Goal: Task Accomplishment & Management: Complete application form

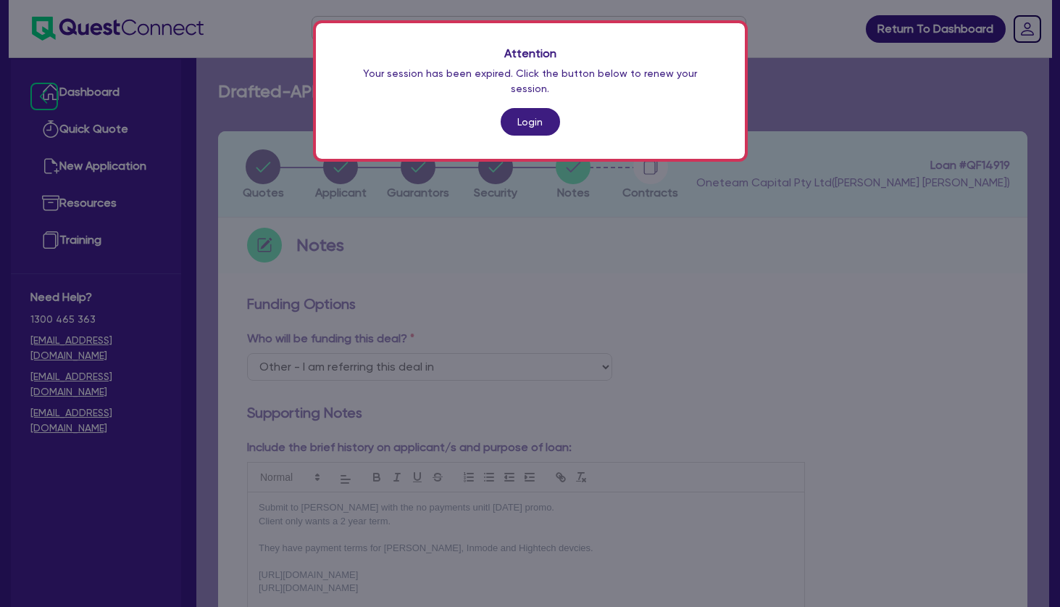
select select "Other"
click at [521, 108] on link "Login" at bounding box center [530, 122] width 59 height 28
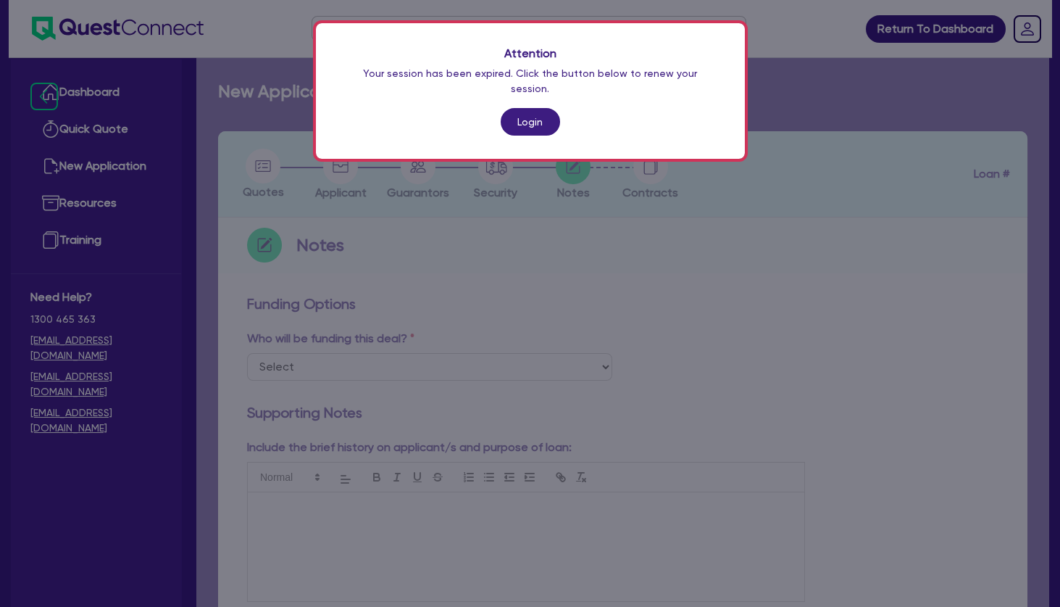
click at [521, 108] on link "Login" at bounding box center [530, 122] width 59 height 28
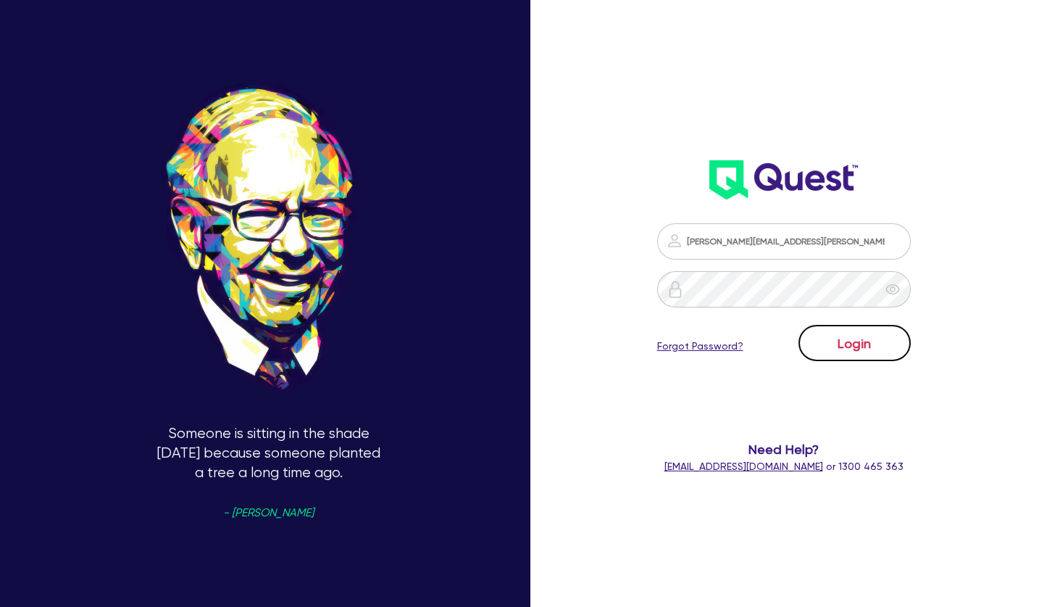
click at [839, 333] on button "Login" at bounding box center [855, 343] width 112 height 36
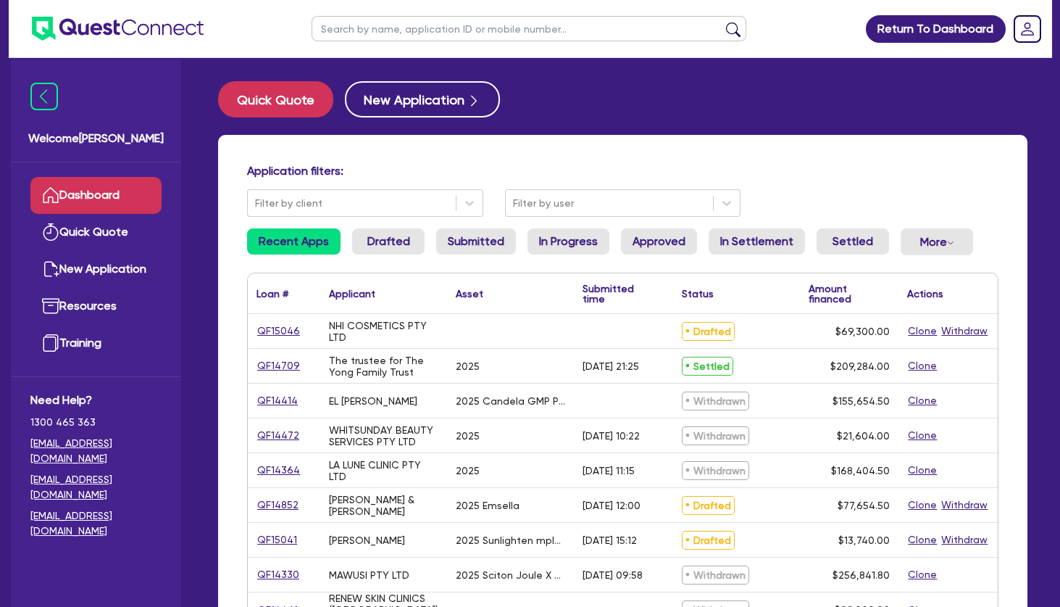
click at [409, 31] on input "text" at bounding box center [529, 28] width 435 height 25
type input "[PERSON_NAME]"
click at [722, 22] on button "submit" at bounding box center [733, 32] width 23 height 20
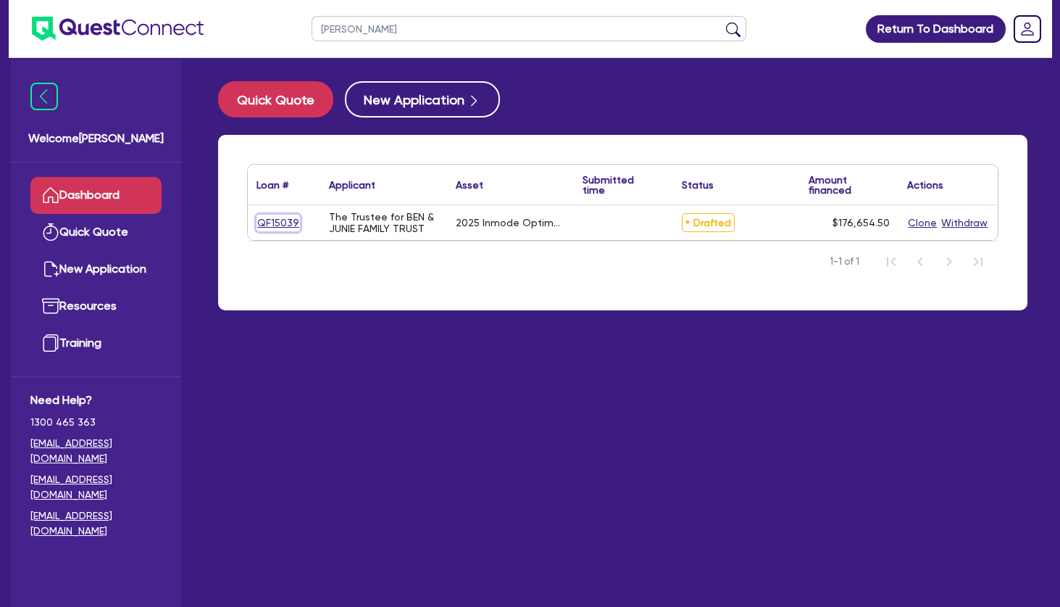
click at [281, 216] on link "QF15039" at bounding box center [278, 223] width 43 height 17
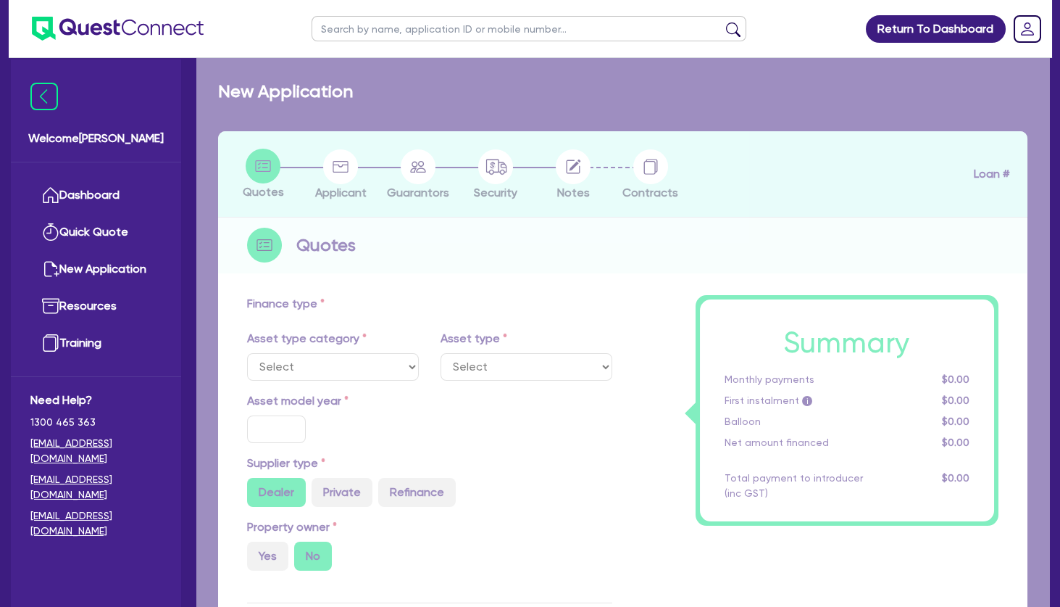
select select "TERTIARY_ASSETS"
type input "2025"
radio input "true"
type input "176,000"
type input "4"
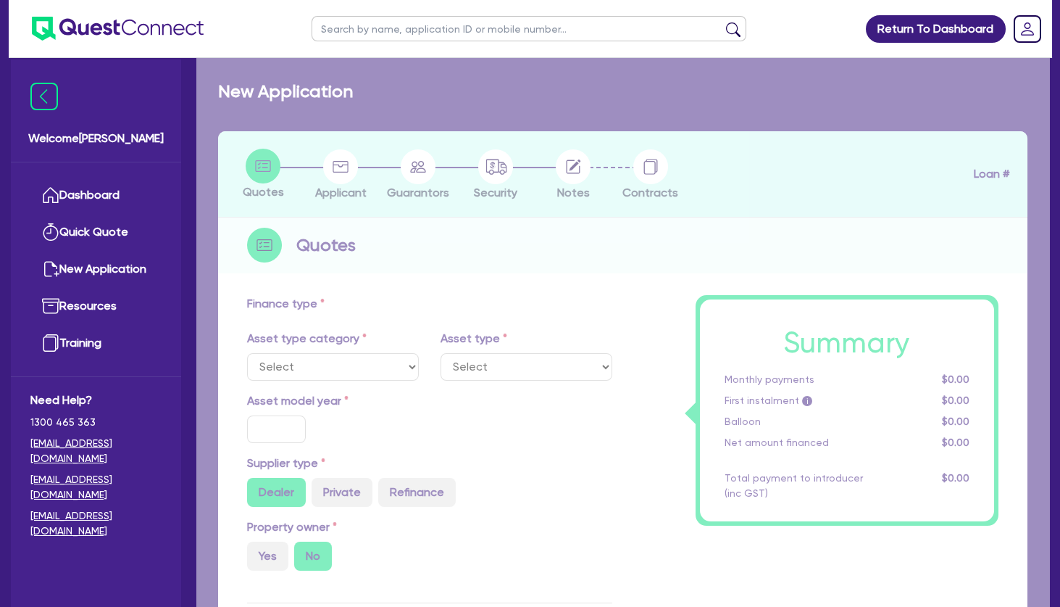
type input "7,066.18"
type input "8"
select select "BEAUTY_EQUIPMENT"
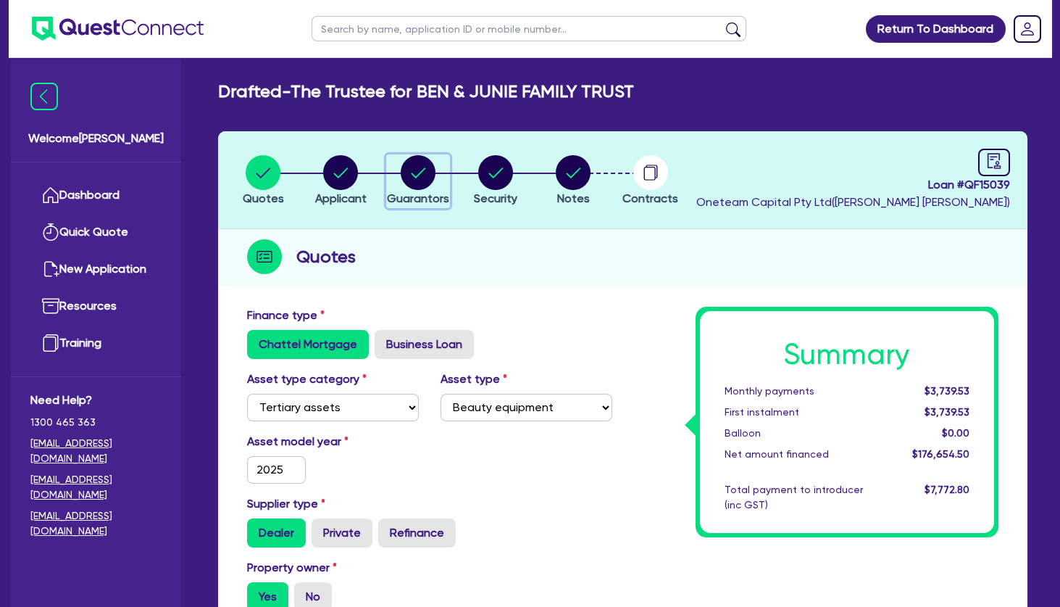
click at [412, 178] on circle "button" at bounding box center [418, 172] width 35 height 35
select select "MRS"
select select "VIC"
select select "MARRIED"
select select "PROPERTY"
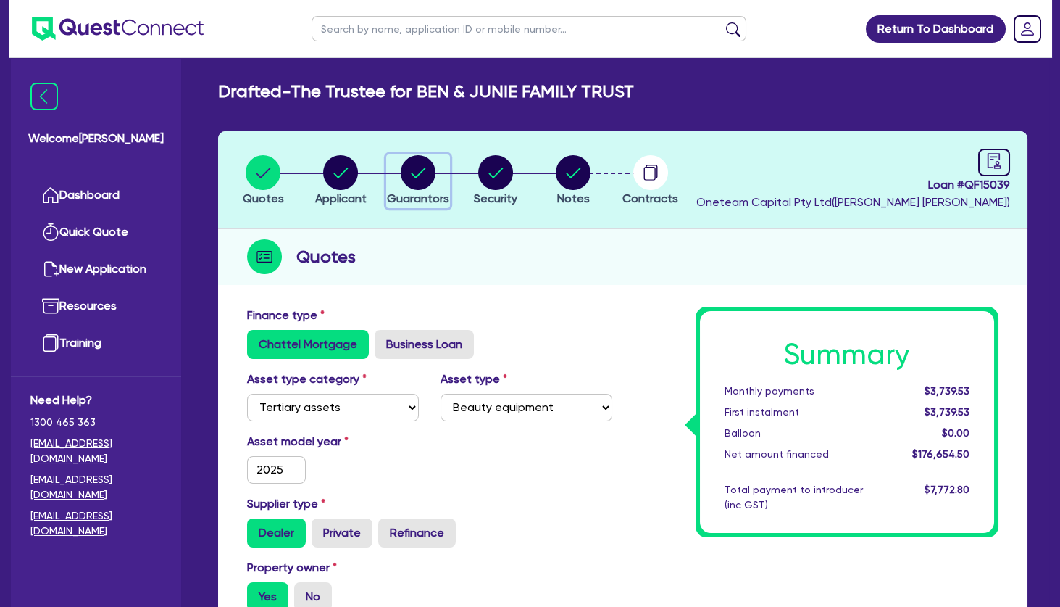
select select "CASH"
select select "VEHICLE"
select select "HOUSEHOLD_PERSONAL"
select select "OTHER"
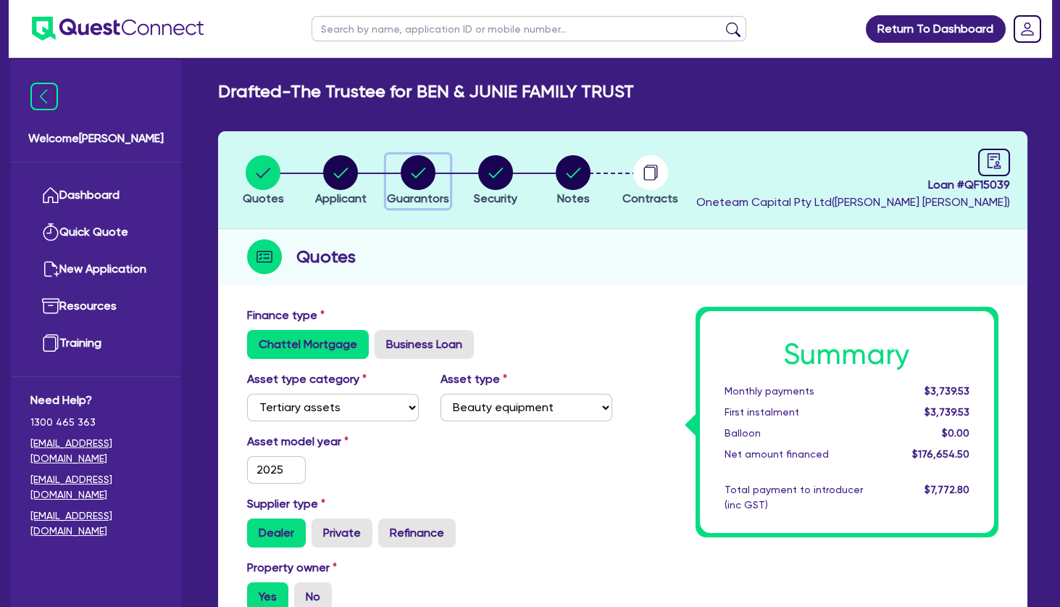
select select "MORTGAGE"
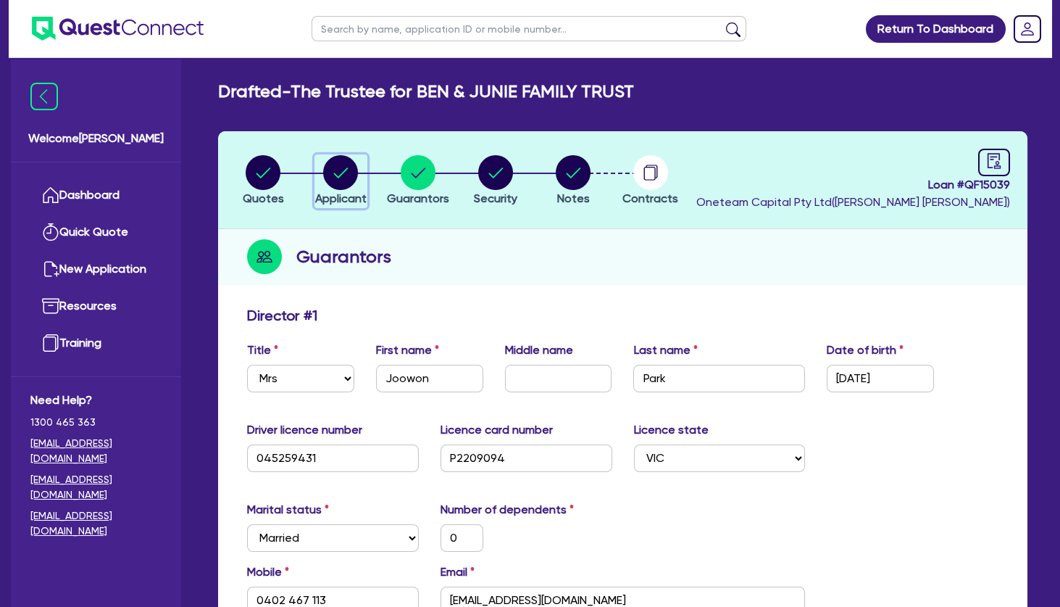
click at [351, 181] on circle "button" at bounding box center [340, 172] width 35 height 35
select select "TRUST"
select select "COMPANY"
select select "HEALTH_BEAUTY"
select select "HAIR_BEAUTY_SALONS"
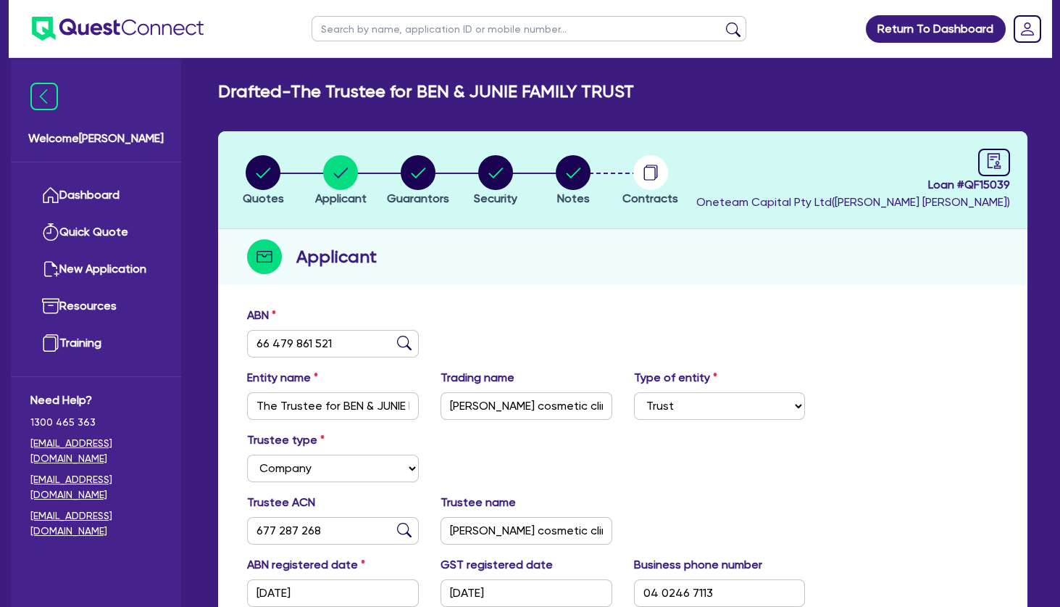
click at [468, 25] on input "text" at bounding box center [529, 28] width 435 height 25
click at [572, 172] on circle "button" at bounding box center [573, 172] width 35 height 35
select select "Other"
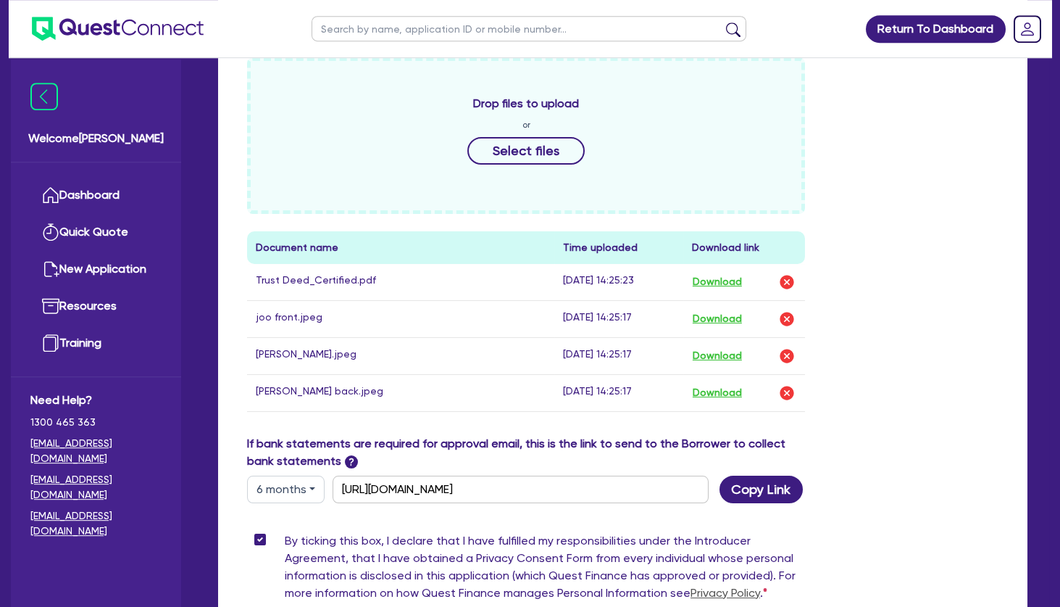
scroll to position [883, 0]
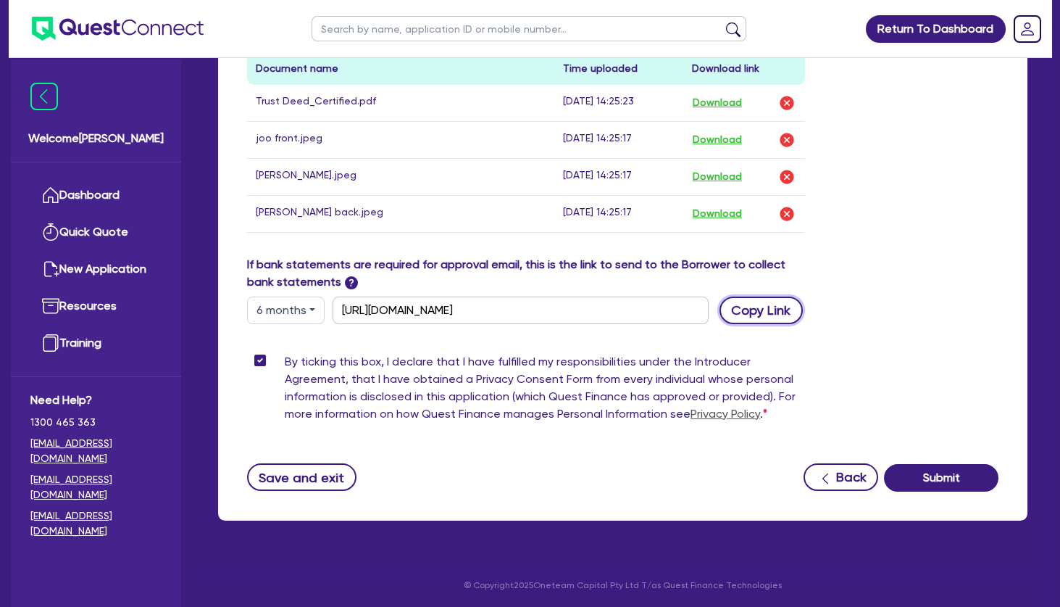
click at [757, 316] on button "Copy Link" at bounding box center [761, 310] width 83 height 28
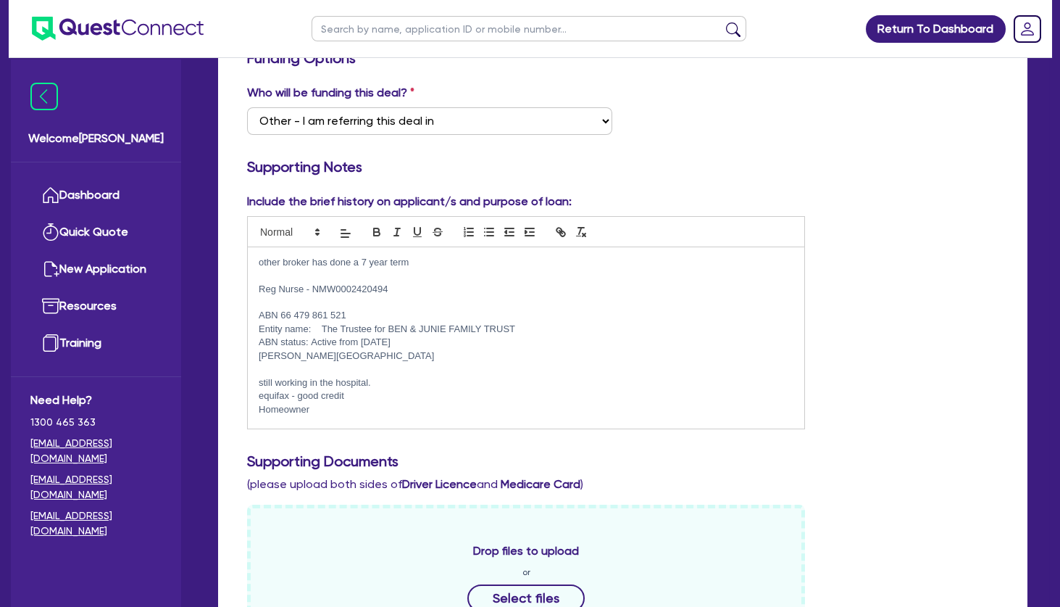
scroll to position [0, 0]
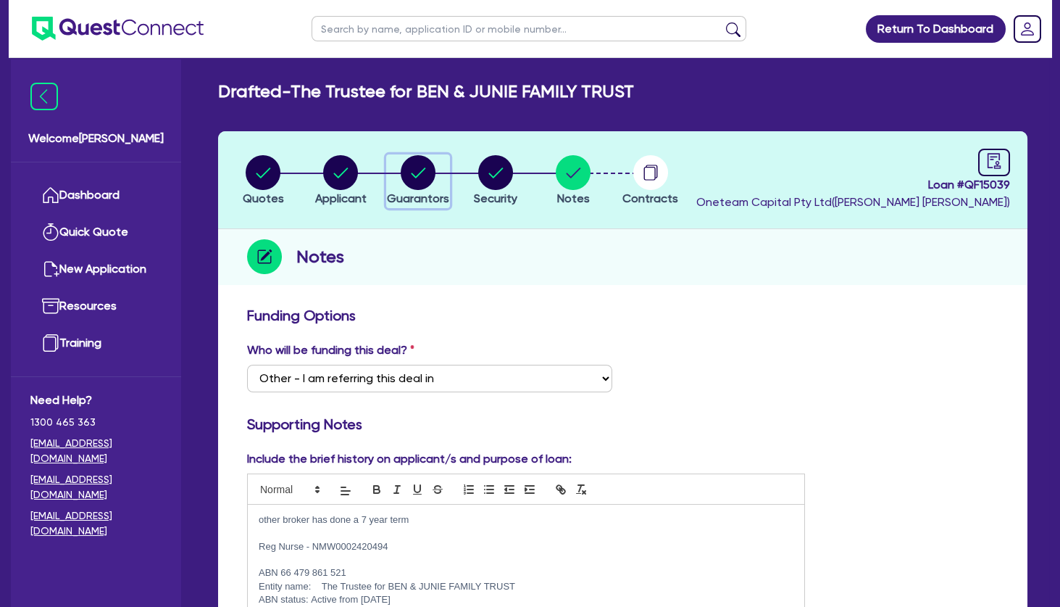
click at [427, 174] on circle "button" at bounding box center [418, 172] width 35 height 35
select select "MRS"
select select "VIC"
select select "MARRIED"
select select "PROPERTY"
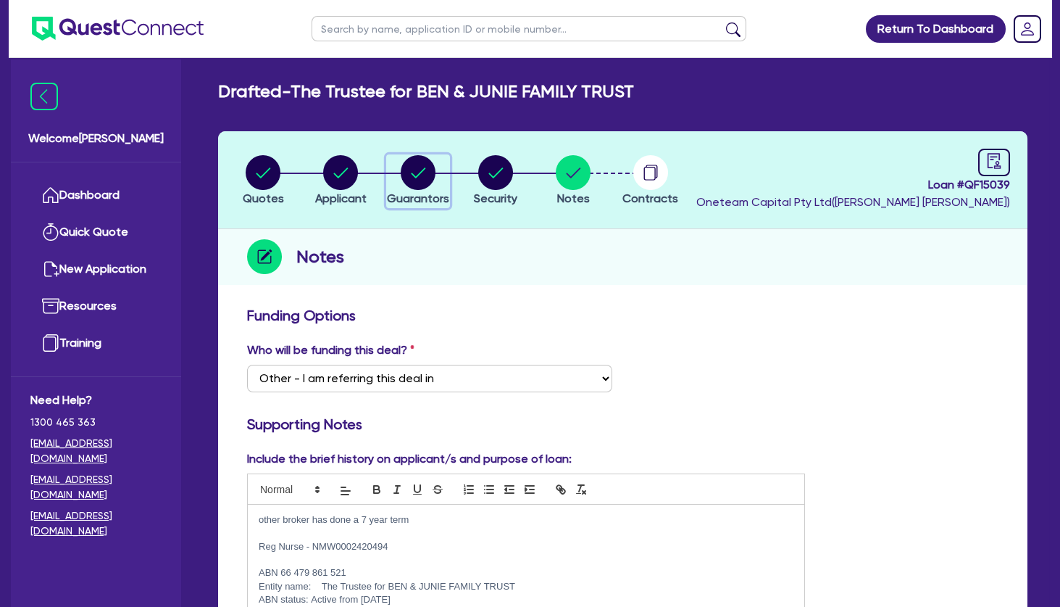
select select "CASH"
select select "VEHICLE"
select select "HOUSEHOLD_PERSONAL"
select select "OTHER"
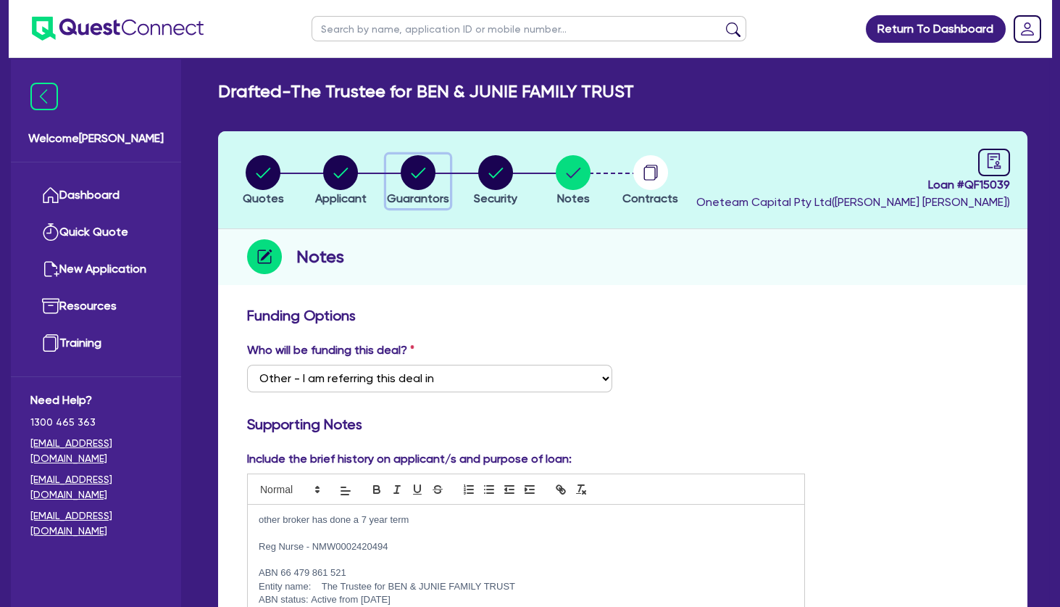
select select "MORTGAGE"
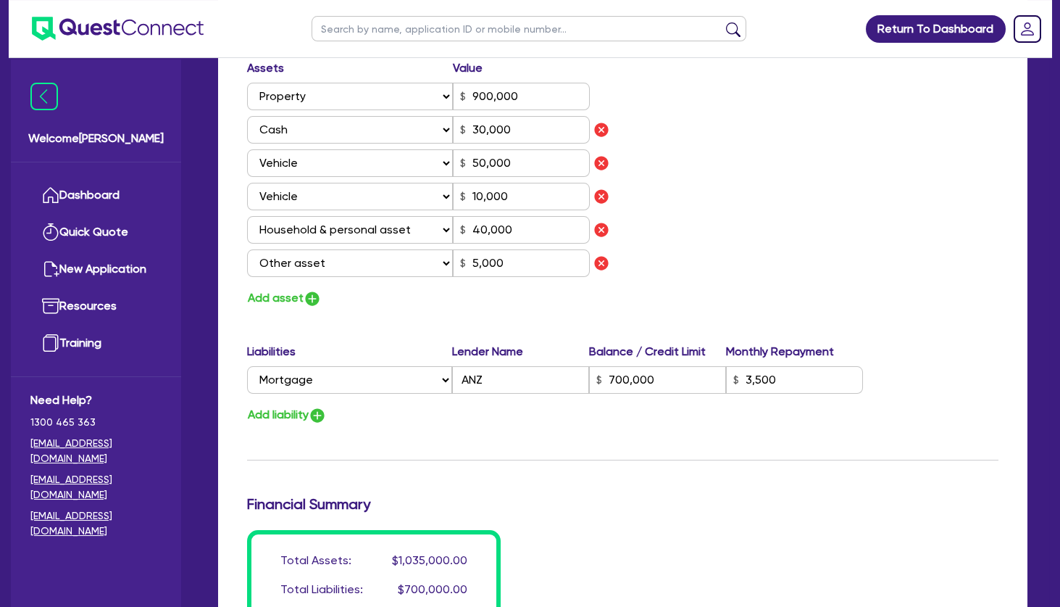
scroll to position [861, 0]
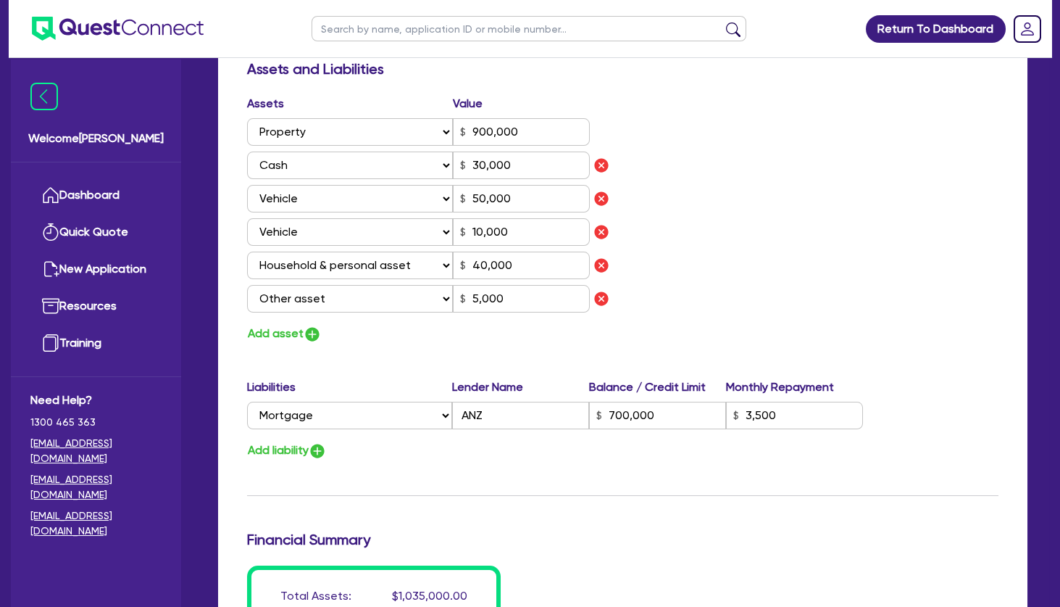
click at [725, 199] on div "Assets Value Select Asset Cash Property Investment property Vehicle Truck Trail…" at bounding box center [622, 219] width 773 height 249
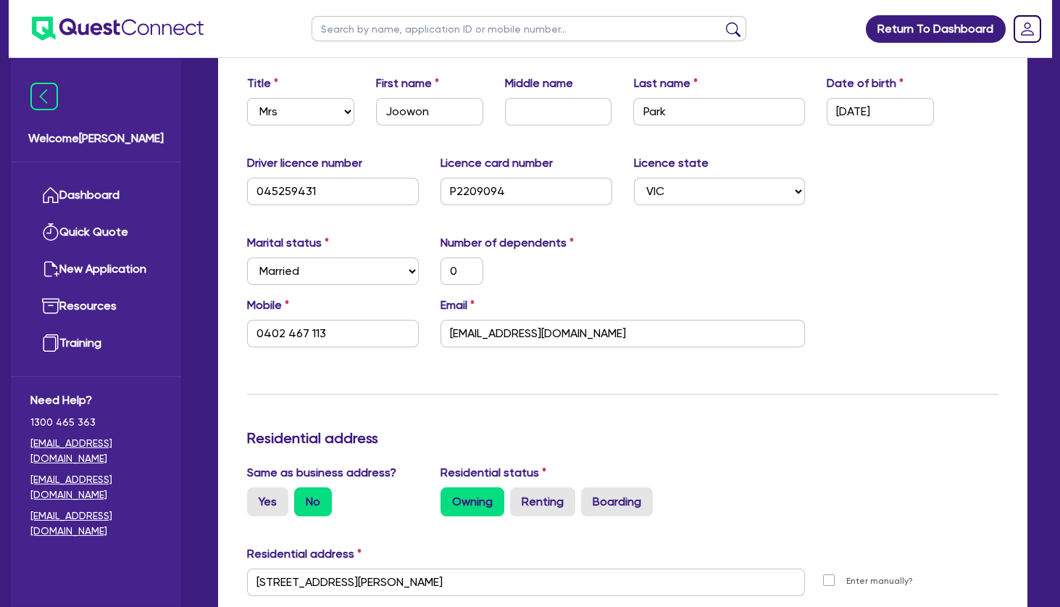
scroll to position [0, 0]
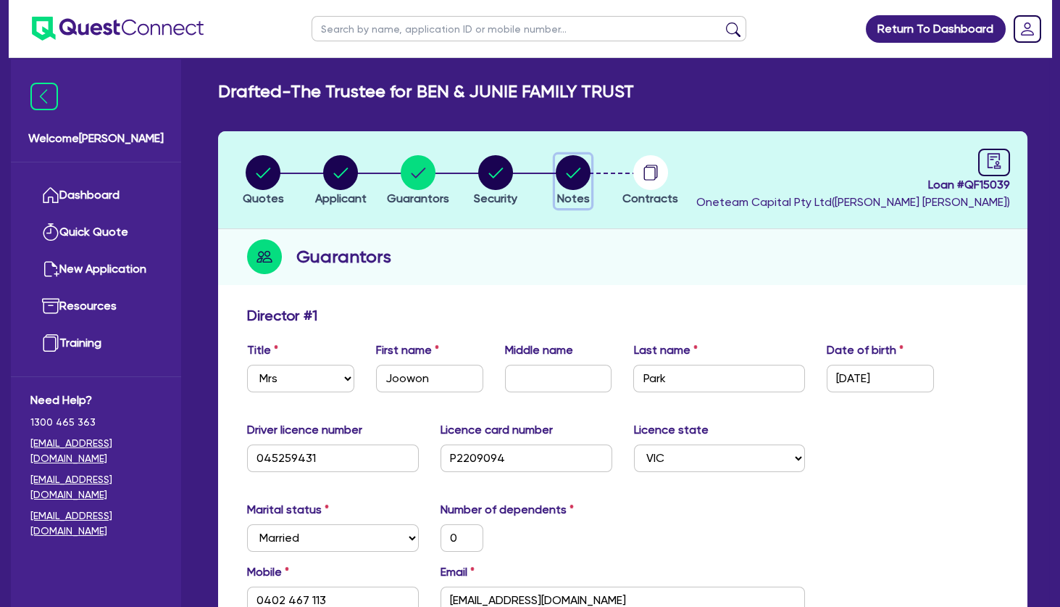
click at [577, 172] on icon "button" at bounding box center [574, 172] width 14 height 10
select select "Other"
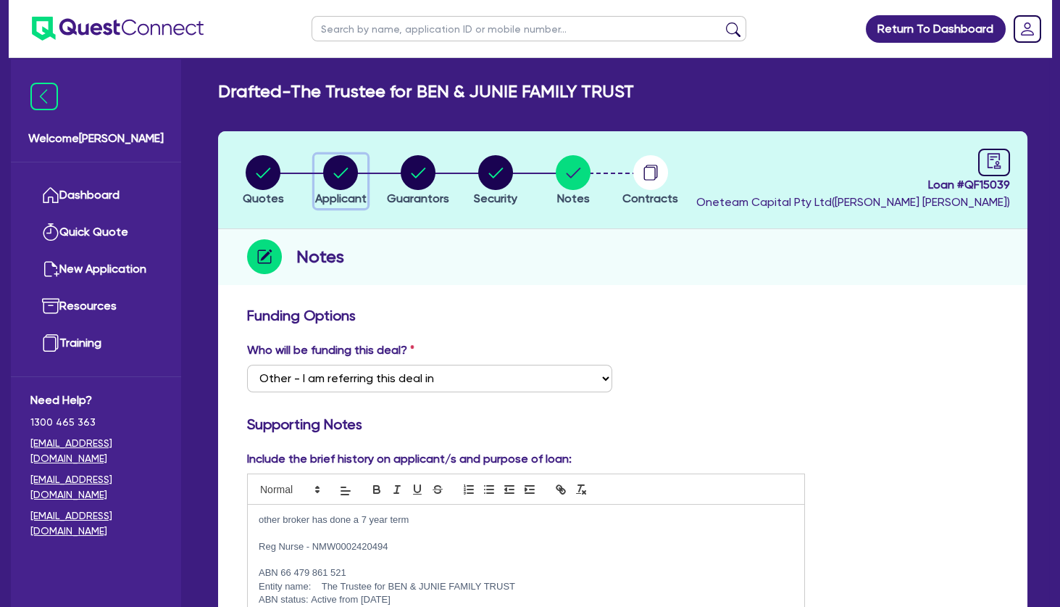
click at [346, 167] on circle "button" at bounding box center [340, 172] width 35 height 35
select select "TRUST"
select select "COMPANY"
select select "HEALTH_BEAUTY"
select select "HAIR_BEAUTY_SALONS"
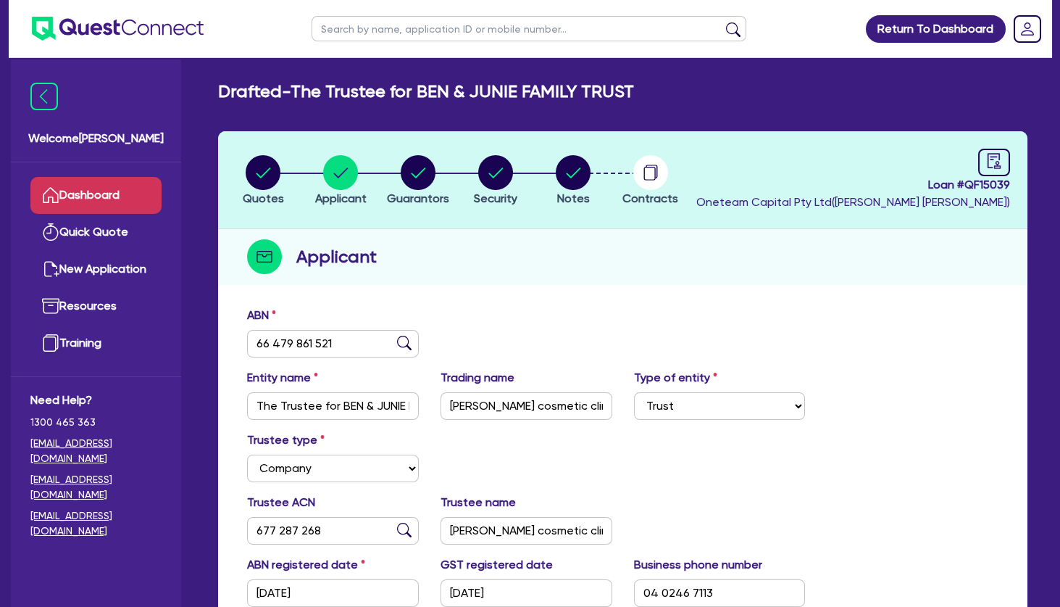
click at [114, 191] on link "Dashboard" at bounding box center [95, 195] width 131 height 37
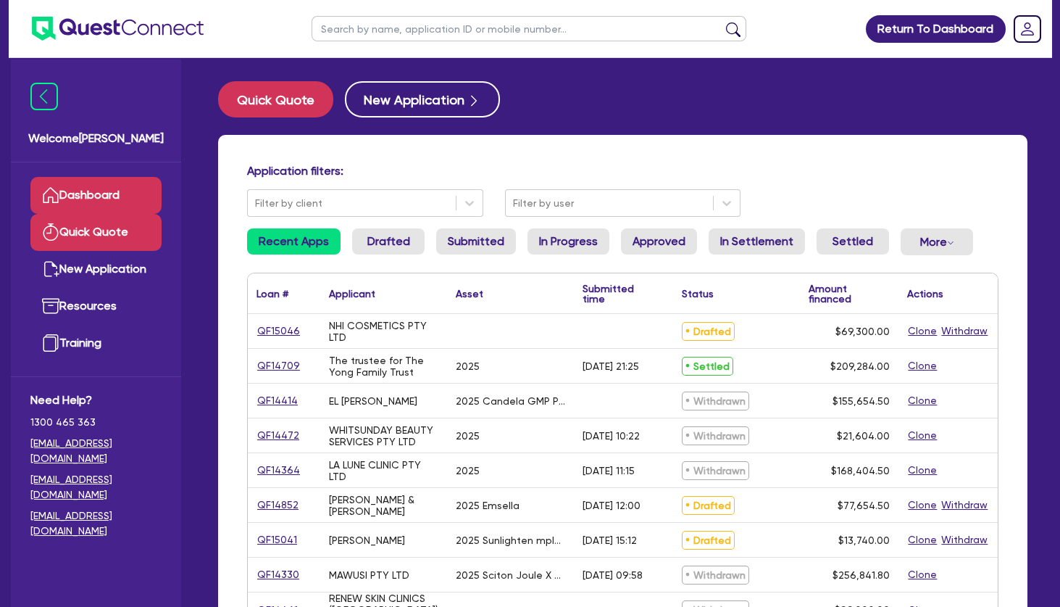
click at [93, 227] on link "Quick Quote" at bounding box center [95, 232] width 131 height 37
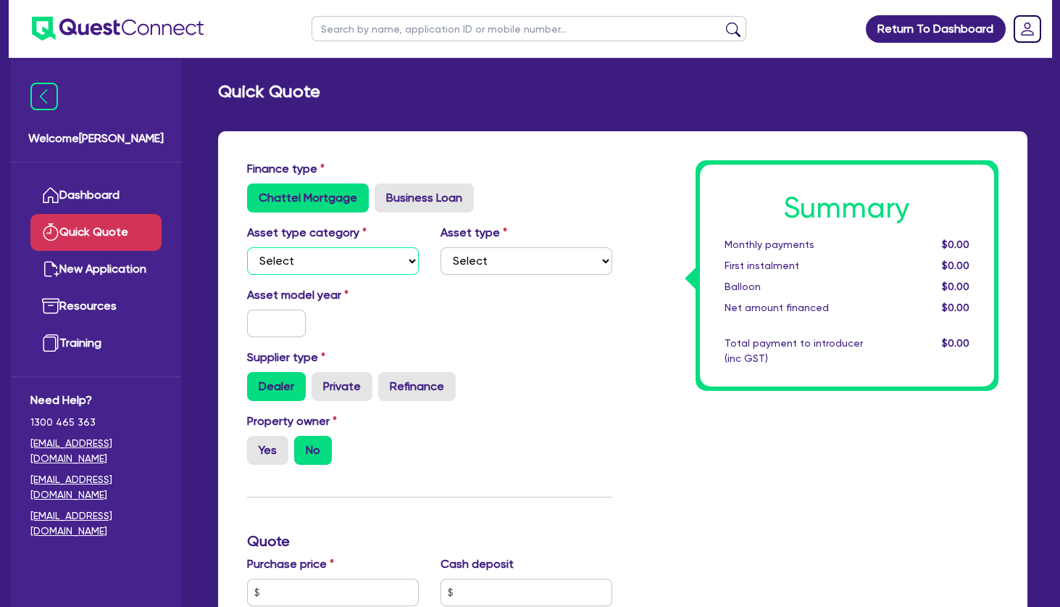
click at [247, 247] on select "Select Cars and light trucks Primary assets Secondary assets Tertiary assets" at bounding box center [333, 261] width 172 height 28
select select "TERTIARY_ASSETS"
click option "Tertiary assets" at bounding box center [0, 0] width 0 height 0
click at [494, 246] on div "Asset type Select Beauty equipment IT equipment IT software Watercraft Other" at bounding box center [526, 249] width 193 height 51
click at [493, 285] on div "Asset type category Select Cars and light trucks Primary assets Secondary asset…" at bounding box center [429, 255] width 387 height 62
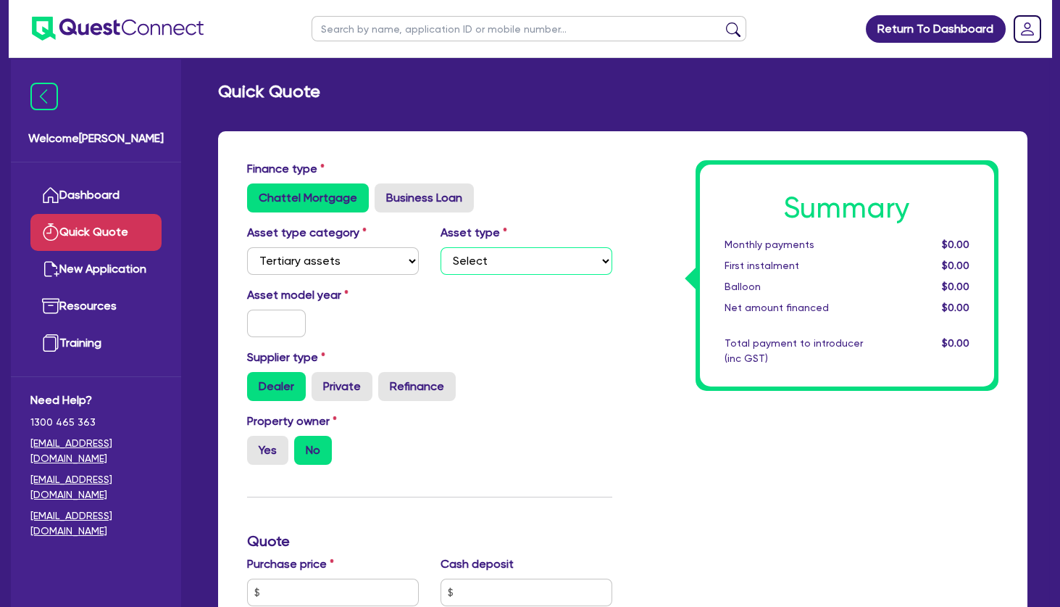
click at [441, 247] on select "Select Beauty equipment IT equipment IT software Watercraft Other" at bounding box center [527, 261] width 172 height 28
select select "BEAUTY_EQUIPMENT"
click option "Beauty equipment" at bounding box center [0, 0] width 0 height 0
click at [271, 320] on input "text" at bounding box center [276, 323] width 59 height 28
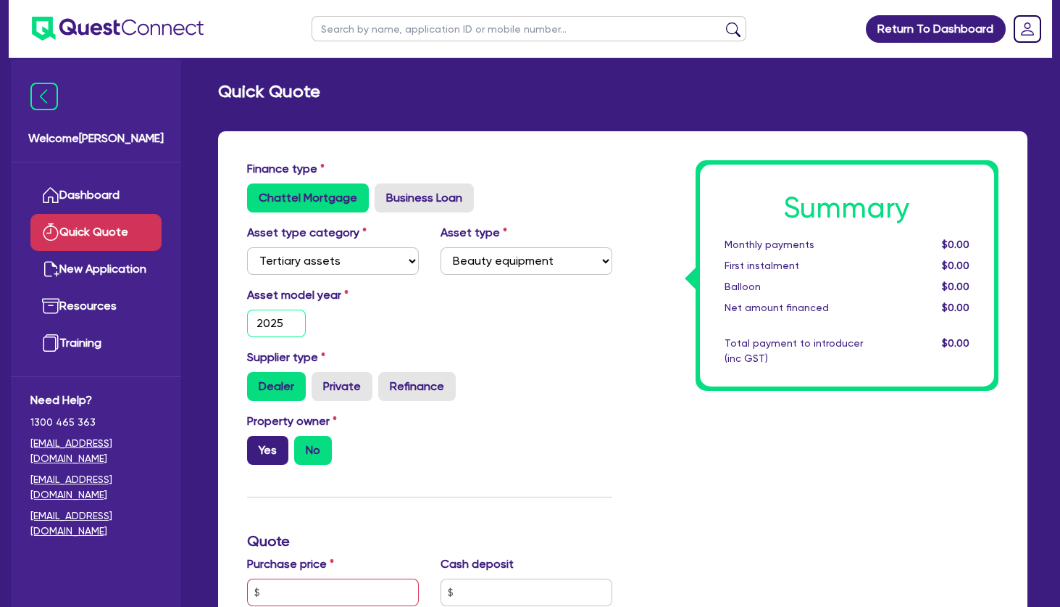
type input "2025"
click at [267, 446] on label "Yes" at bounding box center [267, 450] width 41 height 29
click at [257, 445] on input "Yes" at bounding box center [251, 440] width 9 height 9
radio input "true"
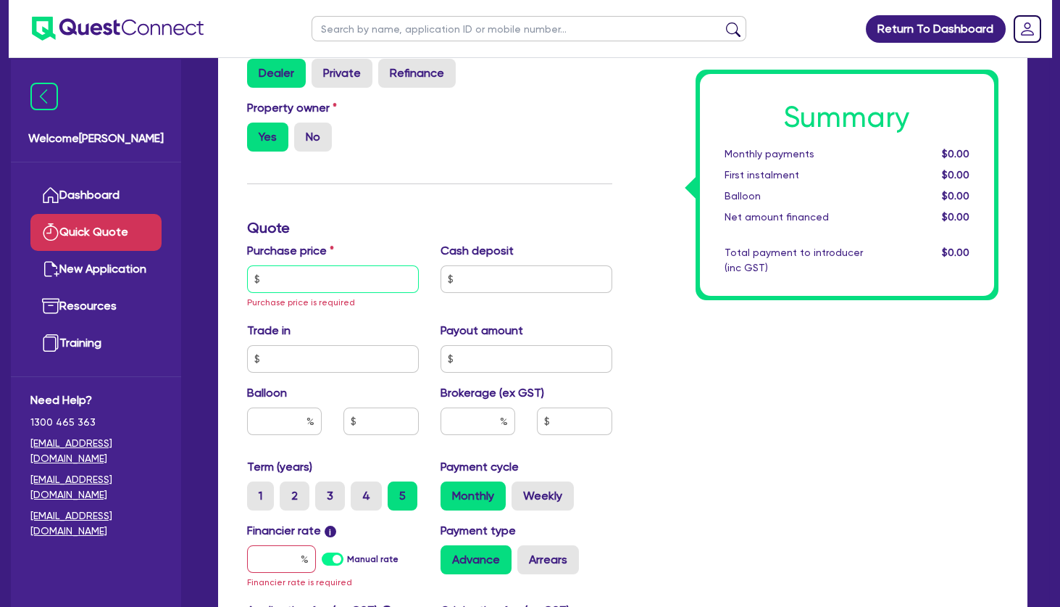
click at [309, 284] on input "text" at bounding box center [333, 279] width 172 height 28
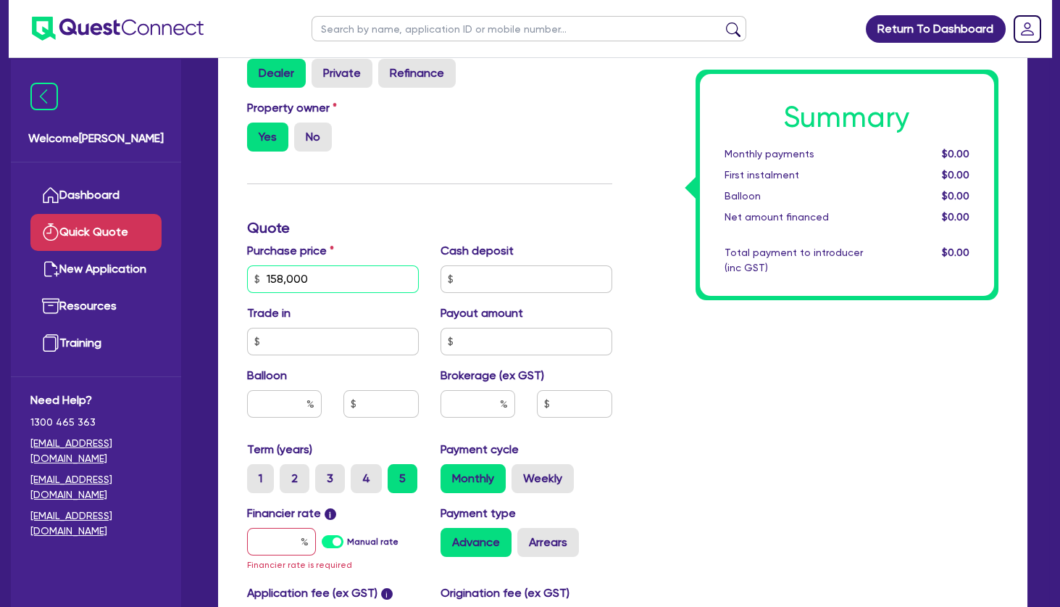
type input "158,000"
click at [295, 399] on input "text" at bounding box center [284, 404] width 75 height 28
click at [288, 533] on input "text" at bounding box center [281, 542] width 69 height 28
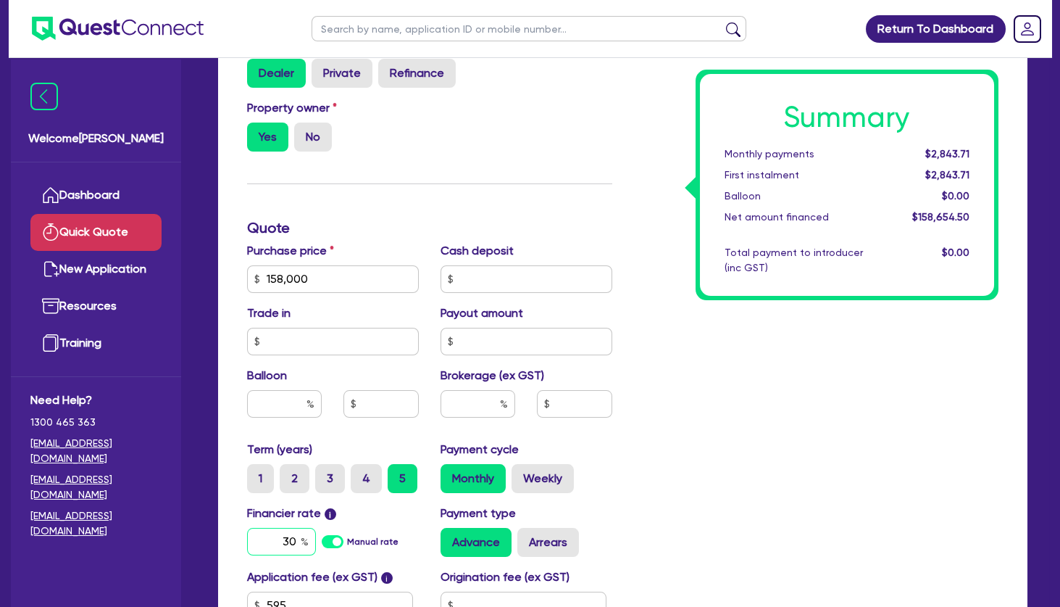
type input "30"
click at [639, 513] on div "Summary Monthly payments $2,843.71 First instalment $2,843.71 Balloon $0.00 Net…" at bounding box center [816, 270] width 387 height 847
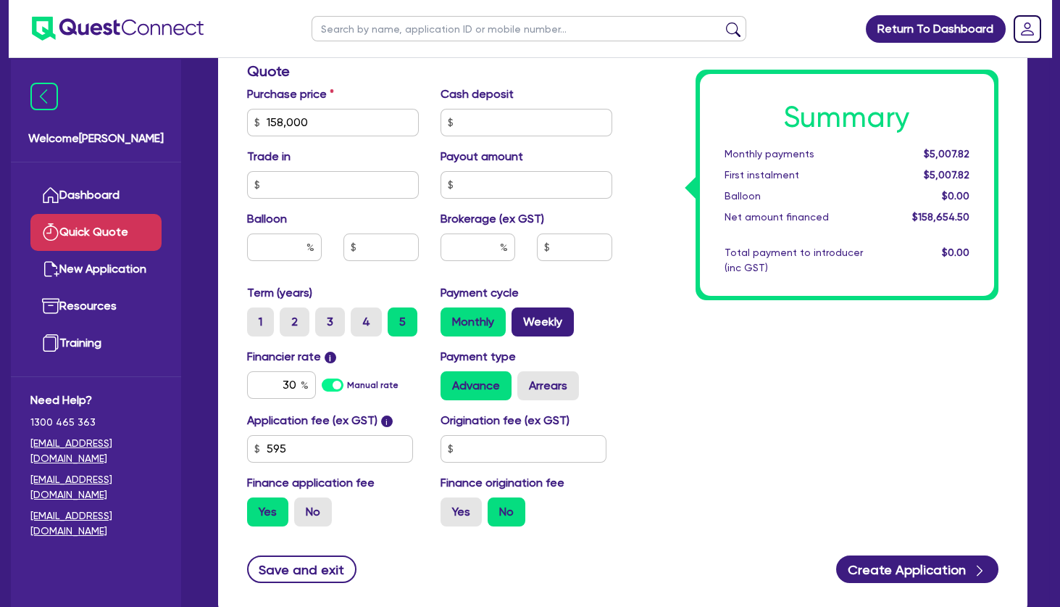
click at [552, 322] on label "Weekly" at bounding box center [543, 321] width 62 height 29
click at [521, 317] on input "Weekly" at bounding box center [516, 311] width 9 height 9
radio input "true"
click at [324, 120] on input "158,000" at bounding box center [333, 123] width 172 height 28
drag, startPoint x: 304, startPoint y: 120, endPoint x: 201, endPoint y: 117, distance: 102.9
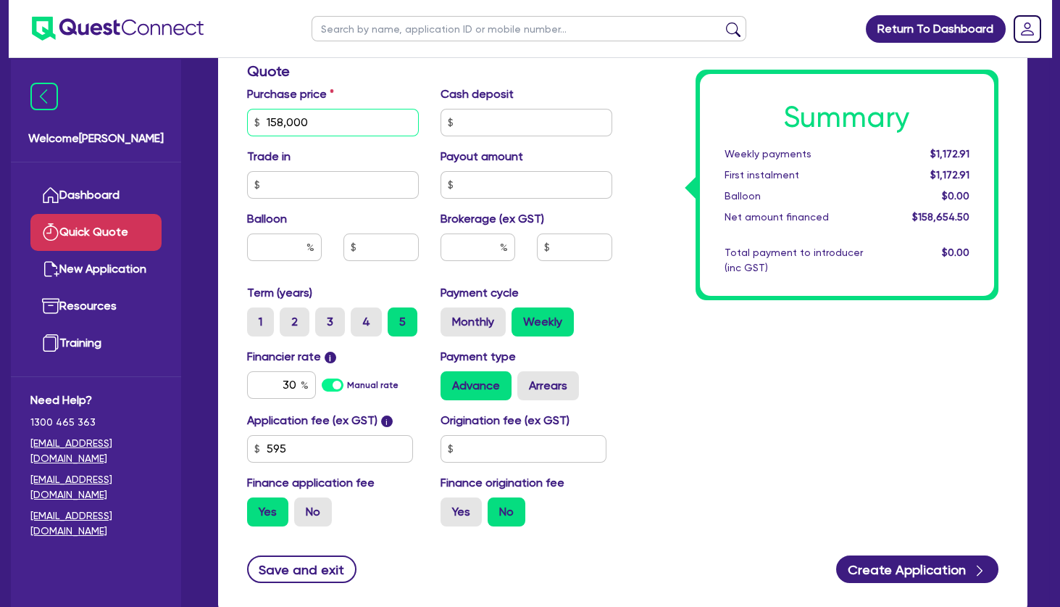
click at [247, 118] on input "158,000" at bounding box center [333, 123] width 172 height 28
click at [727, 442] on div "Summary Weekly payments $1,505.59 First instalment $1,505.59 Balloon $0.00 Net …" at bounding box center [816, 114] width 387 height 847
click at [343, 130] on input "203,000" at bounding box center [333, 123] width 172 height 28
drag, startPoint x: 352, startPoint y: 122, endPoint x: 234, endPoint y: 108, distance: 119.0
click at [247, 109] on input "203,000" at bounding box center [333, 123] width 172 height 28
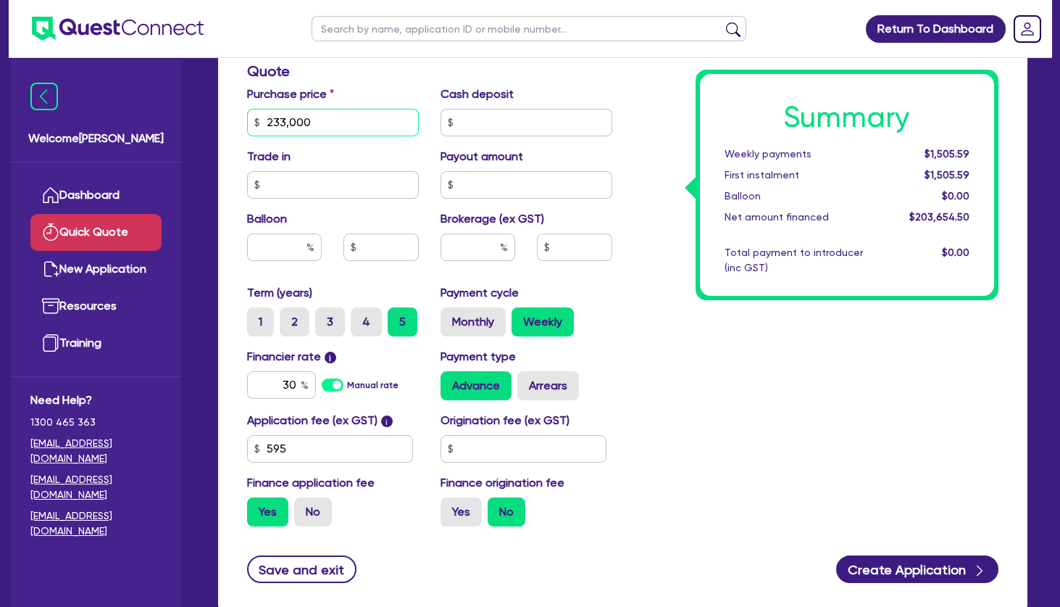
type input "233,000"
click at [684, 175] on div "Summary Weekly payments $1,505.59 First instalment $1,505.59 Balloon $0.00 Net …" at bounding box center [816, 114] width 387 height 847
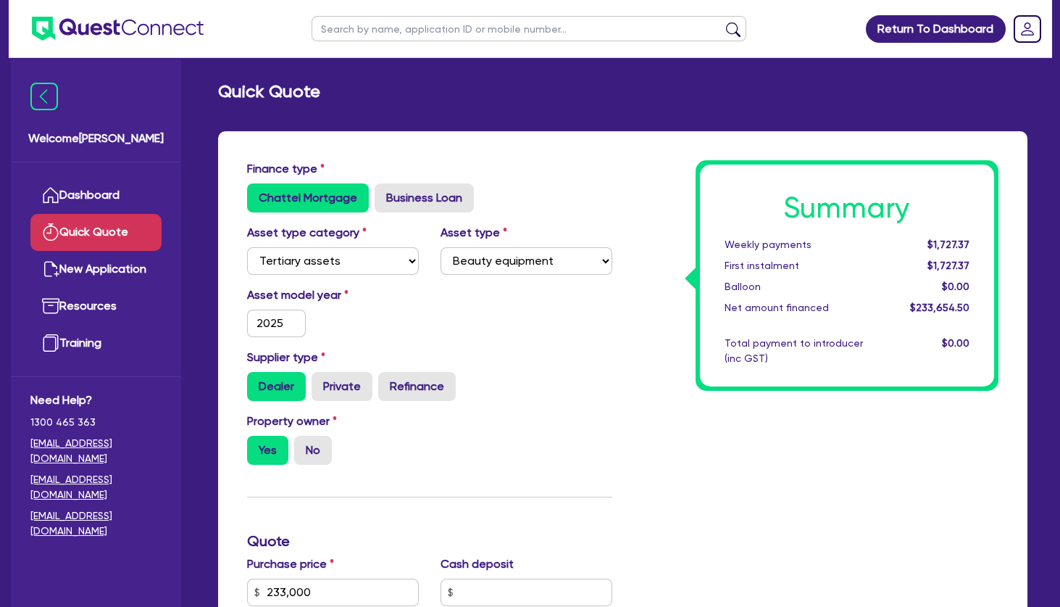
click at [414, 27] on input "text" at bounding box center [529, 28] width 435 height 25
type input "[PERSON_NAME]"
click button "submit" at bounding box center [733, 32] width 23 height 20
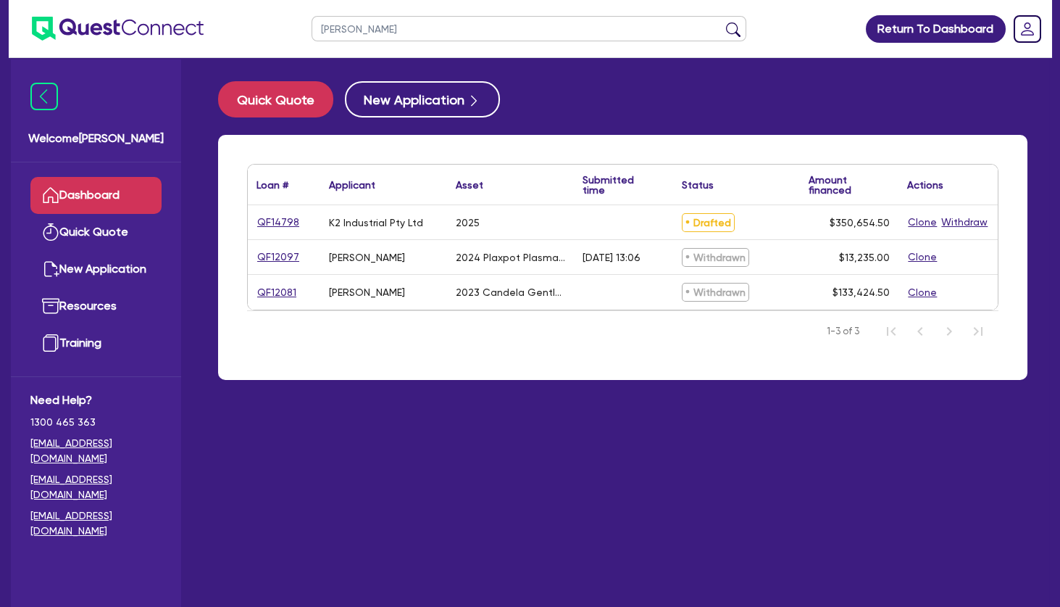
click at [287, 220] on link "QF14798" at bounding box center [278, 222] width 43 height 17
select select "TERTIARY_ASSETS"
select select "BEAUTY_EQUIPMENT"
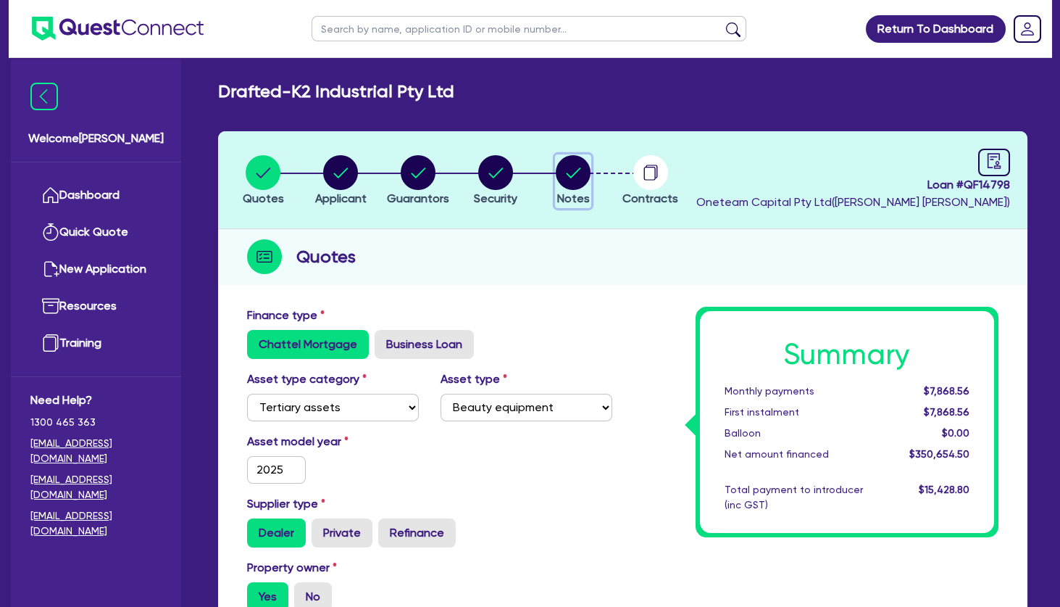
click at [567, 166] on circle "button" at bounding box center [573, 172] width 35 height 35
select select "Other"
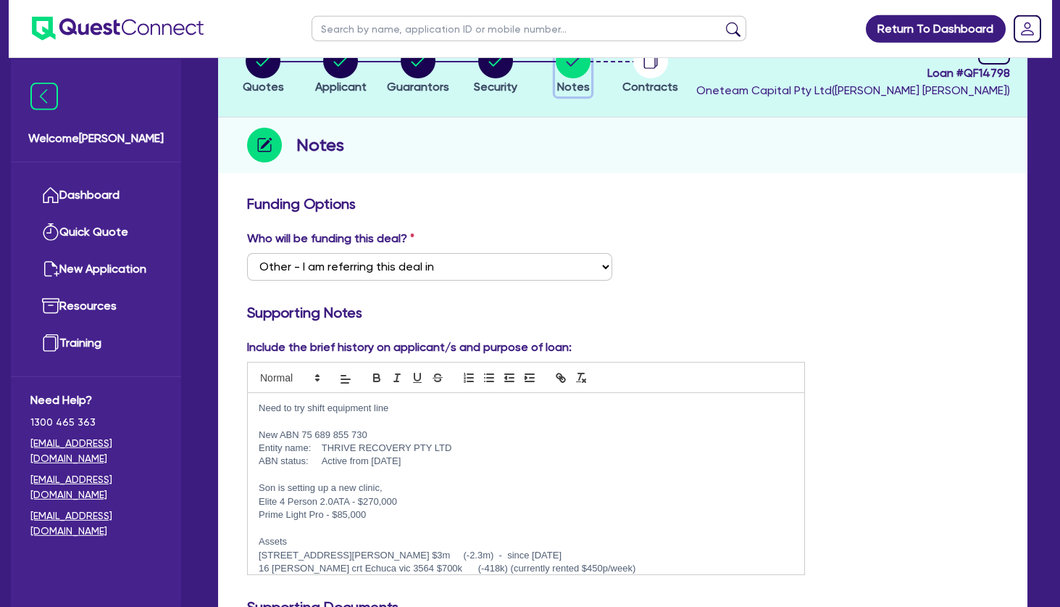
scroll to position [235, 0]
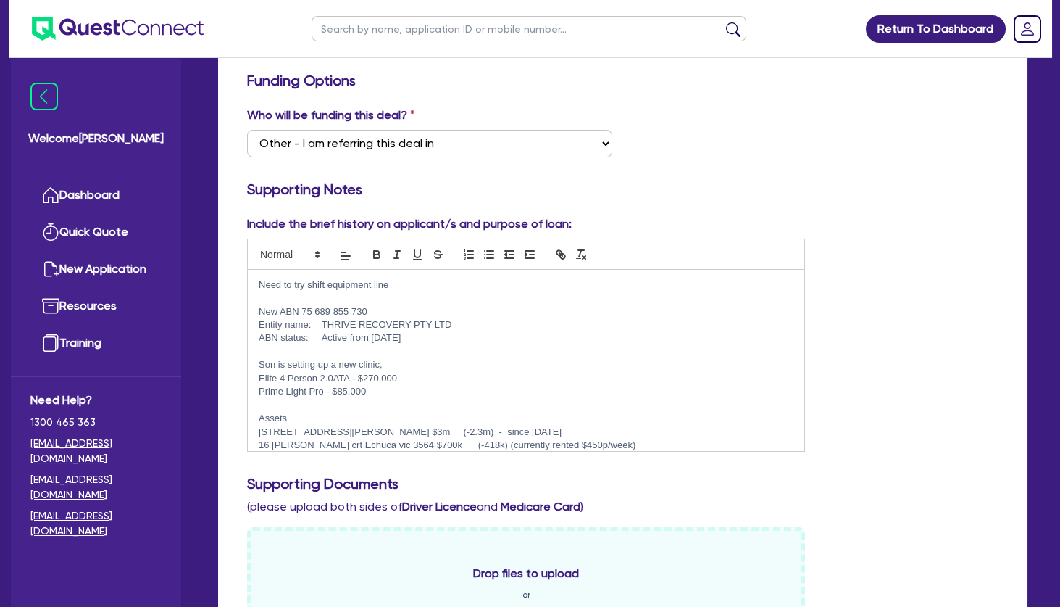
click at [262, 284] on p "Need to try shift equipment line" at bounding box center [526, 284] width 535 height 13
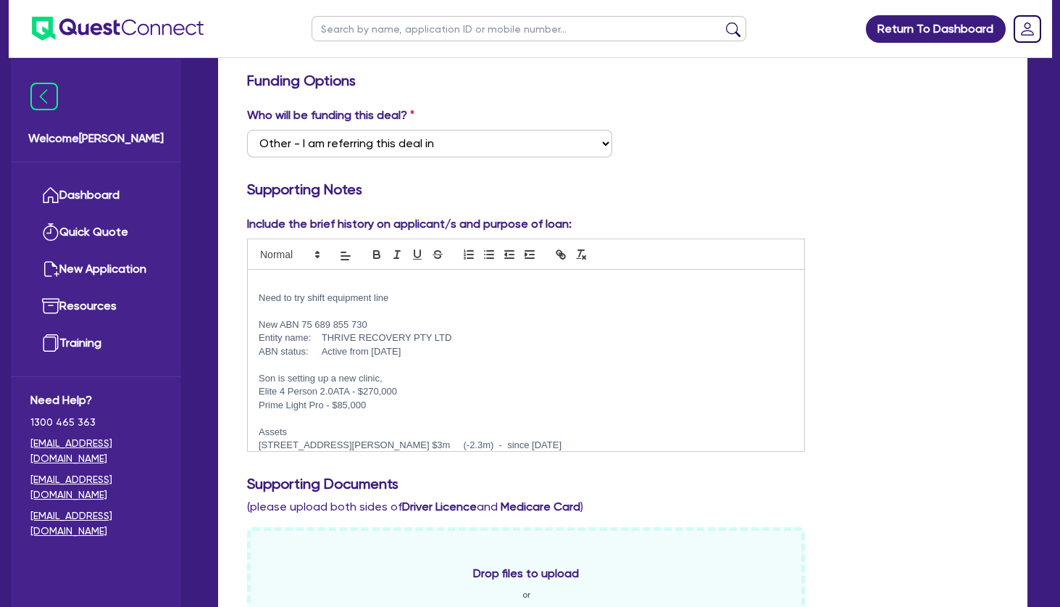
click at [293, 272] on div "Need to try shift equipment line New ABN 75 689 855 730 Entity name: THRIVE REC…" at bounding box center [526, 360] width 557 height 181
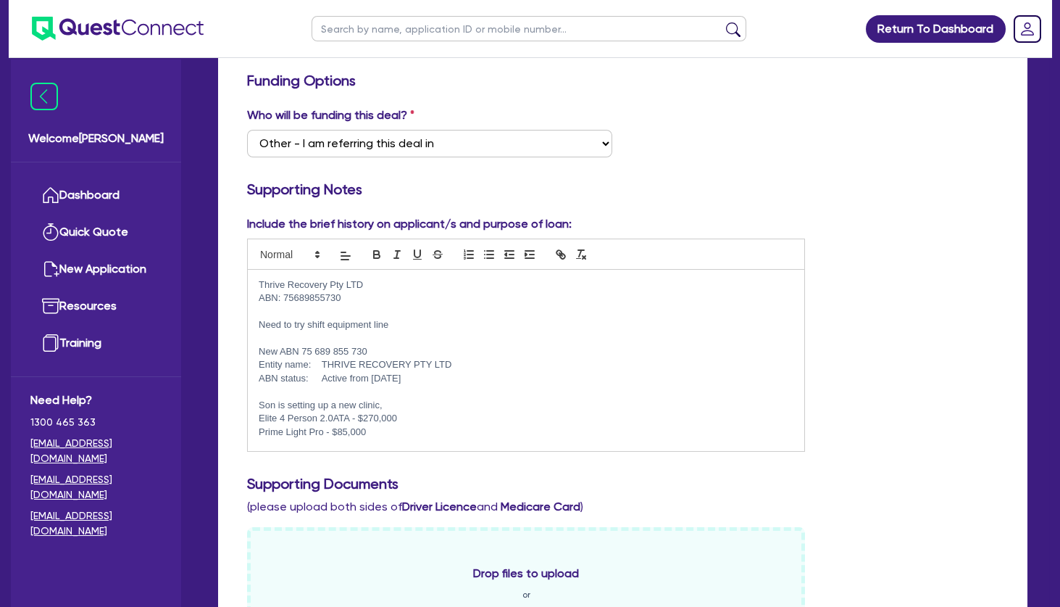
scroll to position [0, 0]
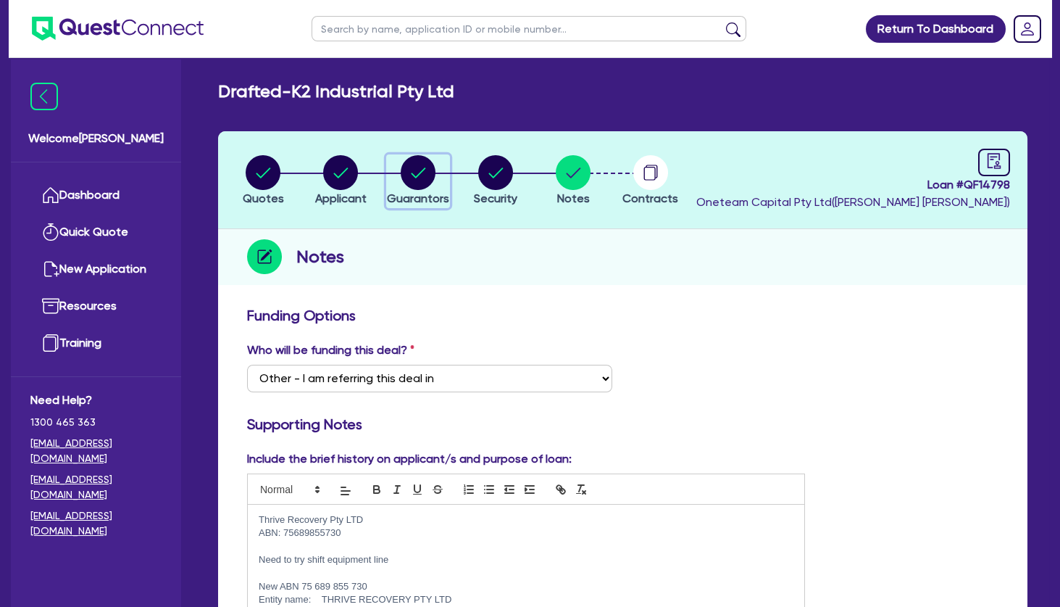
click at [425, 162] on circle "button" at bounding box center [418, 172] width 35 height 35
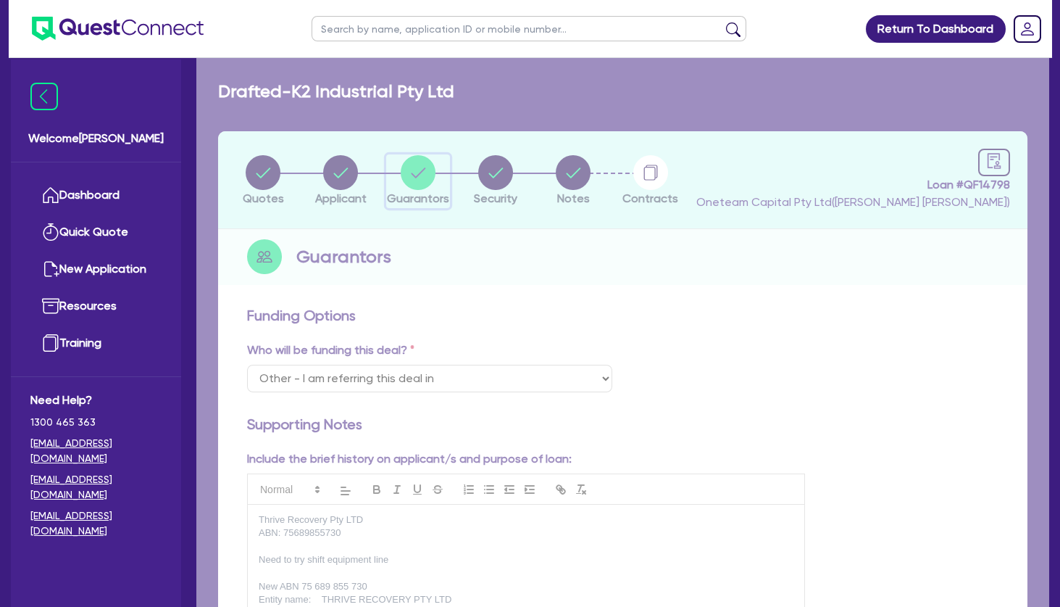
select select "MR"
select select "VIC"
select select "MARRIED"
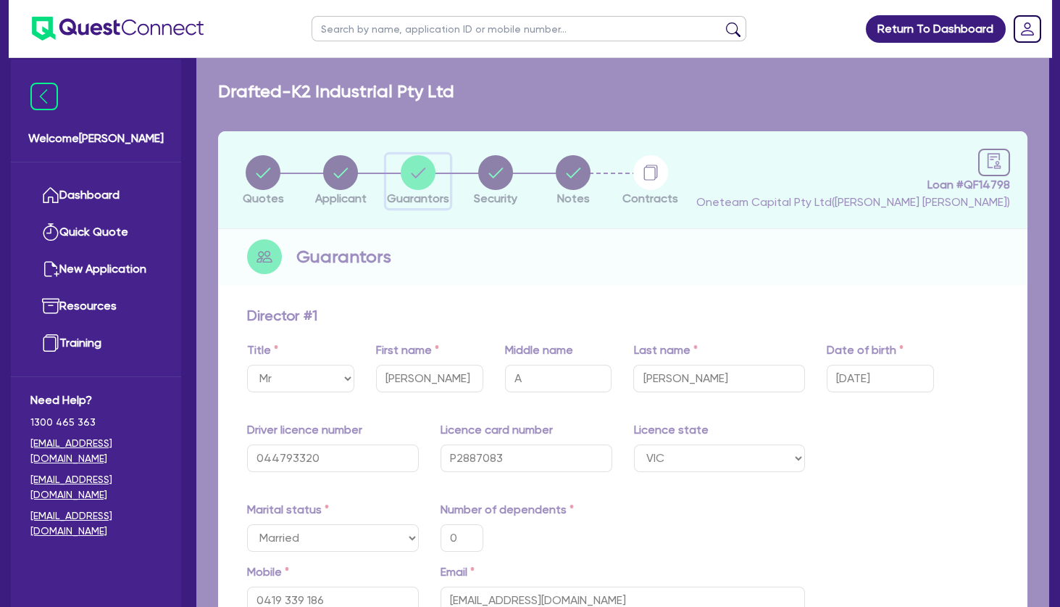
type input "0"
type input "0419 339 186"
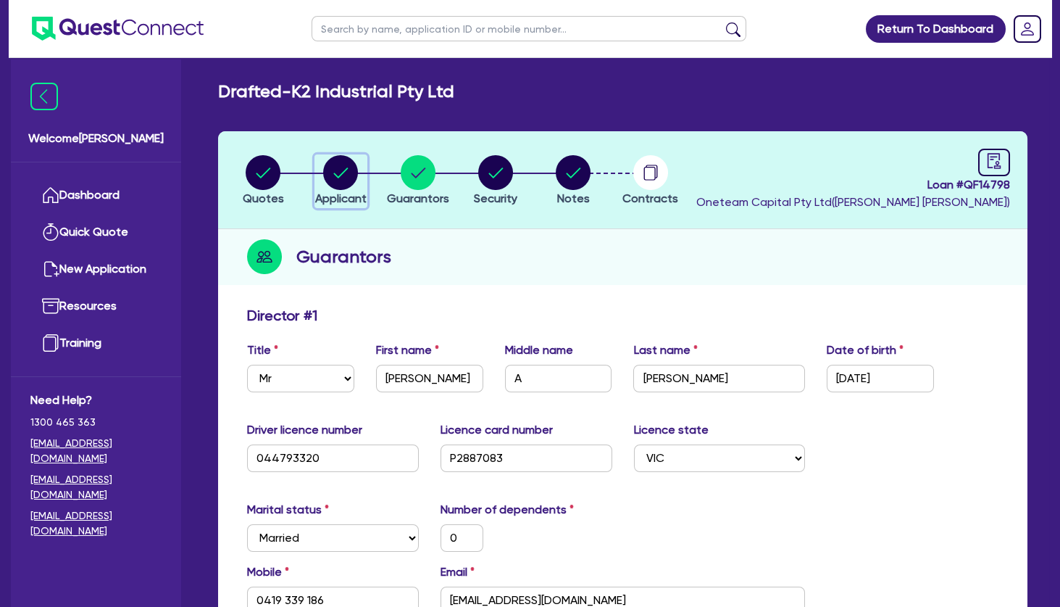
click at [343, 173] on circle "button" at bounding box center [340, 172] width 35 height 35
select select "COMPANY"
select select "RETAIL_WHOLESALE_TRADE"
select select "HARDWARE_SUPPLIES"
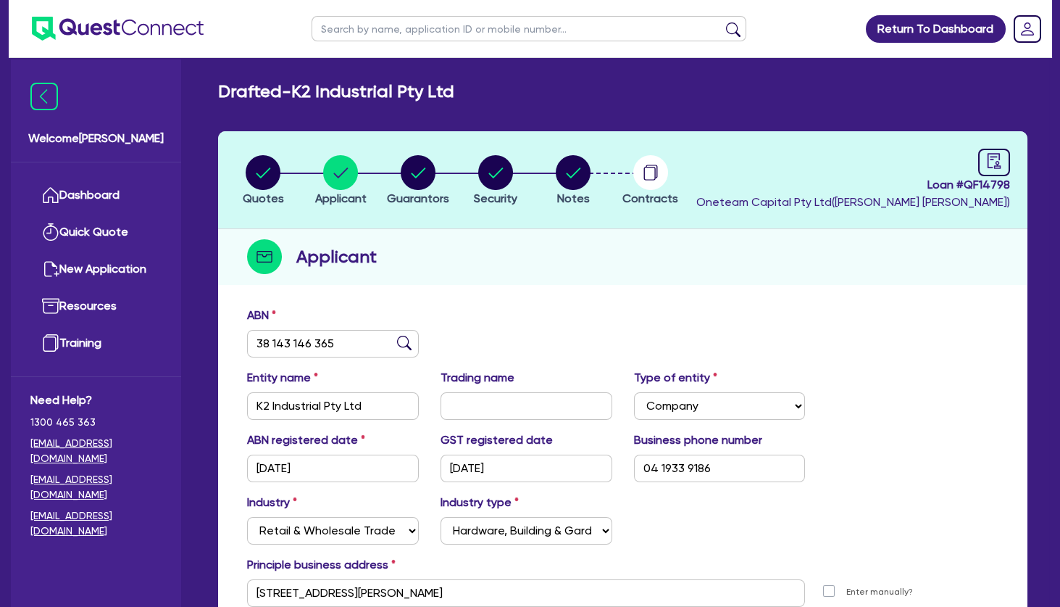
click at [375, 28] on input "text" at bounding box center [529, 28] width 435 height 25
type input "april"
click button "submit" at bounding box center [733, 32] width 23 height 20
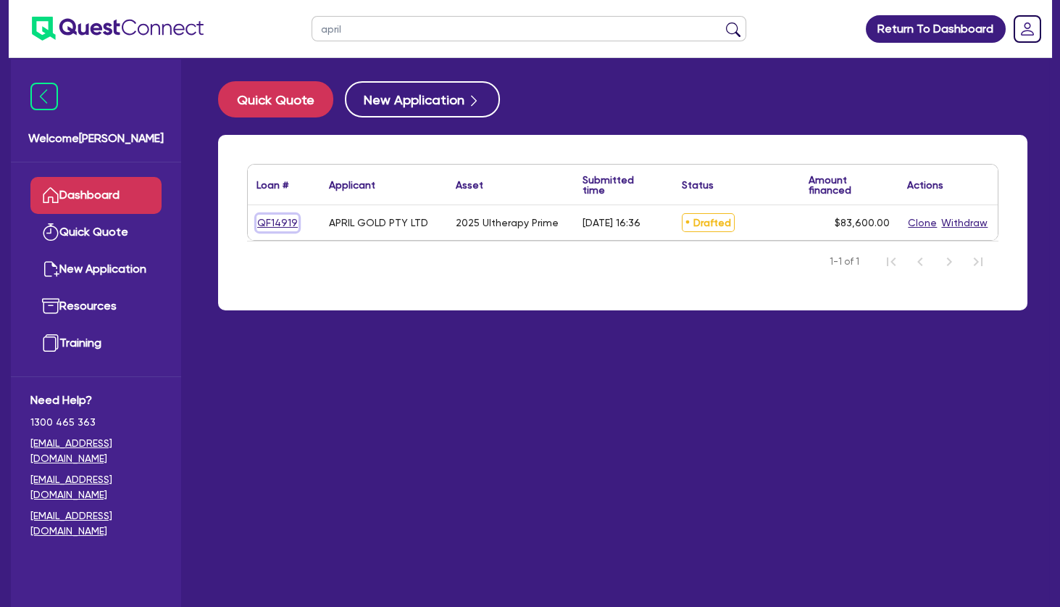
click at [283, 223] on link "QF14919" at bounding box center [278, 223] width 42 height 17
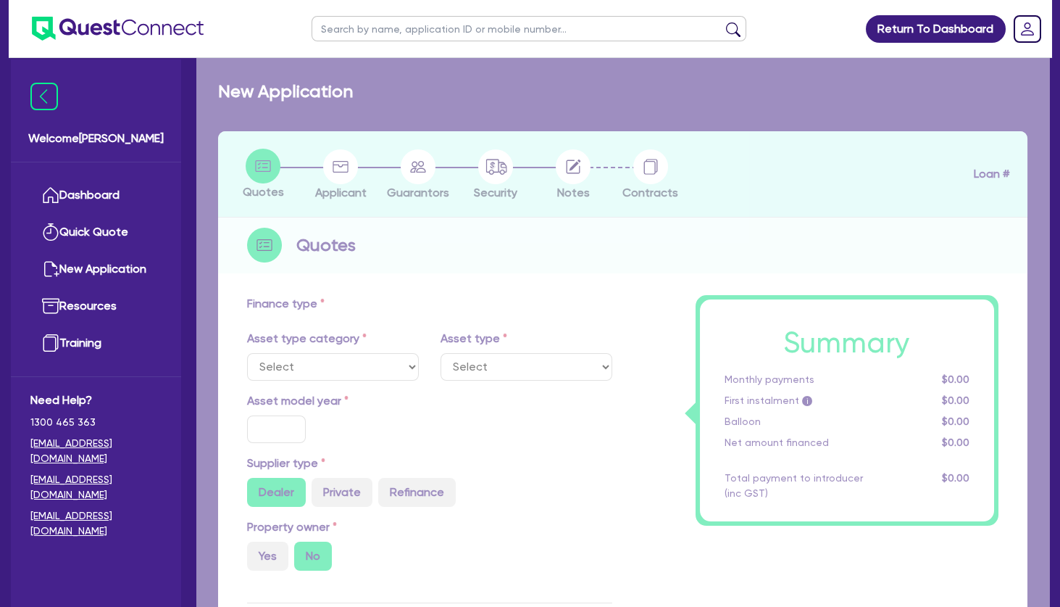
select select "TERTIARY_ASSETS"
type input "2025"
radio input "true"
type input "104,500"
type input "20,900"
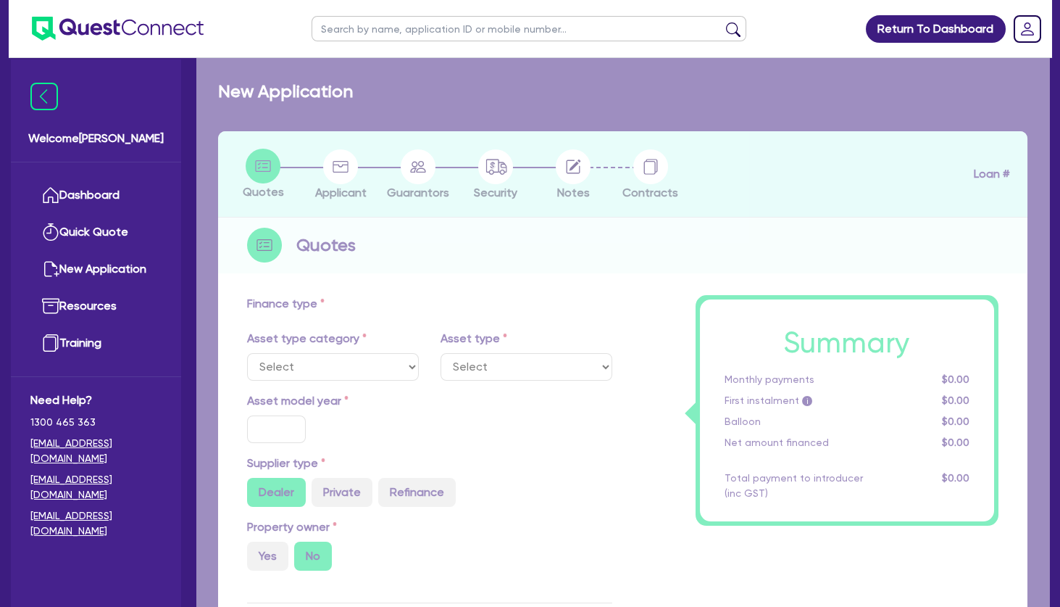
type input "4"
type input "3,344"
radio input "true"
type input "10.45"
type input "350"
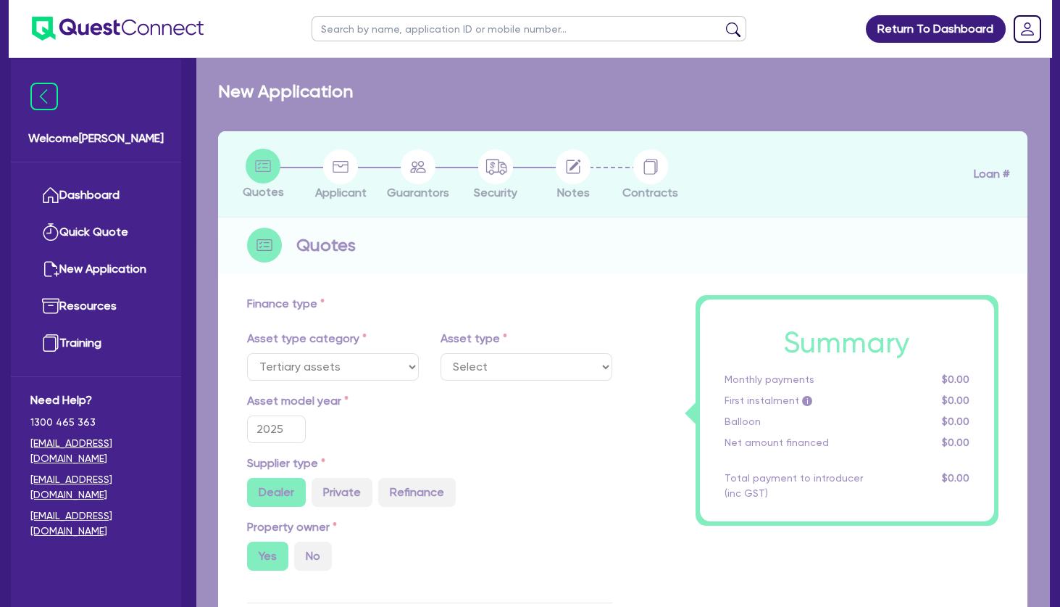
select select "BEAUTY_EQUIPMENT"
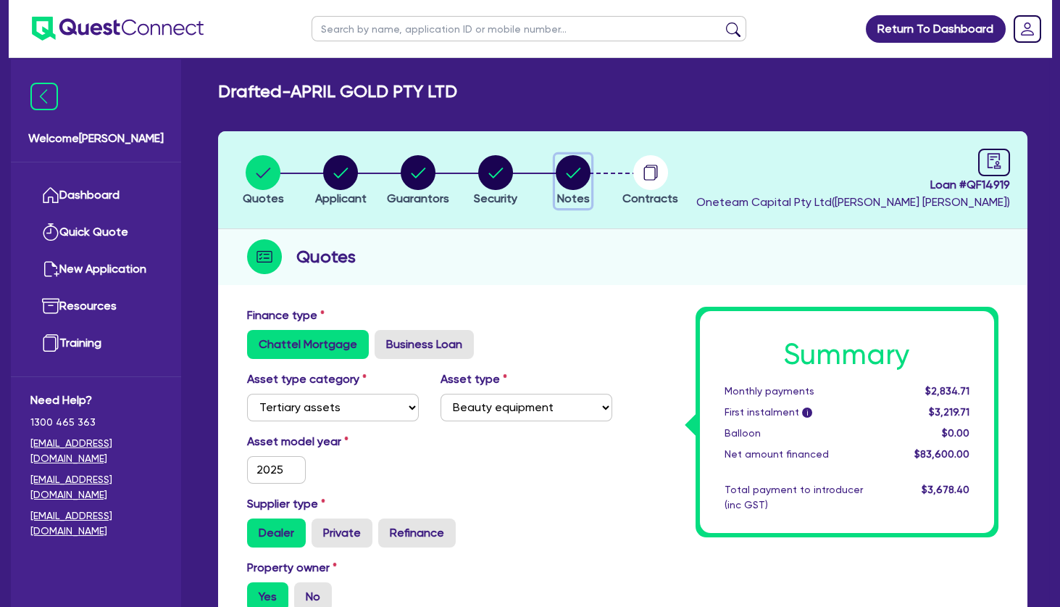
click at [578, 168] on circle "button" at bounding box center [573, 172] width 35 height 35
select select "Other"
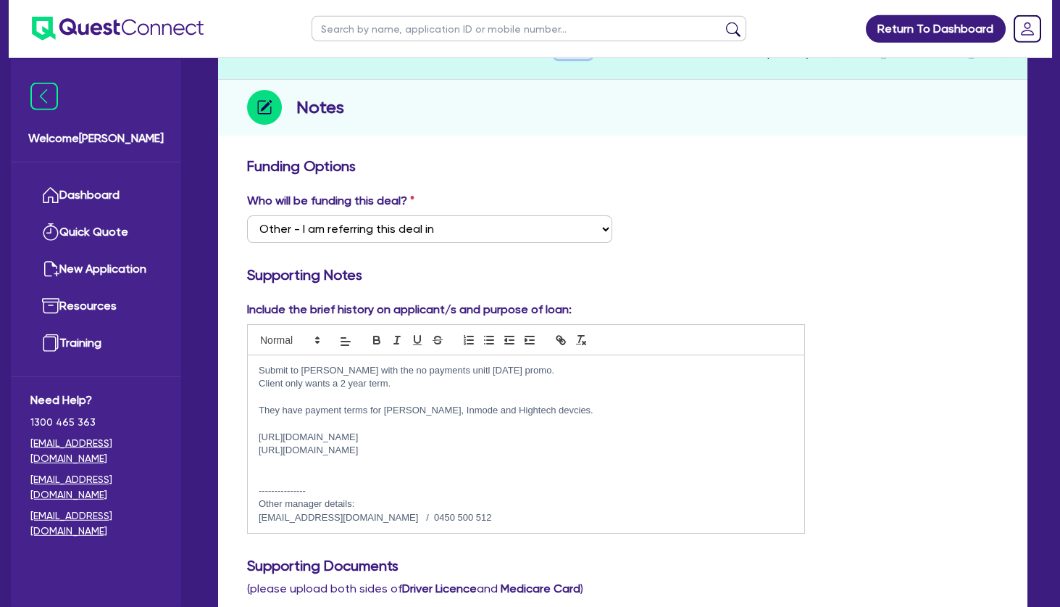
scroll to position [157, 0]
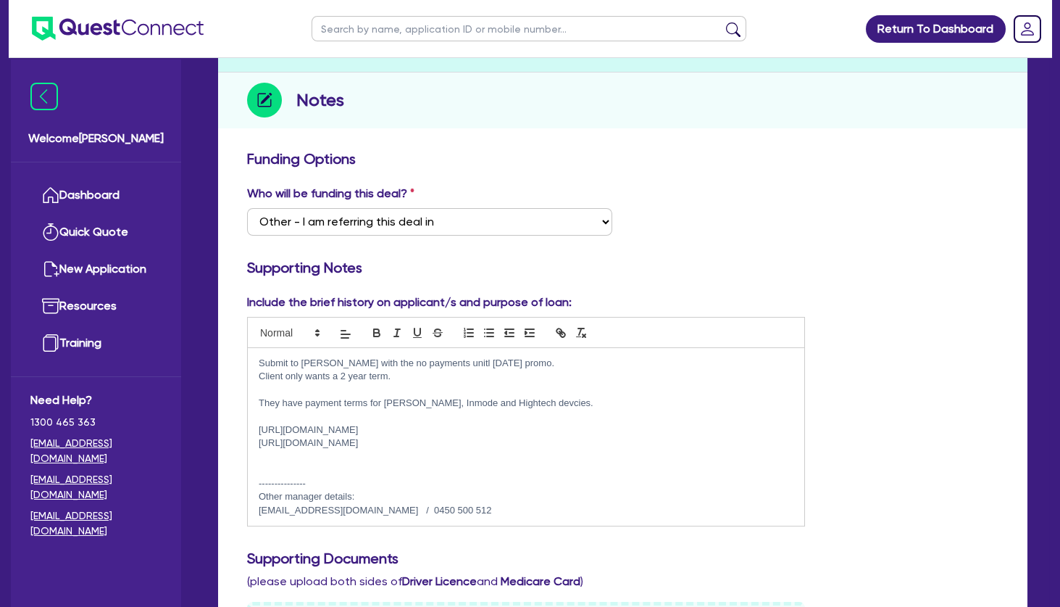
drag, startPoint x: 496, startPoint y: 445, endPoint x: 258, endPoint y: 438, distance: 237.8
click at [258, 438] on div "Submit to grenke with the no payments unitl Nov25 promo. Client only wants a 2 …" at bounding box center [526, 437] width 557 height 178
copy p "https://www.instagram.com/ur_beautymelbourne/"
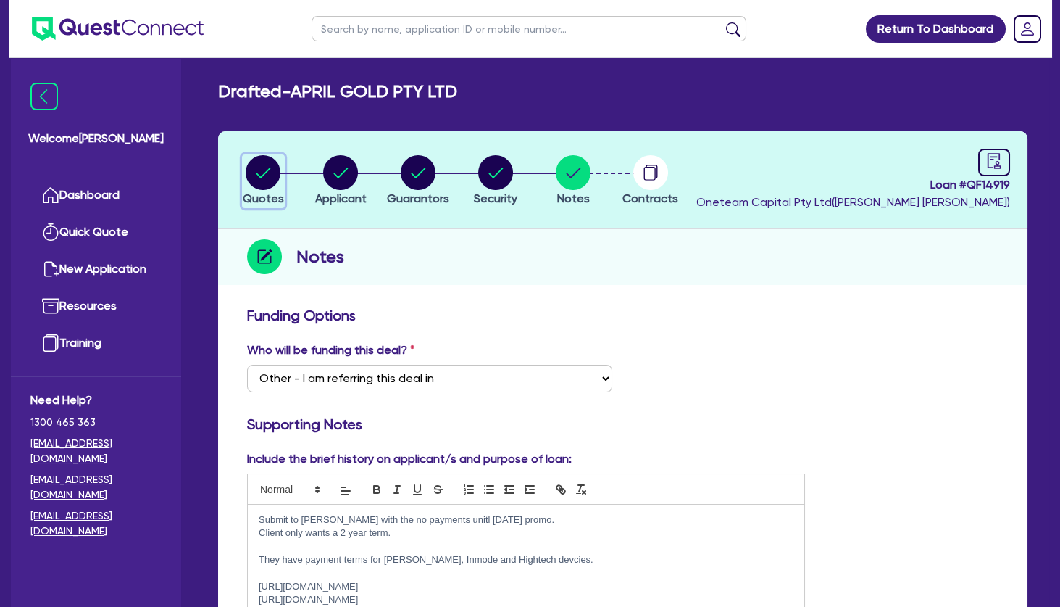
click at [263, 176] on icon "button" at bounding box center [264, 172] width 14 height 10
select select "TERTIARY_ASSETS"
select select "BEAUTY_EQUIPMENT"
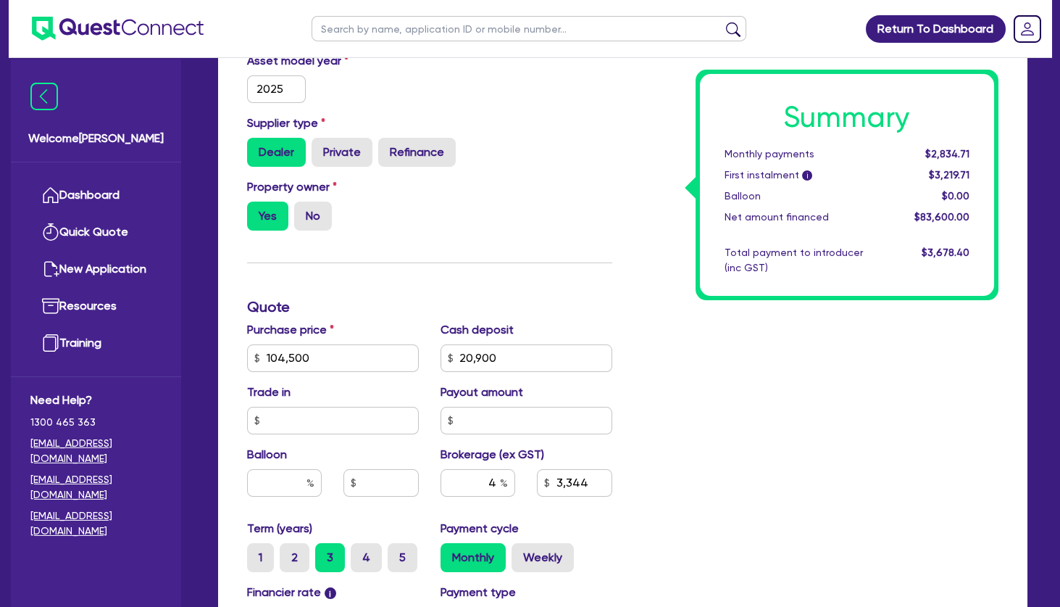
scroll to position [391, 0]
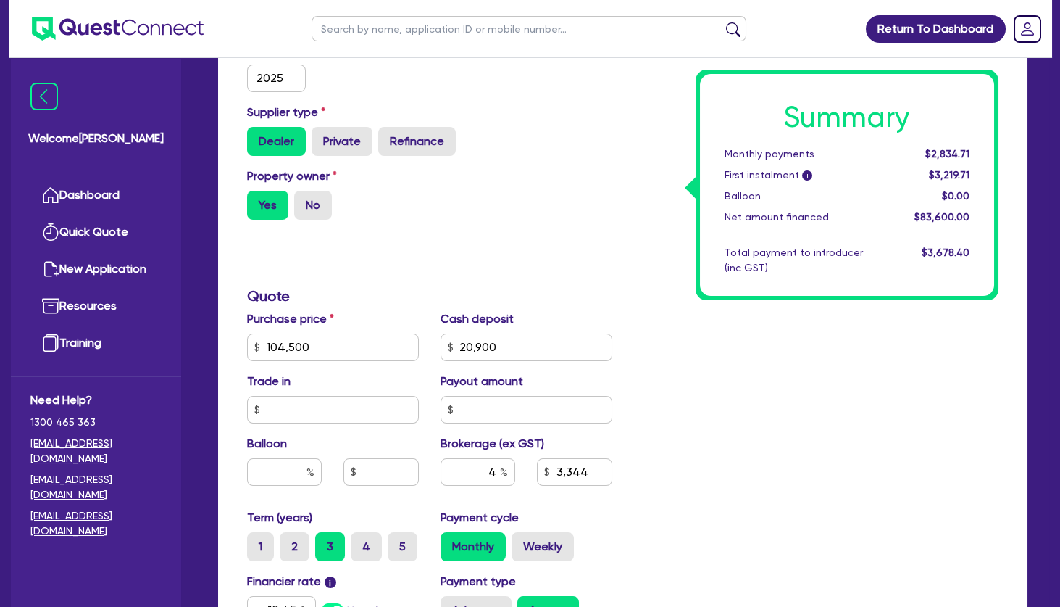
click at [809, 370] on div "Summary Monthly payments $2,834.71 First instalment i $3,219.71 Balloon $0.00 N…" at bounding box center [816, 338] width 387 height 847
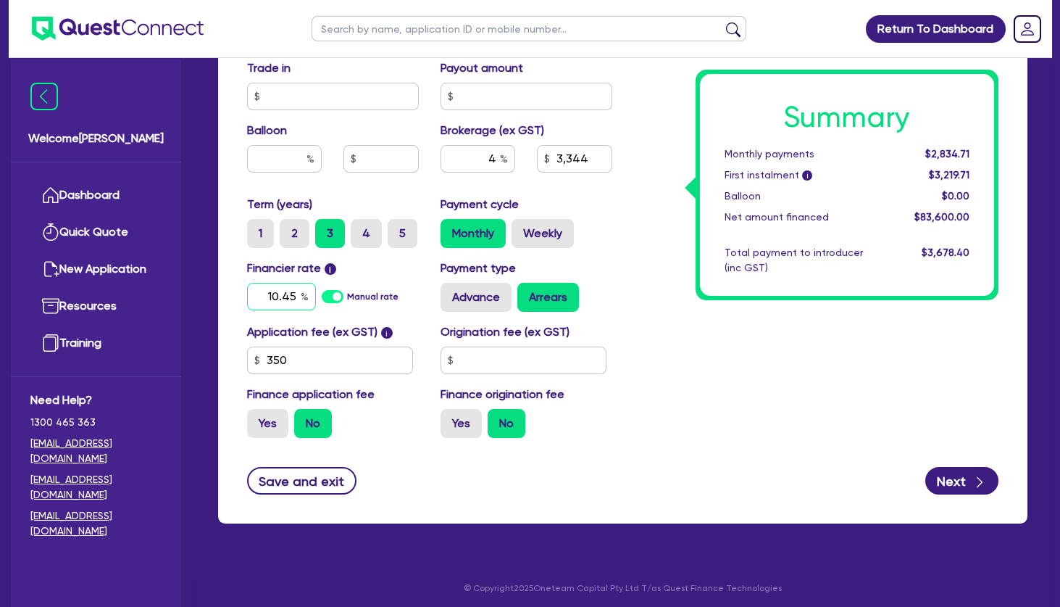
drag, startPoint x: 267, startPoint y: 300, endPoint x: 359, endPoint y: 298, distance: 92.1
click at [316, 298] on input "10.45" at bounding box center [281, 297] width 69 height 28
type input "12.9"
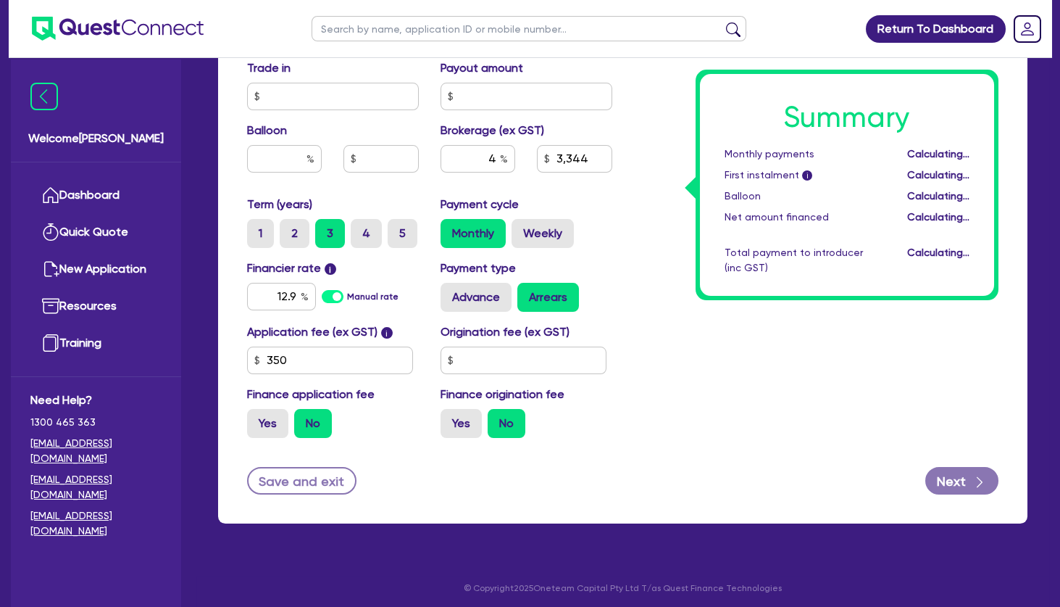
type input "104,500"
type input "20,900"
type input "3,344"
type input "104,500"
type input "20,900"
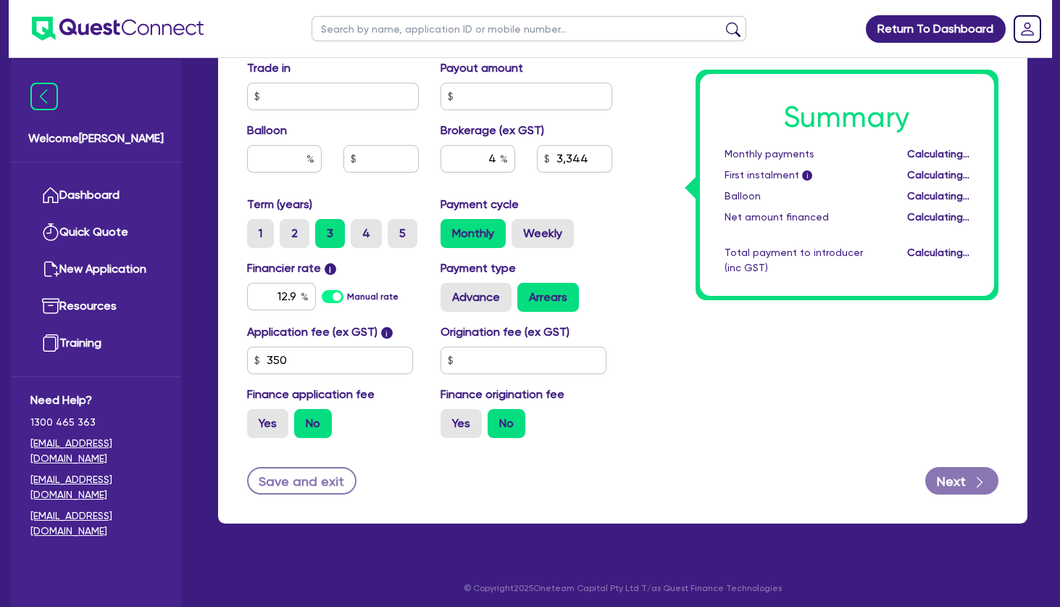
type input "3,344"
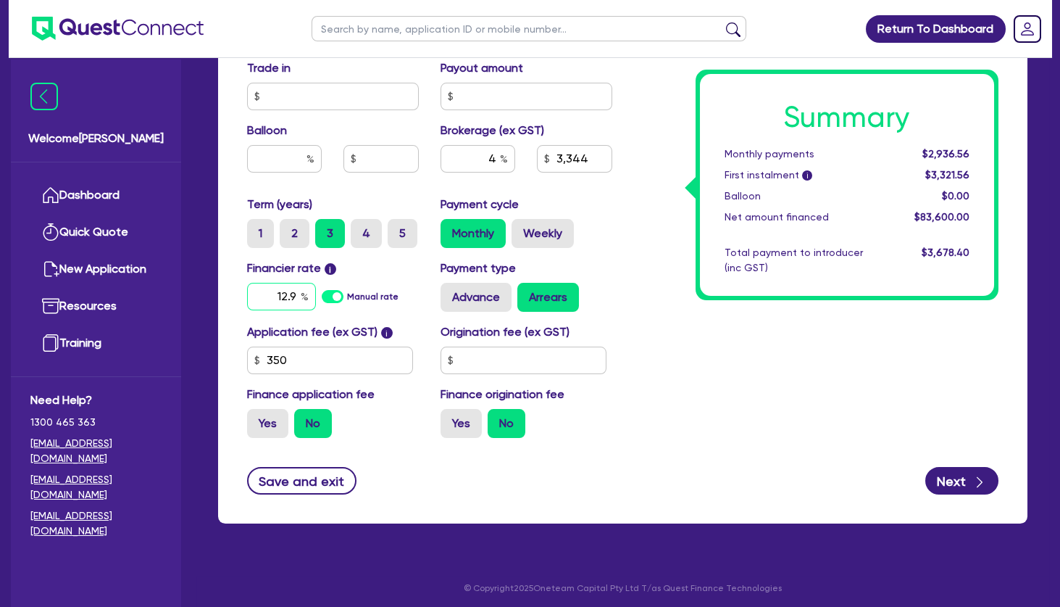
drag, startPoint x: 266, startPoint y: 293, endPoint x: 382, endPoint y: 295, distance: 116.0
click at [316, 295] on input "12.9" at bounding box center [281, 297] width 69 height 28
type input "11.5"
type input "104,500"
type input "20,900"
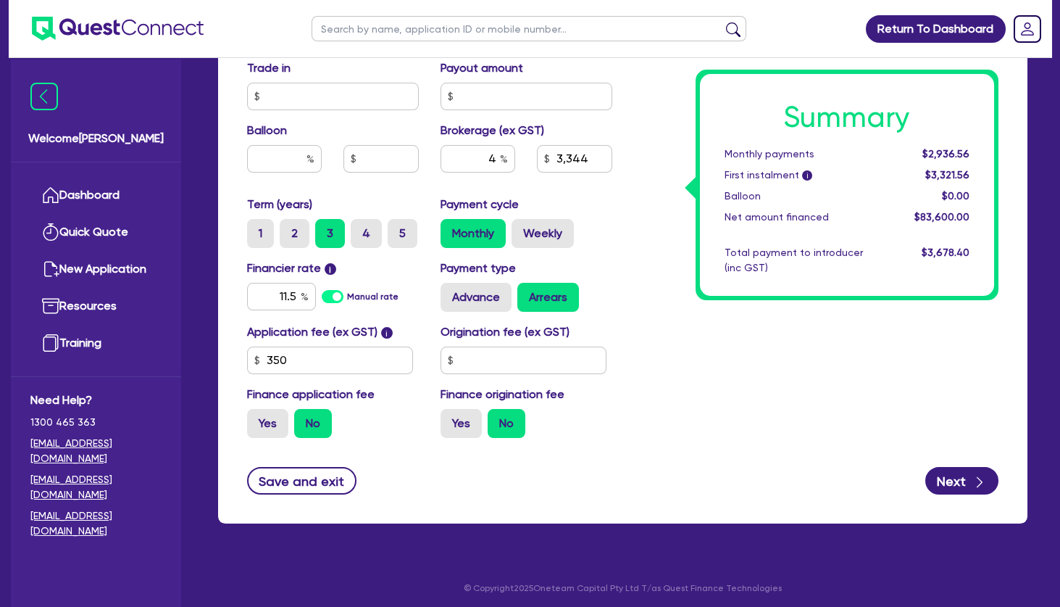
type input "3,344"
click at [742, 354] on div "Summary Monthly payments $2,936.56 First instalment i $3,321.56 Balloon $0.00 N…" at bounding box center [816, 25] width 387 height 847
type input "104,500"
type input "20,900"
type input "3,344"
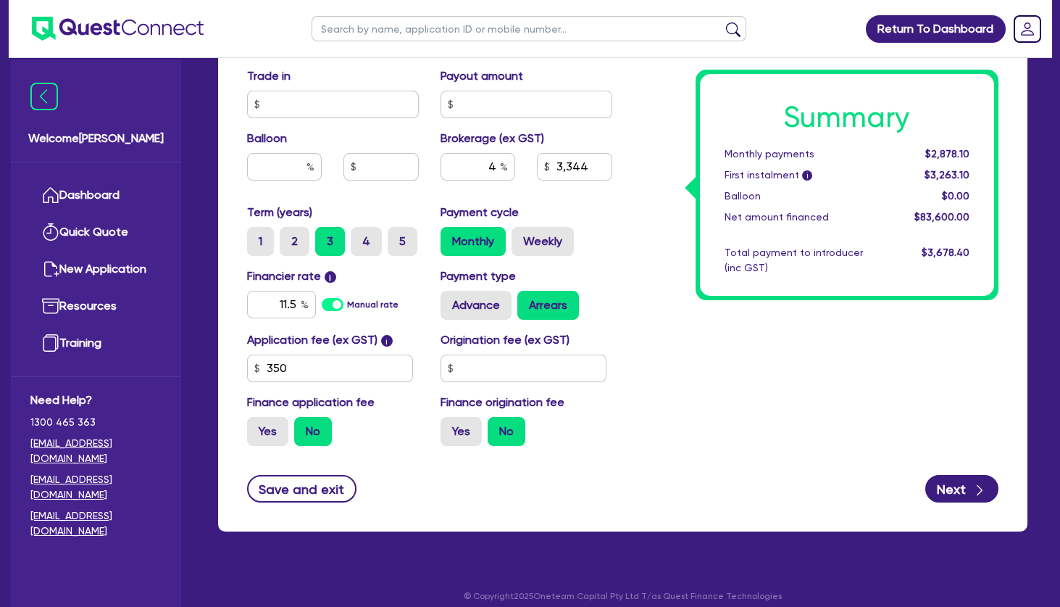
scroll to position [548, 0]
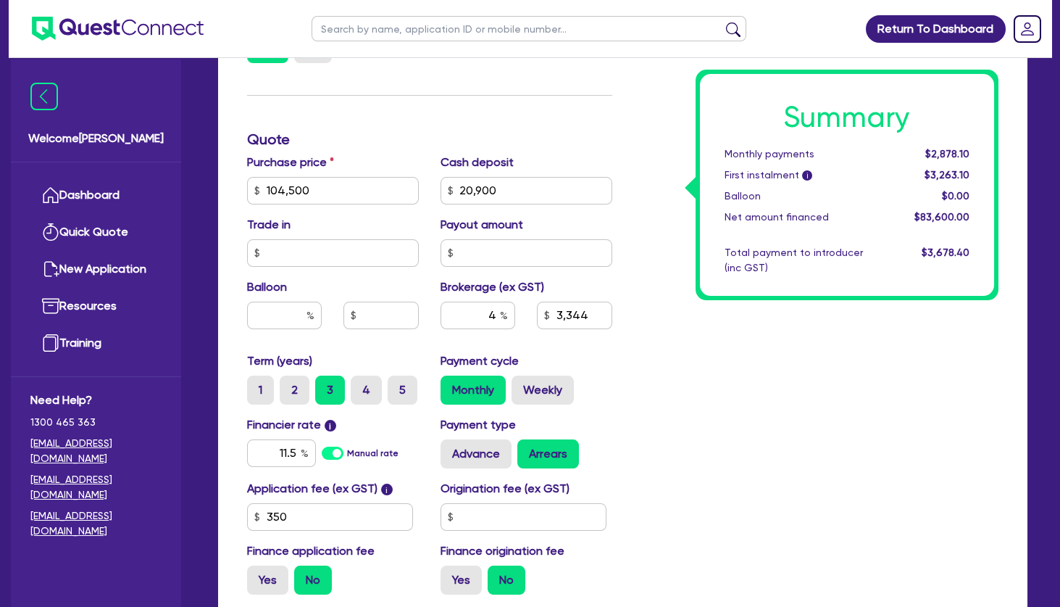
click at [688, 394] on div "Summary Monthly payments $2,878.10 First instalment i $3,263.10 Balloon $0.00 N…" at bounding box center [816, 182] width 387 height 847
drag, startPoint x: 270, startPoint y: 454, endPoint x: 341, endPoint y: 454, distance: 70.3
click at [316, 454] on input "11.5" at bounding box center [281, 453] width 69 height 28
type input "12.9"
type input "104,500"
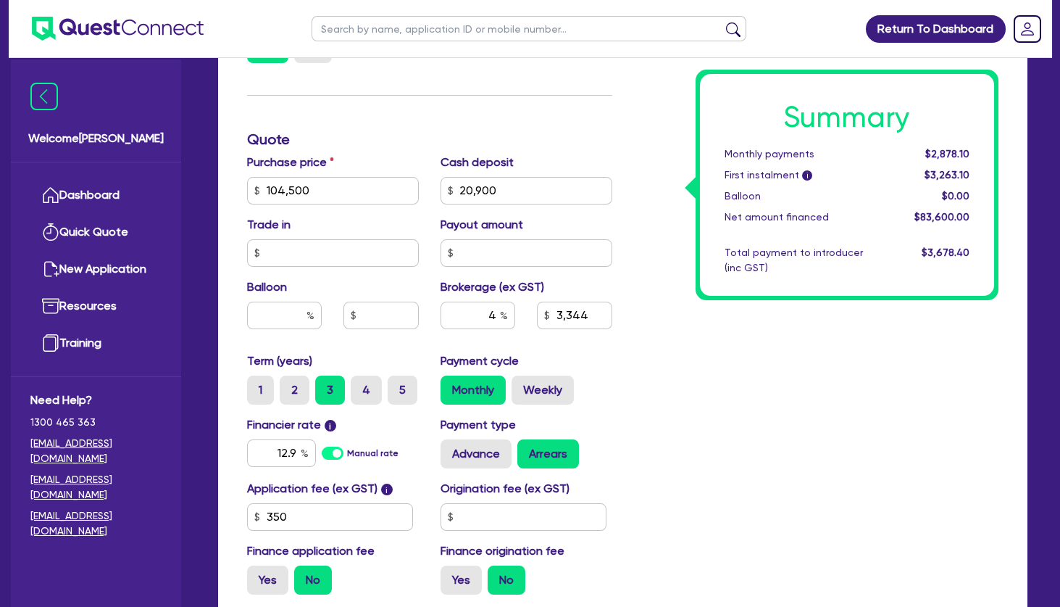
type input "20,900"
type input "3,344"
type input "104,500"
type input "20,900"
type input "3,344"
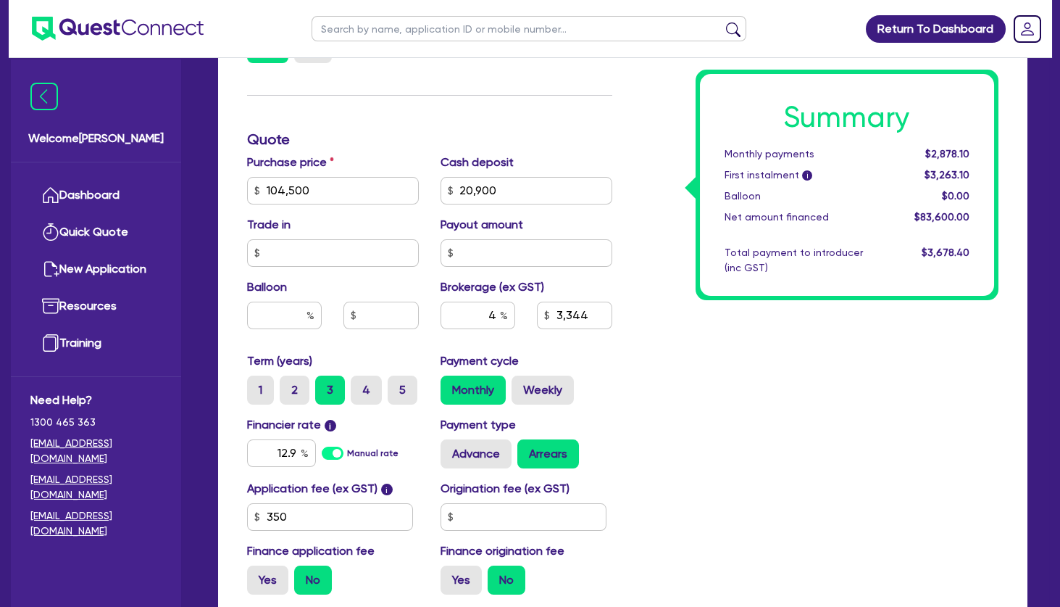
click at [747, 377] on div "Summary Monthly payments $2,878.10 First instalment i $3,263.10 Balloon $0.00 N…" at bounding box center [816, 182] width 387 height 847
click at [297, 385] on label "2" at bounding box center [295, 389] width 30 height 29
click at [289, 385] on input "2" at bounding box center [284, 379] width 9 height 9
radio input "true"
type input "104,500"
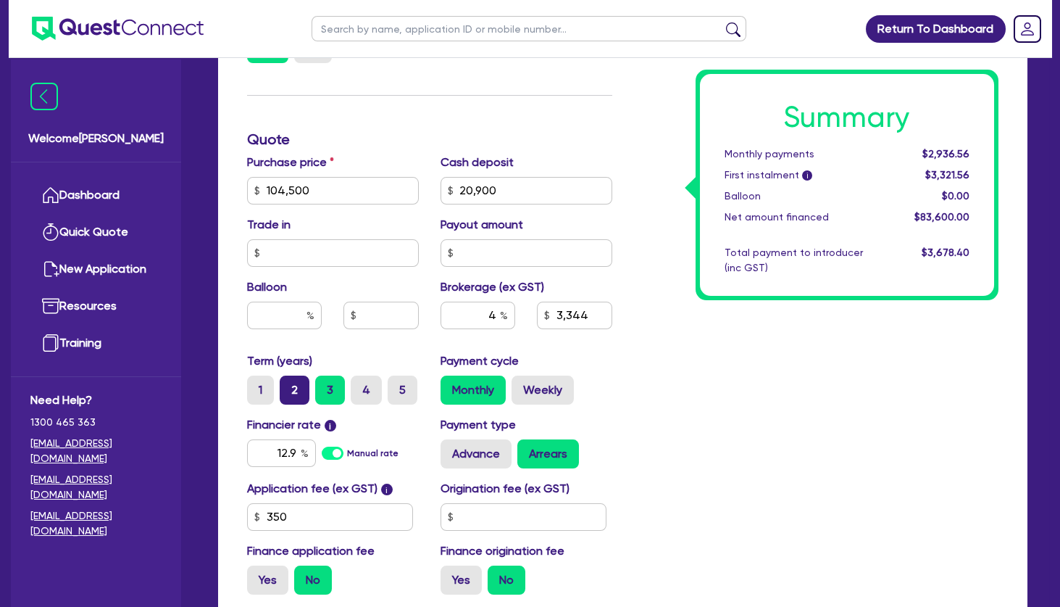
type input "20,900"
type input "3,344"
type input "104,500"
type input "20,900"
type input "3,344"
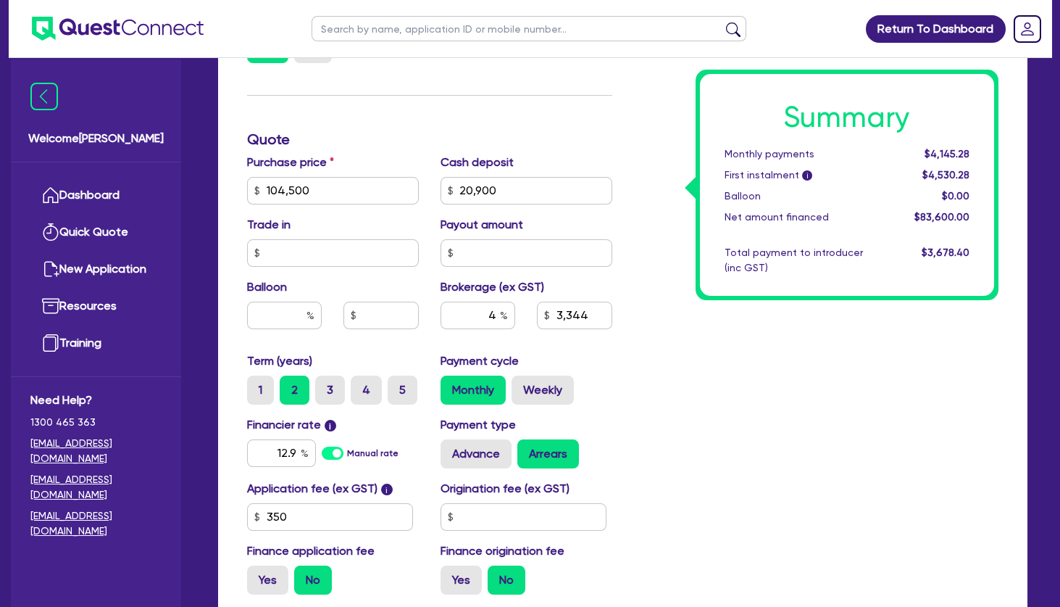
click at [849, 412] on div "Summary Monthly payments $4,145.28 First instalment i $4,530.28 Balloon $0.00 N…" at bounding box center [816, 182] width 387 height 847
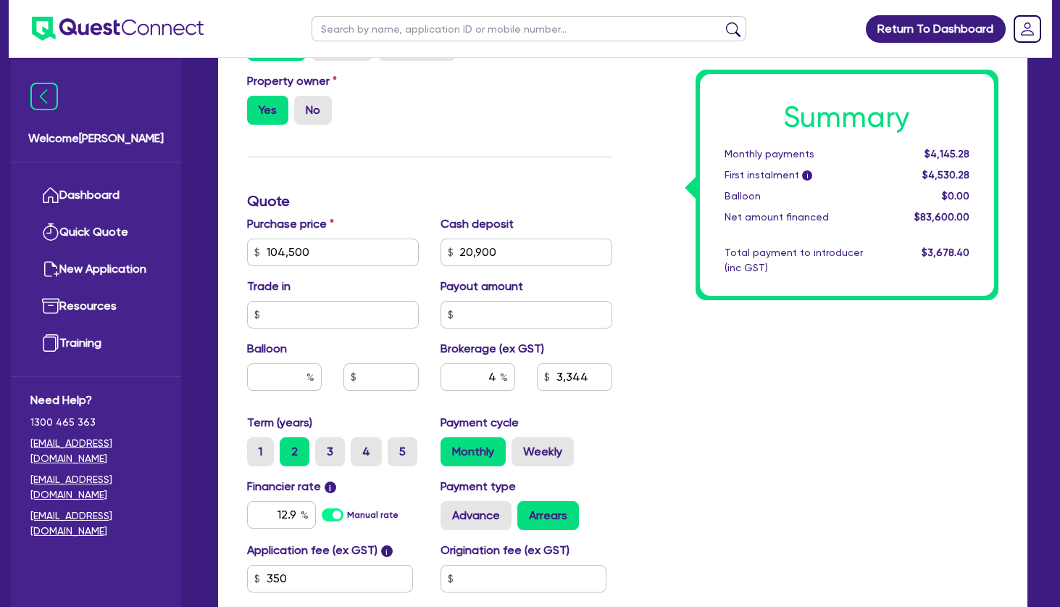
scroll to position [0, 0]
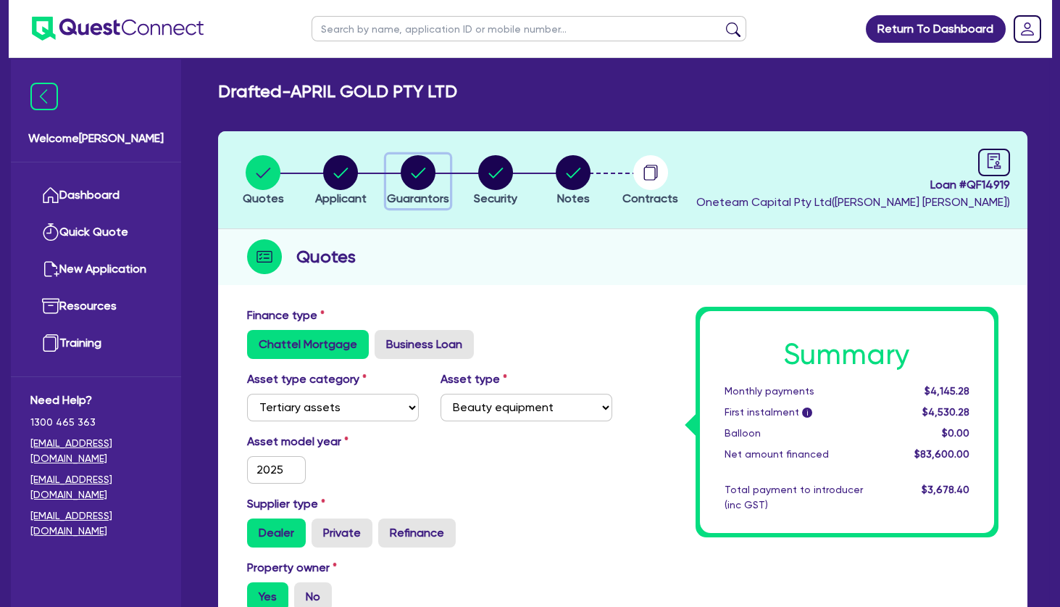
click at [415, 180] on circle "button" at bounding box center [418, 172] width 35 height 35
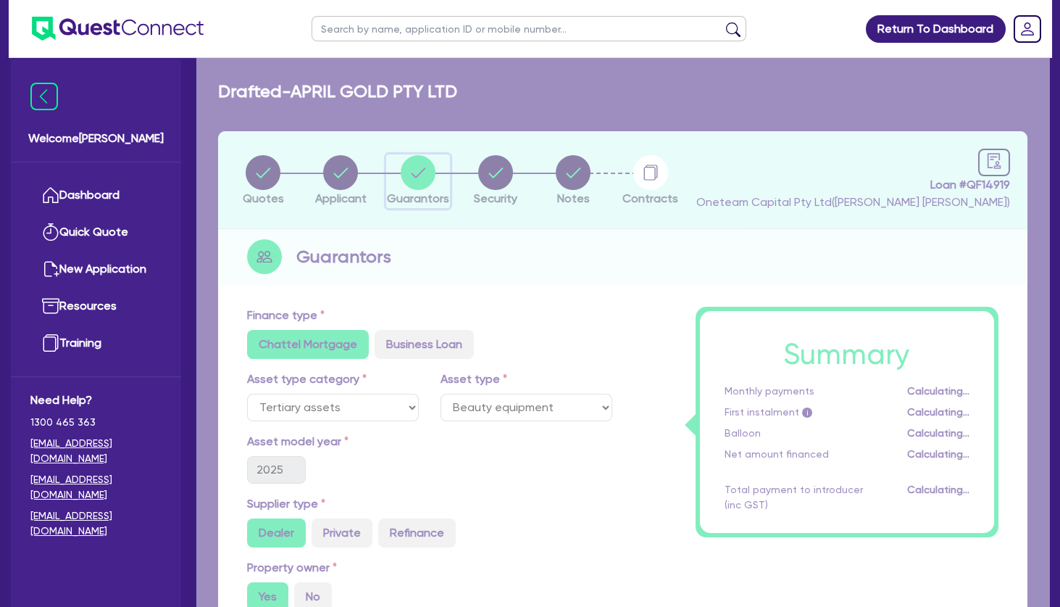
select select "MRS"
select select "VIC"
select select "DE_FACTO"
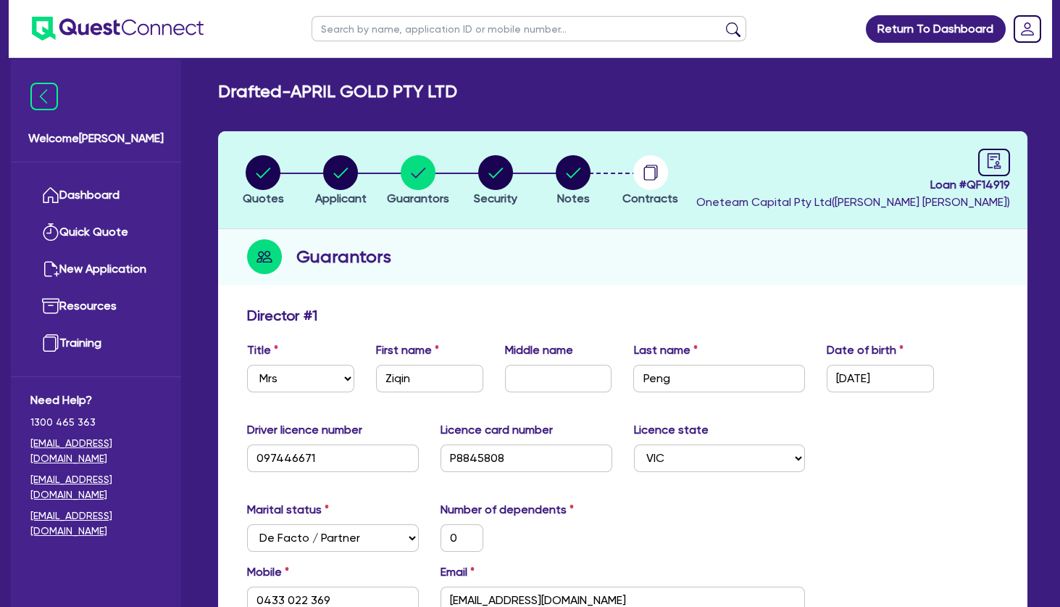
click at [367, 93] on h2 "Drafted - APRIL GOLD PTY LTD" at bounding box center [337, 91] width 239 height 21
drag, startPoint x: 358, startPoint y: 83, endPoint x: 445, endPoint y: 95, distance: 87.7
click at [441, 95] on h2 "Drafted - APRIL GOLD PTY LTD" at bounding box center [337, 91] width 239 height 21
click at [446, 95] on h2 "Drafted - APRIL GOLD PTY LTD" at bounding box center [337, 91] width 239 height 21
click at [338, 158] on circle "button" at bounding box center [340, 172] width 35 height 35
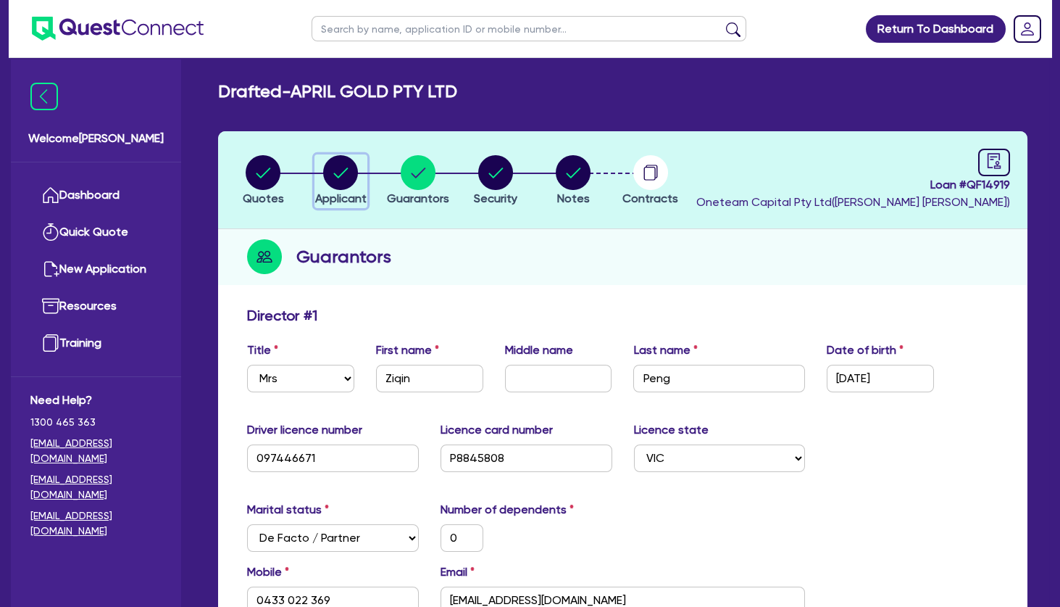
select select "COMPANY"
select select "HEALTH_BEAUTY"
select select "HAIR_BEAUTY_SALONS"
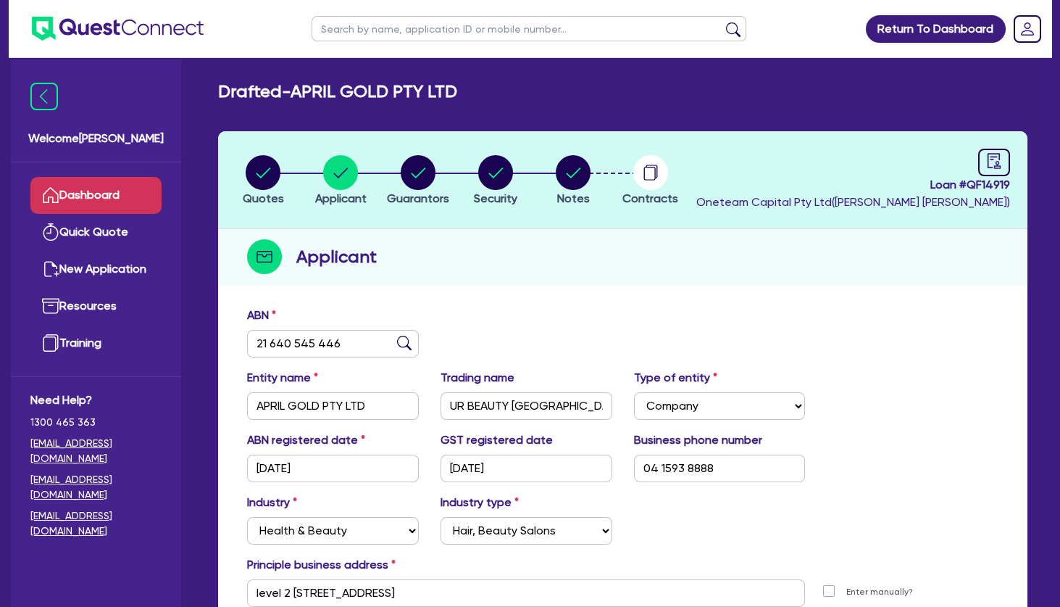
click at [98, 199] on link "Dashboard" at bounding box center [95, 195] width 131 height 37
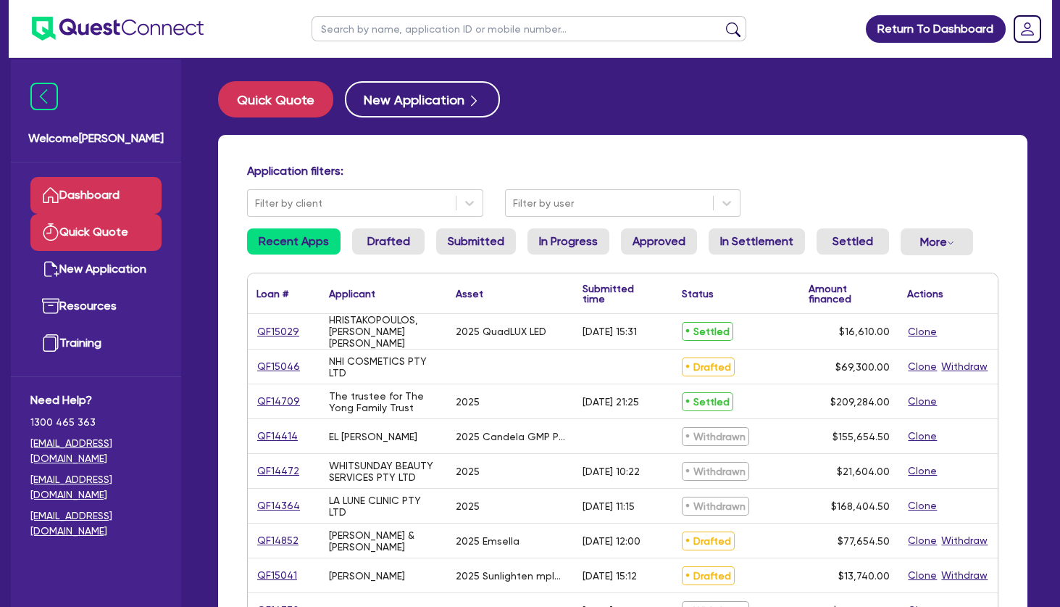
click at [101, 222] on link "Quick Quote" at bounding box center [95, 232] width 131 height 37
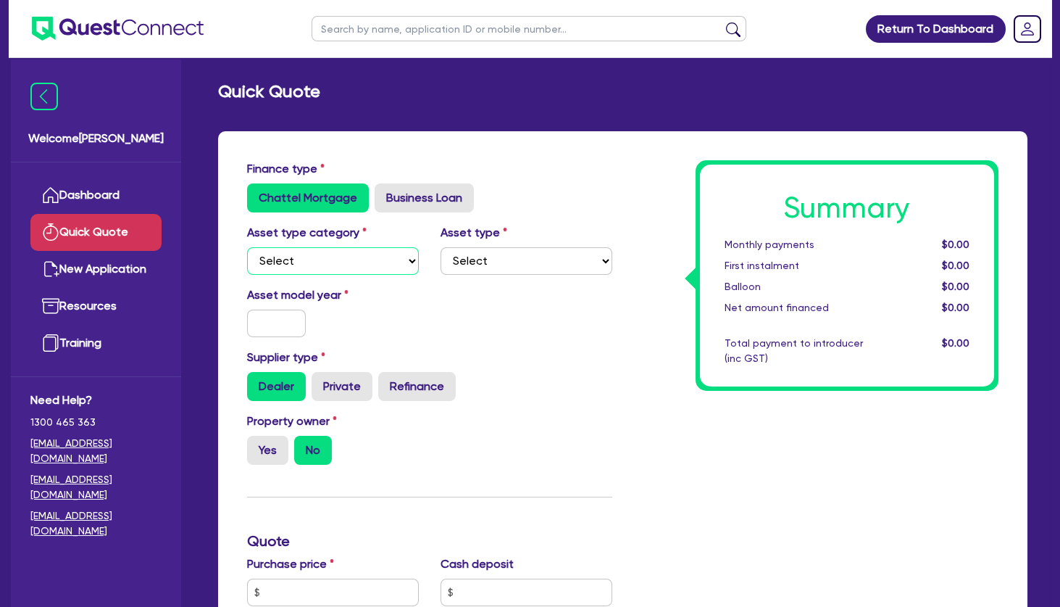
click at [247, 247] on select "Select Cars and light trucks Primary assets Secondary assets Tertiary assets" at bounding box center [333, 261] width 172 height 28
select select "TERTIARY_ASSETS"
click option "Tertiary assets" at bounding box center [0, 0] width 0 height 0
click at [441, 247] on select "Select Beauty equipment IT equipment IT software Watercraft Other" at bounding box center [527, 261] width 172 height 28
select select "BEAUTY_EQUIPMENT"
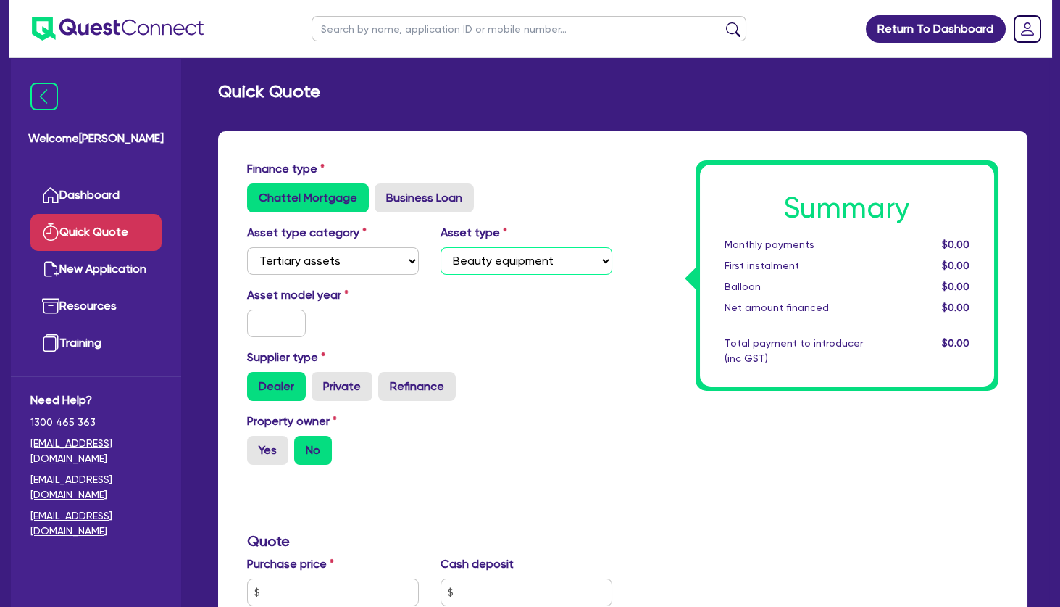
click option "Beauty equipment" at bounding box center [0, 0] width 0 height 0
click at [280, 325] on input "text" at bounding box center [276, 323] width 59 height 28
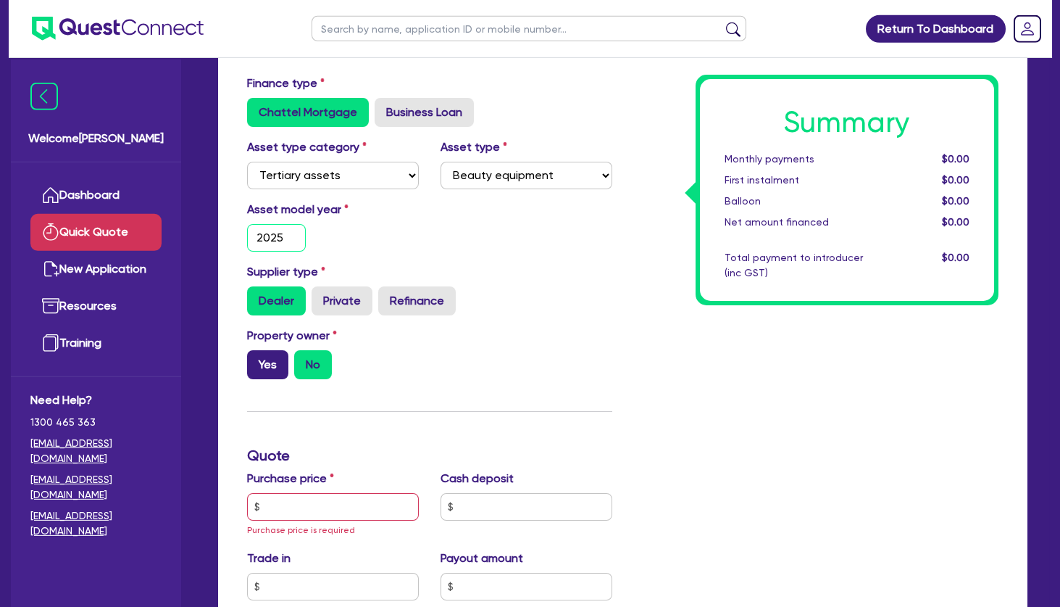
scroll to position [157, 0]
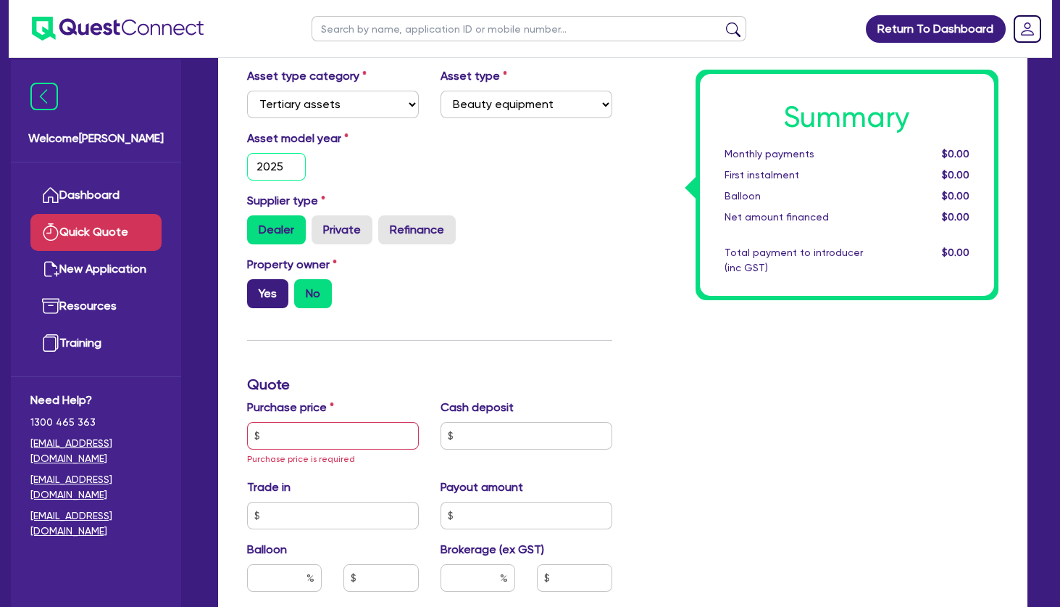
type input "2025"
click at [271, 293] on label "Yes" at bounding box center [267, 293] width 41 height 29
click at [257, 288] on input "Yes" at bounding box center [251, 283] width 9 height 9
radio input "true"
click at [297, 431] on input "text" at bounding box center [333, 436] width 172 height 28
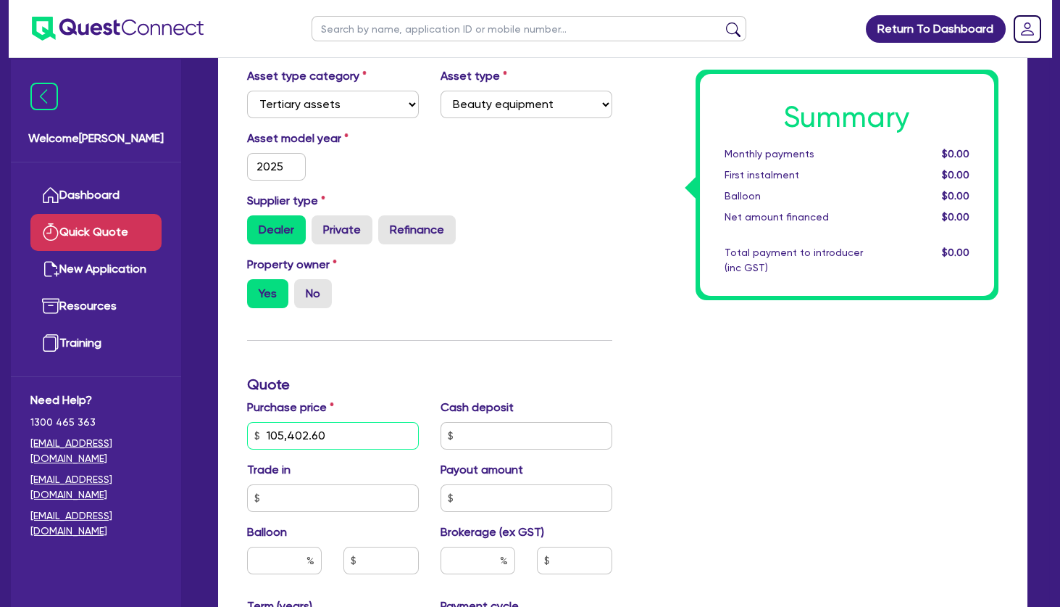
type input "105,402.60"
drag, startPoint x: 566, startPoint y: 354, endPoint x: 558, endPoint y: 351, distance: 8.5
click at [567, 351] on div "Finance type Chattel Mortgage Business Loan Asset type category Select Cars and…" at bounding box center [429, 435] width 387 height 863
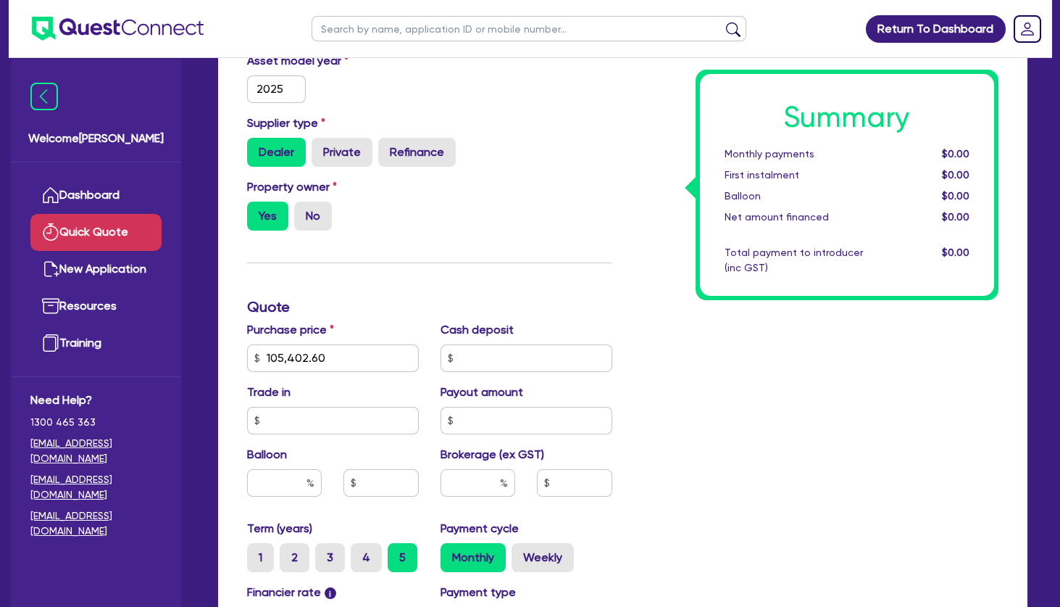
scroll to position [313, 0]
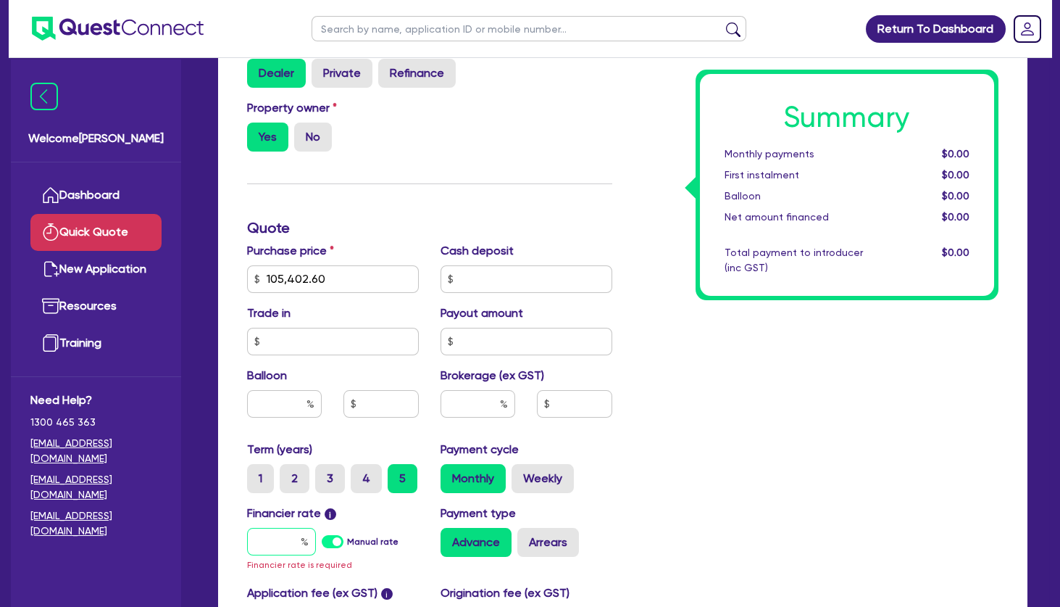
click at [283, 550] on input "text" at bounding box center [281, 542] width 69 height 28
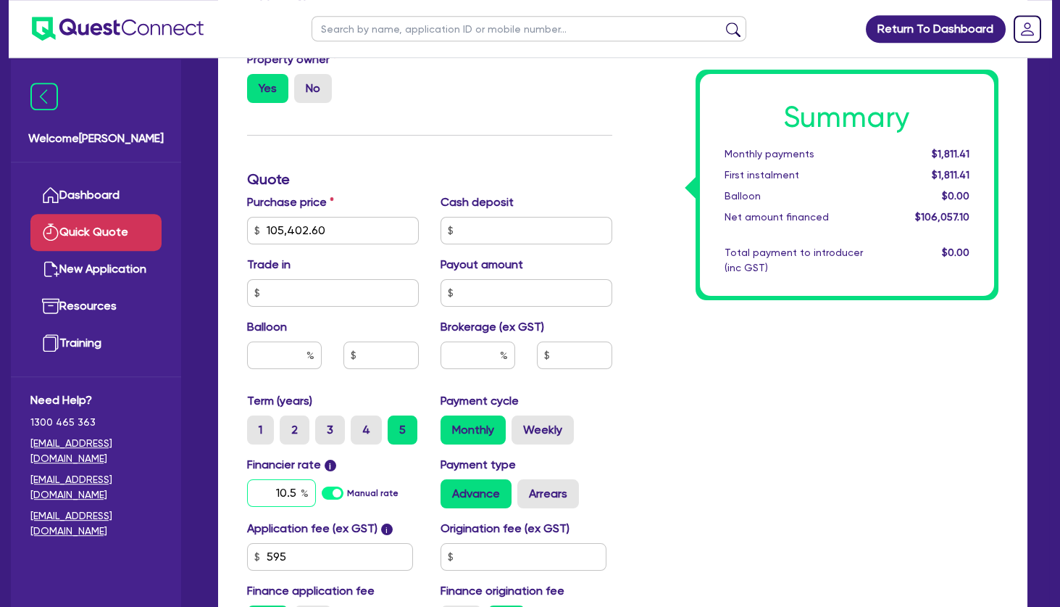
scroll to position [391, 0]
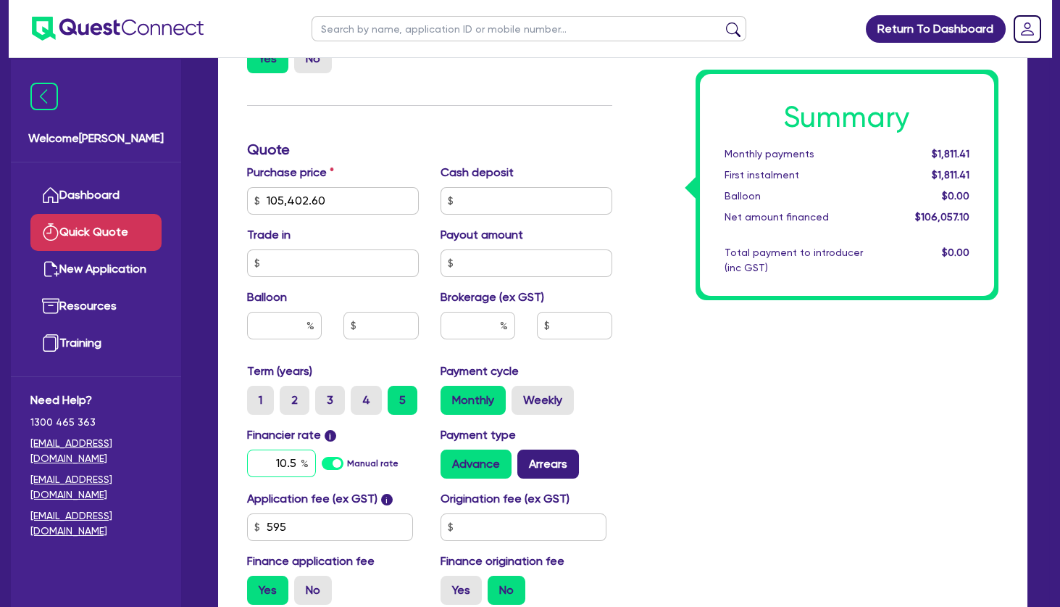
type input "10.5"
click at [546, 467] on label "Arrears" at bounding box center [548, 463] width 62 height 29
click at [527, 459] on input "Arrears" at bounding box center [521, 453] width 9 height 9
radio input "true"
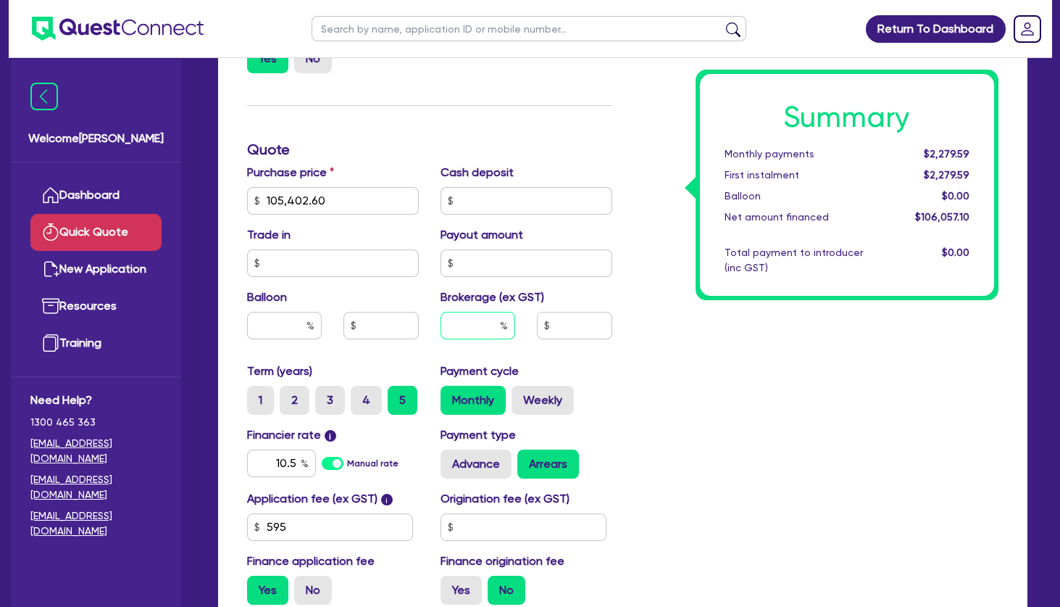
click at [492, 332] on input "text" at bounding box center [478, 326] width 75 height 28
type input "4"
type input "4,242.28"
drag, startPoint x: 675, startPoint y: 429, endPoint x: 389, endPoint y: 460, distance: 287.2
click at [667, 424] on div "Summary Monthly payments $2,379.89 First instalment $2,379.89 Balloon $0.00 Net…" at bounding box center [816, 192] width 387 height 847
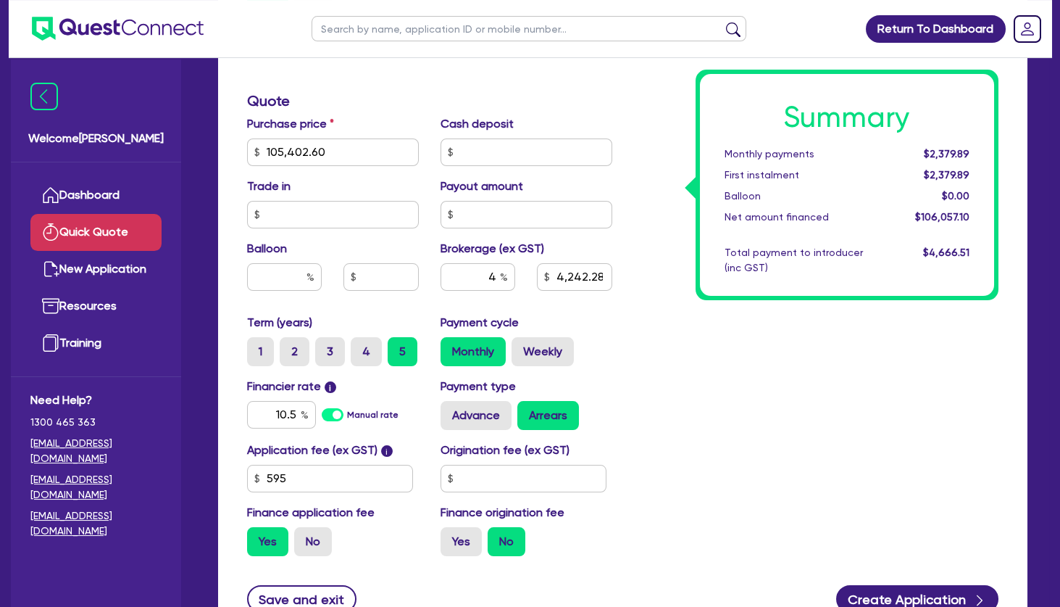
scroll to position [470, 0]
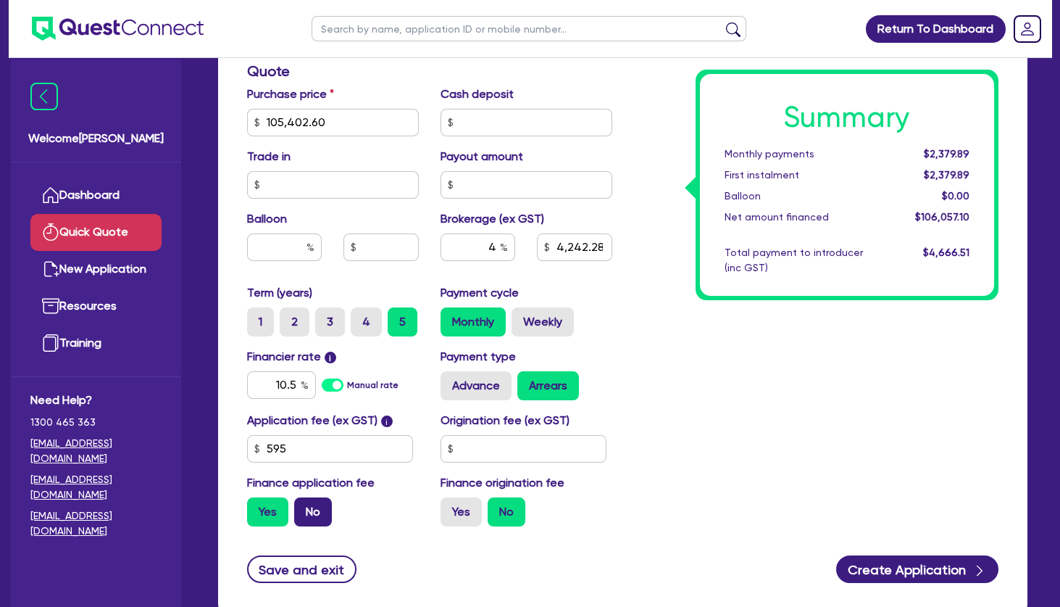
click at [313, 509] on label "No" at bounding box center [313, 511] width 38 height 29
click at [304, 507] on input "No" at bounding box center [298, 501] width 9 height 9
radio input "true"
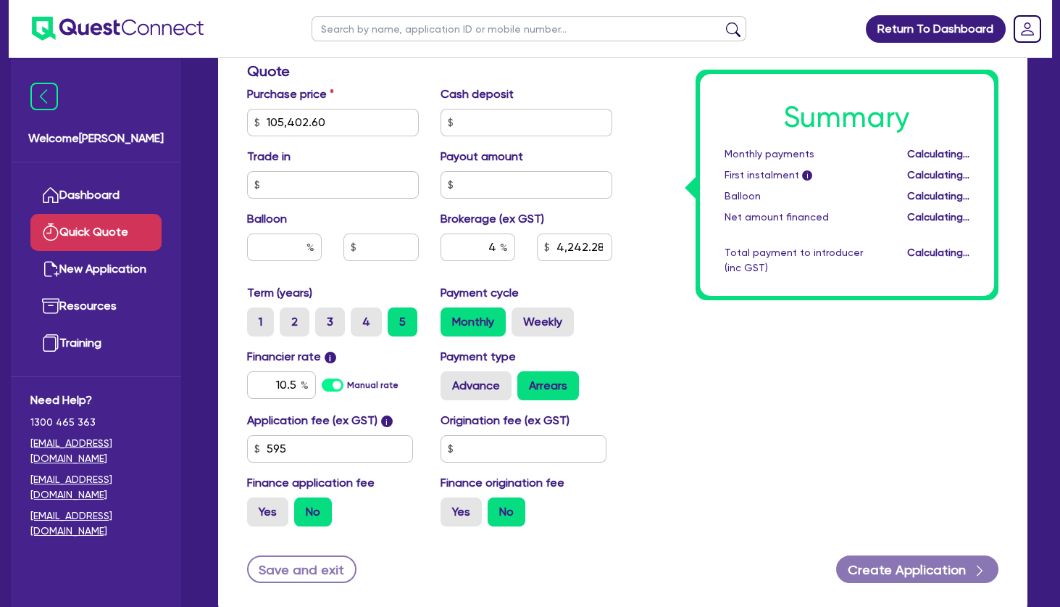
type input "4,216.1"
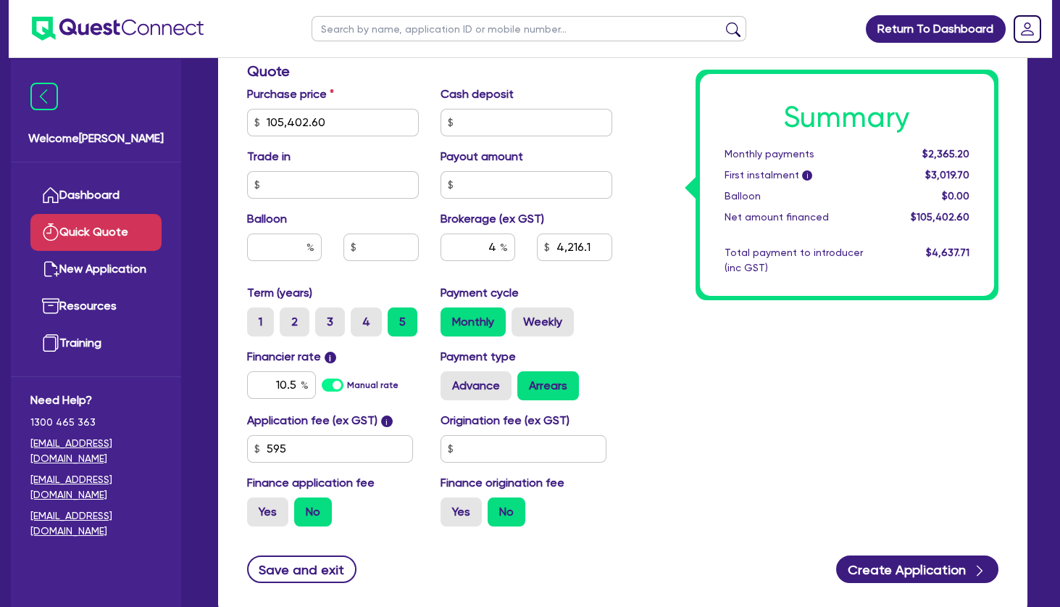
click at [691, 407] on div "Summary Monthly payments $2,365.20 First instalment i $3,019.70 Balloon $0.00 N…" at bounding box center [816, 114] width 387 height 847
click at [562, 323] on label "Weekly" at bounding box center [543, 321] width 62 height 29
click at [521, 317] on input "Weekly" at bounding box center [516, 311] width 9 height 9
radio input "true"
type input "4,216.1"
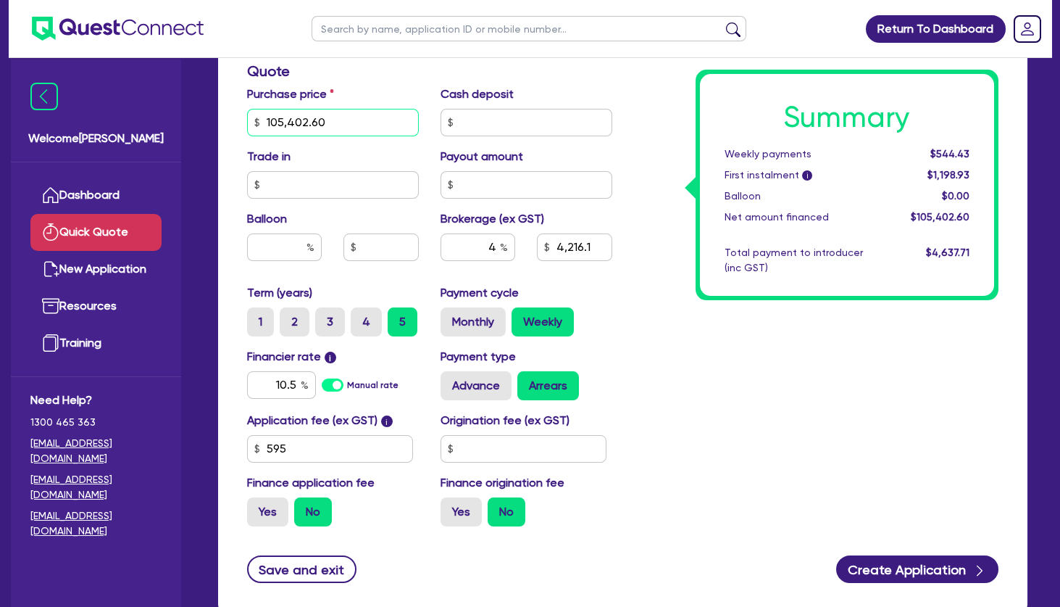
click at [322, 131] on input "105,402.60" at bounding box center [333, 123] width 172 height 28
drag, startPoint x: 346, startPoint y: 129, endPoint x: 215, endPoint y: 124, distance: 131.3
click at [247, 124] on input "105,402.60" at bounding box center [333, 123] width 172 height 28
type input "80,675"
type input "3,227"
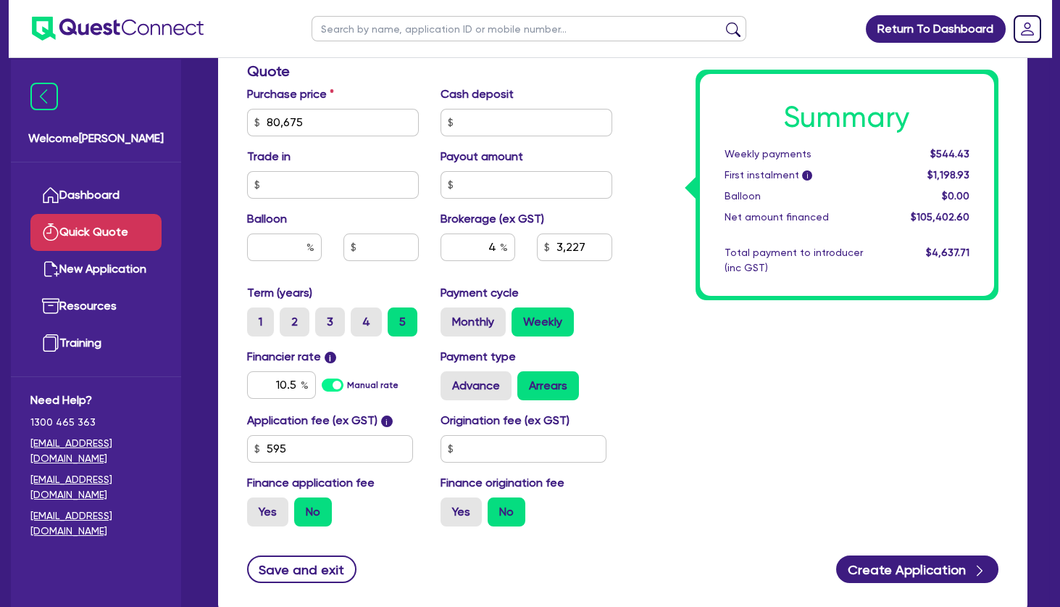
click at [690, 339] on div "Summary Weekly payments $544.43 First instalment i $1,198.93 Balloon $0.00 Net …" at bounding box center [816, 114] width 387 height 847
click at [710, 362] on div "Summary Weekly payments $416.71 First instalment i $1,071.21 Balloon $0.00 Net …" at bounding box center [816, 114] width 387 height 847
click at [638, 311] on div "Summary Weekly payments $416.71 First instalment i $1,071.21 Balloon $0.00 Net …" at bounding box center [816, 114] width 387 height 847
click at [474, 320] on label "Monthly" at bounding box center [473, 321] width 65 height 29
click at [450, 317] on input "Monthly" at bounding box center [445, 311] width 9 height 9
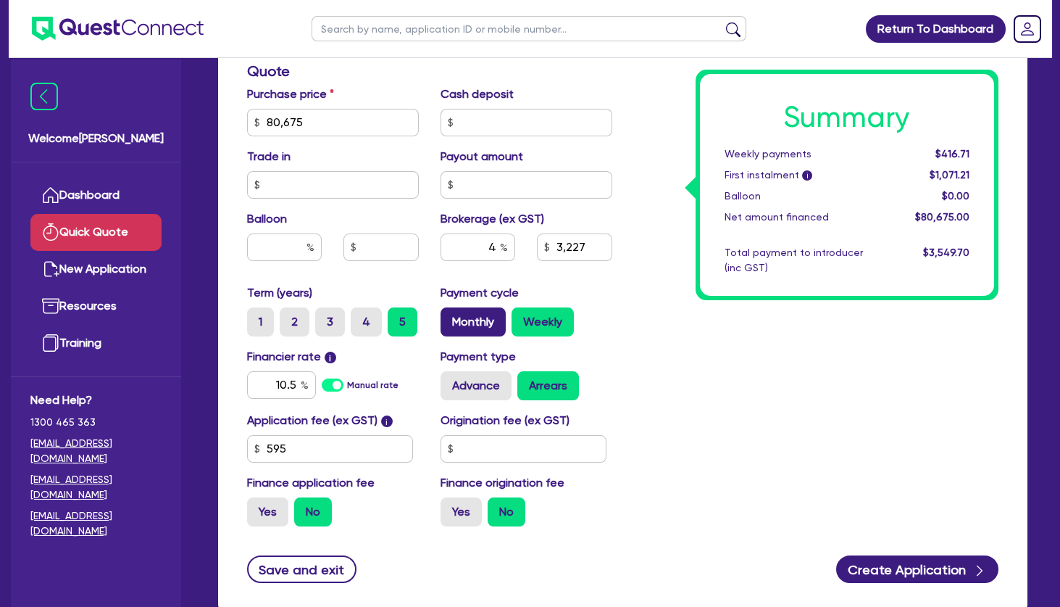
radio input "true"
type input "3,227"
click at [636, 306] on div "Summary Monthly payments $1,810.32 First instalment i $2,464.82 Balloon $0.00 N…" at bounding box center [816, 114] width 387 height 847
click at [356, 126] on input "80,675" at bounding box center [333, 123] width 172 height 28
drag, startPoint x: 363, startPoint y: 125, endPoint x: 241, endPoint y: 121, distance: 121.8
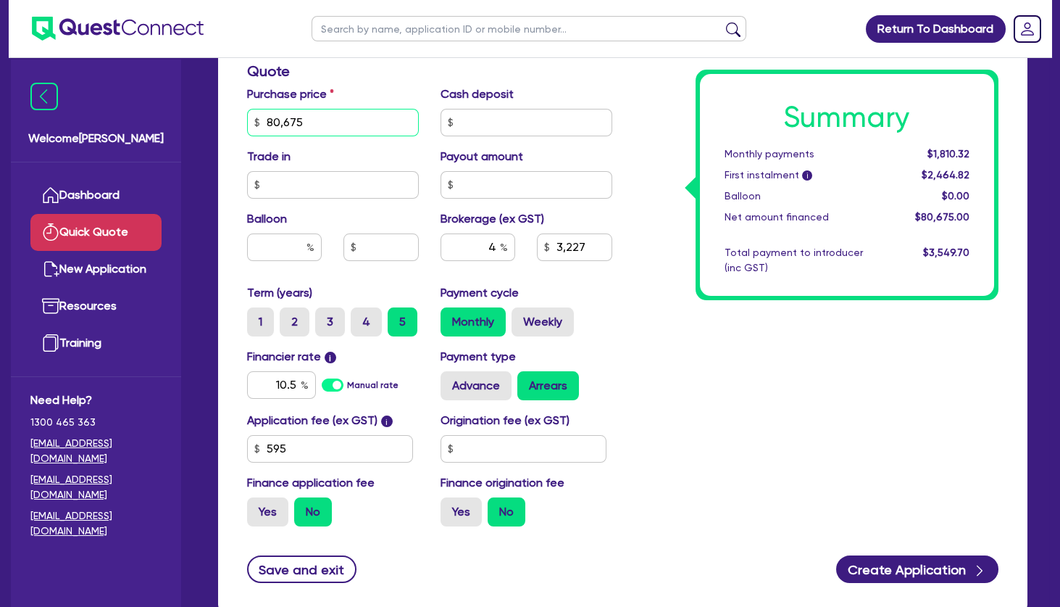
click at [247, 121] on input "80,675" at bounding box center [333, 123] width 172 height 28
type input "105,402"
type input "4,216.08"
drag, startPoint x: 786, startPoint y: 388, endPoint x: 715, endPoint y: 374, distance: 72.5
click at [785, 384] on div "Summary Monthly payments $1,810.32 First instalment i $2,464.82 Balloon $0.00 N…" at bounding box center [816, 114] width 387 height 847
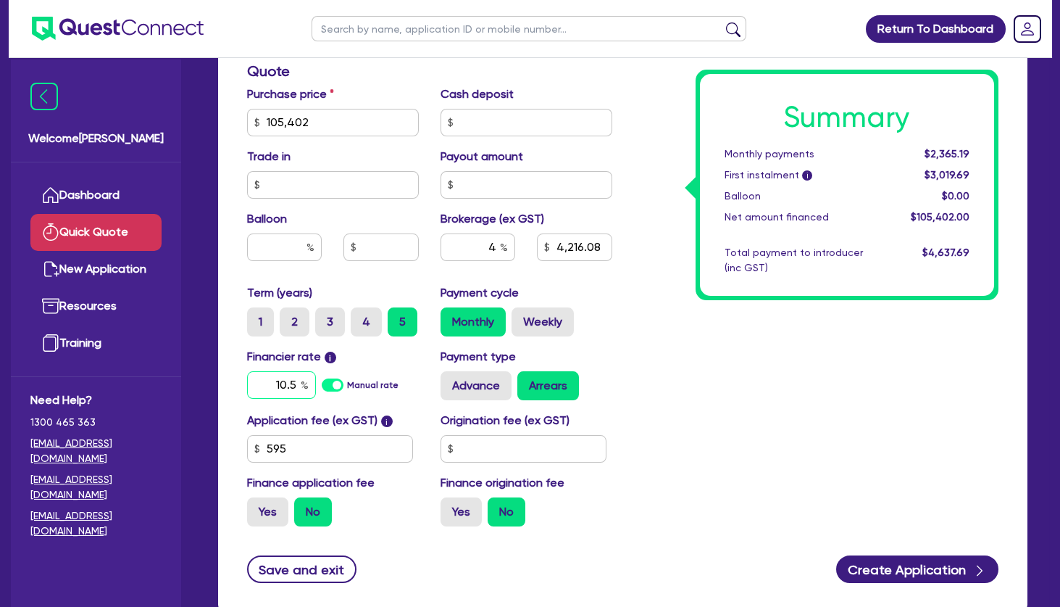
drag, startPoint x: 271, startPoint y: 381, endPoint x: 366, endPoint y: 387, distance: 95.1
click at [316, 387] on input "10.5" at bounding box center [281, 385] width 69 height 28
type input "6.99"
type input "4,216.08"
click at [781, 333] on div "Summary Monthly payments $2,365.19 First instalment i $3,019.69 Balloon $0.00 N…" at bounding box center [816, 114] width 387 height 847
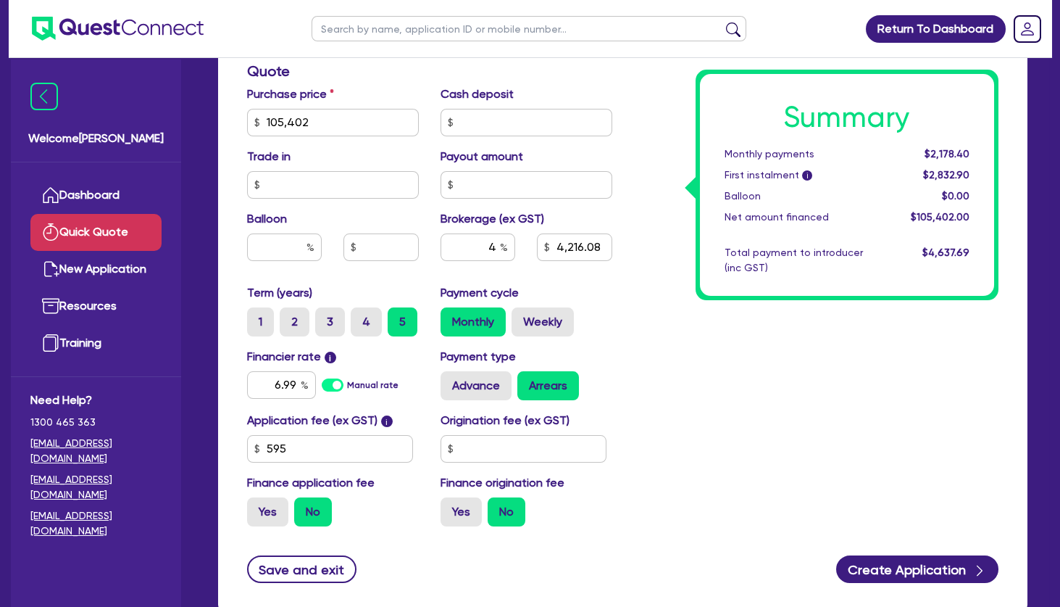
drag, startPoint x: 741, startPoint y: 370, endPoint x: 730, endPoint y: 375, distance: 11.3
click at [742, 370] on div "Summary Monthly payments $2,178.40 First instalment i $2,832.90 Balloon $0.00 N…" at bounding box center [816, 114] width 387 height 847
click at [541, 323] on label "Weekly" at bounding box center [543, 321] width 62 height 29
click at [521, 317] on input "Weekly" at bounding box center [516, 311] width 9 height 9
radio input "true"
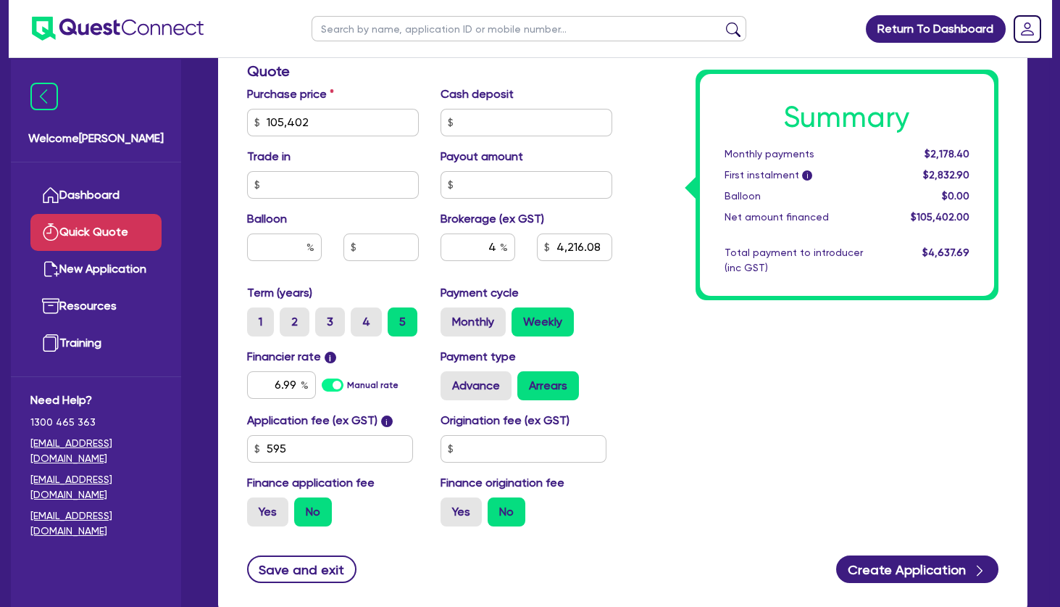
type input "4,216.08"
drag, startPoint x: 755, startPoint y: 375, endPoint x: 736, endPoint y: 367, distance: 20.9
click at [754, 375] on div "Summary Weekly payments $501.77 First instalment i $1,156.27 Balloon $0.00 Net …" at bounding box center [816, 114] width 387 height 847
click at [339, 127] on input "105,402" at bounding box center [333, 123] width 172 height 28
drag, startPoint x: 347, startPoint y: 122, endPoint x: 191, endPoint y: 117, distance: 156.6
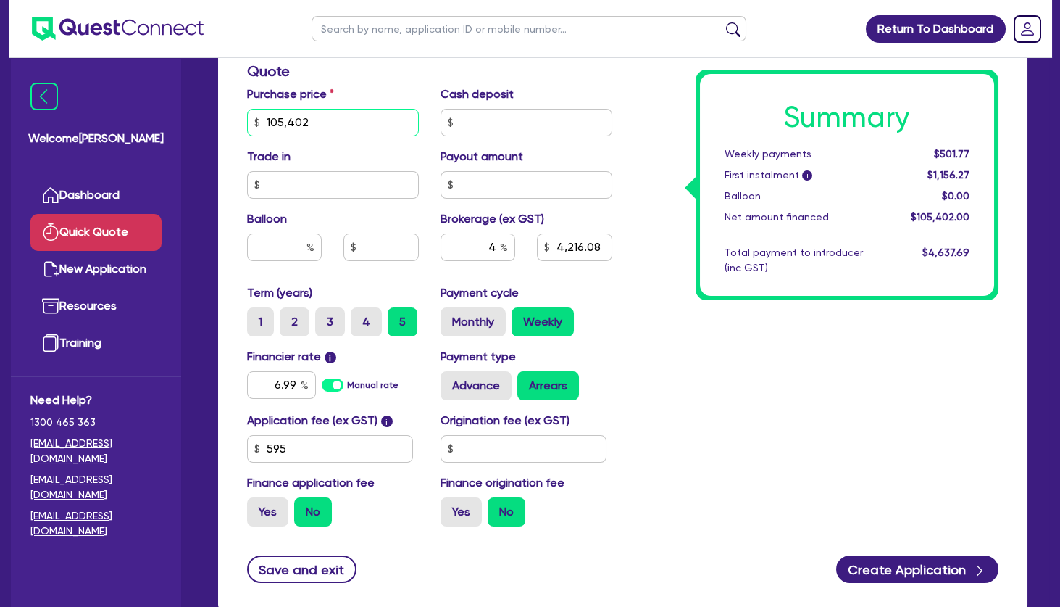
click at [247, 117] on input "105,402" at bounding box center [333, 123] width 172 height 28
type input "150,513.40"
click at [641, 147] on div "Summary Weekly payments $501.77 First instalment i $1,156.27 Balloon $0.00 Net …" at bounding box center [816, 114] width 387 height 847
type input "6,020.54"
drag, startPoint x: 321, startPoint y: 382, endPoint x: 369, endPoint y: 375, distance: 48.3
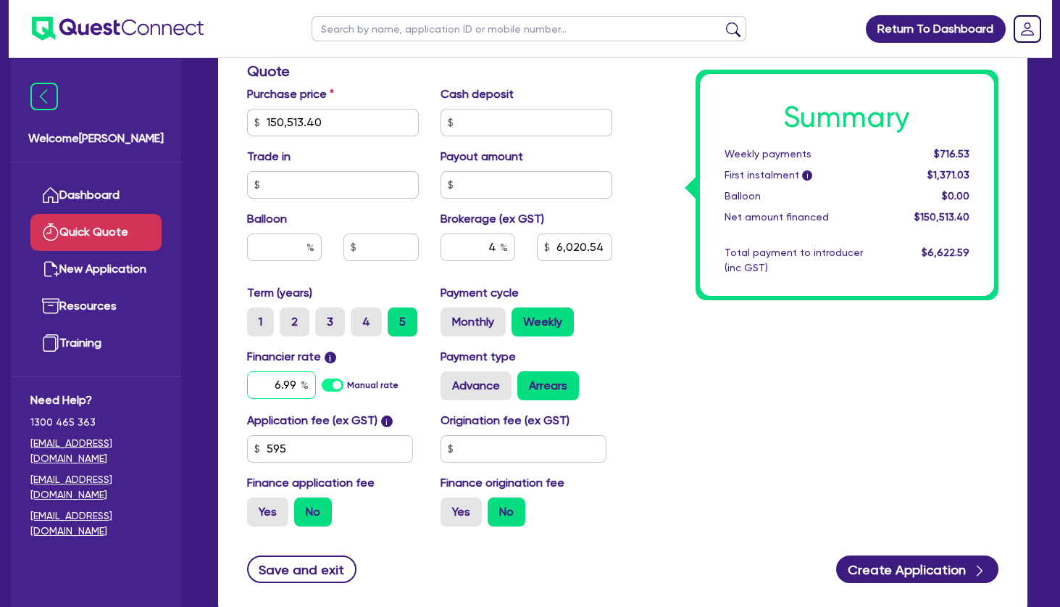
click at [316, 378] on input "6.99" at bounding box center [281, 385] width 69 height 28
type input "10.5"
type input "6,020.54"
click at [728, 349] on div "Summary Weekly payments $716.53 First instalment i $1,371.03 Balloon $0.00 Net …" at bounding box center [816, 114] width 387 height 847
click at [469, 322] on label "Monthly" at bounding box center [473, 321] width 65 height 29
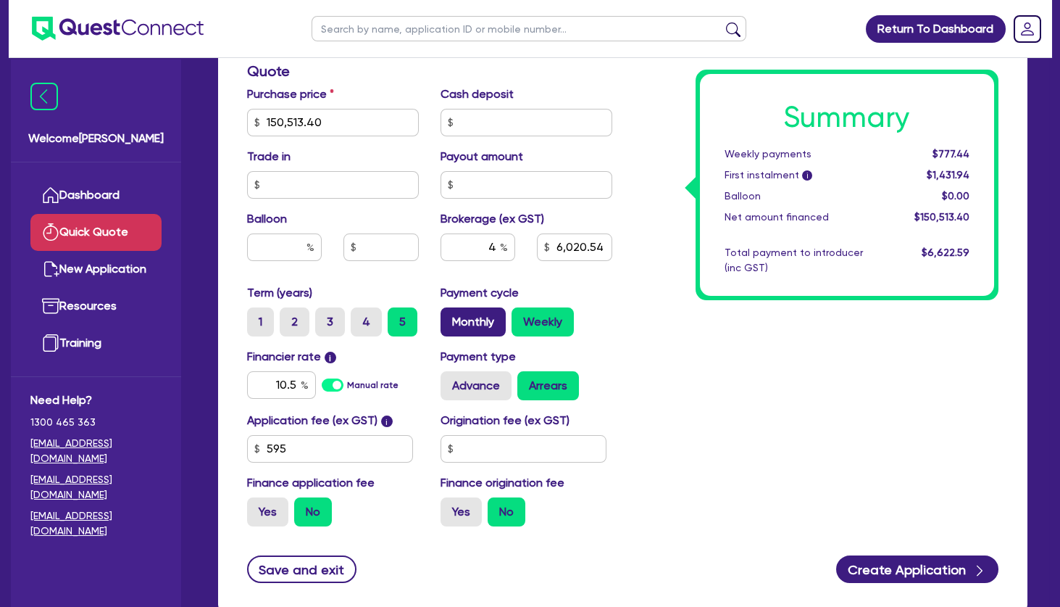
click at [450, 317] on input "Monthly" at bounding box center [445, 311] width 9 height 9
radio input "true"
type input "6,020.54"
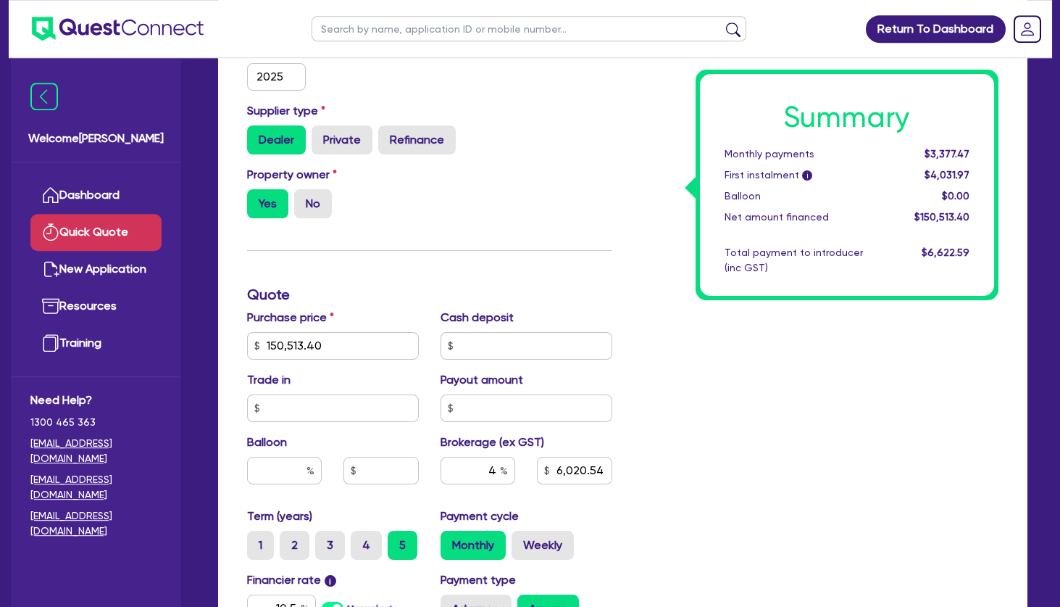
scroll to position [0, 0]
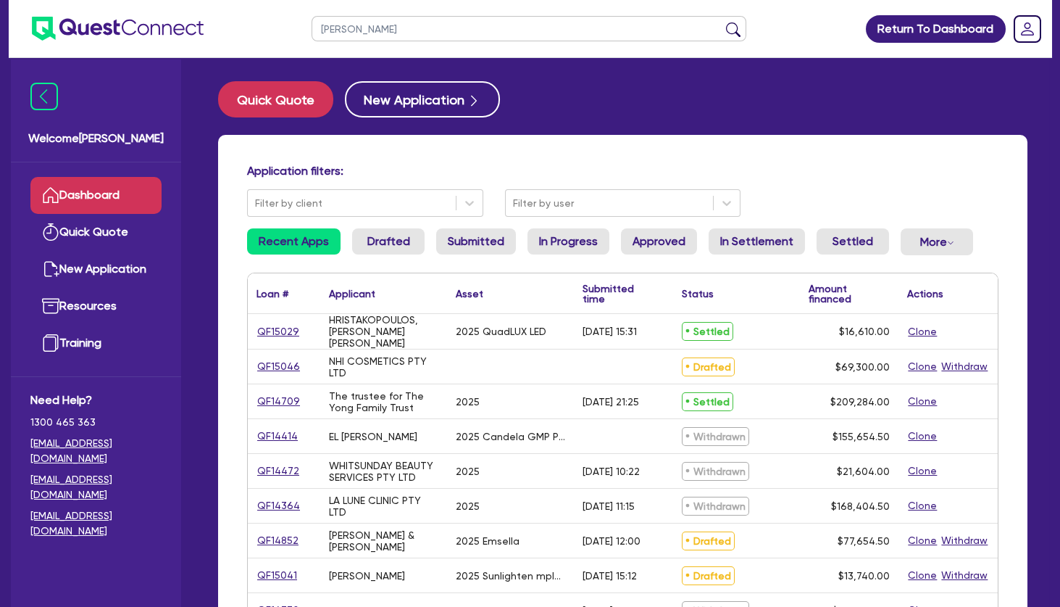
type input "russel"
click at [722, 22] on button "submit" at bounding box center [733, 32] width 23 height 20
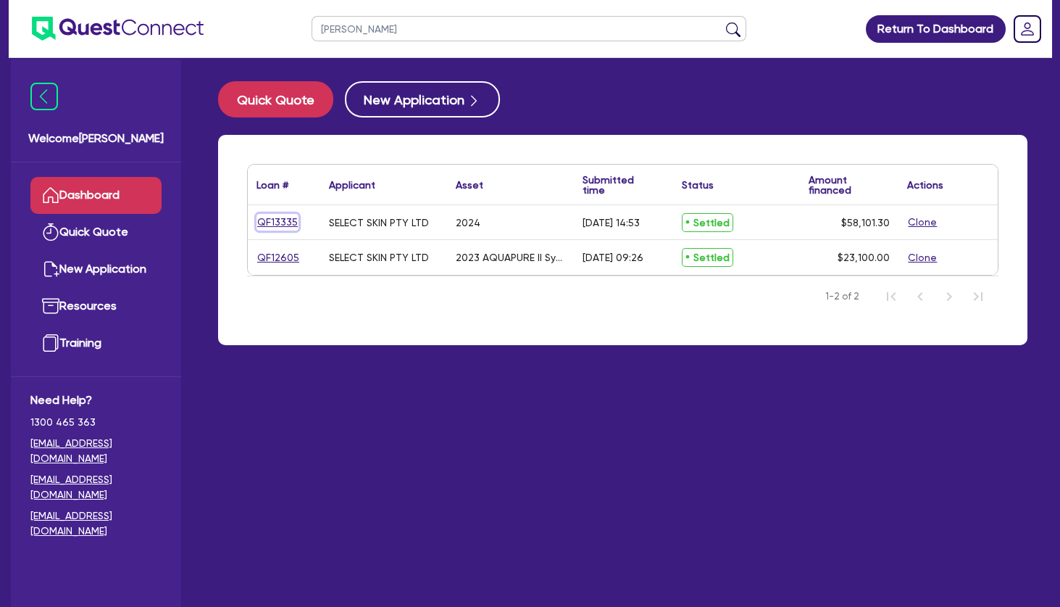
click at [283, 219] on link "QF13335" at bounding box center [278, 222] width 42 height 17
select select "TERTIARY_ASSETS"
select select "BEAUTY_EQUIPMENT"
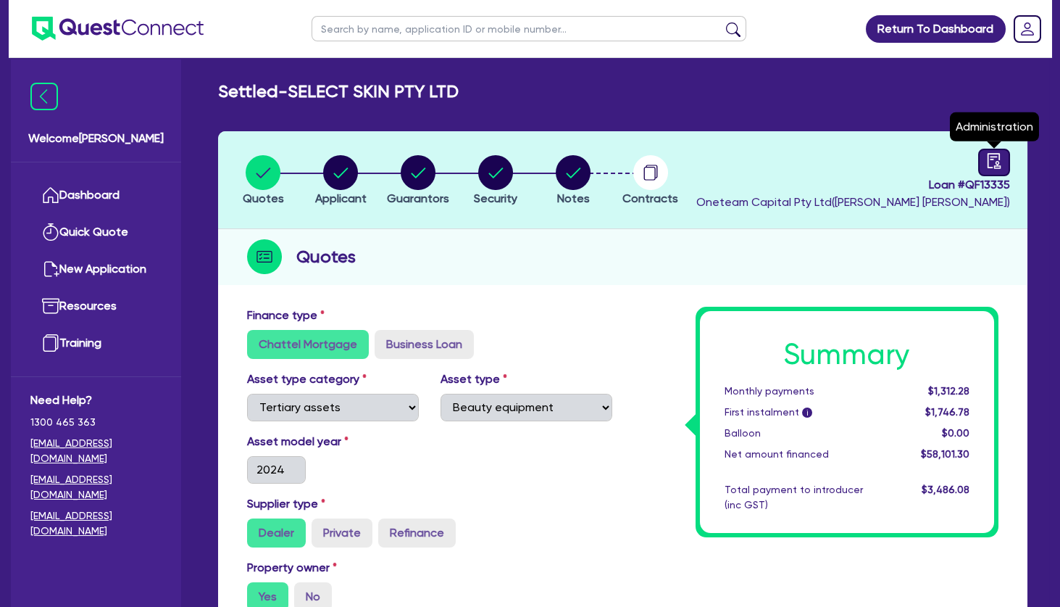
click at [983, 163] on link at bounding box center [994, 163] width 32 height 28
select select "SETTLED"
select select "Grenke"
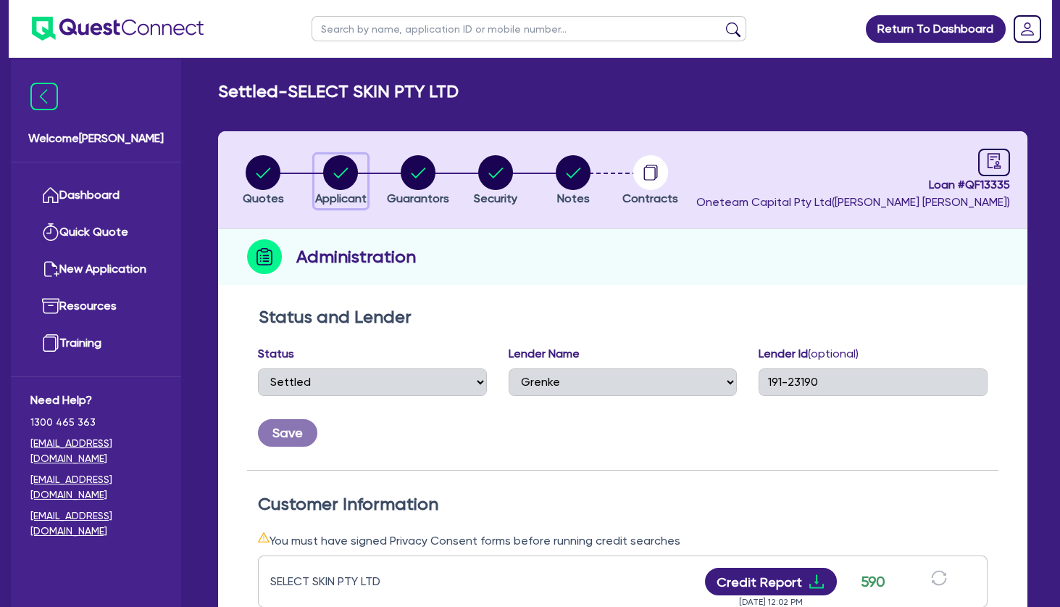
click at [346, 172] on circle "button" at bounding box center [340, 172] width 35 height 35
select select "COMPANY"
select select "HEALTH_BEAUTY"
select select "HAIR_BEAUTY_SALONS"
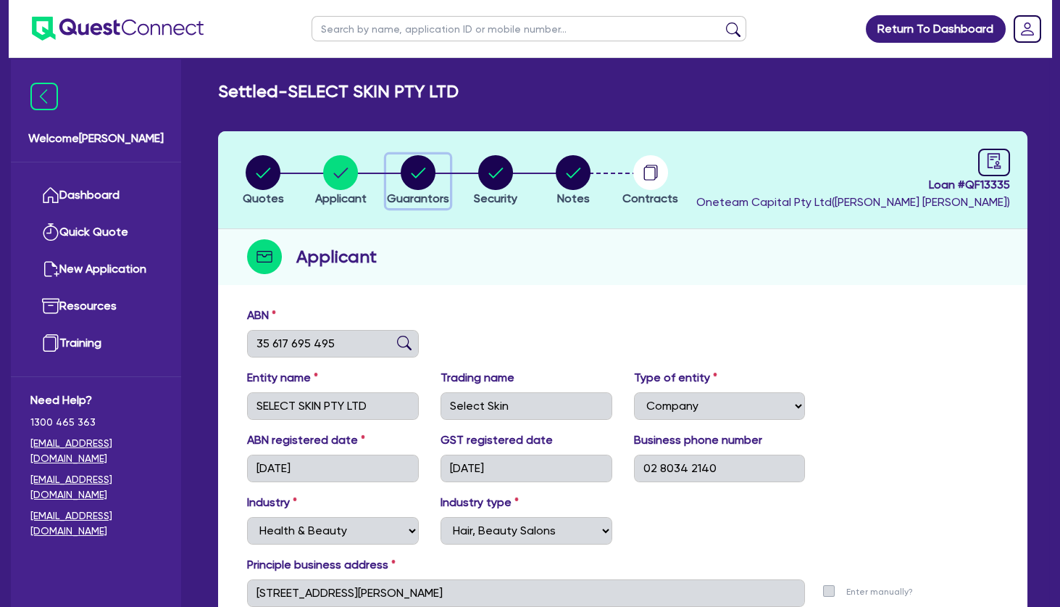
click at [409, 174] on circle "button" at bounding box center [418, 172] width 35 height 35
select select "MRS"
select select "[GEOGRAPHIC_DATA]"
select select "MARRIED"
select select "PROPERTY"
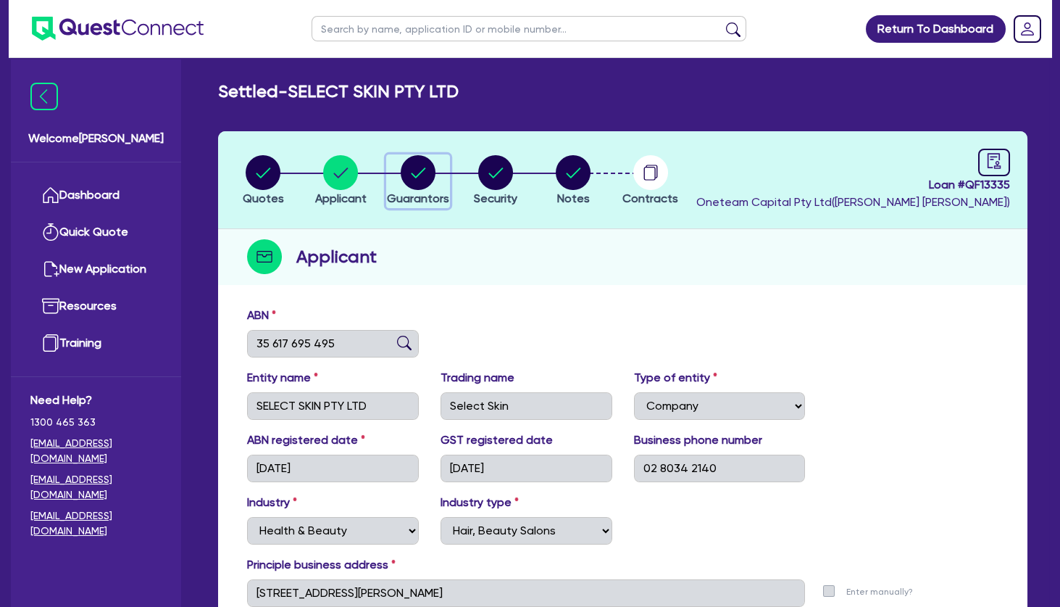
select select "CASH"
select select "VEHICLE"
select select "HOUSEHOLD_PERSONAL"
select select "OTHER"
select select "MORTGAGE"
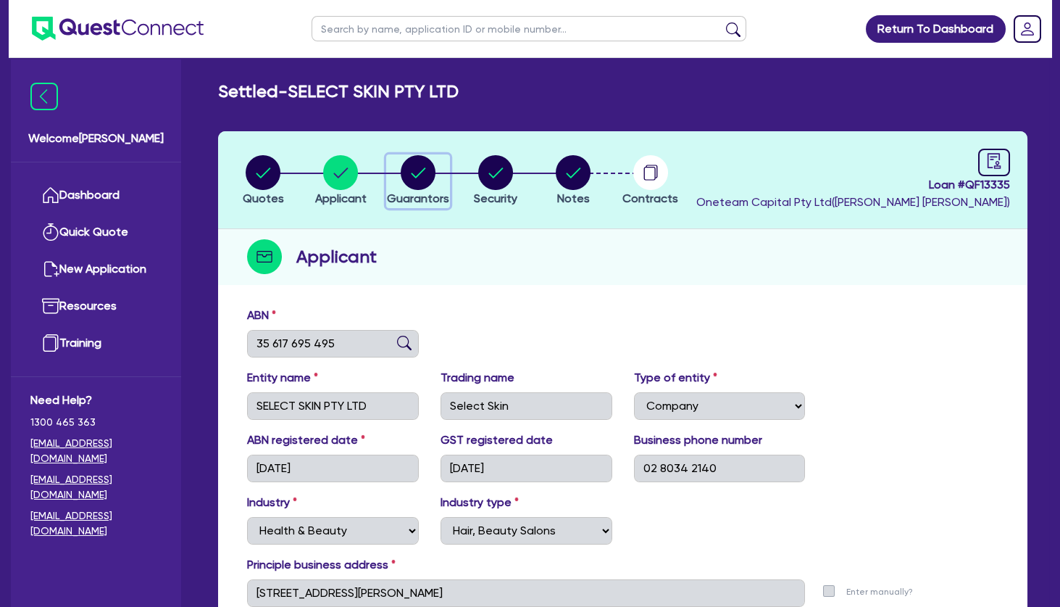
select select "EQUIPMENT_LOAN"
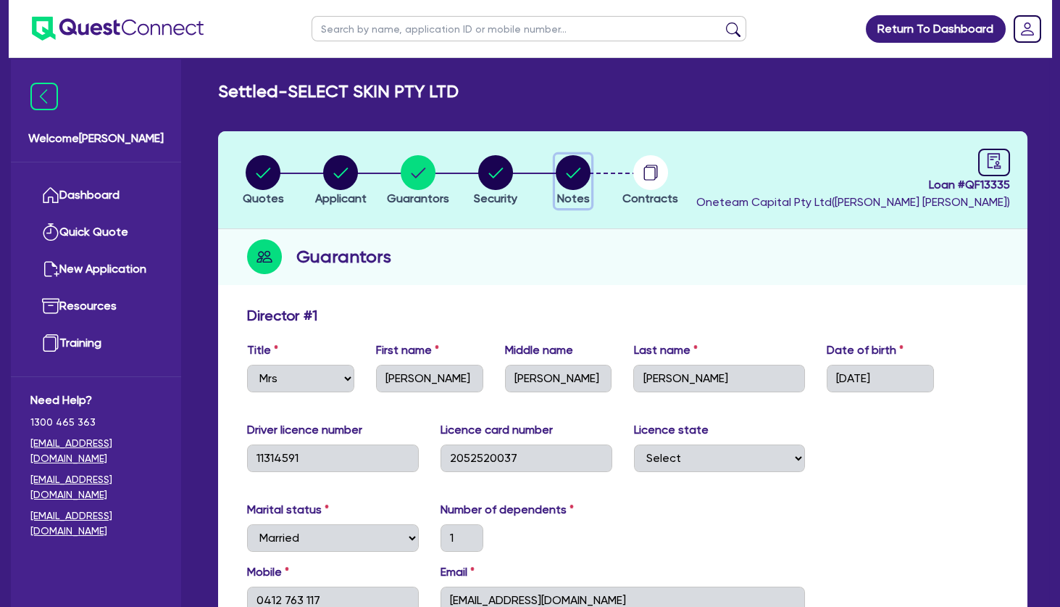
click at [567, 167] on circle "button" at bounding box center [573, 172] width 35 height 35
select select "Other"
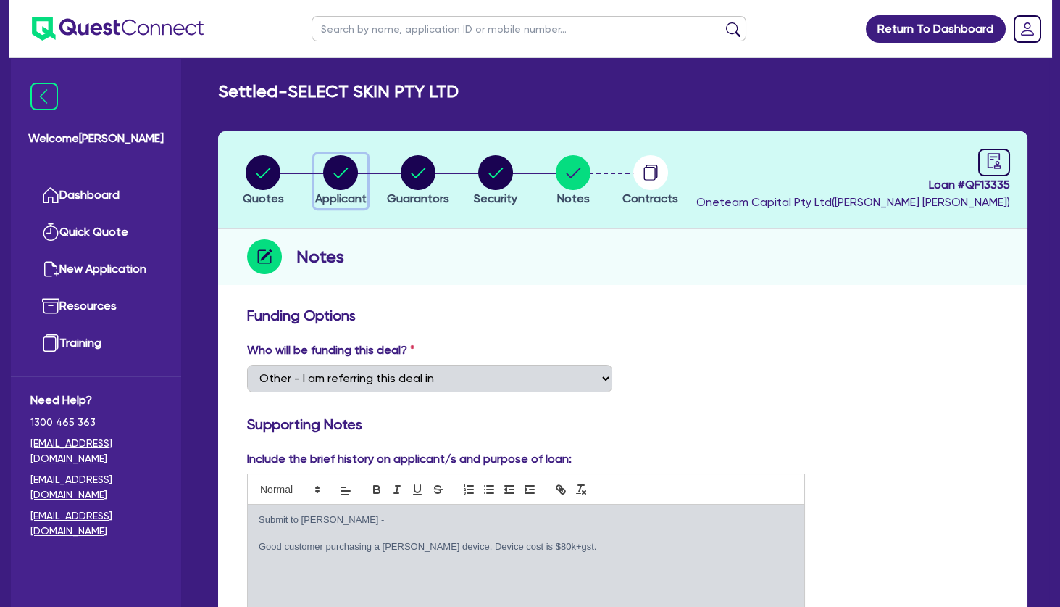
click at [351, 165] on circle "button" at bounding box center [340, 172] width 35 height 35
select select "COMPANY"
select select "HEALTH_BEAUTY"
select select "HAIR_BEAUTY_SALONS"
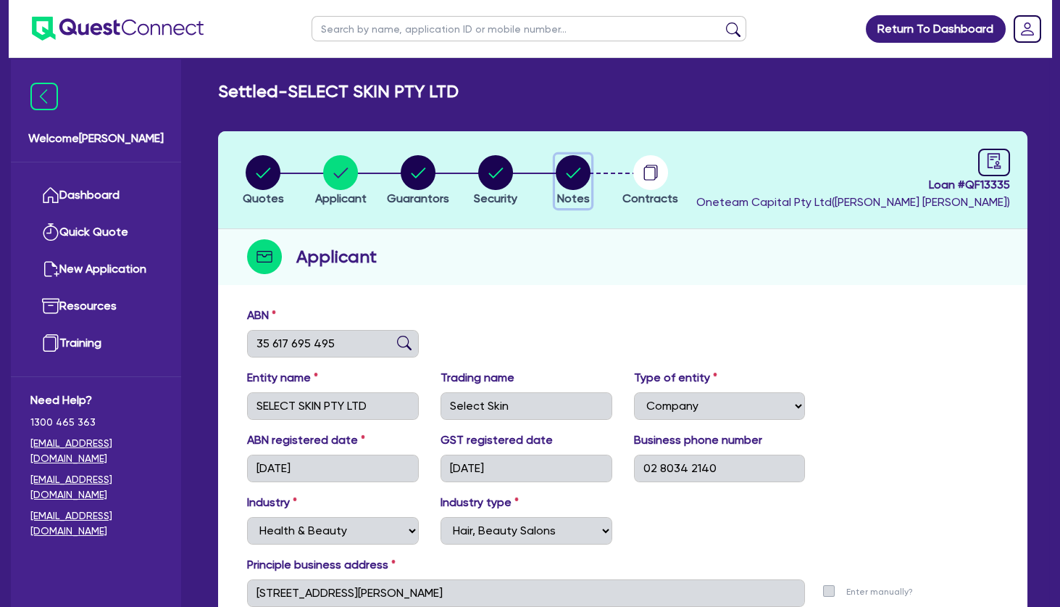
click at [566, 172] on circle "button" at bounding box center [573, 172] width 35 height 35
select select "Other"
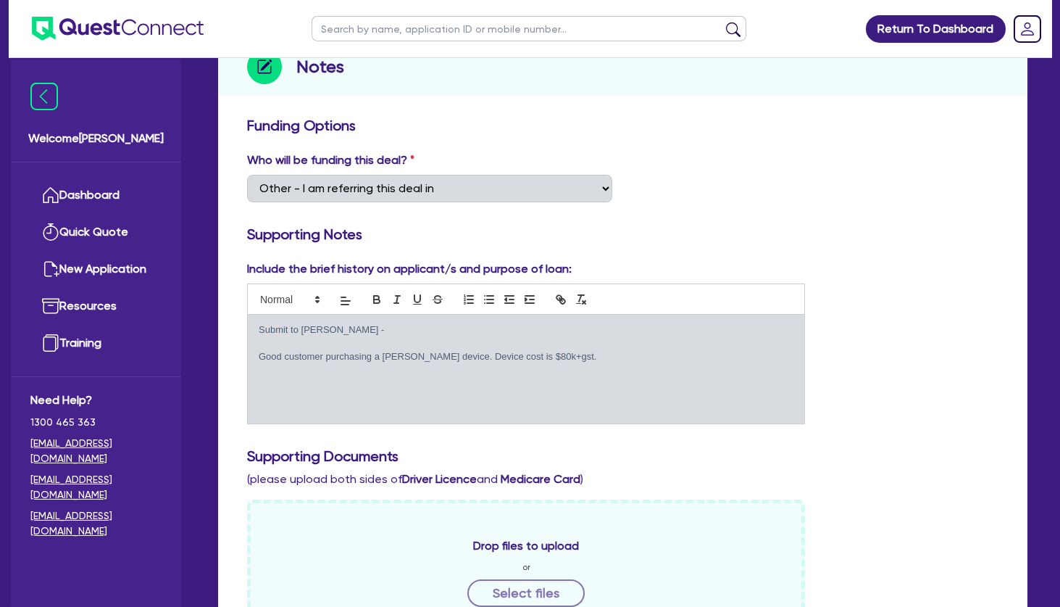
scroll to position [157, 0]
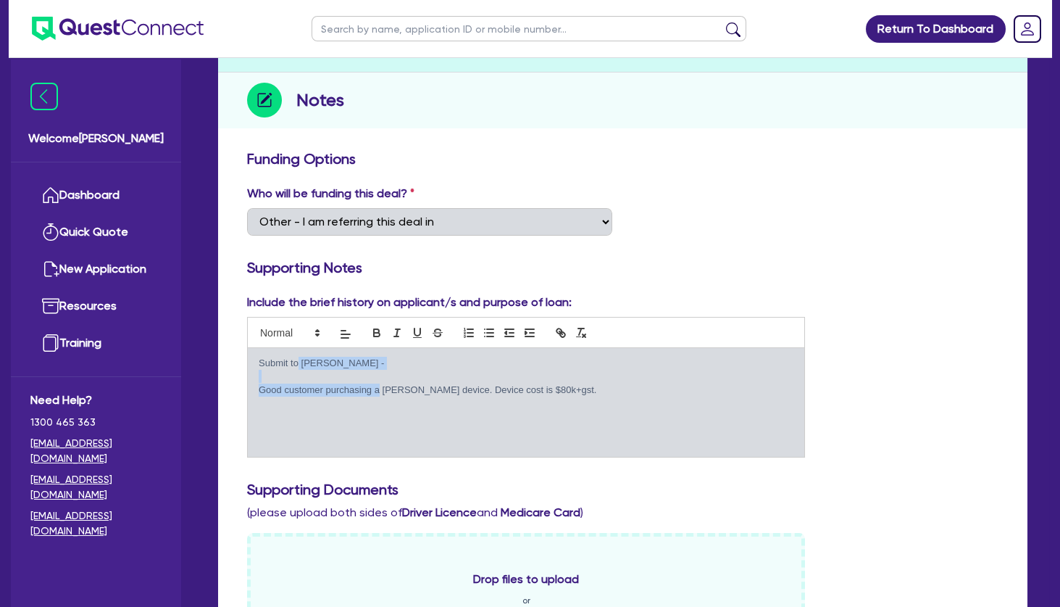
drag, startPoint x: 297, startPoint y: 361, endPoint x: 379, endPoint y: 400, distance: 90.8
click at [378, 399] on div "Submit to Grenke - Good customer purchasing a Alma device. Device cost is $80k+…" at bounding box center [526, 402] width 557 height 109
click at [379, 400] on div "Submit to Grenke - Good customer purchasing a Alma device. Device cost is $80k+…" at bounding box center [526, 402] width 557 height 109
drag, startPoint x: 380, startPoint y: 388, endPoint x: 461, endPoint y: 386, distance: 81.2
click at [461, 386] on p "Good customer purchasing a Alma device. Device cost is $80k+gst." at bounding box center [526, 389] width 535 height 13
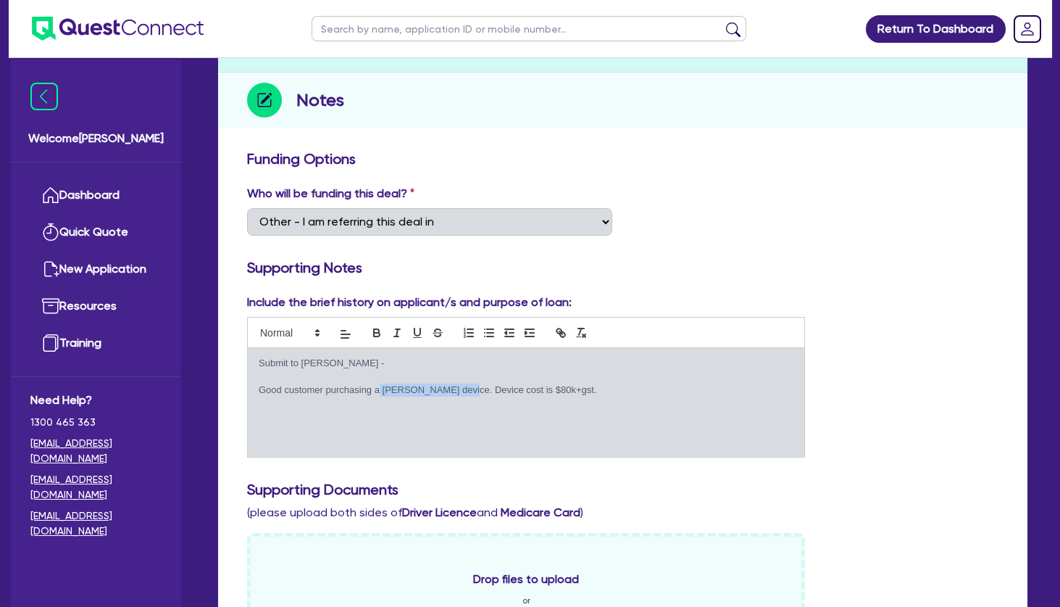
click at [462, 386] on p "Good customer purchasing a Alma device. Device cost is $80k+gst." at bounding box center [526, 389] width 535 height 13
drag, startPoint x: 388, startPoint y: 388, endPoint x: 517, endPoint y: 388, distance: 128.3
click at [513, 388] on p "Good customer purchasing a Alma device. Device cost is $80k+gst." at bounding box center [526, 389] width 535 height 13
click at [517, 388] on p "Good customer purchasing a Alma device. Device cost is $80k+gst." at bounding box center [526, 389] width 535 height 13
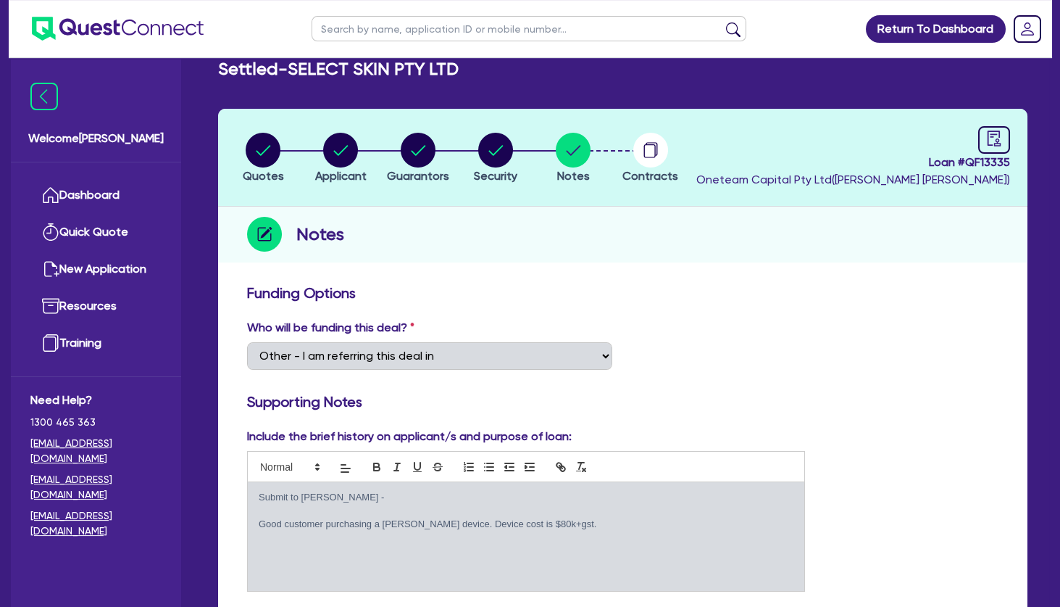
scroll to position [0, 0]
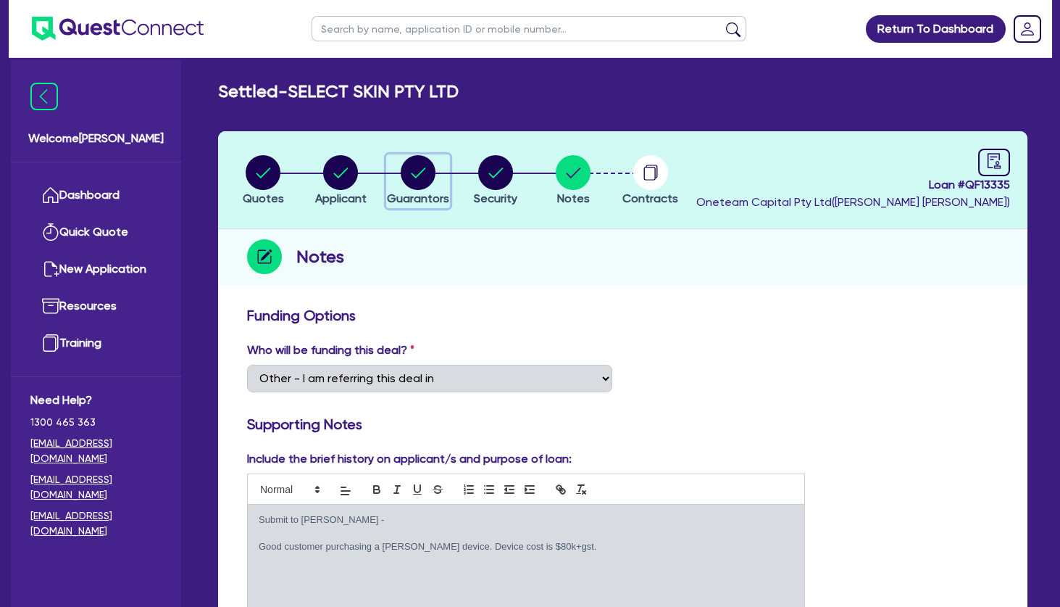
click at [413, 172] on circle "button" at bounding box center [418, 172] width 35 height 35
select select "MRS"
select select "[GEOGRAPHIC_DATA]"
select select "MARRIED"
select select "PROPERTY"
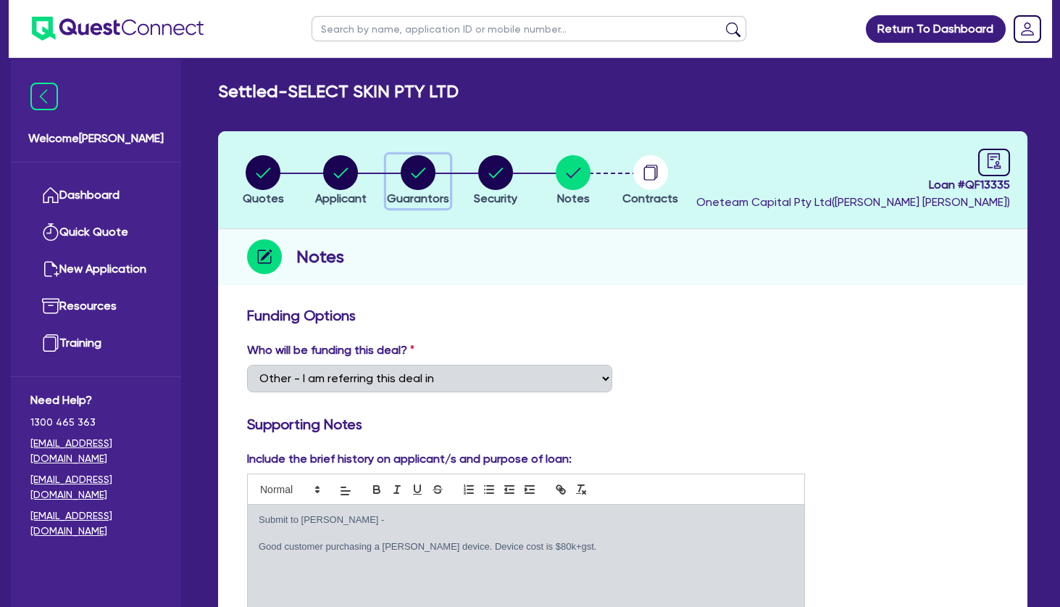
select select "CASH"
select select "VEHICLE"
select select "HOUSEHOLD_PERSONAL"
select select "OTHER"
select select "MORTGAGE"
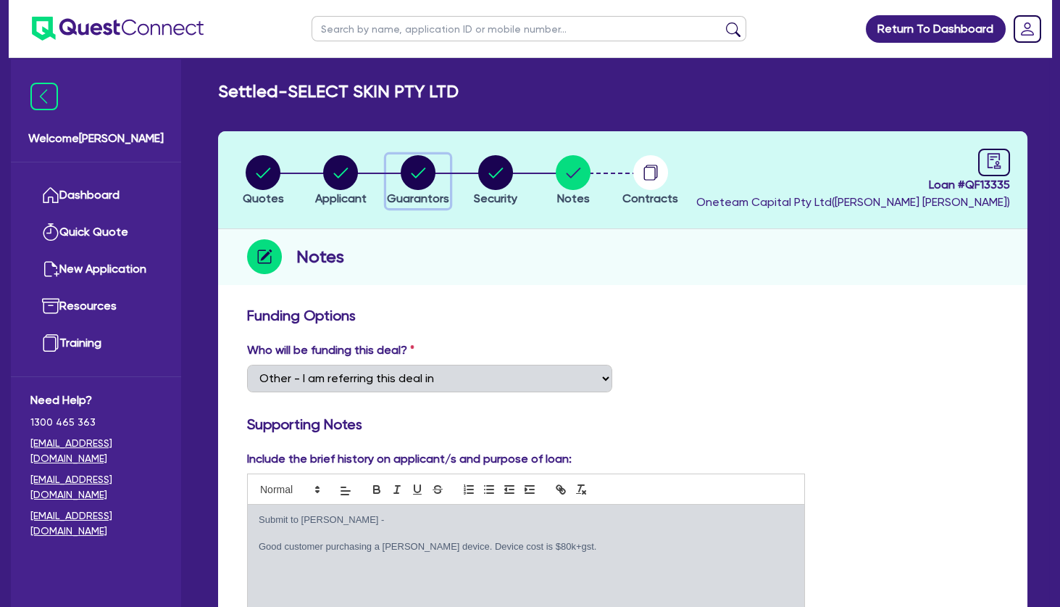
select select "EQUIPMENT_LOAN"
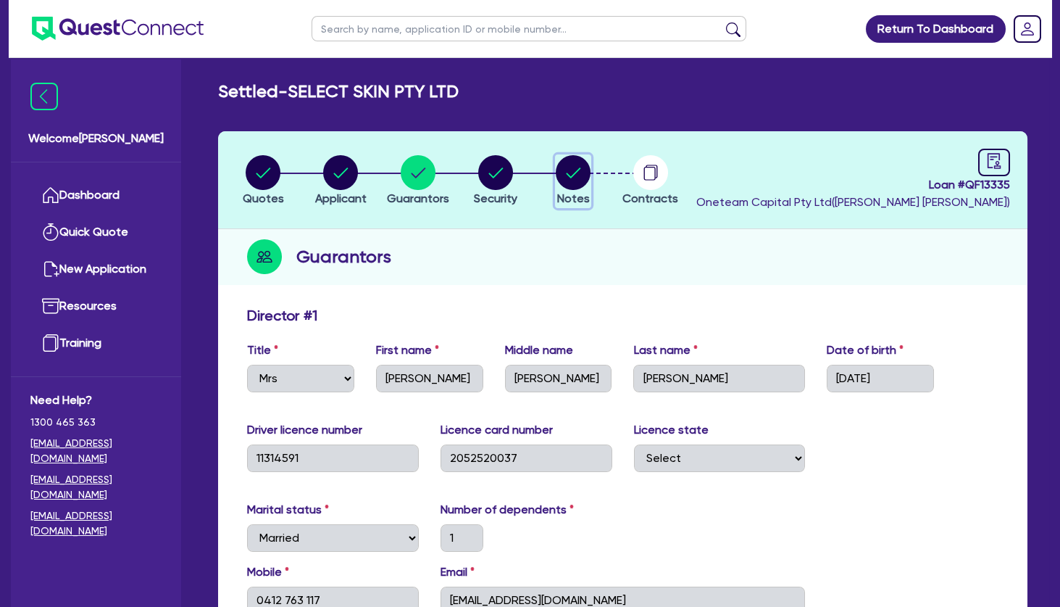
click at [579, 178] on circle "button" at bounding box center [573, 172] width 35 height 35
select select "Other"
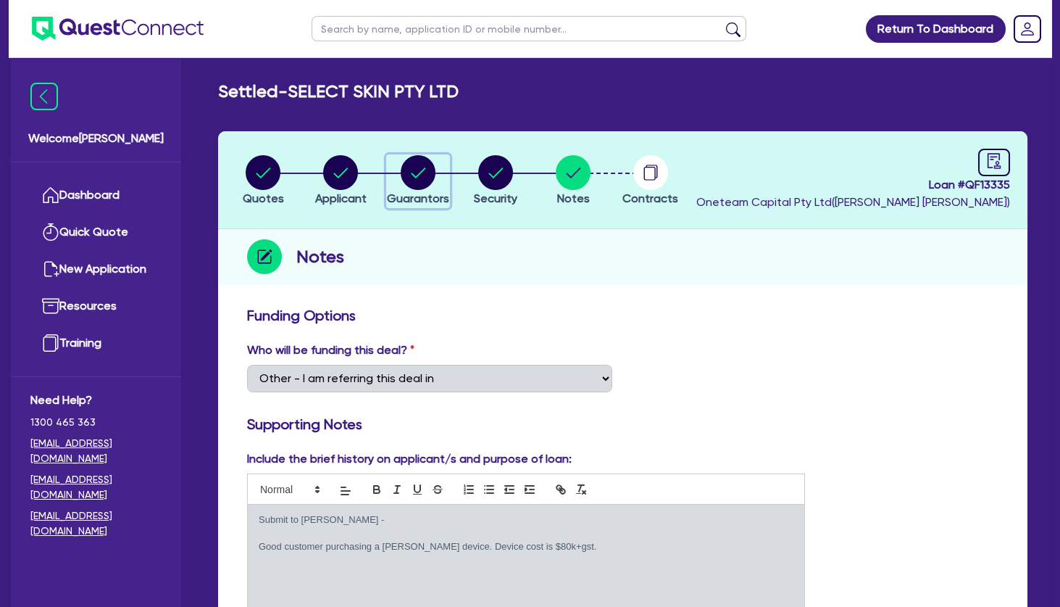
click at [422, 163] on circle "button" at bounding box center [418, 172] width 35 height 35
select select "MRS"
select select "[GEOGRAPHIC_DATA]"
select select "MARRIED"
select select "PROPERTY"
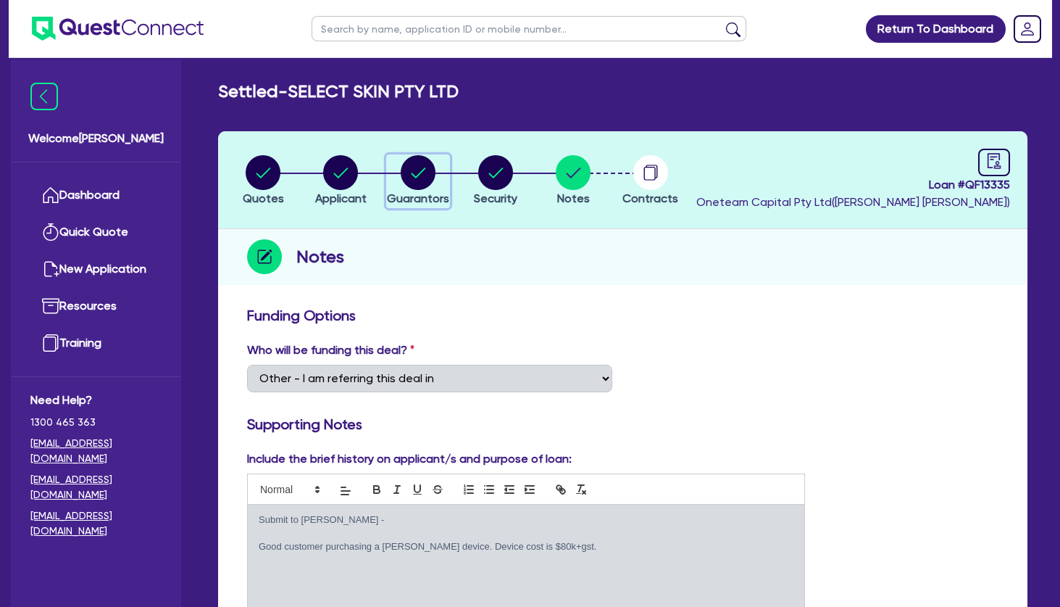
select select "CASH"
select select "VEHICLE"
select select "HOUSEHOLD_PERSONAL"
select select "OTHER"
select select "MORTGAGE"
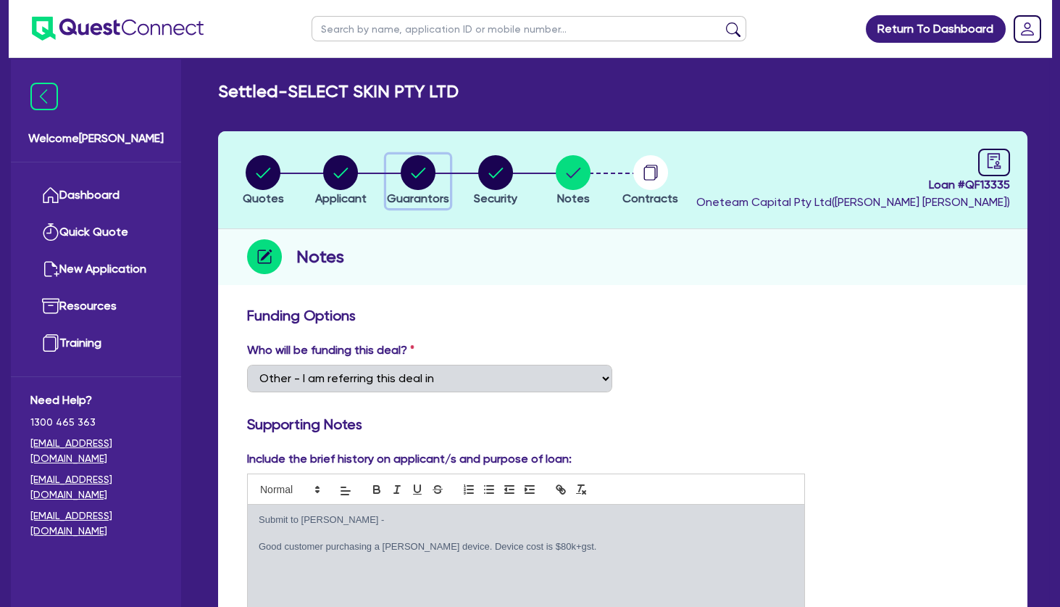
select select "EQUIPMENT_LOAN"
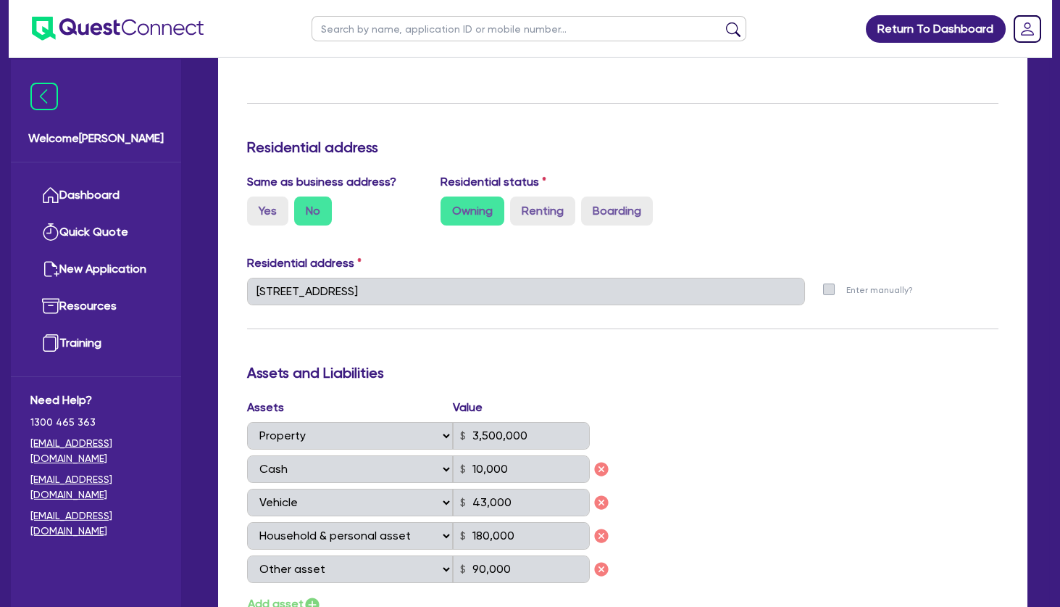
scroll to position [783, 0]
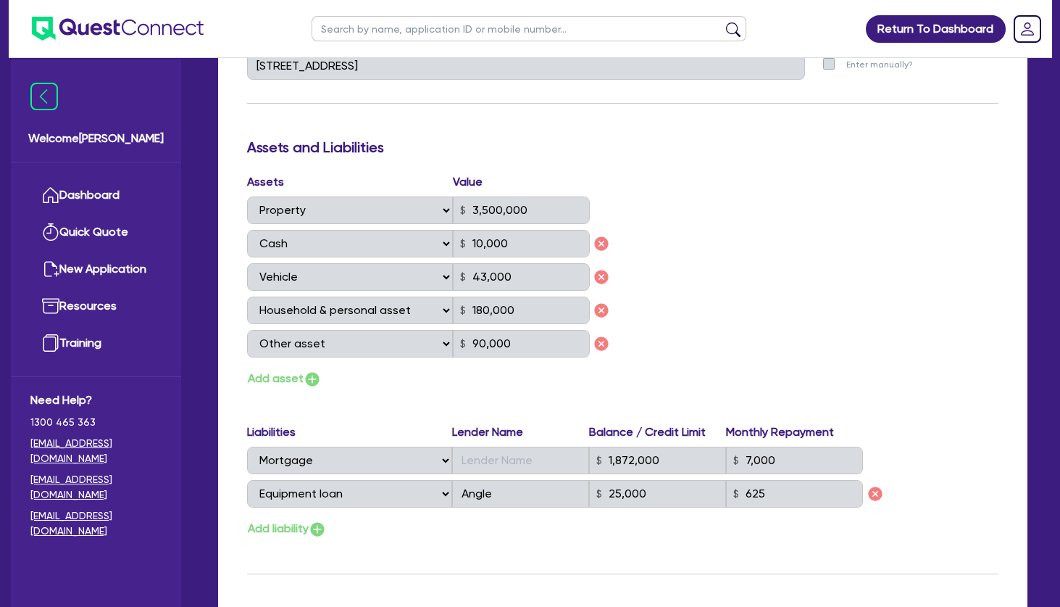
drag, startPoint x: 674, startPoint y: 301, endPoint x: 666, endPoint y: 299, distance: 8.3
click at [673, 304] on div "Assets Value Select Asset Cash Property Investment property Vehicle Truck Trail…" at bounding box center [622, 280] width 773 height 215
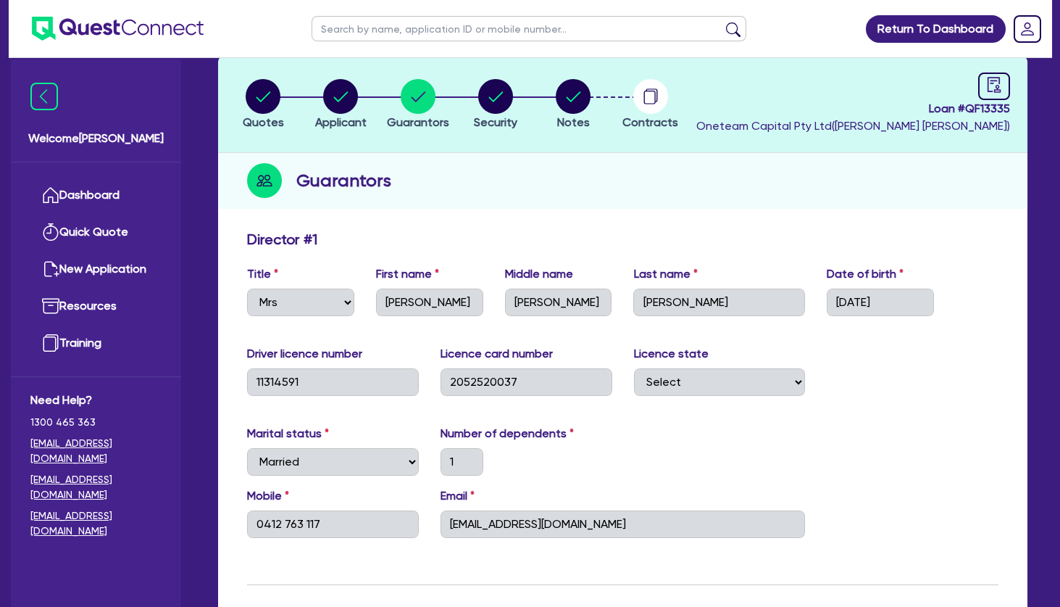
scroll to position [0, 0]
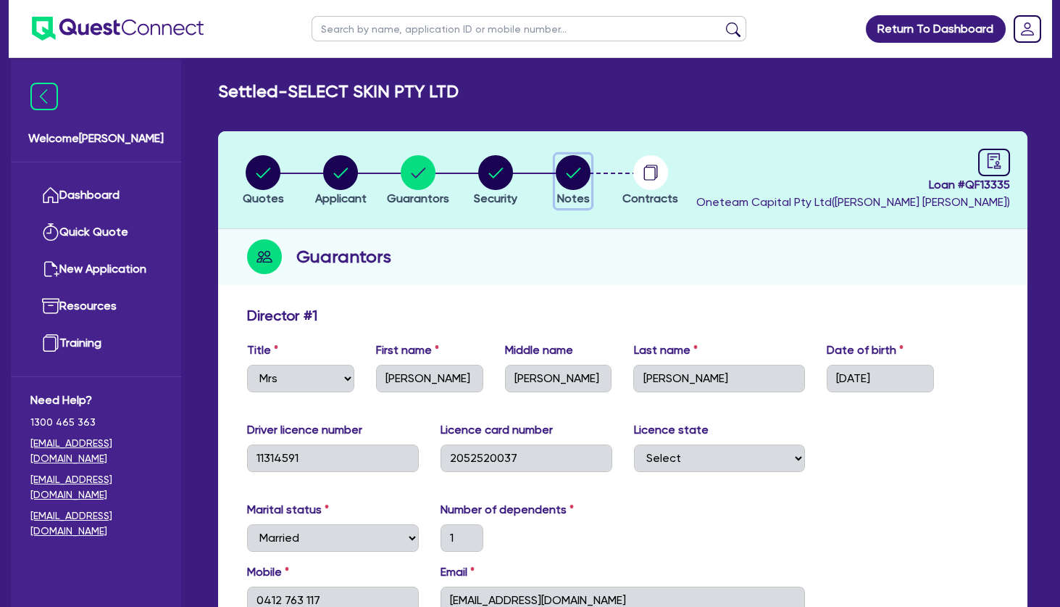
click at [575, 173] on icon "button" at bounding box center [574, 172] width 14 height 10
select select "Other"
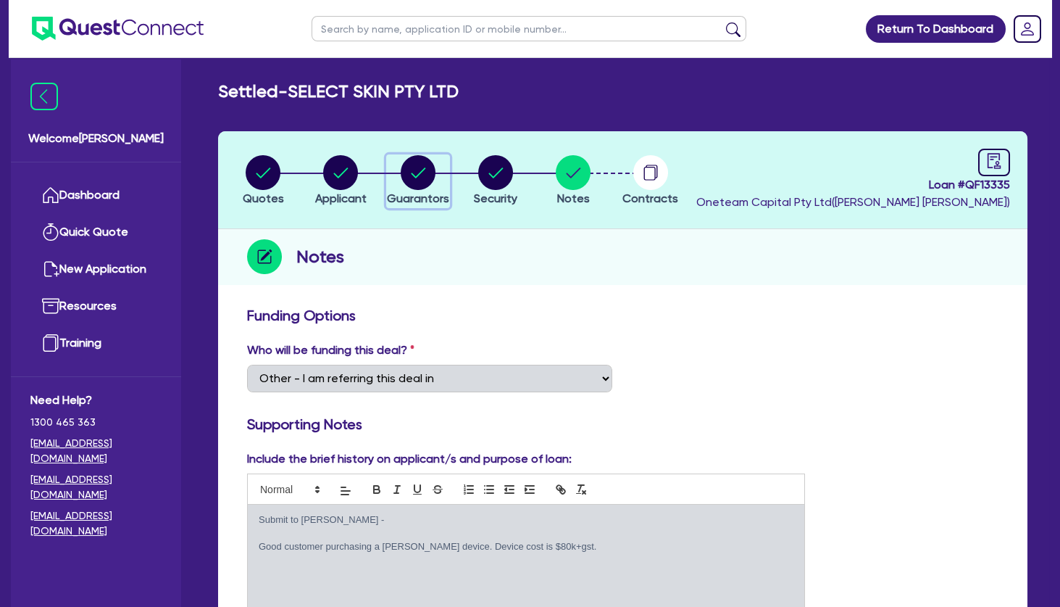
click at [418, 172] on circle "button" at bounding box center [418, 172] width 35 height 35
select select "MRS"
select select "[GEOGRAPHIC_DATA]"
select select "MARRIED"
select select "PROPERTY"
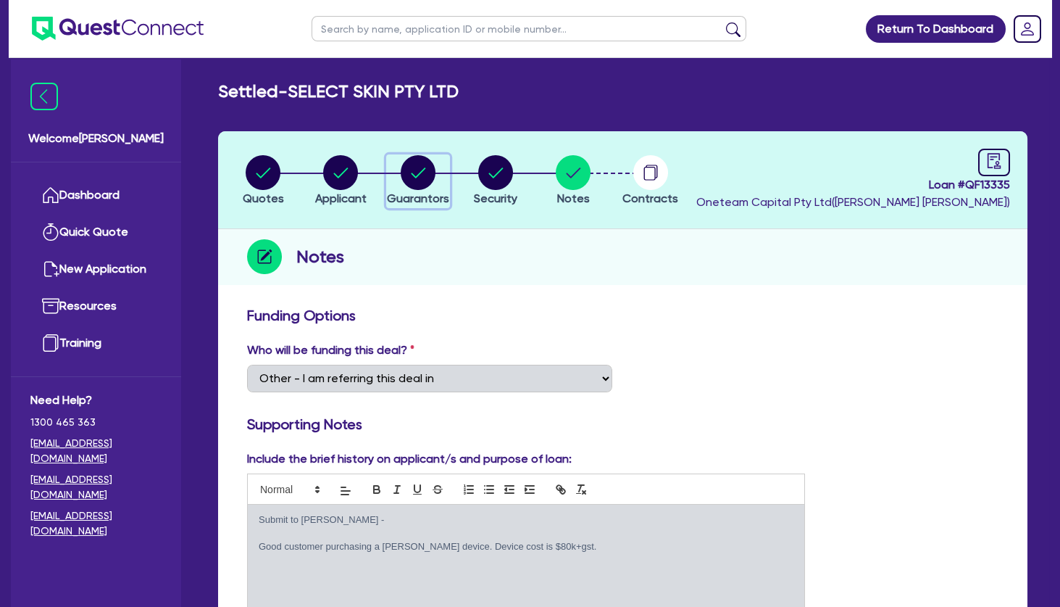
select select "CASH"
select select "VEHICLE"
select select "HOUSEHOLD_PERSONAL"
select select "OTHER"
select select "MORTGAGE"
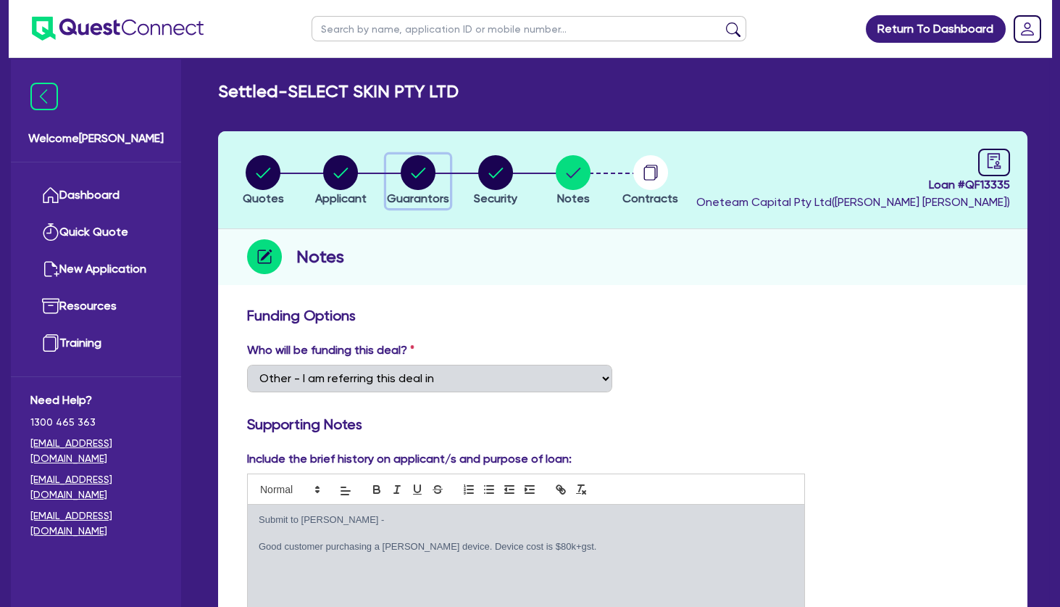
select select "EQUIPMENT_LOAN"
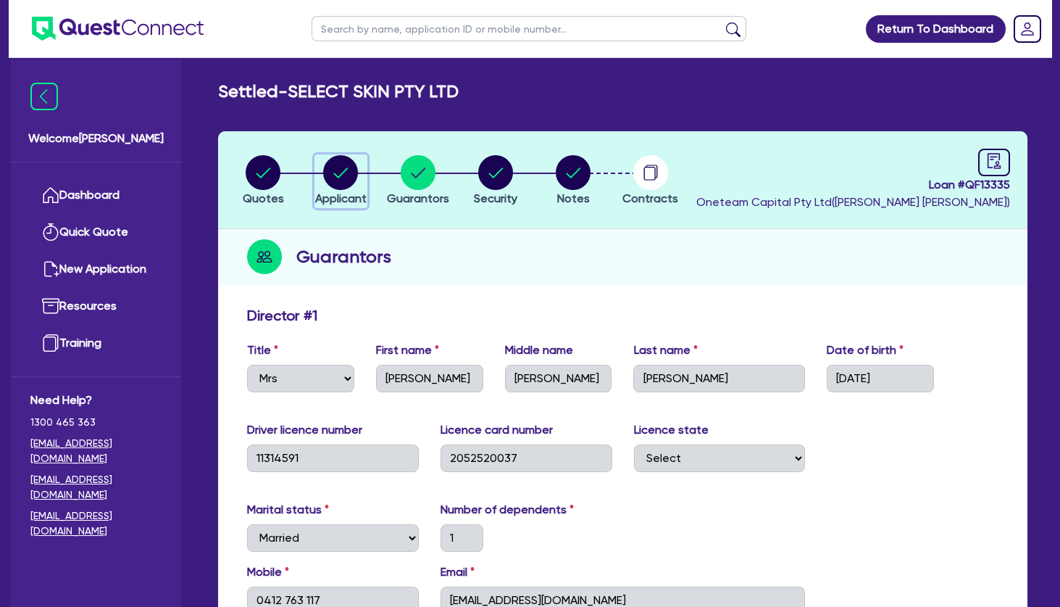
click at [349, 171] on circle "button" at bounding box center [340, 172] width 35 height 35
select select "COMPANY"
select select "HEALTH_BEAUTY"
select select "HAIR_BEAUTY_SALONS"
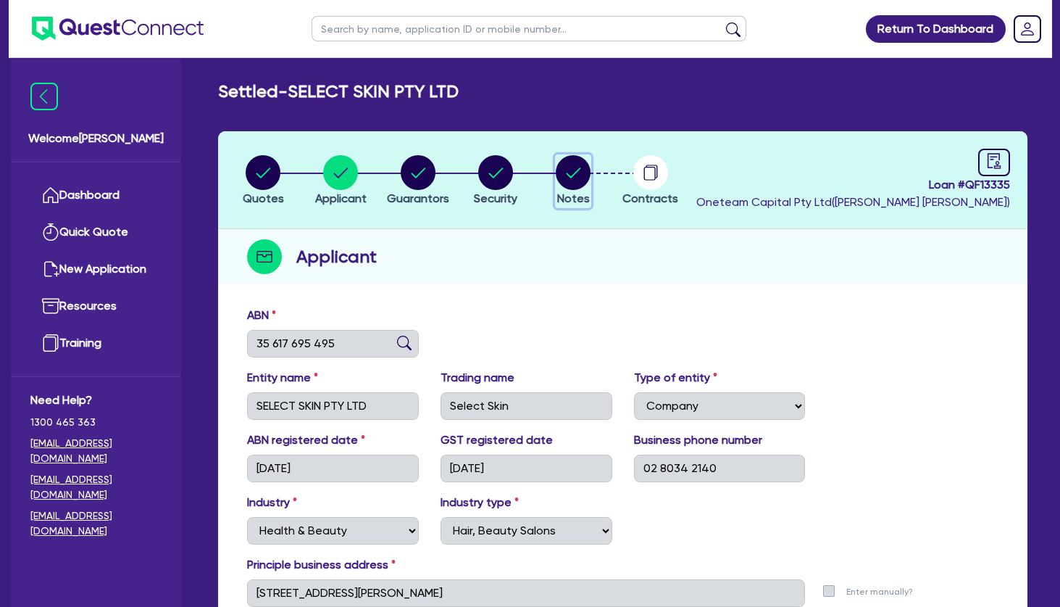
click at [575, 171] on circle "button" at bounding box center [573, 172] width 35 height 35
select select "Other"
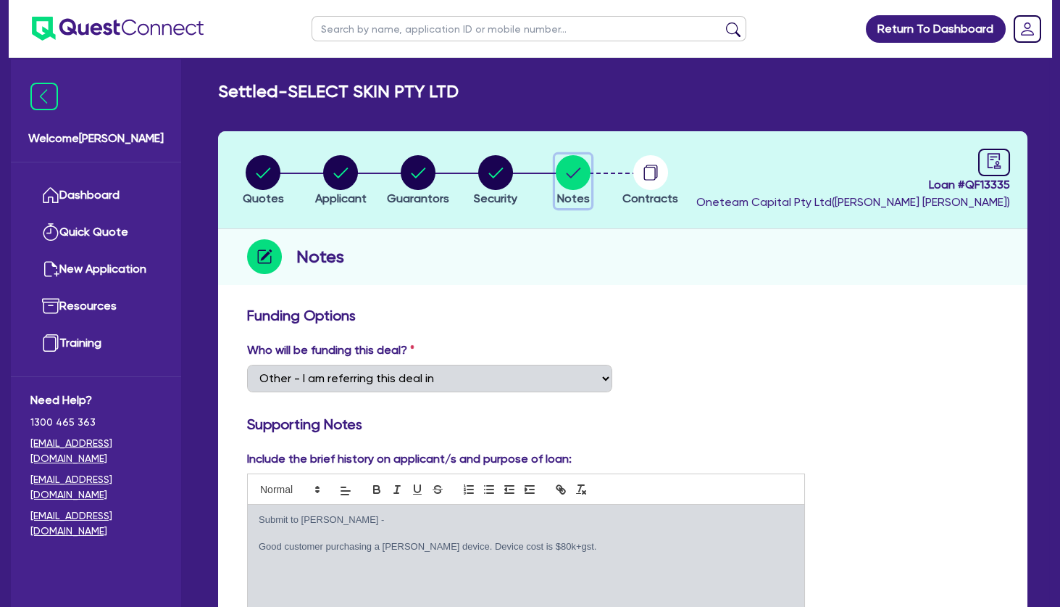
scroll to position [235, 0]
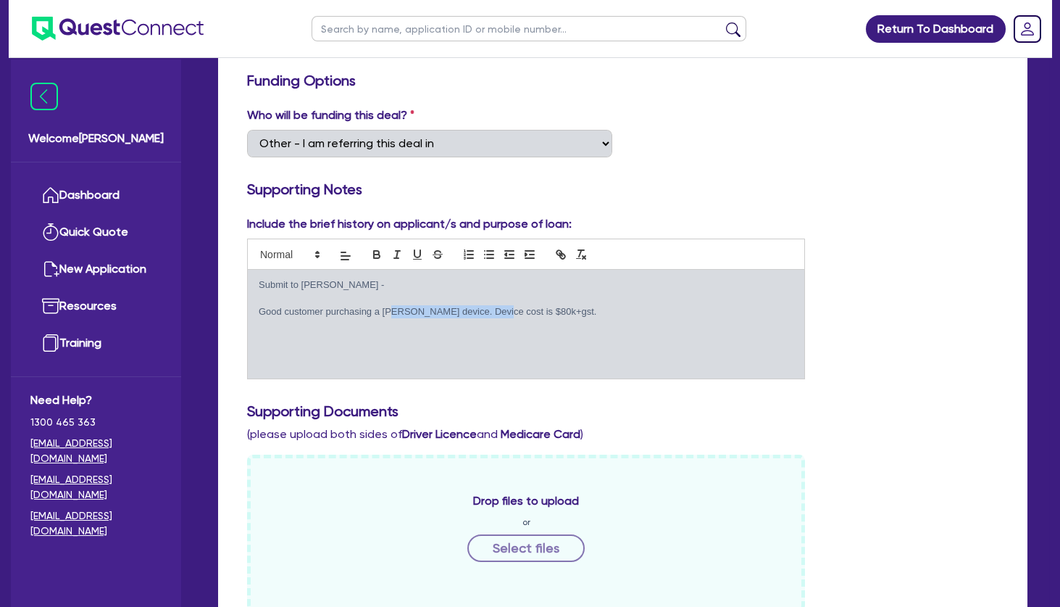
drag, startPoint x: 393, startPoint y: 313, endPoint x: 493, endPoint y: 311, distance: 100.0
click at [493, 311] on p "Good customer purchasing a Alma device. Device cost is $80k+gst." at bounding box center [526, 311] width 535 height 13
drag, startPoint x: 370, startPoint y: 307, endPoint x: 450, endPoint y: 315, distance: 80.8
click at [444, 314] on p "Good customer purchasing a Alma device. Device cost is $80k+gst." at bounding box center [526, 311] width 535 height 13
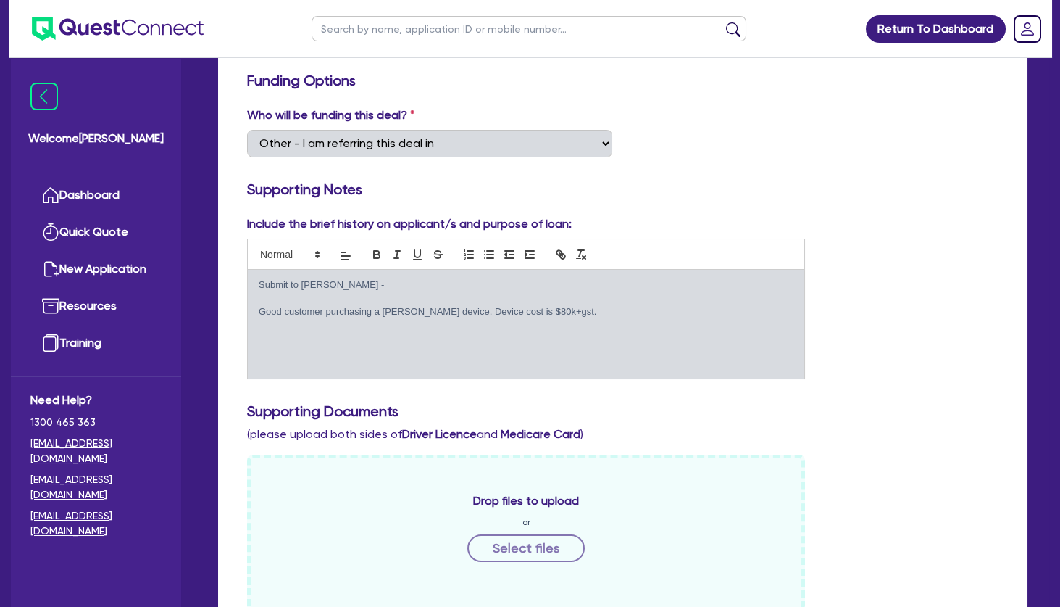
click at [454, 316] on p "Good customer purchasing a Alma device. Device cost is $80k+gst." at bounding box center [526, 311] width 535 height 13
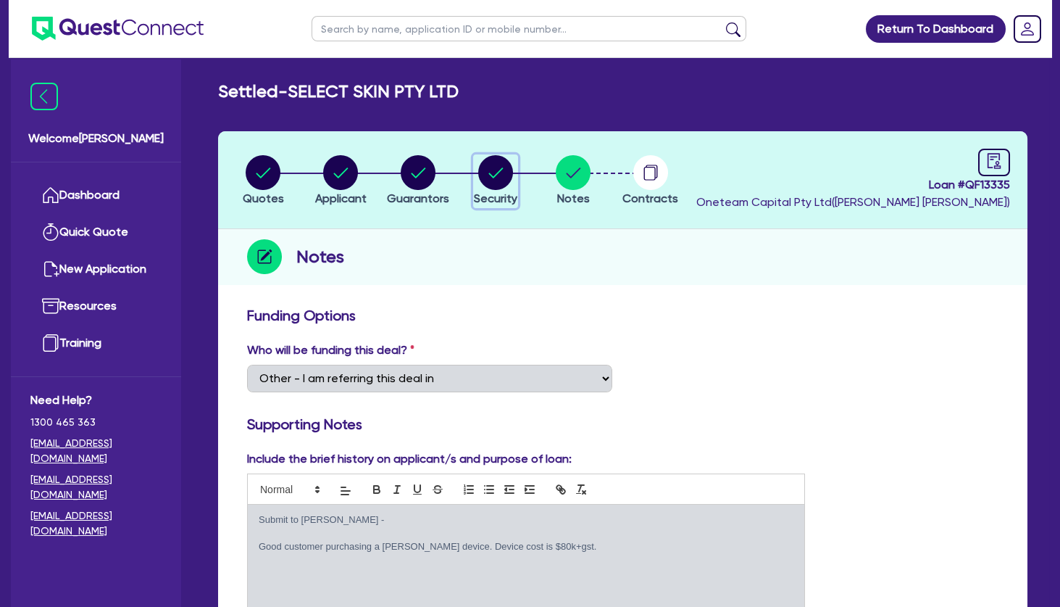
click at [505, 176] on circle "button" at bounding box center [495, 172] width 35 height 35
select select "TERTIARY_ASSETS"
select select "BEAUTY_EQUIPMENT"
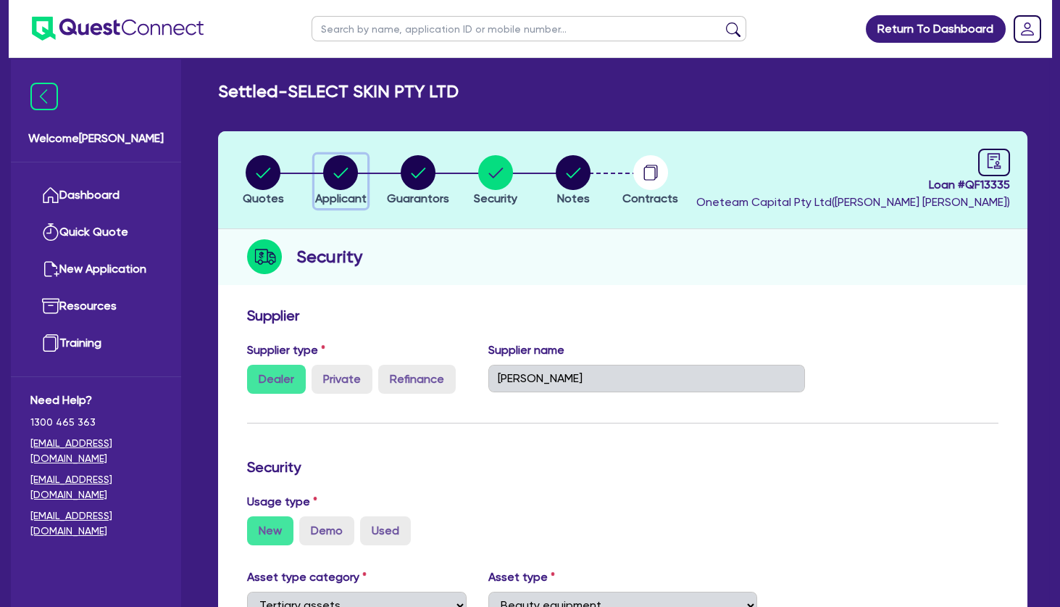
click at [331, 170] on circle "button" at bounding box center [340, 172] width 35 height 35
select select "COMPANY"
select select "HEALTH_BEAUTY"
select select "HAIR_BEAUTY_SALONS"
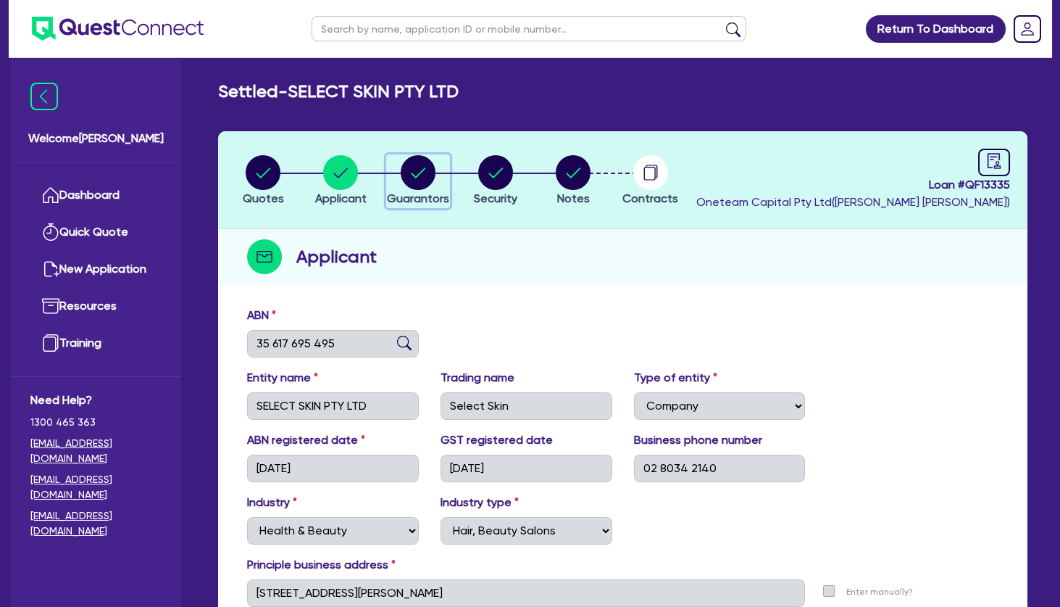
click at [417, 166] on circle "button" at bounding box center [418, 172] width 35 height 35
select select "MRS"
select select "[GEOGRAPHIC_DATA]"
select select "MARRIED"
select select "PROPERTY"
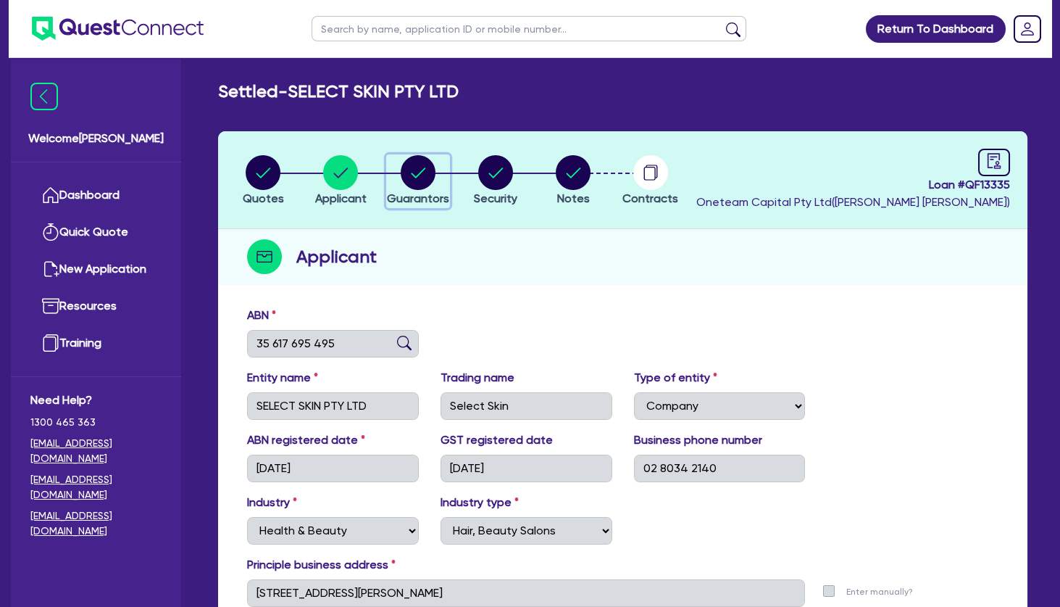
select select "CASH"
select select "VEHICLE"
select select "HOUSEHOLD_PERSONAL"
select select "OTHER"
select select "MORTGAGE"
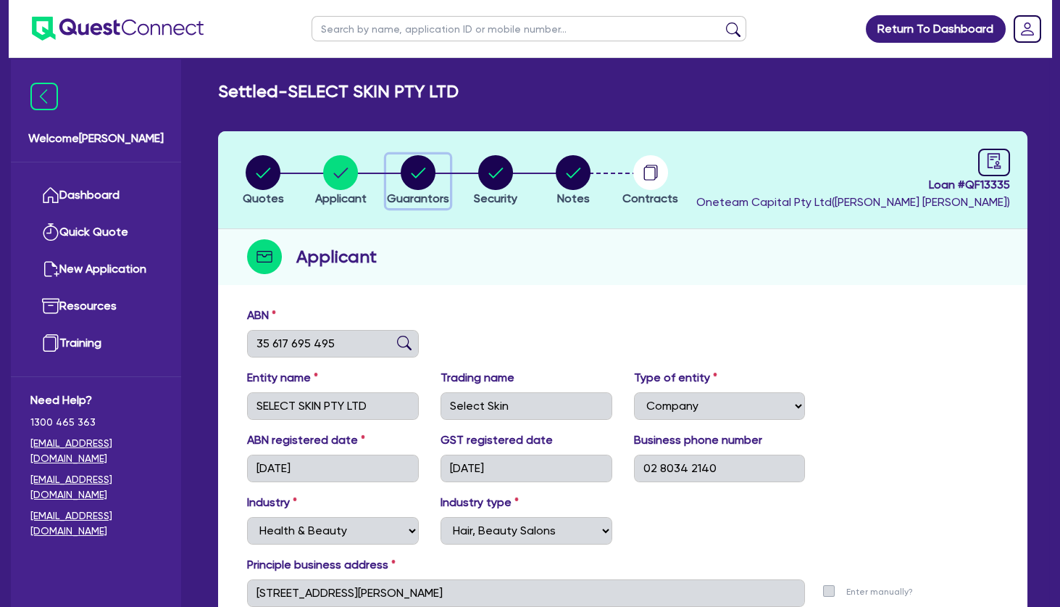
select select "EQUIPMENT_LOAN"
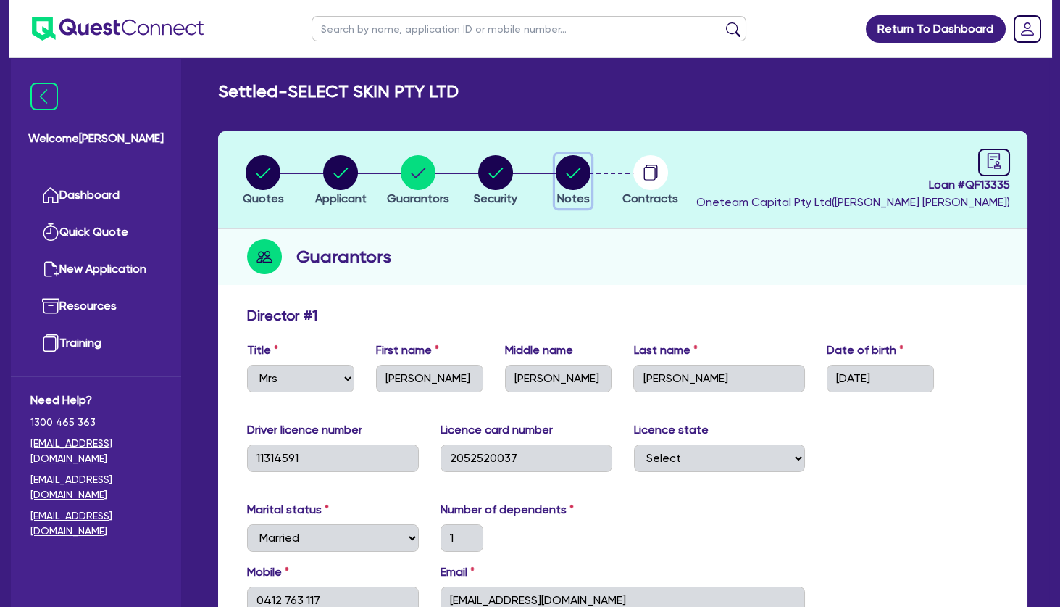
click at [566, 182] on circle "button" at bounding box center [573, 172] width 35 height 35
select select "Other"
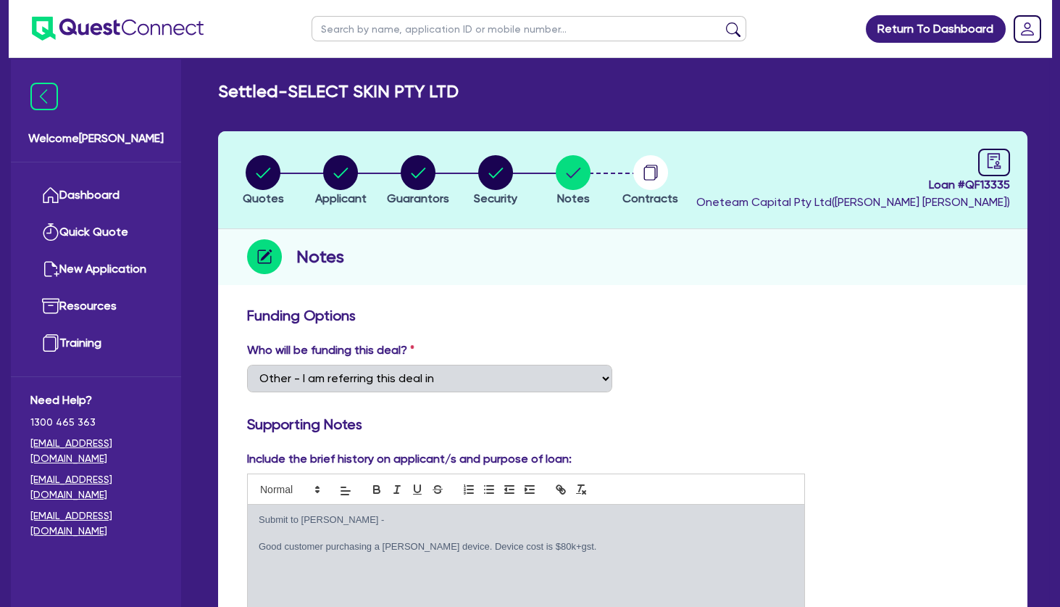
click at [121, 207] on link "Dashboard" at bounding box center [95, 195] width 131 height 37
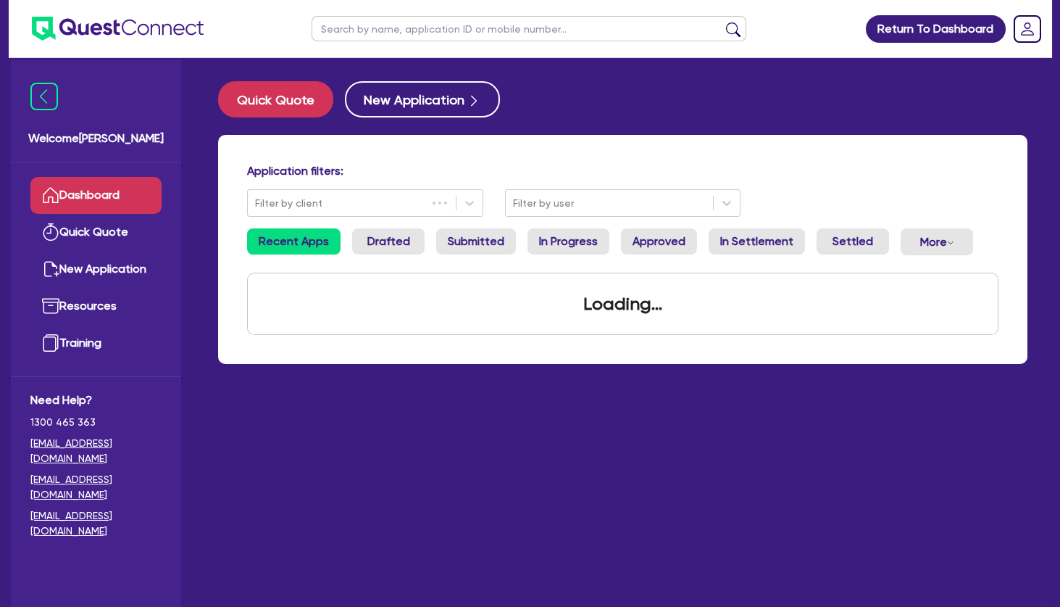
click at [367, 32] on input "text" at bounding box center [529, 28] width 435 height 25
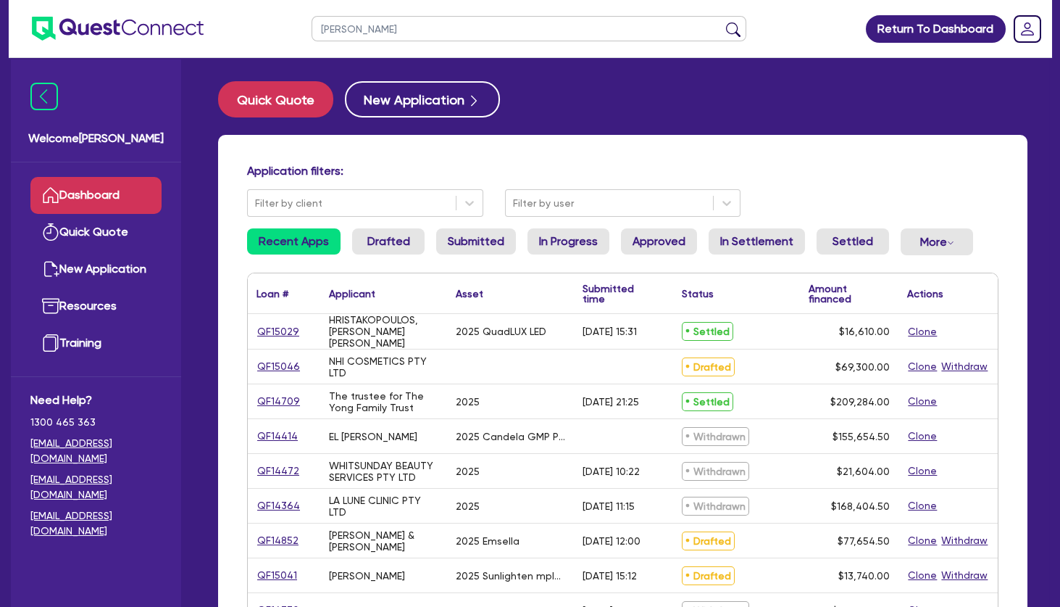
type input "[PERSON_NAME]"
click at [722, 22] on button "submit" at bounding box center [733, 32] width 23 height 20
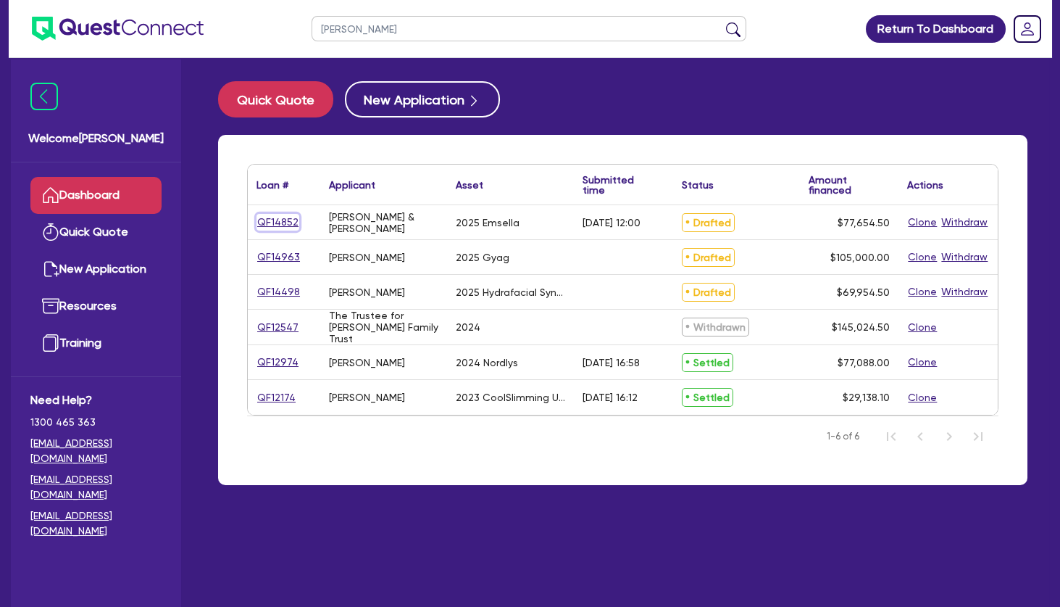
click at [286, 220] on link "QF14852" at bounding box center [278, 222] width 43 height 17
select select "TERTIARY_ASSETS"
select select "BEAUTY_EQUIPMENT"
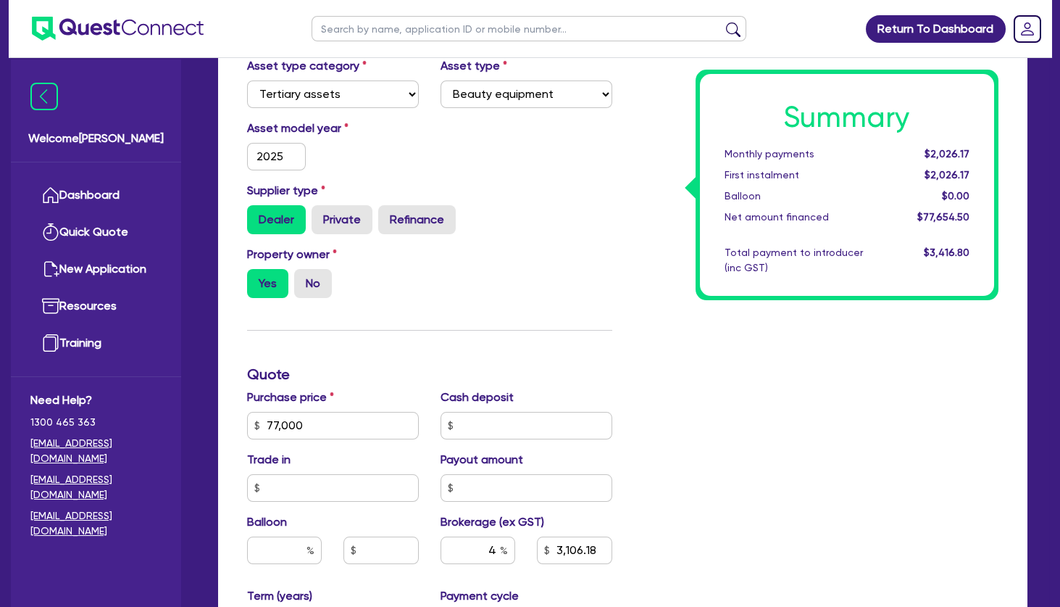
scroll to position [470, 0]
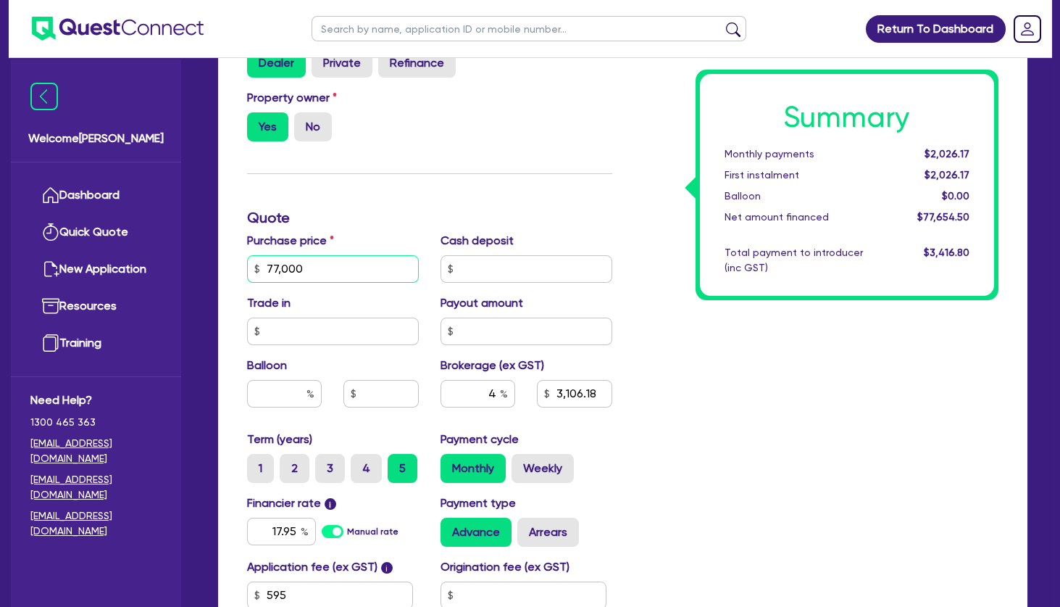
drag, startPoint x: 341, startPoint y: 273, endPoint x: 240, endPoint y: 267, distance: 100.9
click at [247, 267] on input "77,000" at bounding box center [333, 269] width 172 height 28
type input "162,360"
type input "6,520.58"
click at [568, 263] on input "text" at bounding box center [527, 269] width 172 height 28
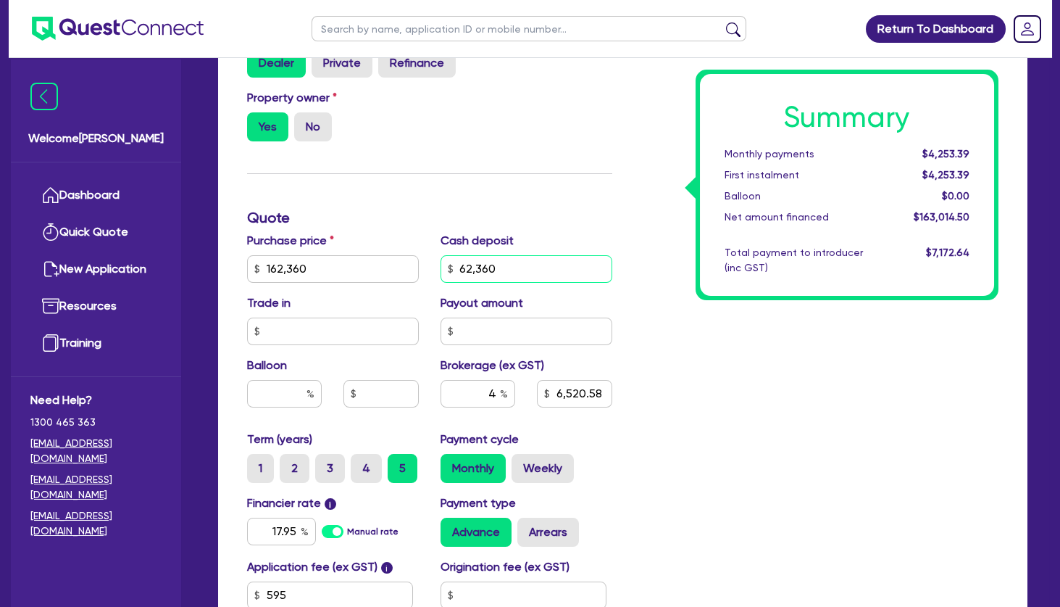
type input "62,360"
type input "4,026.18"
click at [700, 361] on div "Summary Monthly payments $4,253.39 First instalment $4,253.39 Balloon $0.00 Net…" at bounding box center [816, 260] width 387 height 847
click at [559, 474] on label "Weekly" at bounding box center [543, 468] width 62 height 29
click at [521, 463] on input "Weekly" at bounding box center [516, 458] width 9 height 9
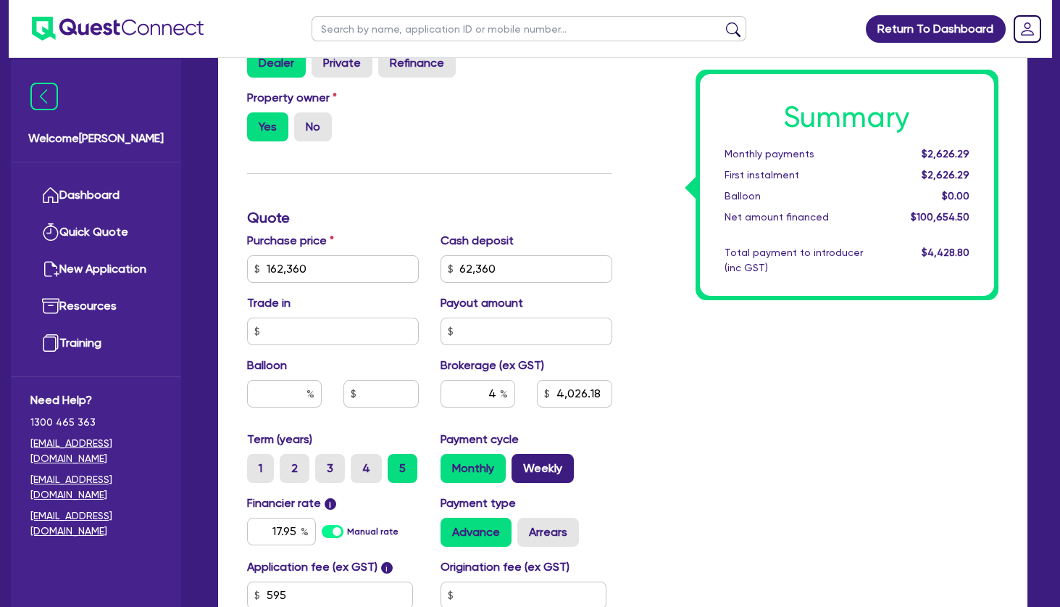
radio input "true"
type input "4,026.18"
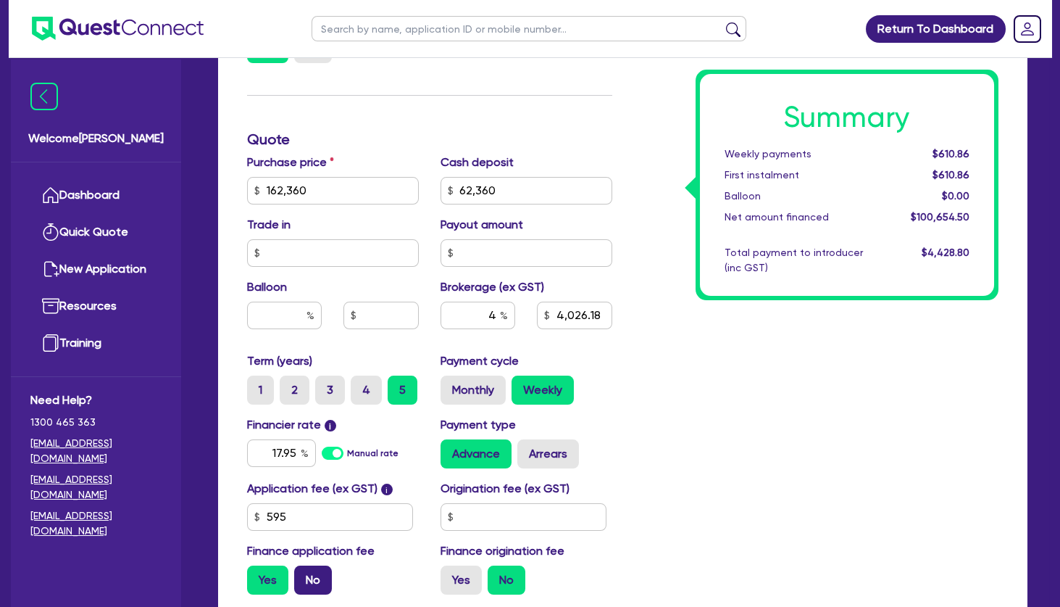
click at [326, 572] on label "No" at bounding box center [313, 579] width 38 height 29
click at [304, 572] on input "No" at bounding box center [298, 569] width 9 height 9
radio input "true"
type input "4,000"
click at [474, 386] on label "Monthly" at bounding box center [473, 389] width 65 height 29
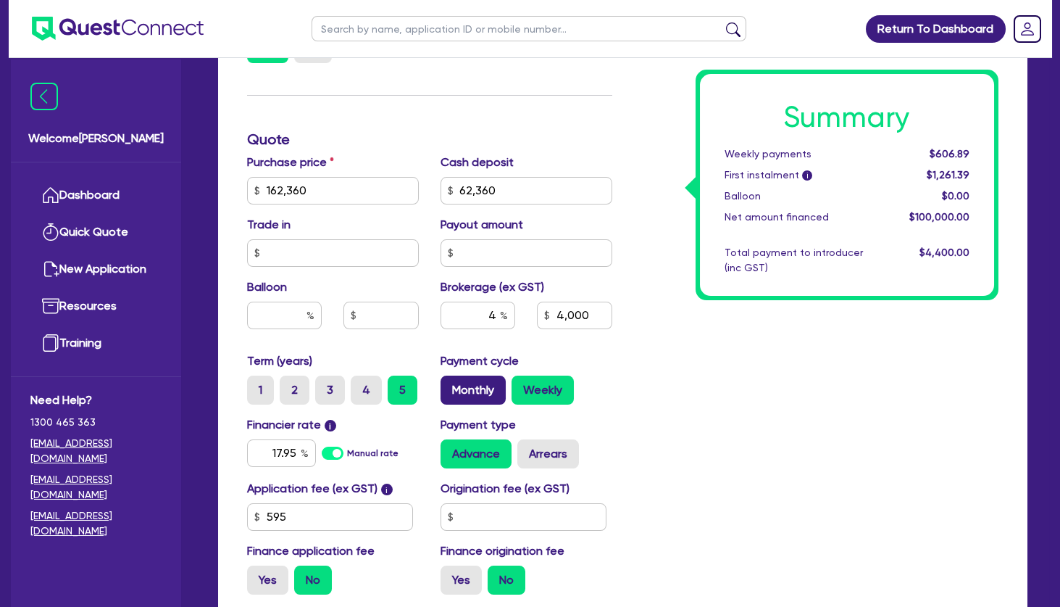
click at [450, 385] on input "Monthly" at bounding box center [445, 379] width 9 height 9
radio input "true"
type input "4,000"
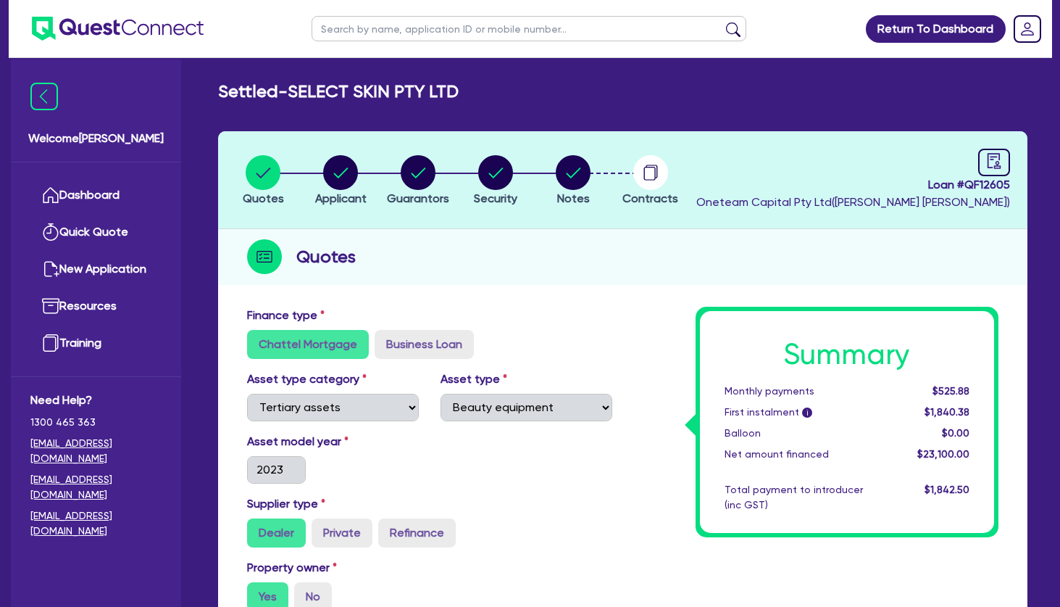
select select "TERTIARY_ASSETS"
select select "BEAUTY_EQUIPMENT"
click at [993, 163] on icon "audit" at bounding box center [994, 161] width 16 height 16
select select "SETTLED"
select select "Pepper"
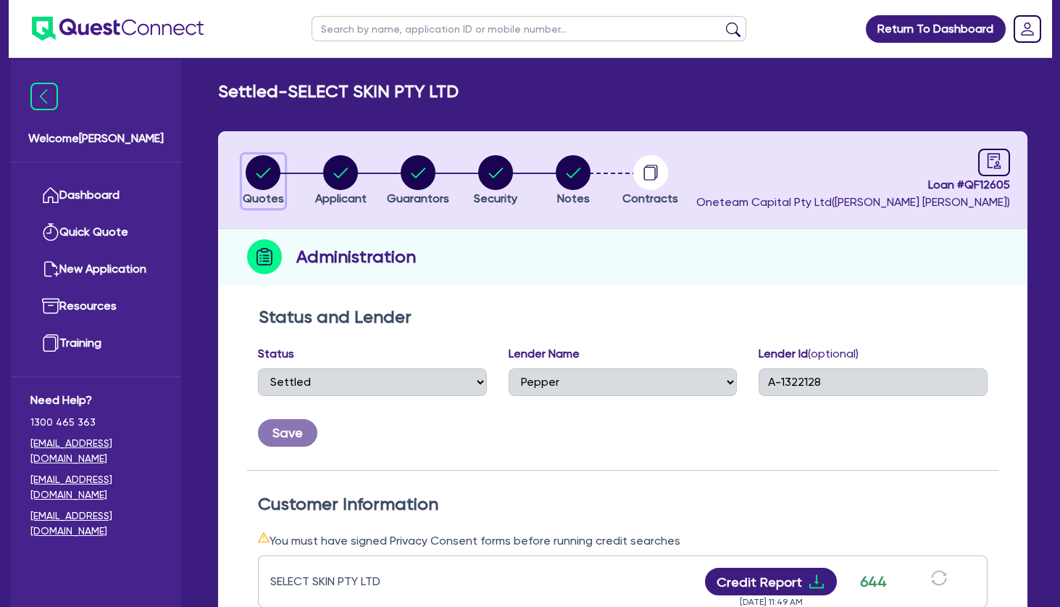
click at [267, 160] on circle "button" at bounding box center [263, 172] width 35 height 35
select select "TERTIARY_ASSETS"
select select "BEAUTY_EQUIPMENT"
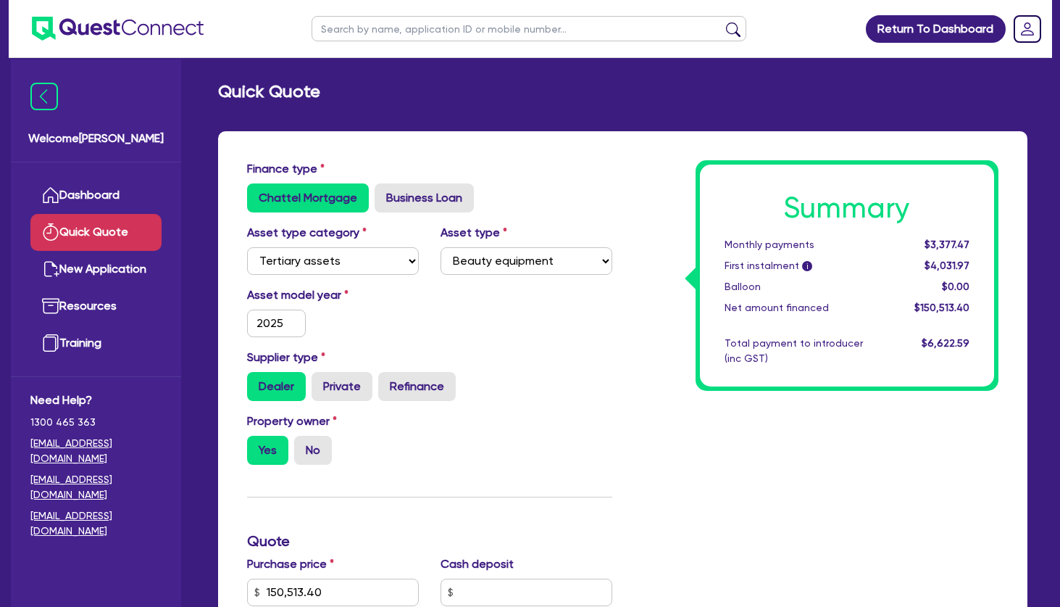
select select "TERTIARY_ASSETS"
select select "BEAUTY_EQUIPMENT"
click at [122, 194] on link "Dashboard" at bounding box center [95, 195] width 131 height 37
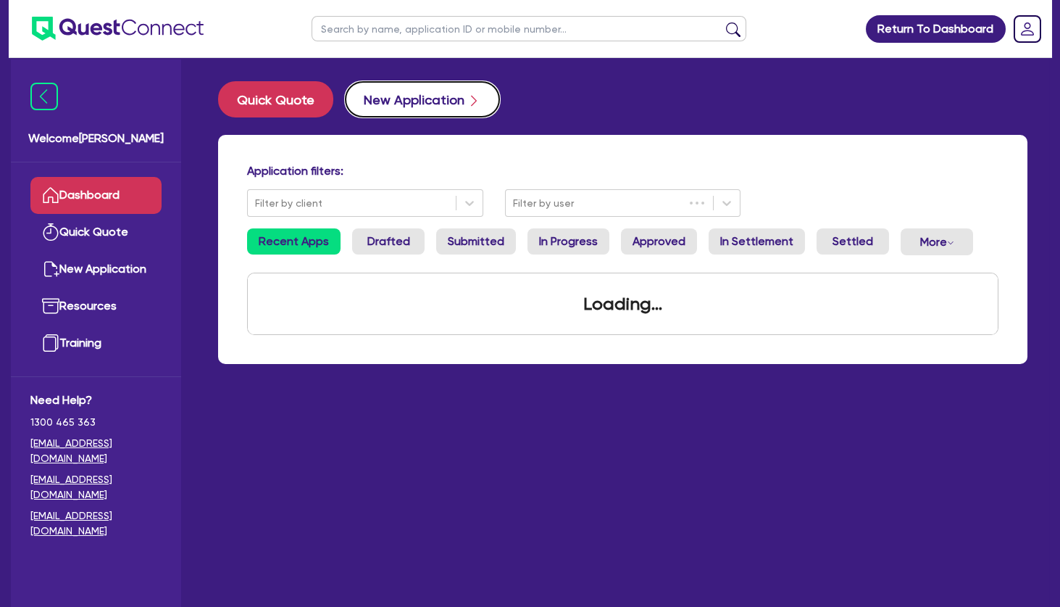
click at [392, 96] on button "New Application" at bounding box center [422, 99] width 155 height 36
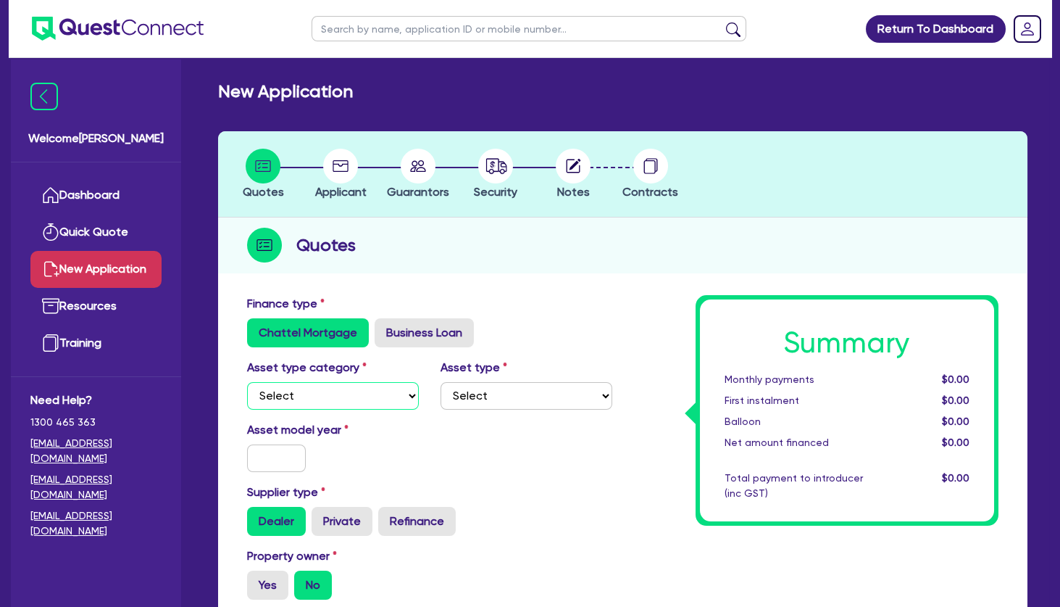
click at [247, 382] on select "Select Cars and light trucks Primary assets Secondary assets Tertiary assets" at bounding box center [333, 396] width 172 height 28
select select "TERTIARY_ASSETS"
click option "Tertiary assets" at bounding box center [0, 0] width 0 height 0
click at [480, 411] on div "Asset type category Select Cars and light trucks Primary assets Secondary asset…" at bounding box center [429, 390] width 387 height 62
click at [441, 382] on select "Select Beauty equipment IT equipment IT software Watercraft Other" at bounding box center [527, 396] width 172 height 28
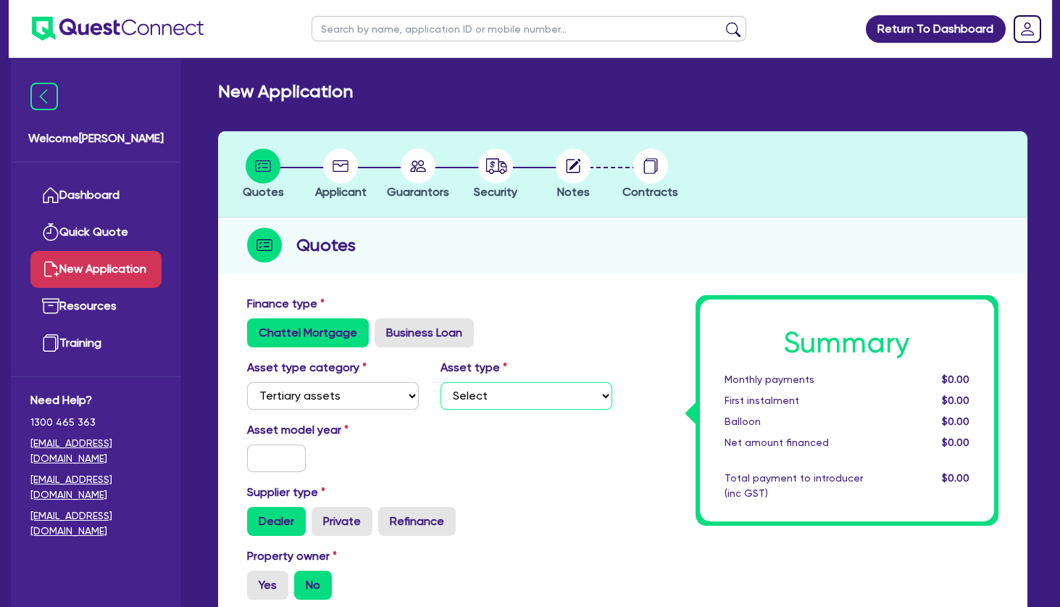
select select "BEAUTY_EQUIPMENT"
click option "Beauty equipment" at bounding box center [0, 0] width 0 height 0
click at [278, 453] on input "text" at bounding box center [276, 458] width 59 height 28
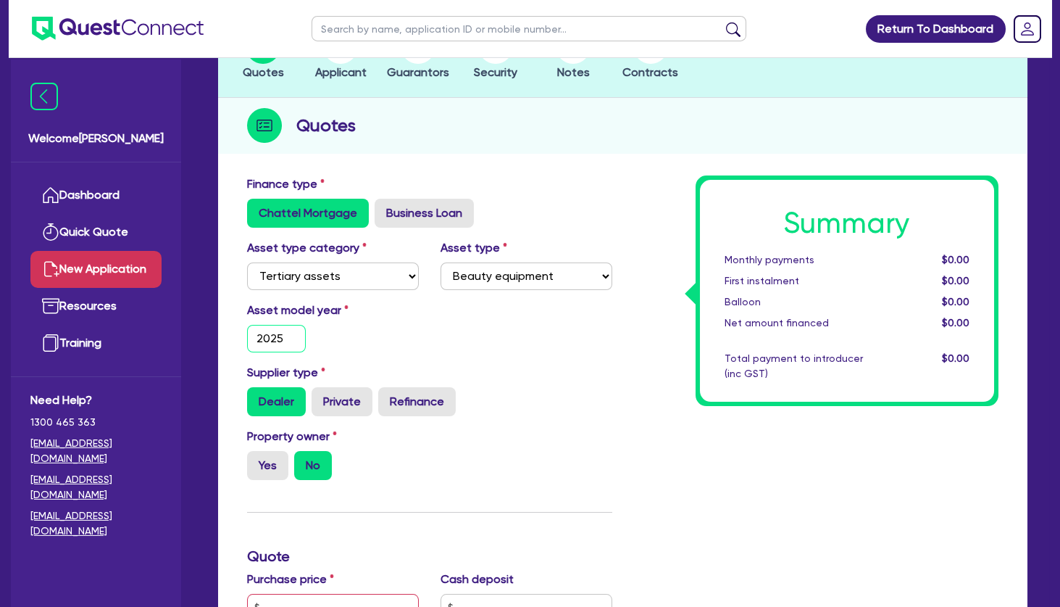
scroll to position [235, 0]
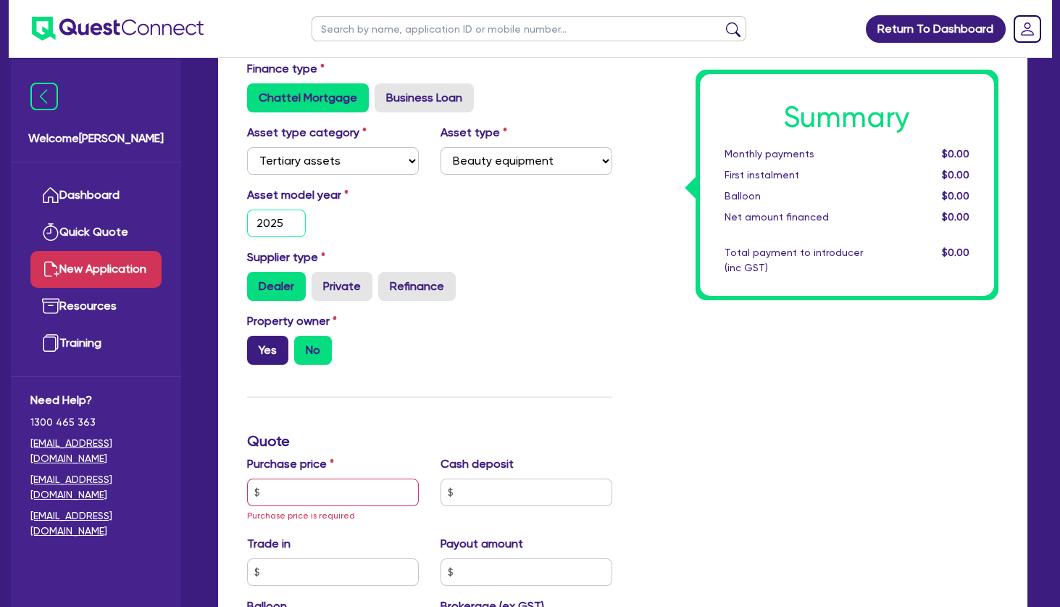
type input "2025"
click at [271, 353] on label "Yes" at bounding box center [267, 350] width 41 height 29
click at [257, 345] on input "Yes" at bounding box center [251, 340] width 9 height 9
radio input "true"
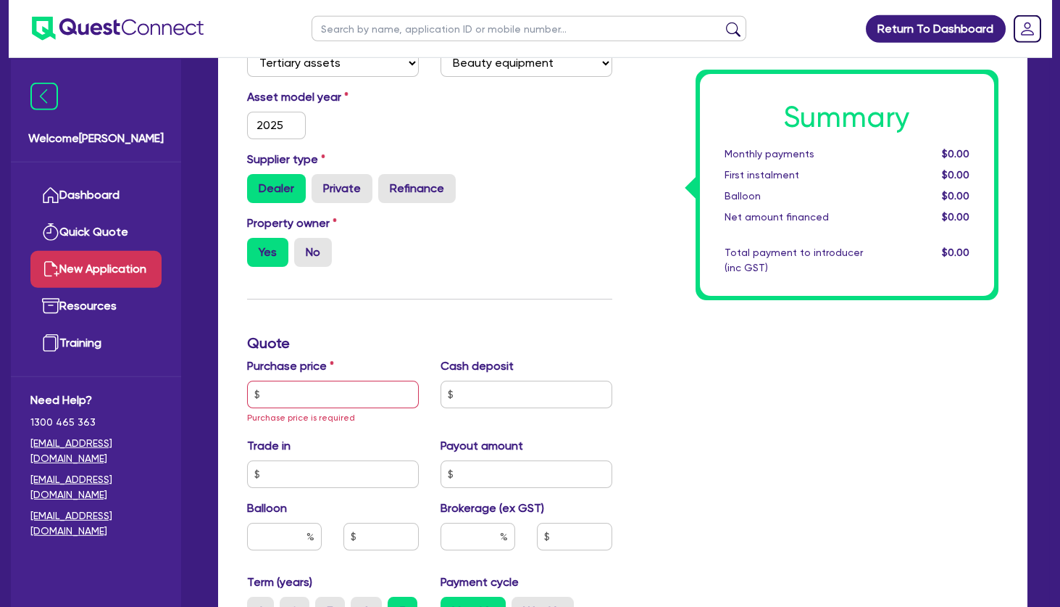
scroll to position [391, 0]
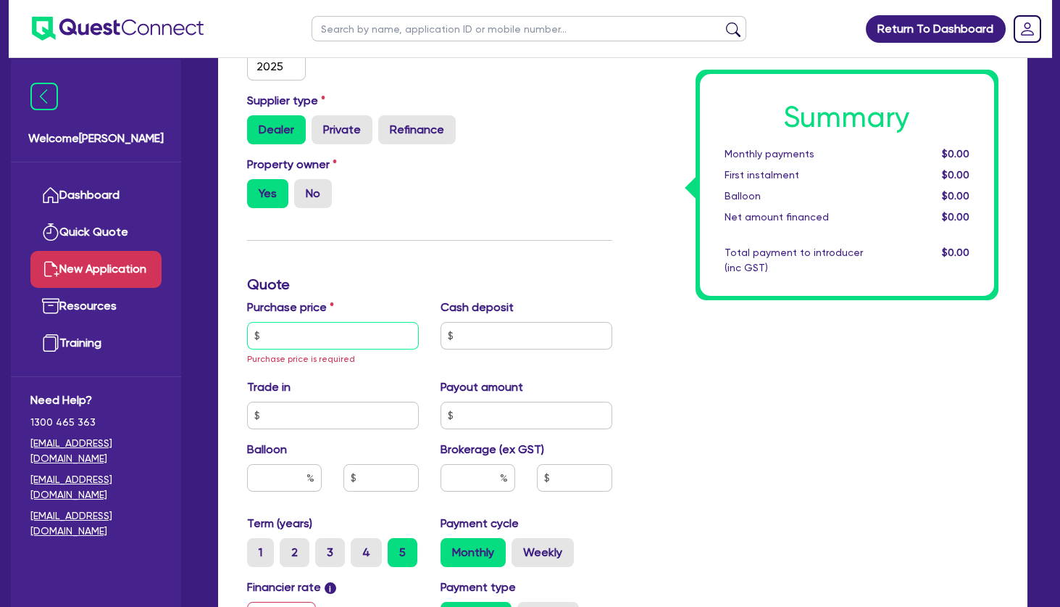
click at [302, 329] on input "text" at bounding box center [333, 336] width 172 height 28
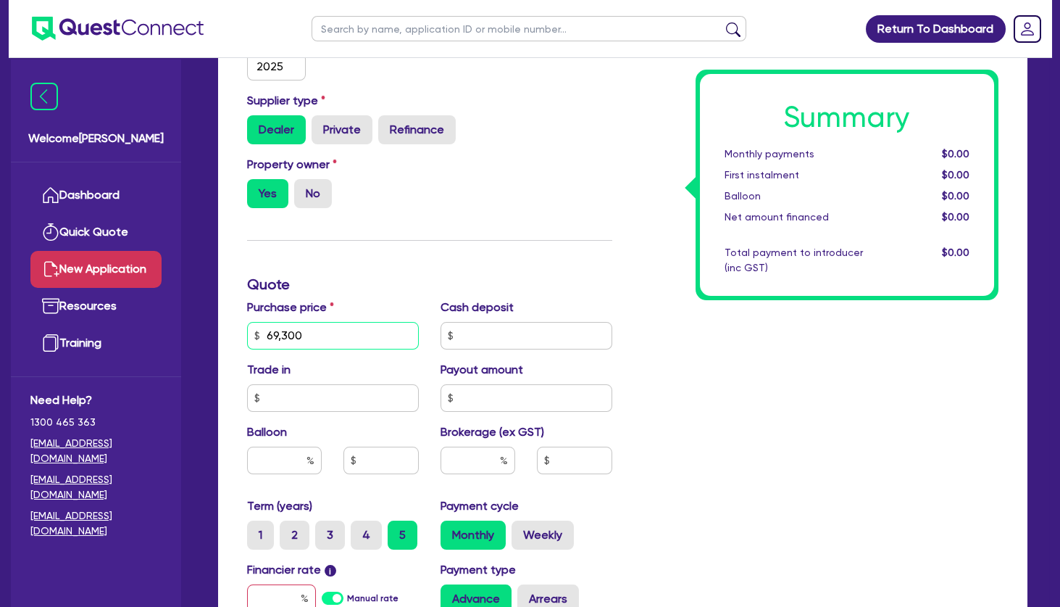
type input "69,300"
click at [475, 462] on input "text" at bounding box center [478, 460] width 75 height 28
type input "4"
click at [291, 599] on input "text" at bounding box center [281, 598] width 69 height 28
type input "3"
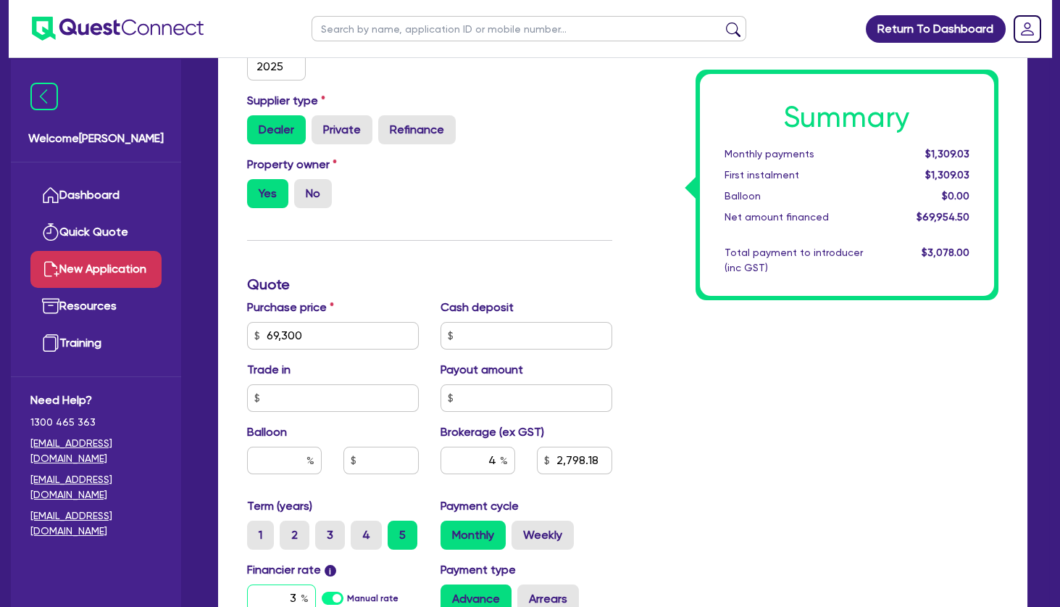
type input "2,798.18"
type input "30"
click at [678, 454] on div "Summary Monthly payments $1,309.03 First instalment $1,309.03 Balloon $0.00 Net…" at bounding box center [816, 327] width 387 height 847
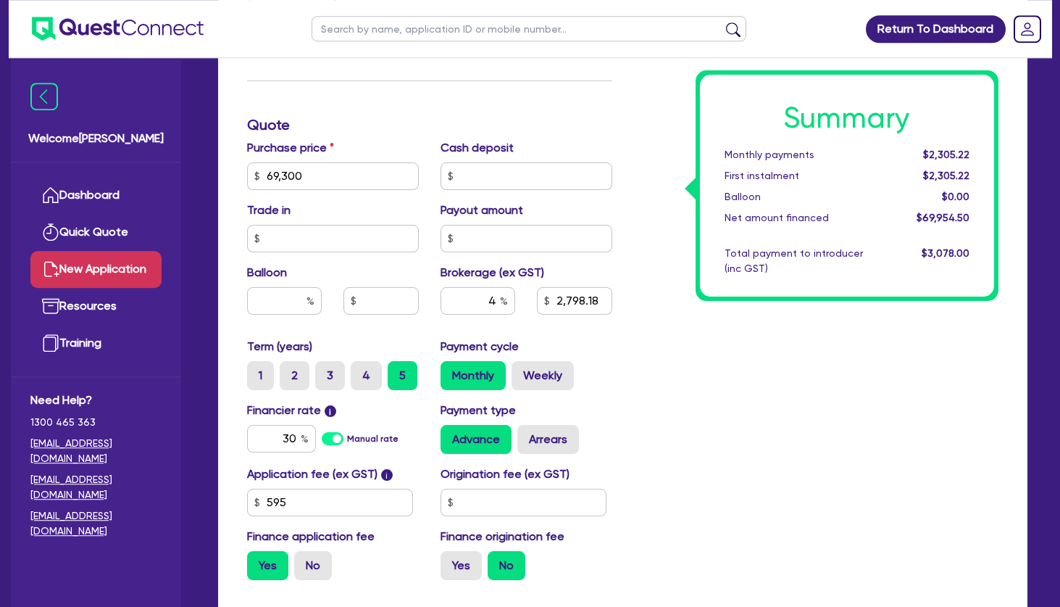
scroll to position [697, 0]
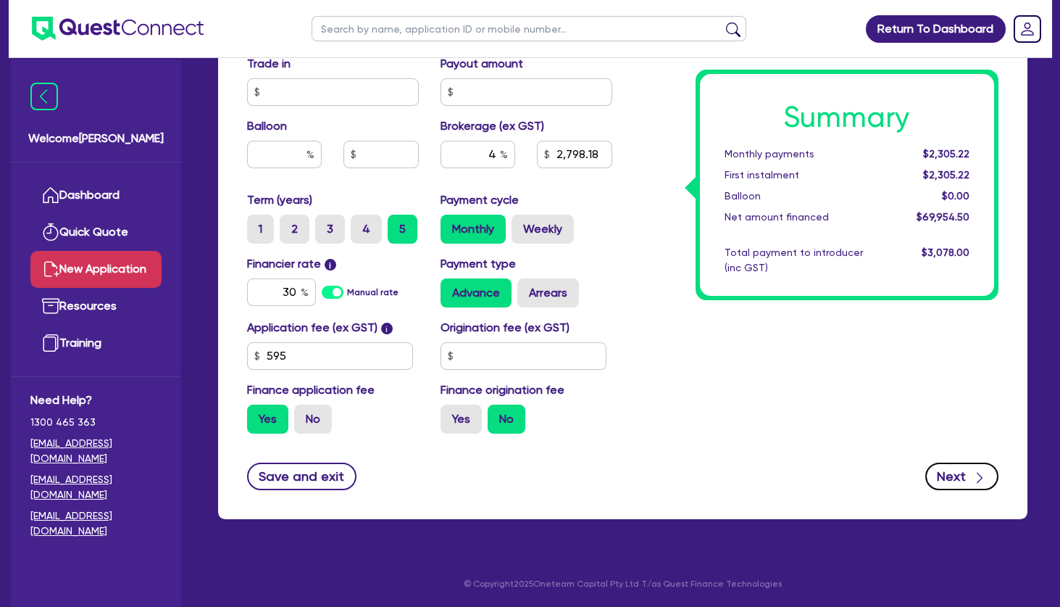
click at [957, 473] on button "Next" at bounding box center [961, 476] width 73 height 28
type input "2,798.18"
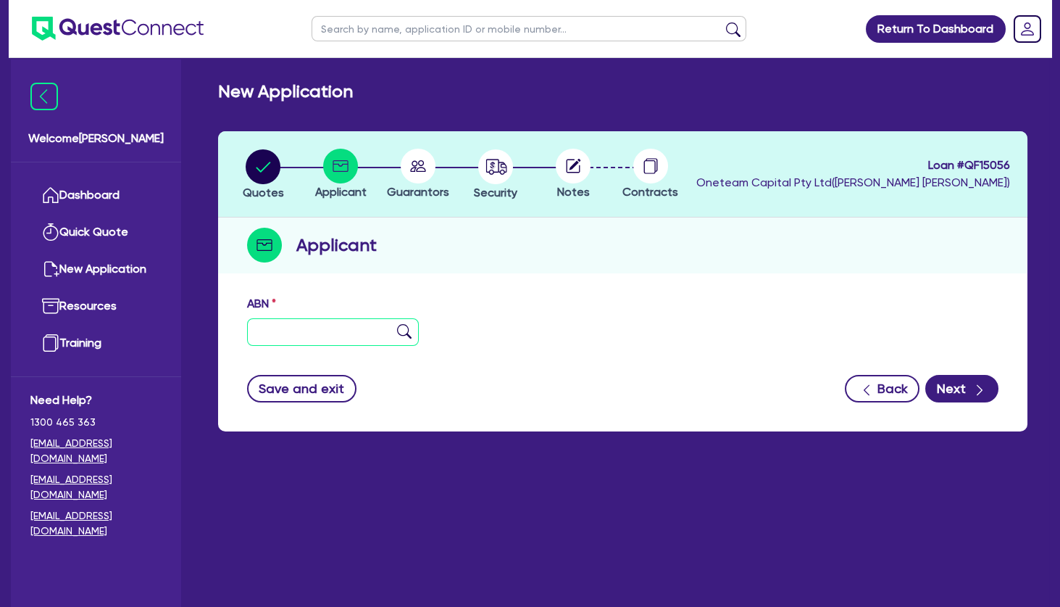
click at [335, 327] on input "text" at bounding box center [333, 332] width 172 height 28
paste input "86 689 715 633"
type input "86 689 715 633"
click at [402, 330] on img at bounding box center [404, 331] width 14 height 14
type input "AESTHETIC AVENUE NSW PTY LIMITED"
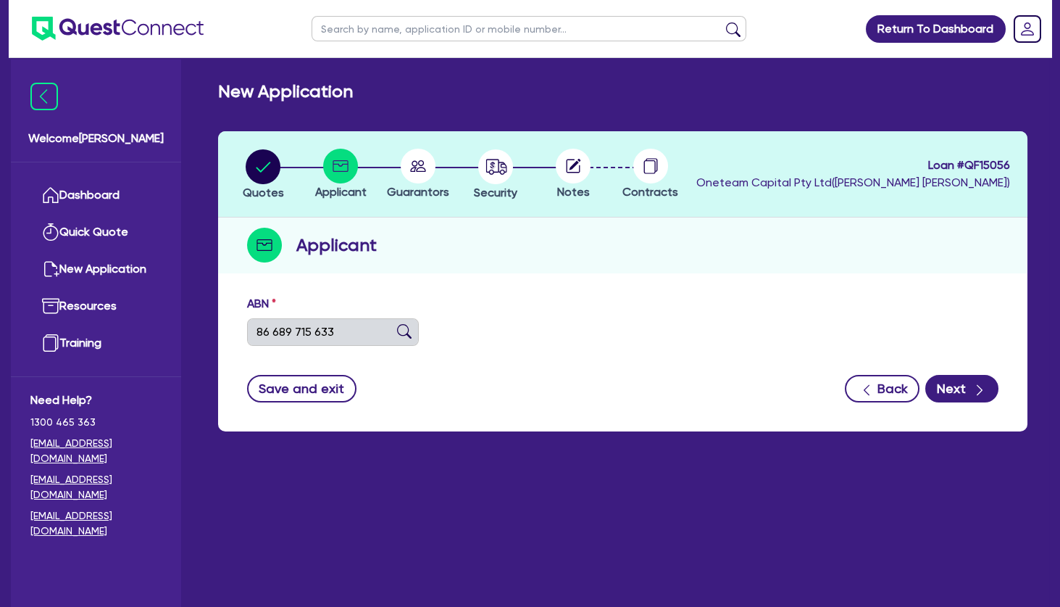
select select "COMPANY"
type input "[DATE]"
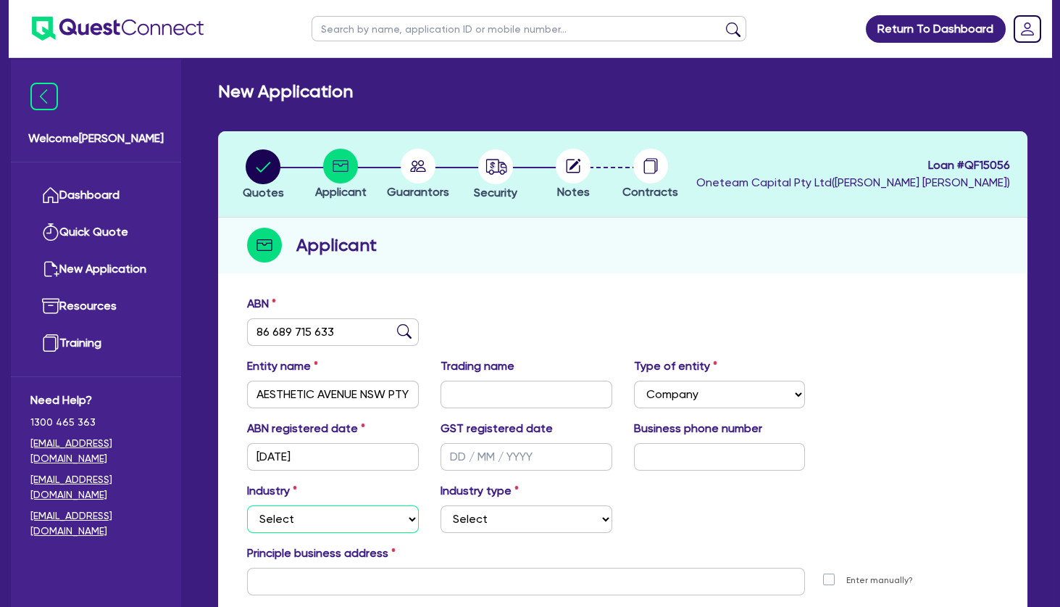
click at [247, 505] on select "Select Accomodation & Food Services Administrative & Support Services Agricultu…" at bounding box center [333, 519] width 172 height 28
select select "HEALTH_BEAUTY"
click option "Health & Beauty" at bounding box center [0, 0] width 0 height 0
click at [441, 505] on select "Select [MEDICAL_DATA], [MEDICAL_DATA] Services Cosmetics Supplies Day Spas, Hea…" at bounding box center [527, 519] width 172 height 28
select select "HAIR_BEAUTY_SALONS"
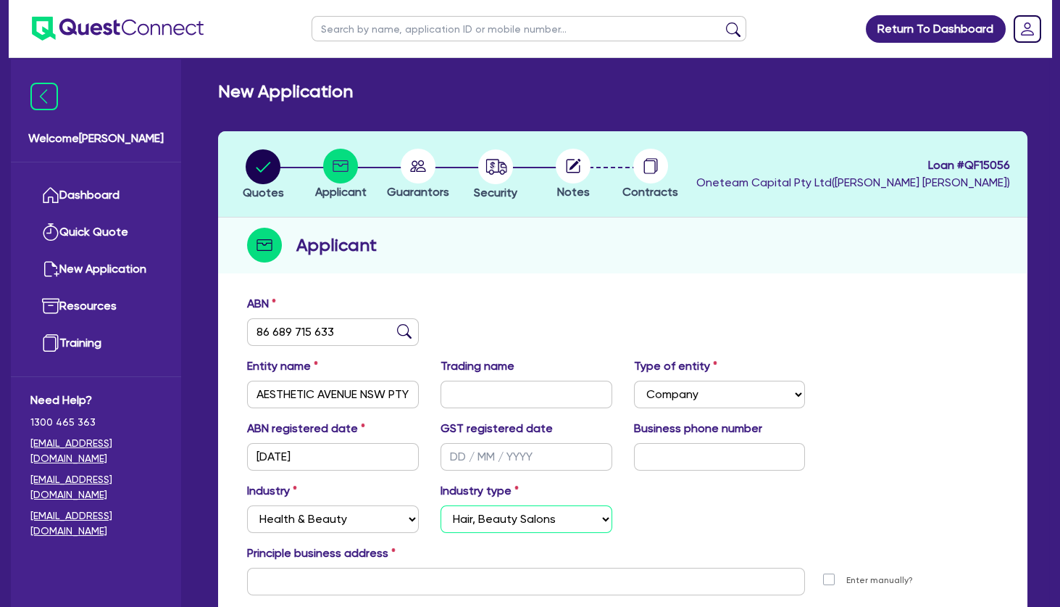
click option "Hair, Beauty Salons" at bounding box center [0, 0] width 0 height 0
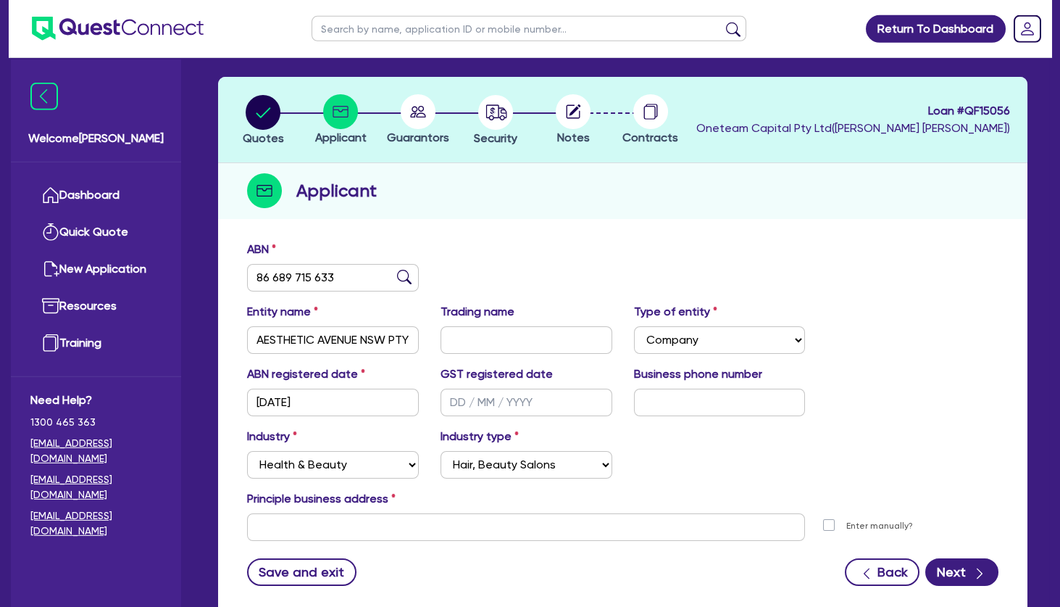
scroll to position [78, 0]
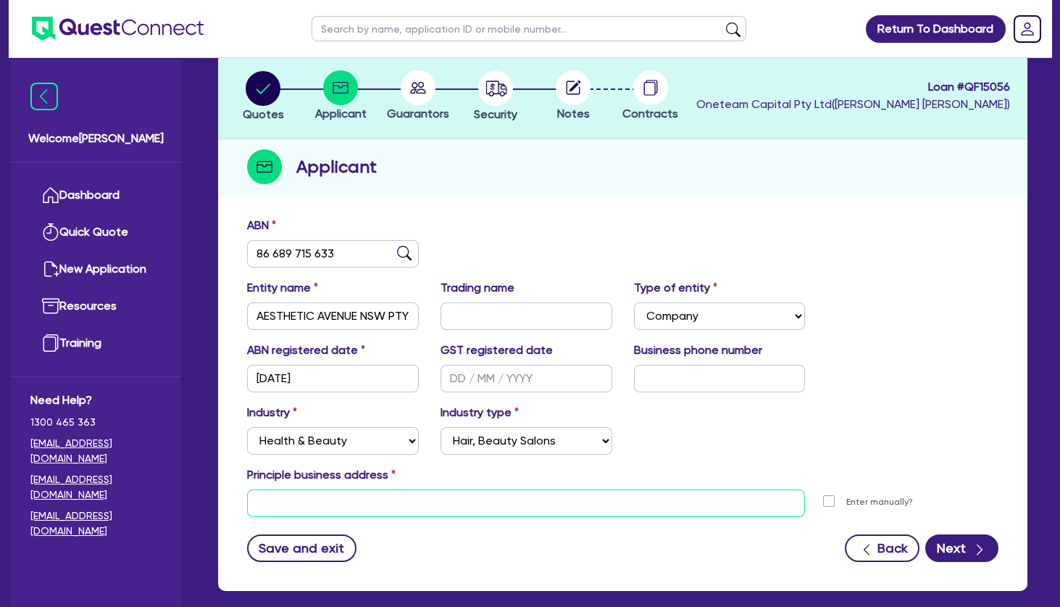
click at [362, 504] on input "text" at bounding box center [526, 503] width 558 height 28
paste input "[STREET_ADDRESS][PERSON_NAME]"
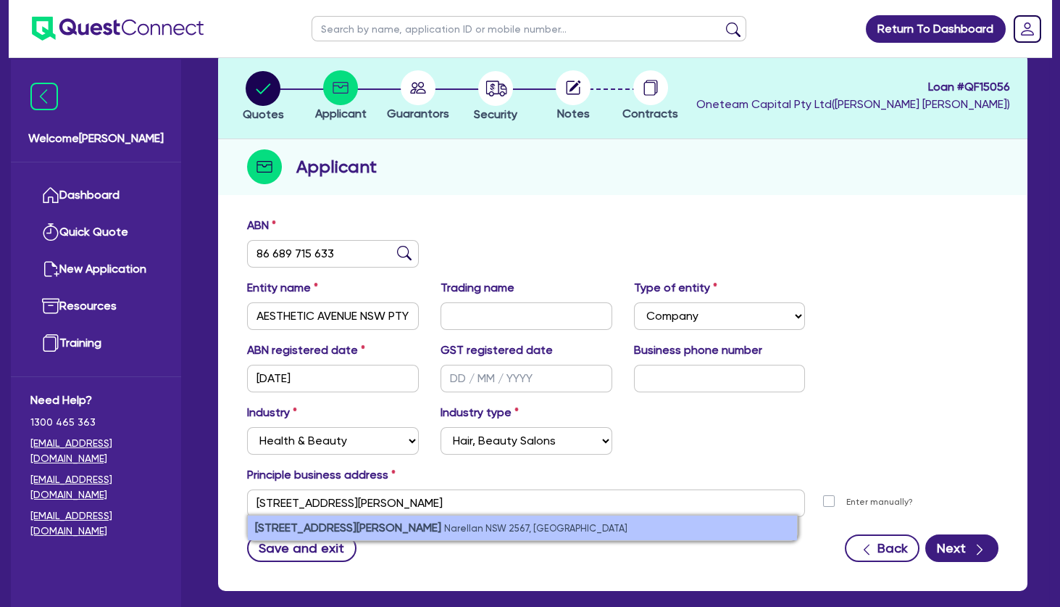
click at [366, 520] on strong "[STREET_ADDRESS][PERSON_NAME]" at bounding box center [348, 527] width 186 height 14
type input "[STREET_ADDRESS][PERSON_NAME][PERSON_NAME]"
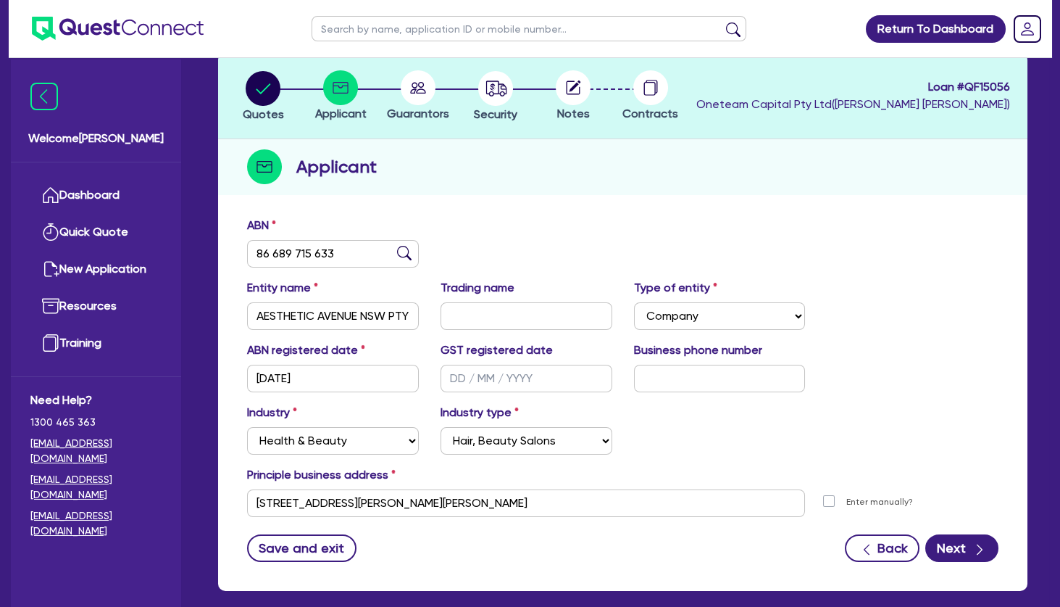
click at [842, 345] on div "ABN registered date [DATE] GST registered date Business phone number" at bounding box center [622, 372] width 773 height 62
click at [947, 545] on button "Next" at bounding box center [961, 548] width 73 height 28
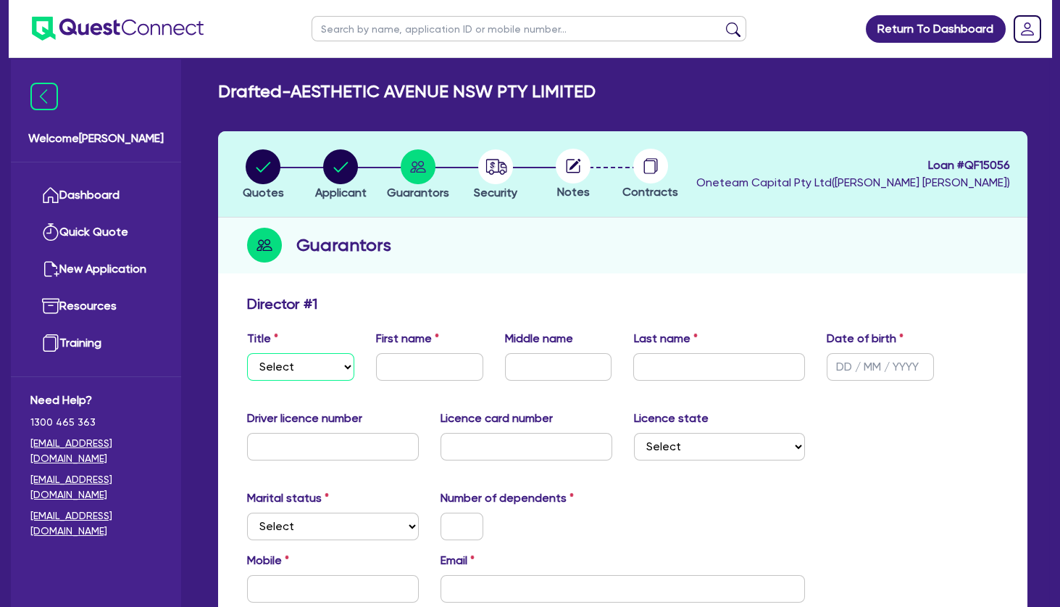
click at [247, 353] on select "Select Mr Mrs Ms Miss Dr" at bounding box center [300, 367] width 107 height 28
select select "MRS"
click option "Mrs" at bounding box center [0, 0] width 0 height 0
click at [437, 386] on div "Title Select Mr Mrs Ms Miss Dr First name Middle name Last name Date of birth" at bounding box center [622, 361] width 773 height 62
click at [425, 370] on input "text" at bounding box center [429, 367] width 107 height 28
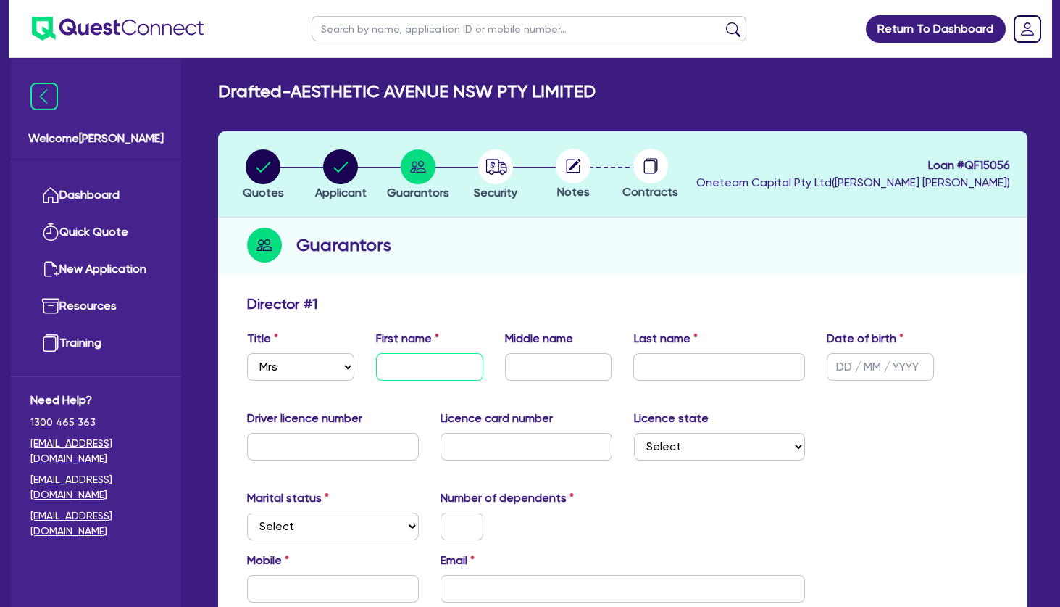
paste input "[PERSON_NAME]"
drag, startPoint x: 460, startPoint y: 362, endPoint x: 431, endPoint y: 362, distance: 29.0
click at [431, 362] on input "[PERSON_NAME]" at bounding box center [429, 367] width 107 height 28
type input "Rachael"
click at [640, 372] on input "text" at bounding box center [719, 367] width 172 height 28
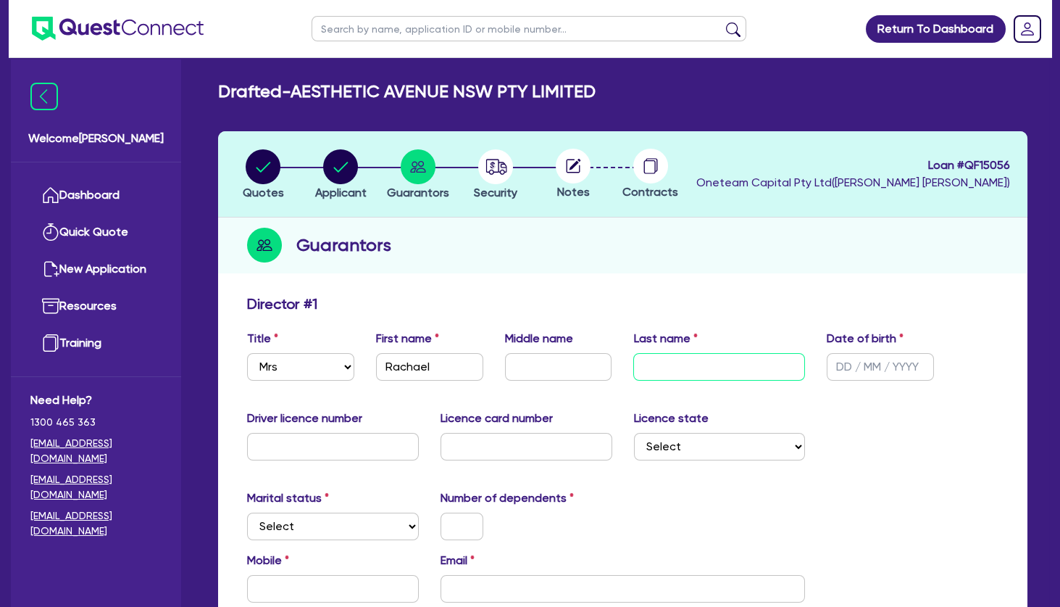
paste input "[PERSON_NAME]"
type input "[PERSON_NAME]"
click at [634, 433] on select "Select [GEOGRAPHIC_DATA] [GEOGRAPHIC_DATA] [GEOGRAPHIC_DATA] [GEOGRAPHIC_DATA] …" at bounding box center [720, 447] width 172 height 28
select select "[GEOGRAPHIC_DATA]"
click option "[GEOGRAPHIC_DATA]" at bounding box center [0, 0] width 0 height 0
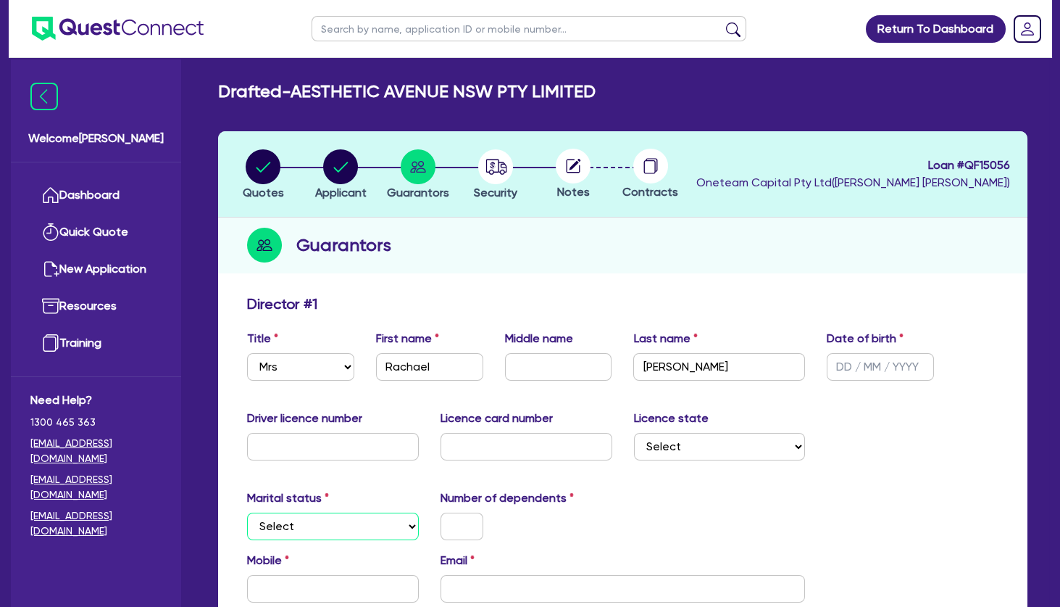
click at [247, 512] on select "Select Single Married De Facto / Partner" at bounding box center [333, 526] width 172 height 28
select select "MARRIED"
click option "Married" at bounding box center [0, 0] width 0 height 0
click at [449, 522] on input "text" at bounding box center [462, 526] width 43 height 28
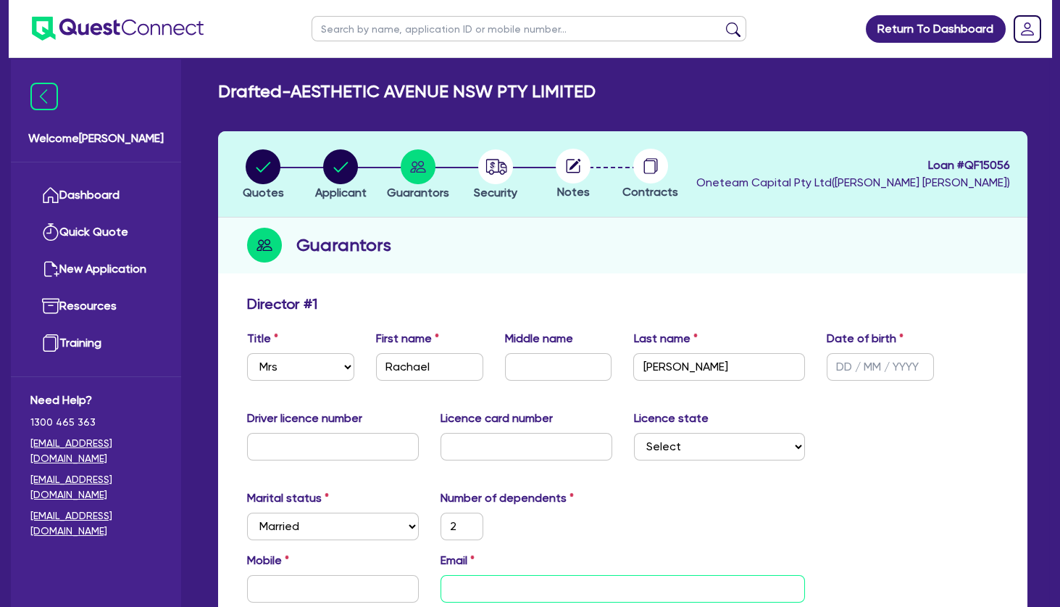
click at [512, 599] on input "email" at bounding box center [623, 589] width 365 height 28
paste input "[EMAIL_ADDRESS][DOMAIN_NAME]"
type input "2"
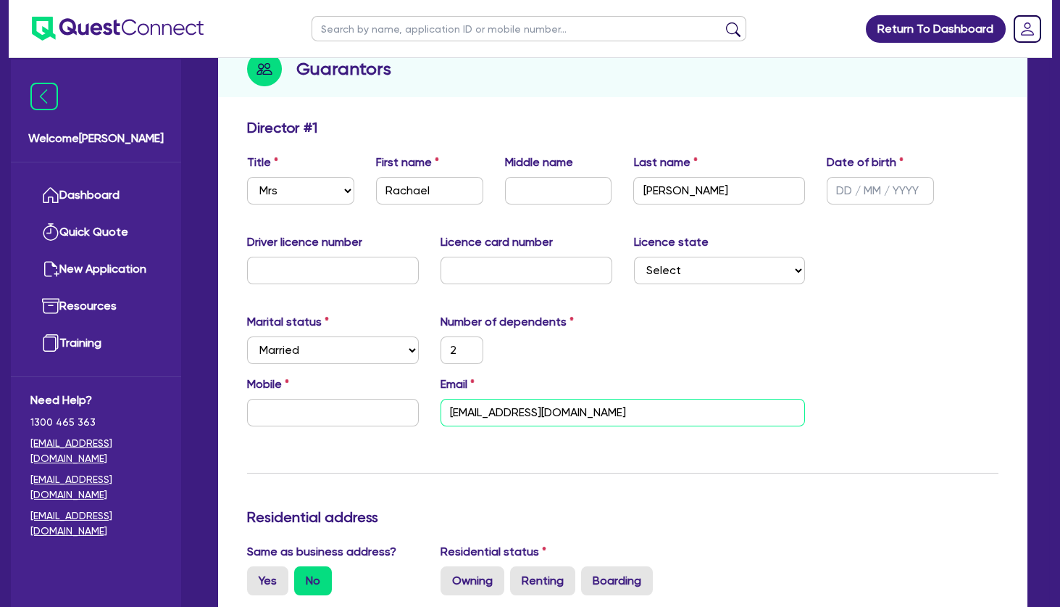
scroll to position [235, 0]
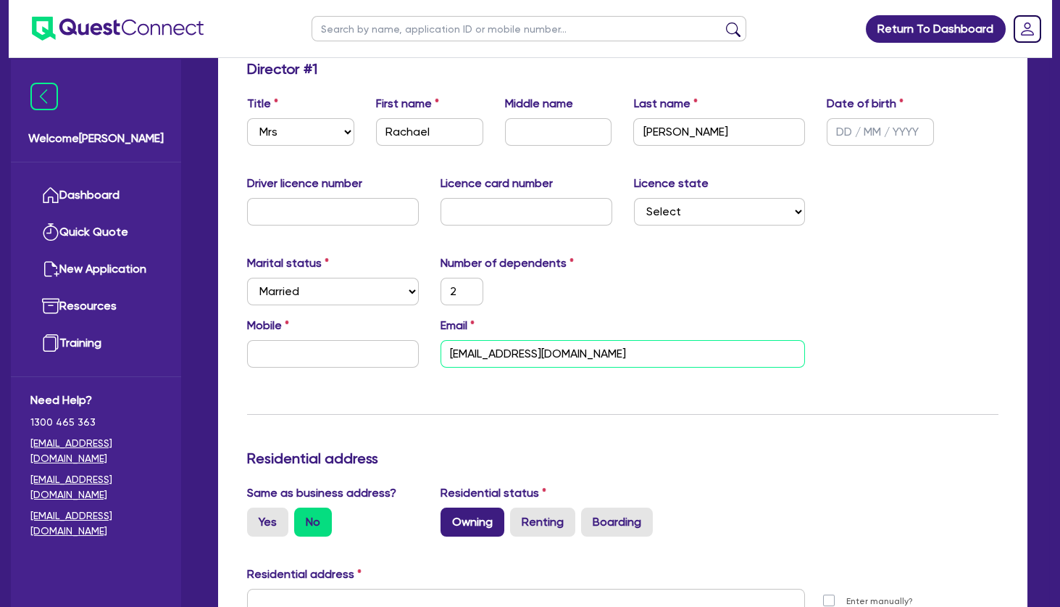
type input "[EMAIL_ADDRESS][DOMAIN_NAME]"
click at [484, 523] on label "Owning" at bounding box center [473, 521] width 64 height 29
click at [450, 517] on input "Owning" at bounding box center [445, 511] width 9 height 9
radio input "true"
type input "2"
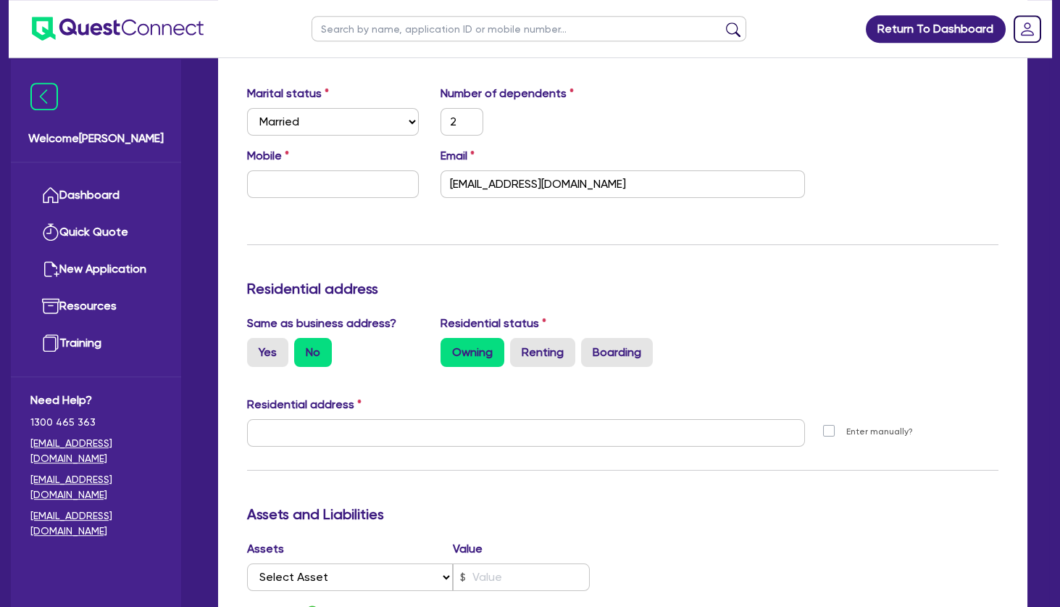
scroll to position [470, 0]
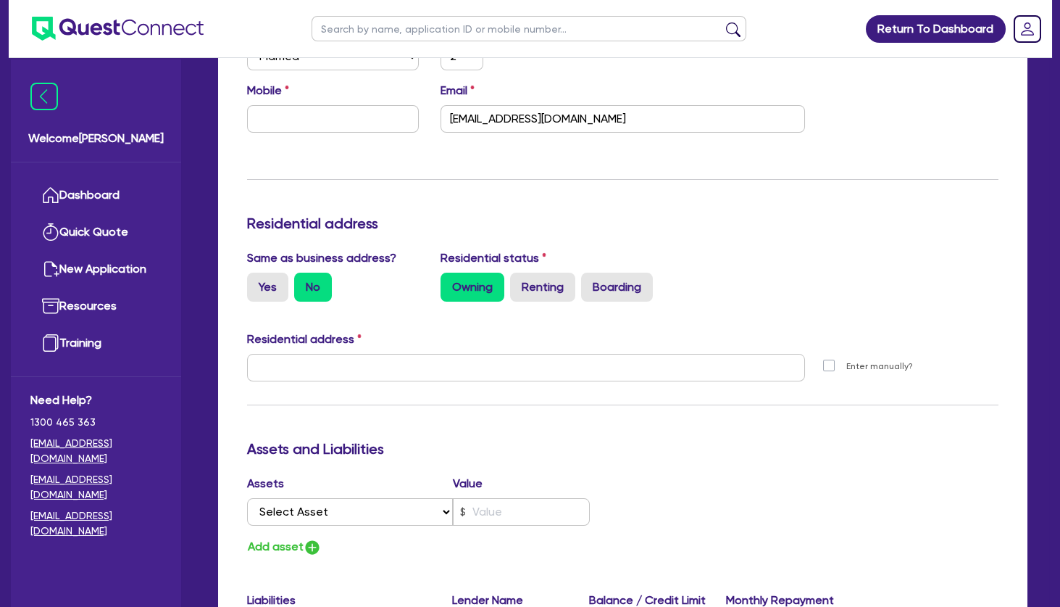
click at [536, 302] on div "Same as business address? Yes No Residential status Owning Renting Boarding" at bounding box center [622, 281] width 773 height 64
click at [539, 288] on label "Renting" at bounding box center [542, 286] width 65 height 29
click at [520, 282] on input "Renting" at bounding box center [514, 276] width 9 height 9
radio input "true"
type input "2"
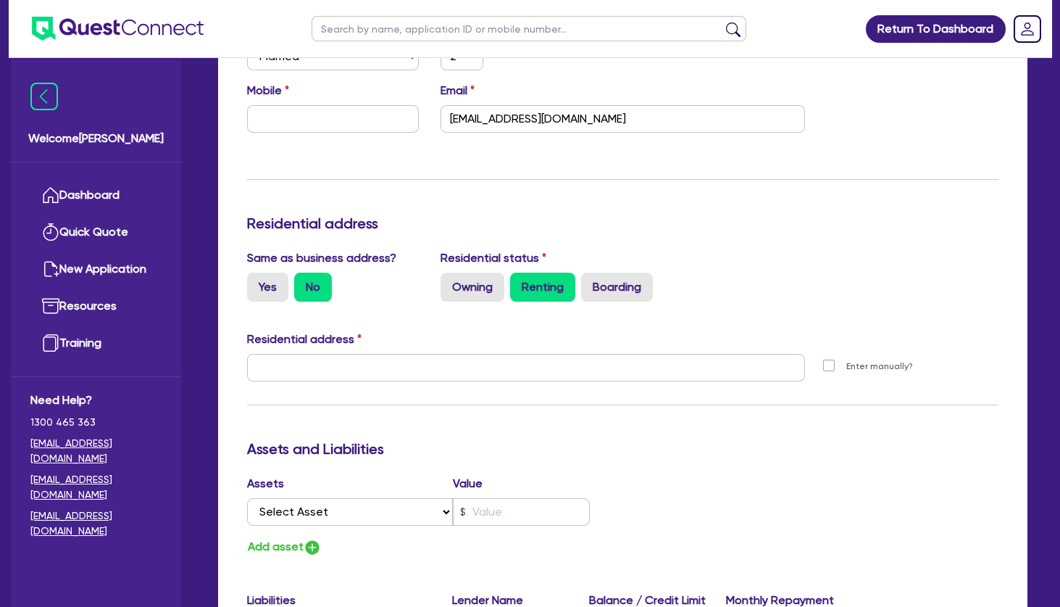
click at [525, 444] on h3 "Assets and Liabilities" at bounding box center [622, 448] width 751 height 17
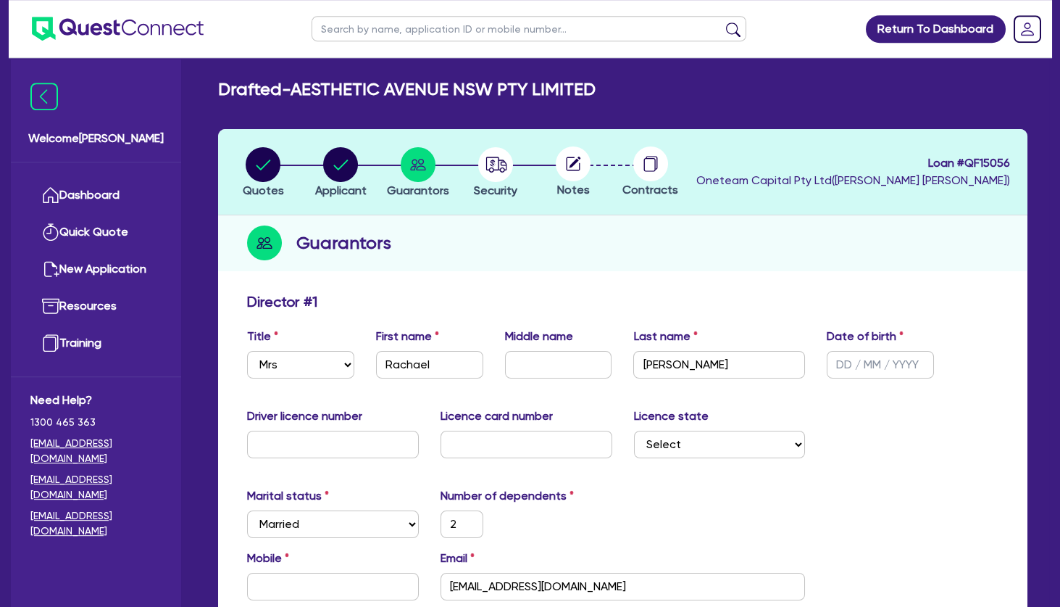
scroll to position [0, 0]
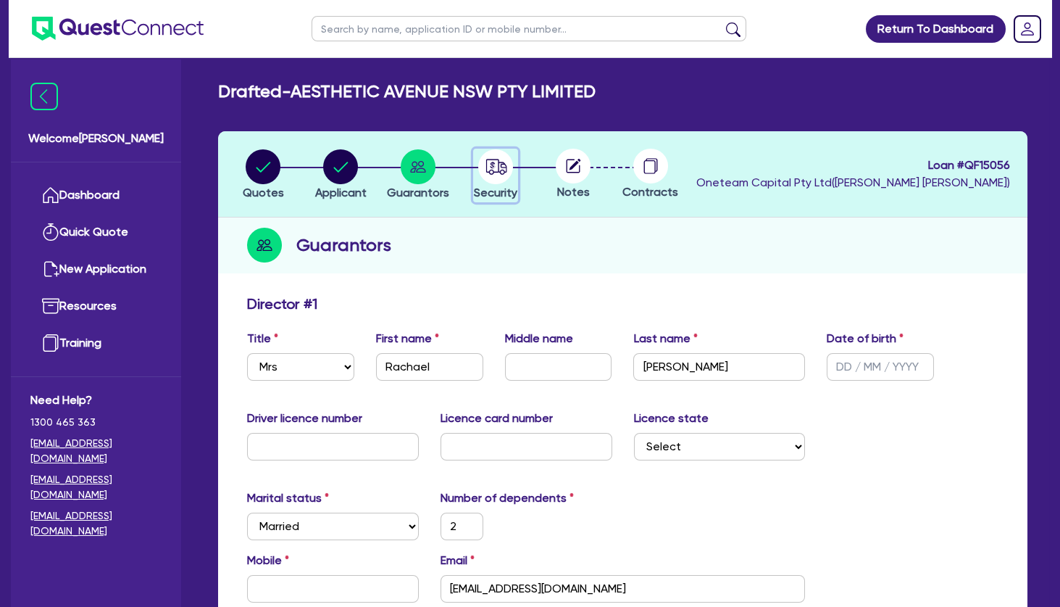
click at [492, 161] on circle "button" at bounding box center [495, 166] width 35 height 35
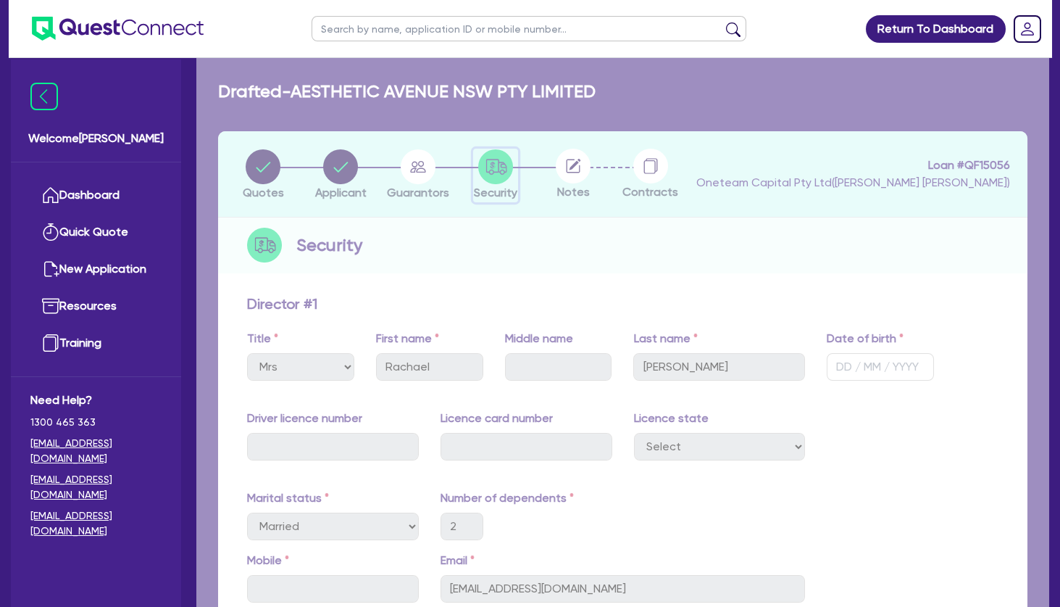
select select "TERTIARY_ASSETS"
select select "BEAUTY_EQUIPMENT"
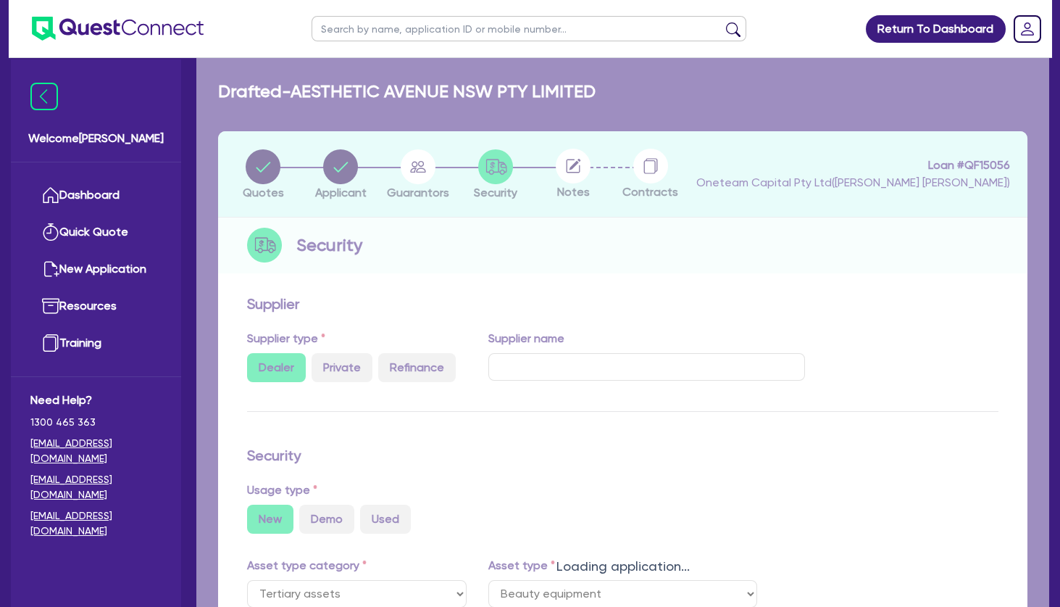
select select "BEAUTY_EQUIPMENT"
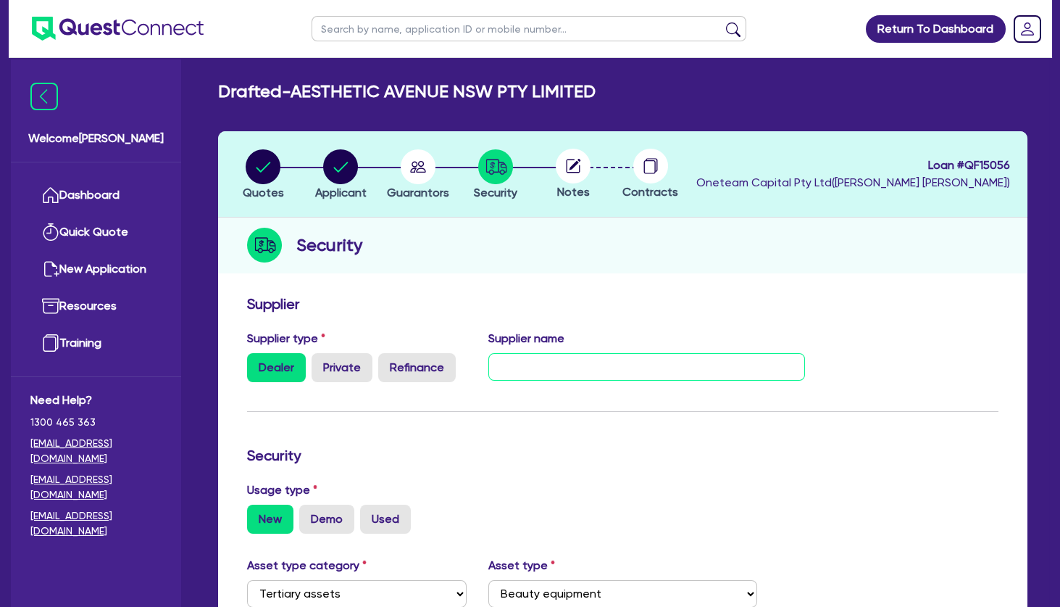
drag, startPoint x: 533, startPoint y: 370, endPoint x: 543, endPoint y: 372, distance: 9.5
click at [540, 370] on input "text" at bounding box center [646, 367] width 317 height 28
drag, startPoint x: 620, startPoint y: 363, endPoint x: 488, endPoint y: 357, distance: 132.1
click at [489, 357] on input "Hydrafacial Syndeo" at bounding box center [646, 367] width 317 height 28
type input "Hydrafacial Syndeo"
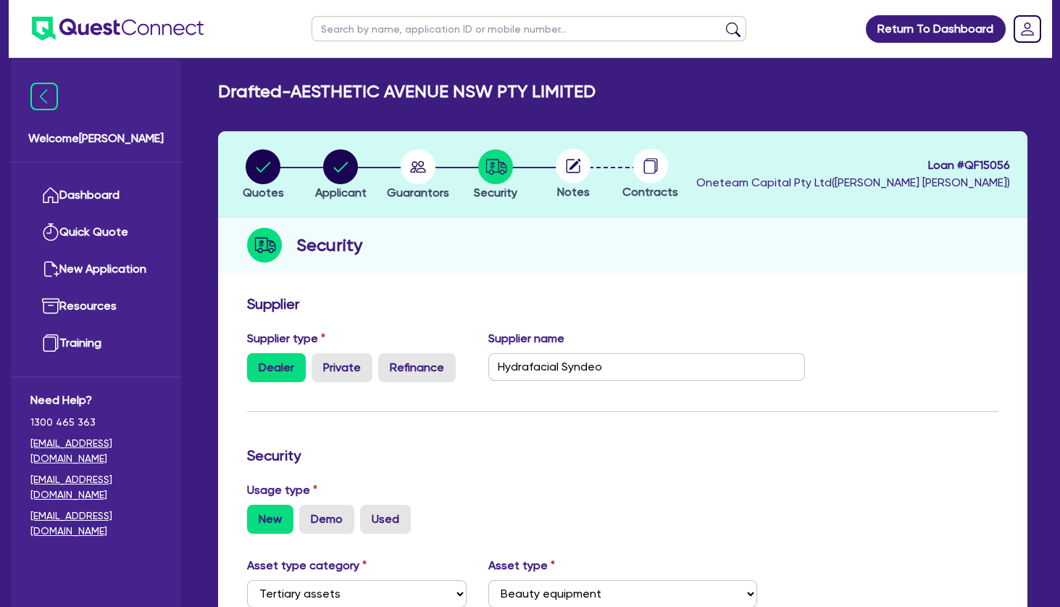
click at [640, 419] on form "Supplier Supplier type Dealer Private Refinance Supplier name Hydrafacial Synde…" at bounding box center [622, 615] width 751 height 641
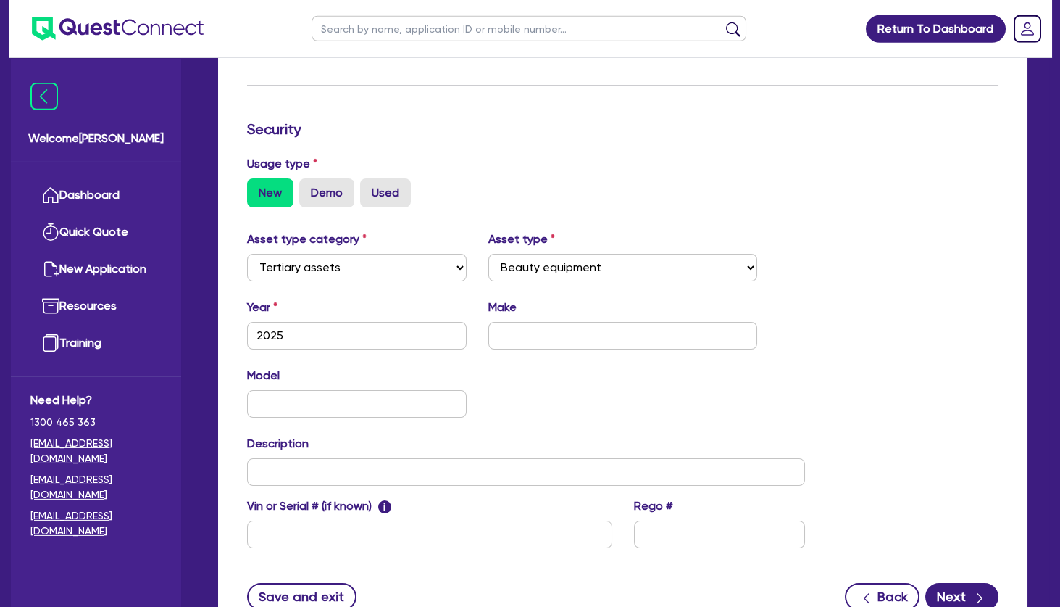
scroll to position [446, 0]
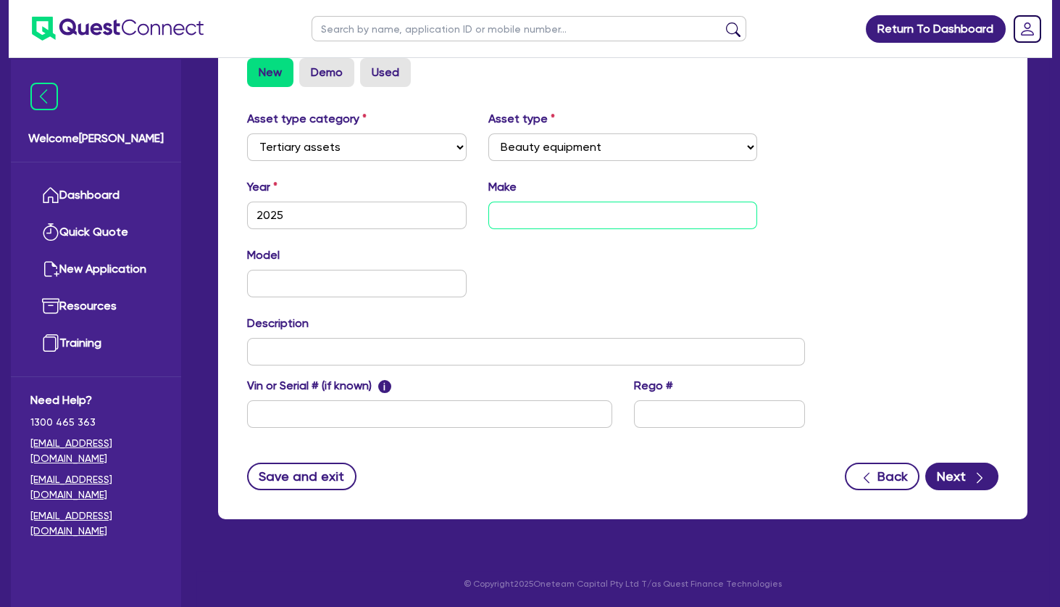
click at [538, 210] on input "text" at bounding box center [622, 215] width 268 height 28
paste input "Hydrafacial Syndeo"
type input "Hydrafacial Syndeo"
click at [823, 270] on div "Asset type category Select Cars and light trucks Primary assets Secondary asset…" at bounding box center [622, 277] width 773 height 335
click at [959, 465] on button "Next" at bounding box center [961, 476] width 73 height 28
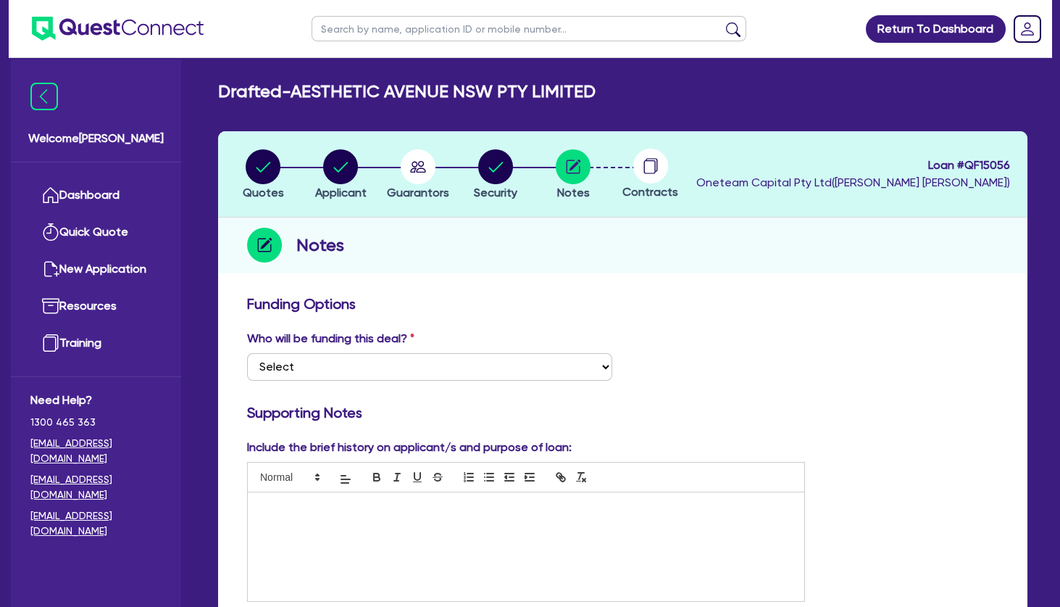
click at [494, 267] on div "Notes" at bounding box center [622, 245] width 809 height 56
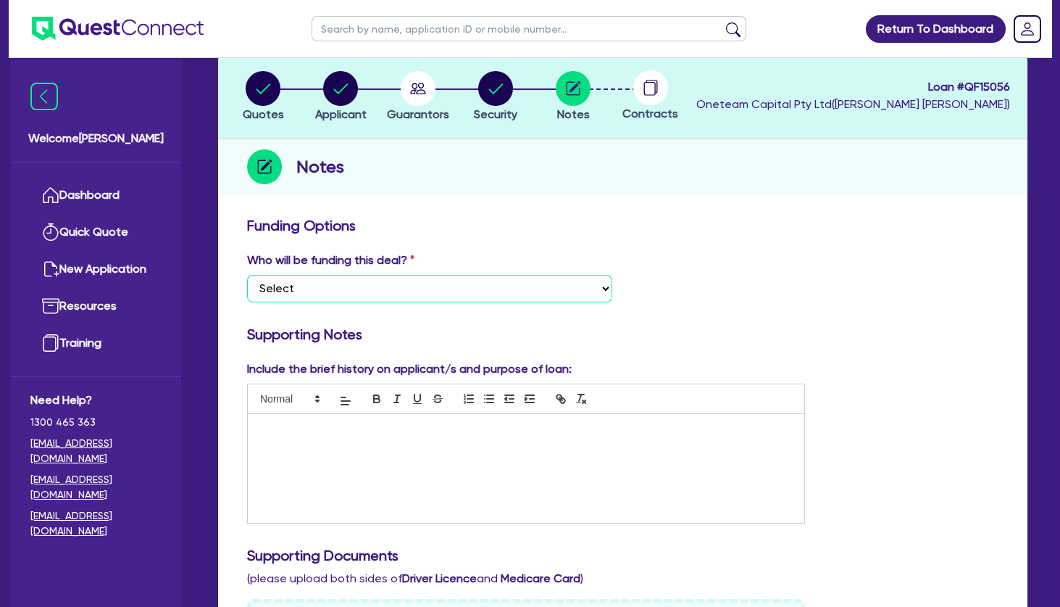
click at [247, 275] on select "Select I want Quest to fund 100% I will fund 100% I will co-fund with Quest Oth…" at bounding box center [429, 289] width 365 height 28
select select "Other"
click option "Other - I am referring this deal in" at bounding box center [0, 0] width 0 height 0
click at [333, 424] on p at bounding box center [526, 428] width 535 height 13
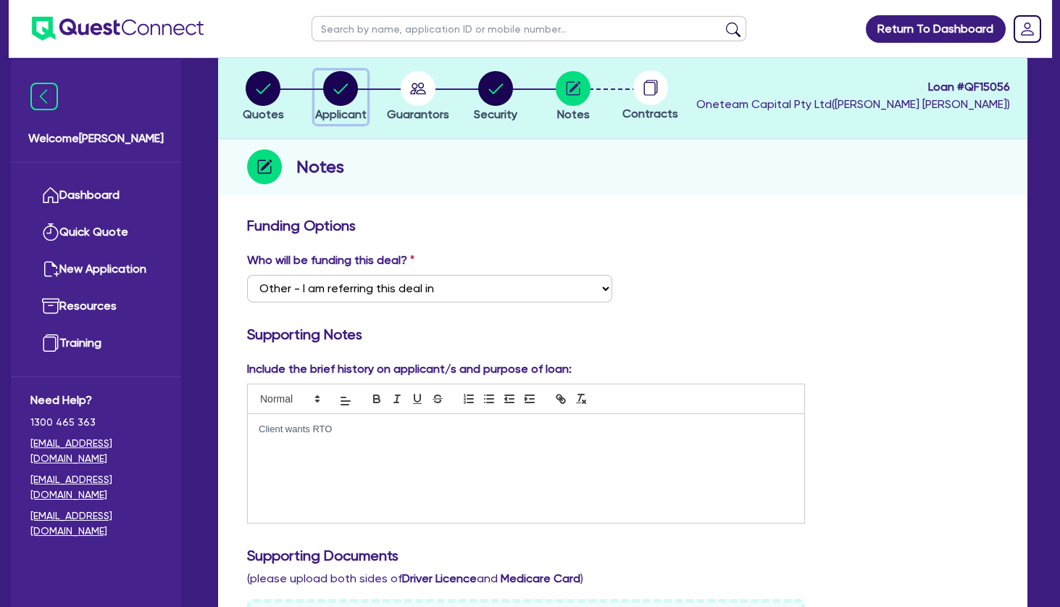
click at [349, 88] on circle "button" at bounding box center [340, 88] width 35 height 35
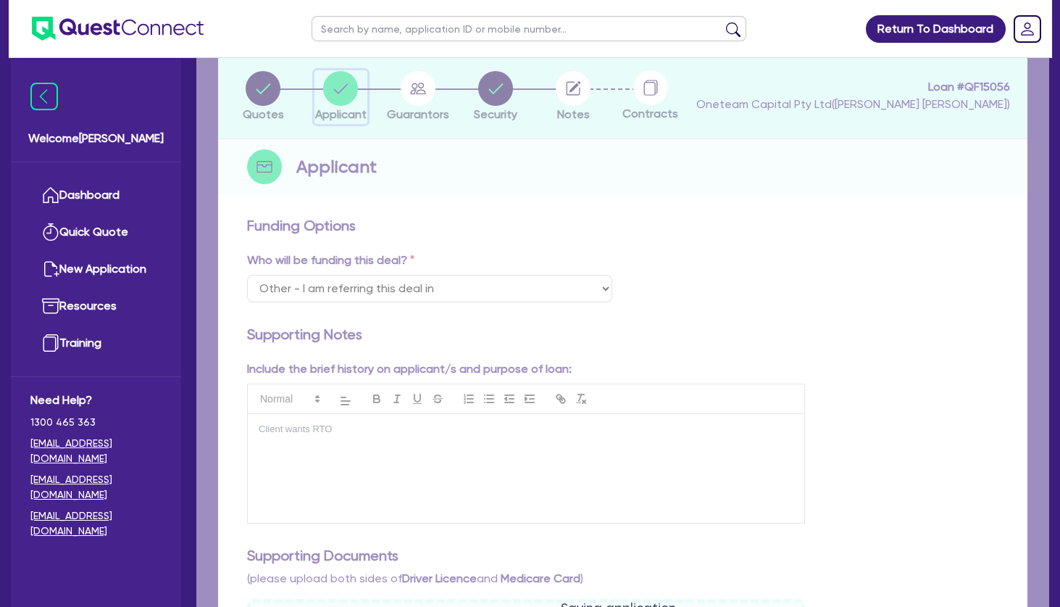
select select "COMPANY"
select select "HEALTH_BEAUTY"
select select "HAIR_BEAUTY_SALONS"
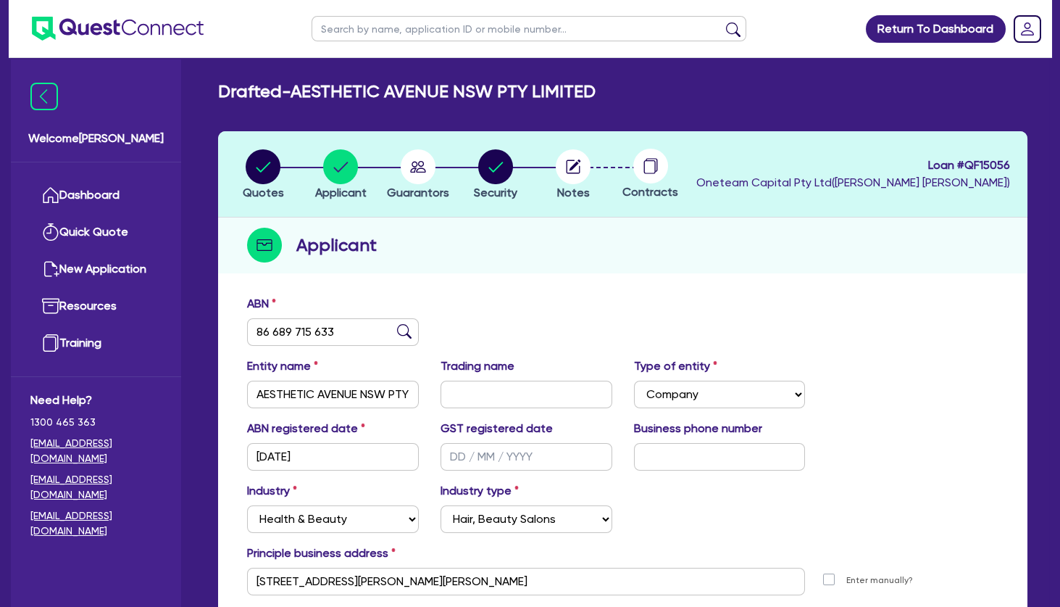
click at [498, 271] on div "Applicant" at bounding box center [622, 245] width 809 height 56
click at [474, 262] on div "Applicant" at bounding box center [622, 245] width 809 height 56
click at [572, 170] on circle "button" at bounding box center [573, 166] width 35 height 35
select select "Other"
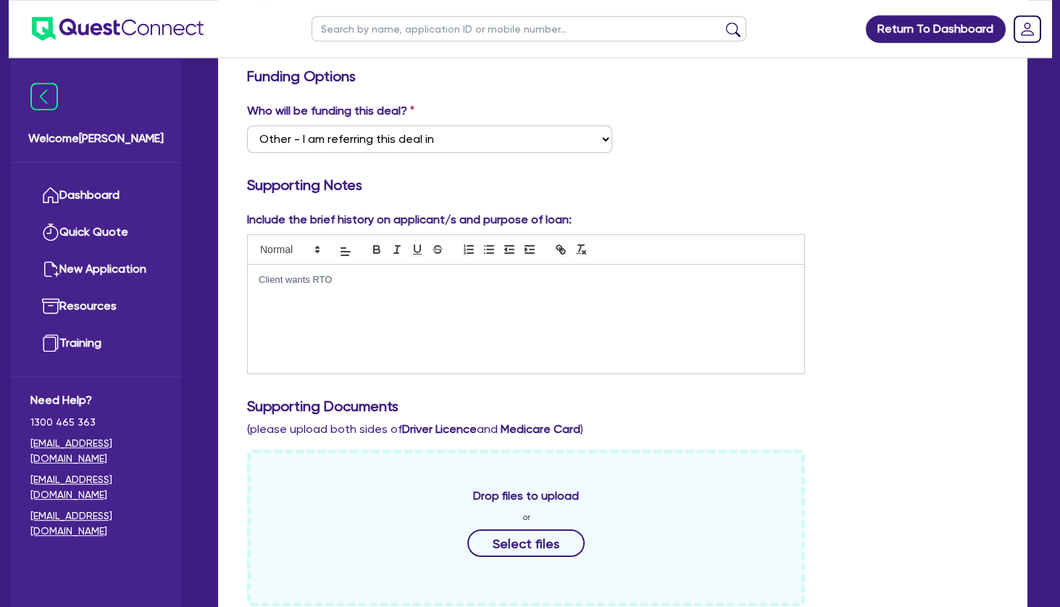
scroll to position [235, 0]
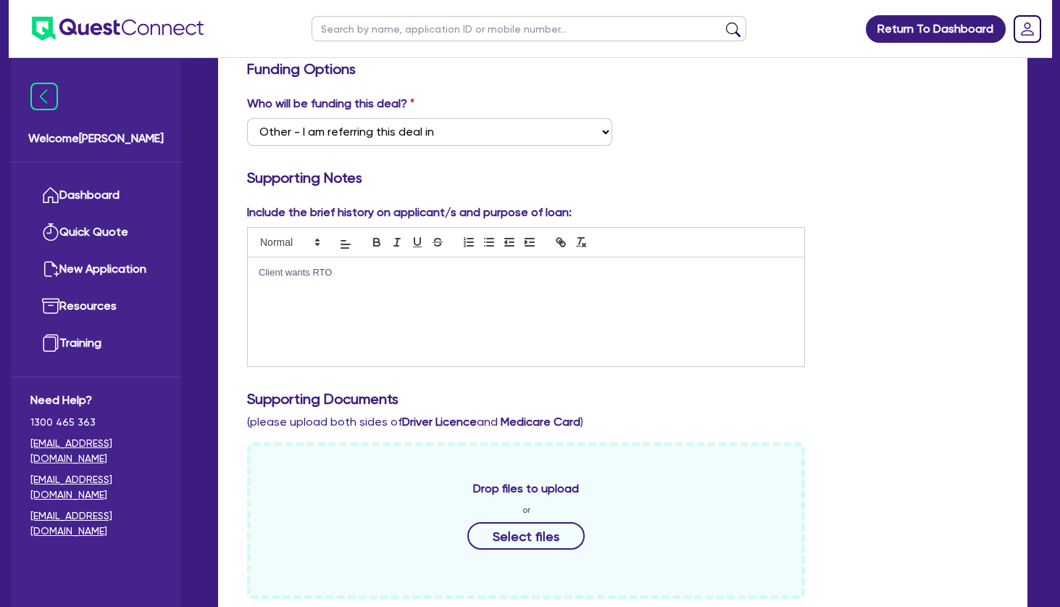
click at [362, 283] on p at bounding box center [526, 286] width 535 height 13
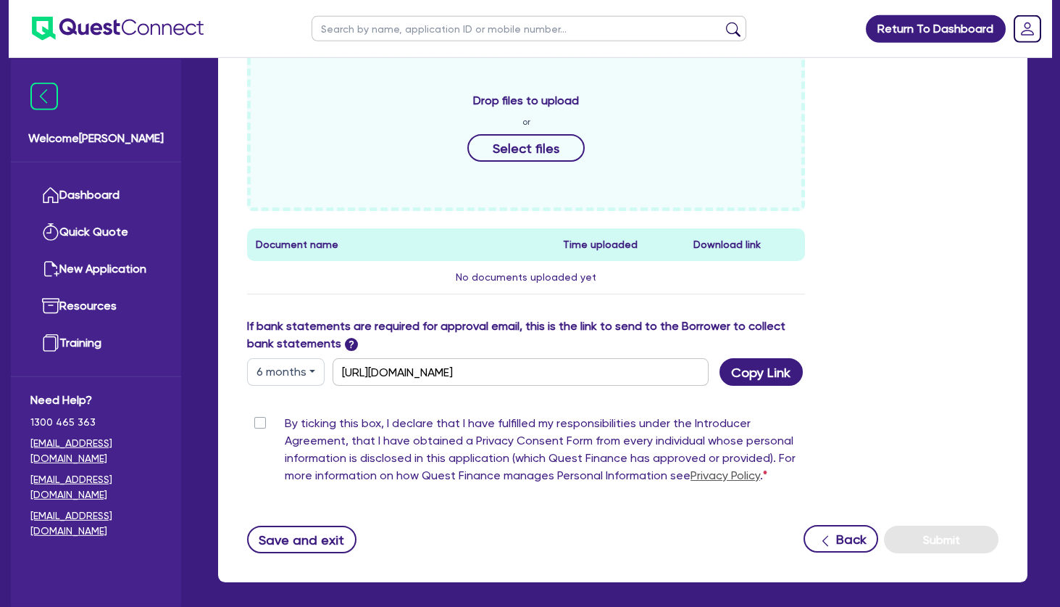
scroll to position [626, 0]
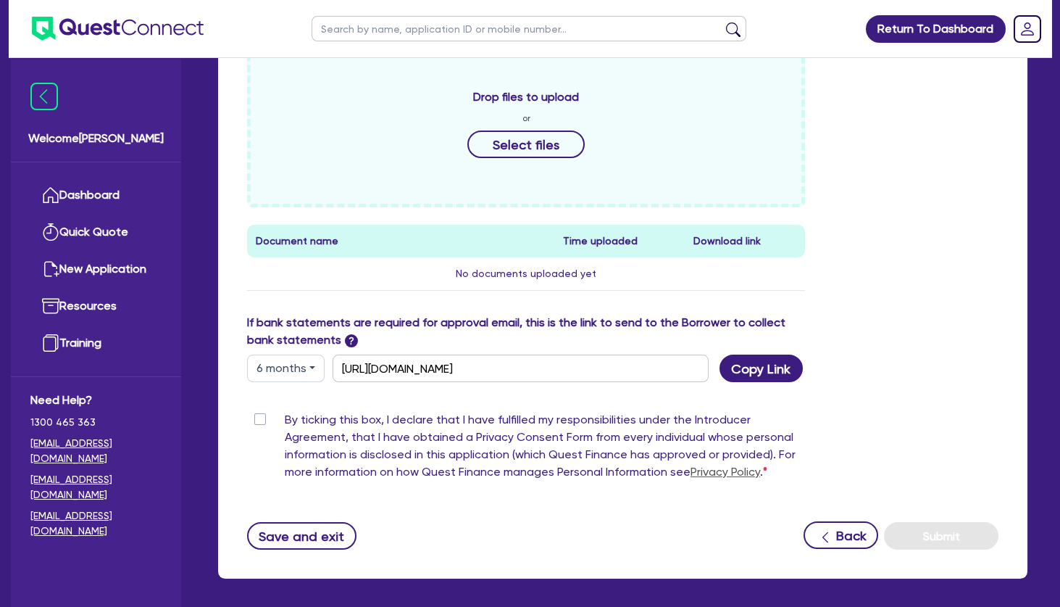
click at [285, 418] on label "By ticking this box, I declare that I have fulfilled my responsibilities under …" at bounding box center [545, 448] width 520 height 75
click at [259, 418] on input "By ticking this box, I declare that I have fulfilled my responsibilities under …" at bounding box center [253, 418] width 12 height 14
checkbox input "true"
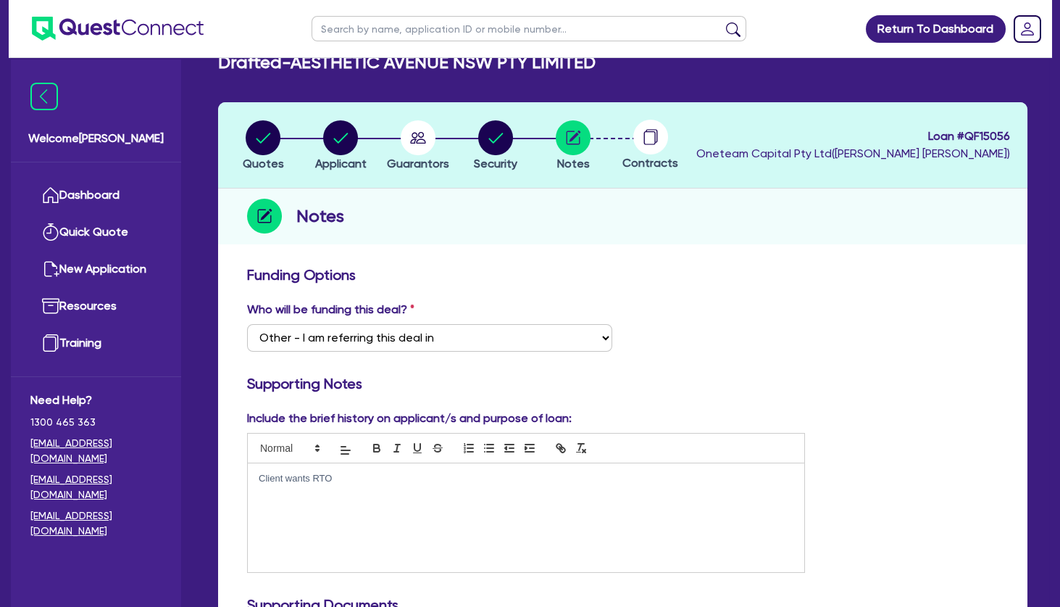
scroll to position [0, 0]
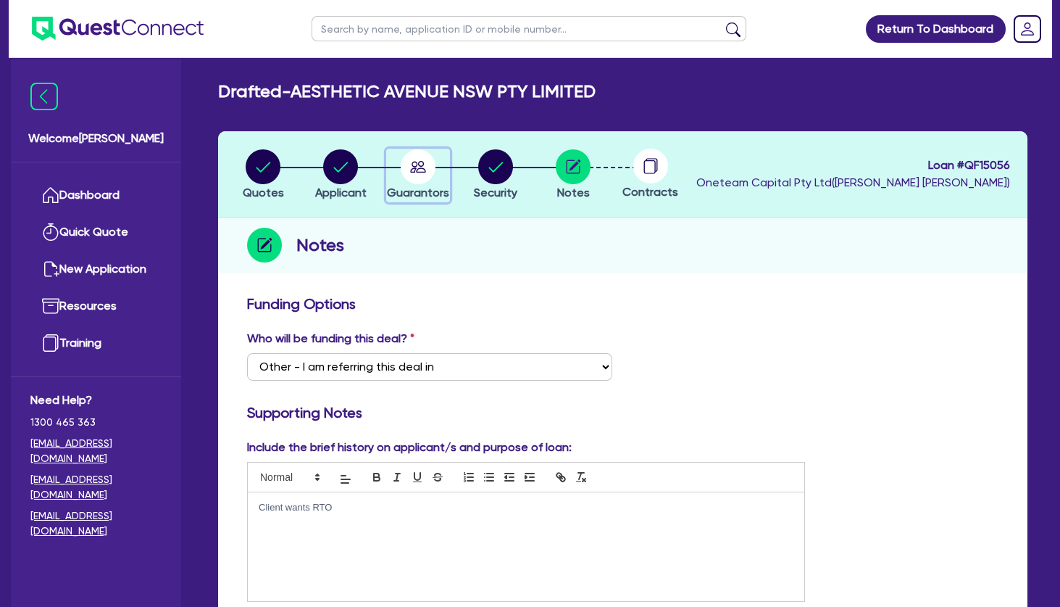
click at [421, 162] on icon "button" at bounding box center [418, 167] width 16 height 12
select select "MRS"
select select "[GEOGRAPHIC_DATA]"
select select "MARRIED"
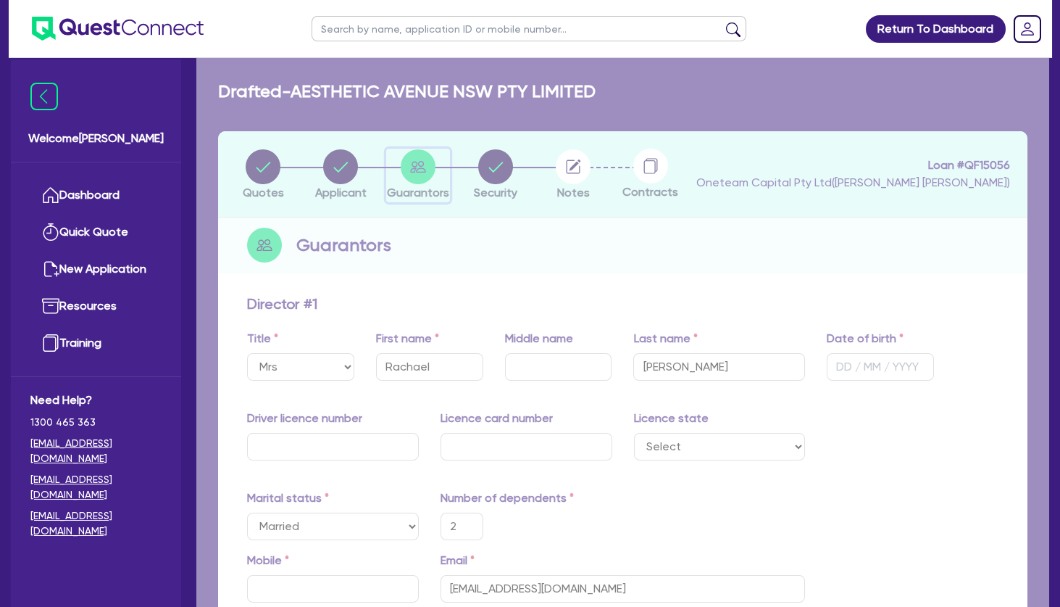
type input "2"
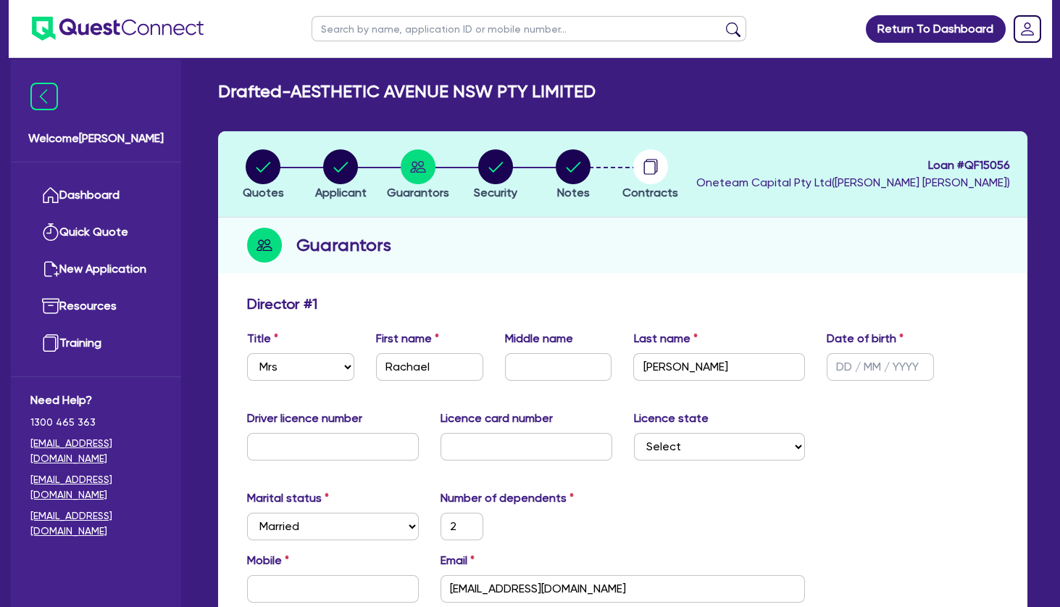
click at [446, 230] on div "Guarantors" at bounding box center [622, 245] width 809 height 56
click at [537, 270] on div "Guarantors" at bounding box center [622, 245] width 809 height 56
click at [346, 166] on circle "button" at bounding box center [340, 166] width 35 height 35
select select "COMPANY"
select select "HEALTH_BEAUTY"
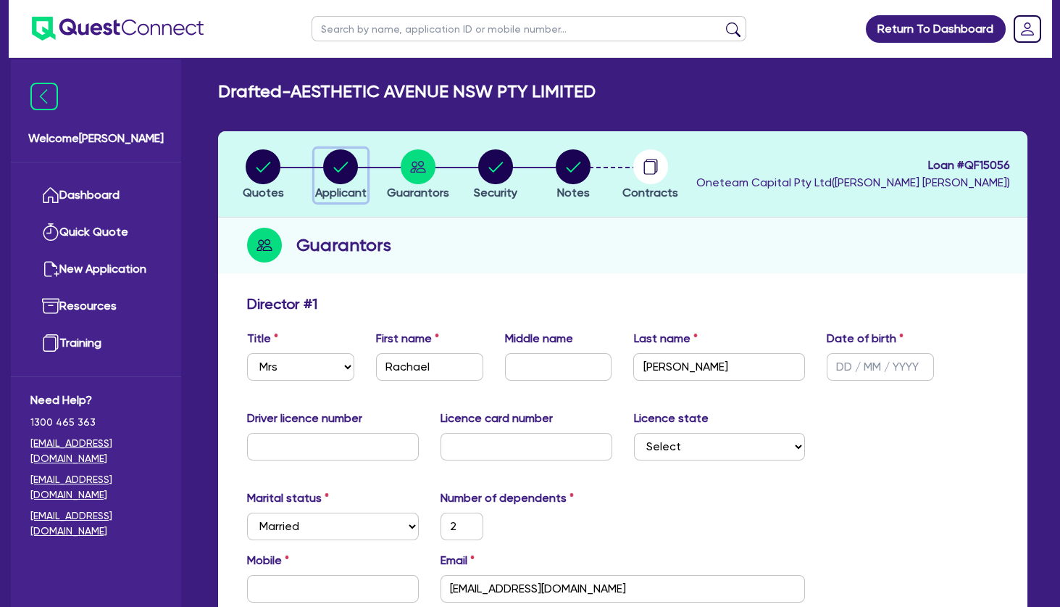
select select "HAIR_BEAUTY_SALONS"
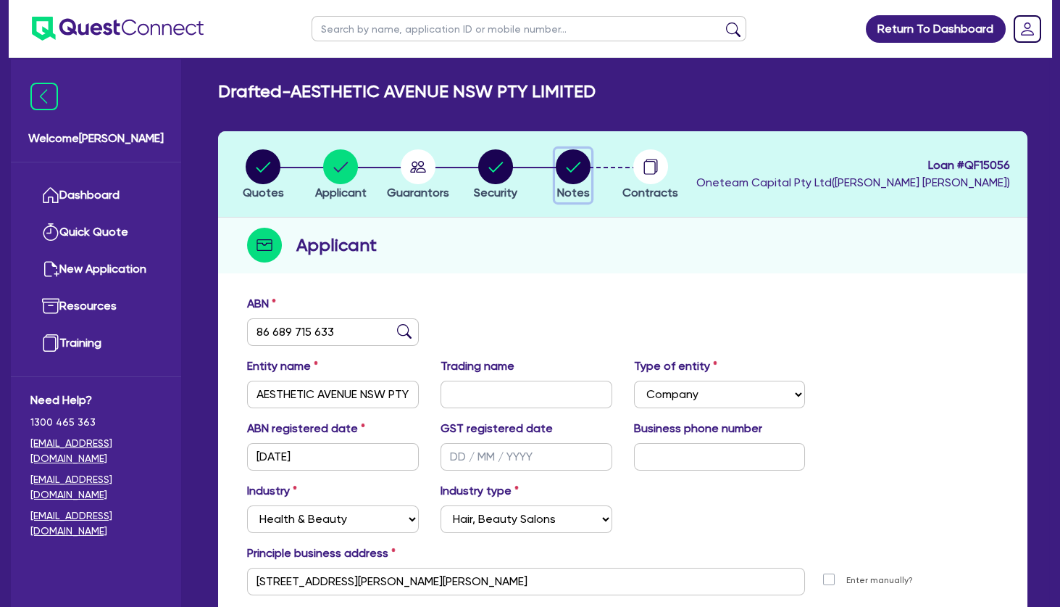
click at [571, 161] on circle "button" at bounding box center [573, 166] width 35 height 35
select select "Other"
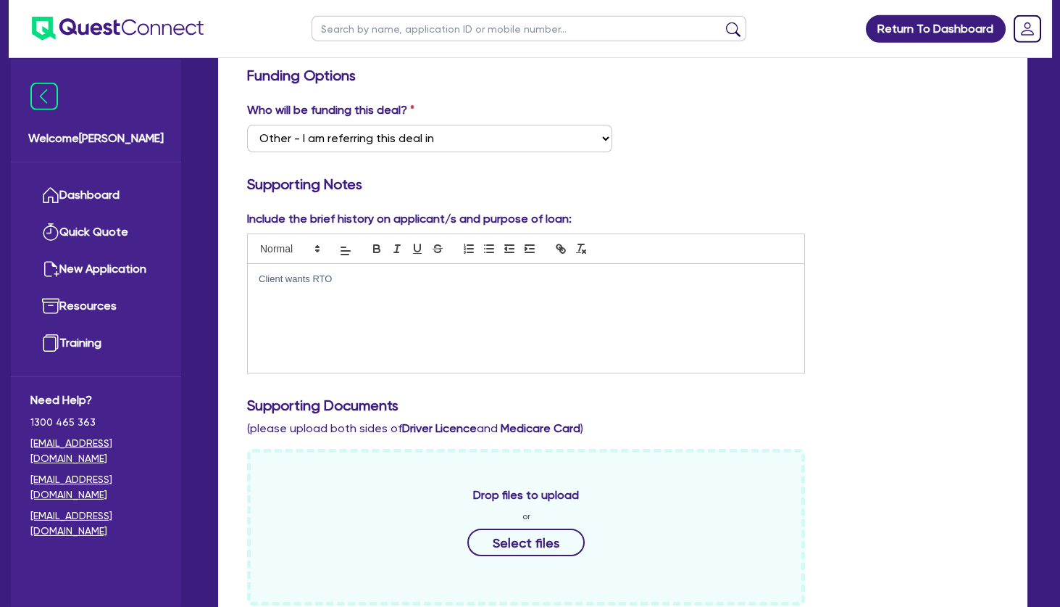
scroll to position [235, 0]
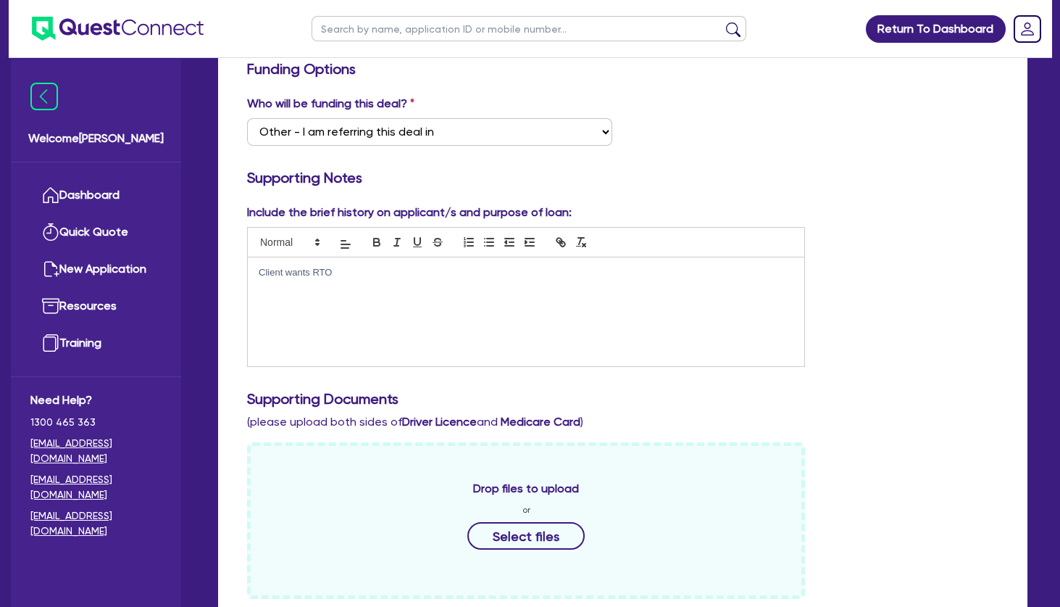
click at [362, 301] on p at bounding box center [526, 299] width 535 height 13
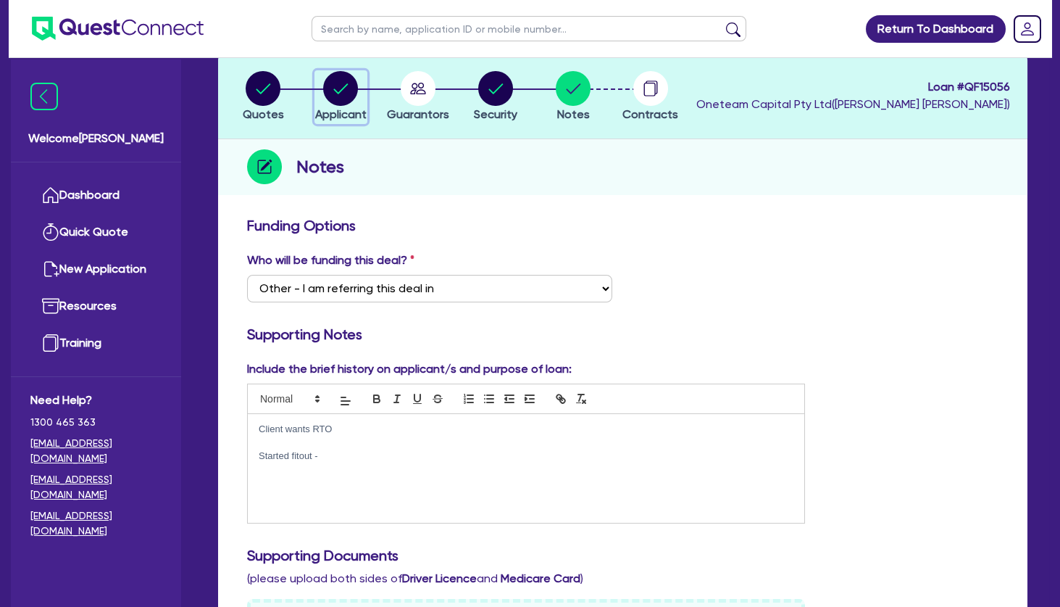
click at [345, 98] on circle "button" at bounding box center [340, 88] width 35 height 35
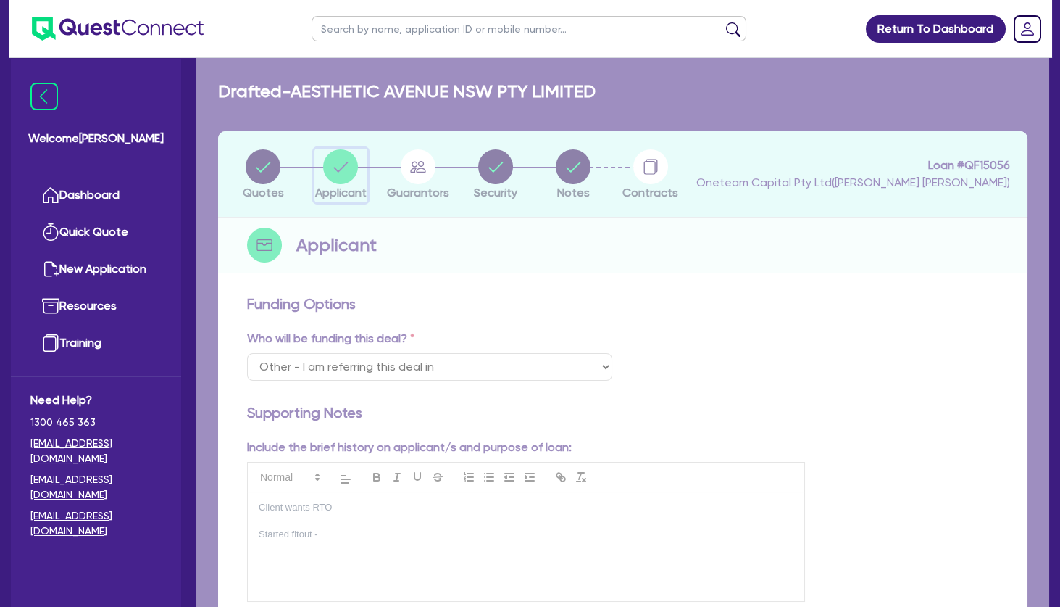
select select "COMPANY"
select select "HEALTH_BEAUTY"
select select "HAIR_BEAUTY_SALONS"
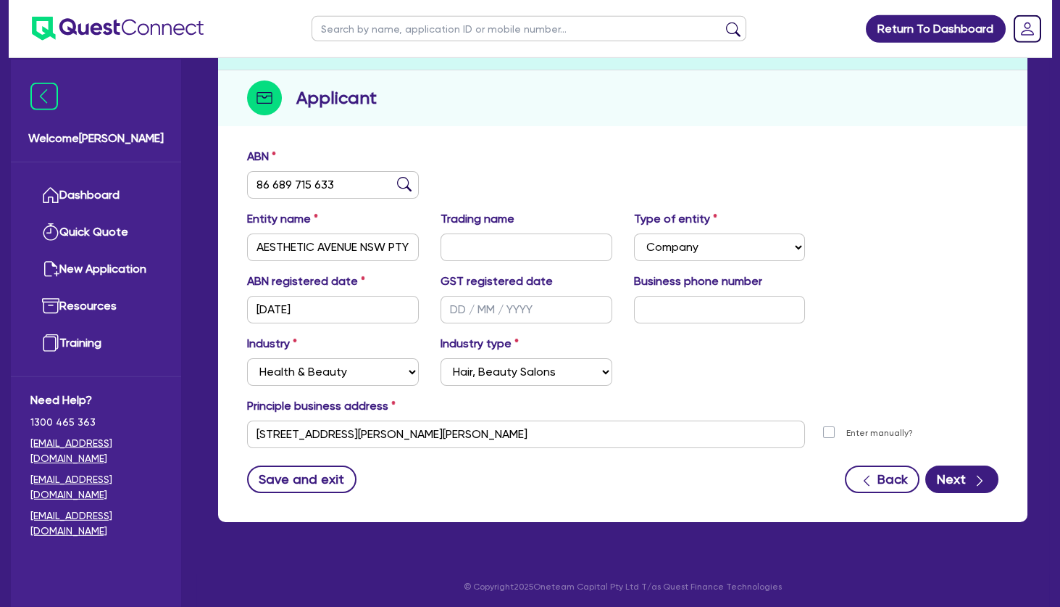
scroll to position [150, 0]
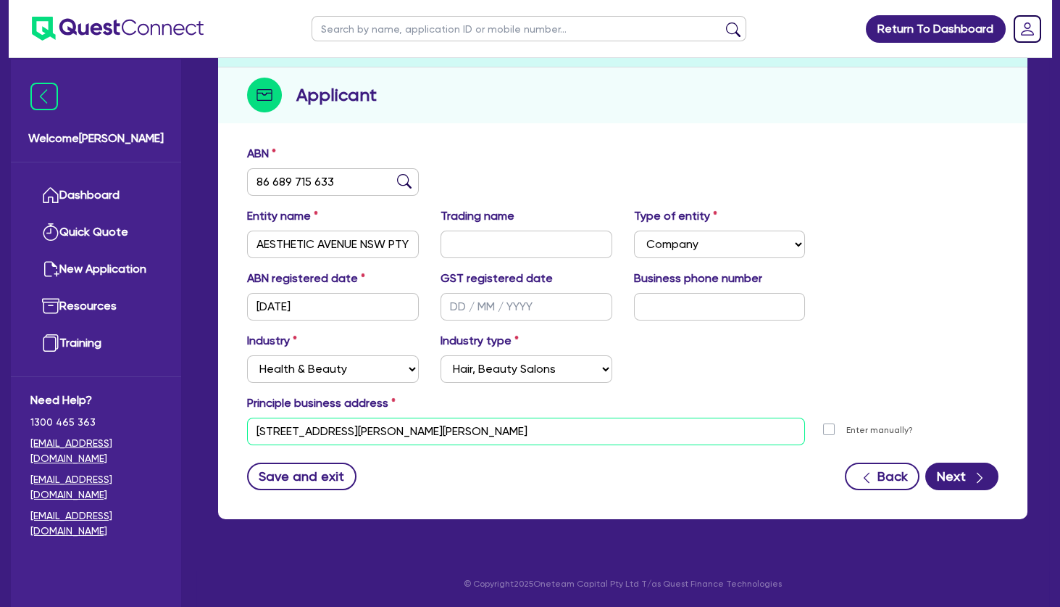
click at [375, 432] on input "[STREET_ADDRESS][PERSON_NAME][PERSON_NAME]" at bounding box center [526, 431] width 558 height 28
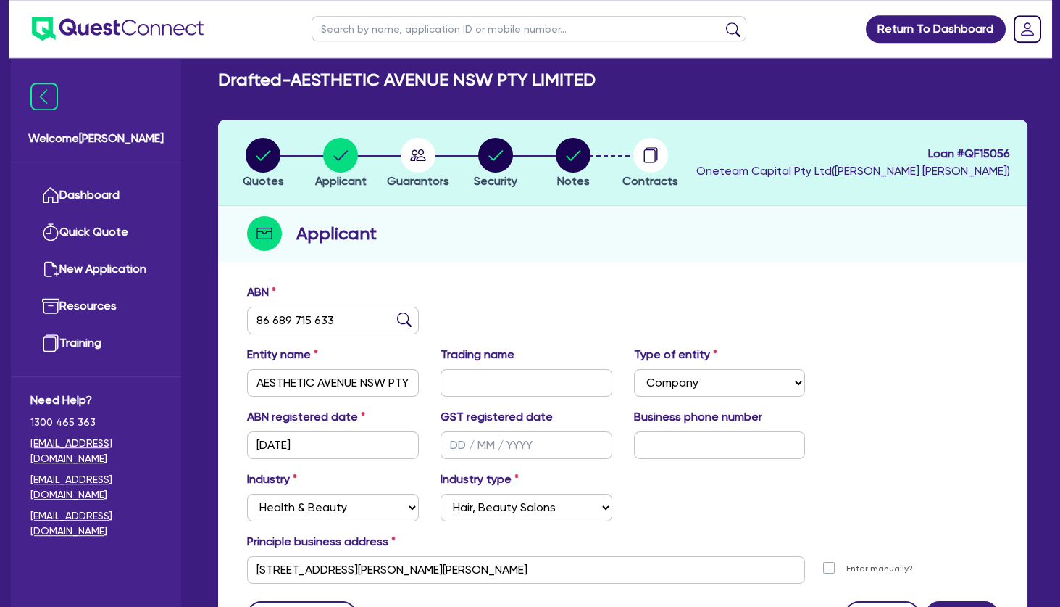
scroll to position [0, 0]
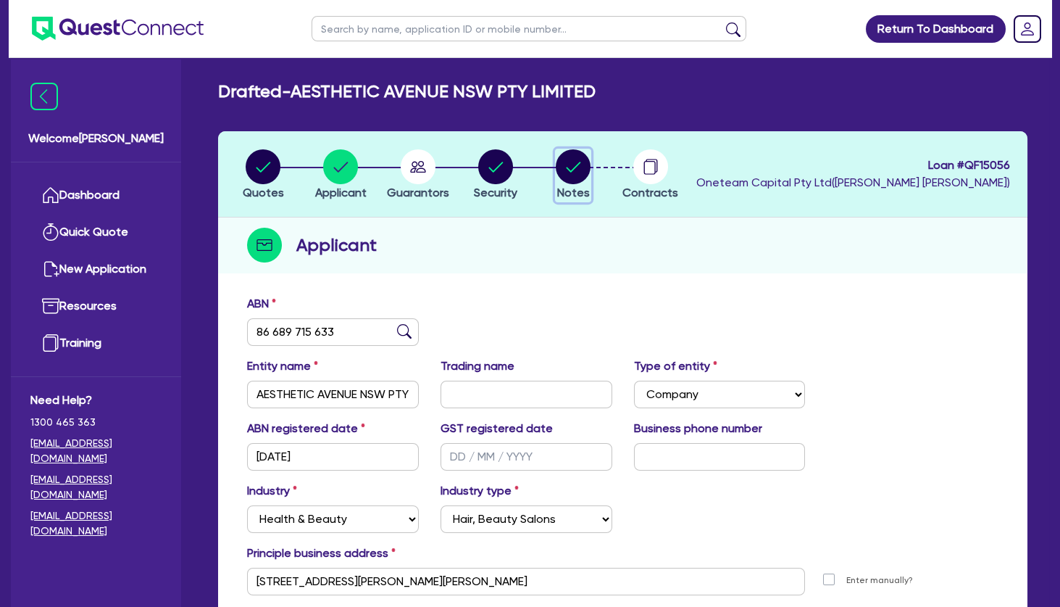
click at [589, 174] on icon "button" at bounding box center [573, 166] width 35 height 35
select select "Other"
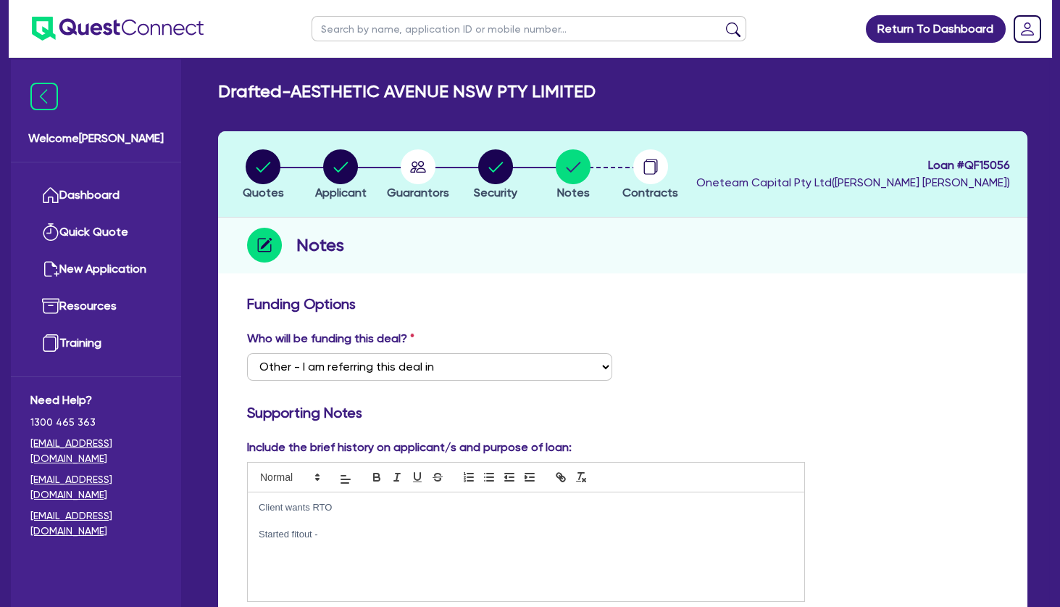
click at [343, 530] on p "Started fitout -" at bounding box center [526, 534] width 535 height 13
drag, startPoint x: 354, startPoint y: 535, endPoint x: 262, endPoint y: 539, distance: 91.4
click at [262, 539] on p "Started fitout -" at bounding box center [526, 534] width 535 height 13
click at [391, 538] on p "had a tool shop there." at bounding box center [526, 534] width 535 height 13
drag, startPoint x: 391, startPoint y: 538, endPoint x: 387, endPoint y: 531, distance: 8.5
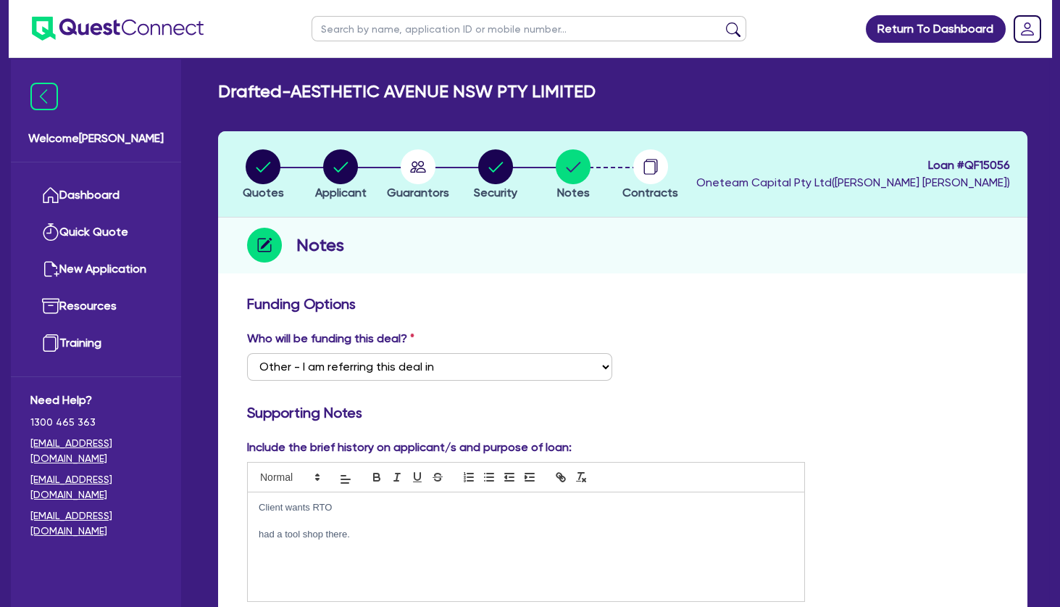
click at [341, 535] on p "had a tool shop there." at bounding box center [526, 534] width 535 height 13
click at [371, 530] on p "had a tool shop there." at bounding box center [526, 534] width 535 height 13
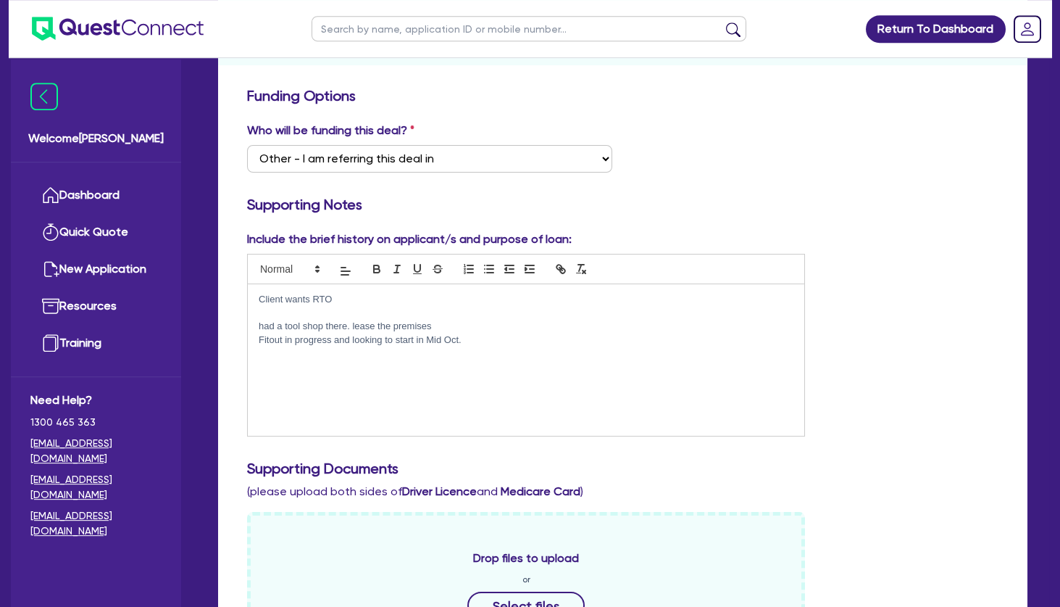
scroll to position [78, 0]
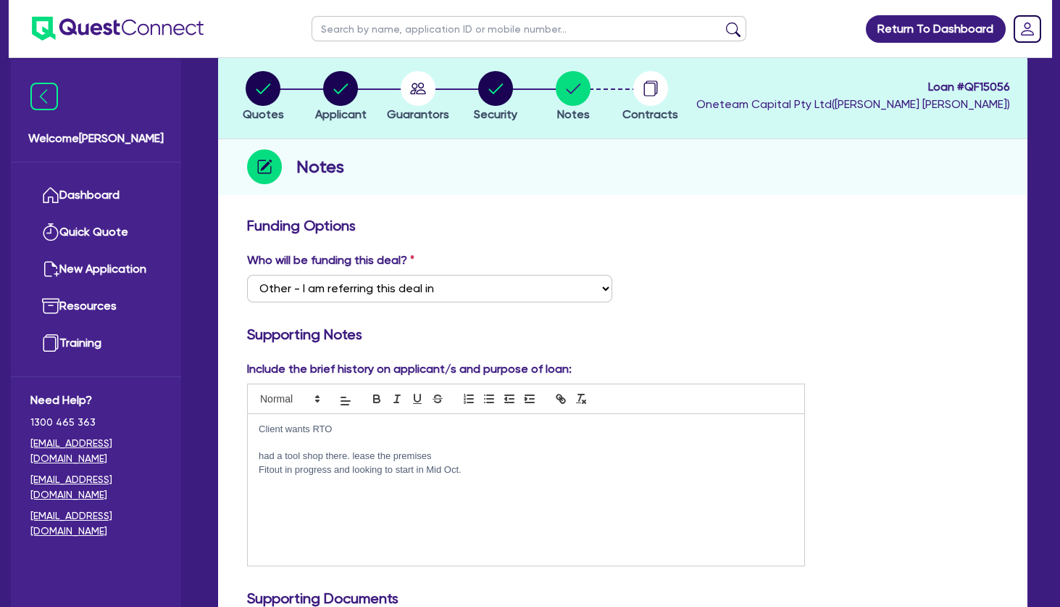
click at [364, 437] on p at bounding box center [526, 442] width 535 height 13
click at [486, 486] on p at bounding box center [526, 482] width 535 height 13
click at [422, 499] on p at bounding box center [526, 496] width 535 height 13
click at [459, 512] on p "Vehicles owned in another Pty" at bounding box center [526, 509] width 535 height 13
click at [334, 86] on circle "button" at bounding box center [340, 88] width 35 height 35
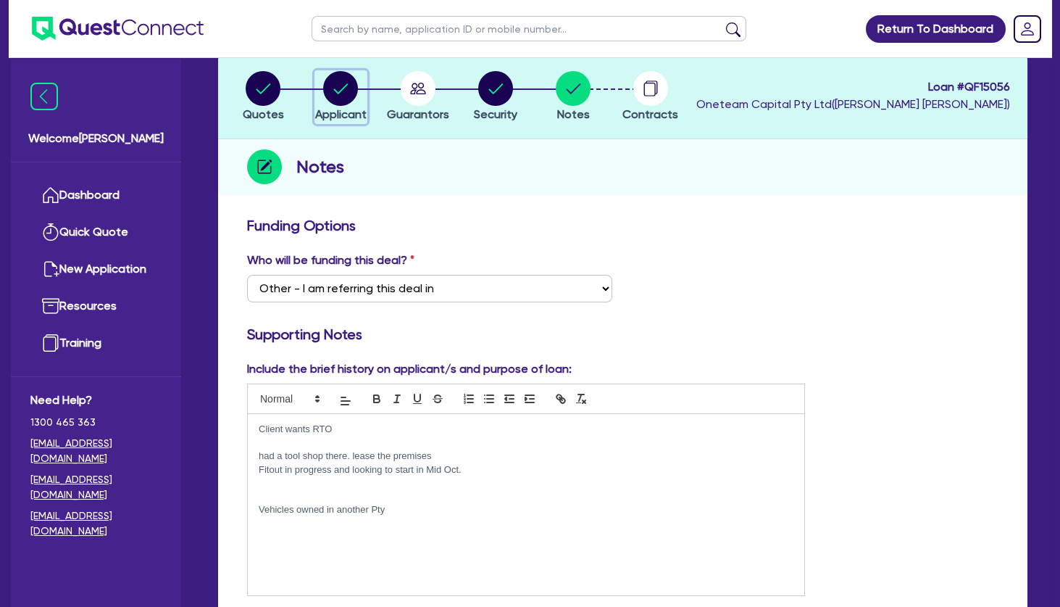
select select "COMPANY"
select select "HEALTH_BEAUTY"
select select "HAIR_BEAUTY_SALONS"
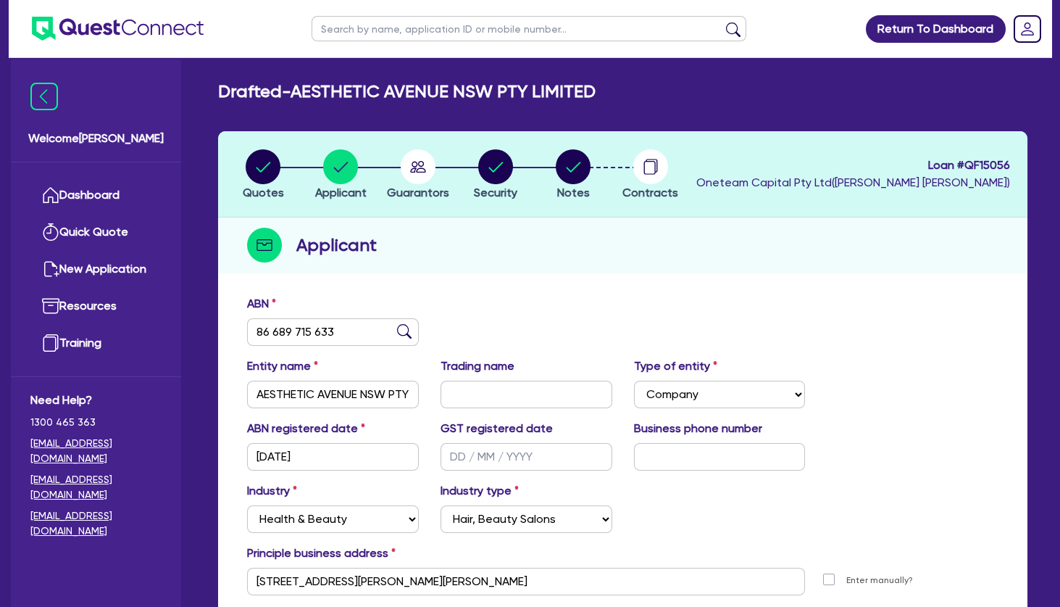
click at [568, 322] on div "ABN 86 689 715 633" at bounding box center [622, 326] width 773 height 62
click at [428, 162] on circle "button" at bounding box center [418, 166] width 35 height 35
select select "MRS"
select select "[GEOGRAPHIC_DATA]"
select select "MARRIED"
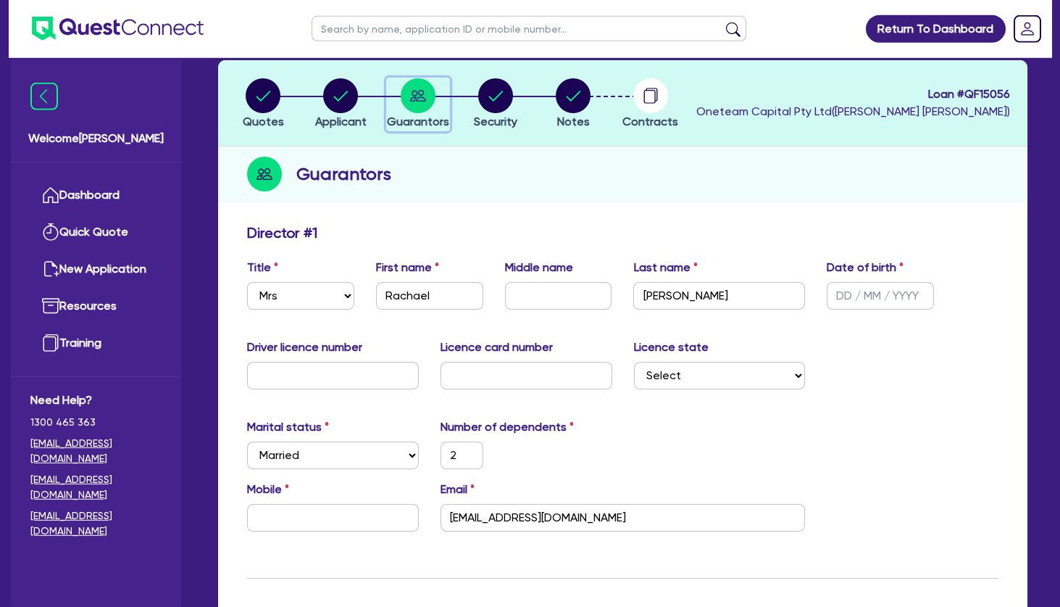
scroll to position [157, 0]
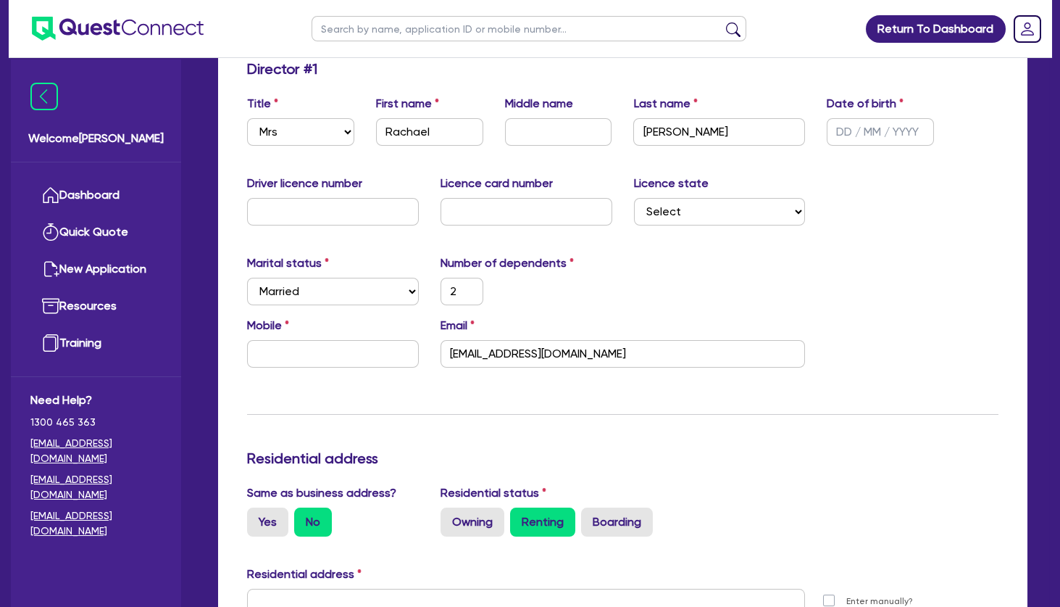
click at [461, 422] on div "Update residential status for Director #1 Boarding is only acceptable when the …" at bounding box center [622, 596] width 751 height 1072
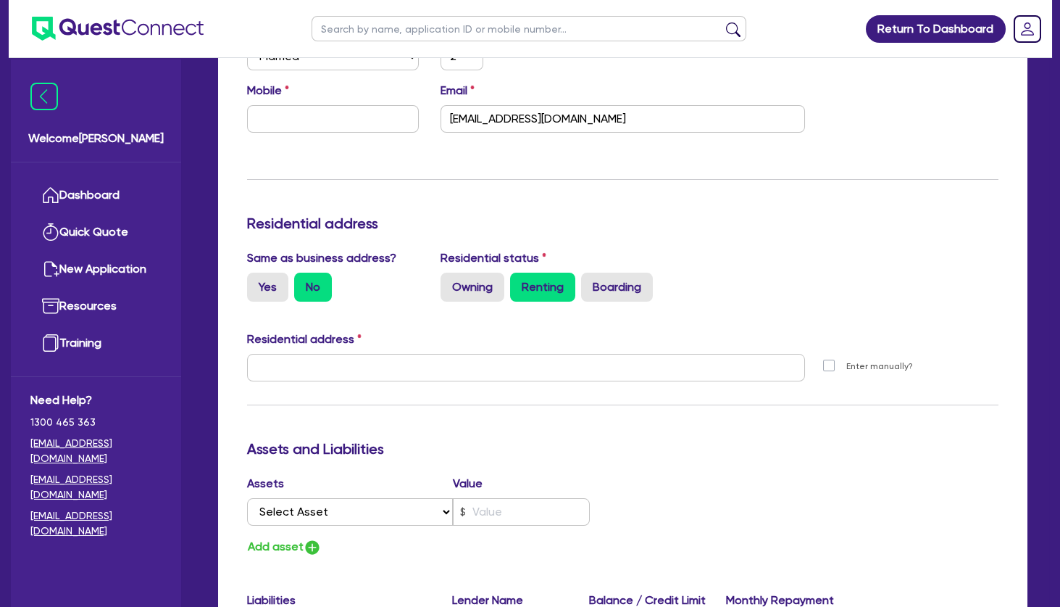
scroll to position [0, 0]
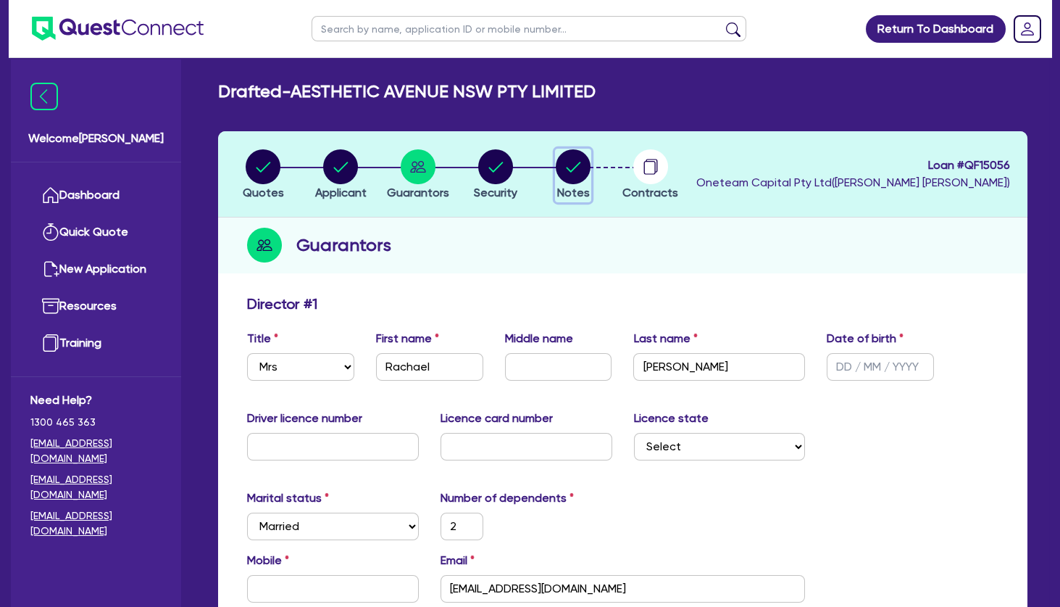
click at [580, 161] on circle "button" at bounding box center [573, 166] width 35 height 35
select select "Other"
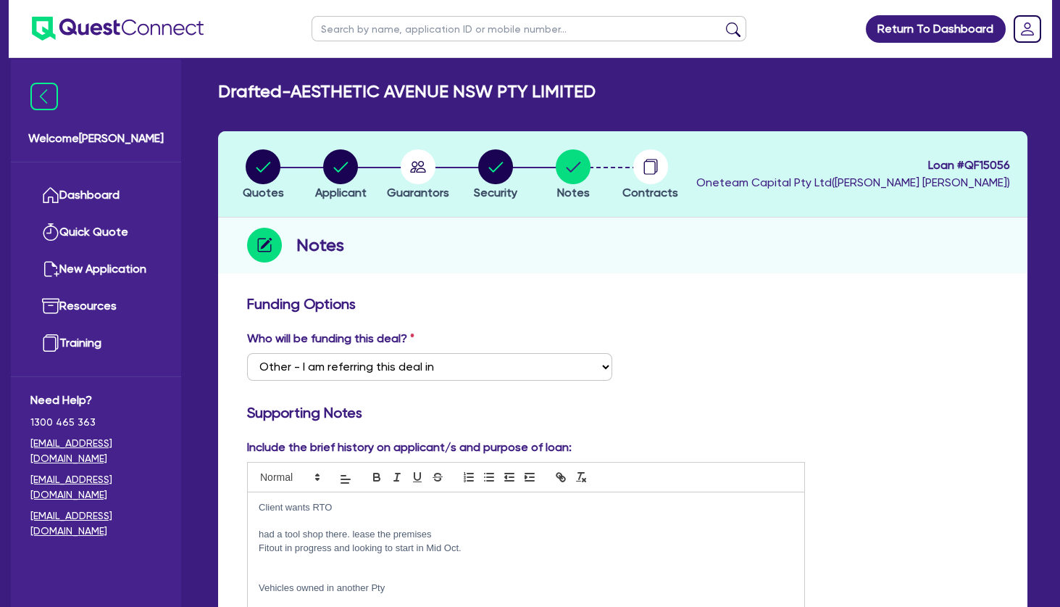
click at [449, 530] on p "had a tool shop there. lease the premises" at bounding box center [526, 534] width 535 height 13
click at [494, 548] on p "Fitout in progress and looking to start in Mid Oct." at bounding box center [526, 547] width 535 height 13
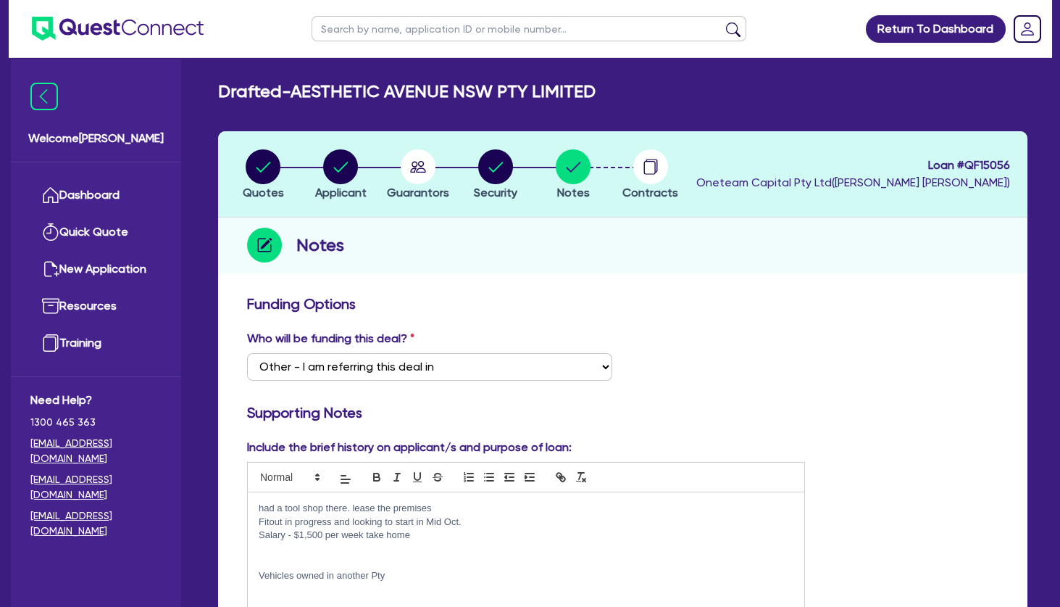
scroll to position [36, 0]
click at [425, 526] on p "Salary - $1,500 per week take home" at bounding box center [526, 524] width 535 height 13
click at [441, 545] on p at bounding box center [526, 551] width 535 height 13
click at [409, 574] on p at bounding box center [526, 578] width 535 height 13
click at [404, 541] on p at bounding box center [526, 538] width 535 height 13
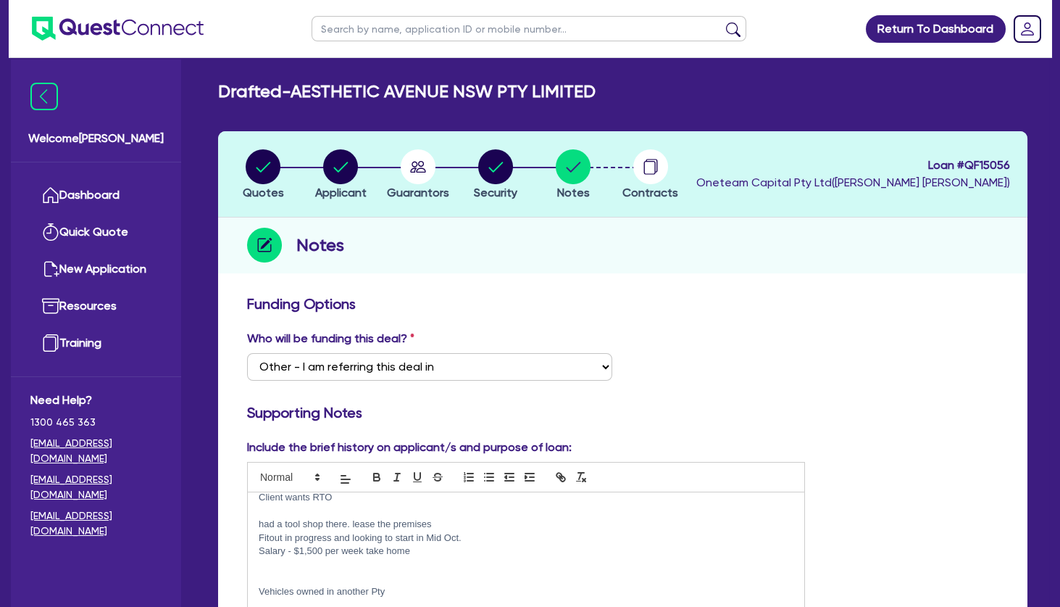
scroll to position [0, 0]
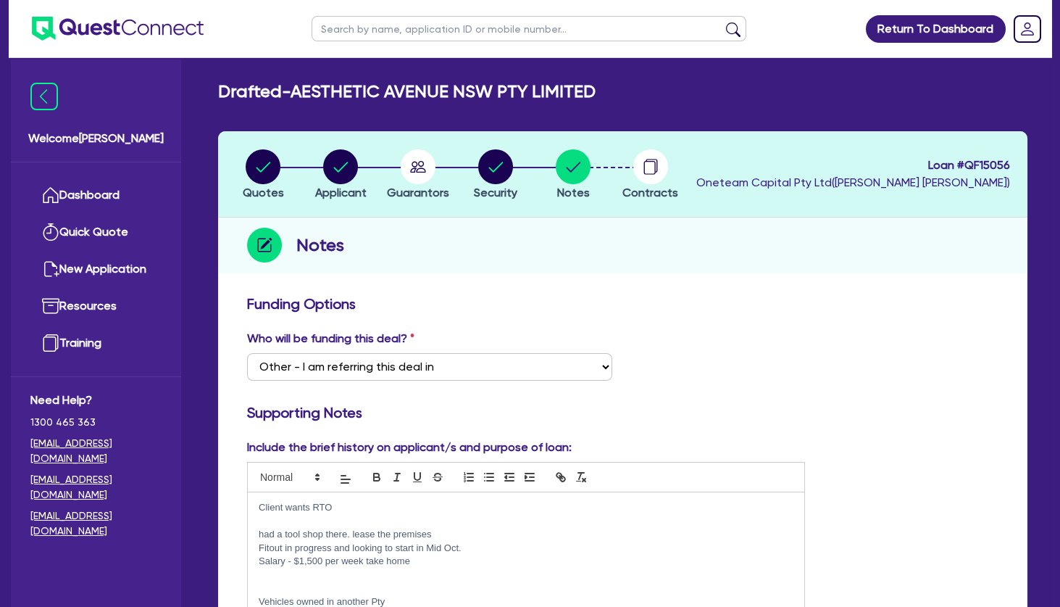
click at [406, 519] on p at bounding box center [526, 521] width 535 height 13
click at [263, 533] on p "had a tool shop there. lease the premises" at bounding box center [526, 534] width 535 height 13
click at [283, 545] on p "Fitout in progress and looking to start in Mid Oct." at bounding box center [526, 547] width 535 height 13
click at [382, 580] on p at bounding box center [526, 574] width 535 height 13
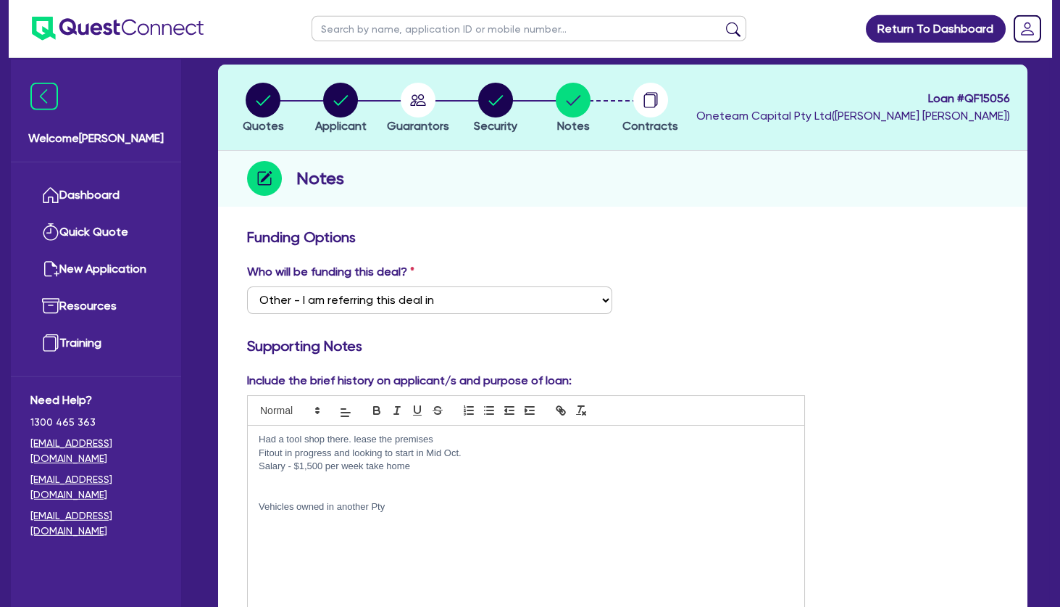
click at [409, 488] on p at bounding box center [526, 492] width 535 height 13
click at [421, 528] on p at bounding box center [526, 524] width 535 height 13
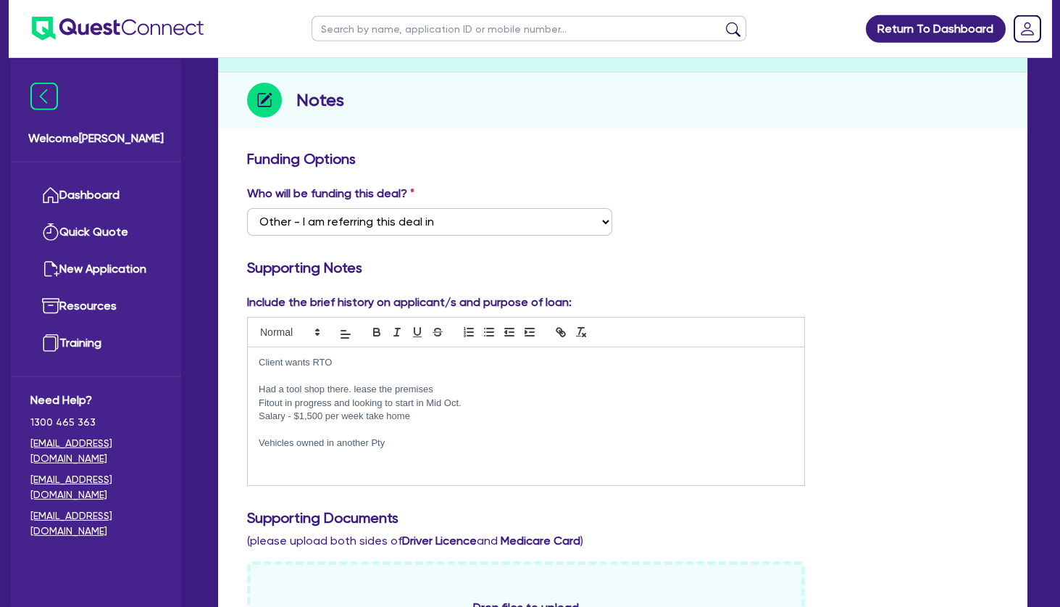
scroll to position [0, 0]
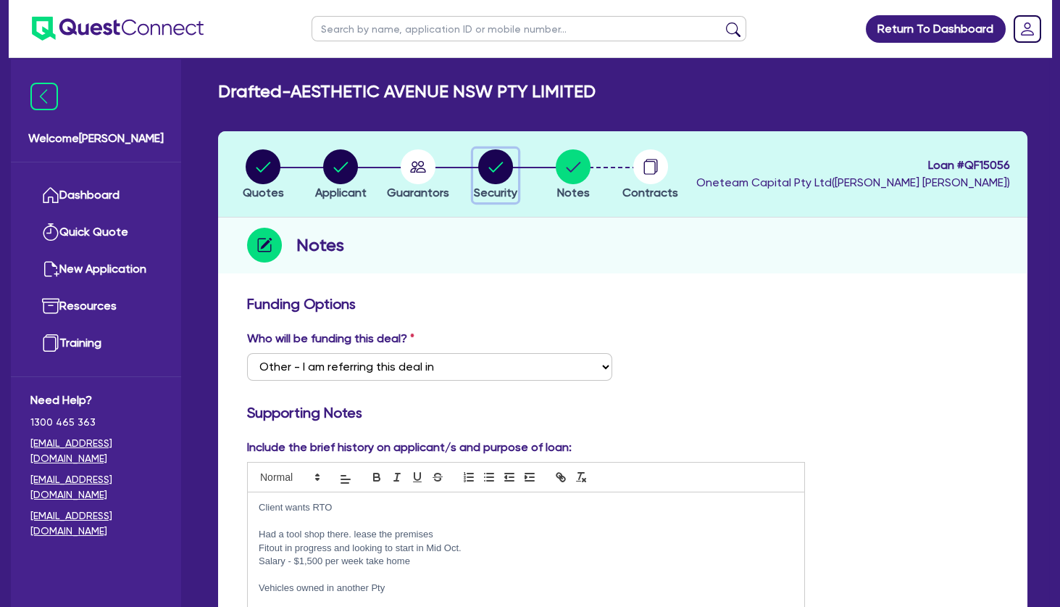
click at [501, 162] on circle "button" at bounding box center [495, 166] width 35 height 35
select select "TERTIARY_ASSETS"
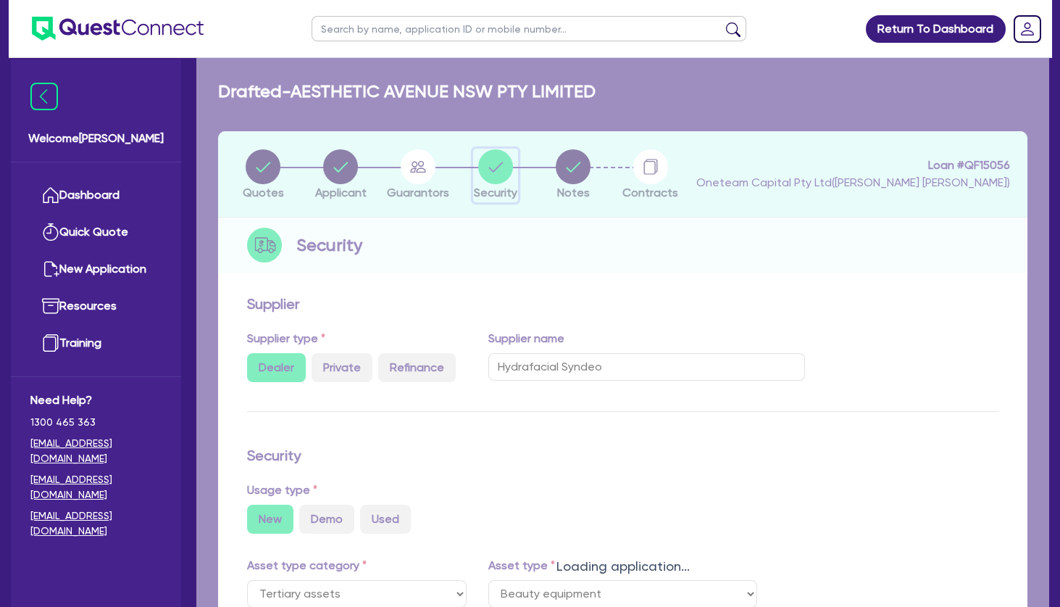
select select "BEAUTY_EQUIPMENT"
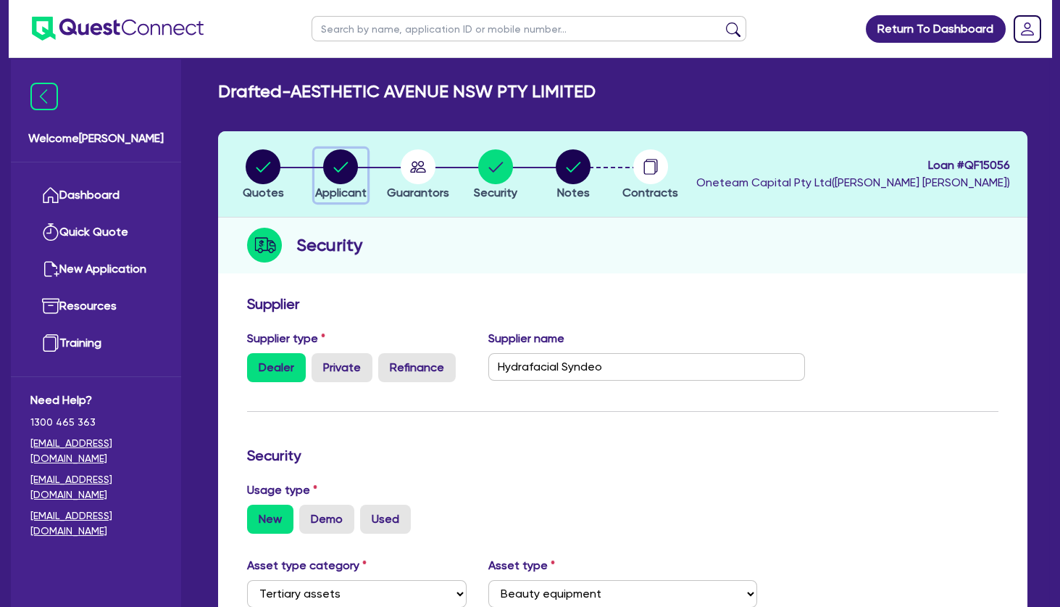
click at [346, 171] on circle "button" at bounding box center [340, 166] width 35 height 35
select select "COMPANY"
select select "HEALTH_BEAUTY"
select select "HAIR_BEAUTY_SALONS"
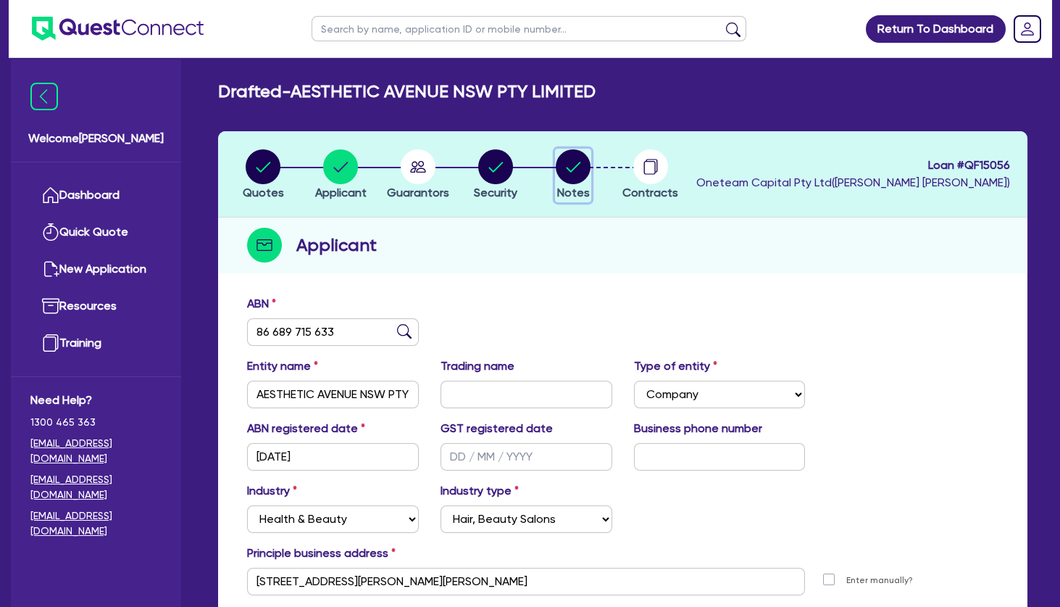
click at [575, 175] on circle "button" at bounding box center [573, 166] width 35 height 35
select select "Other"
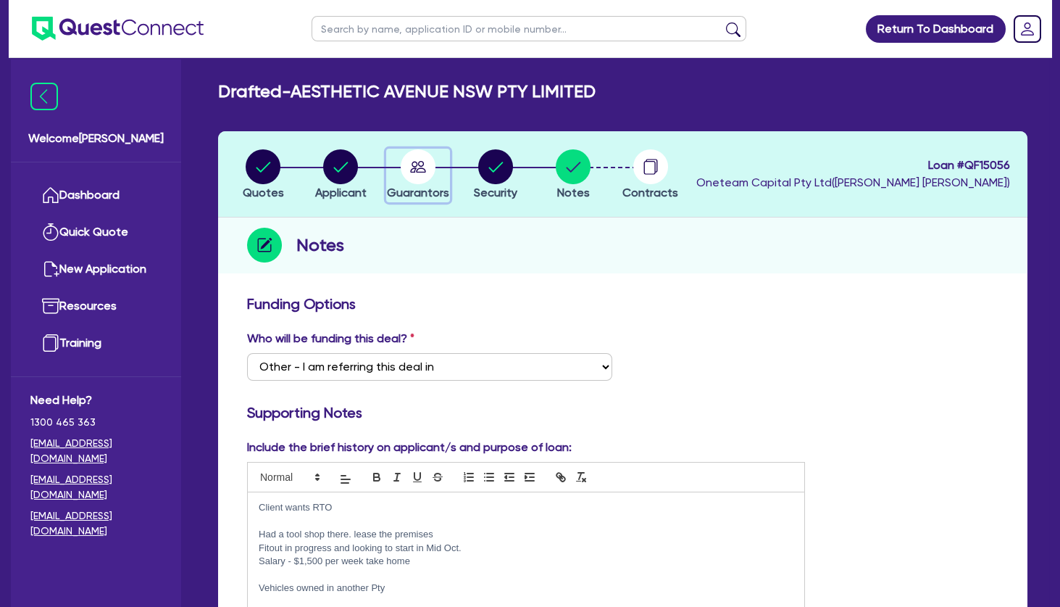
click at [425, 170] on circle "button" at bounding box center [418, 166] width 35 height 35
select select "MRS"
select select "[GEOGRAPHIC_DATA]"
select select "MARRIED"
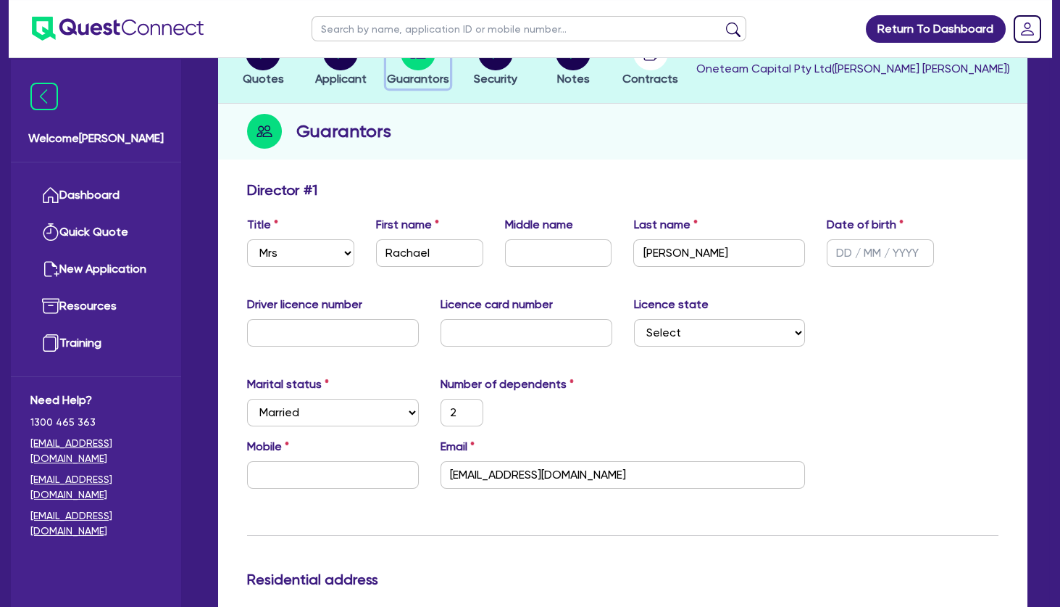
scroll to position [157, 0]
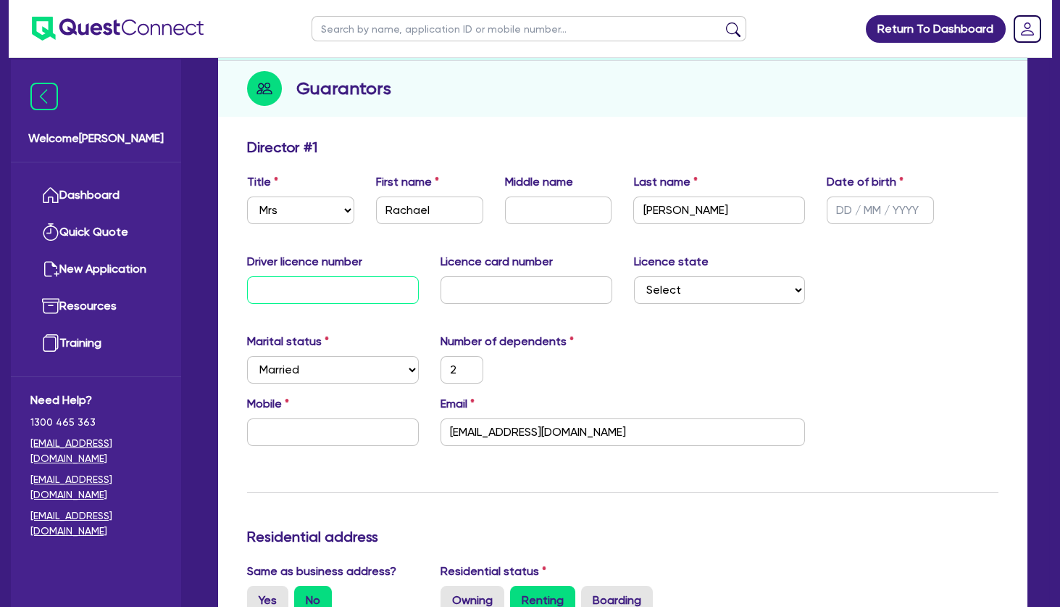
click at [380, 288] on input "text" at bounding box center [333, 290] width 172 height 28
type input "2"
type input "21"
type input "2"
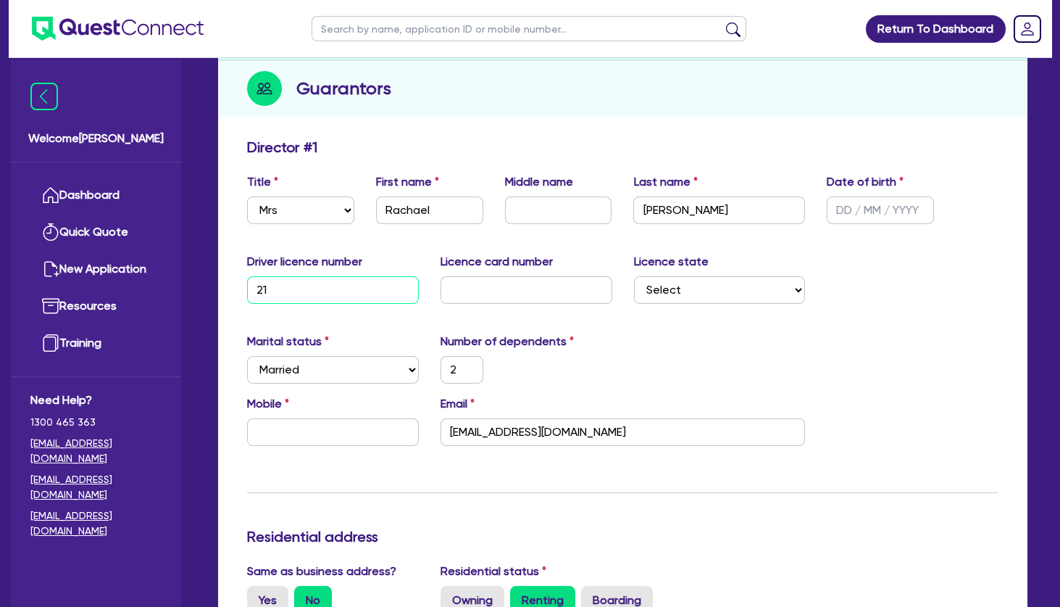
type input "216"
type input "2"
type input "2164"
type input "2"
type input "21645"
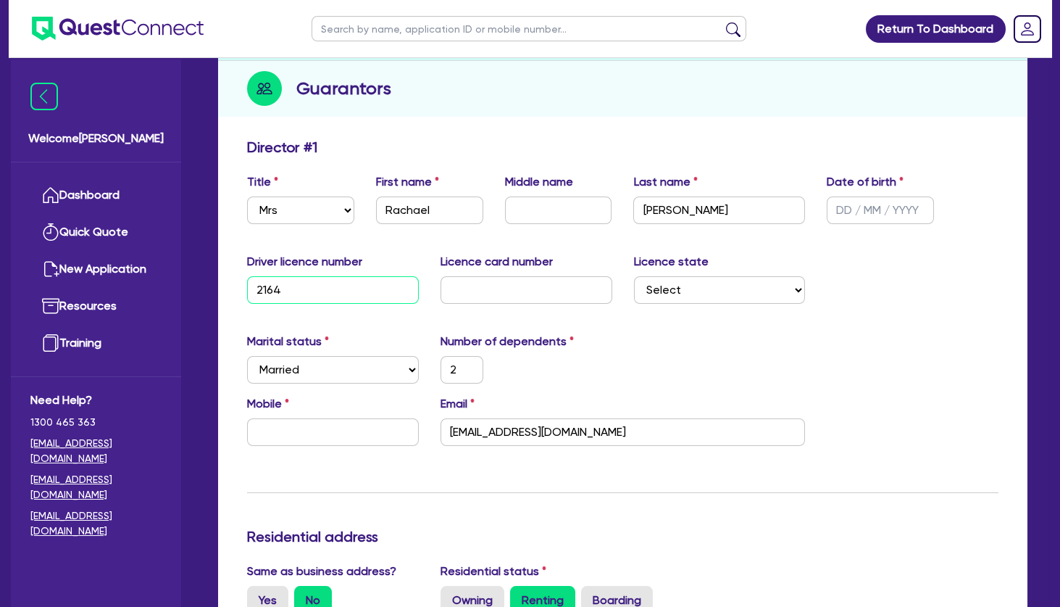
type input "2"
type input "216458"
type input "2"
type input "2164584"
type input "2"
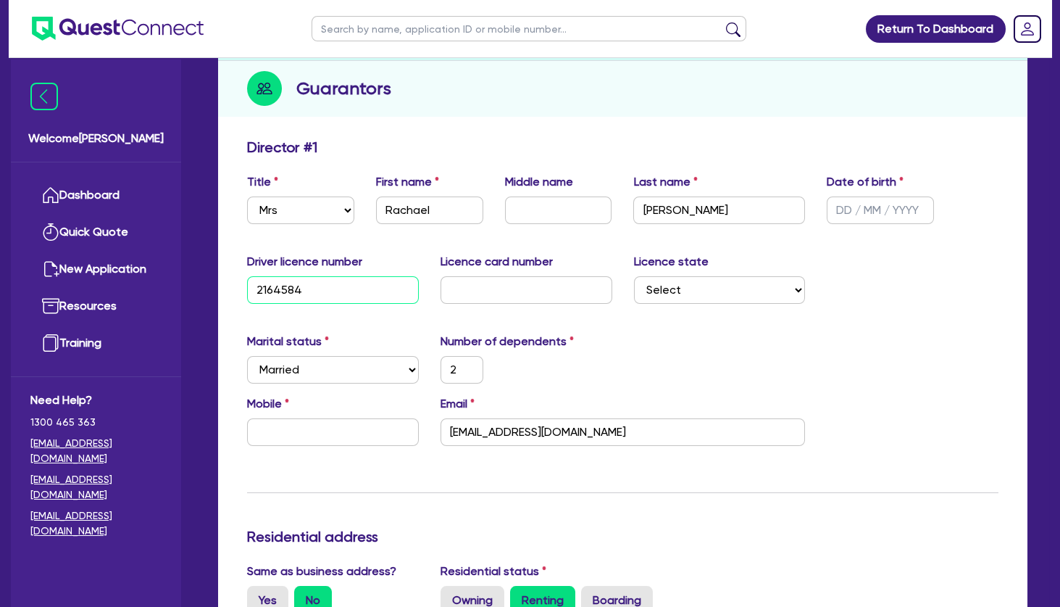
type input "21645847"
type input "2"
type input "21645847"
click at [541, 291] on input "text" at bounding box center [527, 290] width 172 height 28
type input "2"
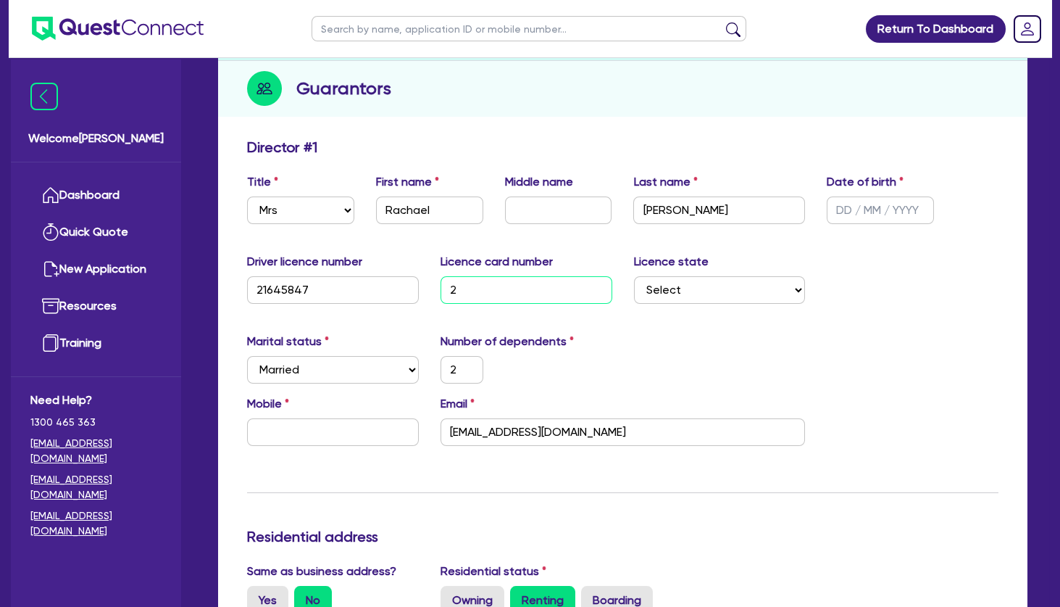
type input "2"
type input "20"
type input "2"
type input "205"
type input "2"
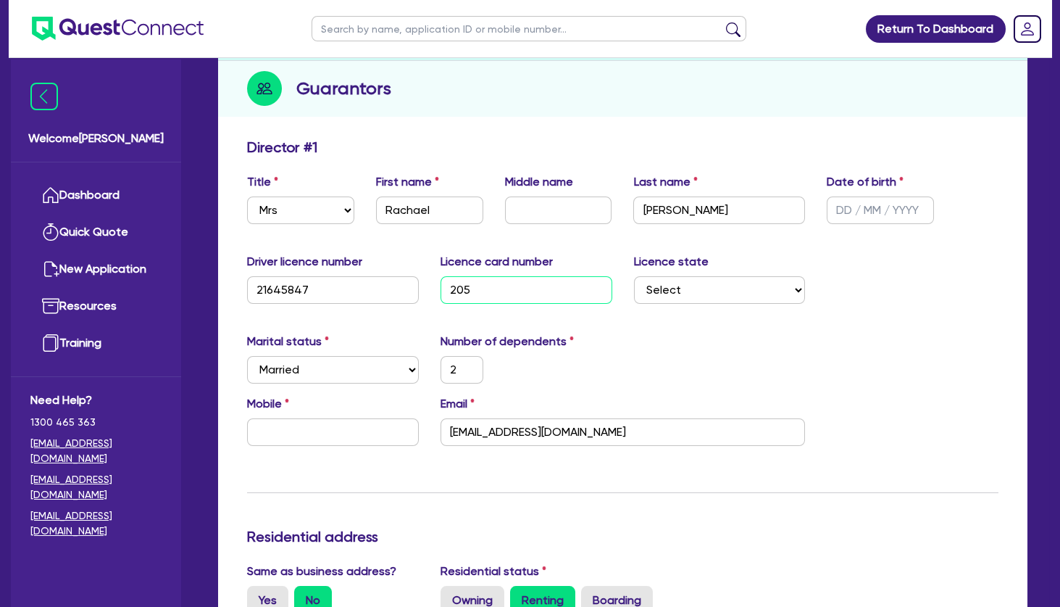
type input "2058"
type input "2"
type input "20586"
type input "2"
type input "205868"
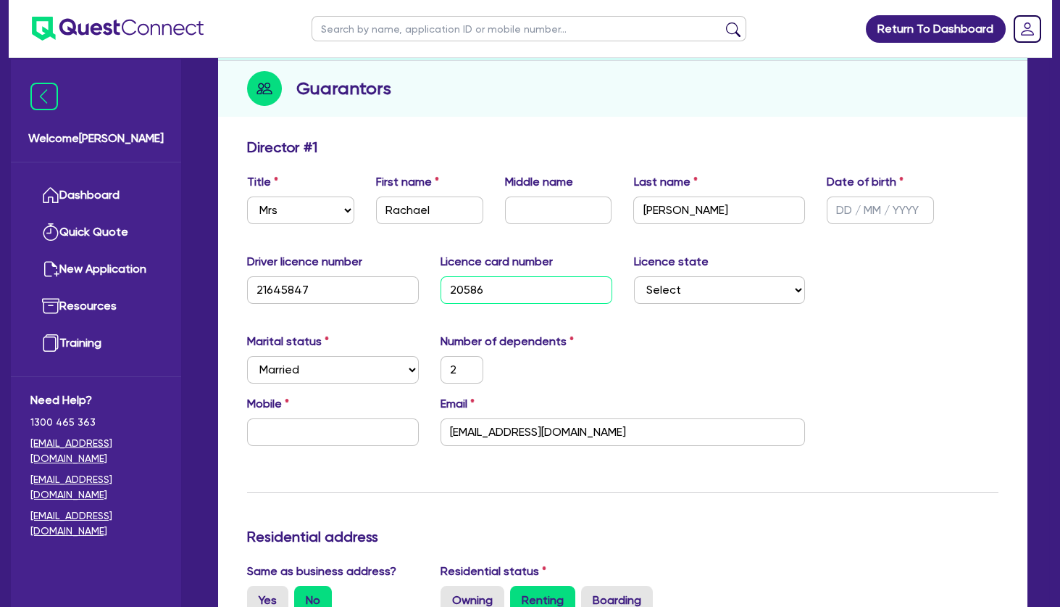
type input "2"
type input "2058681"
type input "2"
type input "20586816"
type input "2"
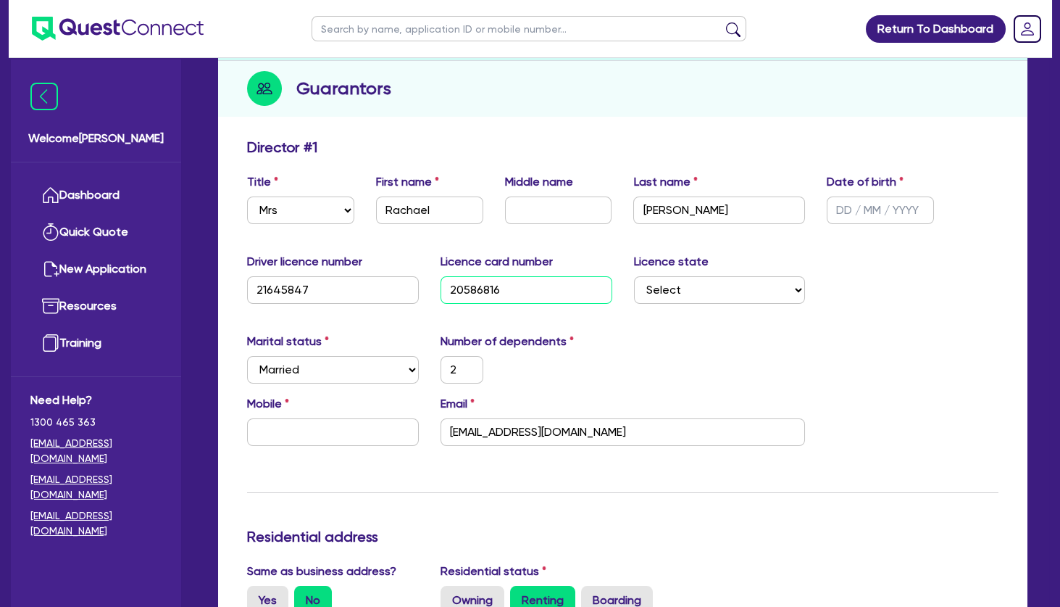
type input "205868169"
type input "2"
type input "2058681693"
type input "2"
type input "2058681693"
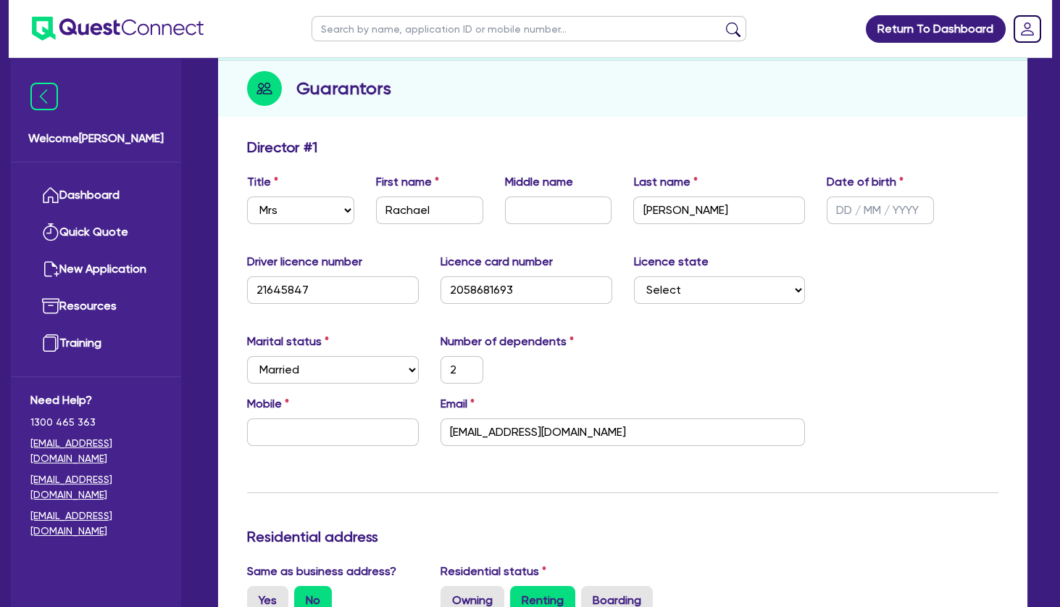
click at [861, 291] on div "Driver licence number 21645847 Licence card number 2058681693 Licence state Sel…" at bounding box center [622, 284] width 773 height 62
click at [854, 209] on input "text" at bounding box center [880, 210] width 107 height 28
type input "2 / /"
type input "2"
type input "21/ /"
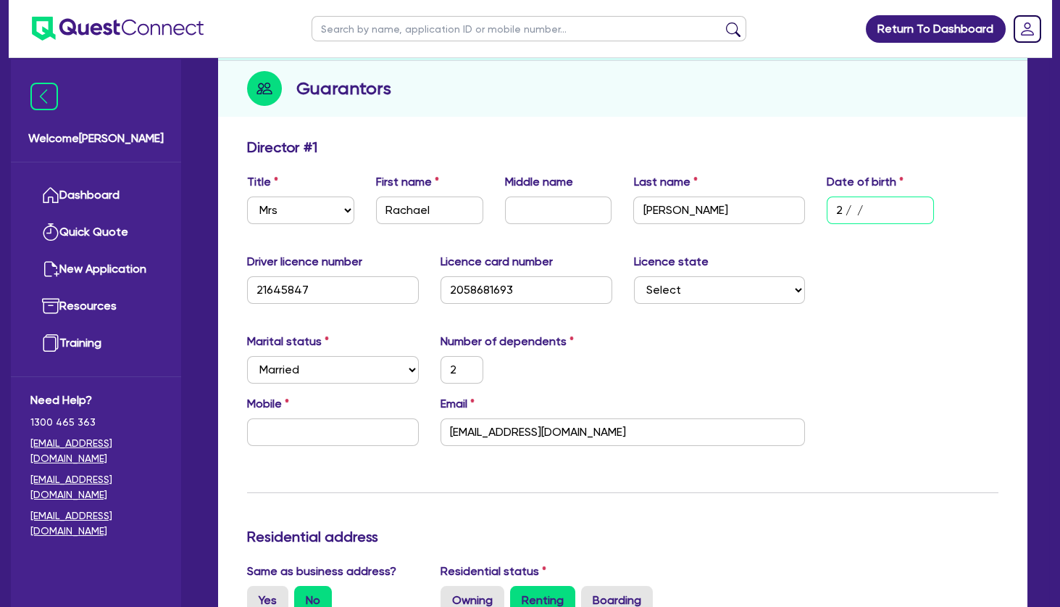
type input "2"
type input "21/0 /"
type input "2"
type input "21/08/"
type input "2"
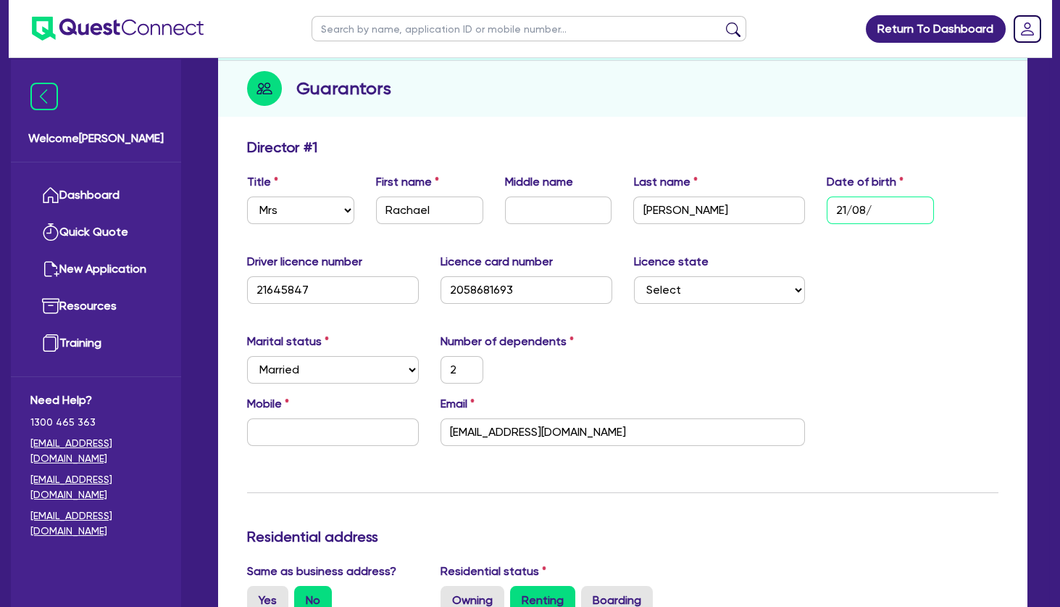
type input "21/08/1"
type input "2"
type input "21/08/19"
type input "2"
type input "21/08/199"
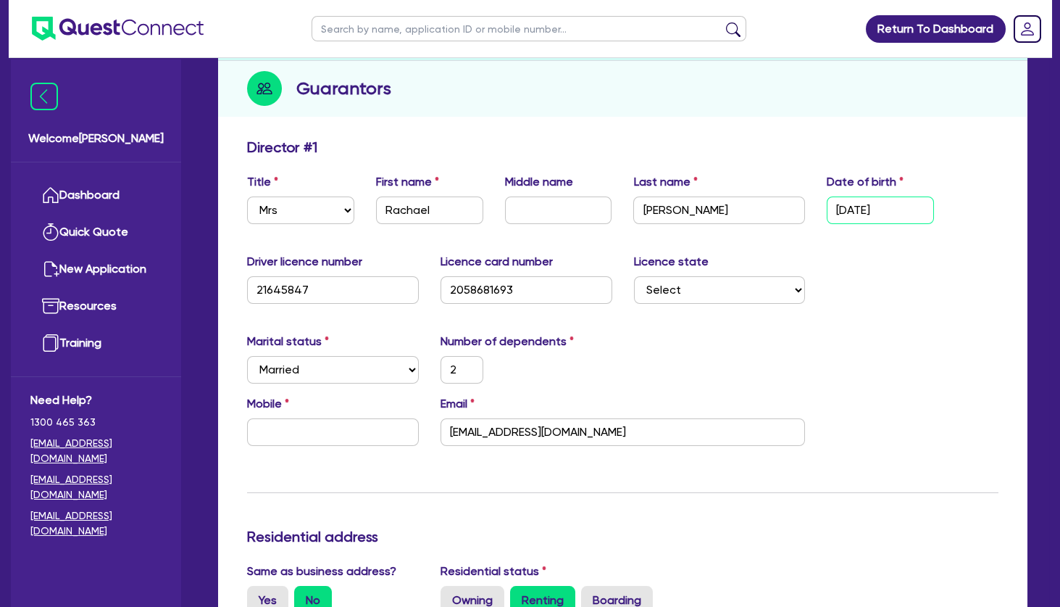
type input "2"
type input "21/08/1999"
type input "2"
type input "21/08/199"
type input "2"
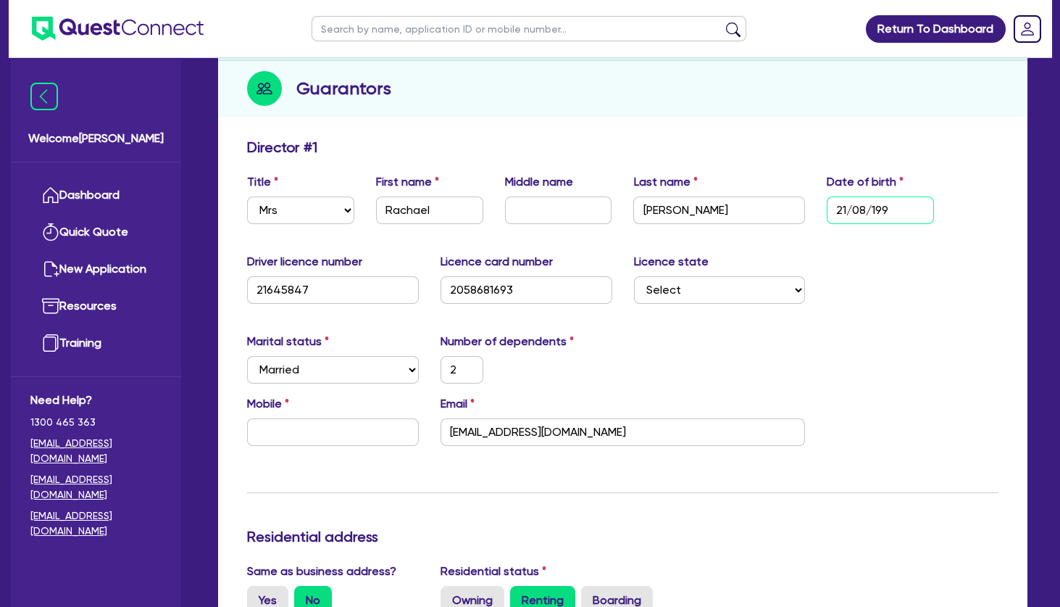
type input "21/08/1998"
type input "2"
type input "21/08/1998"
click at [894, 277] on div "Driver licence number 21645847 Licence card number 2058681693 Licence state Sel…" at bounding box center [622, 284] width 773 height 62
click at [366, 436] on input "text" at bounding box center [333, 432] width 172 height 28
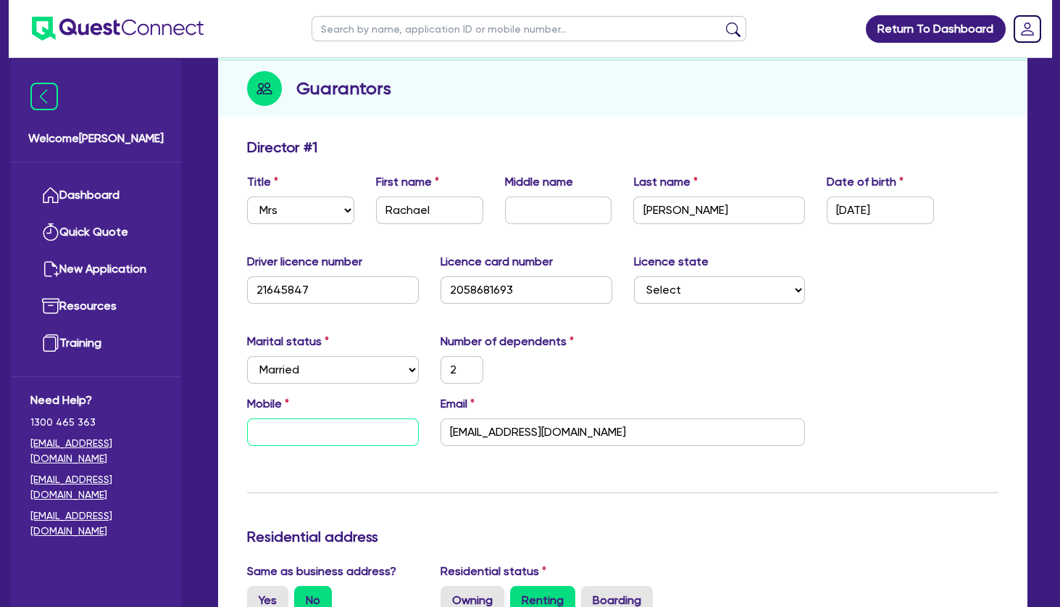
type input "2"
type input "0"
type input "2"
type input "04"
type input "2"
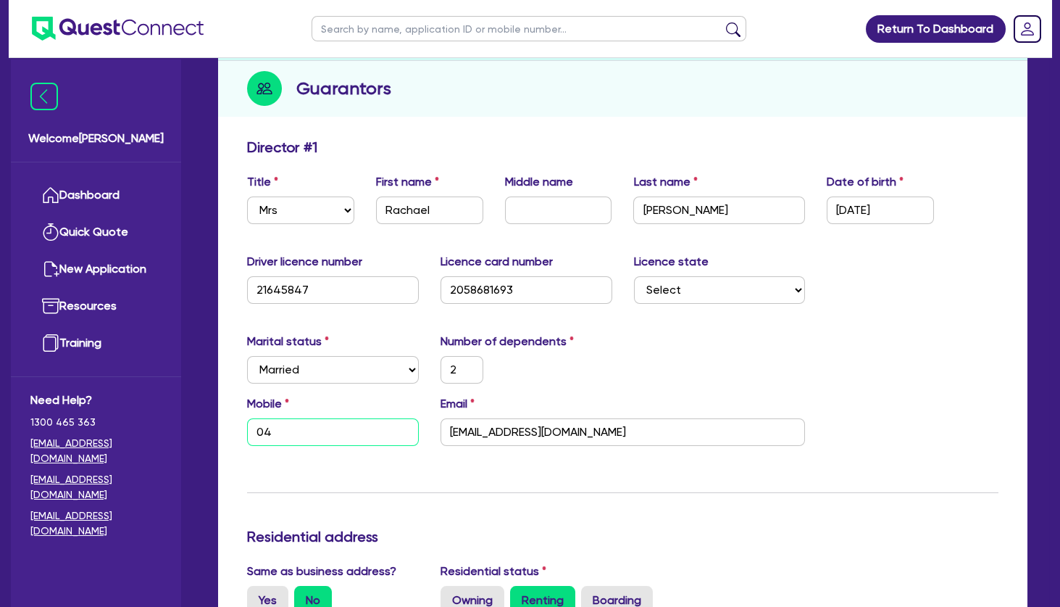
type input "043"
type input "2"
type input "0435"
type input "2"
type input "0435 6"
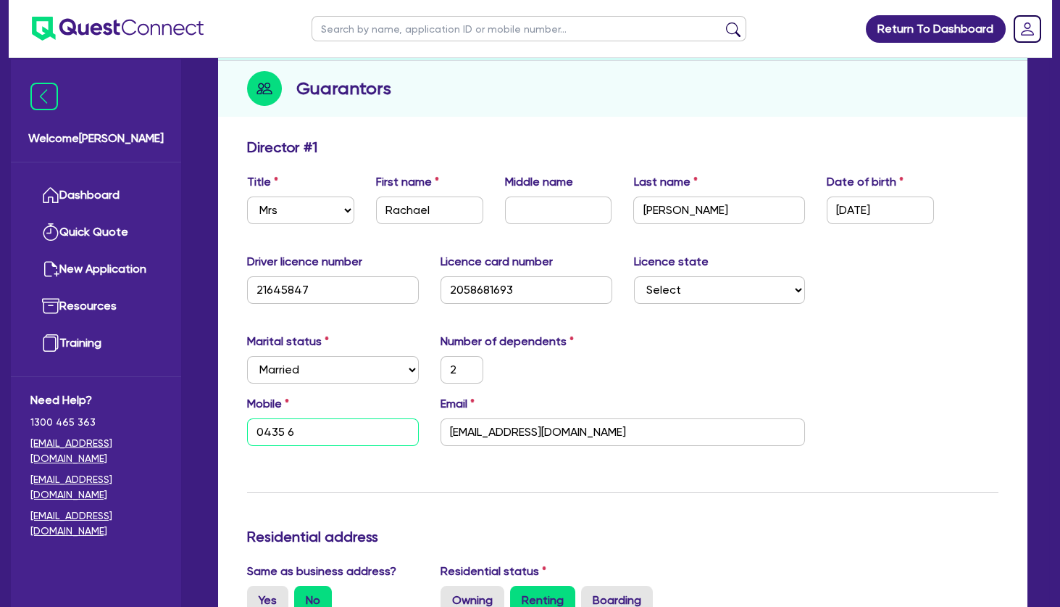
type input "2"
type input "0435 66"
type input "2"
type input "0435 665"
type input "2"
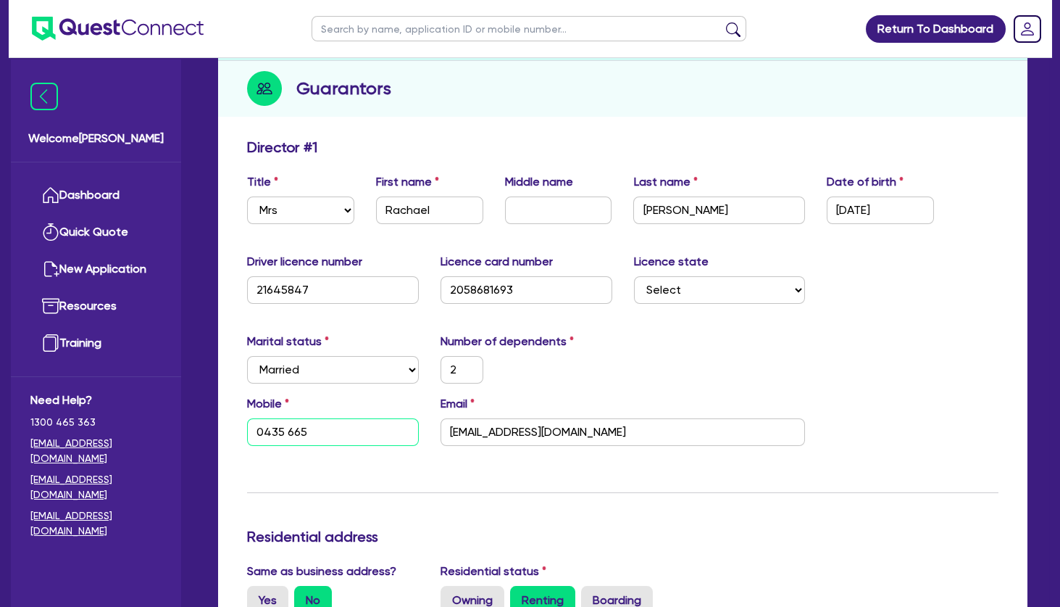
type input "0435 665 0"
type input "2"
type input "0435 665 08"
type input "2"
type input "0435 665 088"
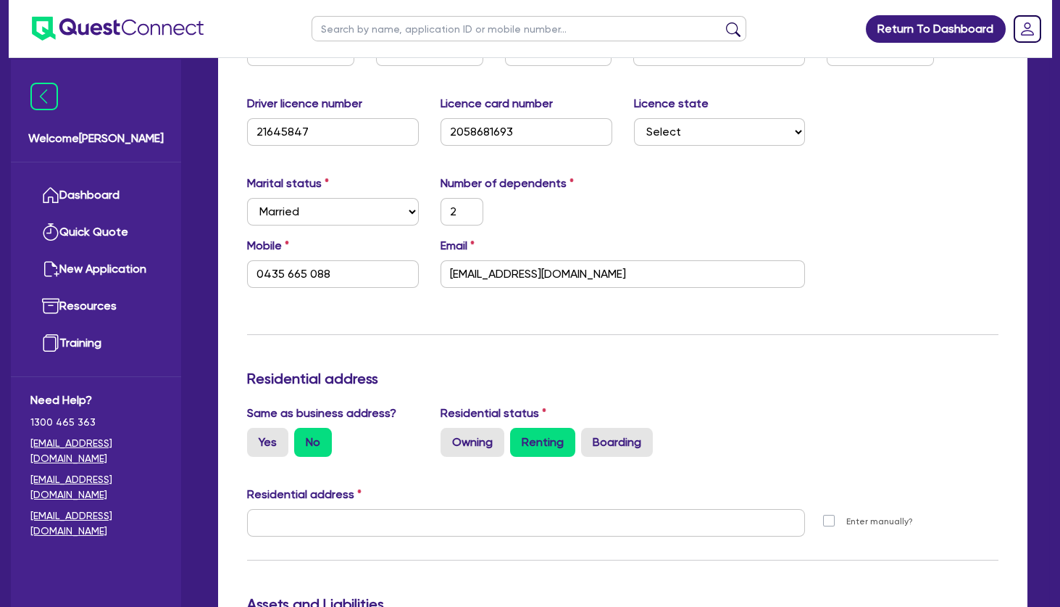
scroll to position [391, 0]
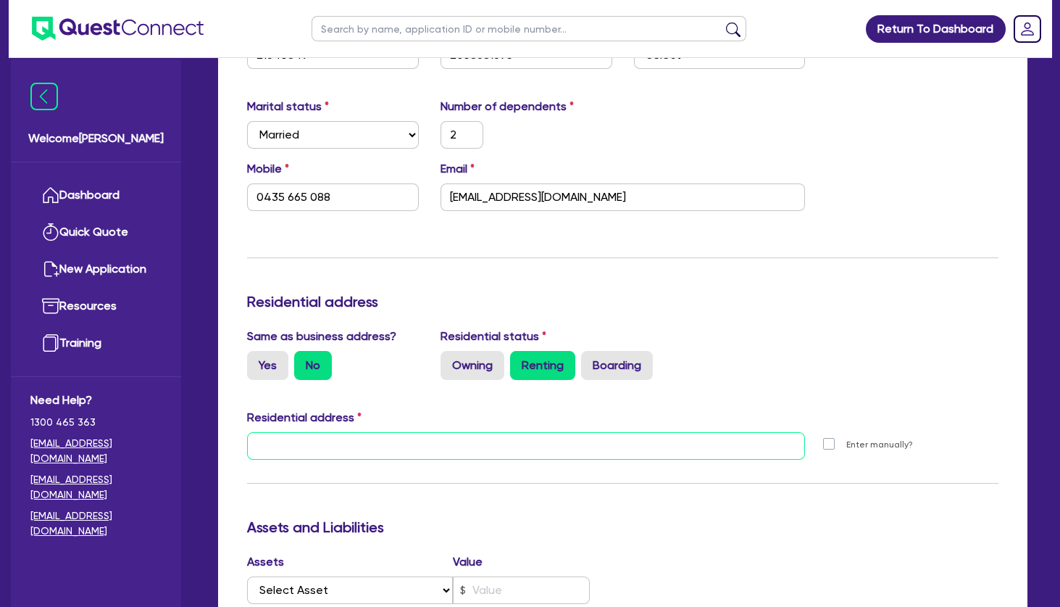
click at [498, 440] on input "text" at bounding box center [526, 446] width 558 height 28
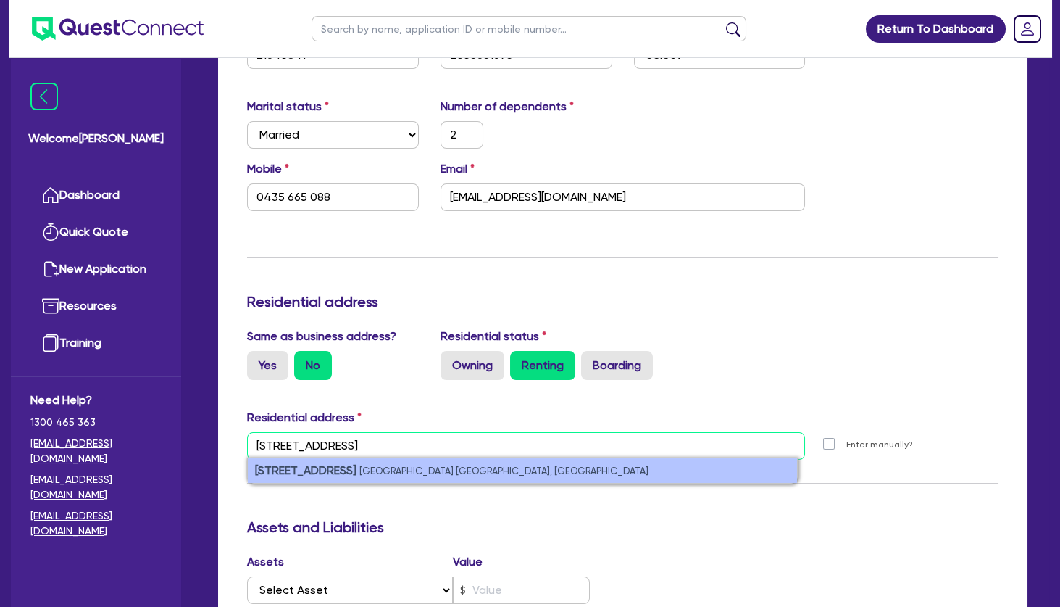
type input "59 woodlands way orange"
click at [442, 475] on small "Orangeville NSW, Australia" at bounding box center [503, 470] width 289 height 11
type input "2"
type input "0435 665 088"
type input "59 Woodlands Wy Orangeville NSW 2570"
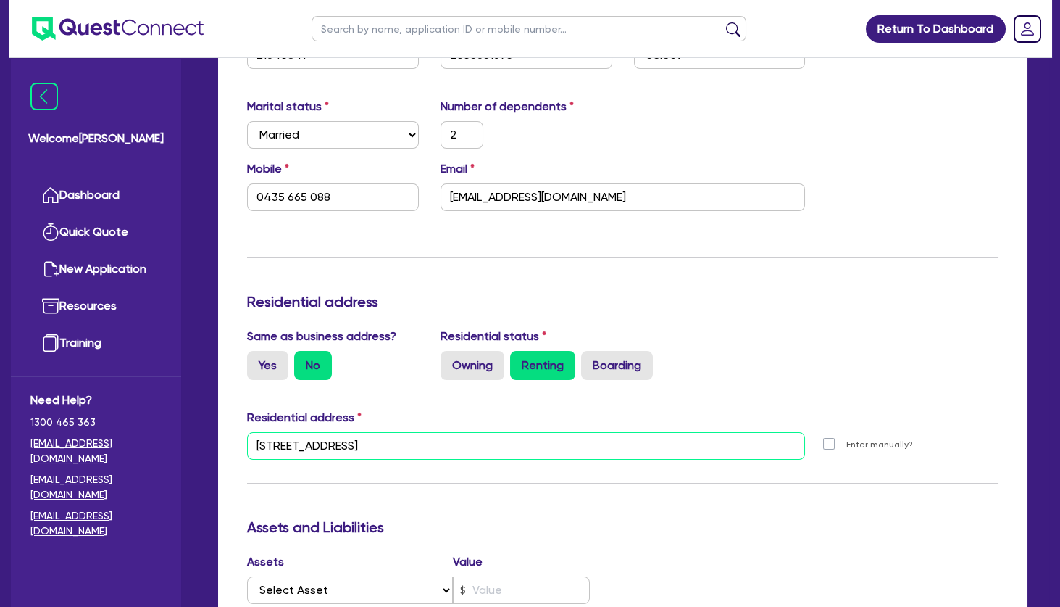
click at [434, 440] on input "59 Woodlands Wy Orangeville NSW 2570" at bounding box center [526, 446] width 558 height 28
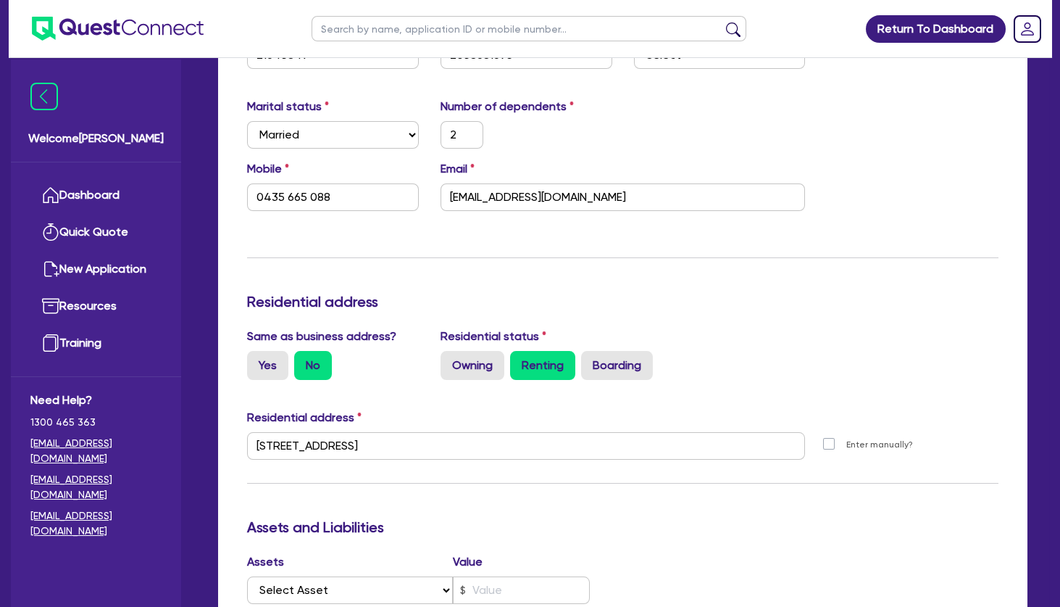
click at [629, 511] on div "Update residential status for Director #1 Boarding is only acceptable when the …" at bounding box center [622, 440] width 751 height 1072
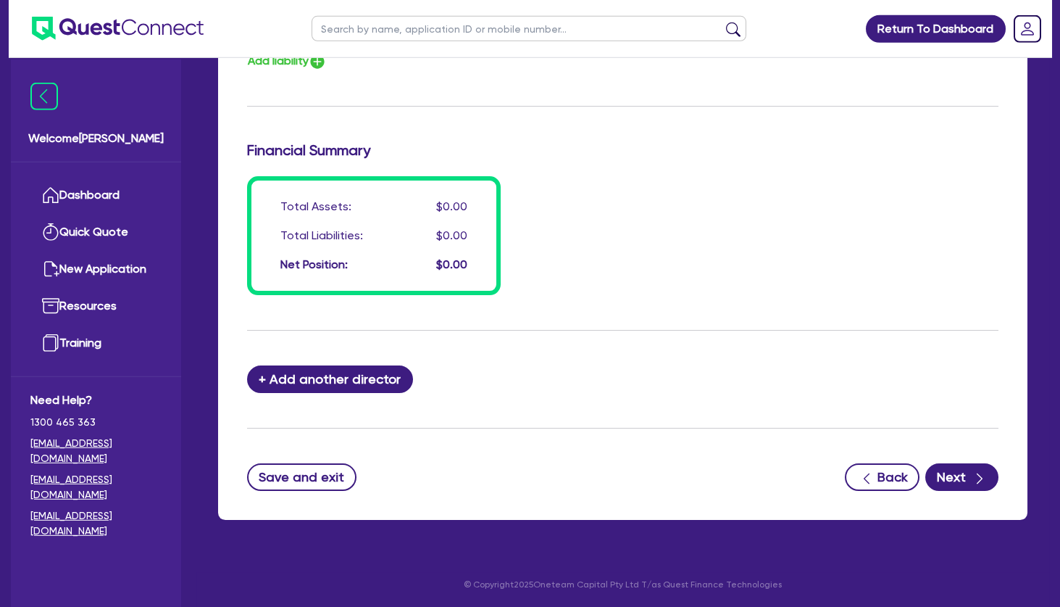
scroll to position [1073, 0]
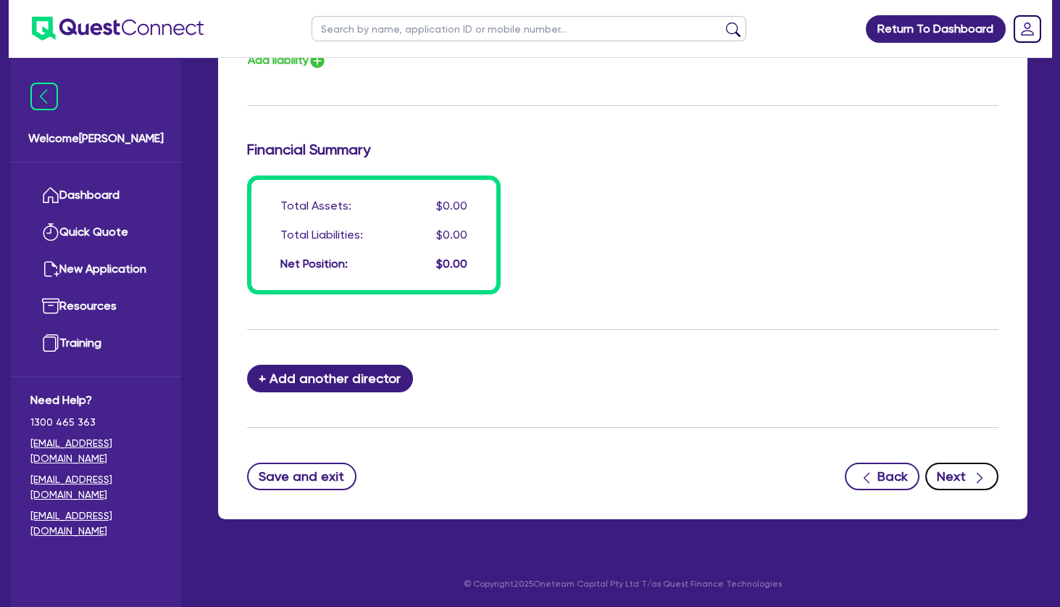
click at [946, 476] on button "Next" at bounding box center [961, 476] width 73 height 28
select select "TERTIARY_ASSETS"
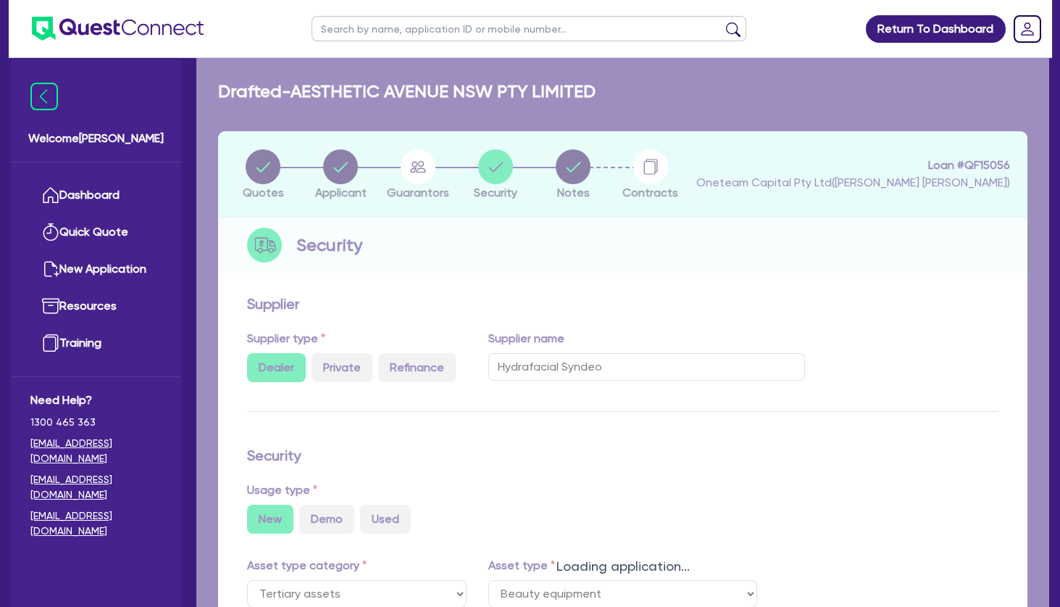
select select "BEAUTY_EQUIPMENT"
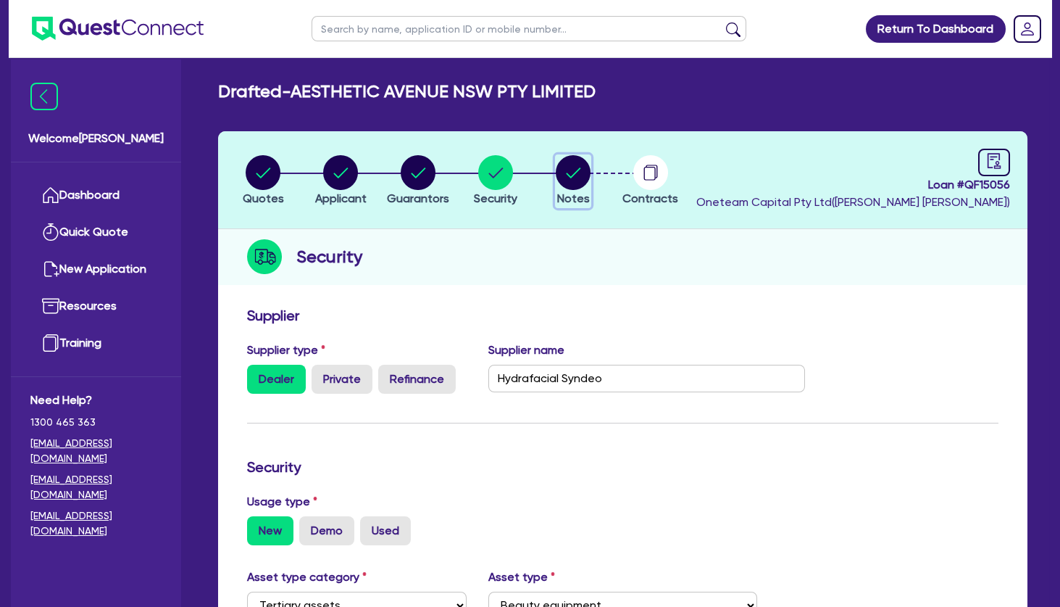
click at [580, 165] on circle "button" at bounding box center [573, 172] width 35 height 35
select select "Other"
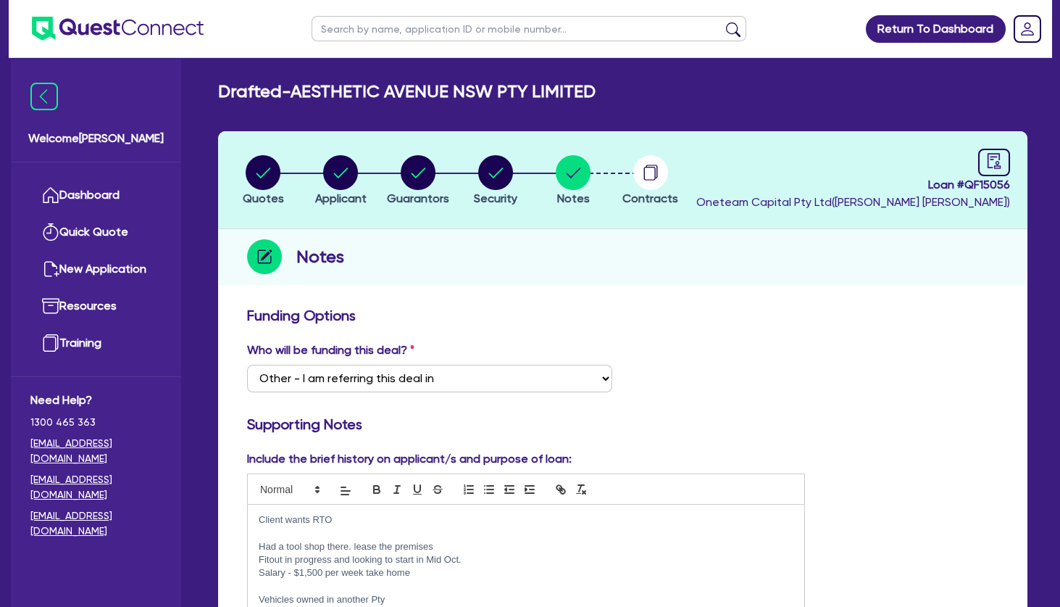
click at [475, 544] on p "Had a tool shop there. lease the premises" at bounding box center [526, 546] width 535 height 13
click at [995, 159] on icon "audit" at bounding box center [994, 161] width 16 height 16
select select "DRAFTED_NEW"
select select "Other"
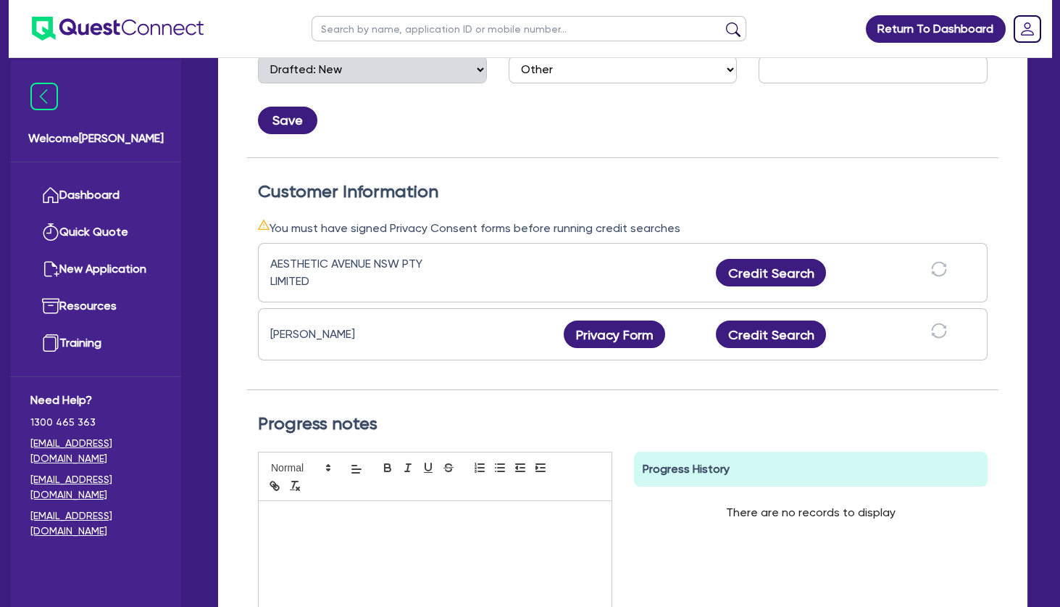
scroll to position [313, 0]
click at [625, 333] on button "Privacy Form" at bounding box center [614, 334] width 101 height 28
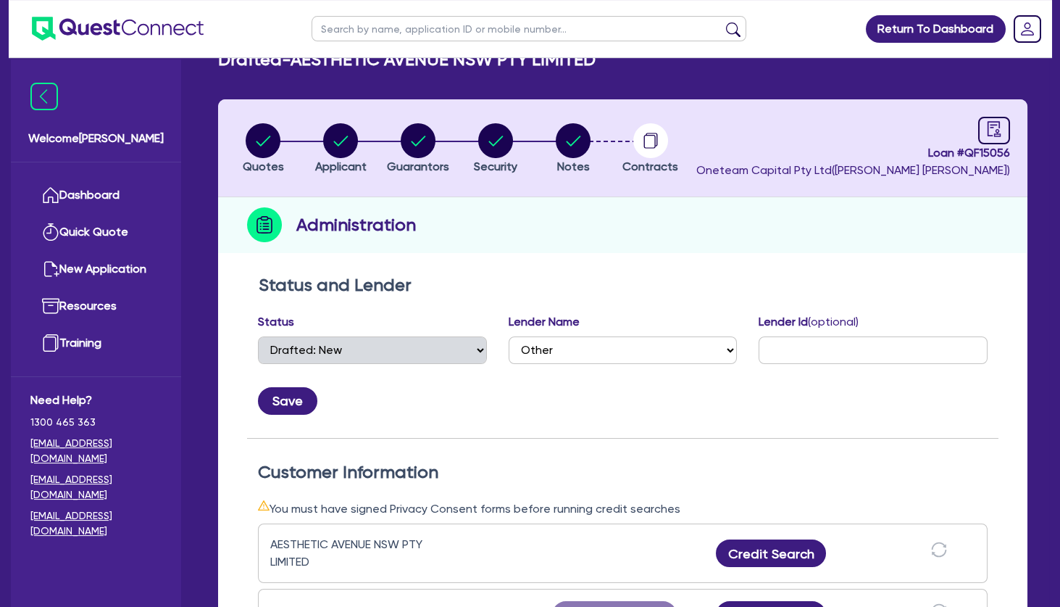
scroll to position [0, 0]
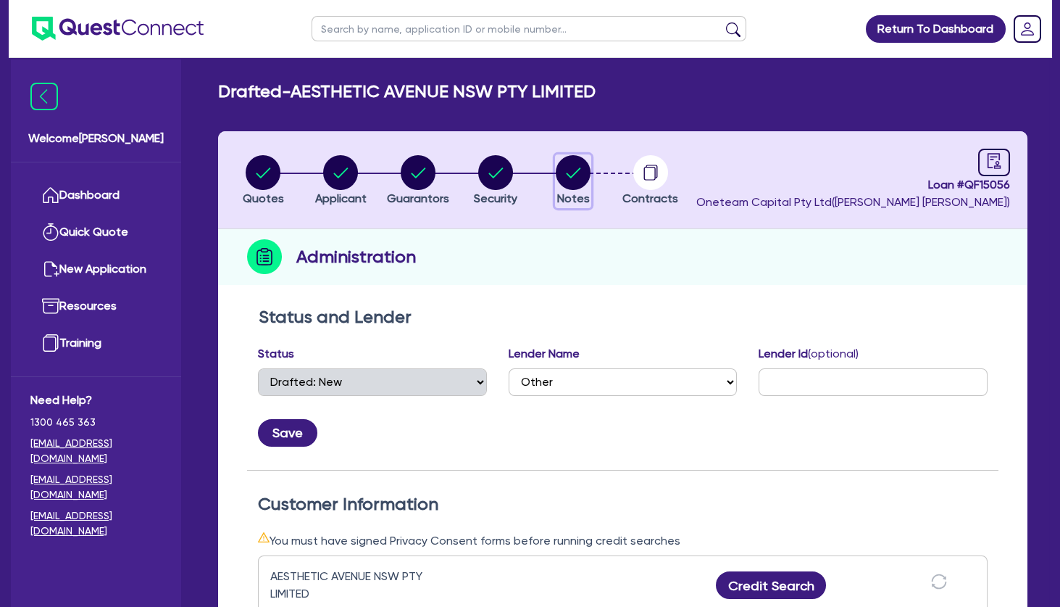
click at [576, 174] on circle "button" at bounding box center [573, 172] width 35 height 35
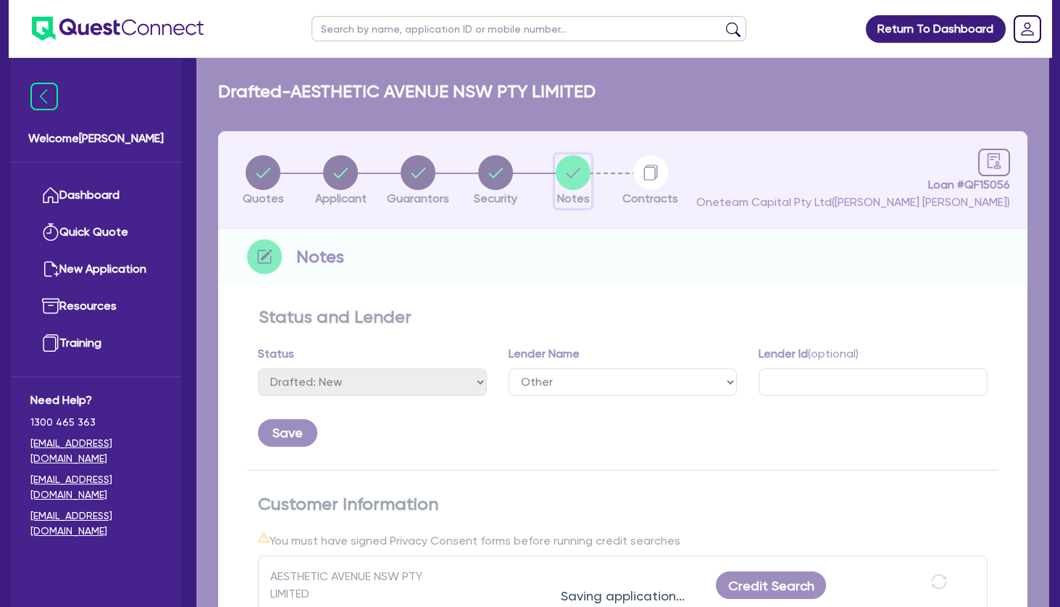
select select "Other"
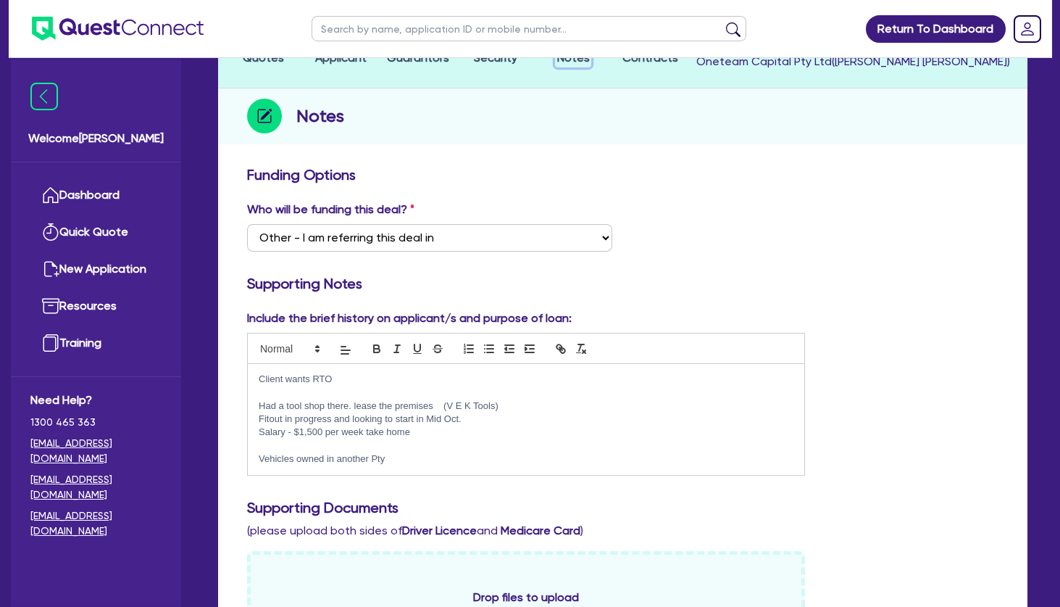
scroll to position [235, 0]
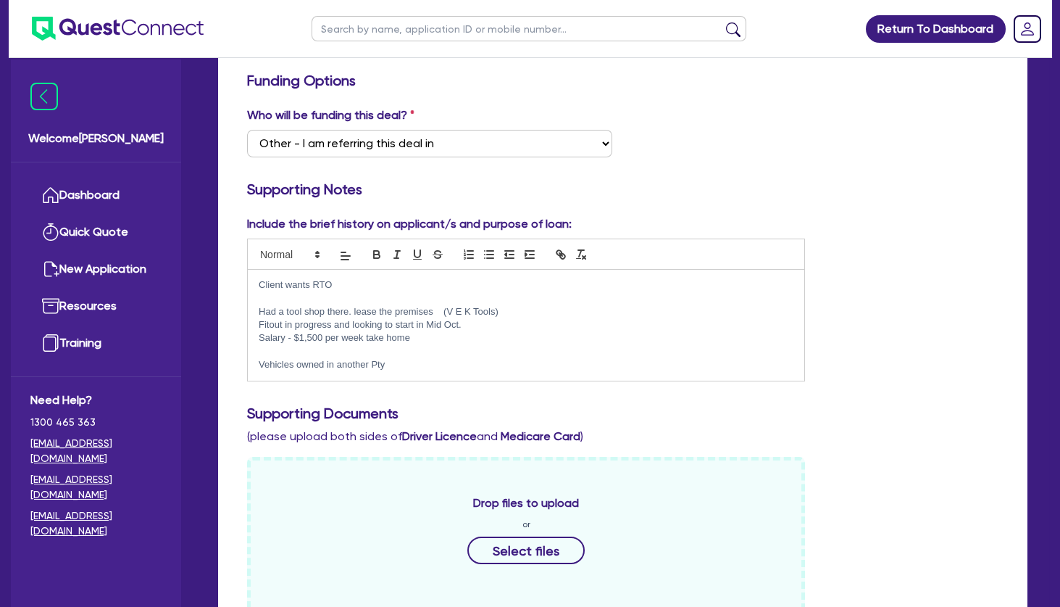
click at [320, 299] on p at bounding box center [526, 297] width 535 height 13
click at [353, 307] on p "Had a tool shop there. lease the premises (V E K Tools)" at bounding box center [526, 311] width 535 height 13
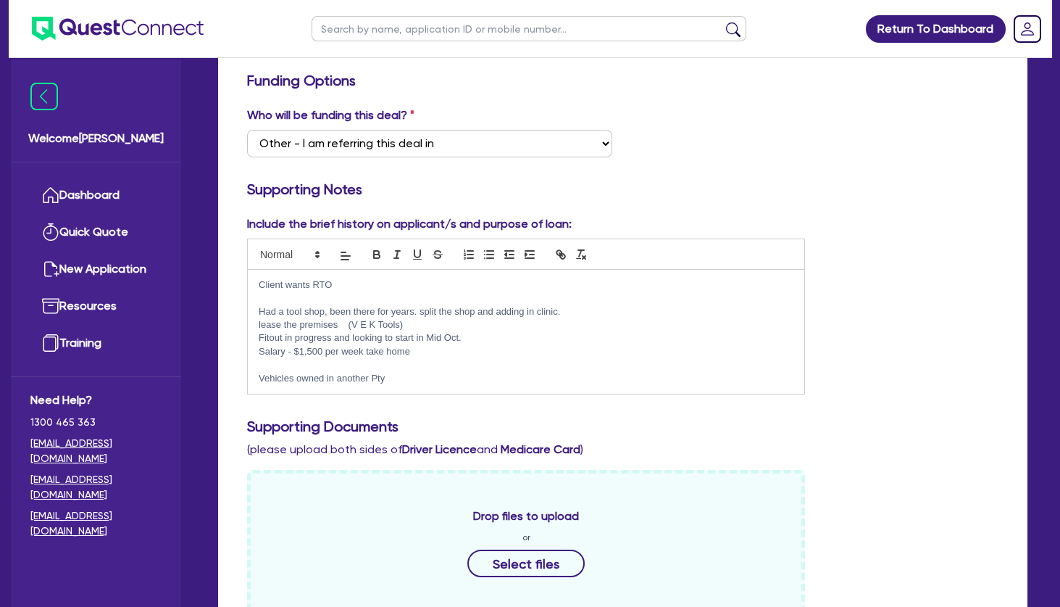
click at [499, 339] on p "Fitout in progress and looking to start in Mid Oct." at bounding box center [526, 337] width 535 height 13
click at [451, 352] on p "Salary - $1,500 per week take home" at bounding box center [526, 351] width 535 height 13
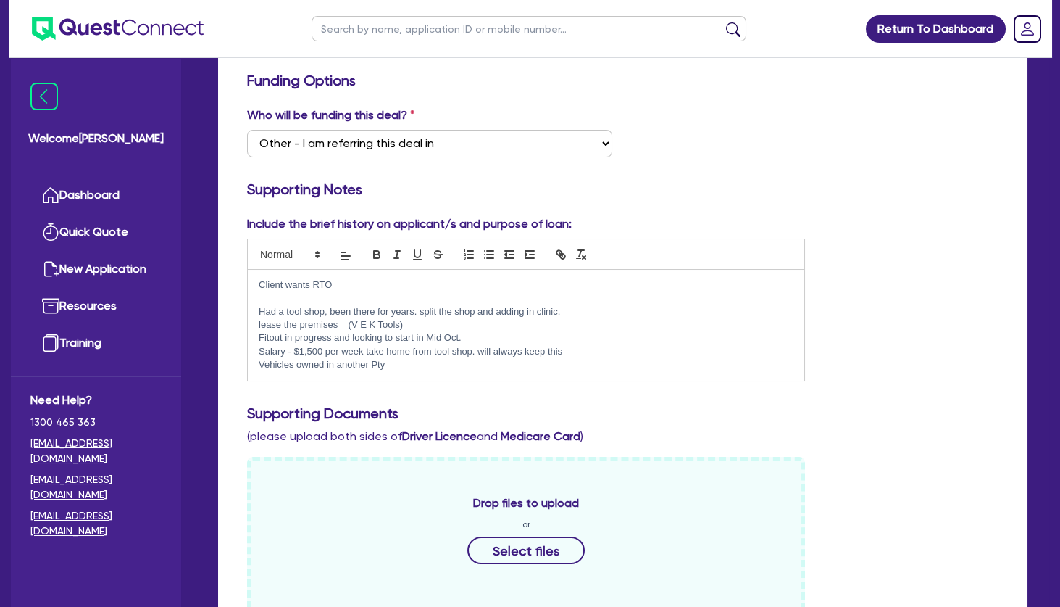
click at [436, 364] on p "Vehicles owned in another Pty" at bounding box center [526, 364] width 535 height 13
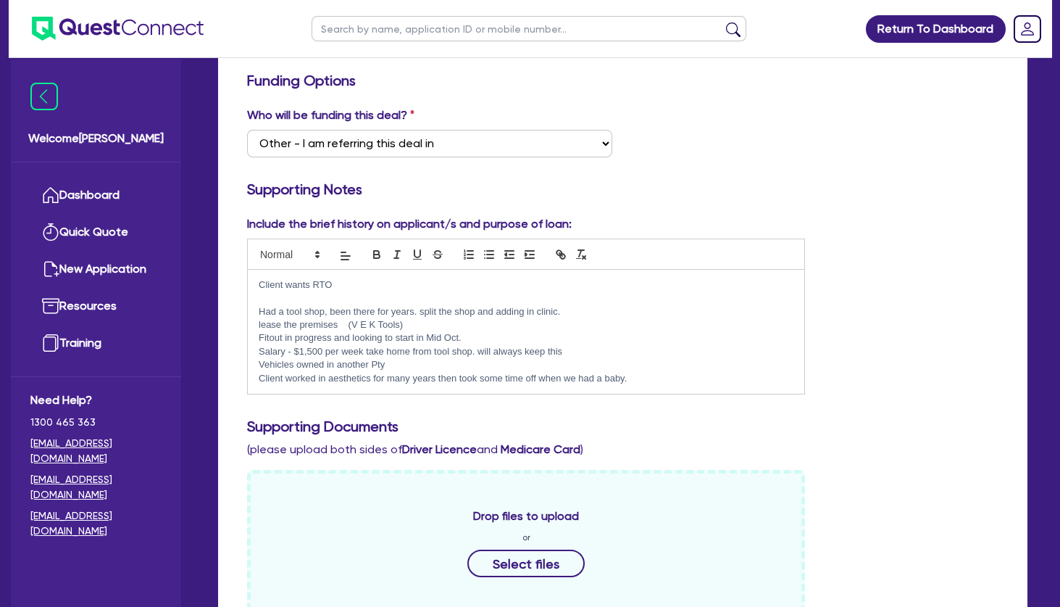
scroll to position [0, 0]
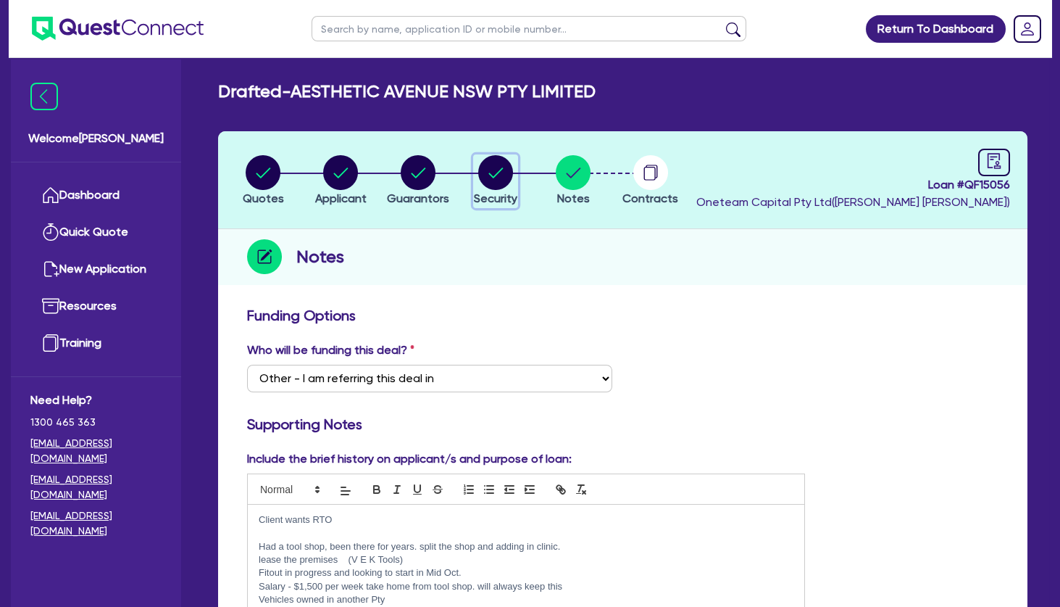
click at [499, 167] on circle "button" at bounding box center [495, 172] width 35 height 35
select select "TERTIARY_ASSETS"
select select "BEAUTY_EQUIPMENT"
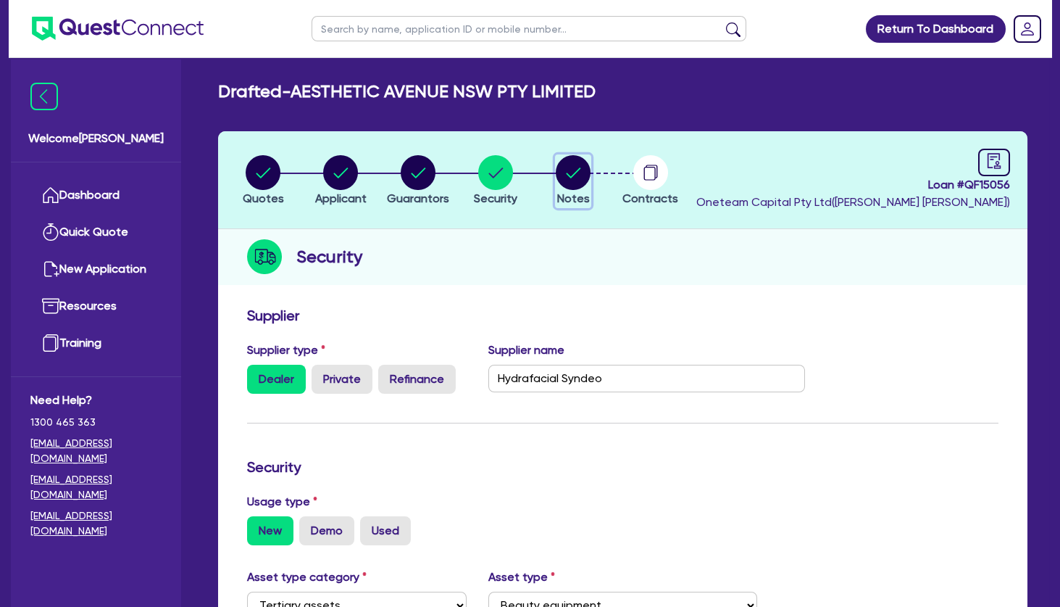
click at [570, 177] on circle "button" at bounding box center [573, 172] width 35 height 35
select select "Other"
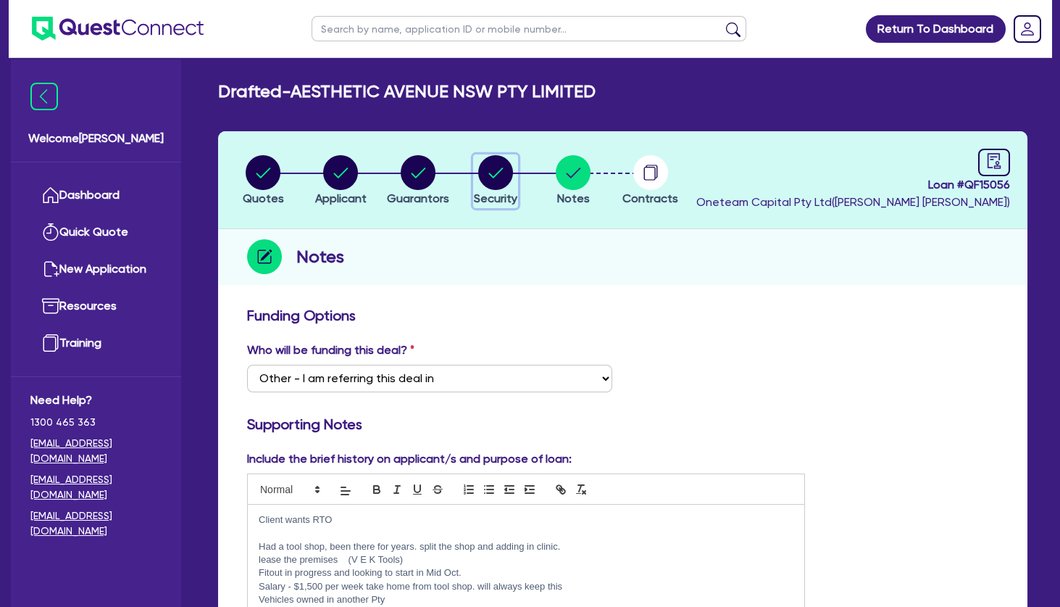
click at [488, 175] on circle "button" at bounding box center [495, 172] width 35 height 35
select select "TERTIARY_ASSETS"
select select "BEAUTY_EQUIPMENT"
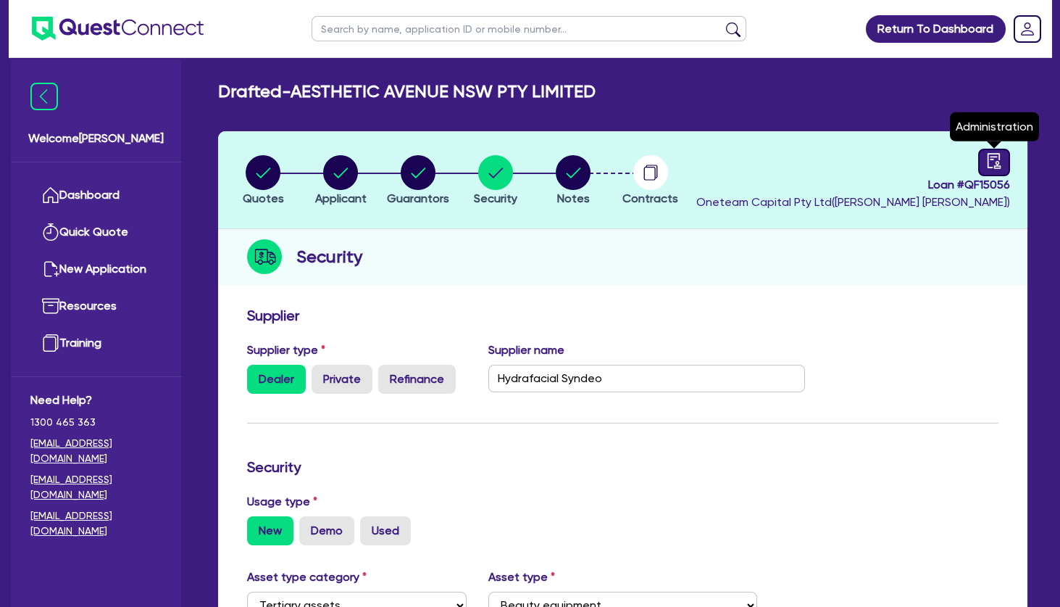
click at [991, 165] on icon "audit" at bounding box center [994, 161] width 16 height 16
select select "DRAFTED_NEW"
select select "Other"
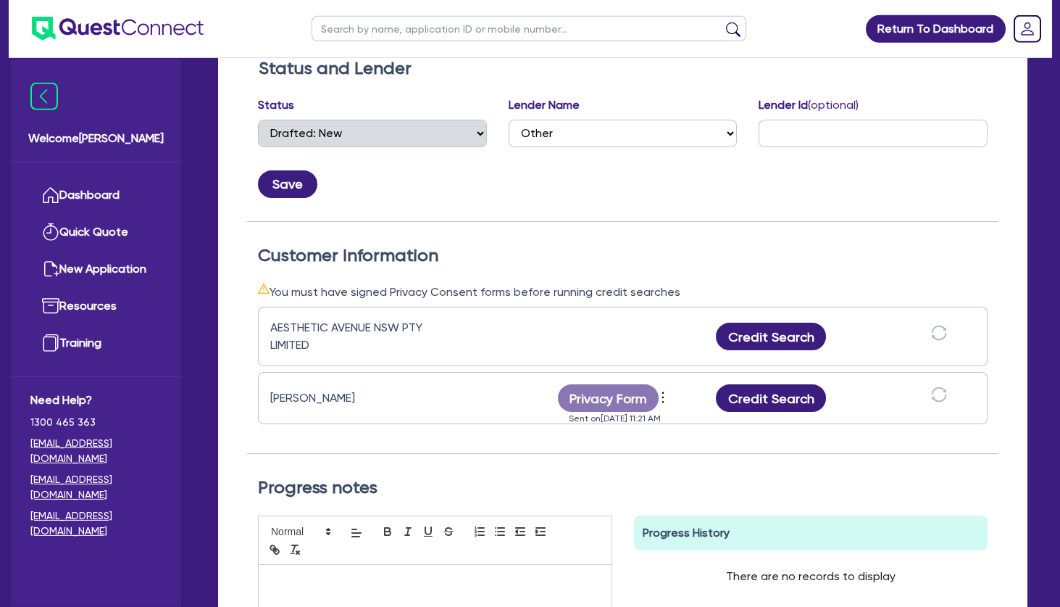
scroll to position [313, 0]
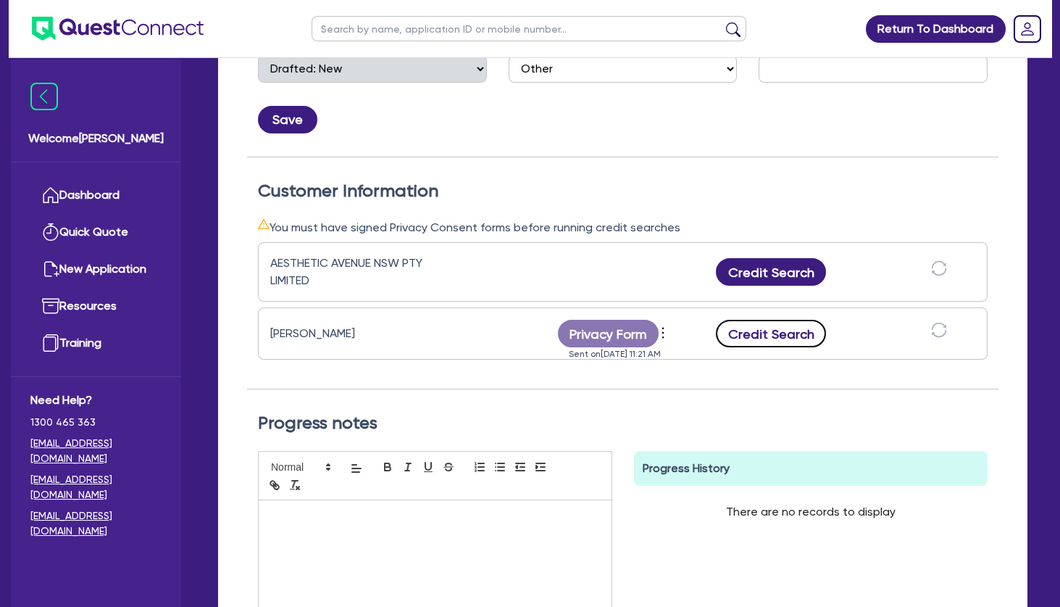
click at [796, 336] on button "Credit Search" at bounding box center [771, 334] width 110 height 28
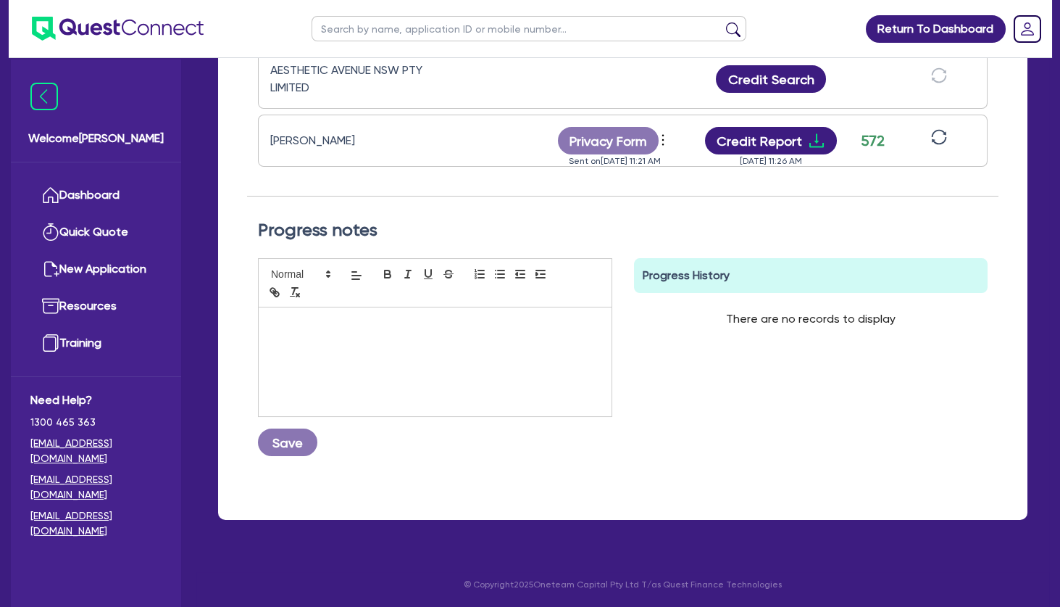
scroll to position [0, 0]
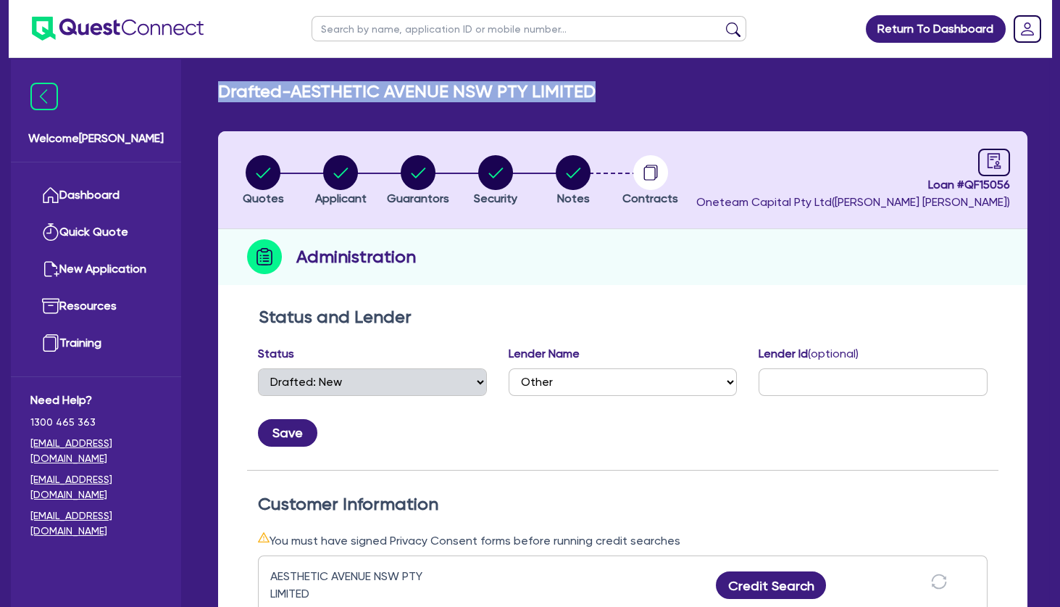
drag, startPoint x: 620, startPoint y: 93, endPoint x: 222, endPoint y: 95, distance: 397.1
click at [222, 95] on div "Drafted - AESTHETIC AVENUE NSW PTY LIMITED" at bounding box center [622, 91] width 831 height 21
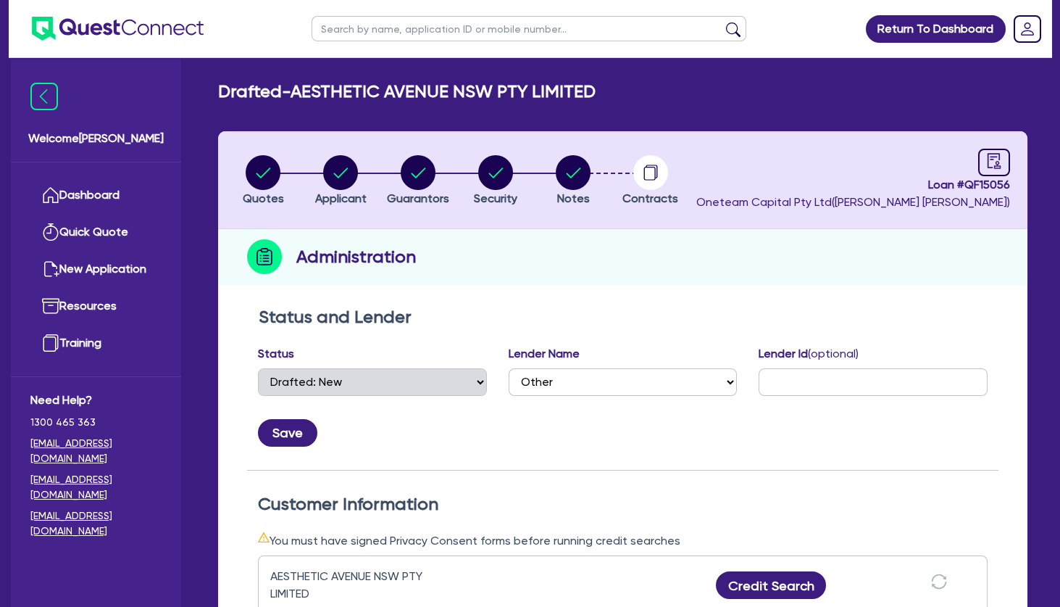
click at [222, 95] on h2 "Drafted - AESTHETIC AVENUE NSW PTY LIMITED" at bounding box center [407, 91] width 378 height 21
click at [486, 254] on div "Administration" at bounding box center [622, 257] width 809 height 56
click at [344, 174] on circle "button" at bounding box center [340, 172] width 35 height 35
select select "COMPANY"
select select "HEALTH_BEAUTY"
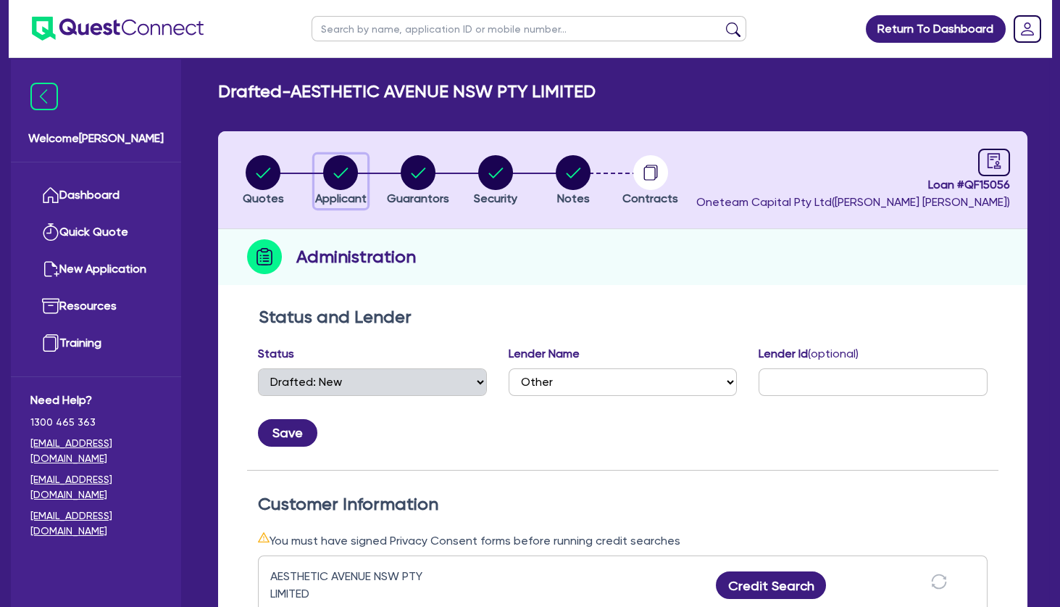
select select "HAIR_BEAUTY_SALONS"
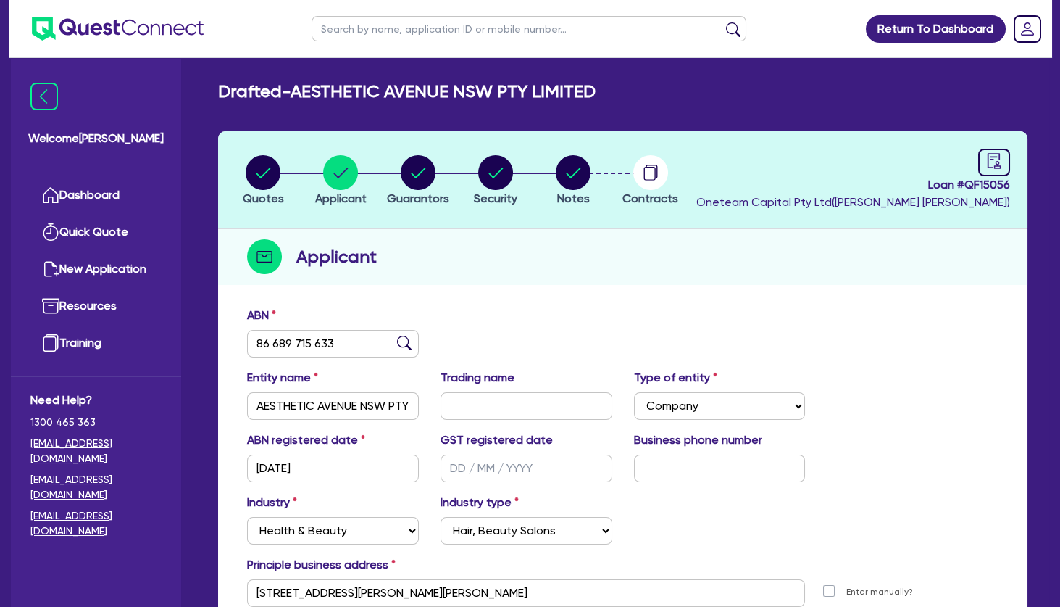
click at [399, 28] on input "text" at bounding box center [529, 28] width 435 height 25
type input "LDV"
click button "submit" at bounding box center [733, 32] width 23 height 20
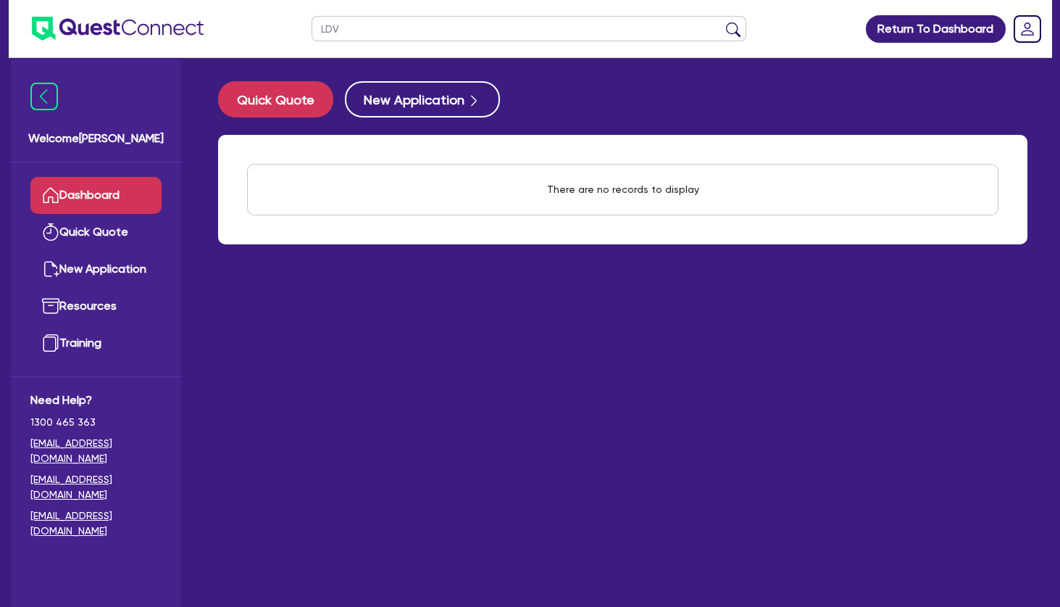
drag, startPoint x: 375, startPoint y: 32, endPoint x: 296, endPoint y: 32, distance: 79.0
click at [312, 32] on input "LDV" at bounding box center [529, 28] width 435 height 25
type input "leyla"
click at [722, 22] on button "submit" at bounding box center [733, 32] width 23 height 20
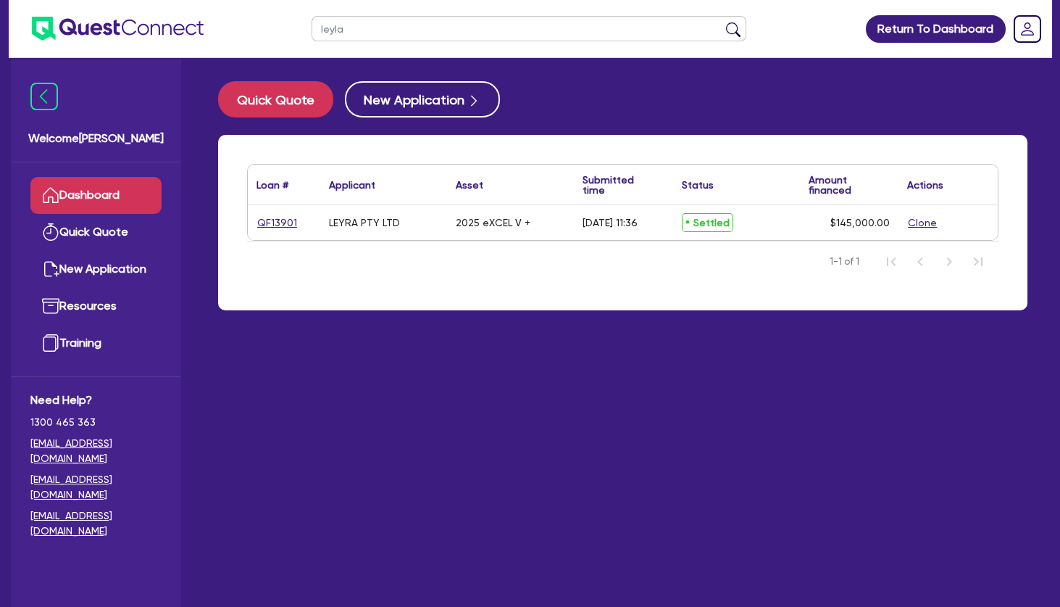
drag, startPoint x: 341, startPoint y: 30, endPoint x: 272, endPoint y: 33, distance: 68.9
click at [312, 33] on input "leyla" at bounding box center [529, 28] width 435 height 25
click at [124, 237] on link "Quick Quote" at bounding box center [95, 232] width 131 height 37
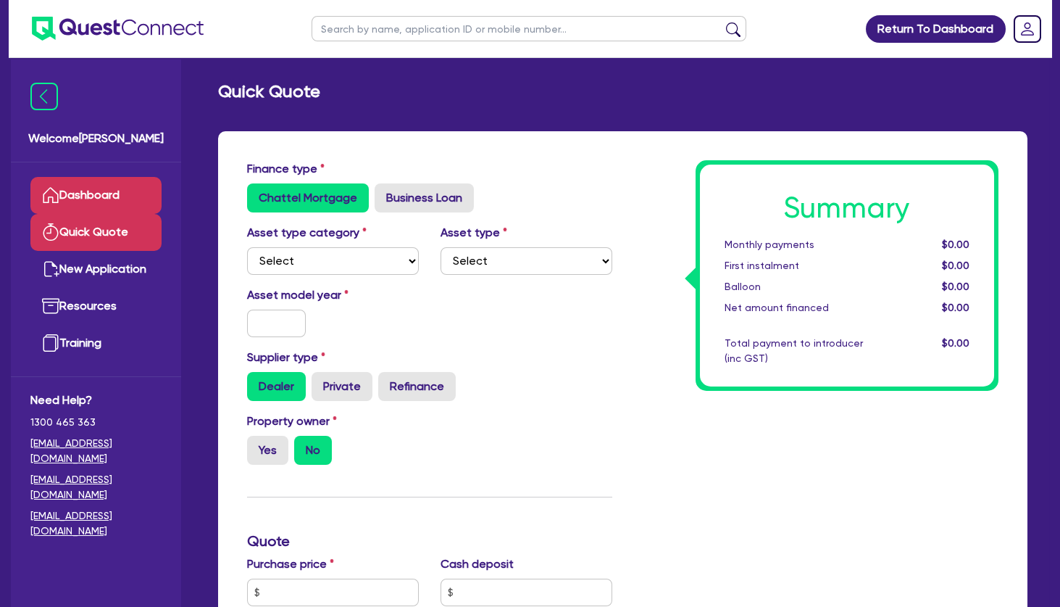
click at [124, 196] on link "Dashboard" at bounding box center [95, 195] width 131 height 37
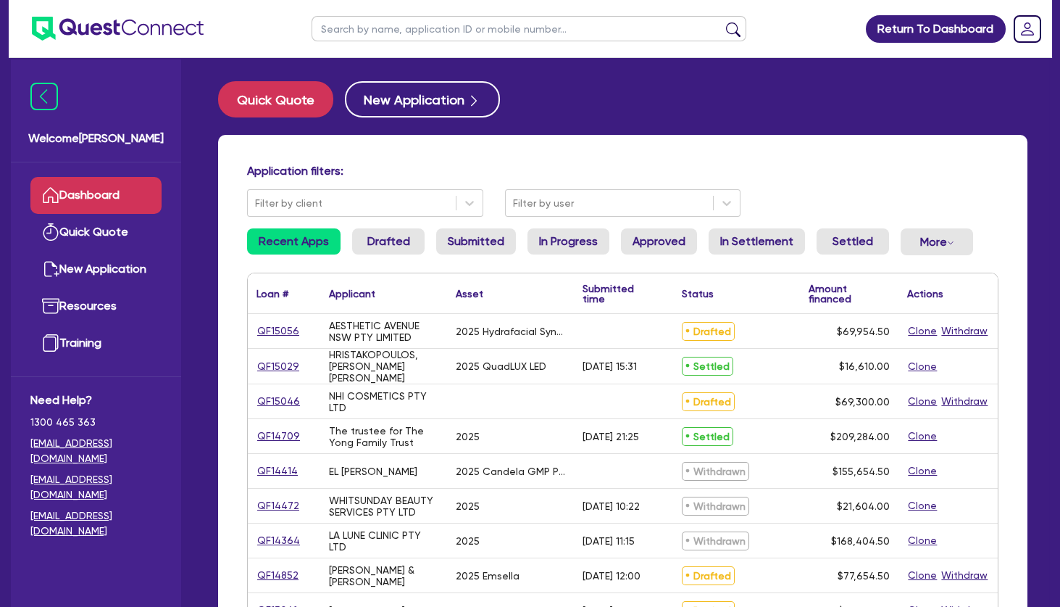
click at [676, 29] on input "text" at bounding box center [529, 28] width 435 height 25
paste input "QF15040"
type input "QF15040"
click at [722, 22] on button "submit" at bounding box center [733, 32] width 23 height 20
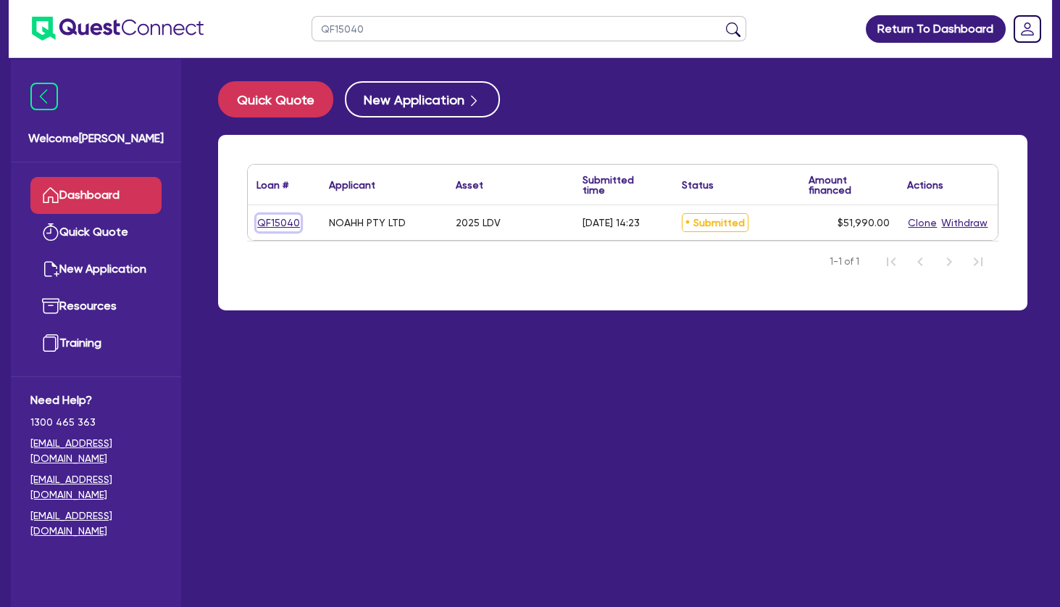
click at [287, 219] on link "QF15040" at bounding box center [279, 223] width 44 height 17
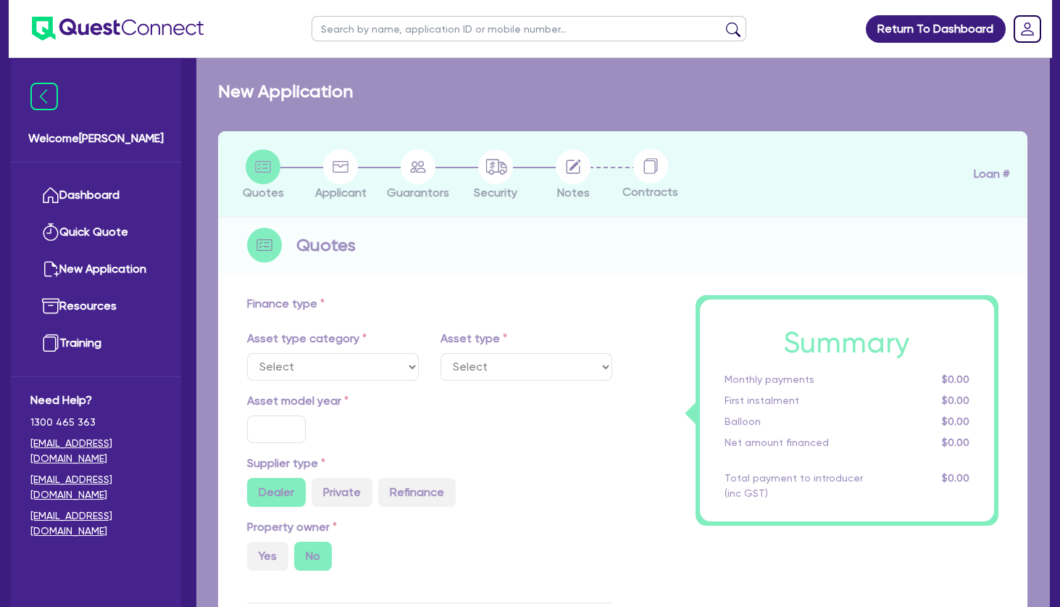
select select "CARS_AND_LIGHT_TRUCKS"
type input "2025"
radio input "true"
type input "51,990"
type input "2.5"
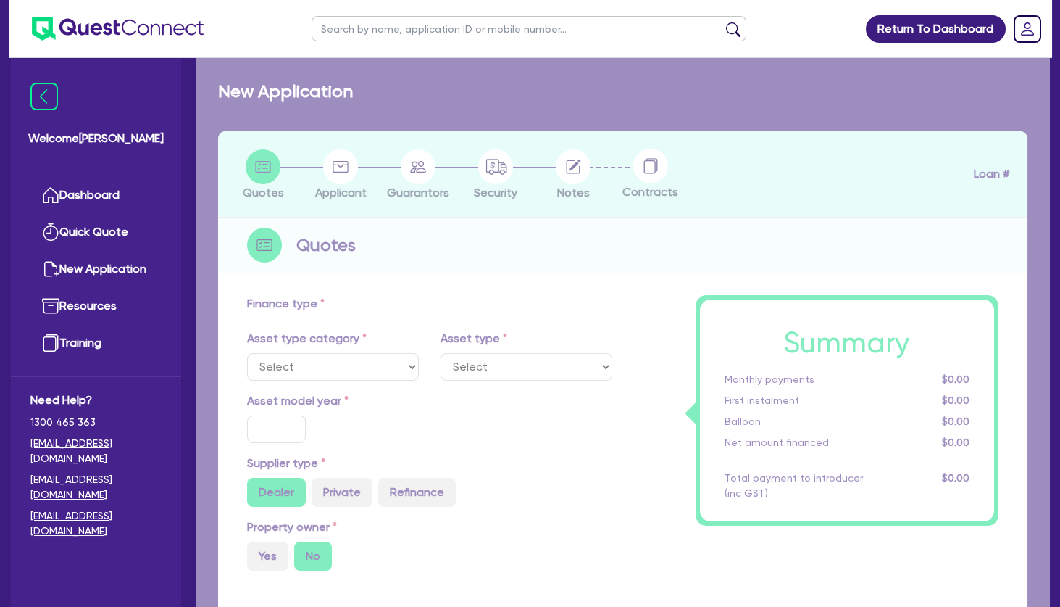
type input "1,299.75"
type input "6.75"
select select "PASSENGER_VEHICLES"
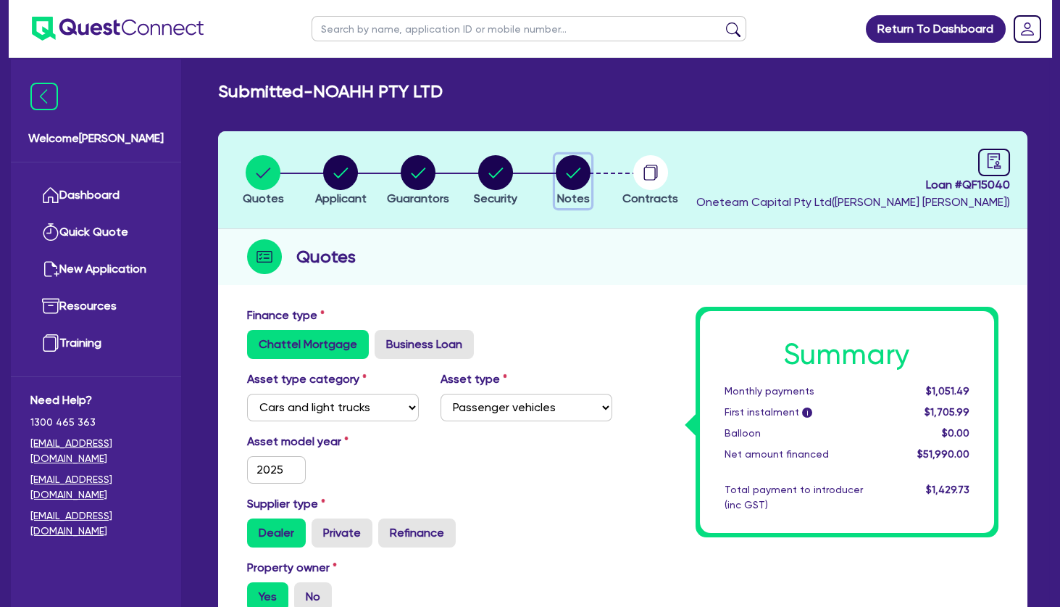
click at [559, 175] on circle "button" at bounding box center [573, 172] width 35 height 35
select select "Other"
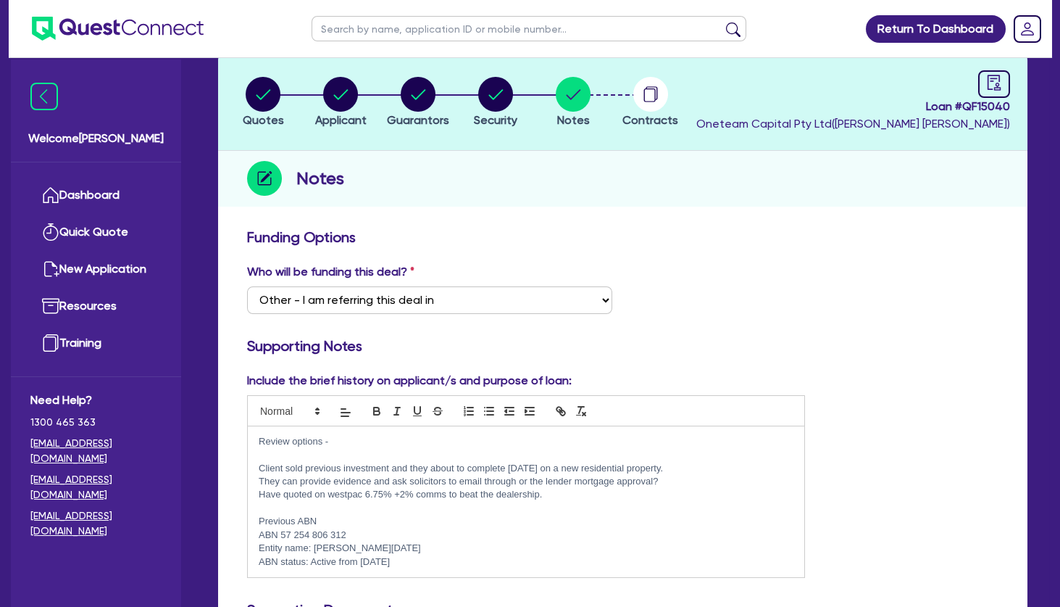
scroll to position [157, 0]
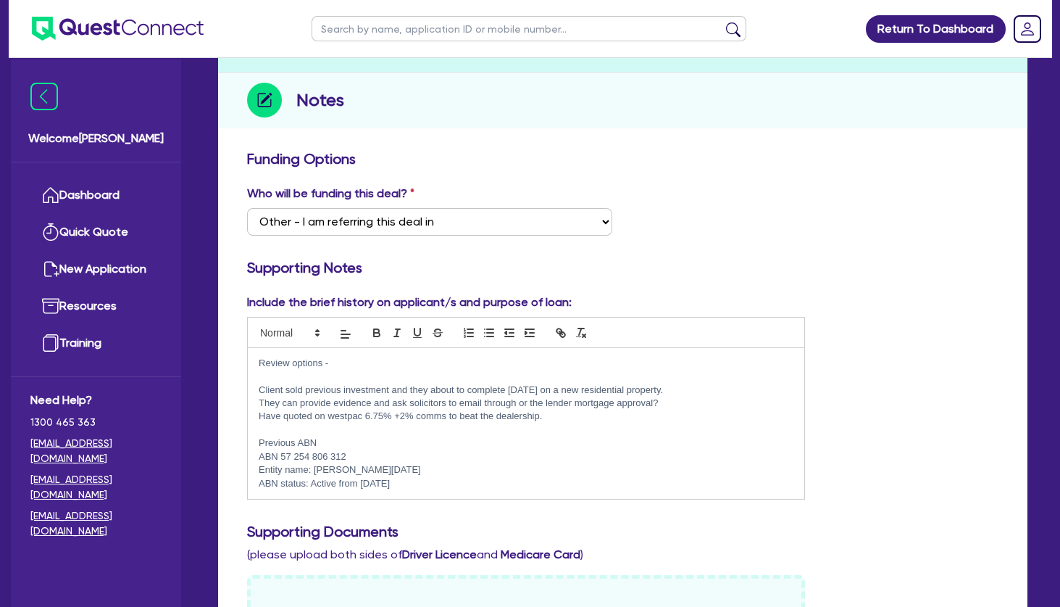
click at [391, 454] on p "ABN 57 254 806 312" at bounding box center [526, 456] width 535 height 13
click at [451, 483] on p "ABN status: Active from 09 May 2022" at bounding box center [526, 483] width 535 height 13
click at [438, 481] on p "ABN status: Active from 09 May 2022" at bounding box center [526, 483] width 535 height 13
click at [447, 486] on p "ABN status: Active from 09 May 2022" at bounding box center [526, 483] width 535 height 13
click at [449, 463] on p "Entity name: HYSSOLI, RAMADAN" at bounding box center [526, 469] width 535 height 13
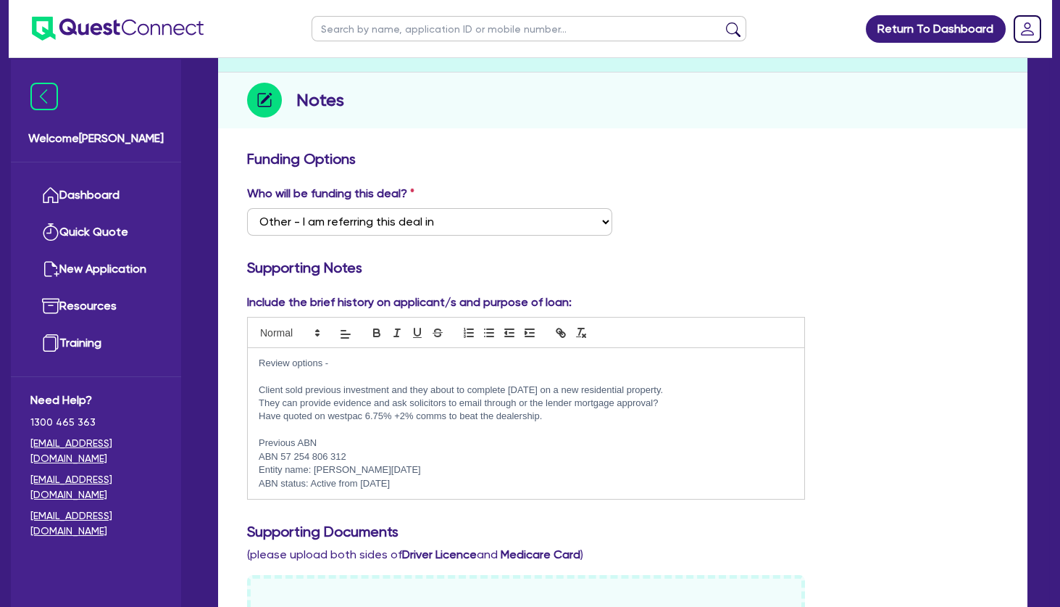
click at [447, 454] on p "ABN 57 254 806 312" at bounding box center [526, 456] width 535 height 13
click at [423, 439] on p "Previous ABN" at bounding box center [526, 442] width 535 height 13
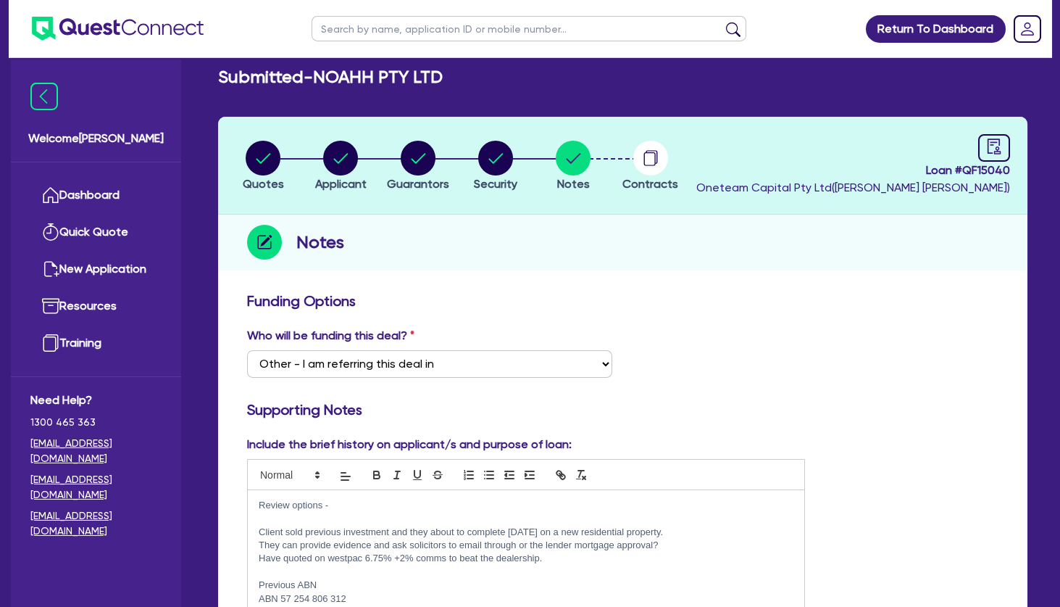
scroll to position [0, 0]
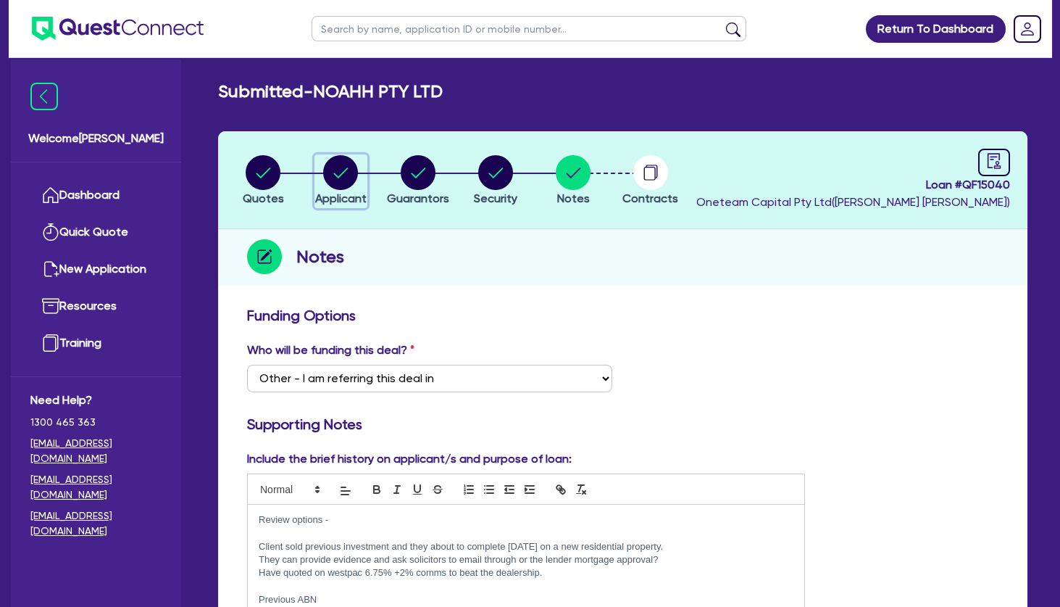
click at [346, 156] on circle "button" at bounding box center [340, 172] width 35 height 35
select select "COMPANY"
select select "TRANSPORT_WAREHOUSING"
select select "WAREHOUSING"
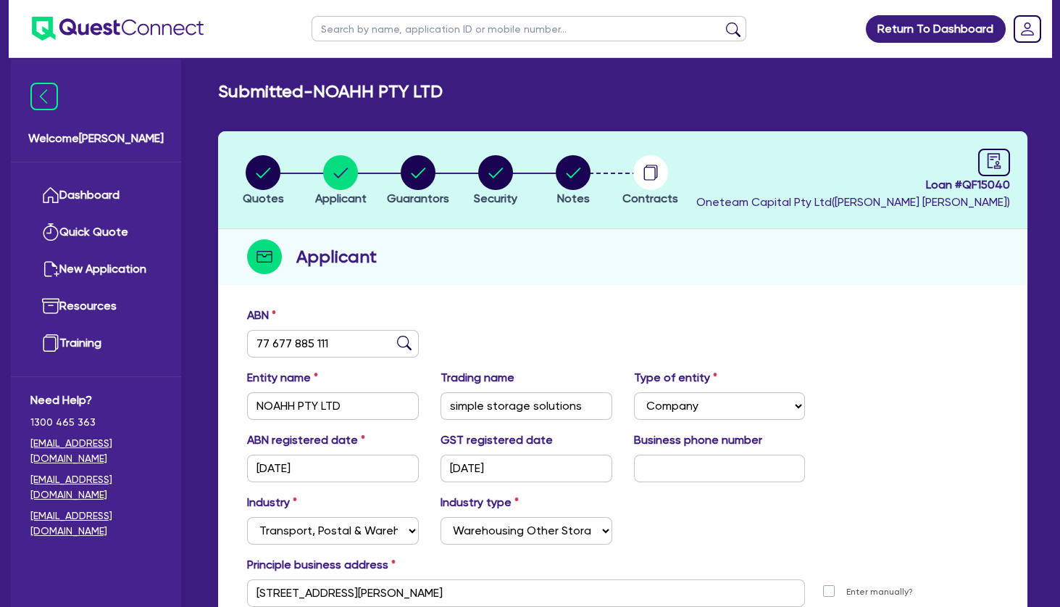
click at [382, 27] on input "text" at bounding box center [529, 28] width 435 height 25
type input "jones"
click button "submit" at bounding box center [733, 32] width 23 height 20
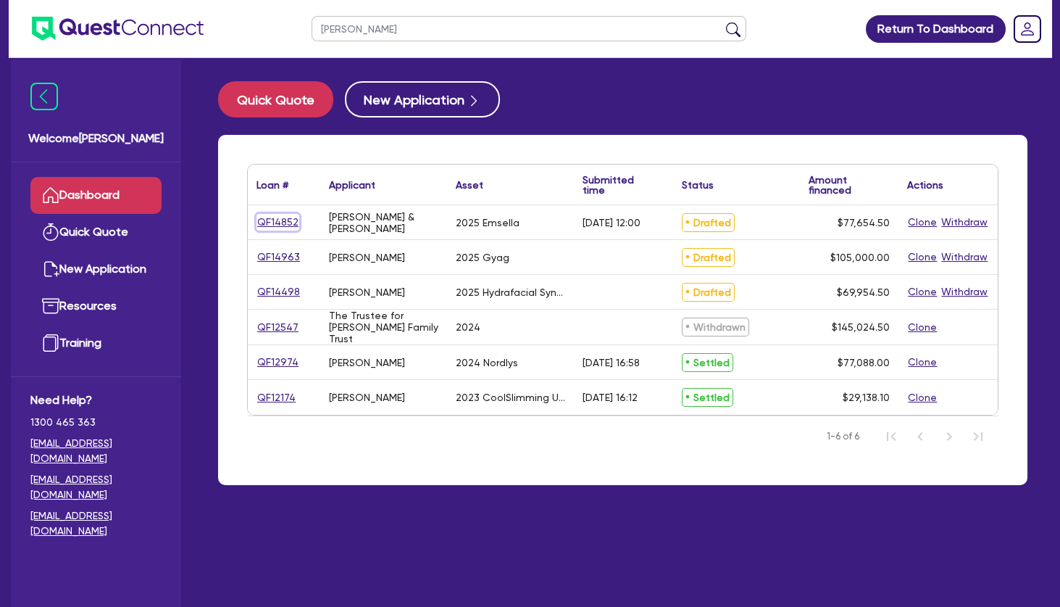
click at [280, 216] on link "QF14852" at bounding box center [278, 222] width 43 height 17
select select "TERTIARY_ASSETS"
select select "BEAUTY_EQUIPMENT"
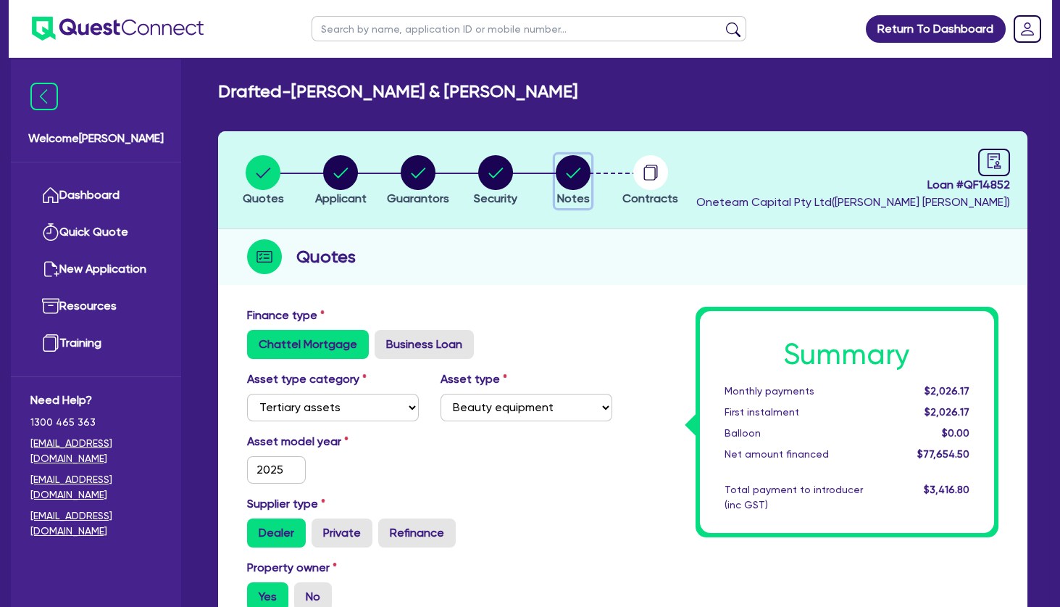
click at [572, 178] on circle "button" at bounding box center [573, 172] width 35 height 35
select select "Other"
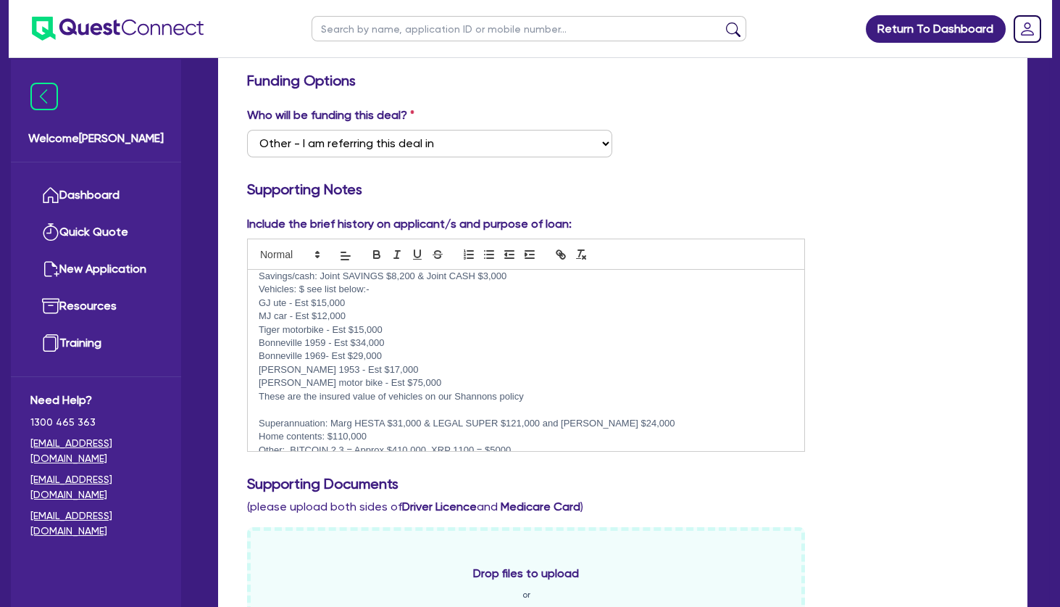
scroll to position [250, 0]
drag, startPoint x: 408, startPoint y: 380, endPoint x: 362, endPoint y: 378, distance: 45.7
click at [362, 378] on p "Vincent motor bike - Est $75,000" at bounding box center [526, 381] width 535 height 13
drag, startPoint x: 385, startPoint y: 354, endPoint x: 333, endPoint y: 351, distance: 52.3
click at [333, 351] on p "Bonneville 1969- Est $29,000" at bounding box center [526, 355] width 535 height 13
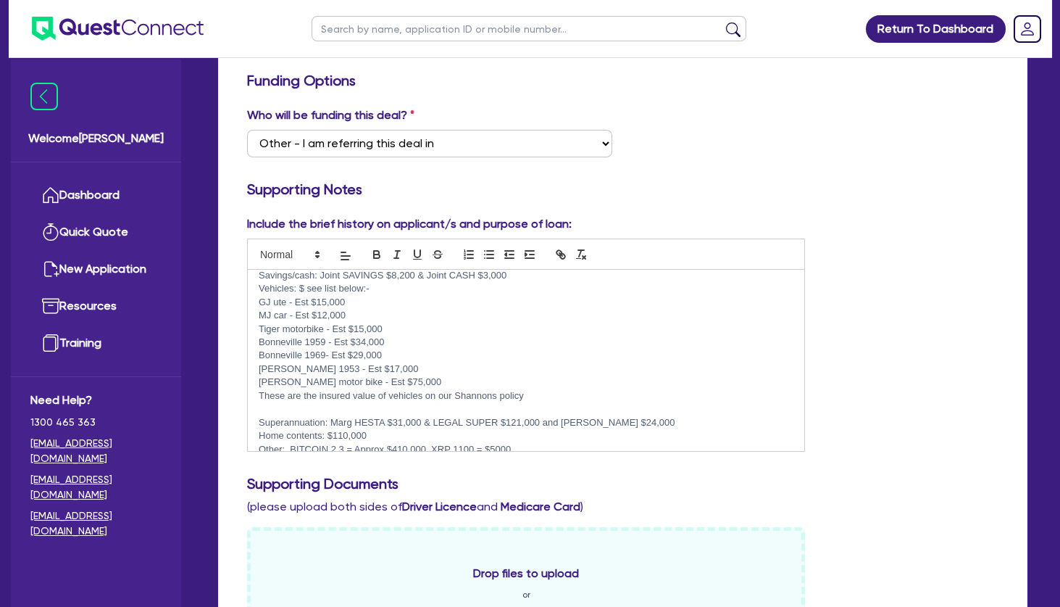
click at [393, 363] on p "Norvin 1953 - Est $17,000" at bounding box center [526, 368] width 535 height 13
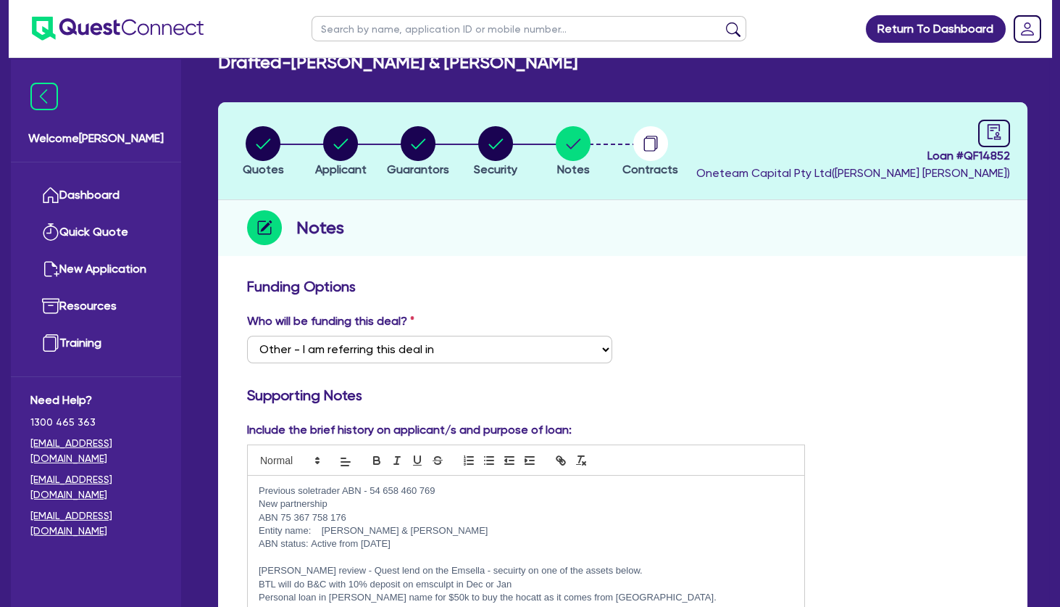
scroll to position [0, 0]
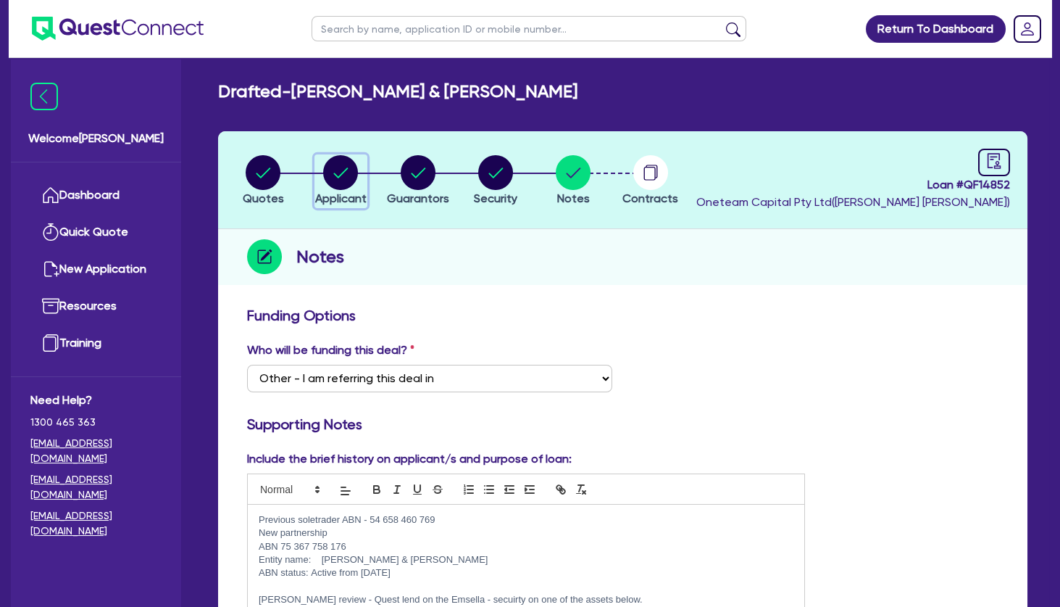
click at [349, 183] on circle "button" at bounding box center [340, 172] width 35 height 35
select select "PARTNERSHIP"
select select "HEALTH_BEAUTY"
select select "HAIR_BEAUTY_SALONS"
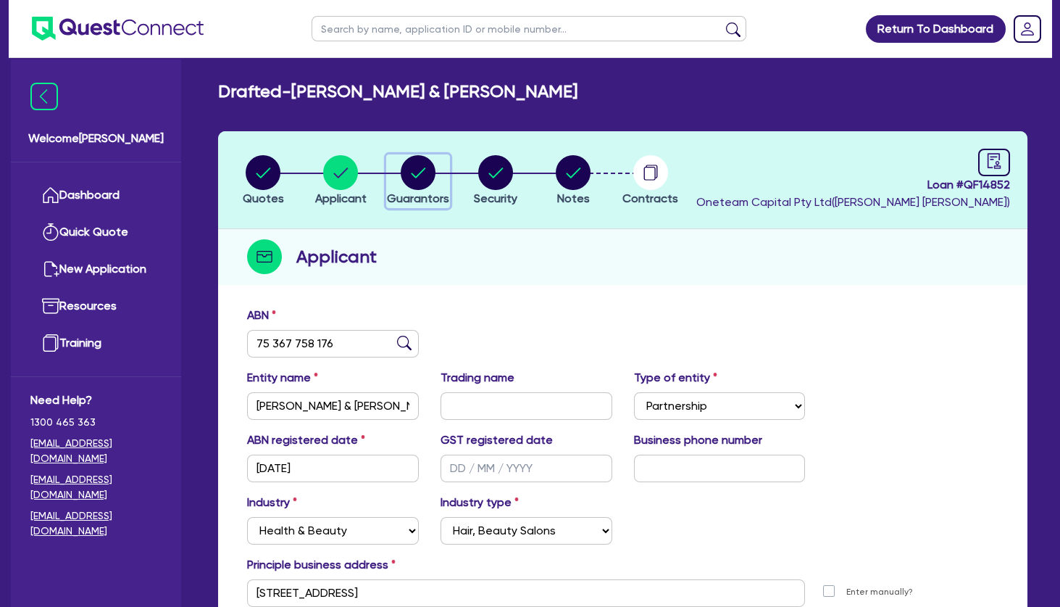
click at [418, 178] on circle "button" at bounding box center [418, 172] width 35 height 35
select select "MRS"
select select "[GEOGRAPHIC_DATA]"
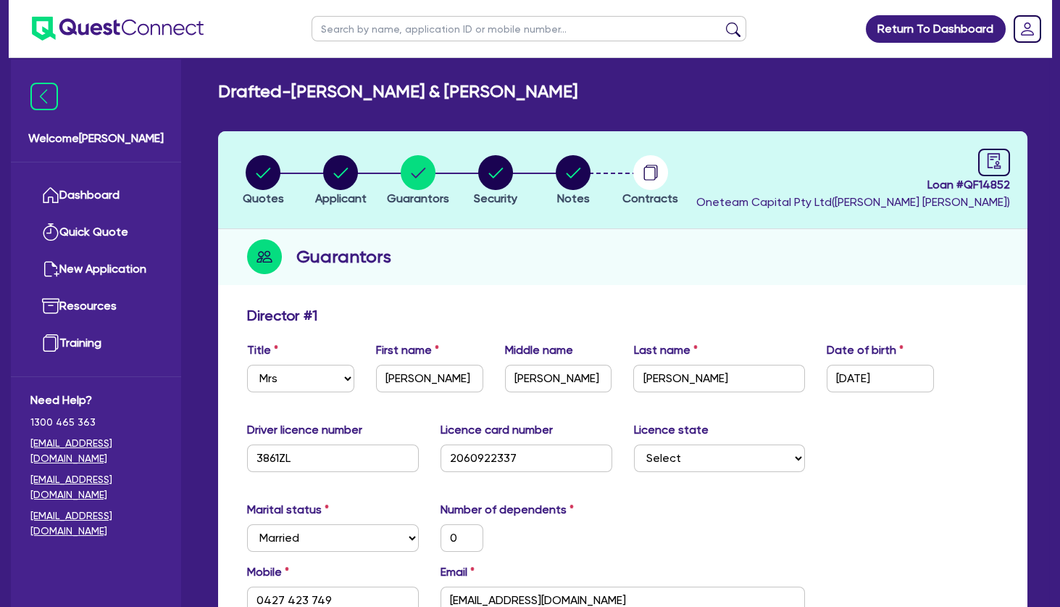
click at [670, 257] on div "Guarantors" at bounding box center [622, 257] width 809 height 56
click at [108, 181] on link "Dashboard" at bounding box center [95, 195] width 131 height 37
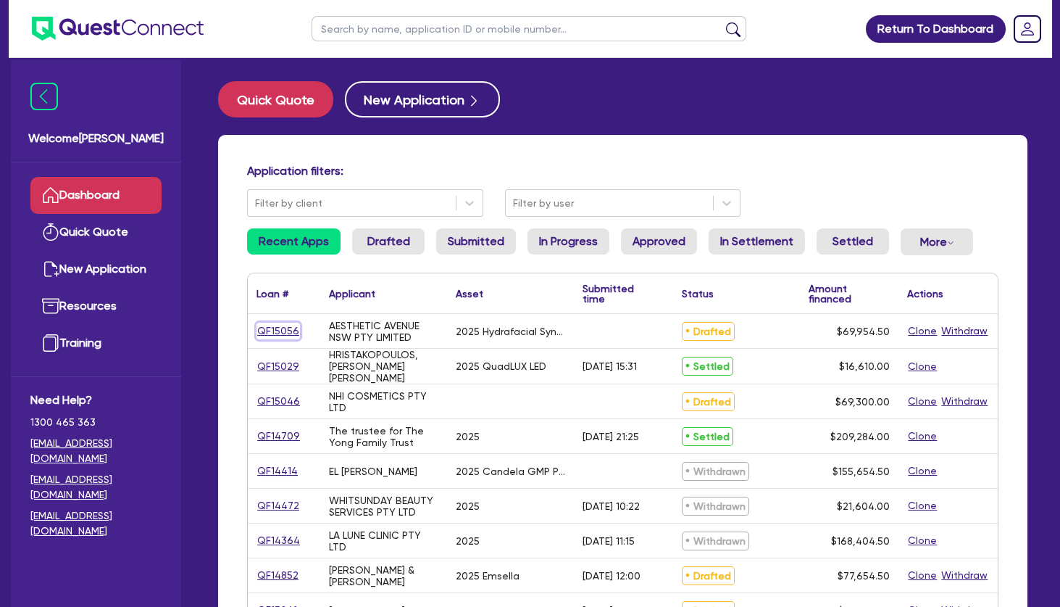
click at [286, 331] on link "QF15056" at bounding box center [278, 330] width 43 height 17
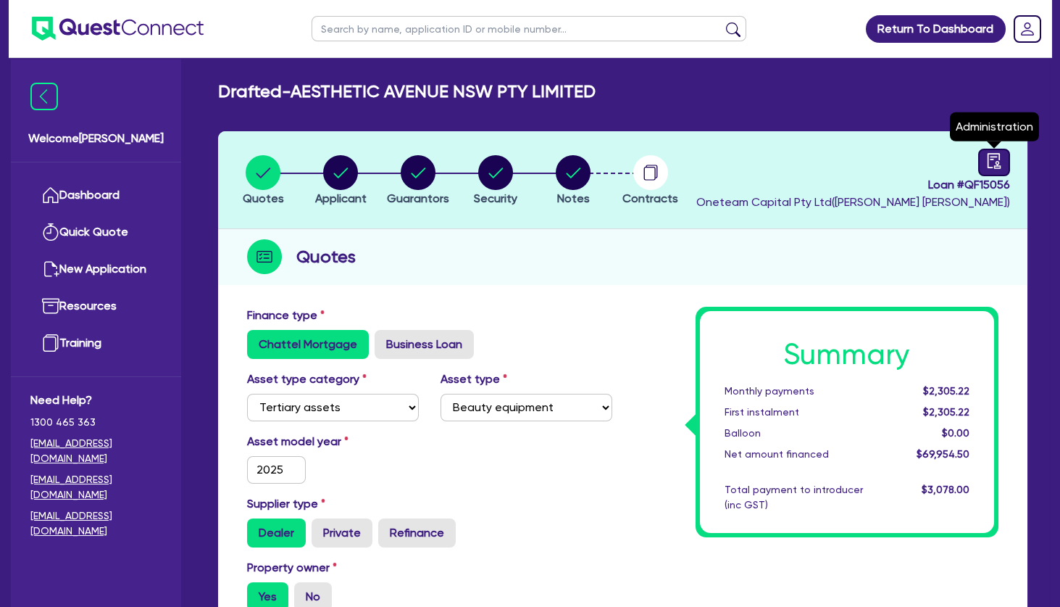
click at [996, 158] on icon "audit" at bounding box center [994, 161] width 16 height 16
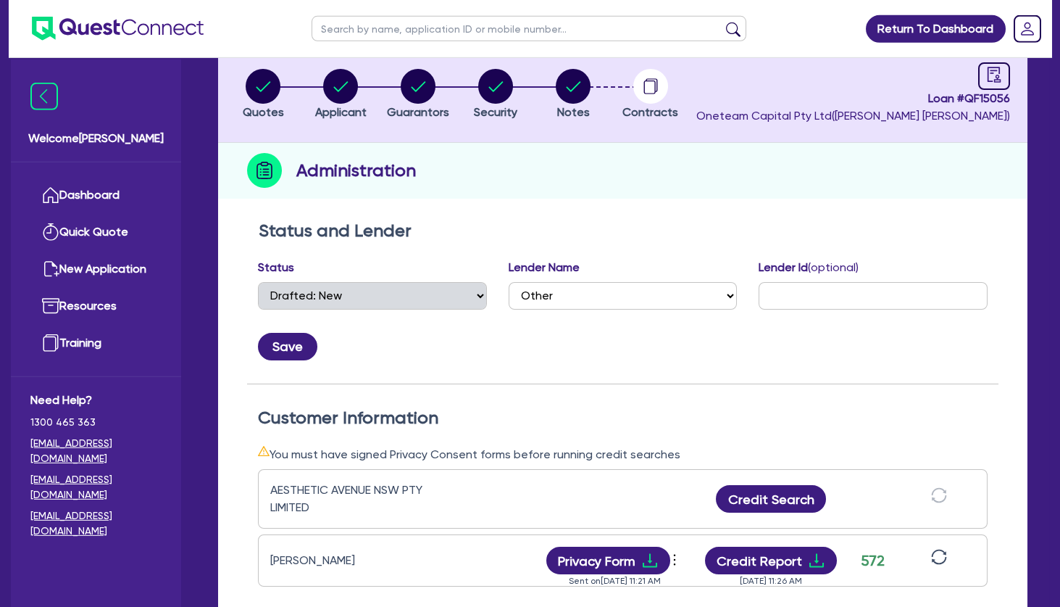
scroll to position [157, 0]
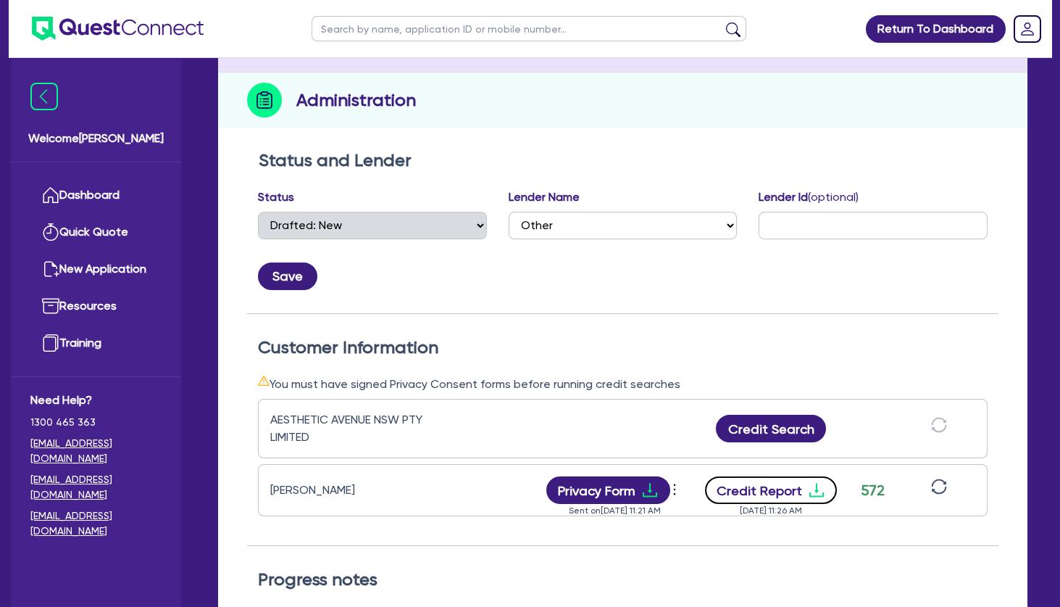
click at [798, 493] on button "Credit Report" at bounding box center [771, 490] width 133 height 28
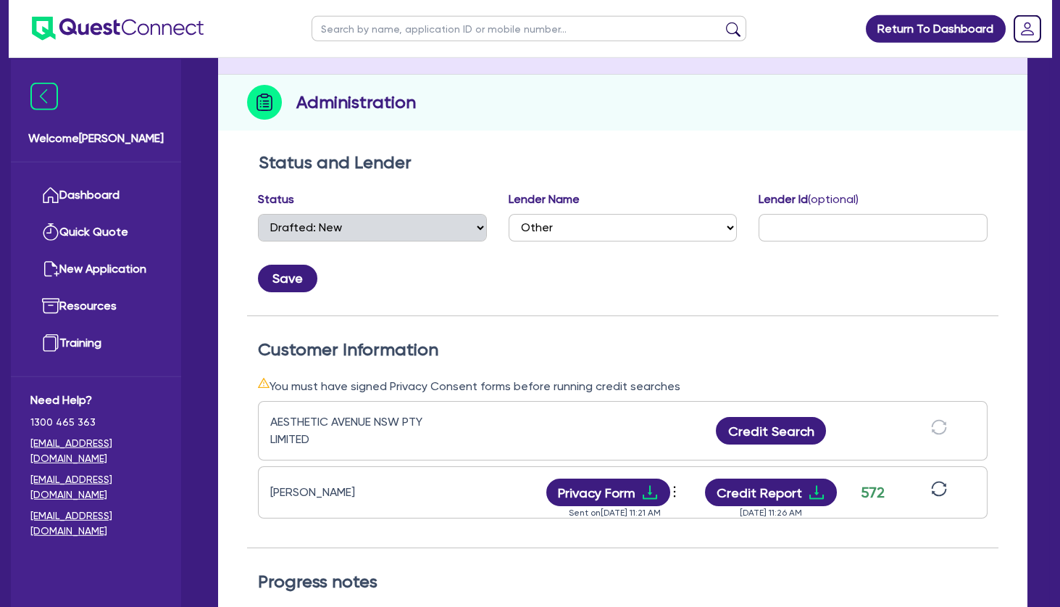
scroll to position [0, 0]
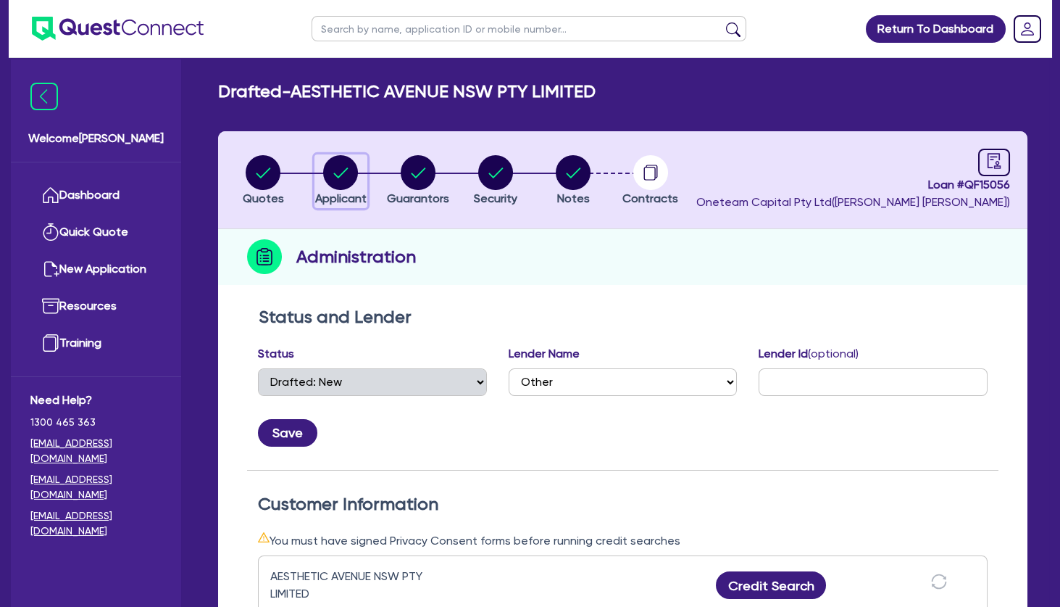
click at [341, 160] on circle "button" at bounding box center [340, 172] width 35 height 35
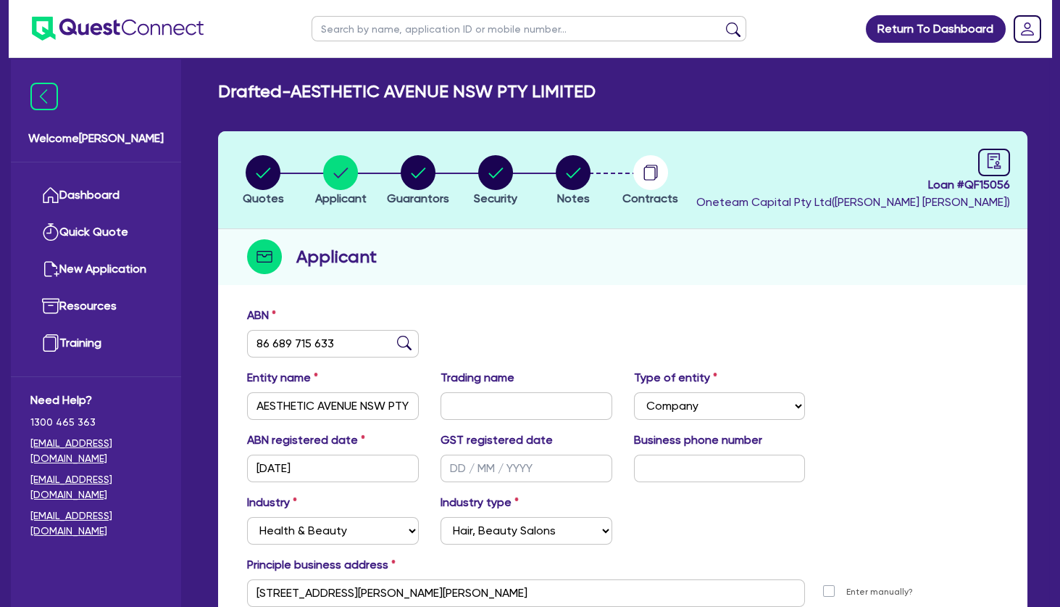
click at [384, 32] on input "text" at bounding box center [529, 28] width 435 height 25
click button "submit" at bounding box center [733, 32] width 23 height 20
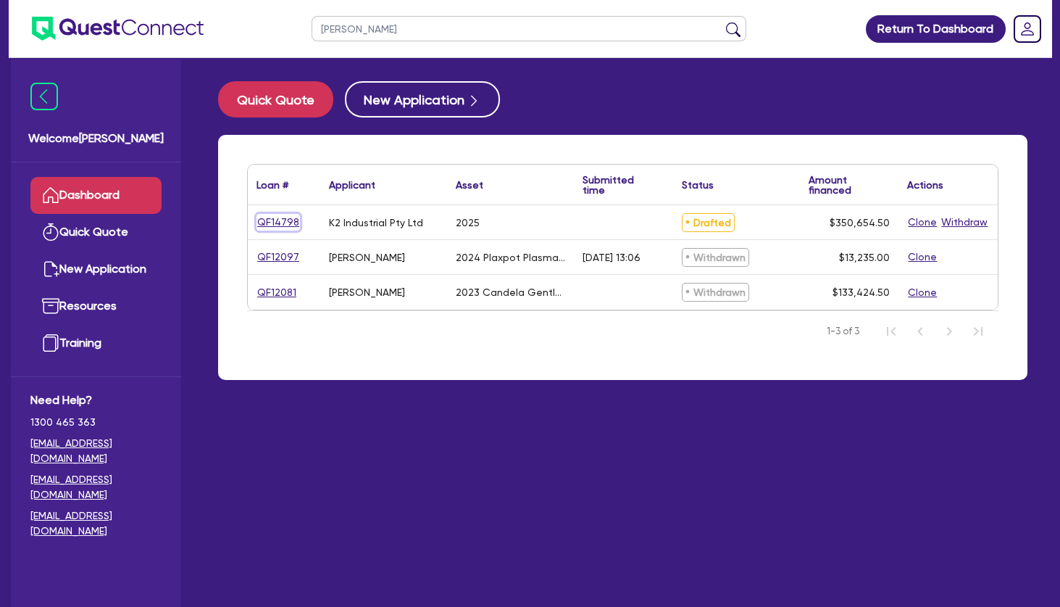
click at [291, 228] on link "QF14798" at bounding box center [278, 222] width 43 height 17
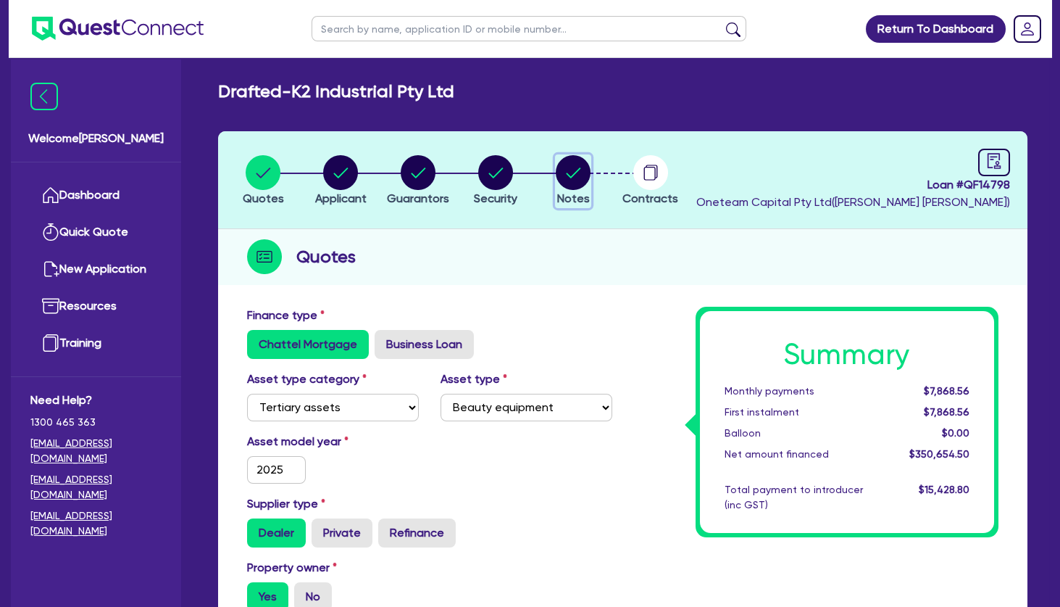
click at [568, 172] on circle "button" at bounding box center [573, 172] width 35 height 35
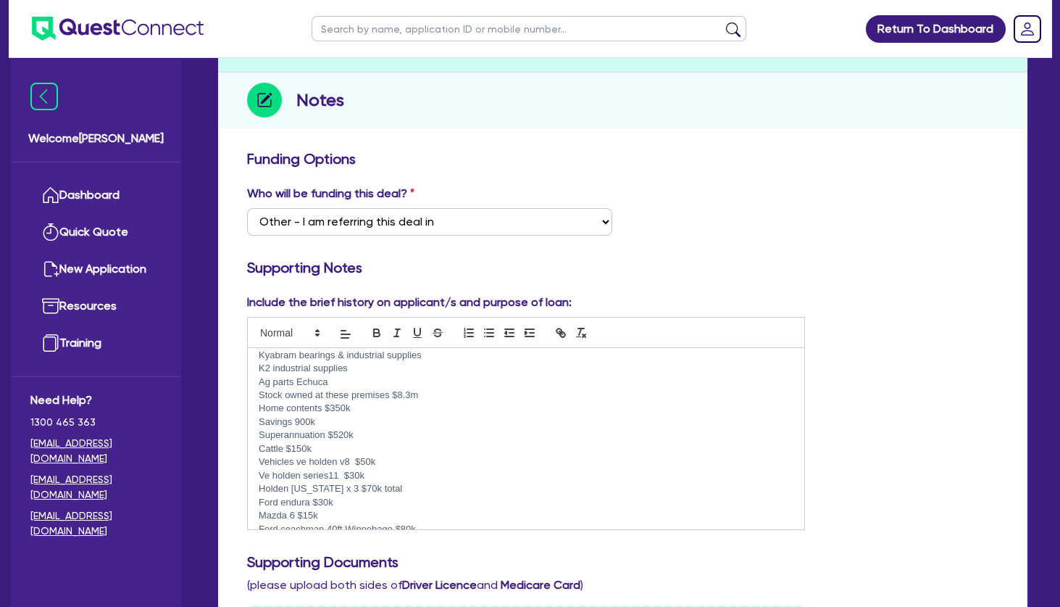
scroll to position [313, 0]
click at [432, 359] on p "Stock owned at these premises $8.3m" at bounding box center [526, 357] width 535 height 13
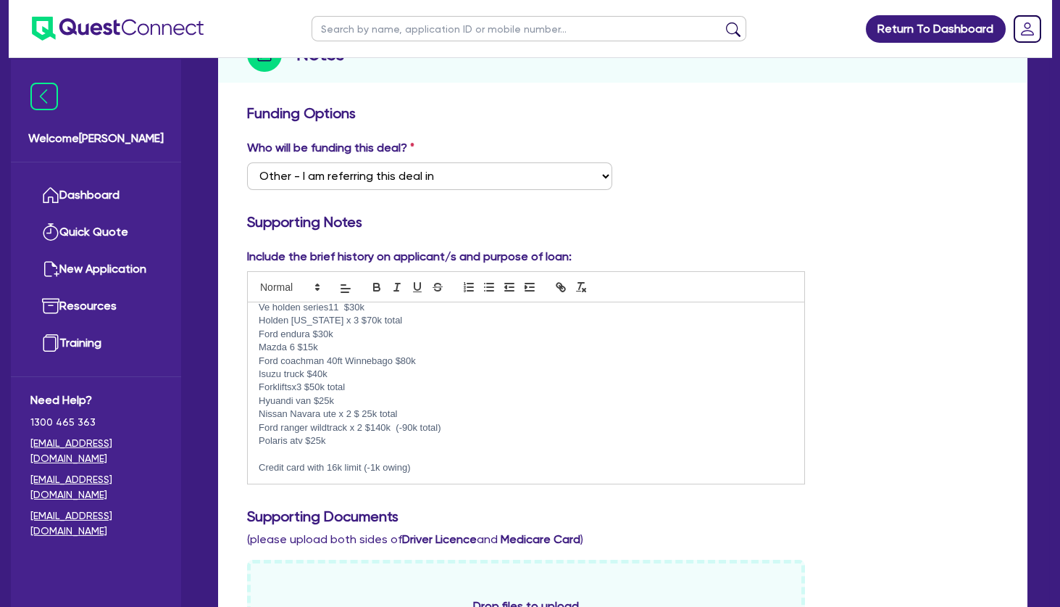
scroll to position [235, 0]
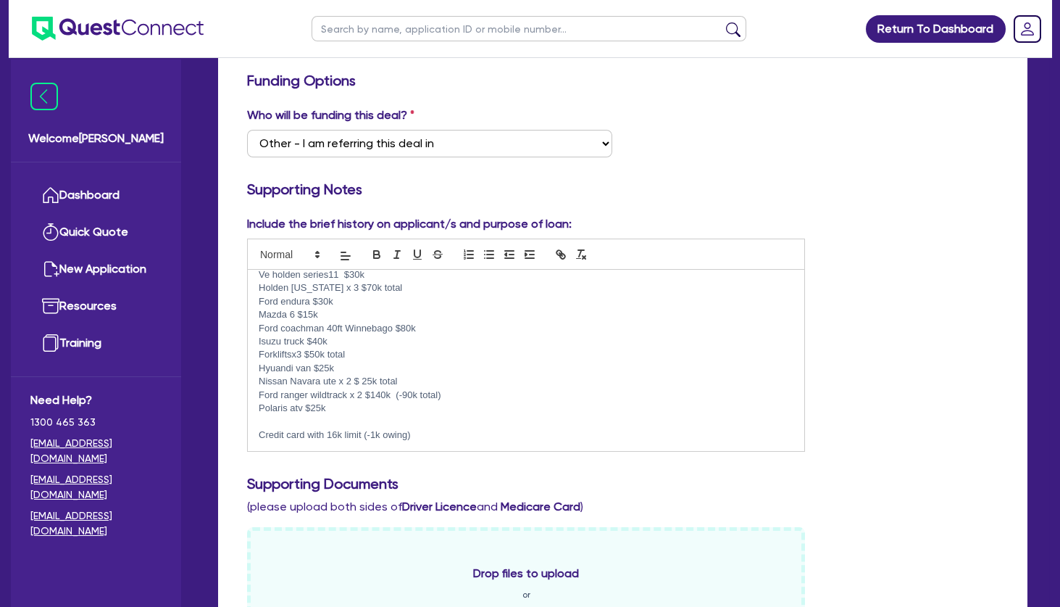
click at [336, 317] on p "Mazda 6 $15k" at bounding box center [526, 314] width 535 height 13
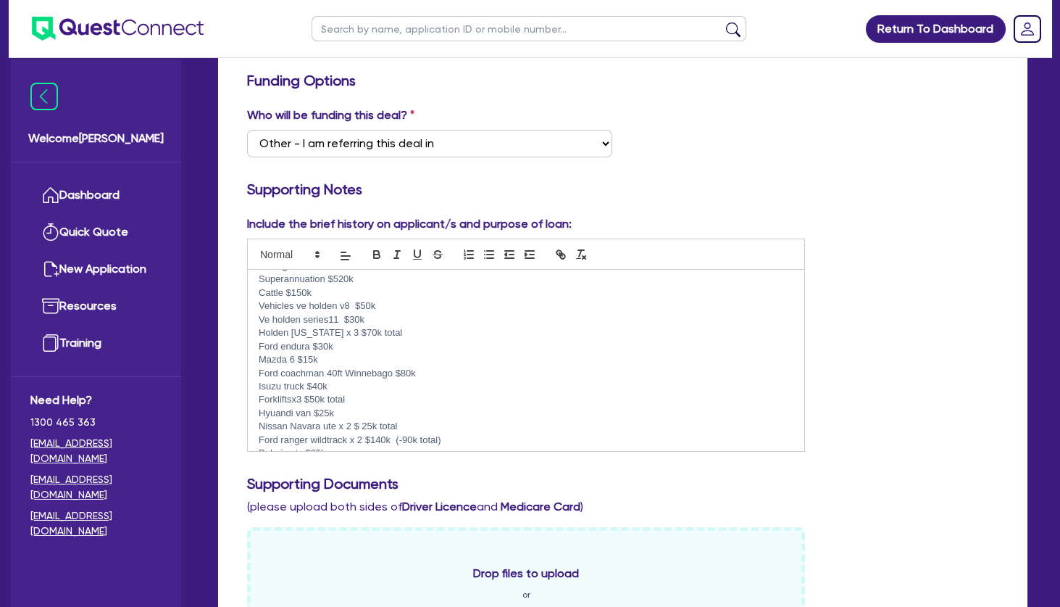
scroll to position [336, 0]
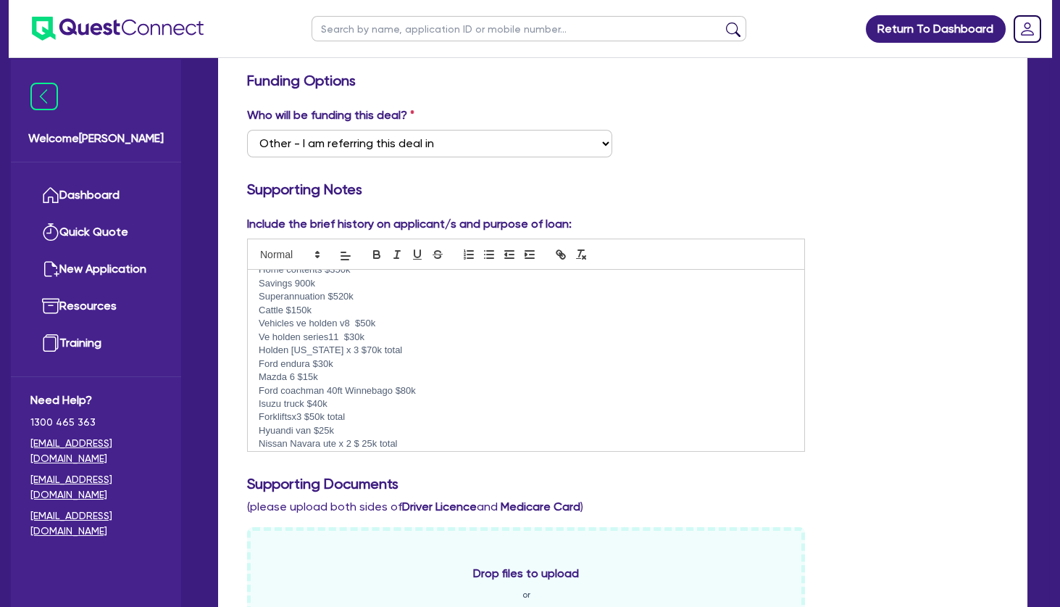
click at [356, 363] on p "Ford endura $30k" at bounding box center [526, 363] width 535 height 13
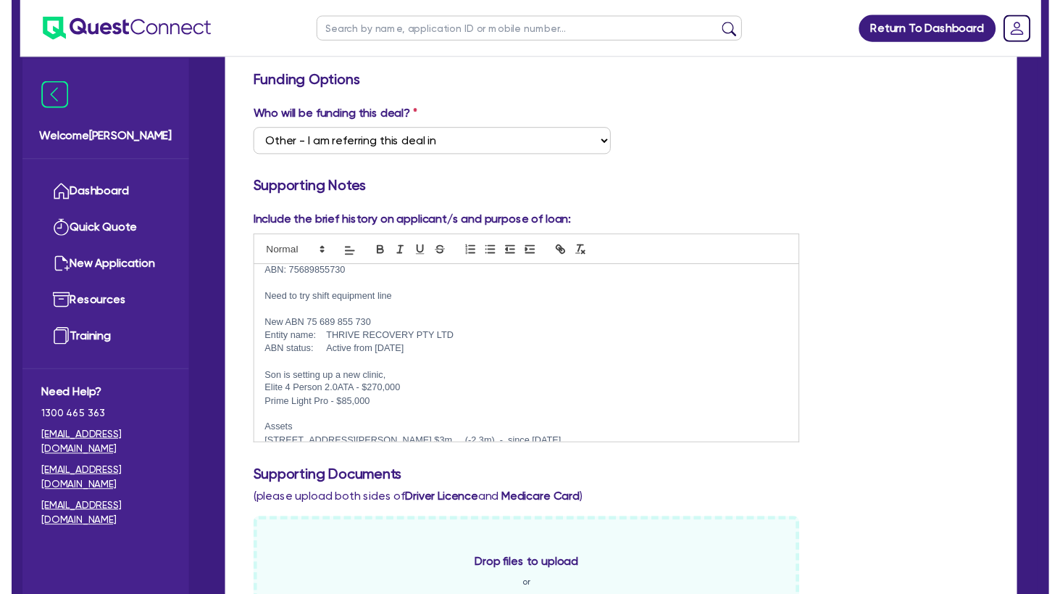
scroll to position [0, 0]
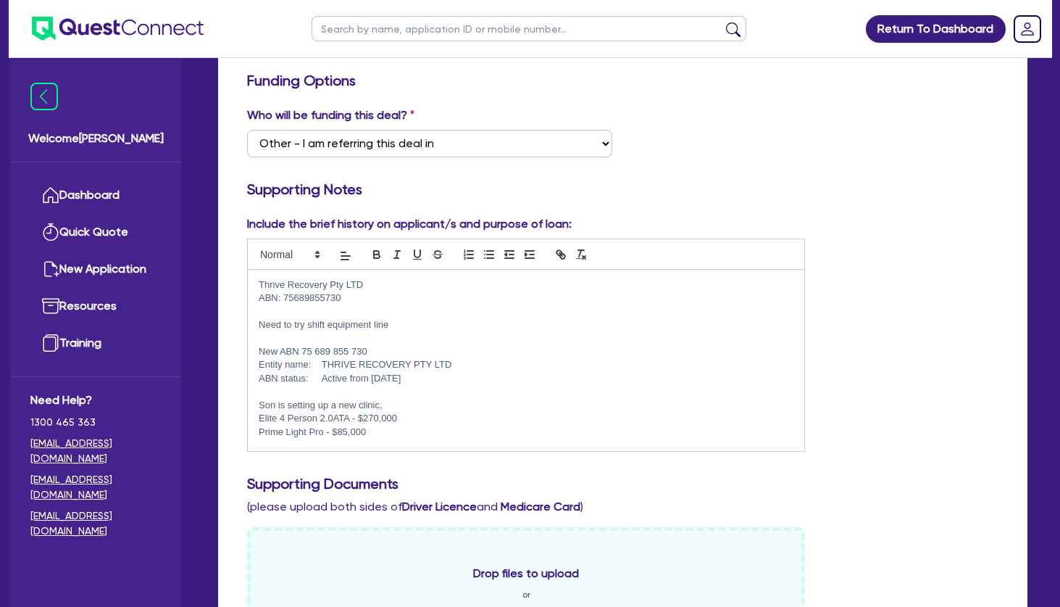
click at [379, 339] on p at bounding box center [526, 337] width 535 height 13
click at [397, 320] on p "Need to try shift equipment line" at bounding box center [526, 324] width 535 height 13
drag, startPoint x: 401, startPoint y: 312, endPoint x: 229, endPoint y: 284, distance: 174.7
click at [248, 284] on div "Thrive Recovery Pty LTD ABN: 75689855730 Need to try shift equipment line New A…" at bounding box center [526, 360] width 557 height 181
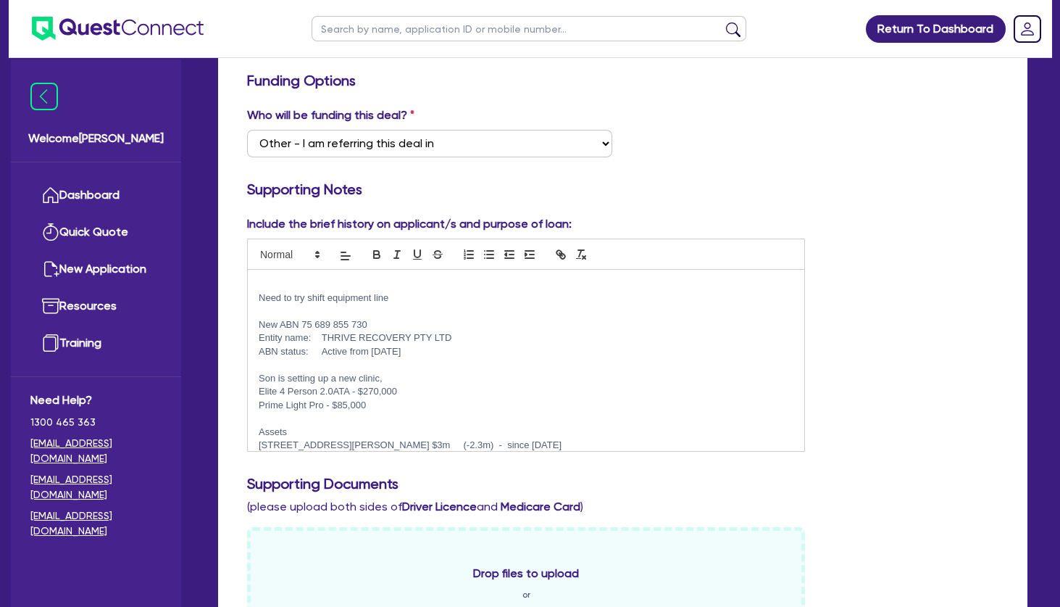
click at [463, 323] on p "New ABN 75 689 855 730" at bounding box center [526, 324] width 535 height 13
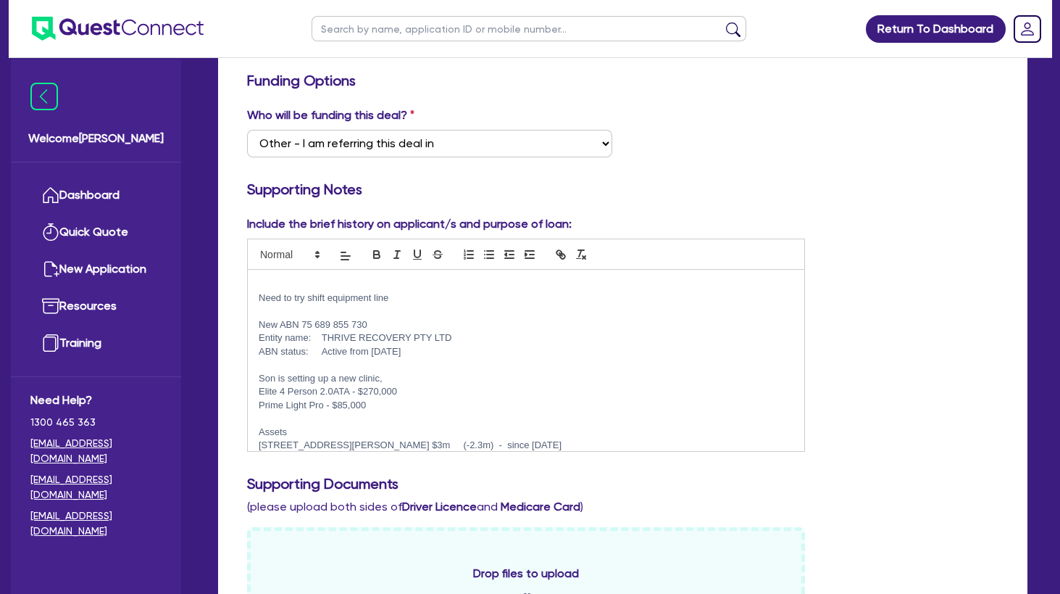
click at [401, 307] on p at bounding box center [526, 311] width 535 height 13
click at [360, 359] on p at bounding box center [526, 364] width 535 height 13
click at [472, 339] on p "Entity name: THRIVE RECOVERY PTY LTD" at bounding box center [526, 337] width 535 height 13
click at [460, 350] on p "ABN status: Active from 08 Aug 2025" at bounding box center [526, 351] width 535 height 13
click at [356, 308] on p at bounding box center [526, 311] width 535 height 13
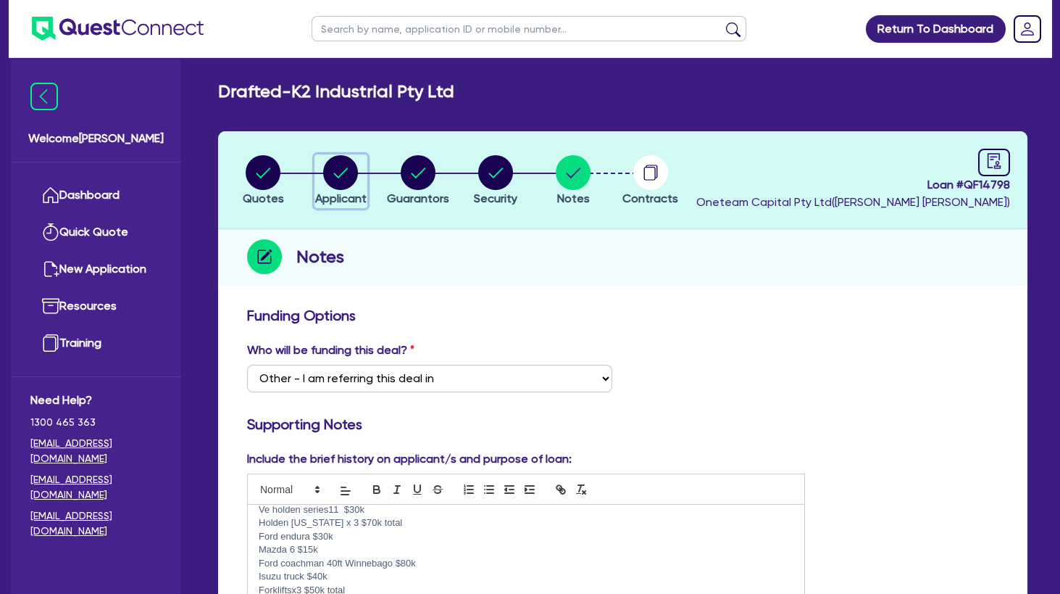
click at [338, 173] on circle "button" at bounding box center [340, 172] width 35 height 35
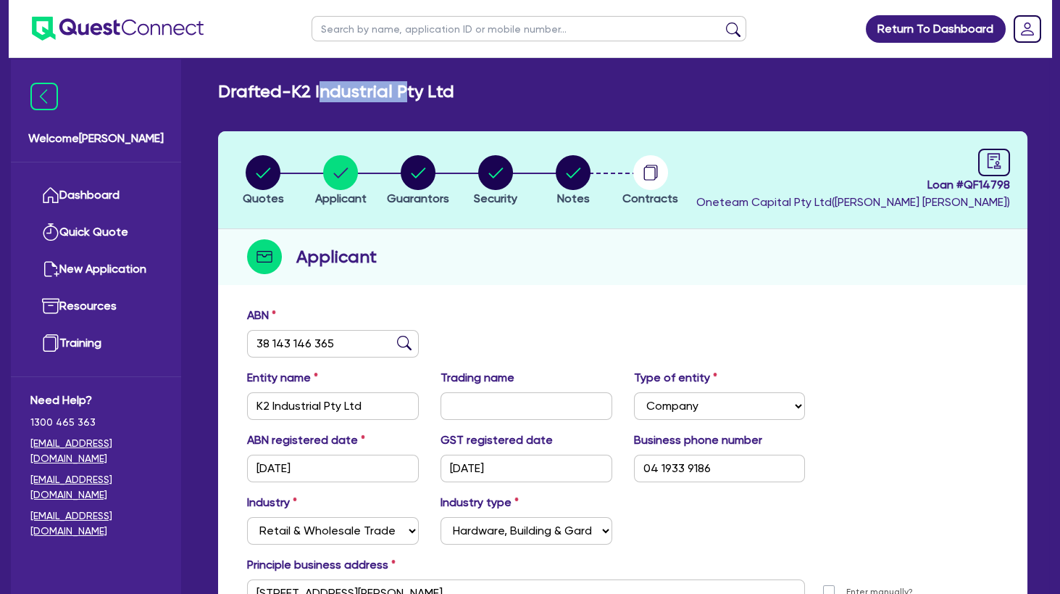
drag, startPoint x: 332, startPoint y: 87, endPoint x: 424, endPoint y: 88, distance: 92.0
click at [424, 88] on h2 "Drafted - K2 Industrial Pty Ltd" at bounding box center [336, 91] width 236 height 21
click at [570, 168] on circle "button" at bounding box center [573, 172] width 35 height 35
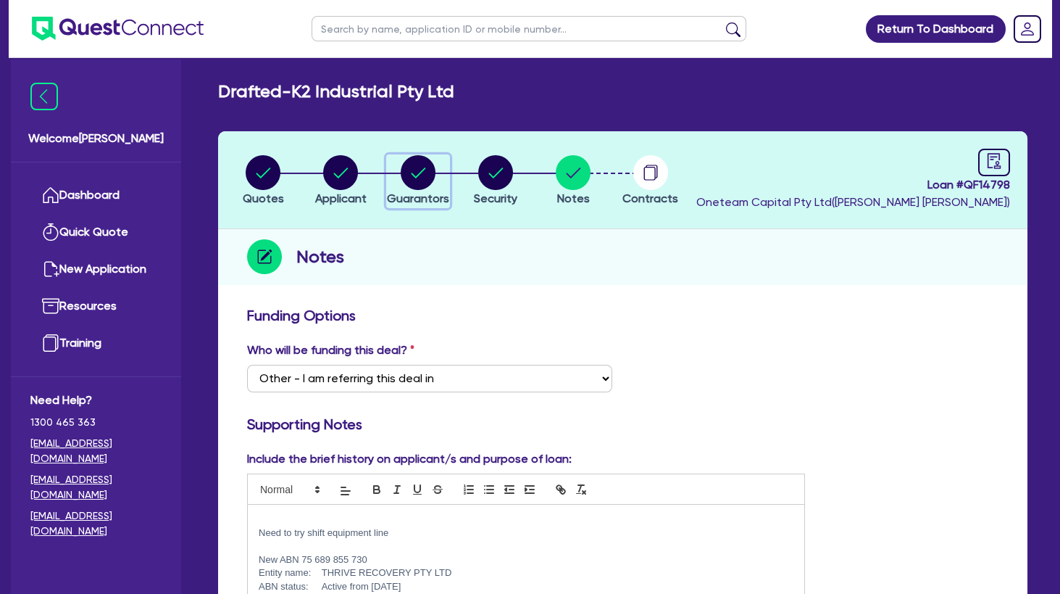
click at [420, 157] on circle "button" at bounding box center [418, 172] width 35 height 35
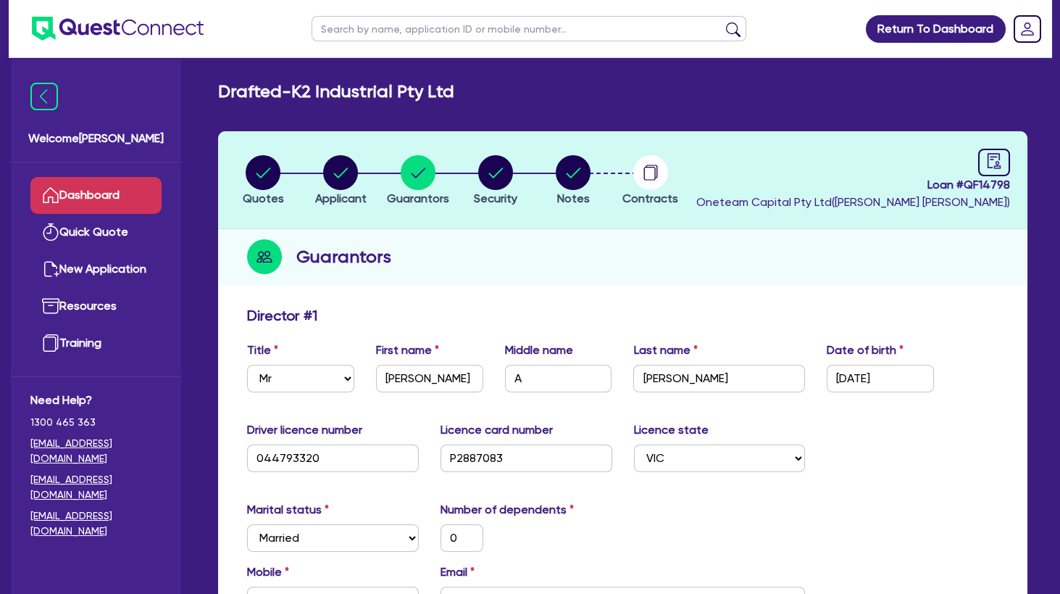
click at [114, 199] on link "Dashboard" at bounding box center [95, 195] width 131 height 37
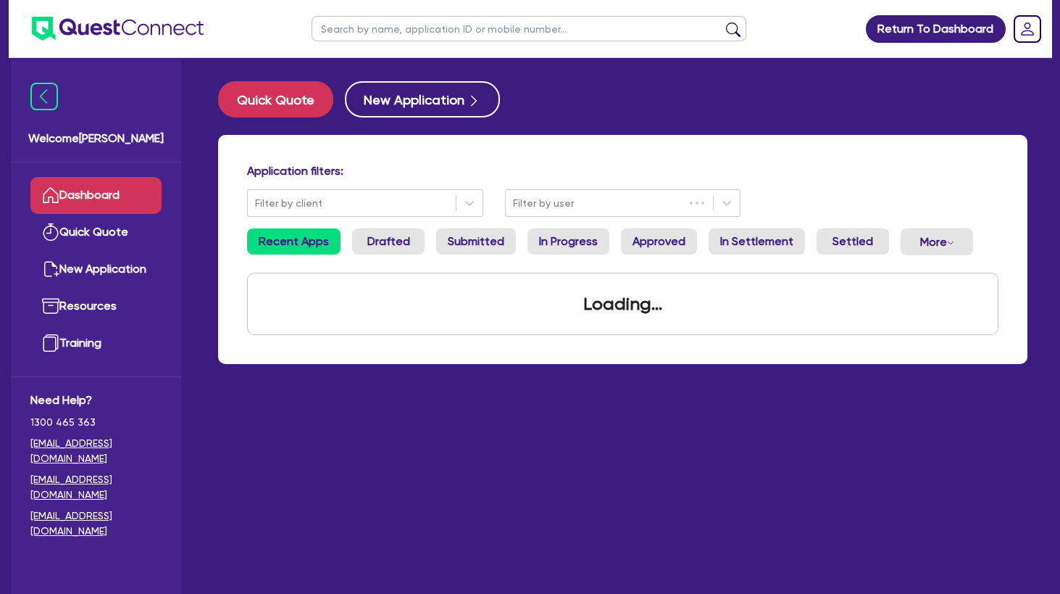
click at [370, 26] on input "text" at bounding box center [529, 28] width 435 height 25
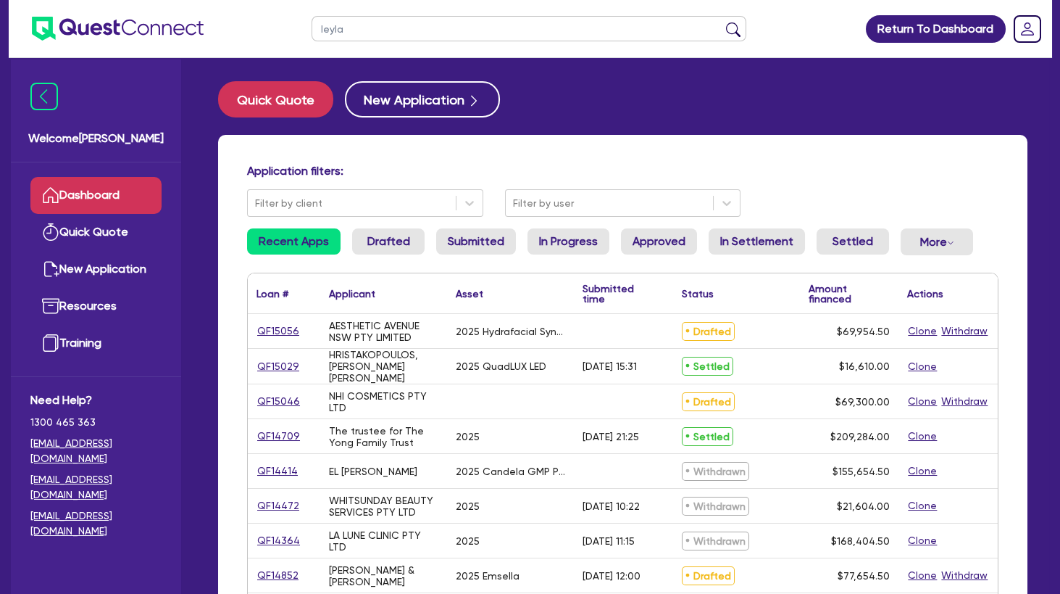
click at [722, 22] on button "submit" at bounding box center [733, 32] width 23 height 20
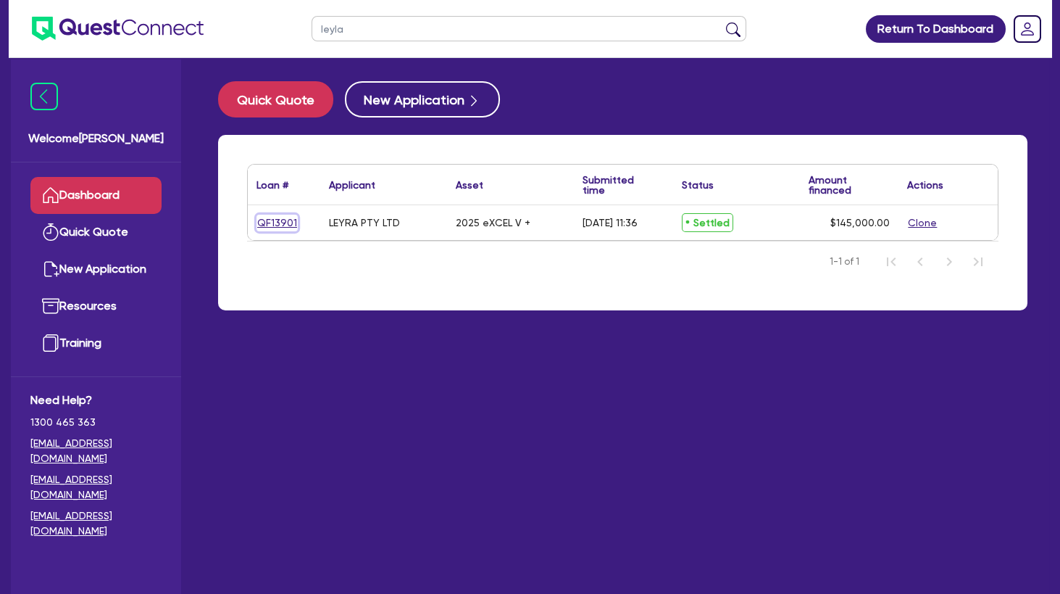
click at [278, 221] on link "QF13901" at bounding box center [277, 223] width 41 height 17
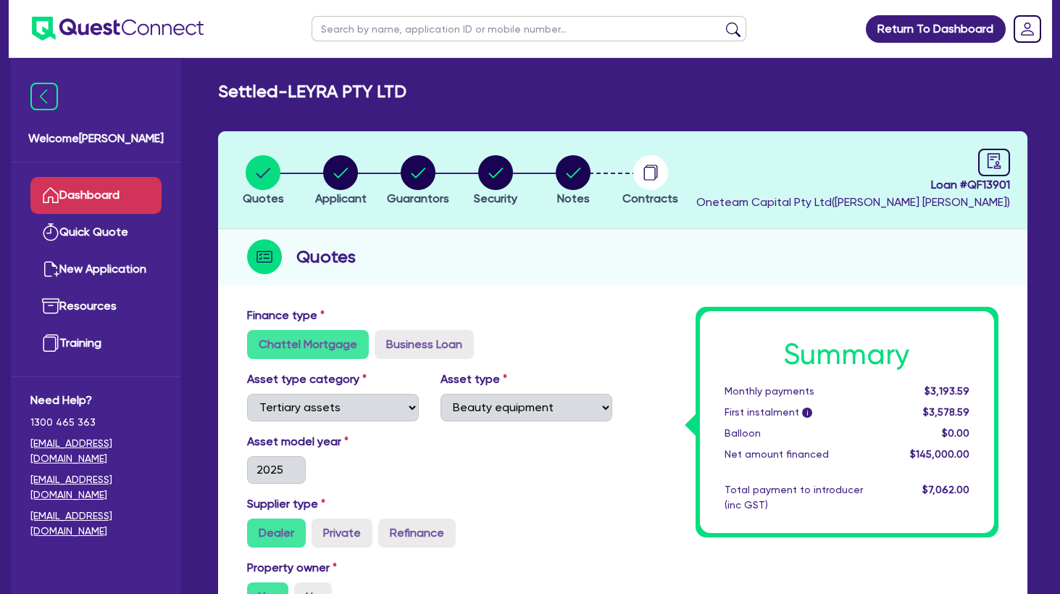
click at [138, 200] on link "Dashboard" at bounding box center [95, 195] width 131 height 37
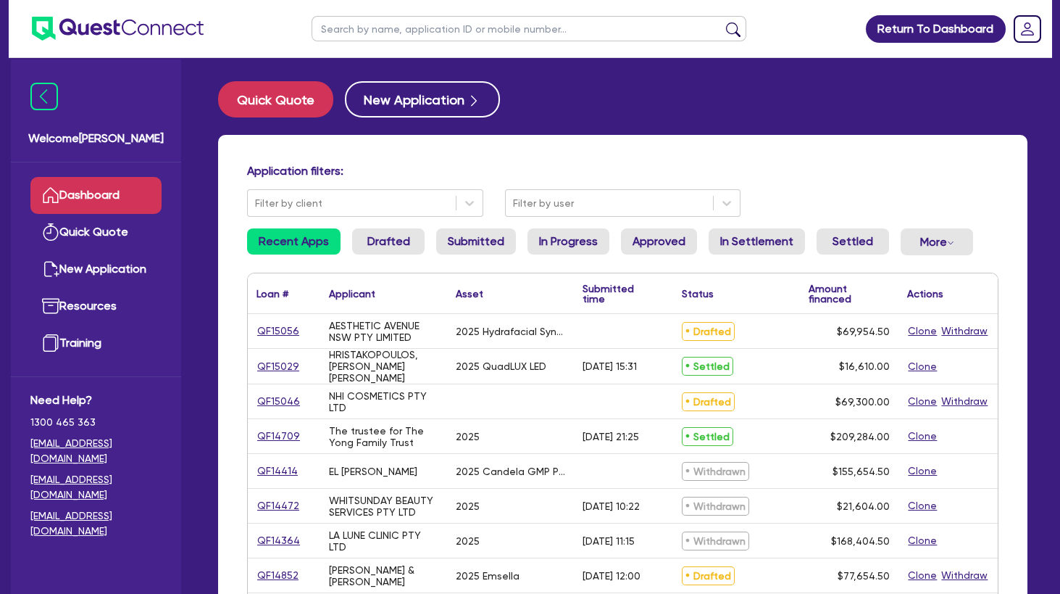
click at [399, 25] on input "text" at bounding box center [529, 28] width 435 height 25
click at [722, 22] on button "submit" at bounding box center [733, 32] width 23 height 20
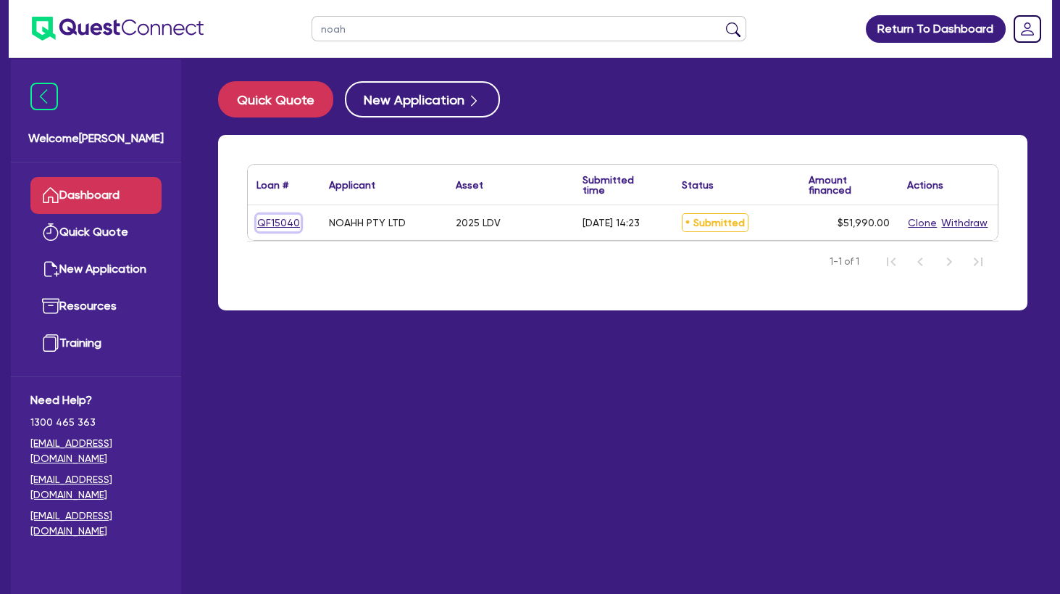
click at [282, 222] on link "QF15040" at bounding box center [279, 223] width 44 height 17
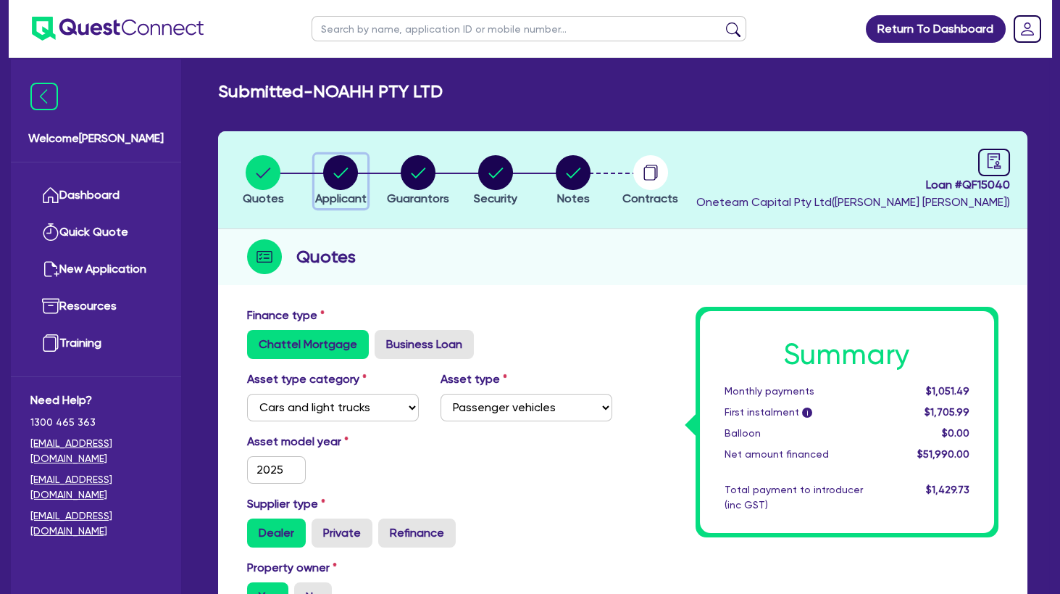
click at [336, 175] on icon "button" at bounding box center [341, 172] width 14 height 10
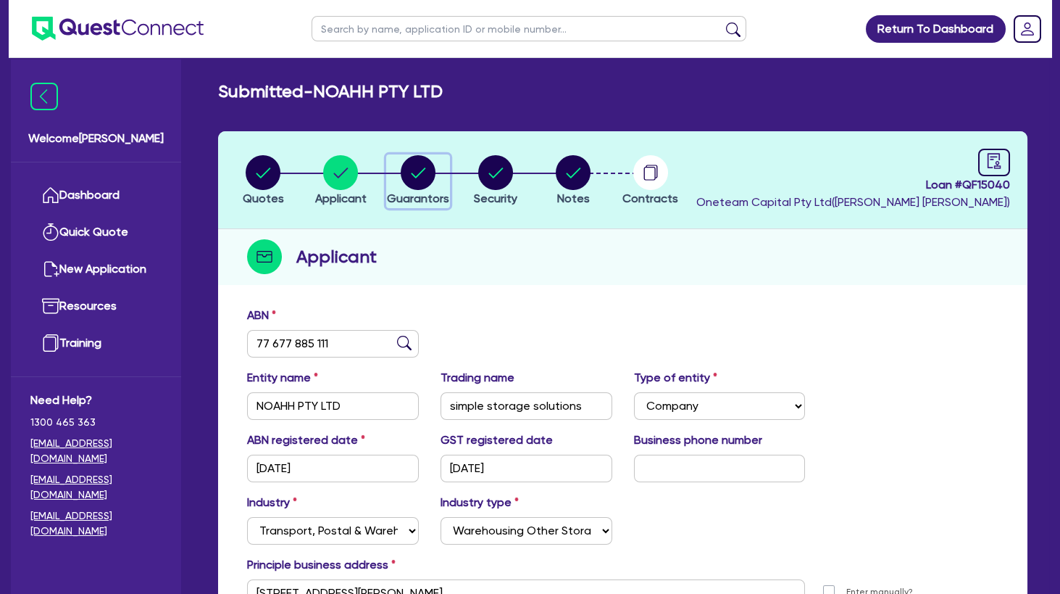
click at [422, 170] on icon "button" at bounding box center [419, 172] width 14 height 10
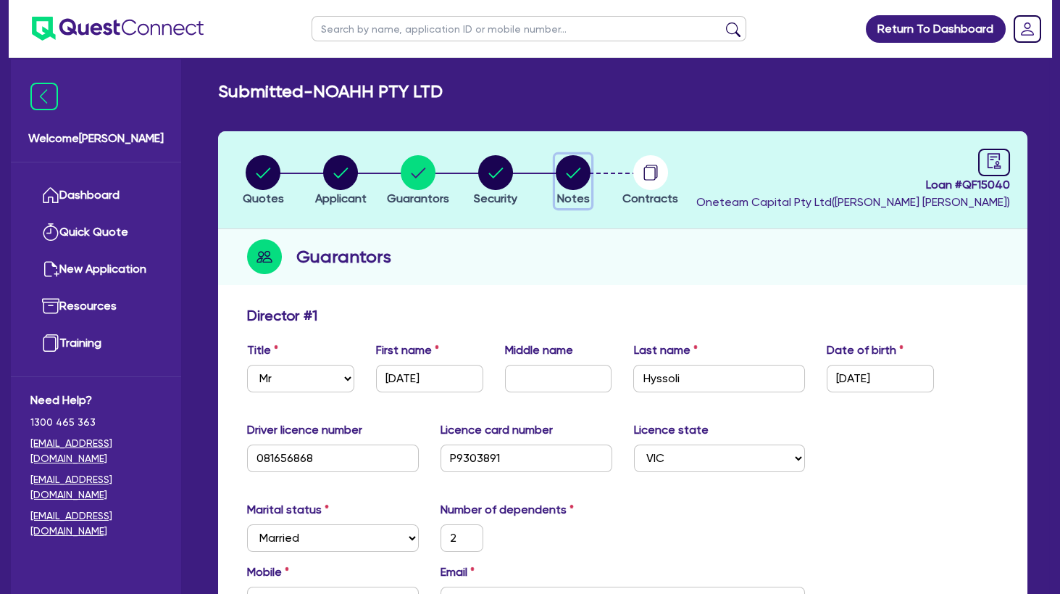
click at [573, 175] on icon "button" at bounding box center [574, 172] width 14 height 10
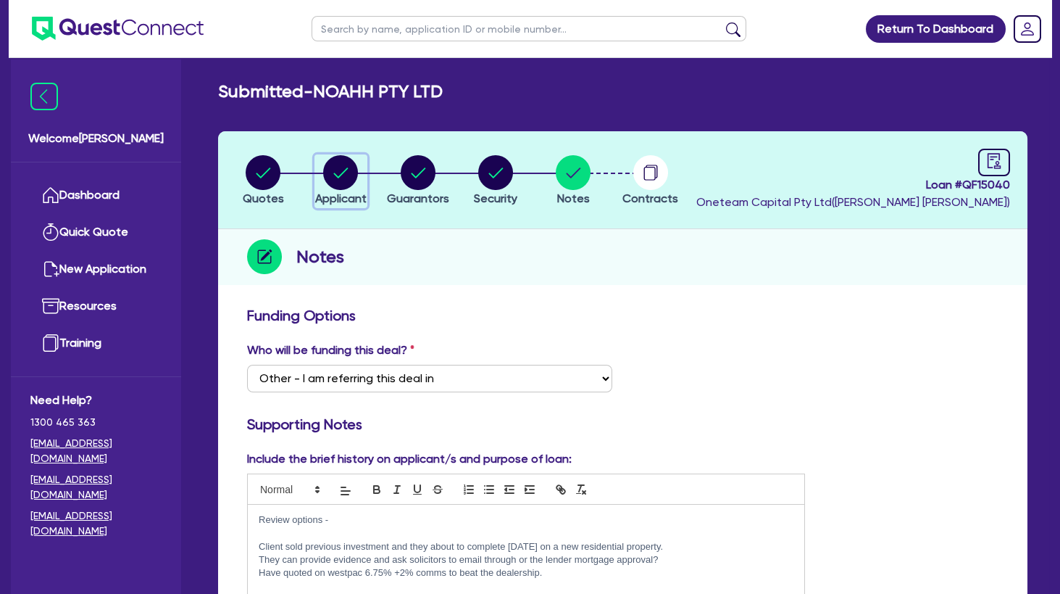
click at [339, 166] on circle "button" at bounding box center [340, 172] width 35 height 35
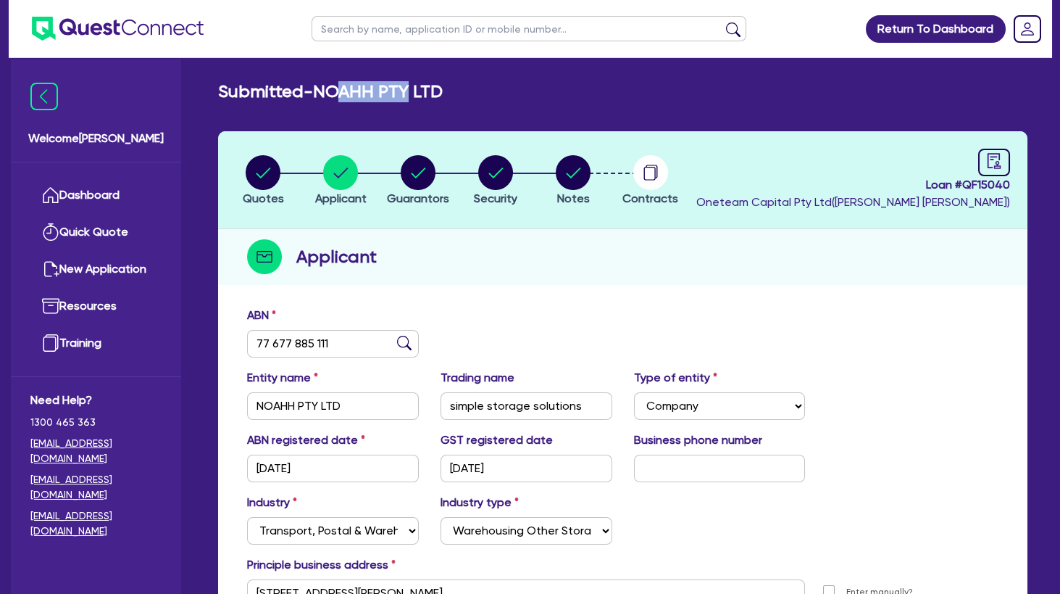
drag, startPoint x: 346, startPoint y: 96, endPoint x: 457, endPoint y: 96, distance: 110.2
click at [443, 96] on h2 "Submitted - NOAHH PTY LTD" at bounding box center [330, 91] width 225 height 21
click at [457, 96] on div "Submitted - NOAHH PTY LTD" at bounding box center [622, 91] width 831 height 21
click at [466, 249] on div "Applicant" at bounding box center [622, 257] width 809 height 56
click at [521, 278] on div "Applicant" at bounding box center [622, 257] width 809 height 56
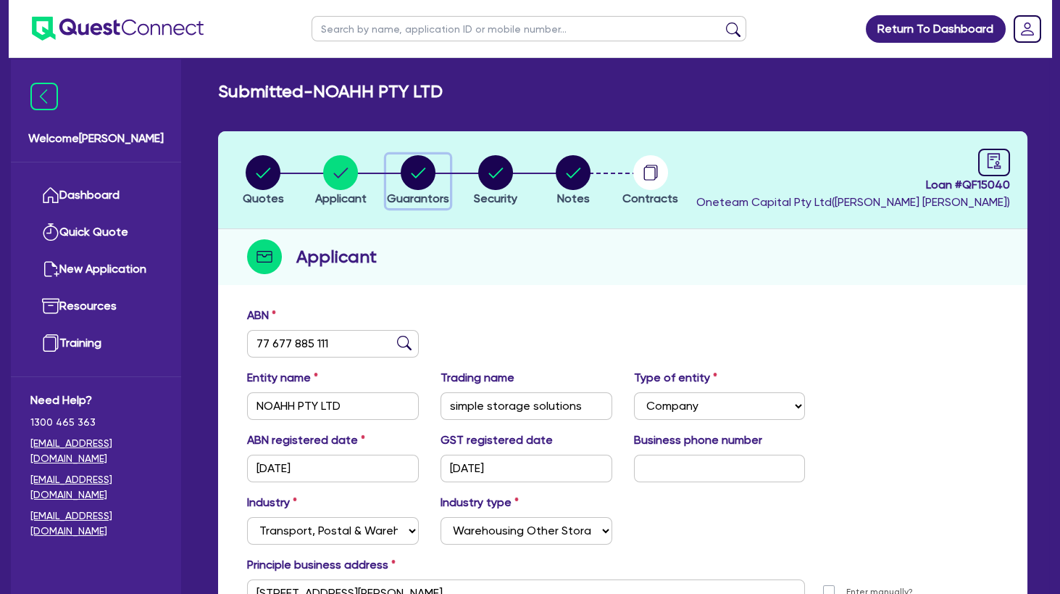
click at [419, 167] on circle "button" at bounding box center [418, 172] width 35 height 35
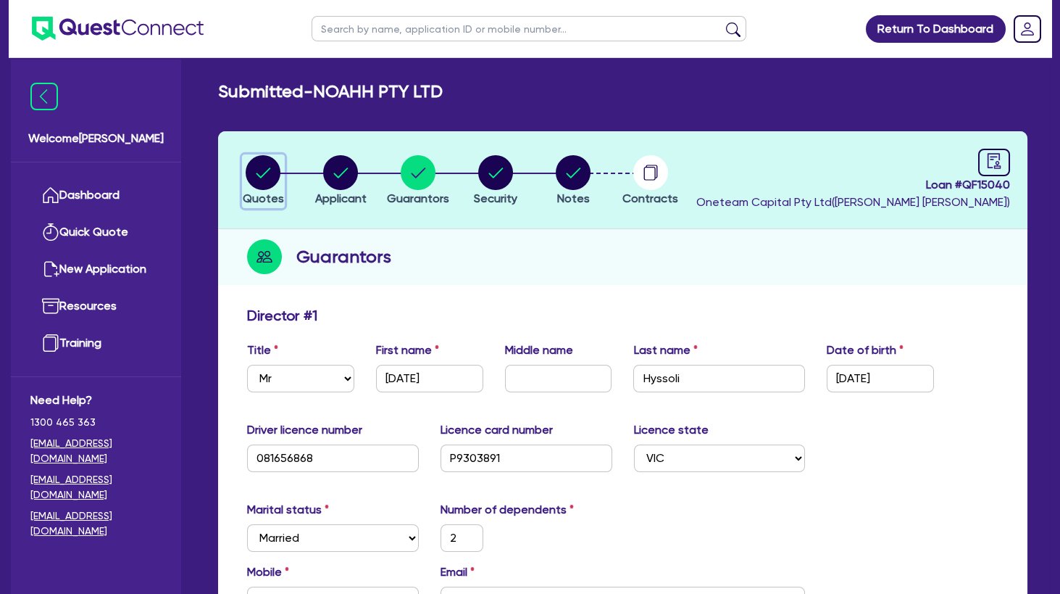
click at [254, 175] on circle "button" at bounding box center [263, 172] width 35 height 35
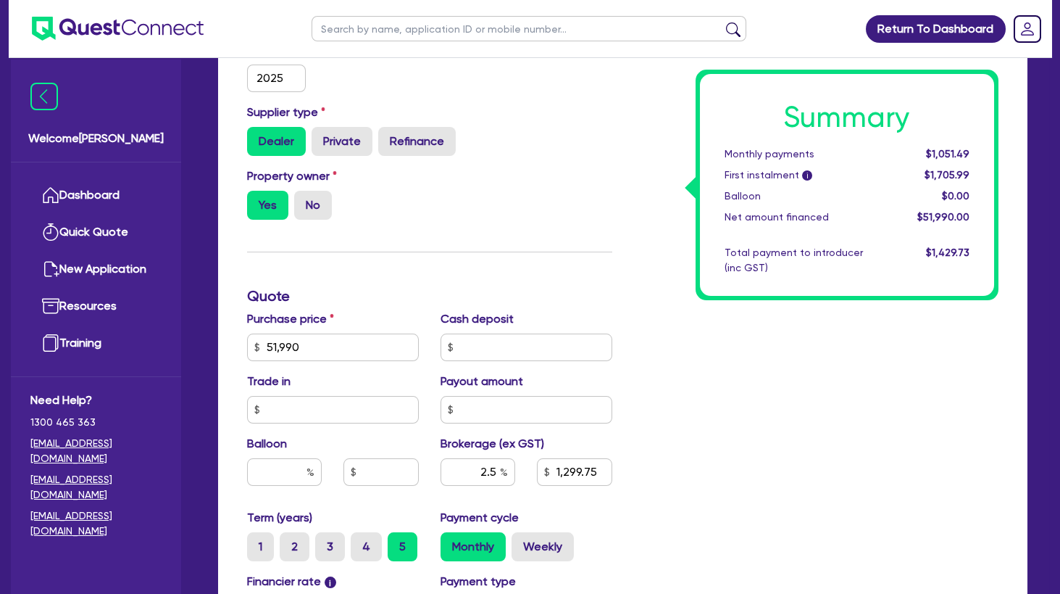
scroll to position [704, 0]
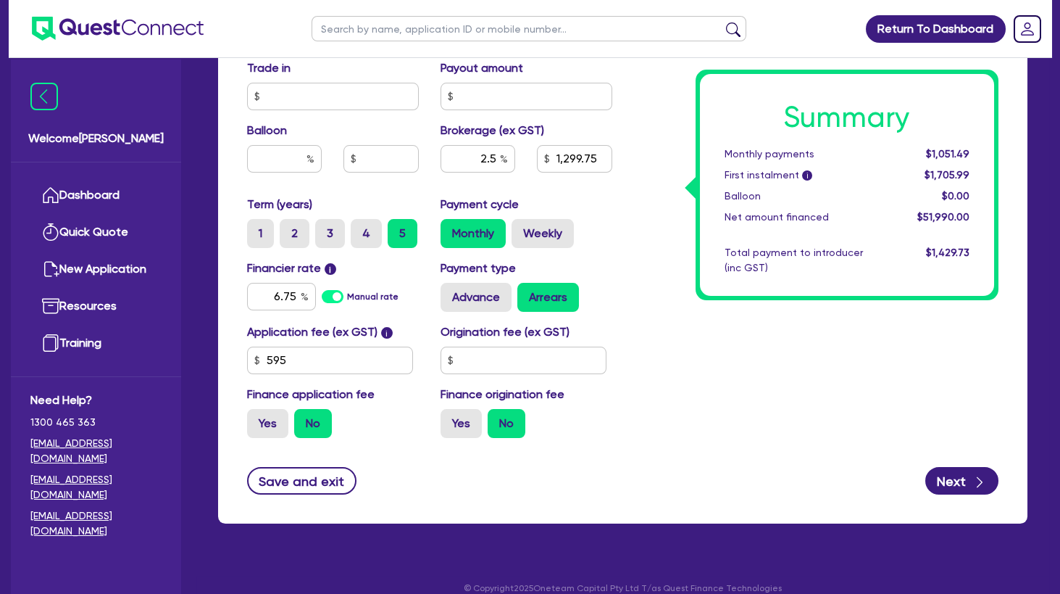
click at [645, 265] on div "Summary Monthly payments $1,051.49 First instalment i $1,705.99 Balloon $0.00 N…" at bounding box center [816, 25] width 387 height 847
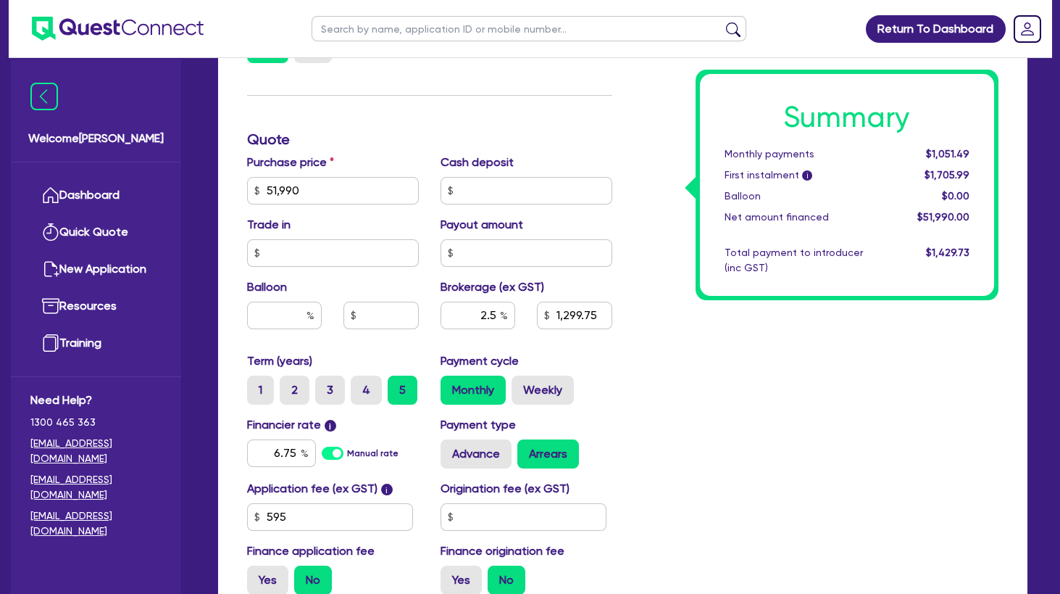
scroll to position [721, 0]
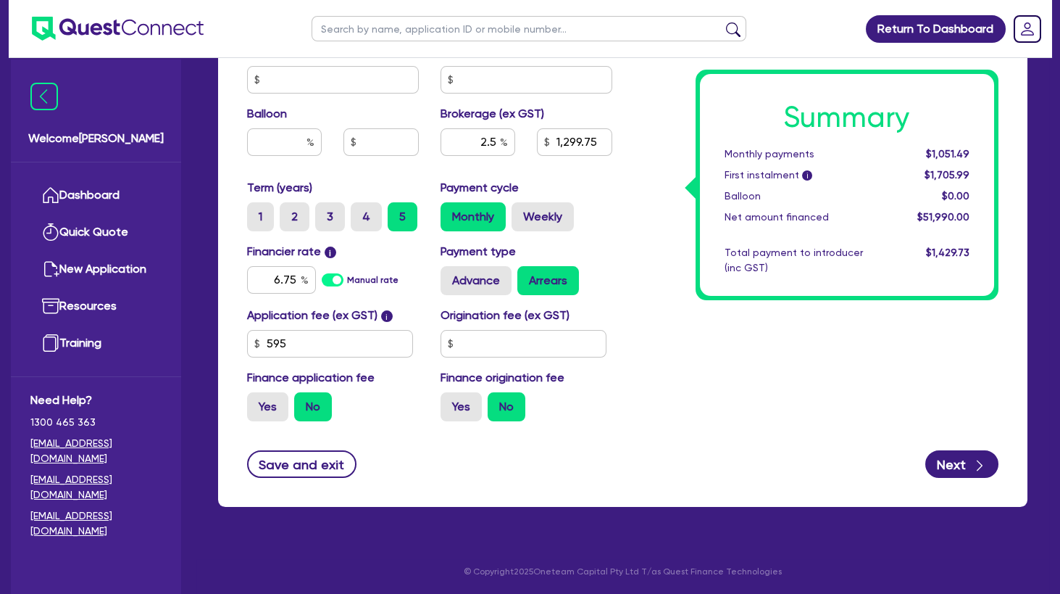
click at [703, 334] on div "Summary Monthly payments $1,051.49 First instalment i $1,705.99 Balloon $0.00 N…" at bounding box center [816, 8] width 387 height 847
click at [661, 319] on div "Summary Monthly payments $1,051.49 First instalment i $1,705.99 Balloon $0.00 N…" at bounding box center [816, 8] width 387 height 847
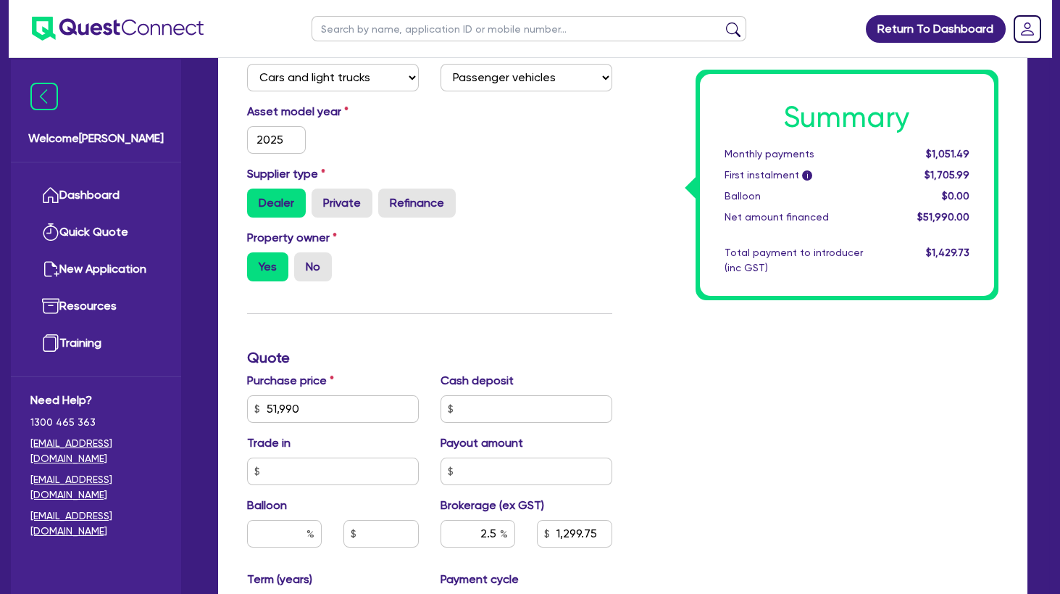
scroll to position [0, 0]
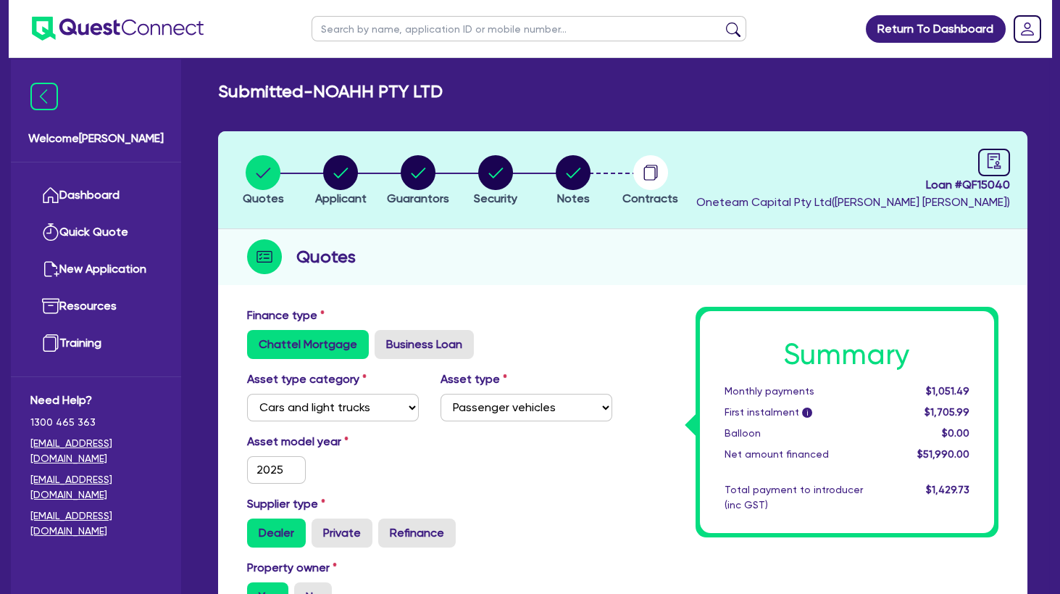
click at [572, 171] on circle "button" at bounding box center [573, 172] width 35 height 35
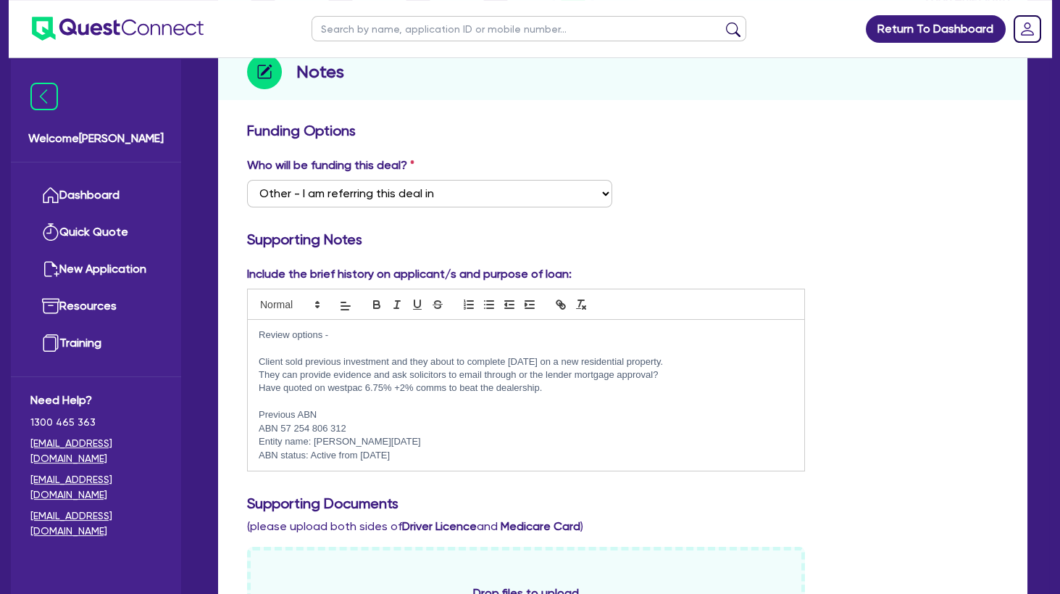
scroll to position [235, 0]
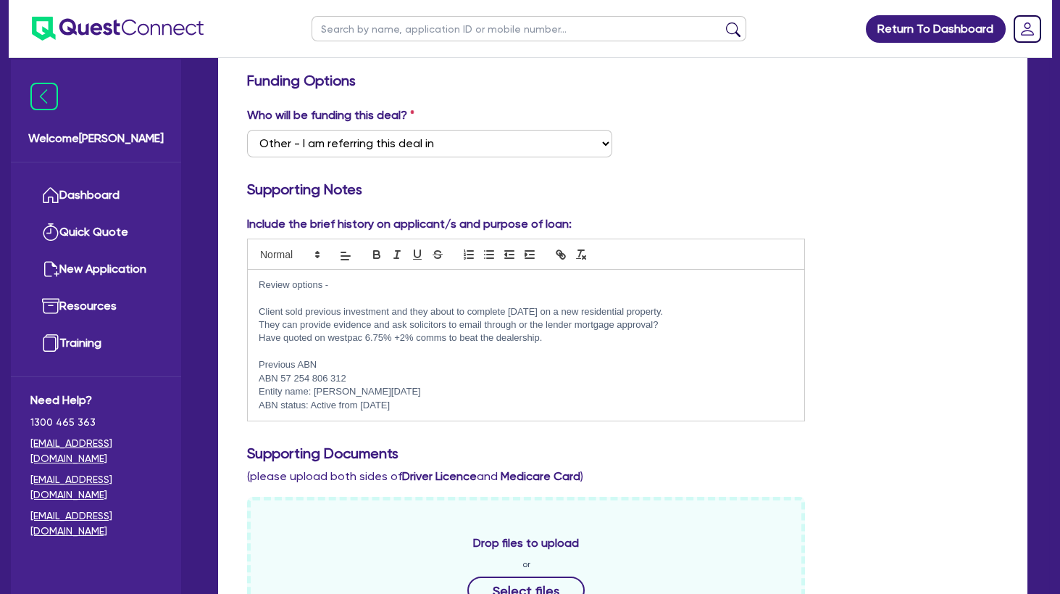
click at [378, 299] on p at bounding box center [526, 297] width 535 height 13
click at [371, 346] on p at bounding box center [526, 351] width 535 height 13
click at [332, 299] on p at bounding box center [526, 297] width 535 height 13
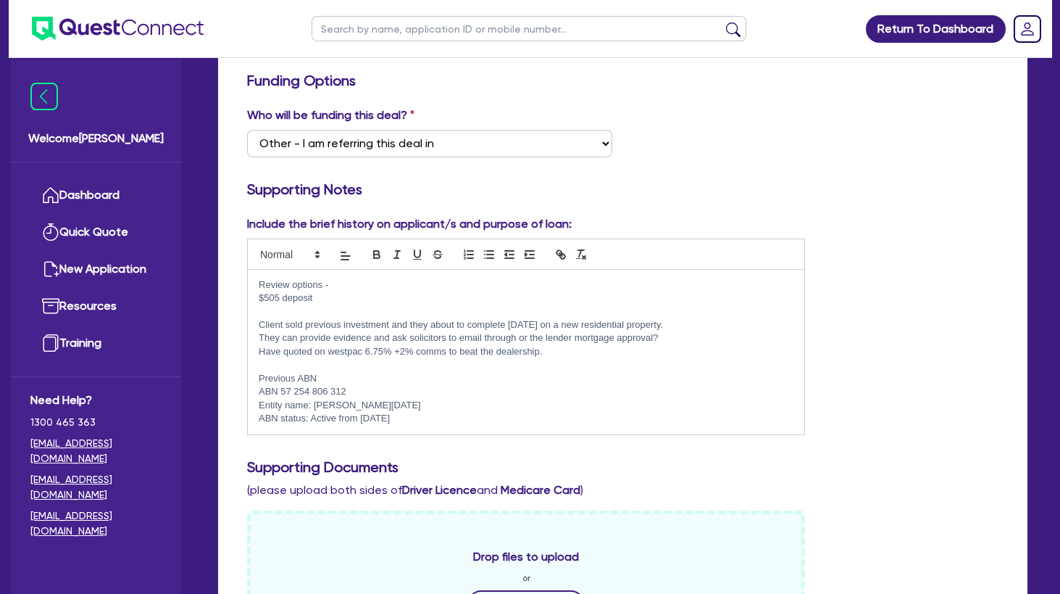
click at [355, 312] on p at bounding box center [526, 311] width 535 height 13
click at [407, 367] on p at bounding box center [526, 364] width 535 height 13
click at [378, 315] on p at bounding box center [526, 311] width 535 height 13
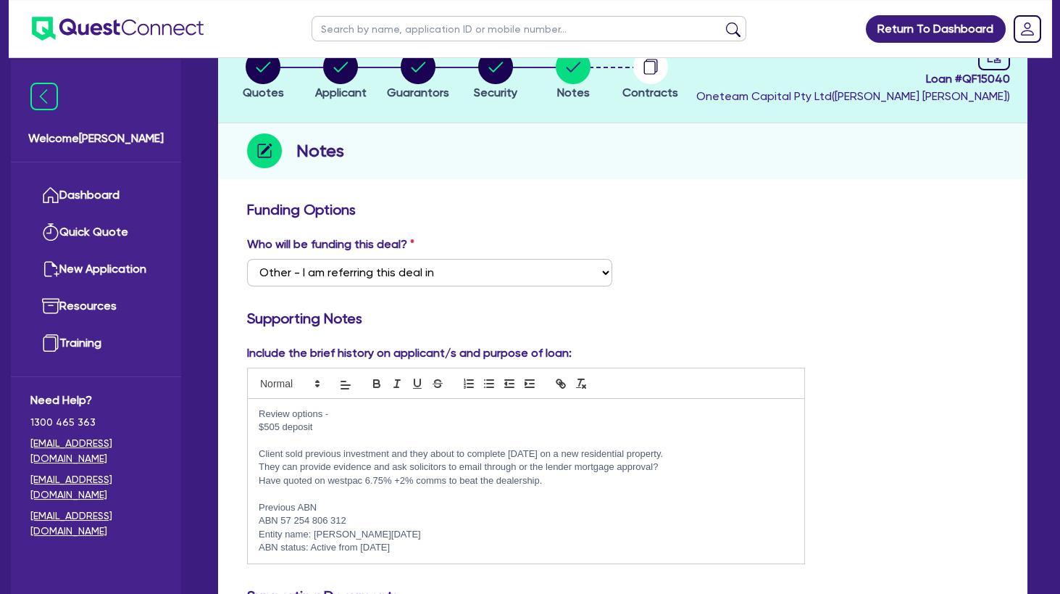
scroll to position [0, 0]
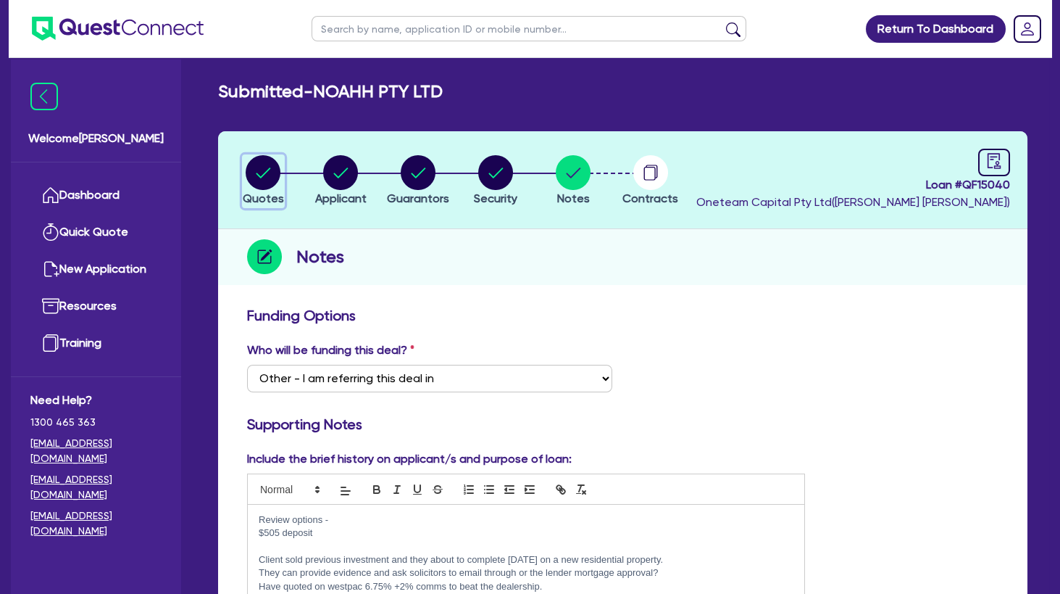
click at [267, 175] on circle "button" at bounding box center [263, 172] width 35 height 35
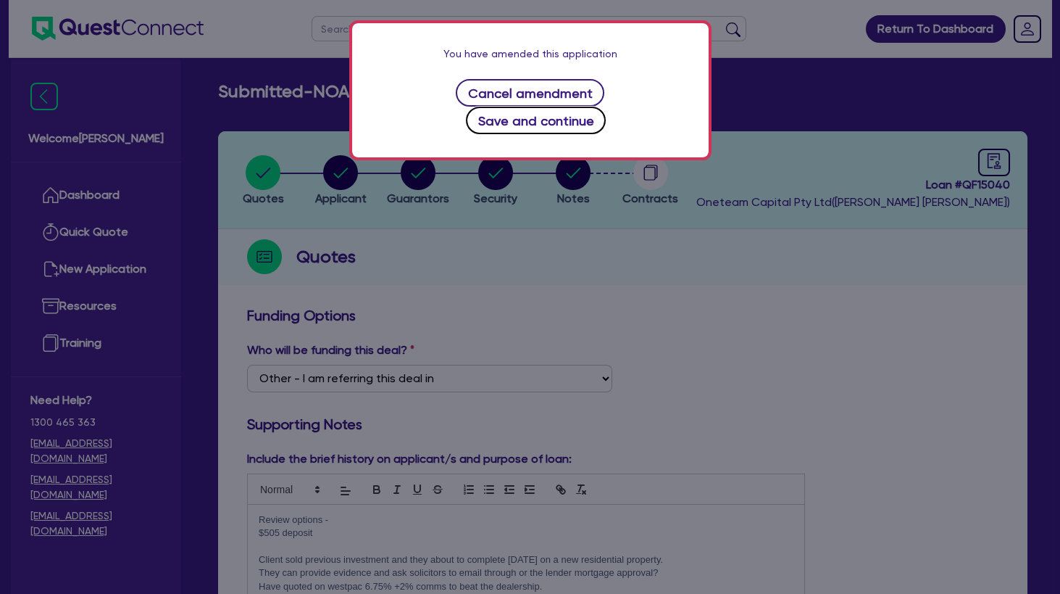
click at [534, 109] on button "Save and continue" at bounding box center [536, 121] width 140 height 28
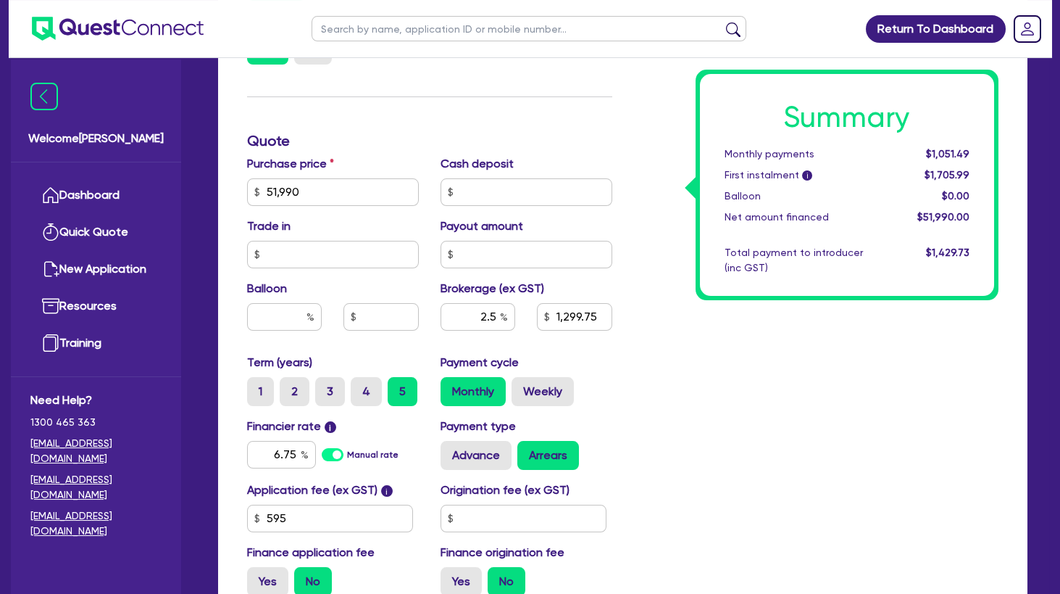
scroll to position [548, 0]
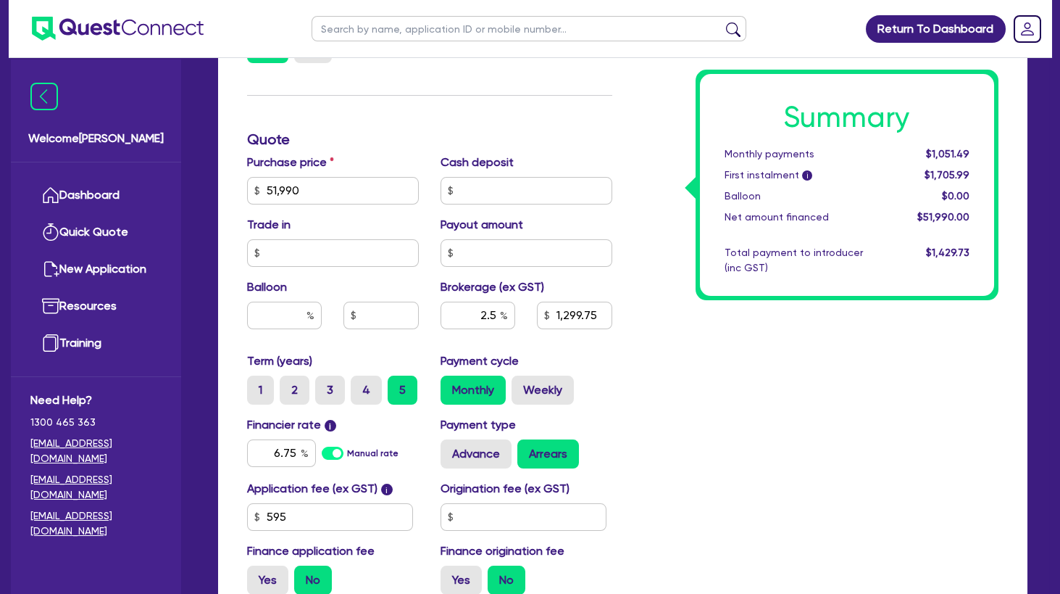
click at [681, 405] on div "Summary Monthly payments $1,051.49 First instalment i $1,705.99 Balloon $0.00 N…" at bounding box center [816, 182] width 387 height 847
click at [678, 352] on div "Summary Monthly payments $1,051.49 First instalment i $1,705.99 Balloon $0.00 N…" at bounding box center [816, 182] width 387 height 847
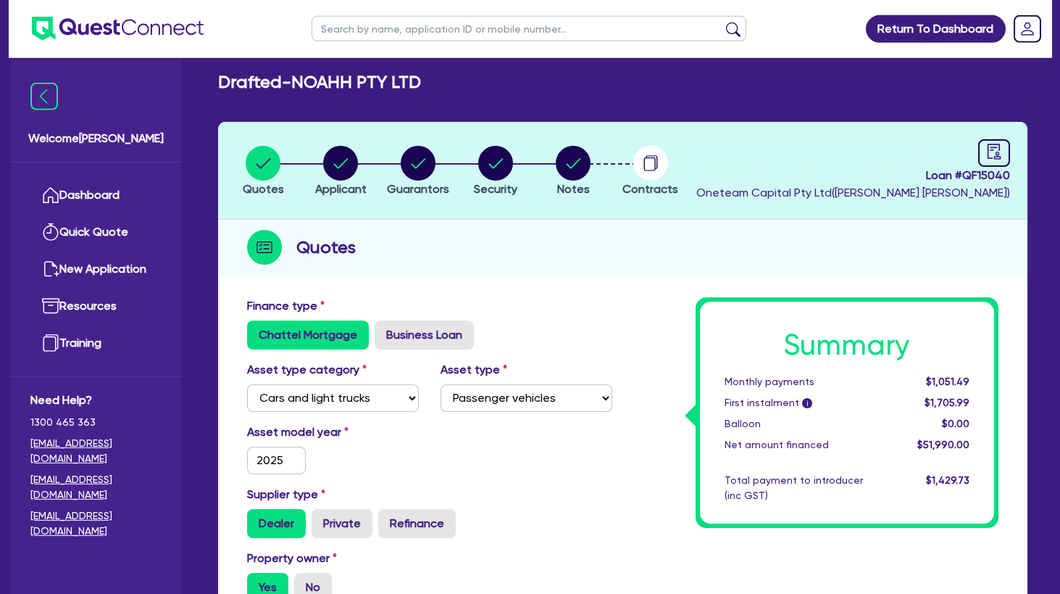
scroll to position [0, 0]
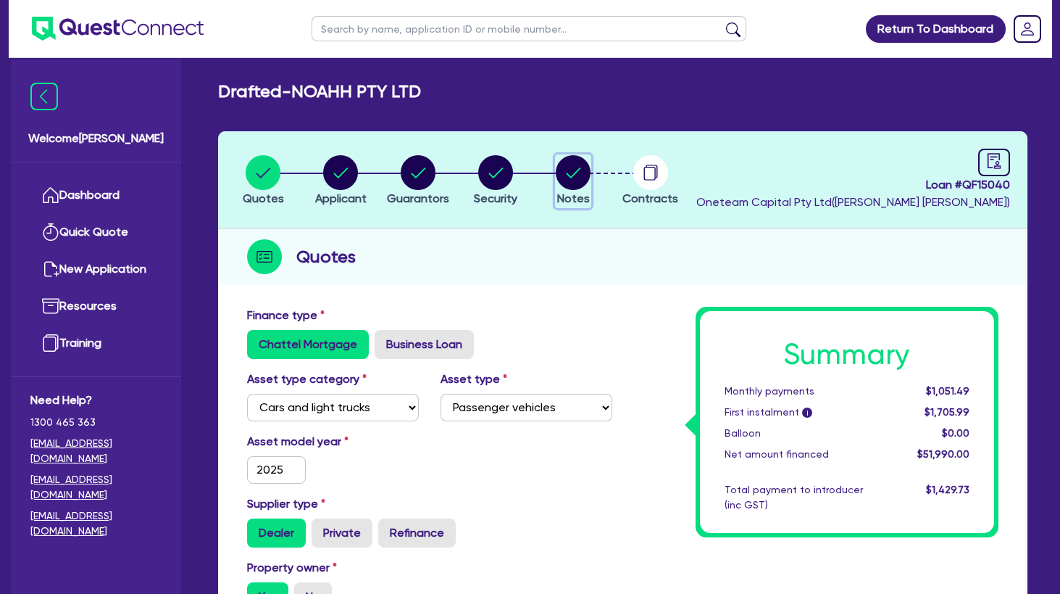
click at [575, 164] on circle "button" at bounding box center [573, 172] width 35 height 35
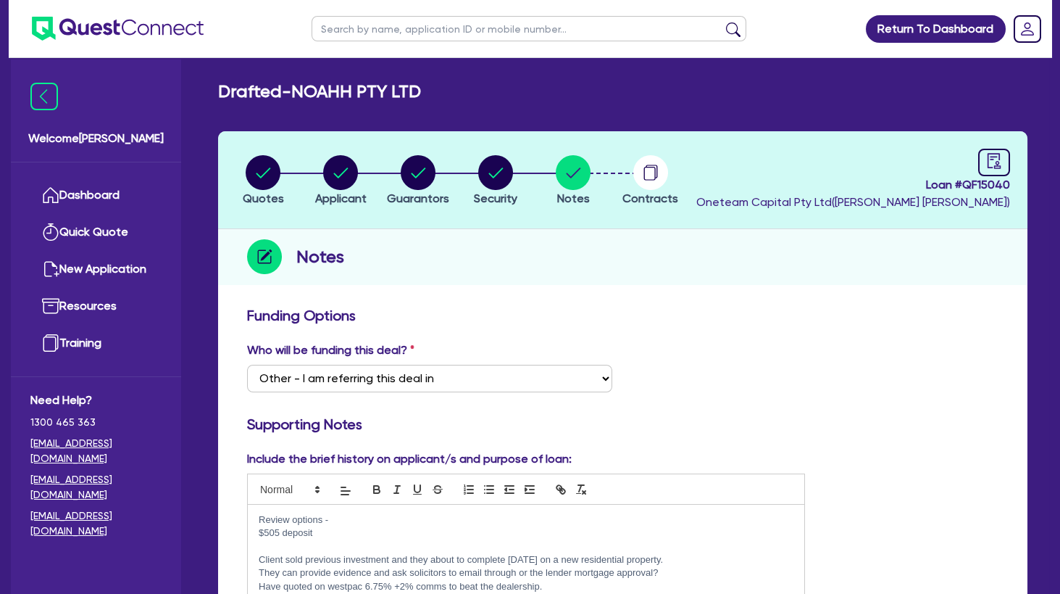
click at [333, 547] on p at bounding box center [526, 546] width 535 height 13
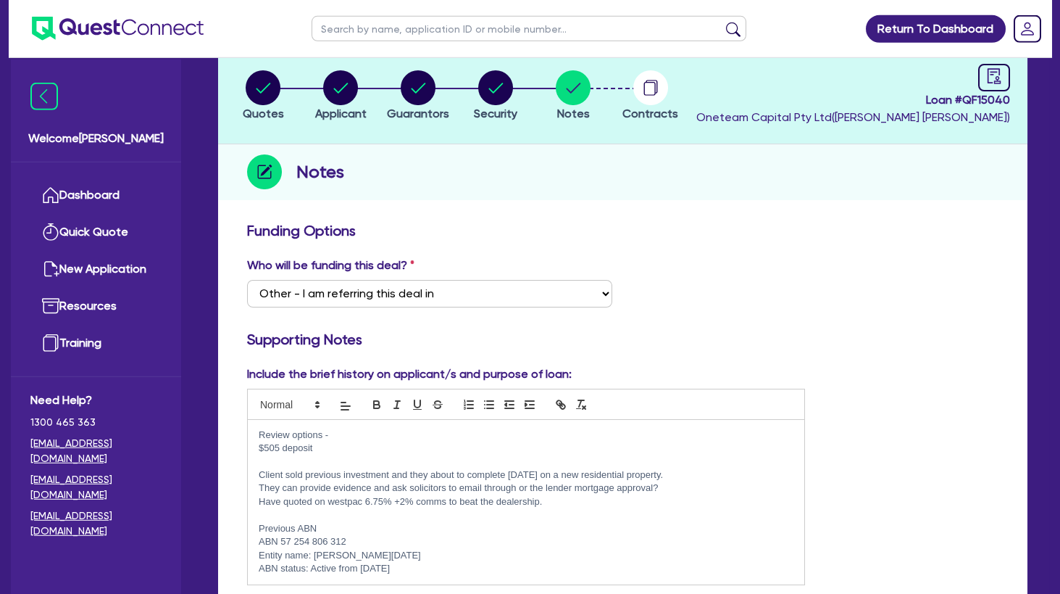
scroll to position [157, 0]
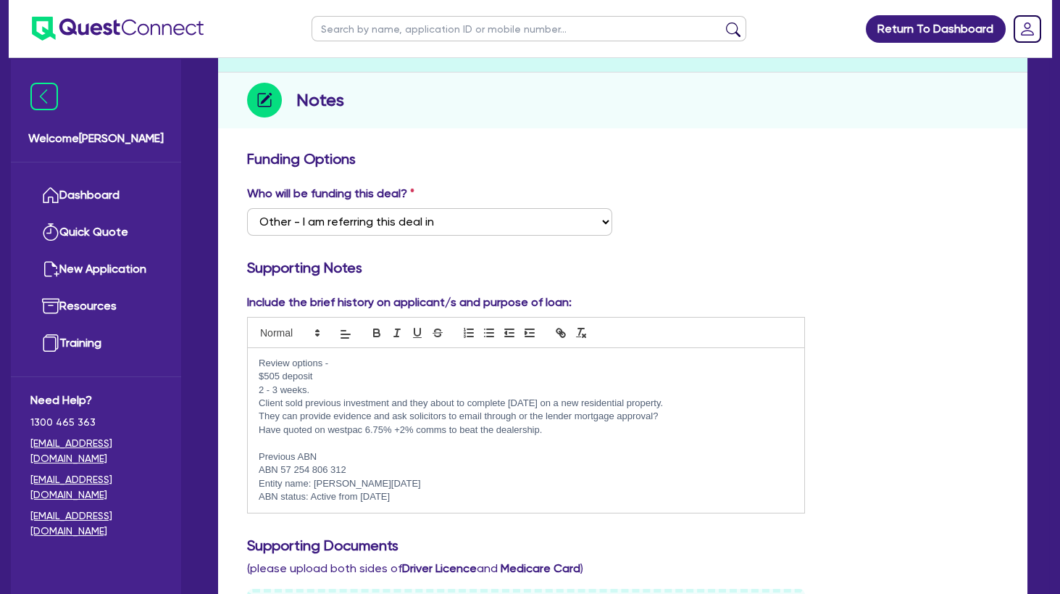
click at [700, 606] on html "Return To Dashboard Edit Profile Logout Welcome Sean Dashboard Quick Quote New …" at bounding box center [530, 580] width 1060 height 1475
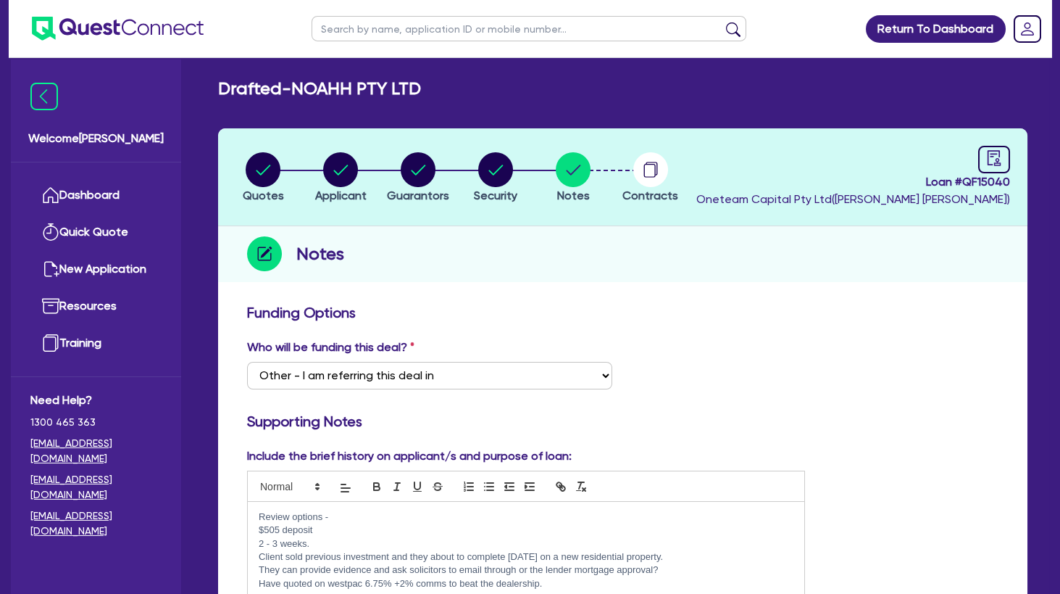
scroll to position [0, 0]
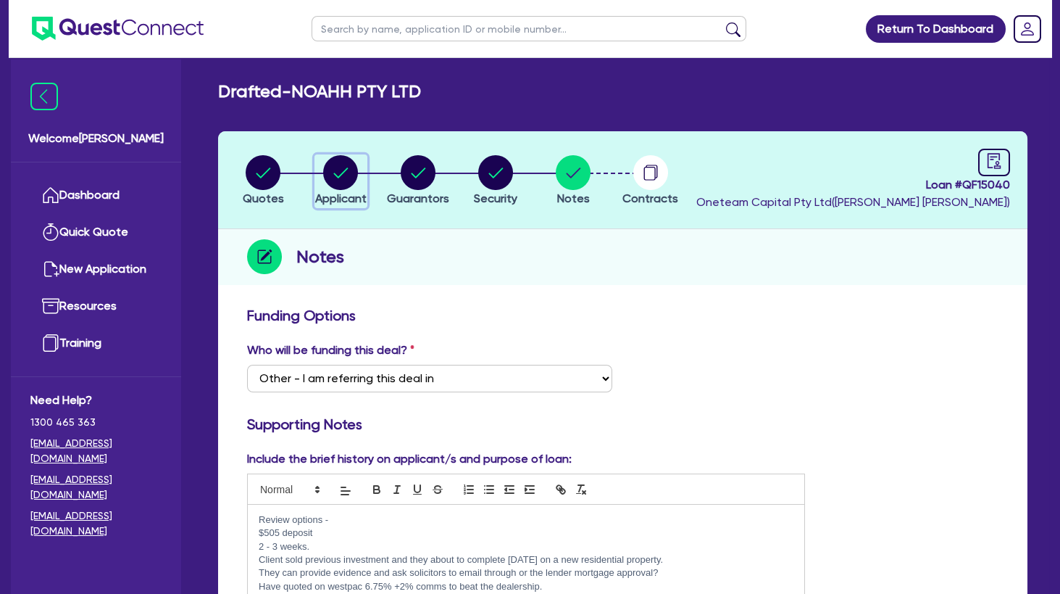
click at [341, 175] on icon "button" at bounding box center [341, 172] width 14 height 10
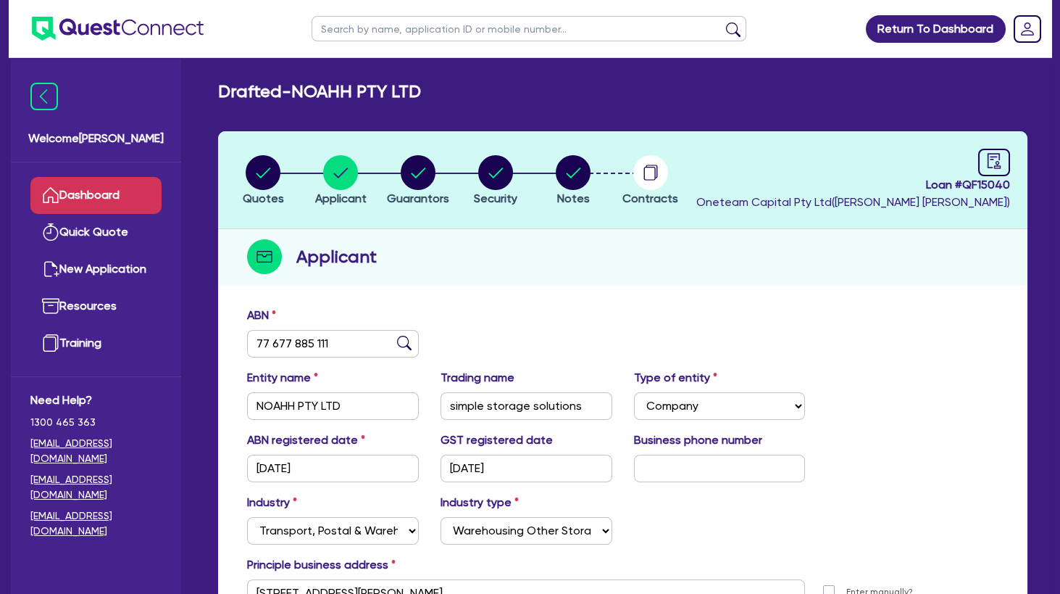
click at [111, 195] on link "Dashboard" at bounding box center [95, 195] width 131 height 37
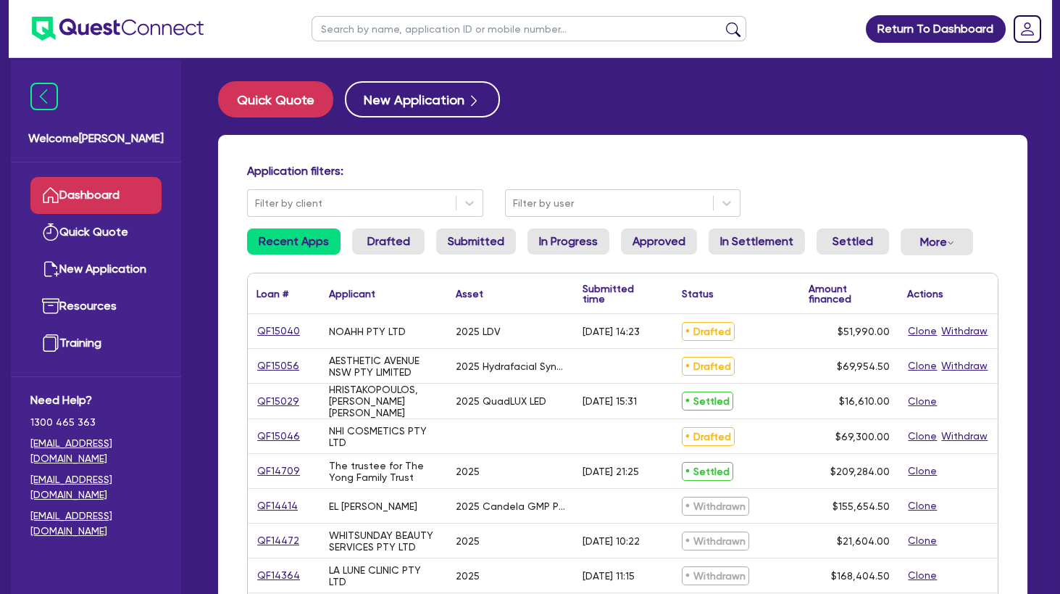
click at [418, 32] on input "text" at bounding box center [529, 28] width 435 height 25
click at [722, 22] on button "submit" at bounding box center [733, 32] width 23 height 20
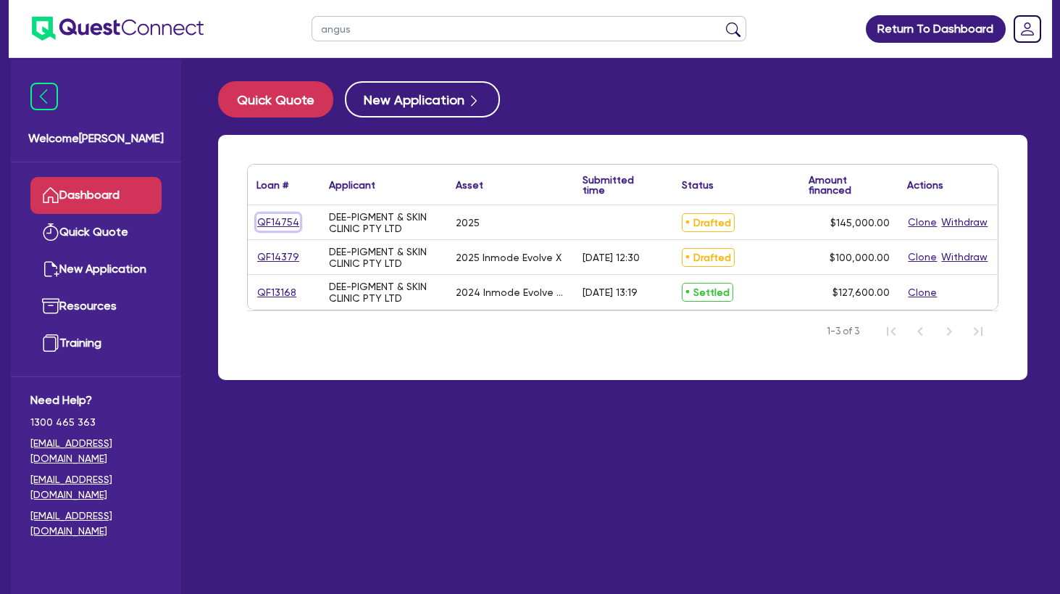
click at [286, 225] on link "QF14754" at bounding box center [278, 222] width 43 height 17
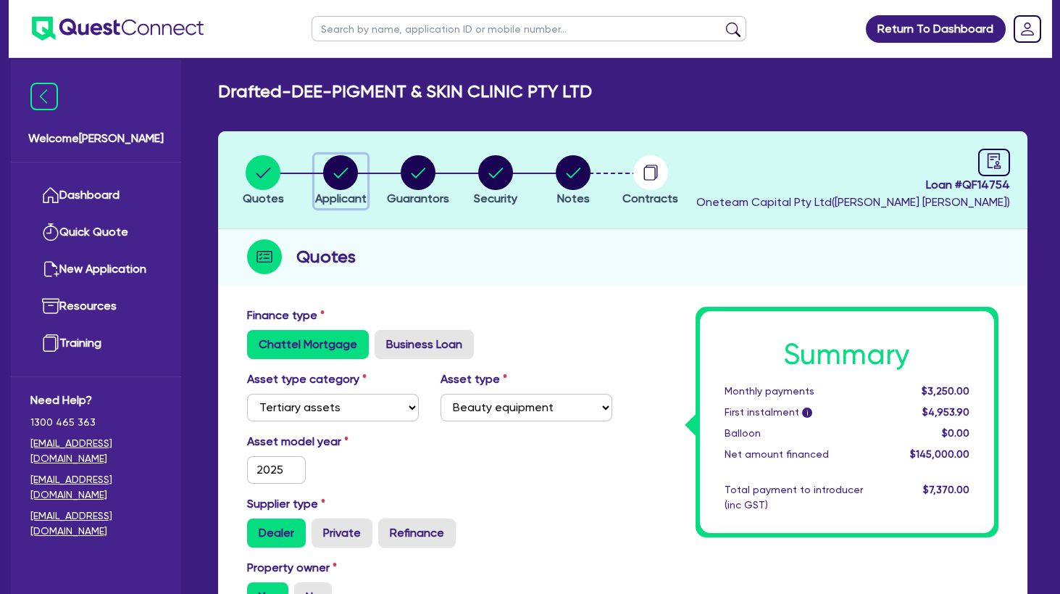
click at [347, 165] on circle "button" at bounding box center [340, 172] width 35 height 35
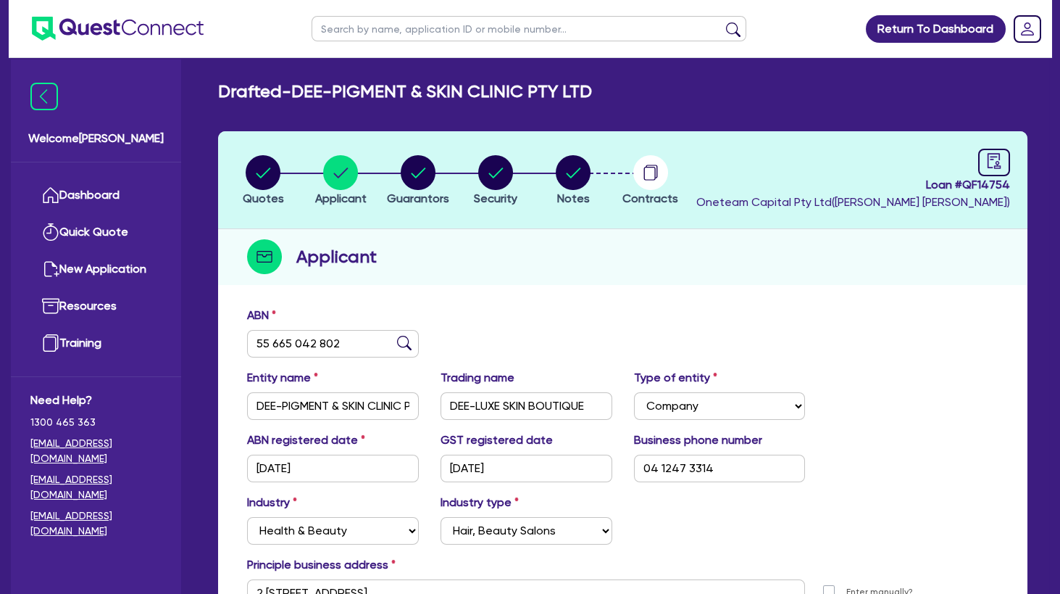
click at [385, 26] on input "text" at bounding box center [529, 28] width 435 height 25
click button "submit" at bounding box center [733, 32] width 23 height 20
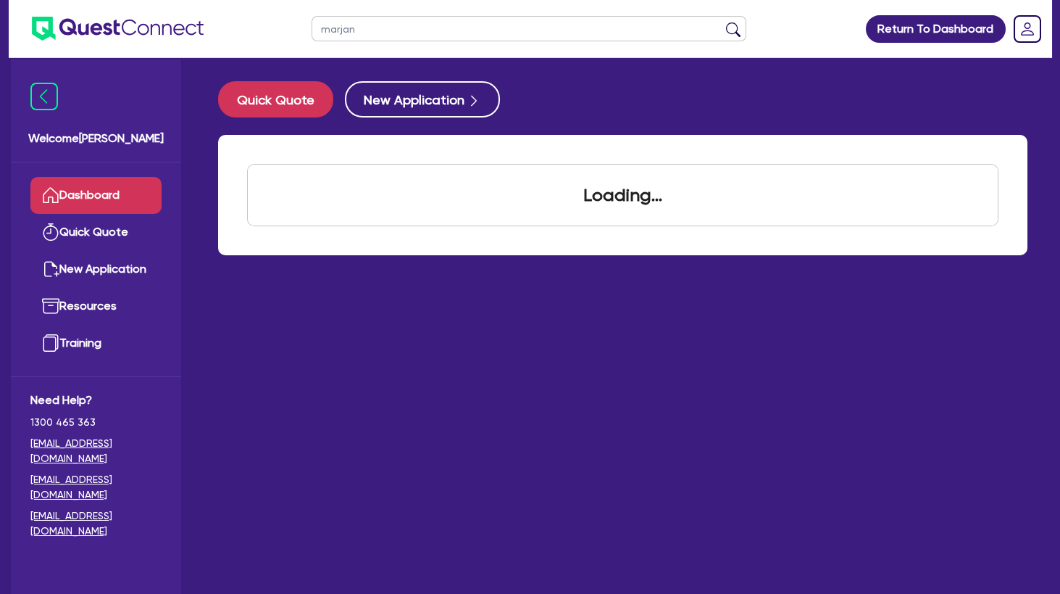
click at [380, 17] on input "marjan" at bounding box center [529, 28] width 435 height 25
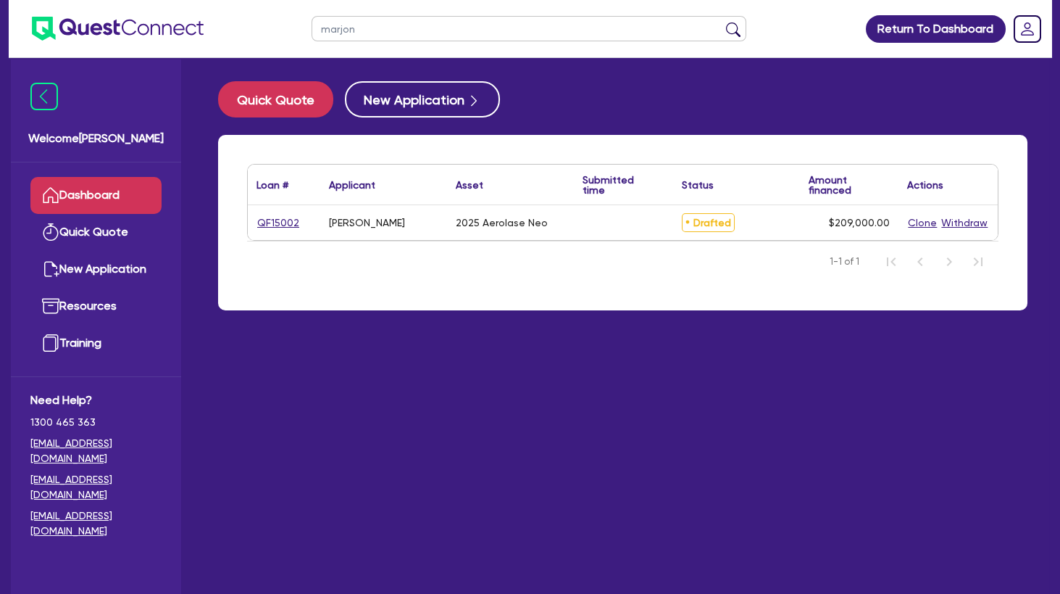
click at [722, 22] on button "submit" at bounding box center [733, 32] width 23 height 20
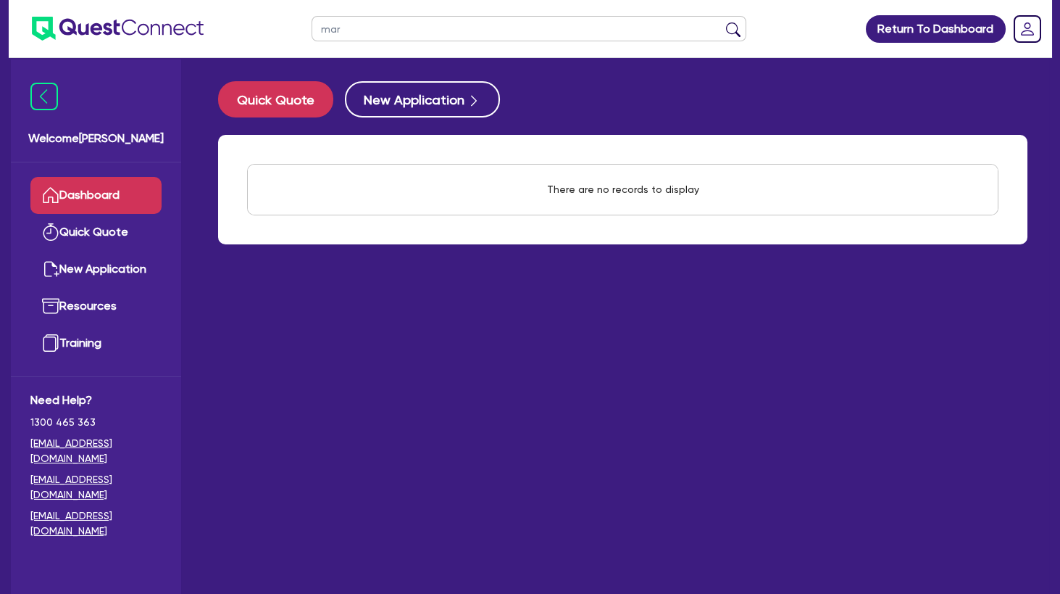
click at [722, 22] on button "submit" at bounding box center [733, 32] width 23 height 20
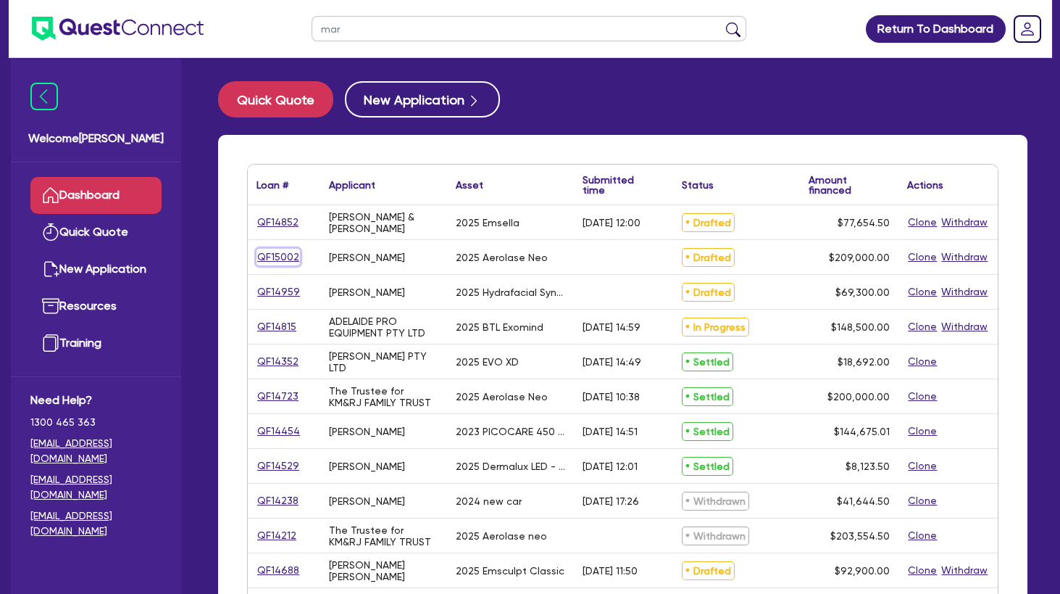
click at [280, 258] on link "QF15002" at bounding box center [278, 257] width 43 height 17
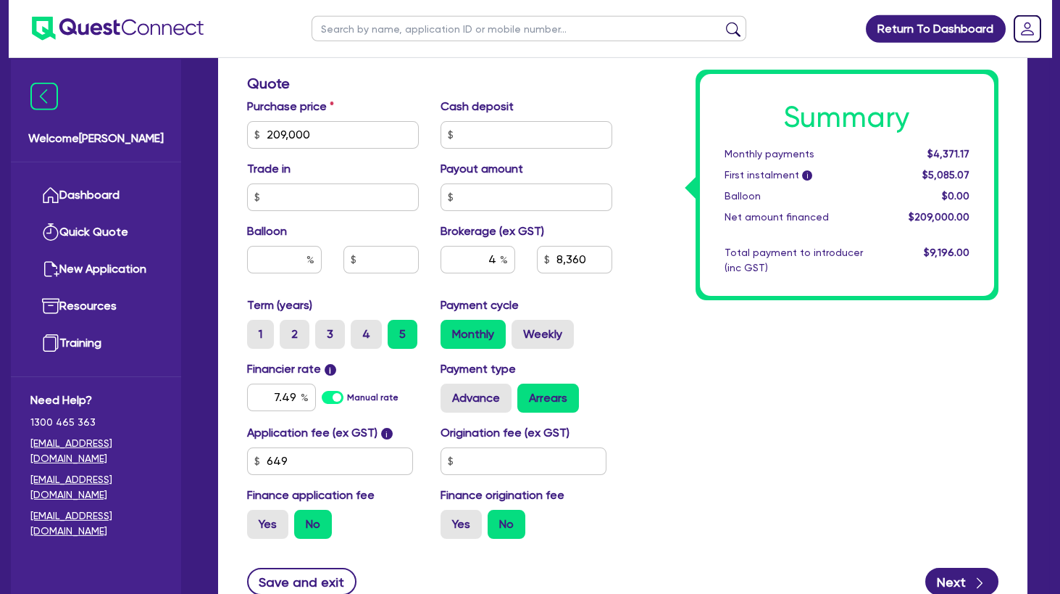
scroll to position [704, 0]
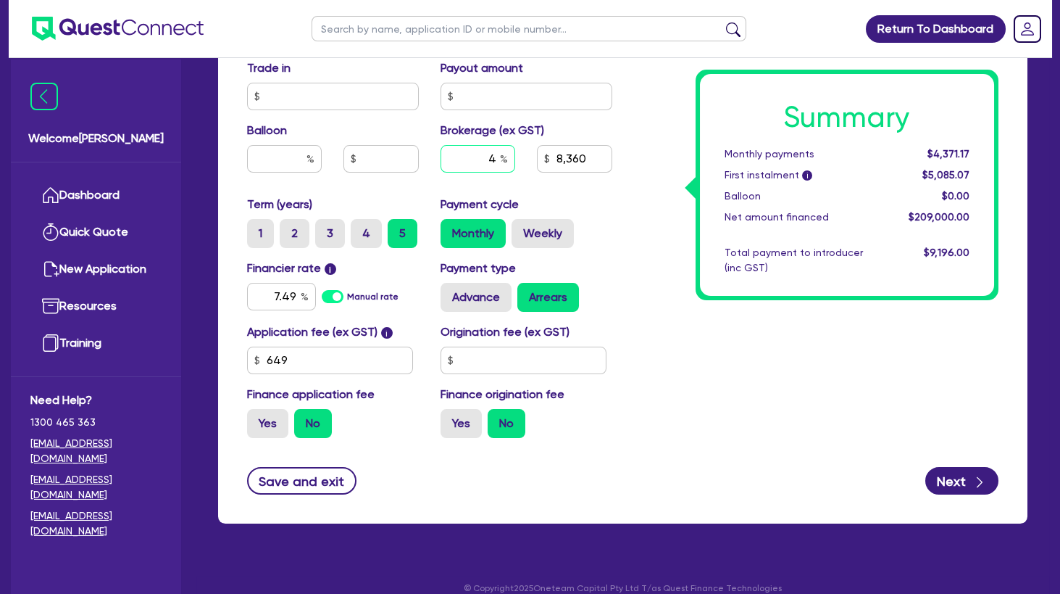
drag, startPoint x: 491, startPoint y: 164, endPoint x: 530, endPoint y: 164, distance: 39.9
click at [515, 164] on input "4" at bounding box center [478, 159] width 75 height 28
click at [691, 358] on div "Summary Monthly payments $4,371.17 First instalment i $5,085.07 Balloon $0.00 N…" at bounding box center [816, 25] width 387 height 847
drag, startPoint x: 270, startPoint y: 293, endPoint x: 362, endPoint y: 297, distance: 92.1
click at [316, 297] on input "7.49" at bounding box center [281, 297] width 69 height 28
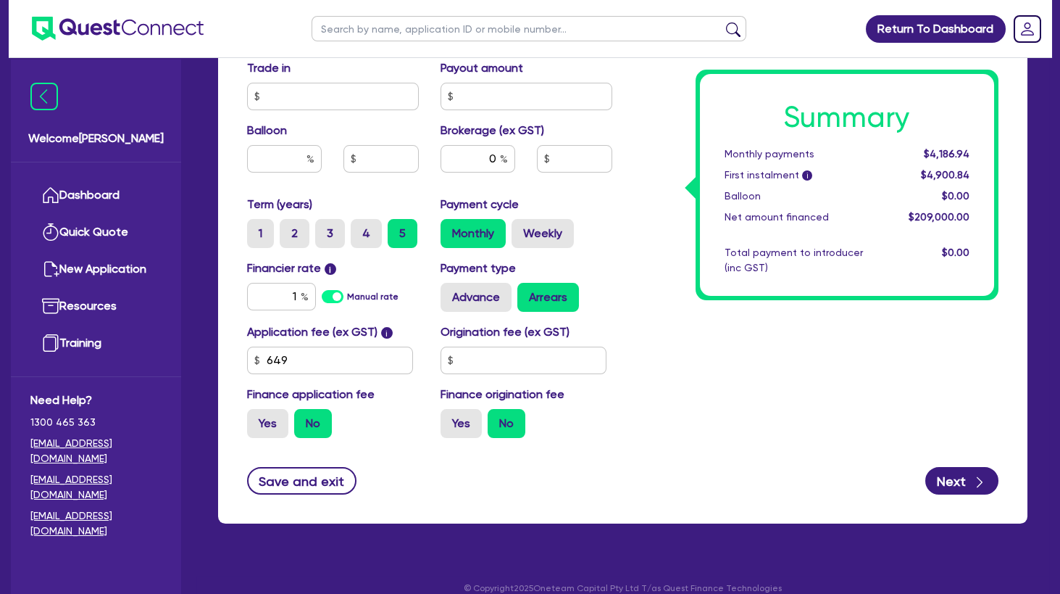
drag, startPoint x: 688, startPoint y: 371, endPoint x: 609, endPoint y: 274, distance: 125.6
click at [688, 370] on div "Summary Monthly payments $4,186.94 First instalment i $4,900.84 Balloon $0.00 N…" at bounding box center [816, 25] width 387 height 847
click at [558, 233] on label "Weekly" at bounding box center [543, 233] width 62 height 29
click at [521, 228] on input "Weekly" at bounding box center [516, 223] width 9 height 9
drag, startPoint x: 345, startPoint y: 354, endPoint x: 217, endPoint y: 365, distance: 128.7
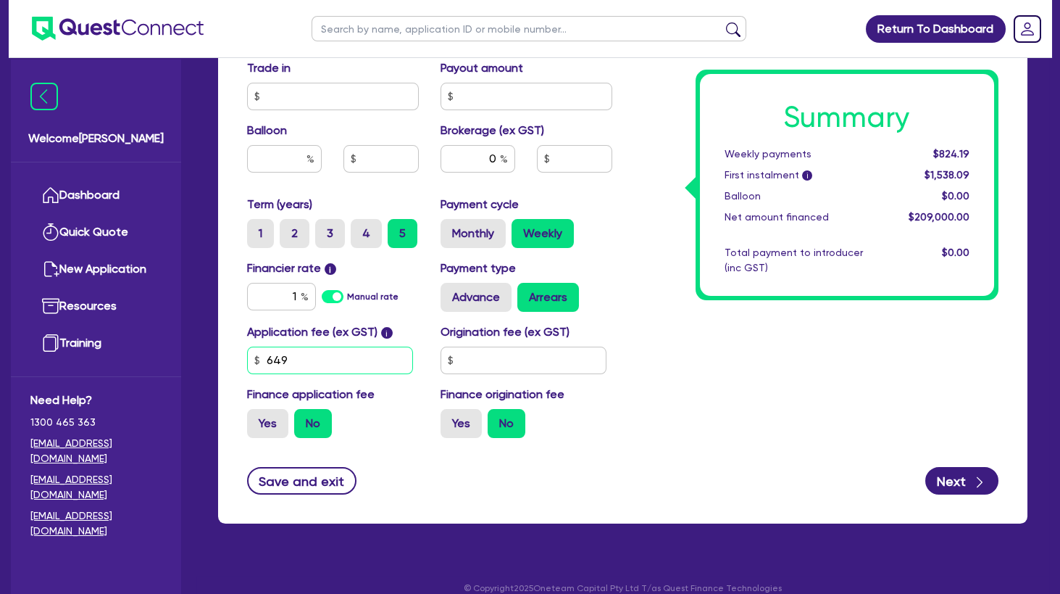
click at [247, 365] on input "649" at bounding box center [330, 360] width 166 height 28
click at [684, 331] on div "Summary Weekly payments $824.19 First instalment i $1,538.09 Balloon $0.00 Net …" at bounding box center [816, 25] width 387 height 847
click at [286, 155] on input "text" at bounding box center [284, 159] width 75 height 28
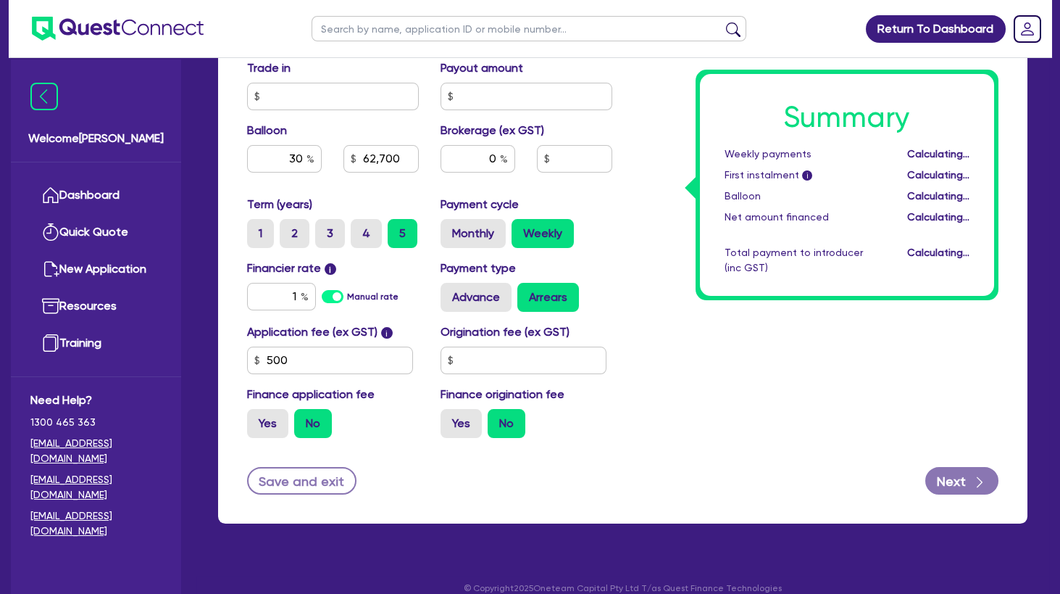
click at [615, 382] on div "Application fee (ex GST) i 500 Origination fee (ex GST) Finance application fee…" at bounding box center [429, 386] width 387 height 126
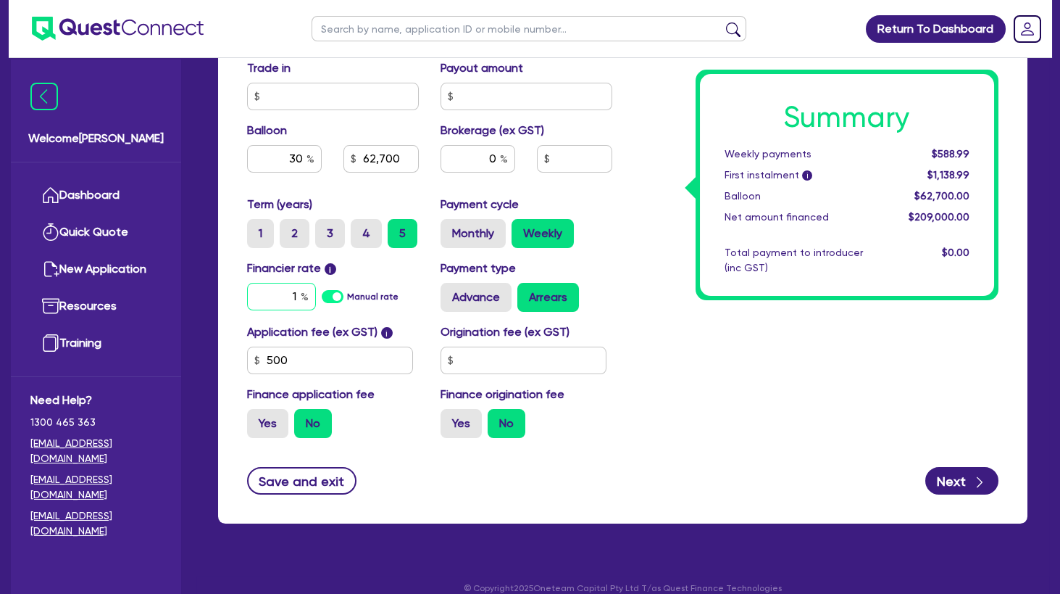
drag, startPoint x: 267, startPoint y: 297, endPoint x: 352, endPoint y: 306, distance: 85.2
click at [316, 305] on input "1" at bounding box center [281, 297] width 69 height 28
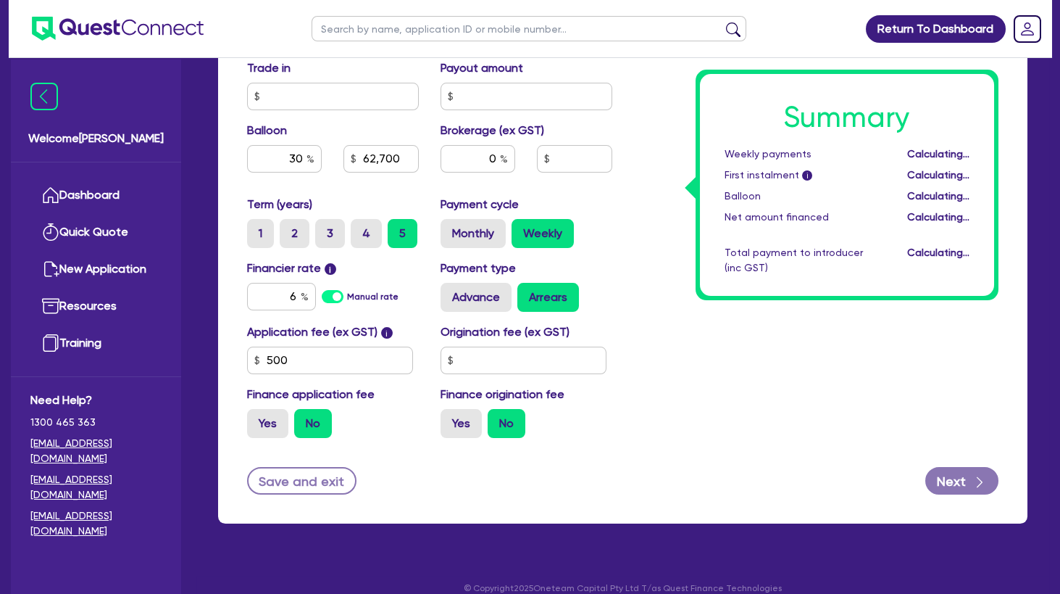
click at [676, 309] on div "Summary Weekly payments Calculating... First instalment i Calculating... Balloo…" at bounding box center [816, 25] width 387 height 847
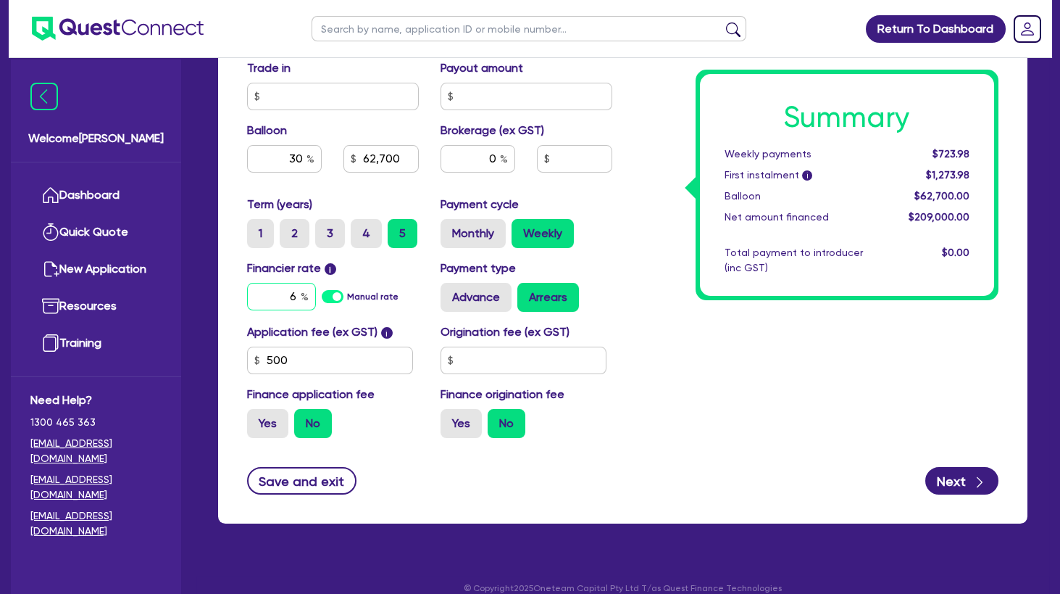
drag, startPoint x: 289, startPoint y: 300, endPoint x: 341, endPoint y: 297, distance: 52.3
click at [316, 297] on input "6" at bounding box center [281, 297] width 69 height 28
click at [725, 358] on div "Summary Weekly payments $723.98 First instalment i $1,273.98 Balloon $62,700.00…" at bounding box center [816, 25] width 387 height 847
drag, startPoint x: 265, startPoint y: 291, endPoint x: 425, endPoint y: 300, distance: 161.1
click at [316, 300] on input "5.5" at bounding box center [281, 297] width 69 height 28
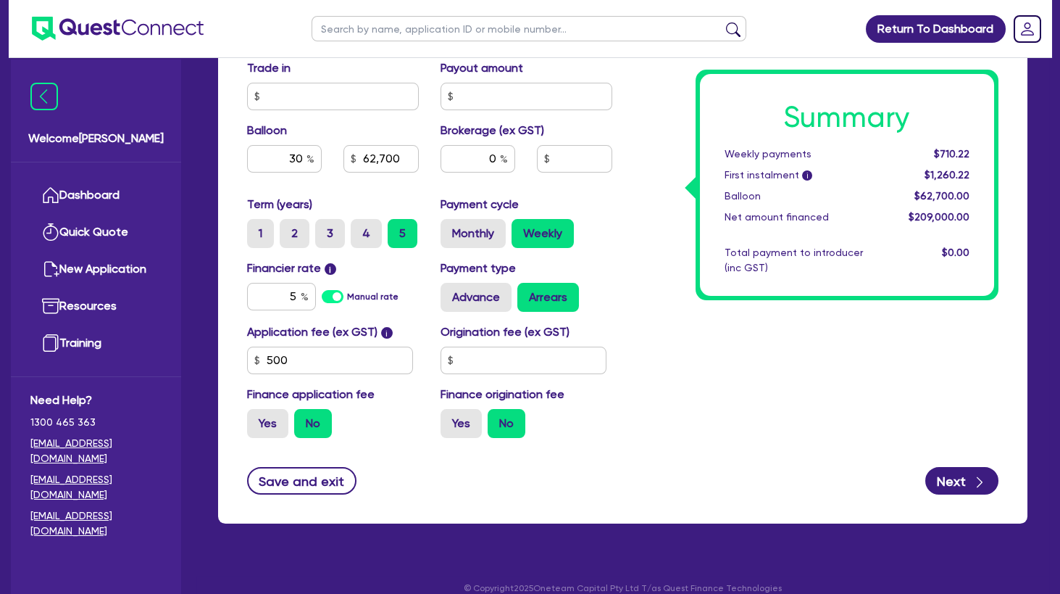
click at [832, 370] on div "Summary Weekly payments $710.22 First instalment i $1,260.22 Balloon $62,700.00…" at bounding box center [816, 25] width 387 height 847
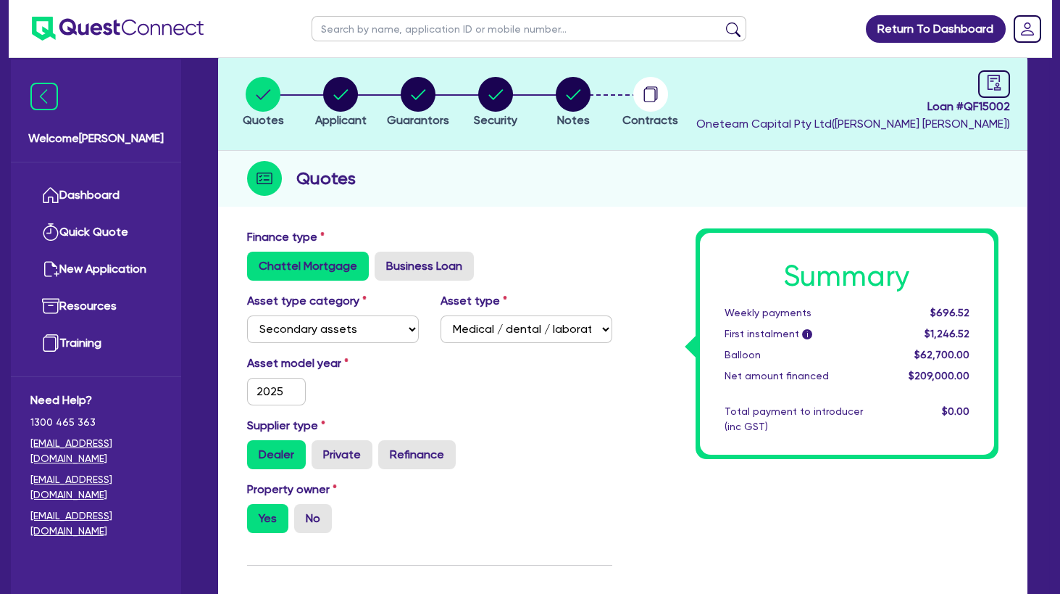
scroll to position [0, 0]
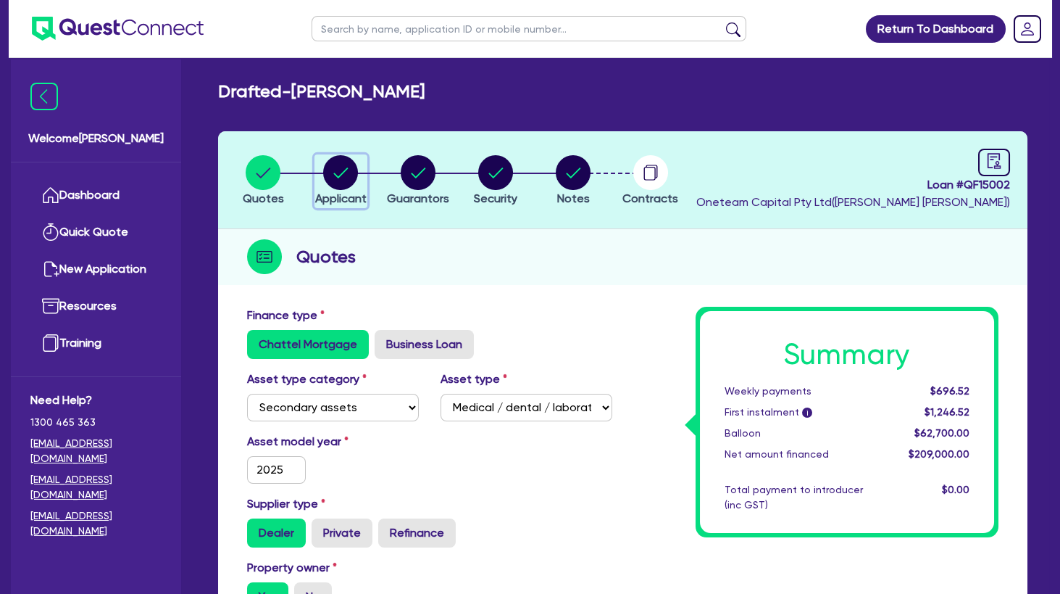
click at [343, 167] on circle "button" at bounding box center [340, 172] width 35 height 35
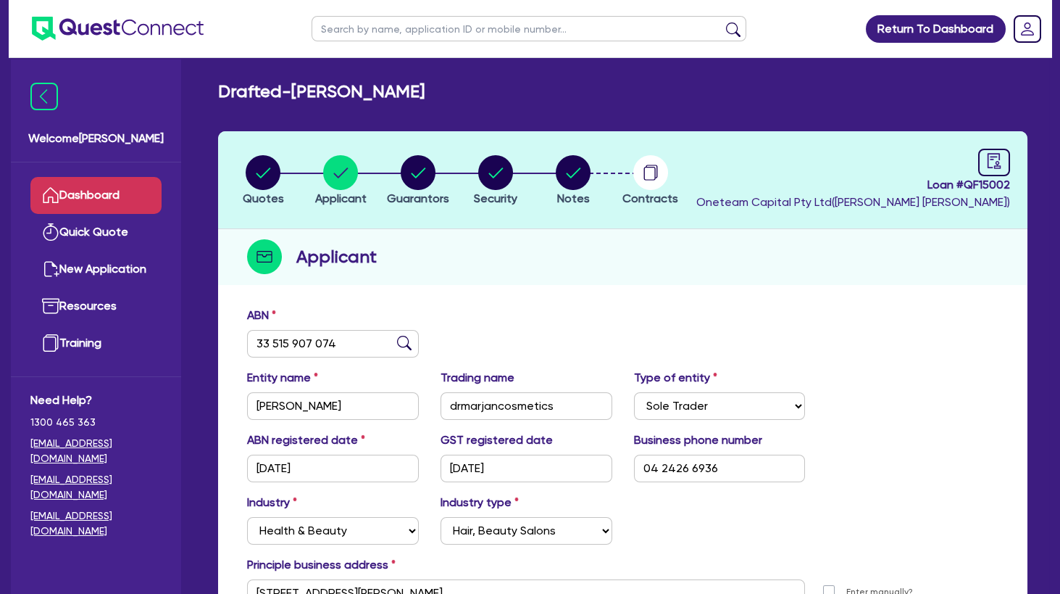
click at [102, 193] on link "Dashboard" at bounding box center [95, 195] width 131 height 37
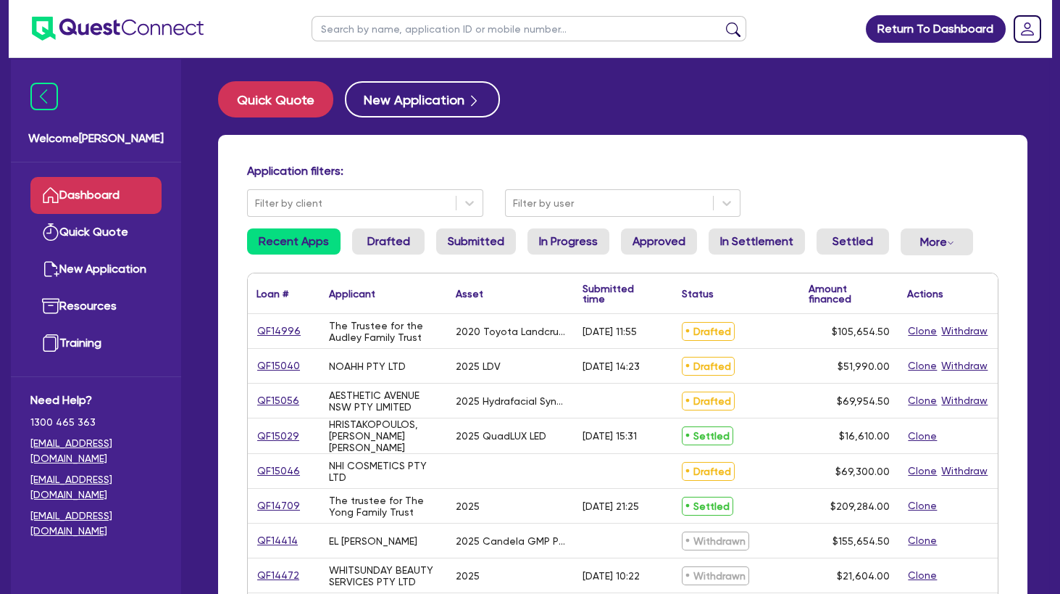
click at [360, 34] on input "text" at bounding box center [529, 28] width 435 height 25
click at [722, 22] on button "submit" at bounding box center [733, 32] width 23 height 20
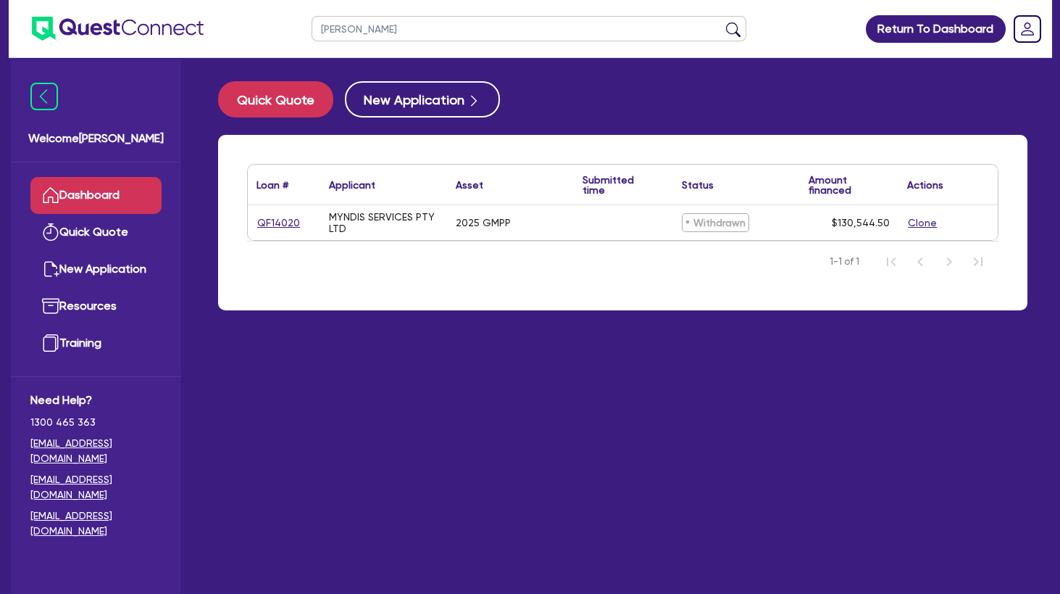
click at [722, 22] on button "submit" at bounding box center [733, 32] width 23 height 20
click at [279, 222] on link "QF15002" at bounding box center [278, 223] width 43 height 17
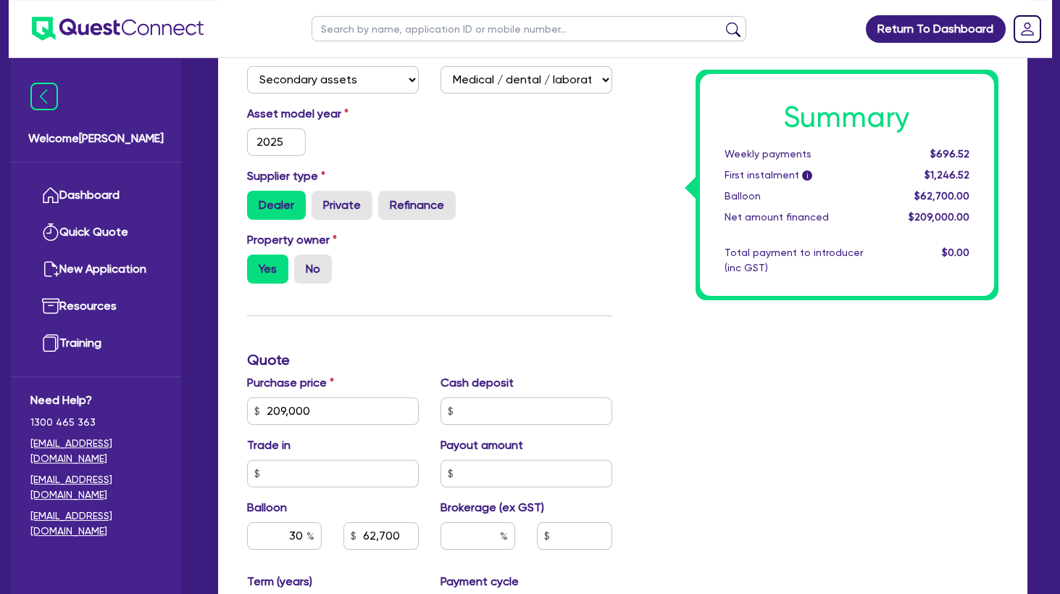
scroll to position [391, 0]
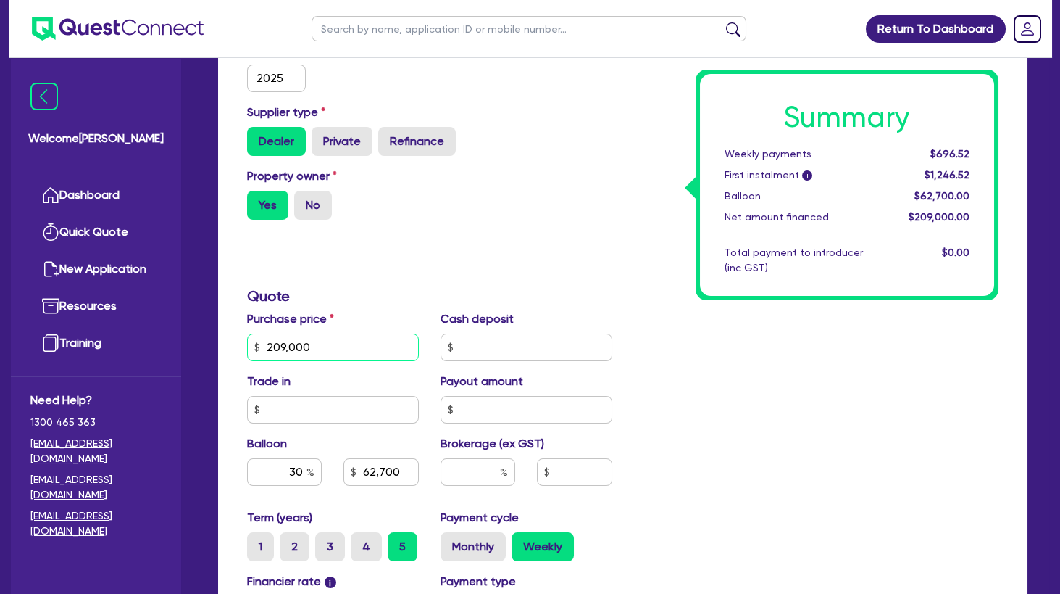
drag, startPoint x: 353, startPoint y: 348, endPoint x: 211, endPoint y: 335, distance: 142.6
click at [247, 335] on input "209,000" at bounding box center [333, 347] width 172 height 28
click at [499, 215] on div "Property owner Yes No" at bounding box center [429, 199] width 387 height 64
click at [719, 396] on div "Summary Weekly payments $692.85 First instalment i $1,242.85 Balloon $62,370.00…" at bounding box center [816, 338] width 387 height 847
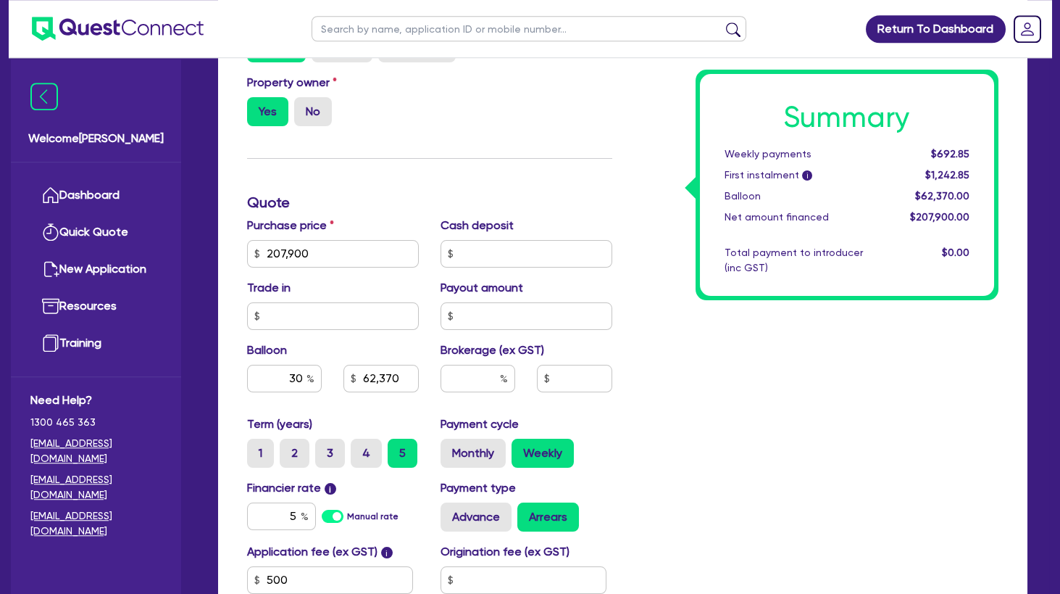
scroll to position [548, 0]
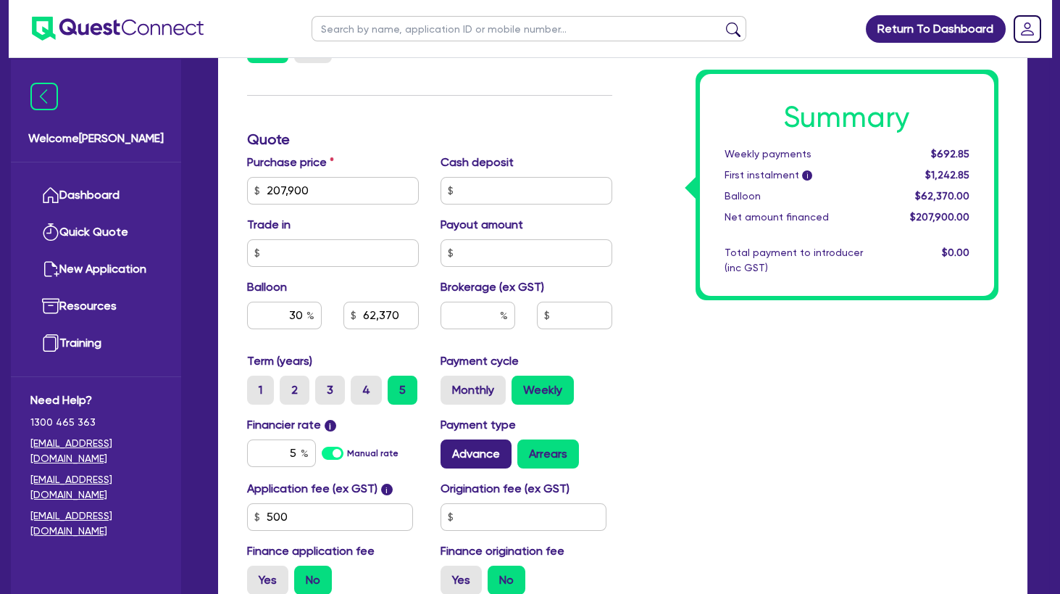
click at [494, 450] on label "Advance" at bounding box center [476, 453] width 71 height 29
click at [450, 449] on input "Advance" at bounding box center [445, 443] width 9 height 9
click at [574, 453] on label "Arrears" at bounding box center [548, 453] width 62 height 29
click at [527, 449] on input "Arrears" at bounding box center [521, 443] width 9 height 9
click at [715, 393] on div "Summary Weekly payments $692.85 First instalment i $1,242.85 Balloon $62,370.00…" at bounding box center [816, 182] width 387 height 847
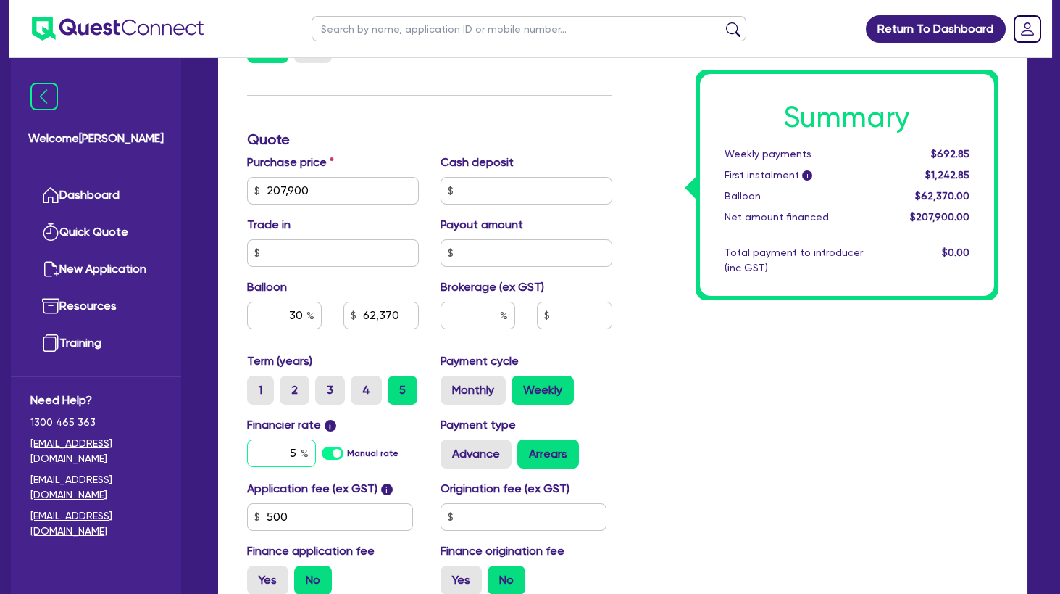
drag, startPoint x: 291, startPoint y: 450, endPoint x: 339, endPoint y: 452, distance: 48.6
click at [316, 452] on input "5" at bounding box center [281, 453] width 69 height 28
drag, startPoint x: 290, startPoint y: 312, endPoint x: 351, endPoint y: 311, distance: 60.9
click at [322, 311] on input "30" at bounding box center [284, 315] width 75 height 28
click at [757, 376] on div "Summary Weekly payments $747.72 First instalment i $1,297.72 Balloon $62,370.00…" at bounding box center [816, 182] width 387 height 847
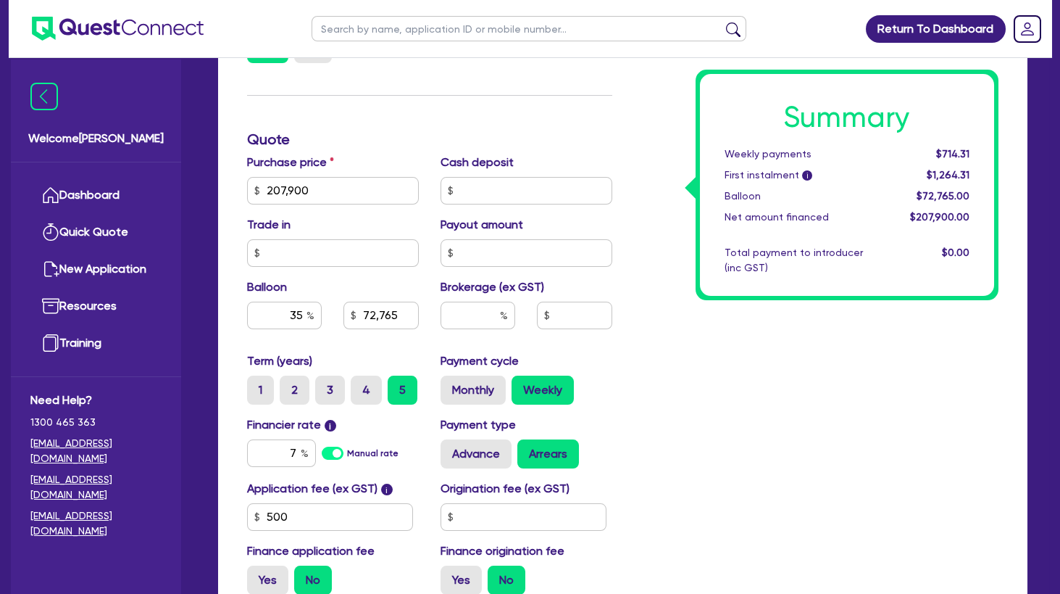
click at [726, 366] on div "Summary Weekly payments $714.31 First instalment i $1,264.31 Balloon $72,765.00…" at bounding box center [816, 182] width 387 height 847
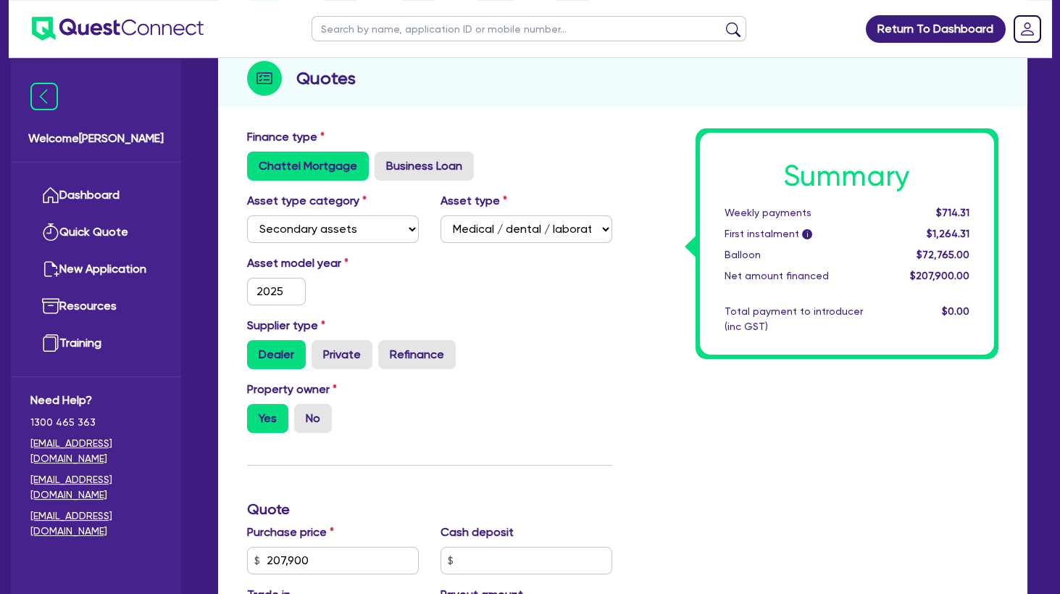
scroll to position [0, 0]
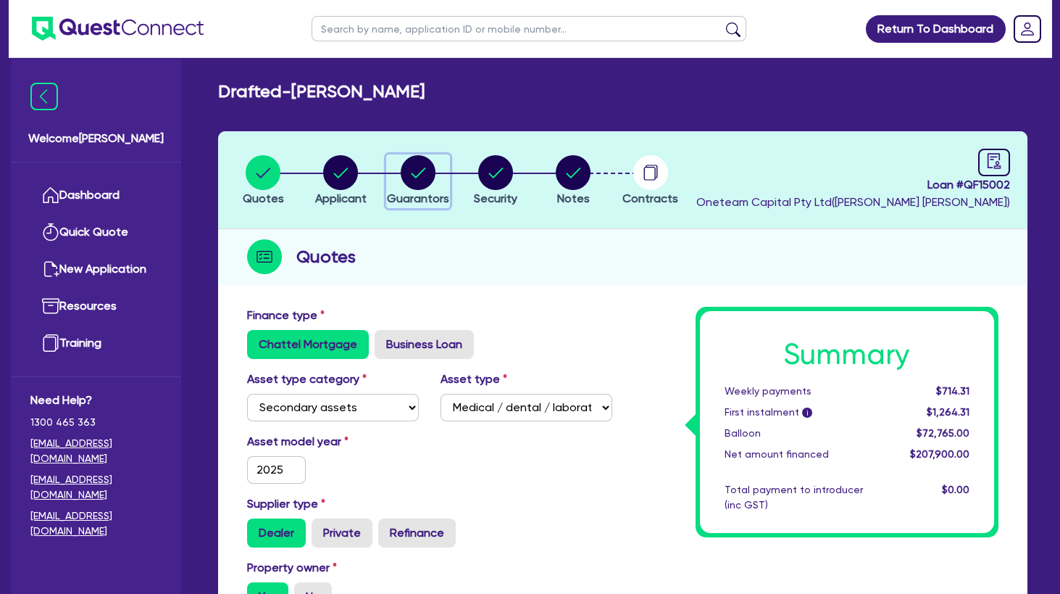
click at [422, 170] on icon "button" at bounding box center [419, 172] width 14 height 10
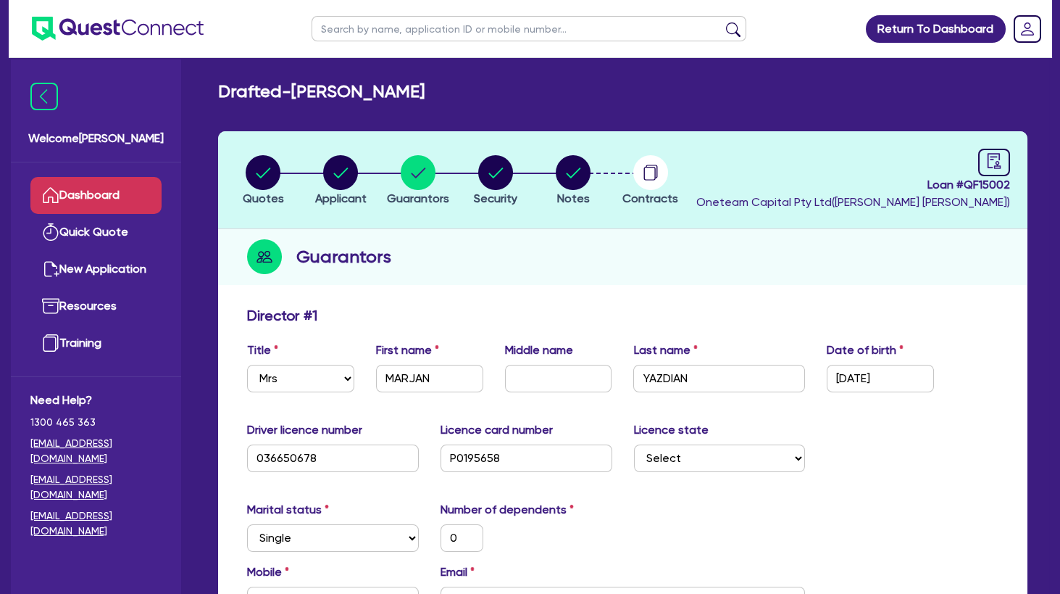
click at [106, 195] on link "Dashboard" at bounding box center [95, 195] width 131 height 37
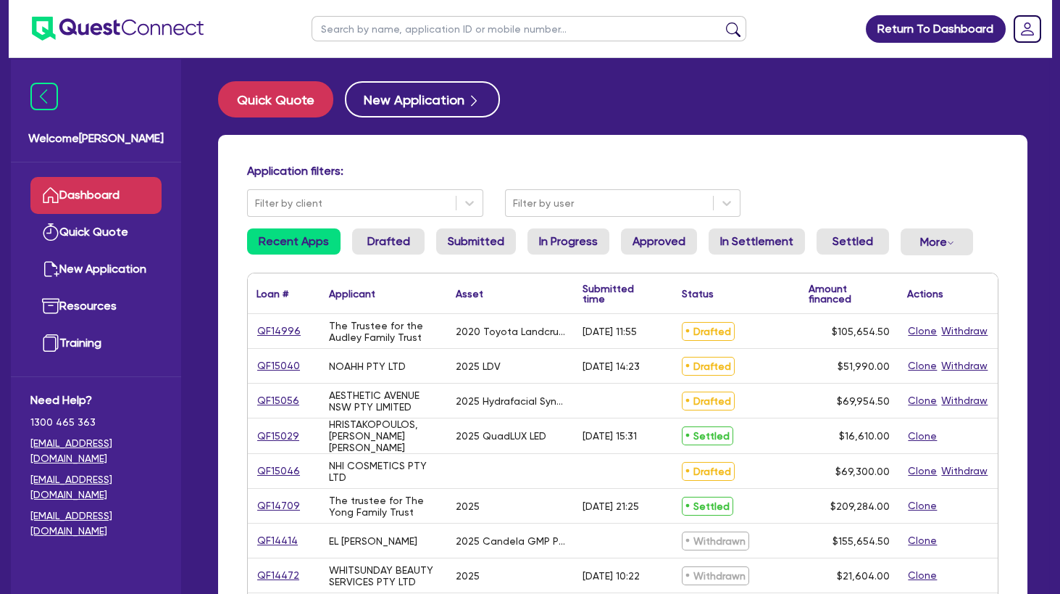
click at [449, 28] on input "text" at bounding box center [529, 28] width 435 height 25
click at [722, 22] on button "submit" at bounding box center [733, 32] width 23 height 20
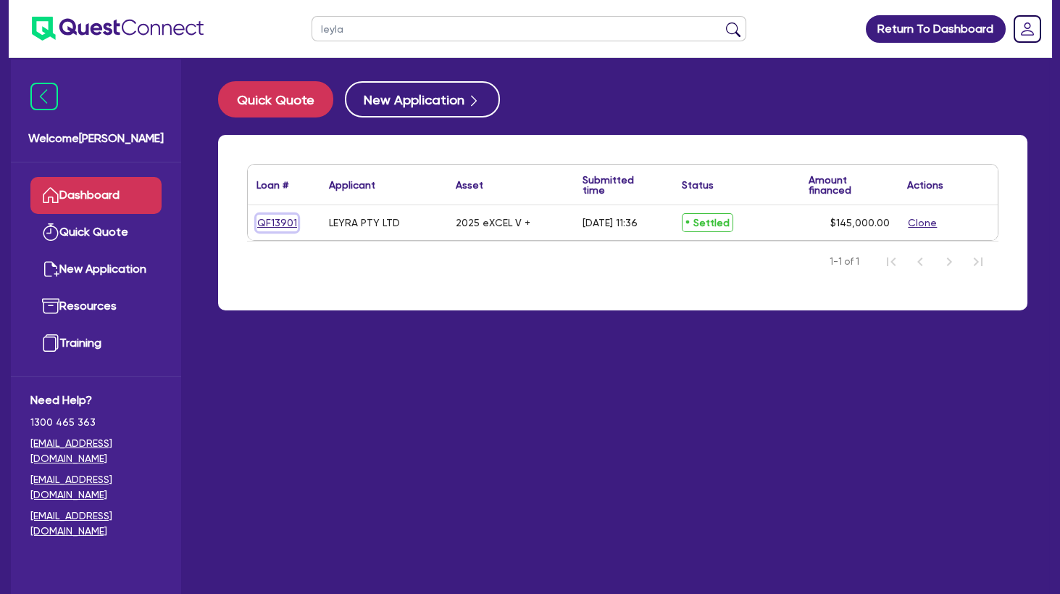
click at [283, 220] on link "QF13901" at bounding box center [277, 223] width 41 height 17
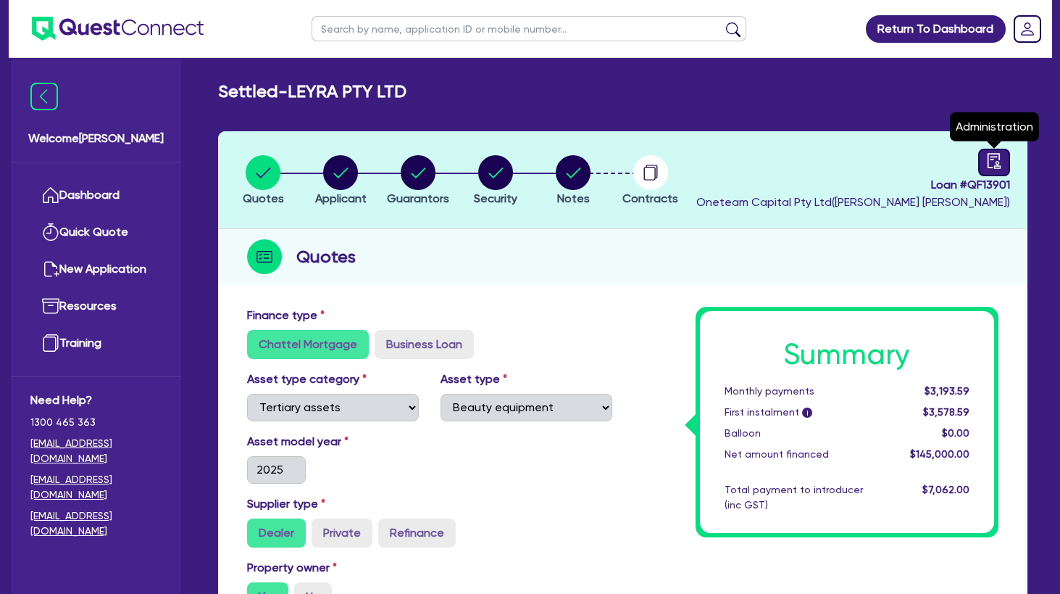
click at [1001, 155] on icon "audit" at bounding box center [994, 161] width 16 height 16
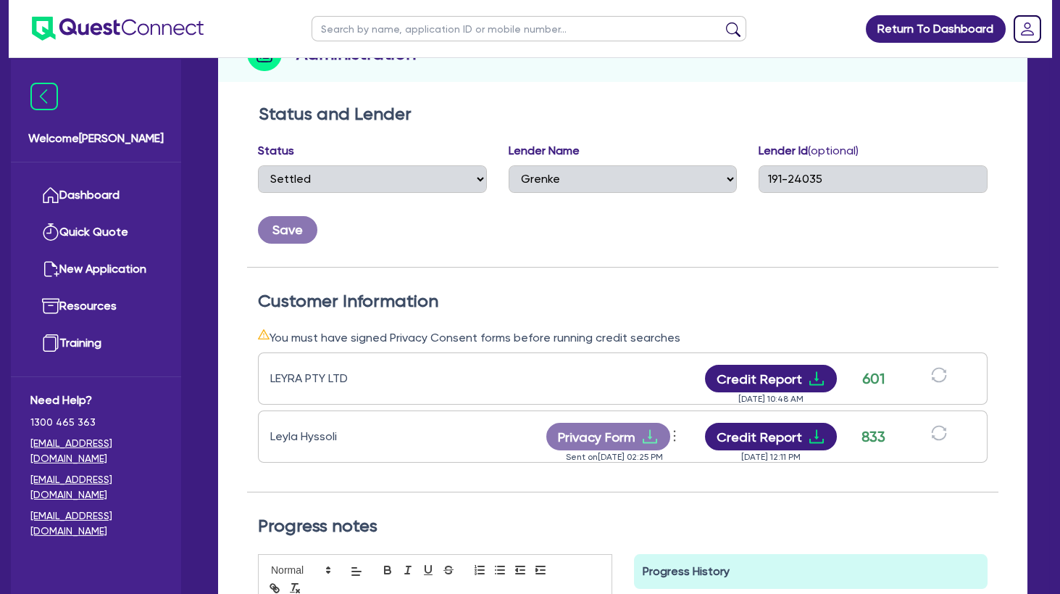
scroll to position [235, 0]
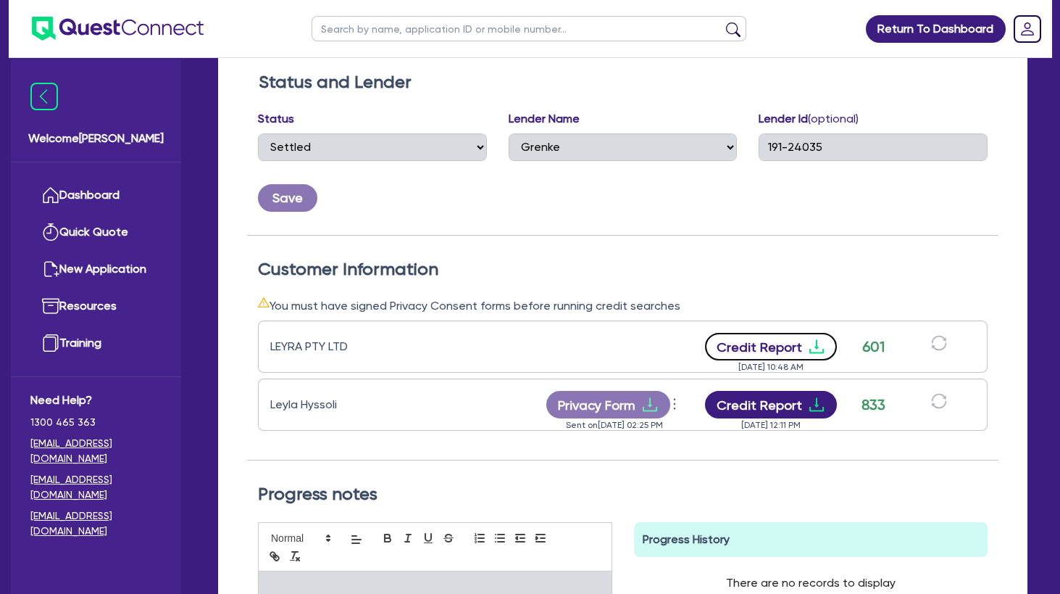
click at [805, 350] on button "Credit Report" at bounding box center [771, 347] width 133 height 28
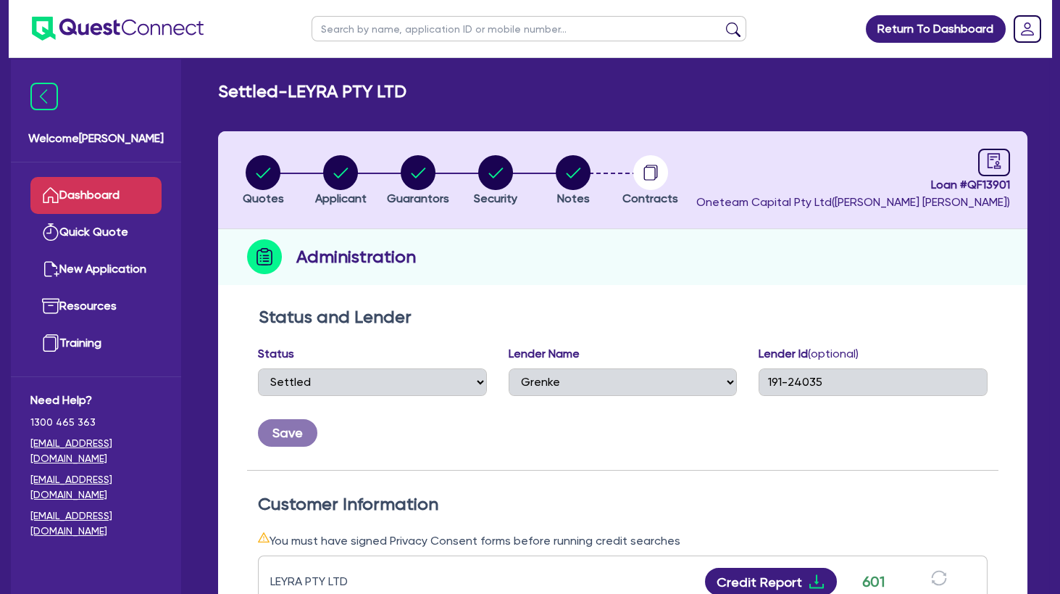
click at [129, 200] on link "Dashboard" at bounding box center [95, 195] width 131 height 37
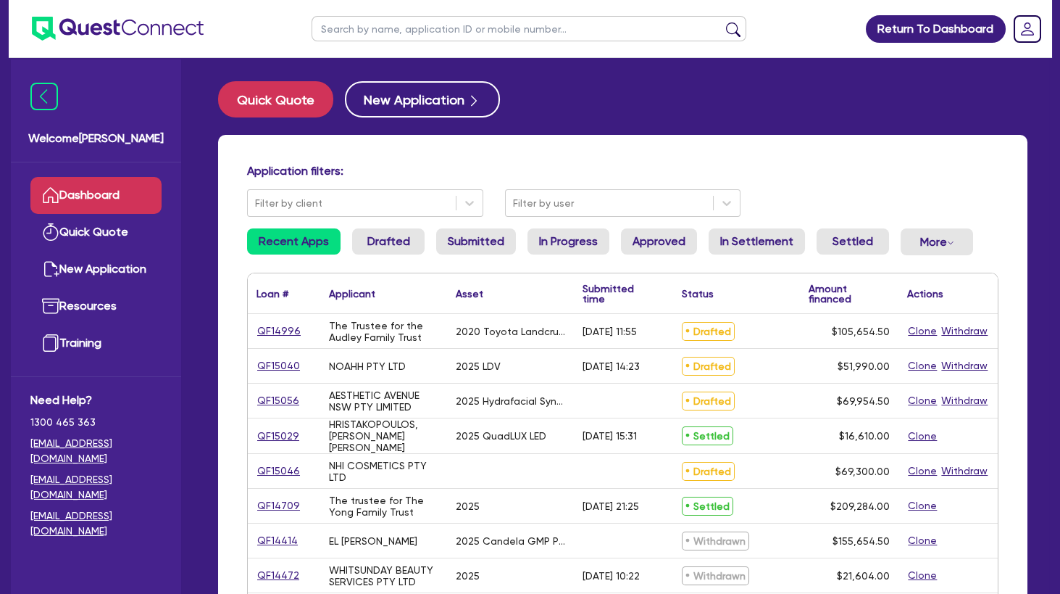
click at [357, 30] on input "text" at bounding box center [529, 28] width 435 height 25
click at [722, 22] on button "submit" at bounding box center [733, 32] width 23 height 20
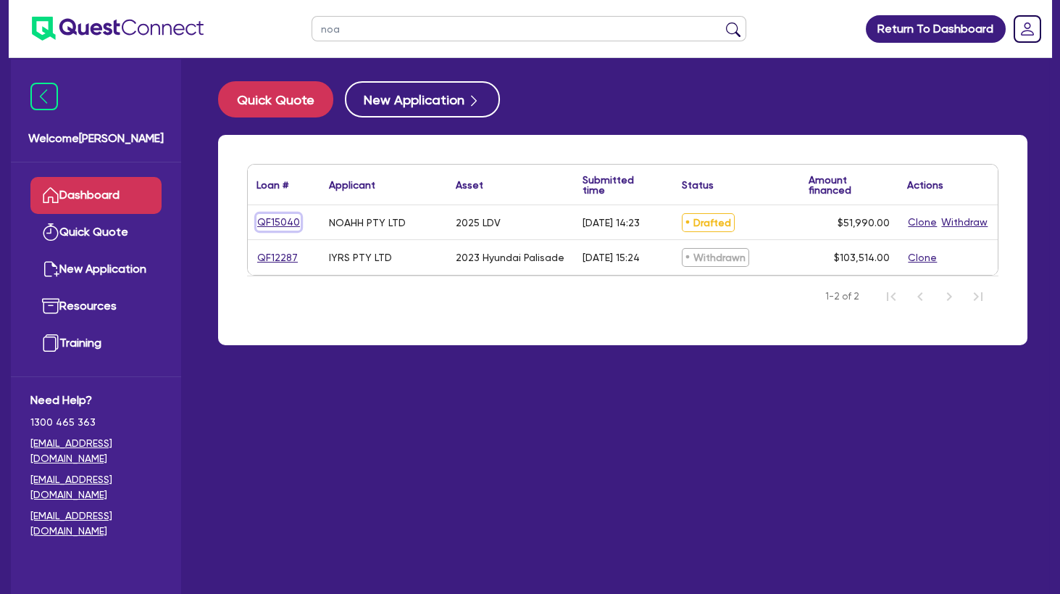
click at [287, 218] on link "QF15040" at bounding box center [279, 222] width 44 height 17
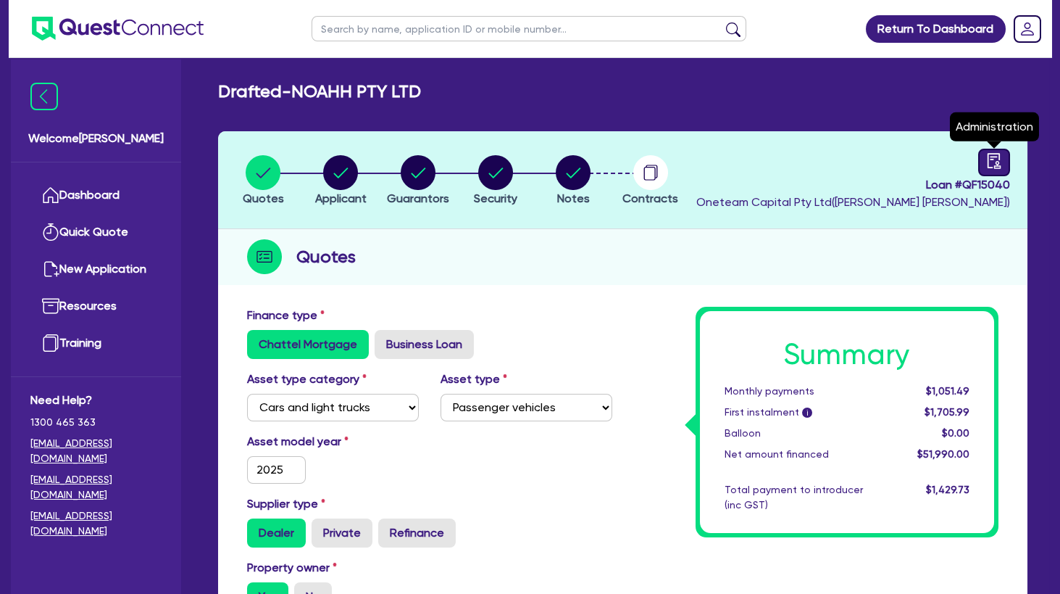
click at [1004, 157] on link at bounding box center [994, 163] width 32 height 28
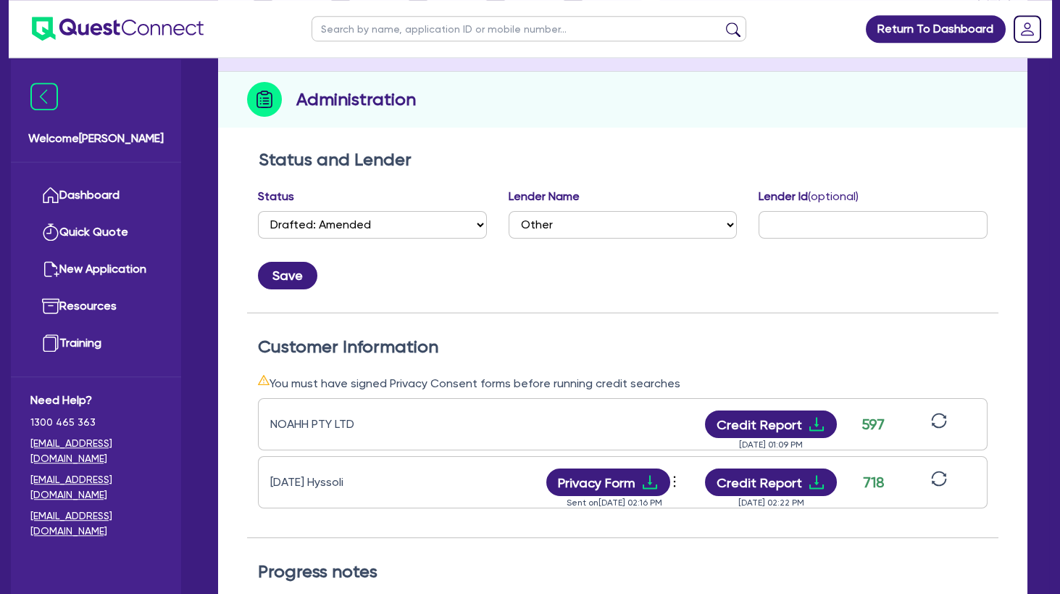
scroll to position [391, 0]
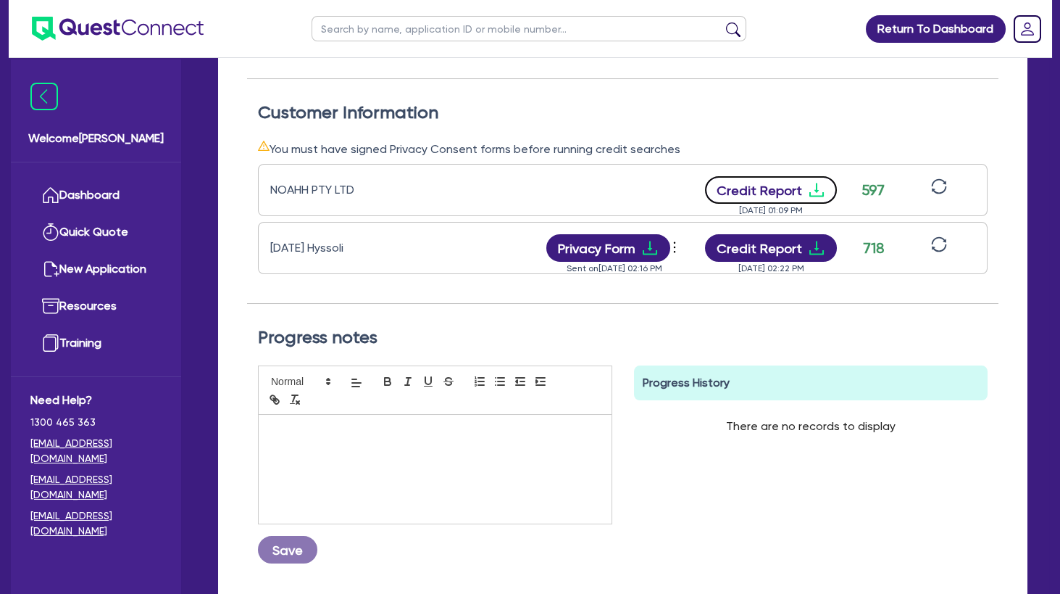
click at [813, 193] on icon "download" at bounding box center [816, 189] width 17 height 17
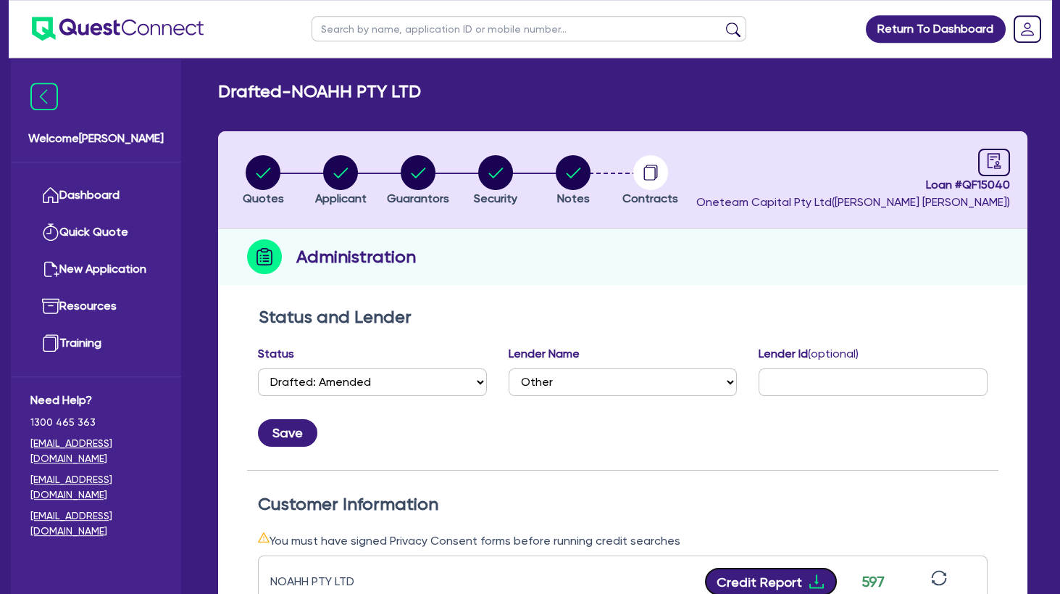
scroll to position [0, 0]
click at [570, 170] on circle "button" at bounding box center [573, 172] width 35 height 35
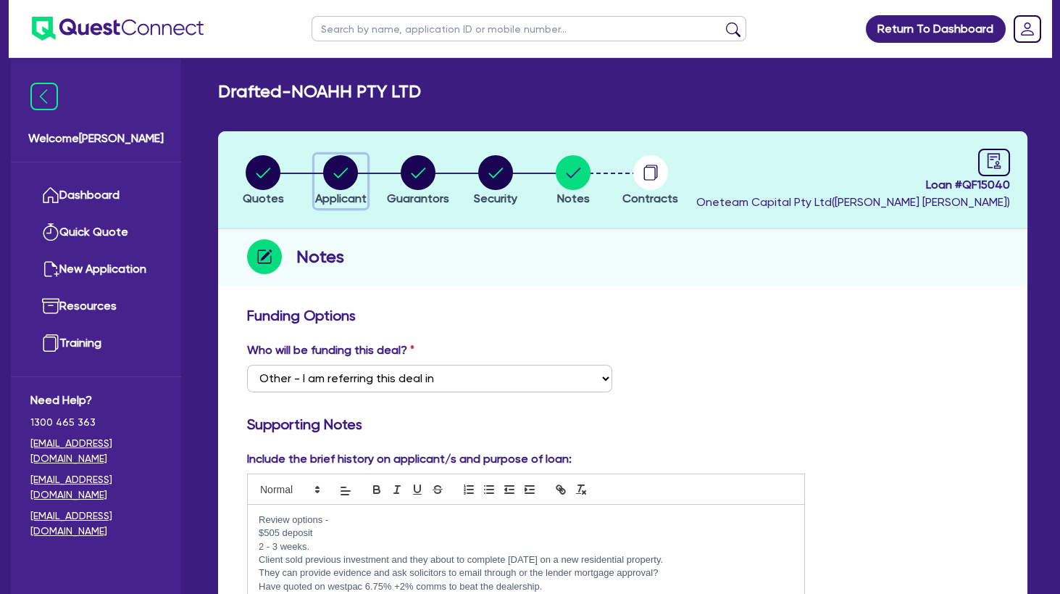
click at [346, 171] on circle "button" at bounding box center [340, 172] width 35 height 35
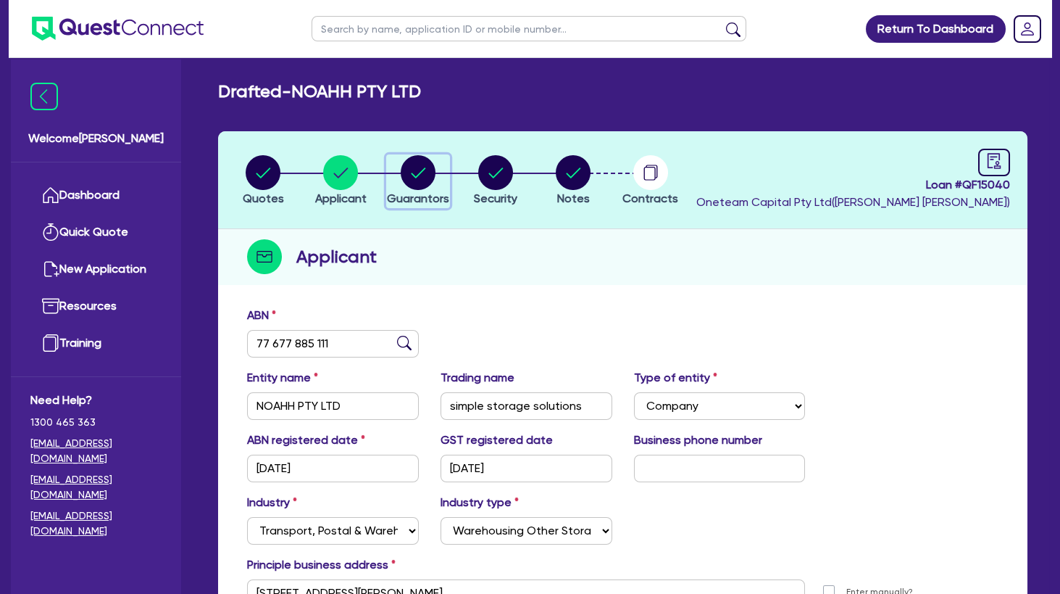
click at [418, 168] on circle "button" at bounding box center [418, 172] width 35 height 35
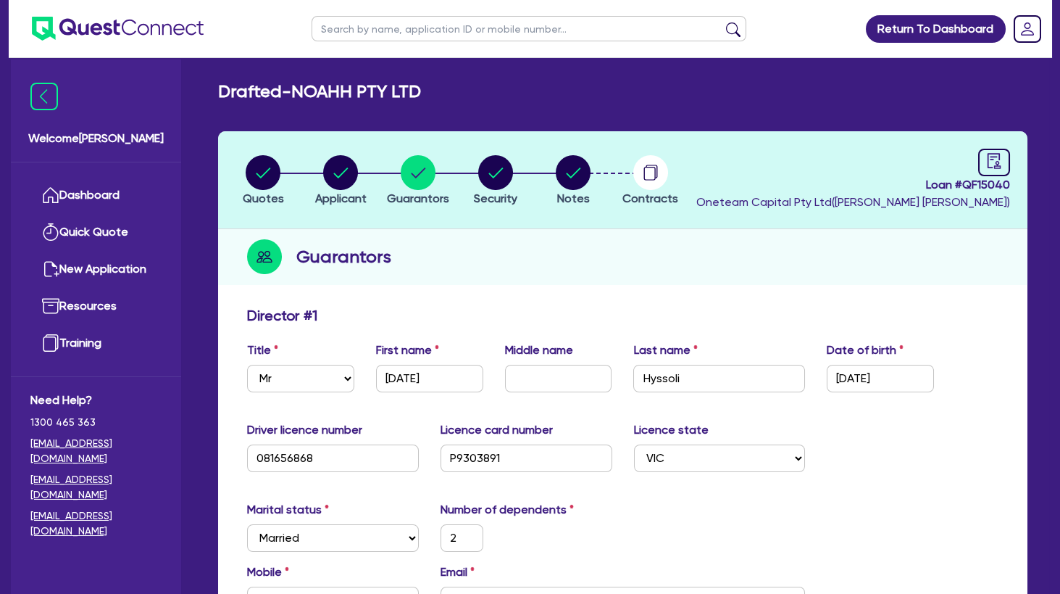
click at [360, 30] on input "text" at bounding box center [529, 28] width 435 height 25
click button "submit" at bounding box center [733, 32] width 23 height 20
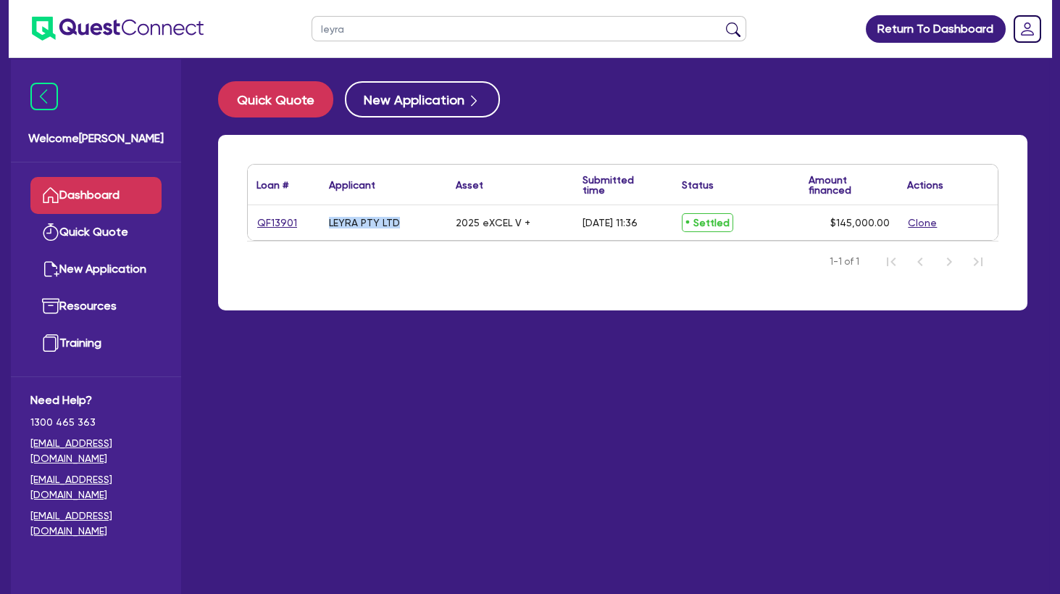
drag, startPoint x: 401, startPoint y: 226, endPoint x: 330, endPoint y: 225, distance: 70.3
click at [330, 225] on div "LEYRA PTY LTD" at bounding box center [383, 222] width 127 height 35
copy div "LEYRA PTY LTD"
drag, startPoint x: 365, startPoint y: 26, endPoint x: 254, endPoint y: 33, distance: 110.3
click at [312, 32] on input "leyra" at bounding box center [529, 28] width 435 height 25
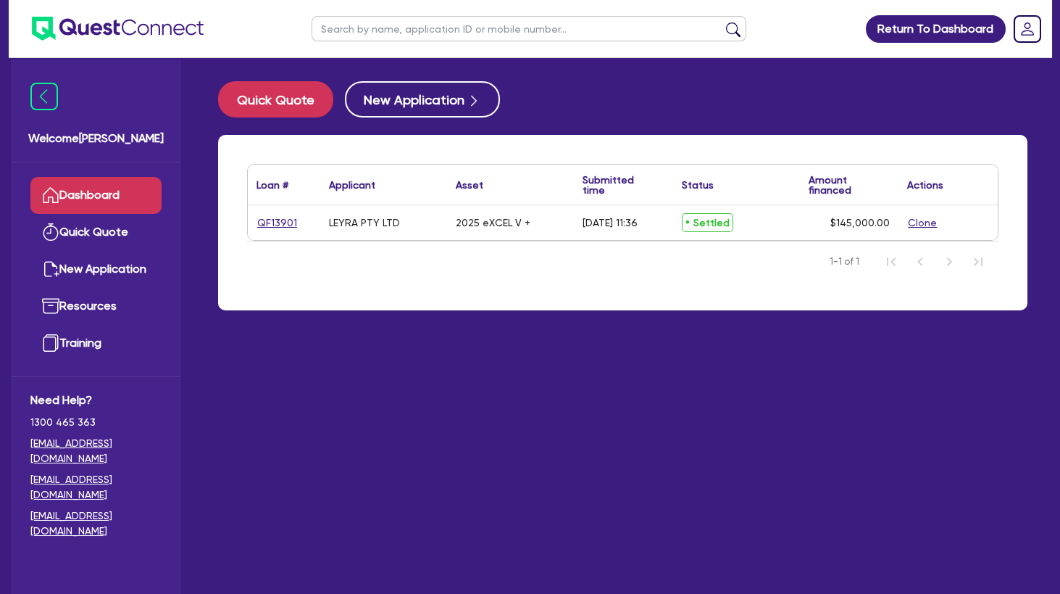
click at [415, 185] on div "Applicant ▲" at bounding box center [383, 185] width 127 height 40
click at [399, 30] on input "text" at bounding box center [529, 28] width 435 height 25
click at [722, 22] on button "submit" at bounding box center [733, 32] width 23 height 20
click at [270, 228] on link "QF14830" at bounding box center [278, 223] width 43 height 17
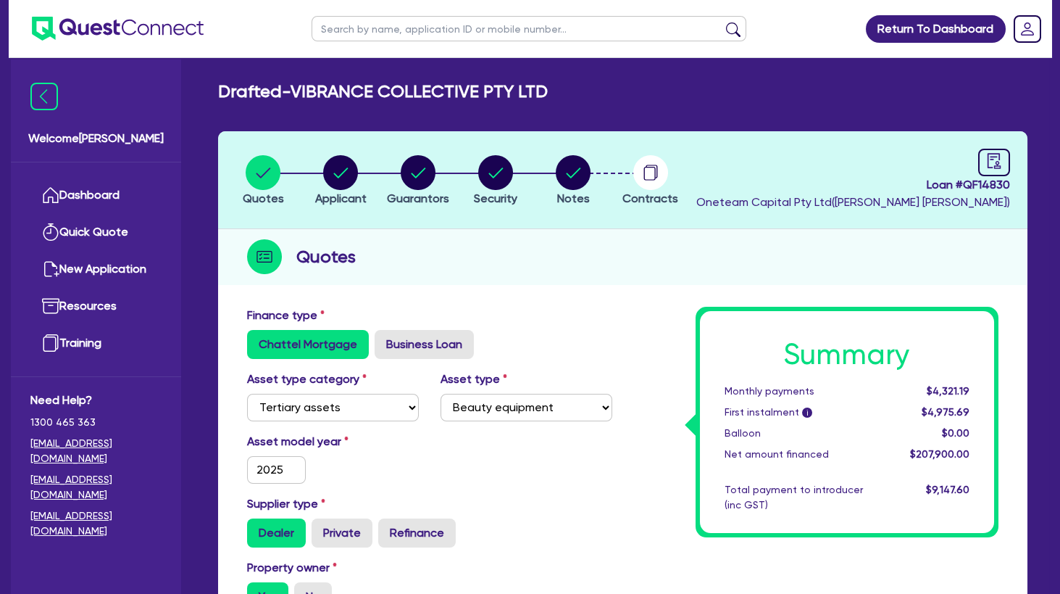
click at [575, 267] on div "Quotes" at bounding box center [622, 257] width 809 height 56
click at [422, 181] on circle "button" at bounding box center [418, 172] width 35 height 35
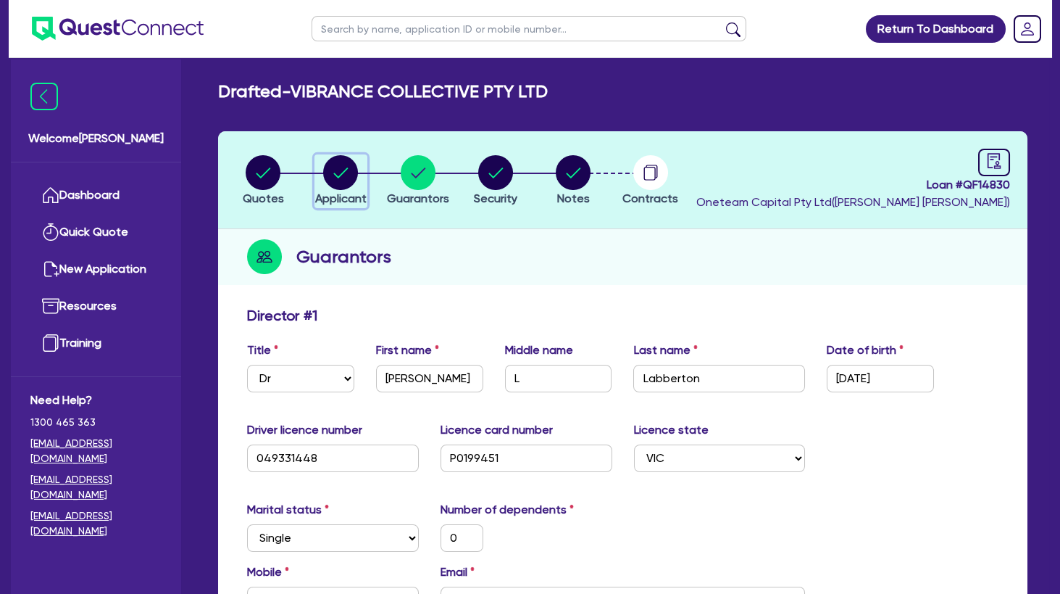
click at [338, 172] on circle "button" at bounding box center [340, 172] width 35 height 35
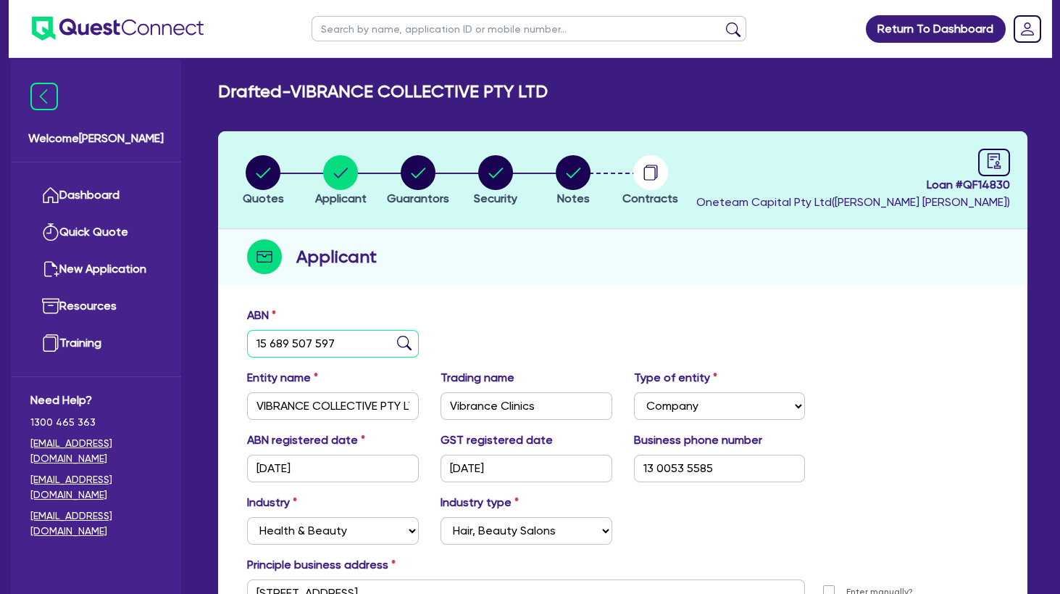
drag, startPoint x: 250, startPoint y: 352, endPoint x: 222, endPoint y: 355, distance: 27.7
click at [247, 355] on input "15 689 507 597" at bounding box center [333, 344] width 172 height 28
click at [580, 176] on circle "button" at bounding box center [573, 172] width 35 height 35
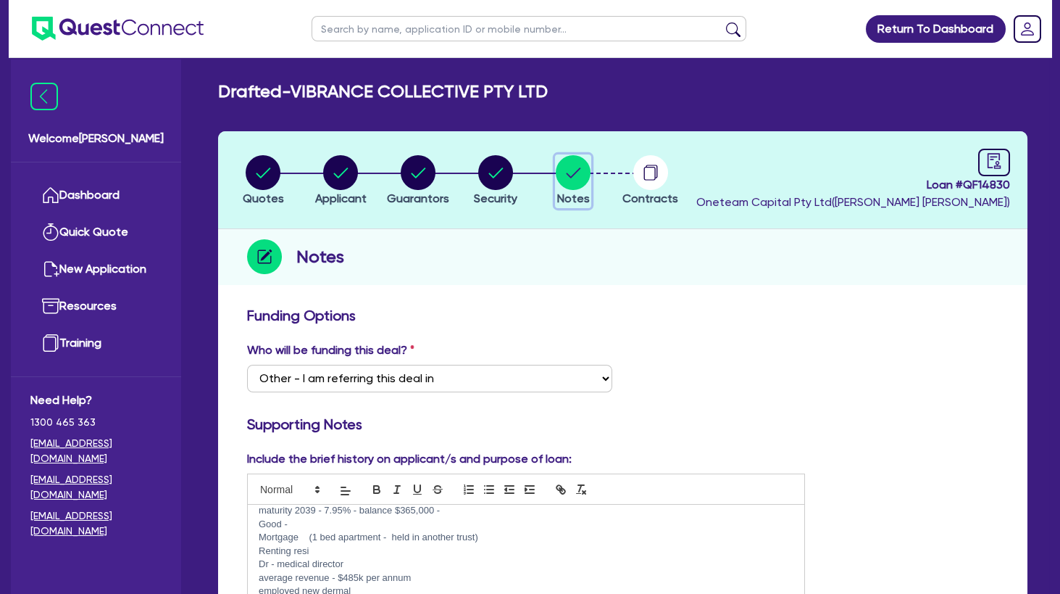
scroll to position [235, 0]
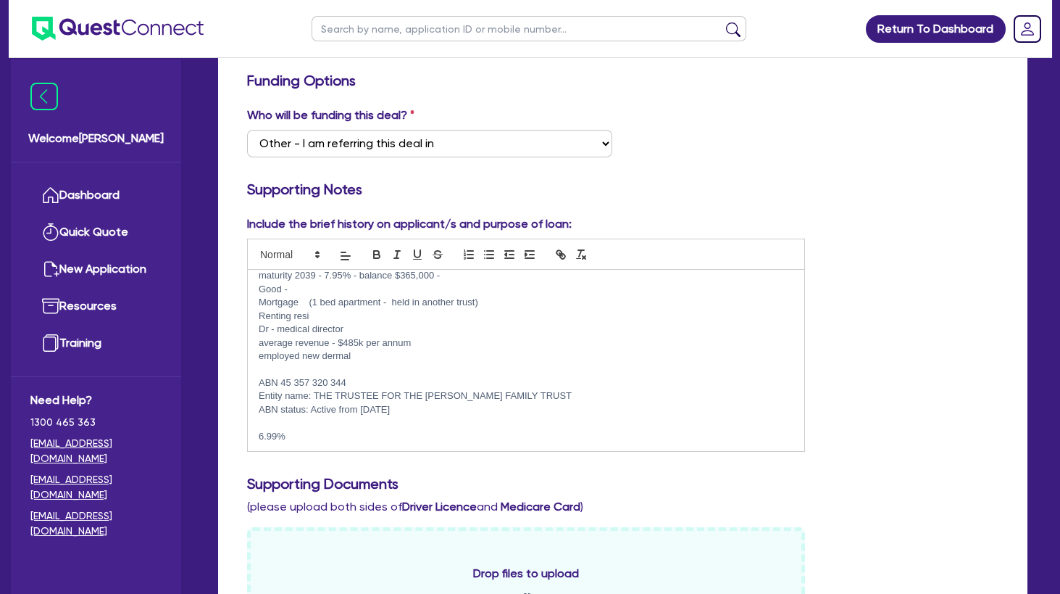
click at [364, 382] on p "ABN 45 357 320 344" at bounding box center [526, 382] width 535 height 13
drag, startPoint x: 371, startPoint y: 382, endPoint x: 281, endPoint y: 380, distance: 89.9
click at [281, 380] on p "ABN 45 357 320 344" at bounding box center [526, 382] width 535 height 13
copy p "45 357 320 344"
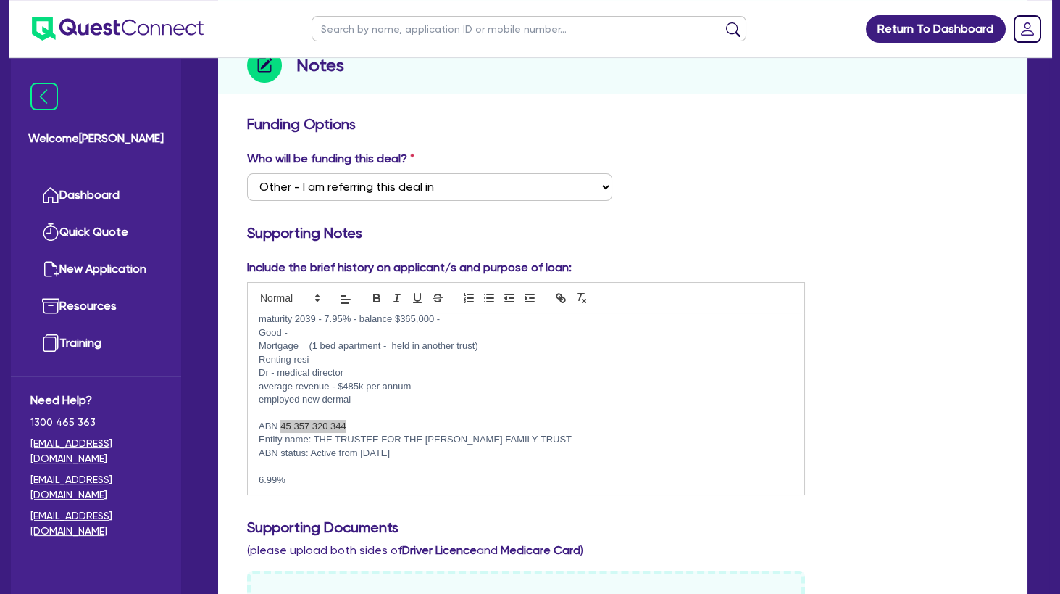
scroll to position [0, 0]
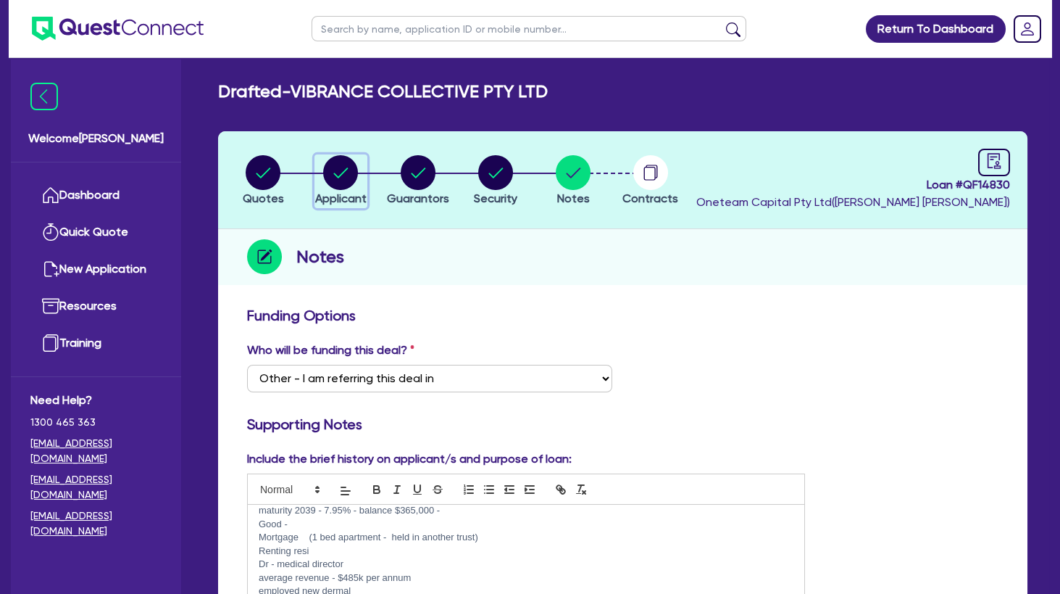
click at [335, 167] on circle "button" at bounding box center [340, 172] width 35 height 35
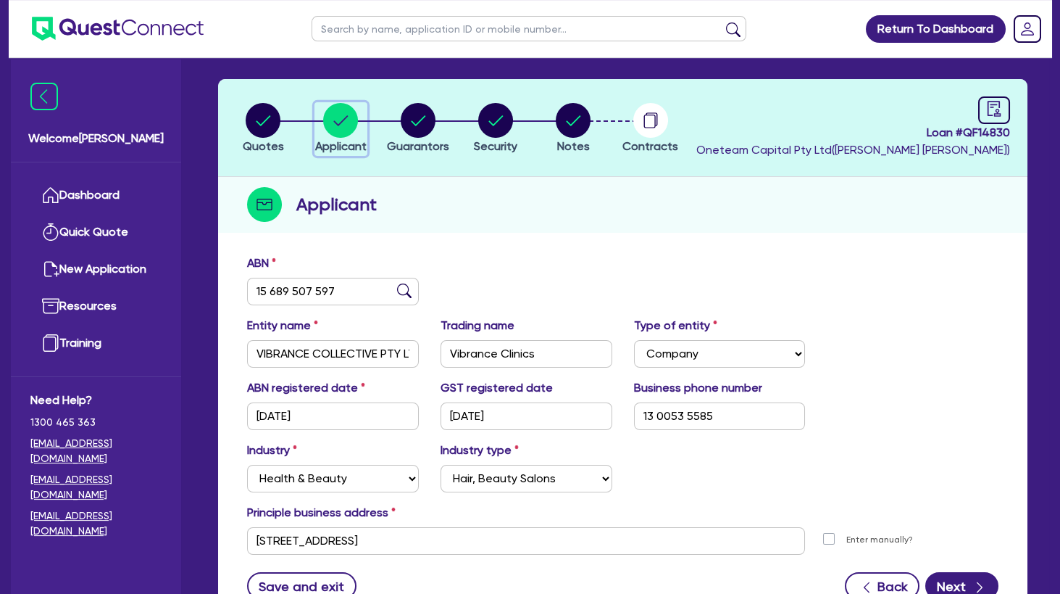
scroll to position [78, 0]
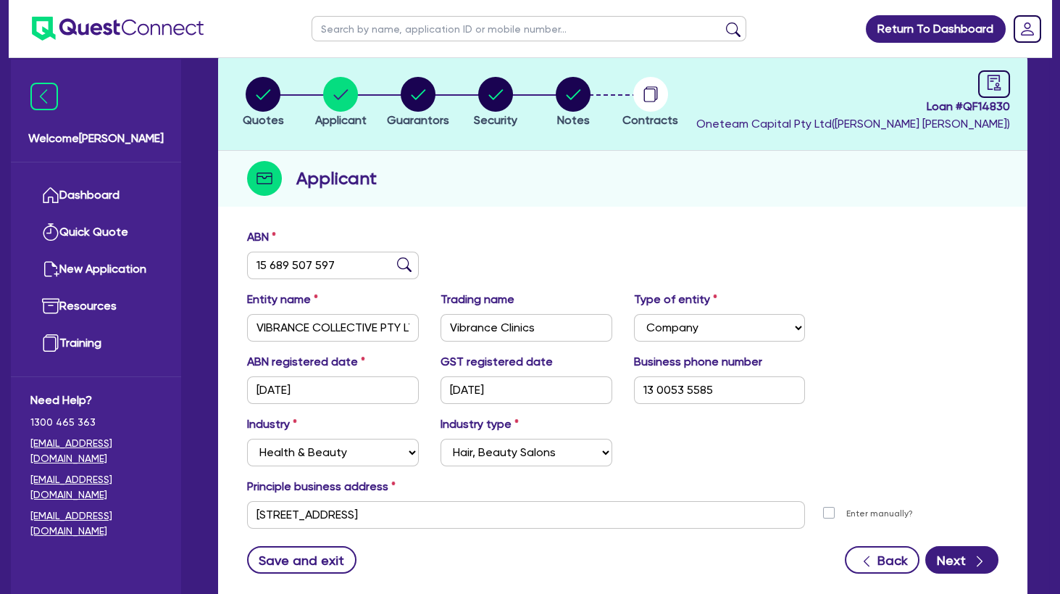
click at [470, 211] on div "Quotes Applicant Guarantors Security Notes Contracts Loan # QF14830 Oneteam Cap…" at bounding box center [622, 327] width 809 height 549
click at [429, 102] on circle "button" at bounding box center [418, 94] width 35 height 35
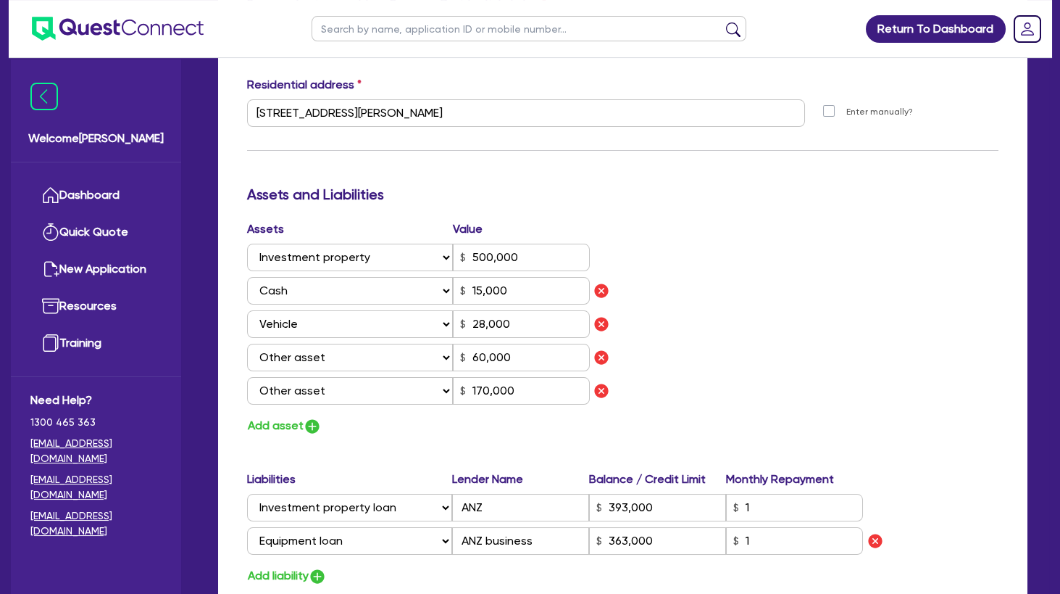
scroll to position [783, 0]
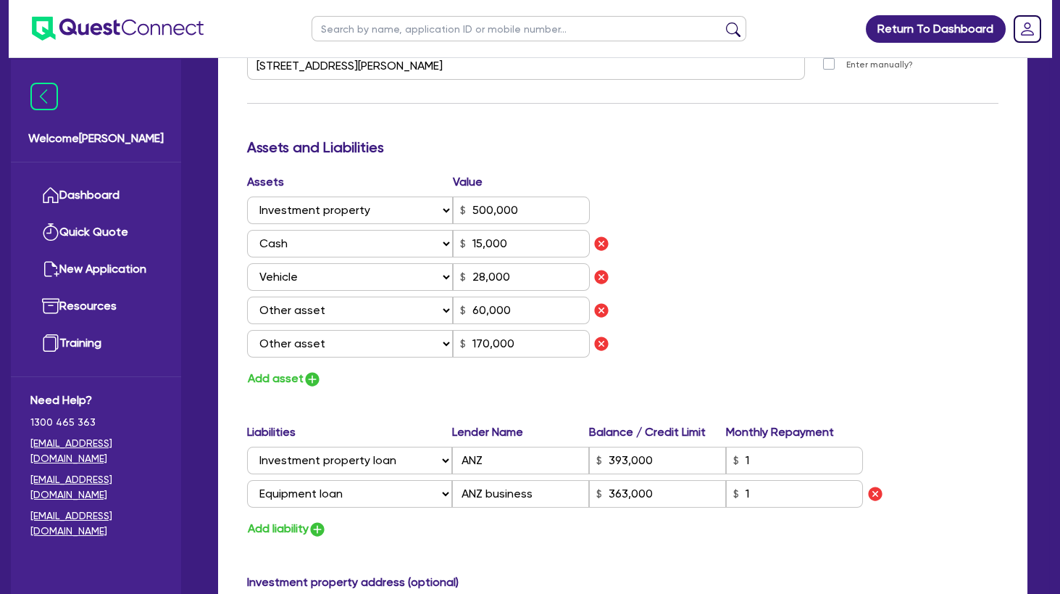
click at [765, 270] on div "Assets Value Select Asset Cash Property Investment property Vehicle Truck Trail…" at bounding box center [622, 280] width 773 height 215
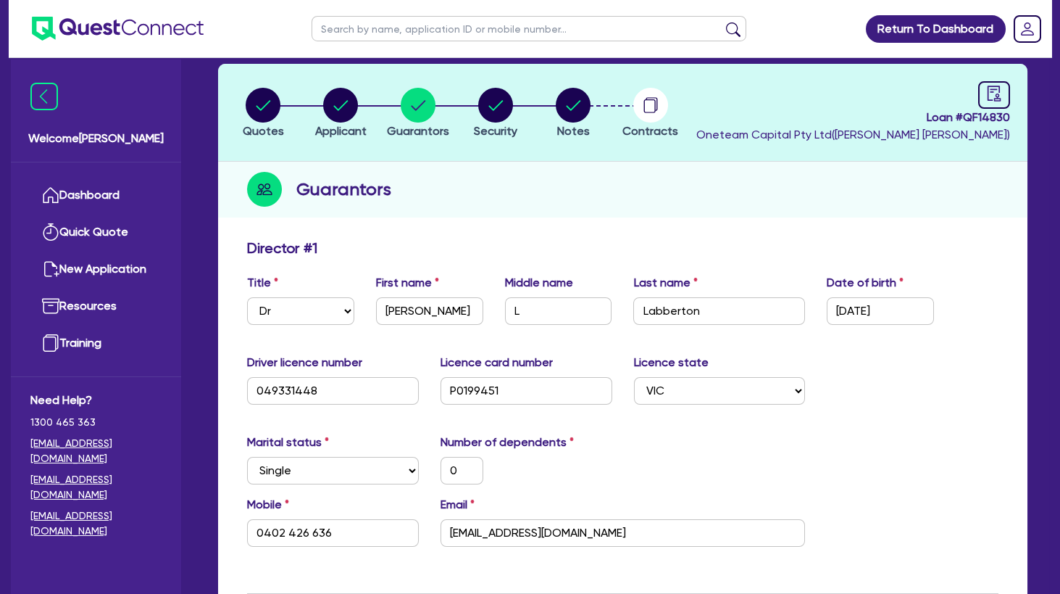
scroll to position [0, 0]
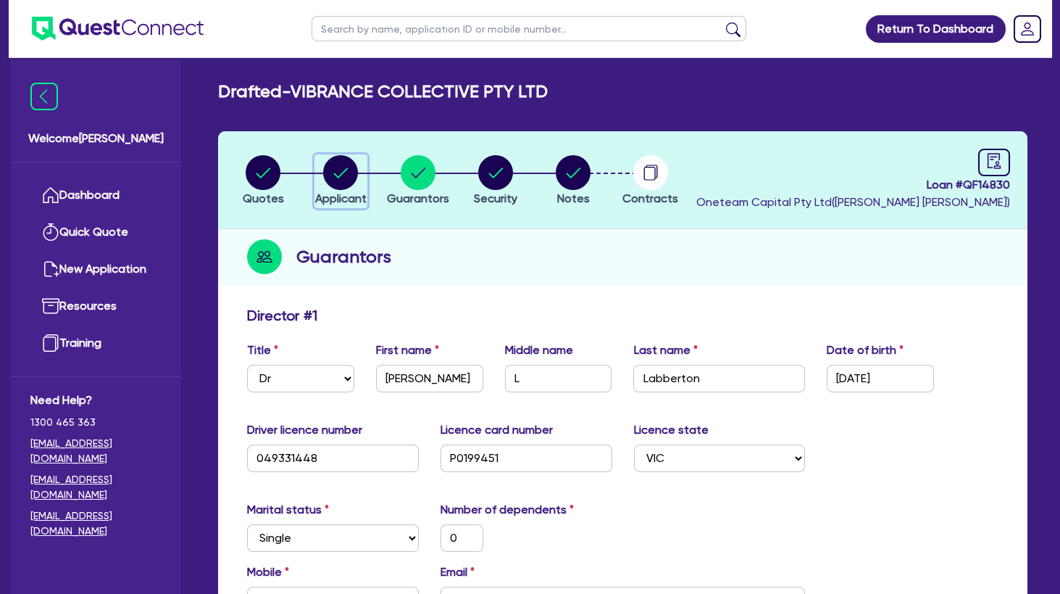
click at [349, 169] on circle "button" at bounding box center [340, 172] width 35 height 35
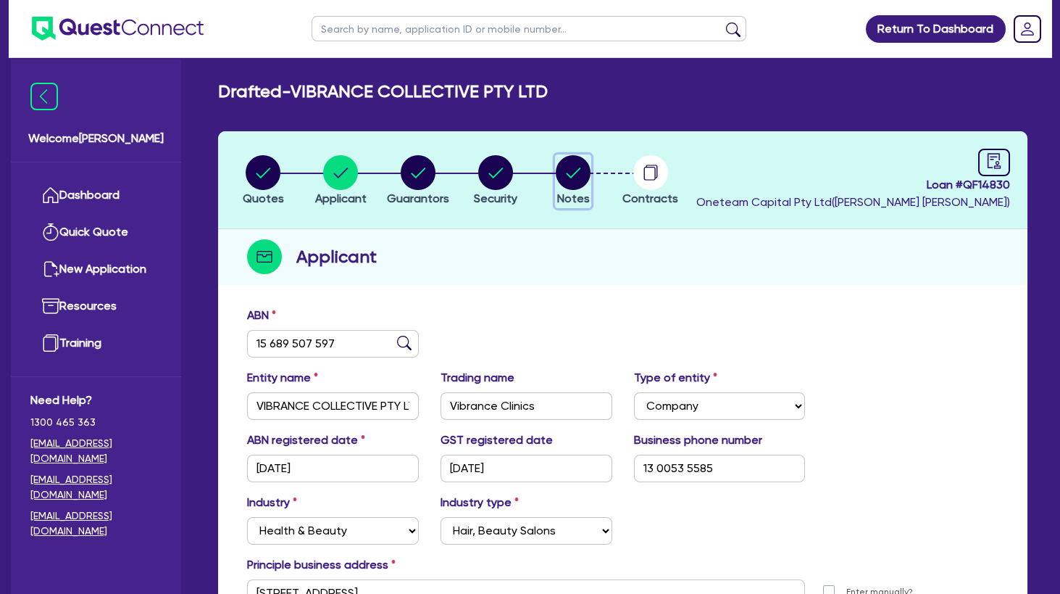
click at [581, 180] on circle "button" at bounding box center [573, 172] width 35 height 35
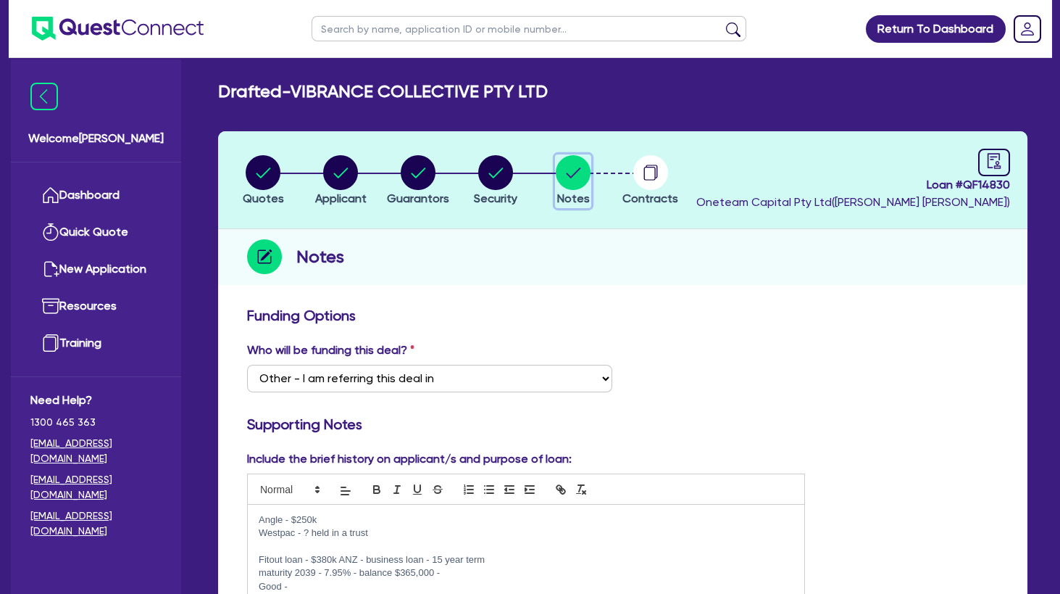
scroll to position [157, 0]
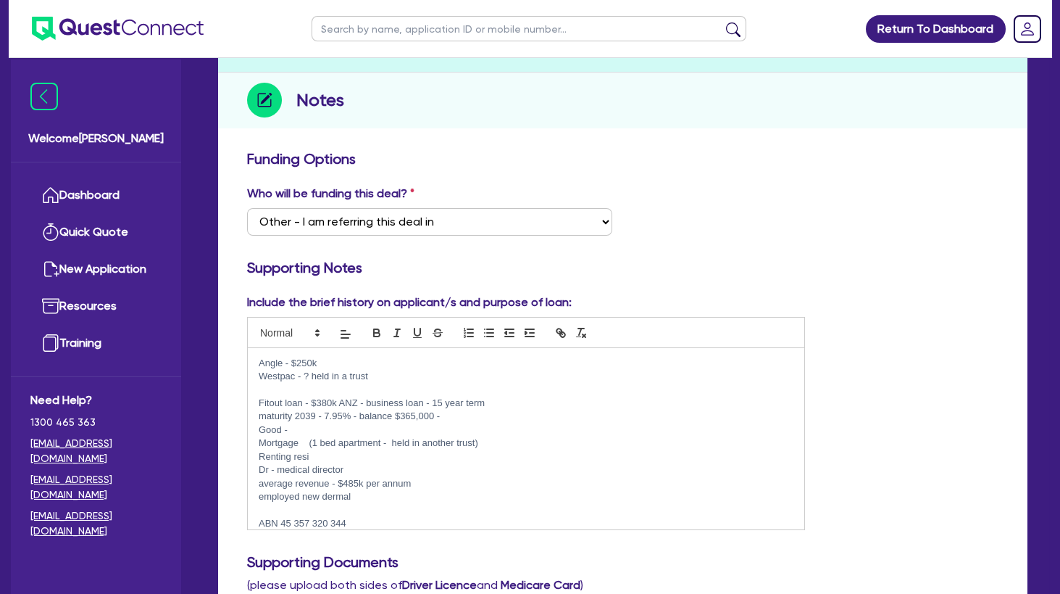
click at [389, 451] on p "Renting resi" at bounding box center [526, 456] width 535 height 13
click at [370, 467] on p "Dr - medical director" at bounding box center [526, 469] width 535 height 13
click at [424, 486] on p "average revenue - $485k per annum" at bounding box center [526, 483] width 535 height 13
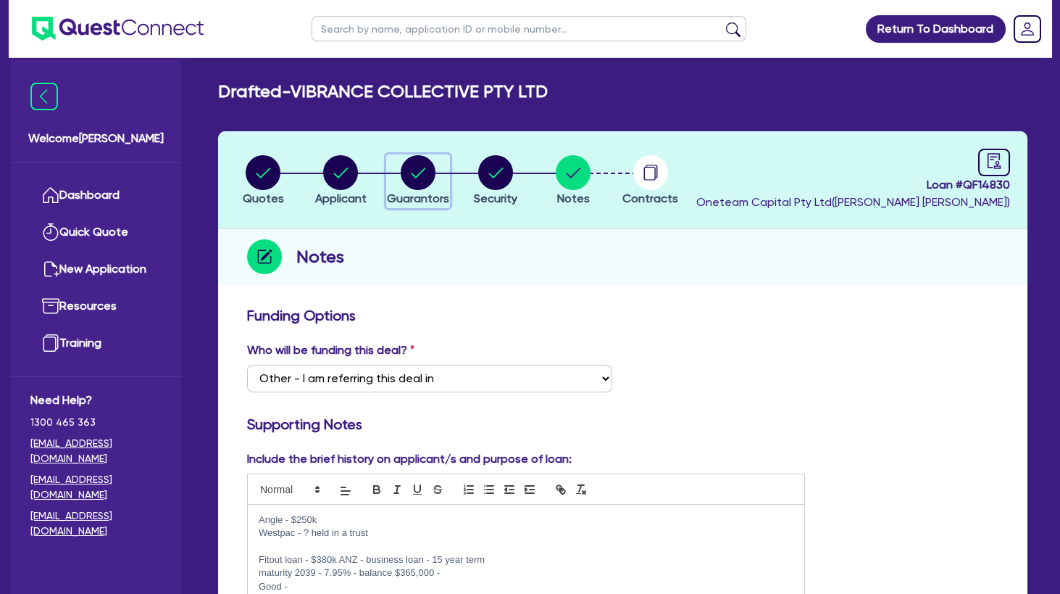
click at [407, 174] on circle "button" at bounding box center [418, 172] width 35 height 35
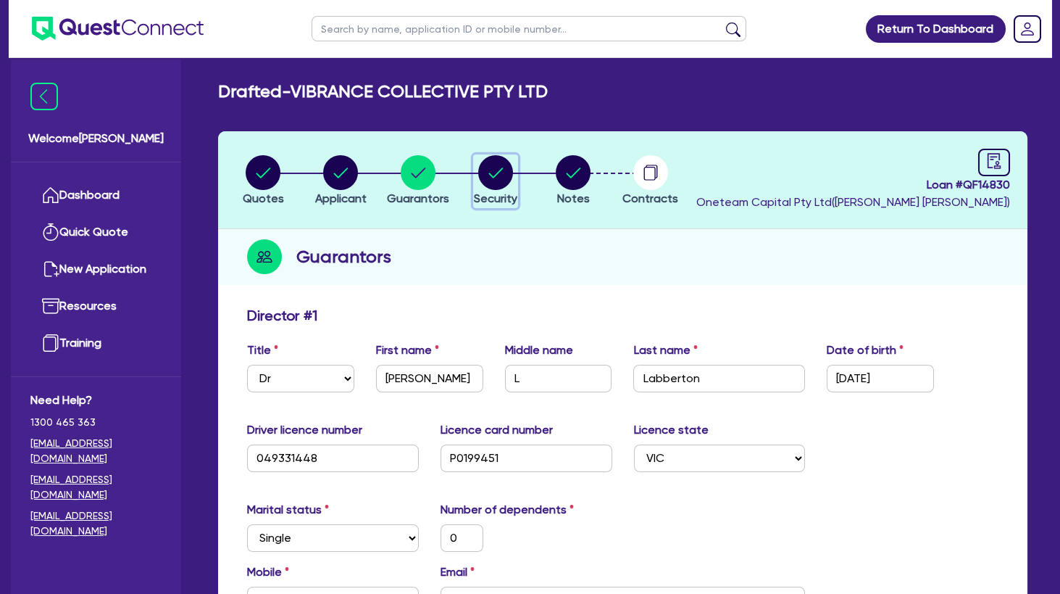
click at [491, 172] on circle "button" at bounding box center [495, 172] width 35 height 35
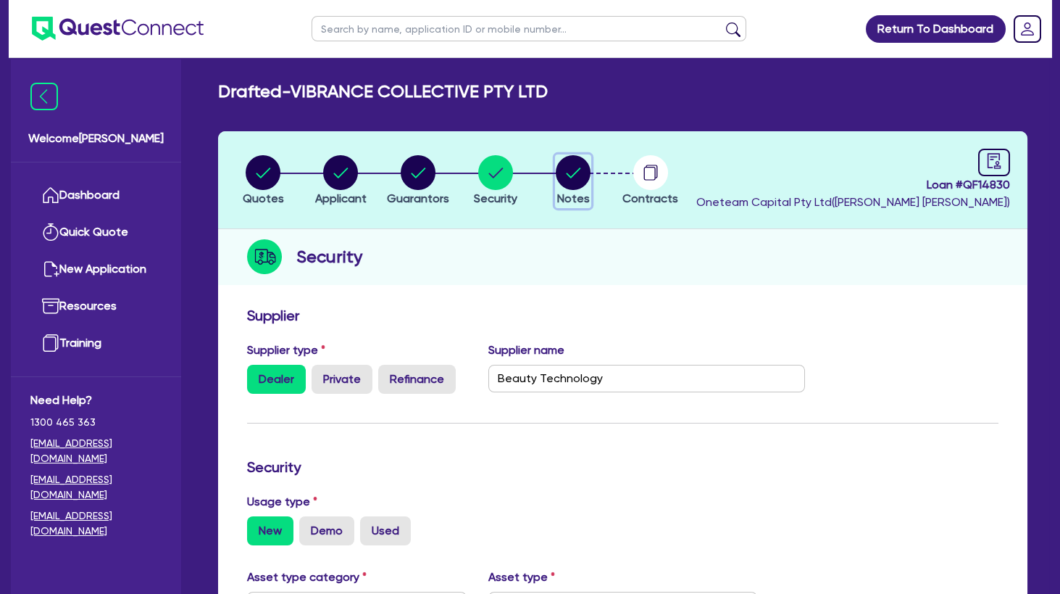
click at [580, 184] on circle "button" at bounding box center [573, 172] width 35 height 35
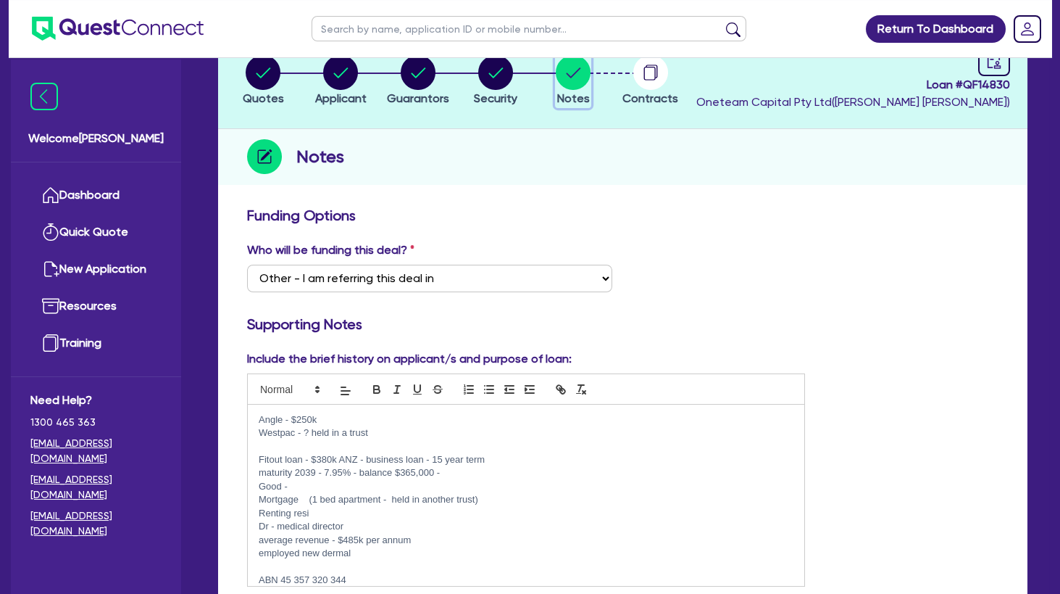
scroll to position [157, 0]
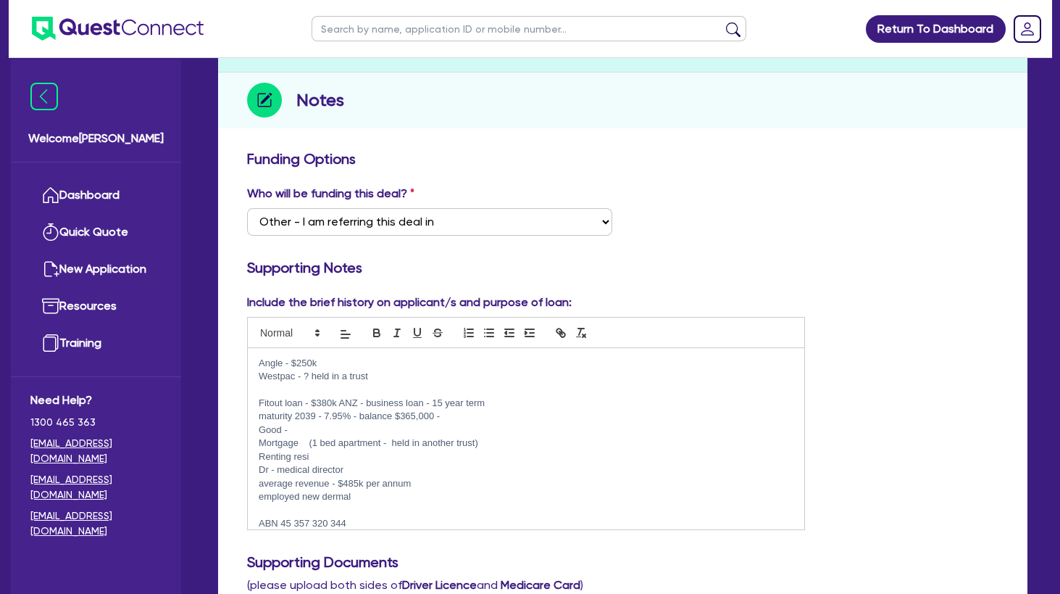
click at [403, 494] on p "employed new dermal" at bounding box center [526, 496] width 535 height 13
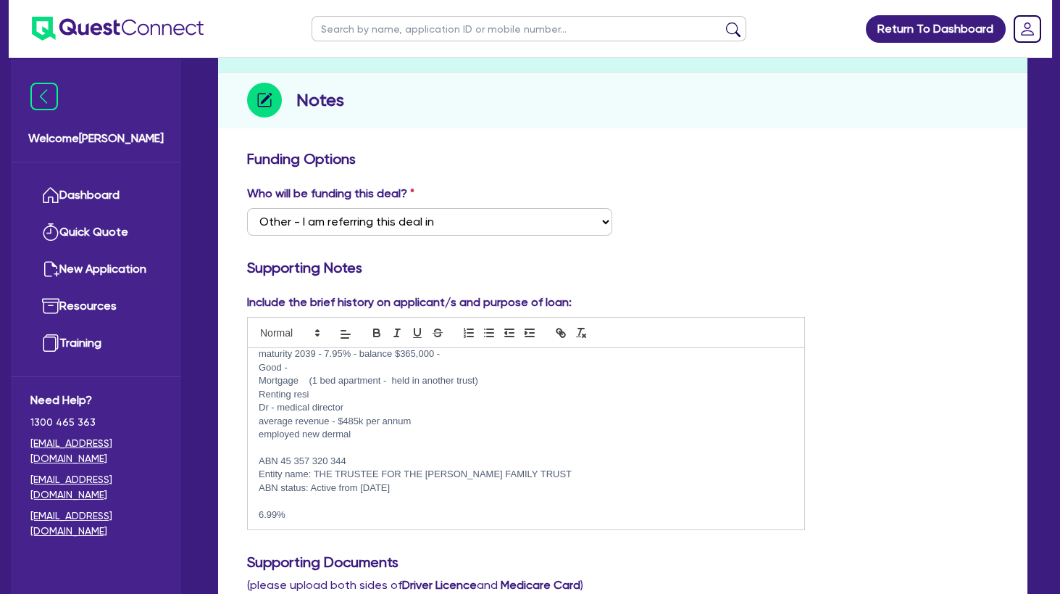
scroll to position [0, 0]
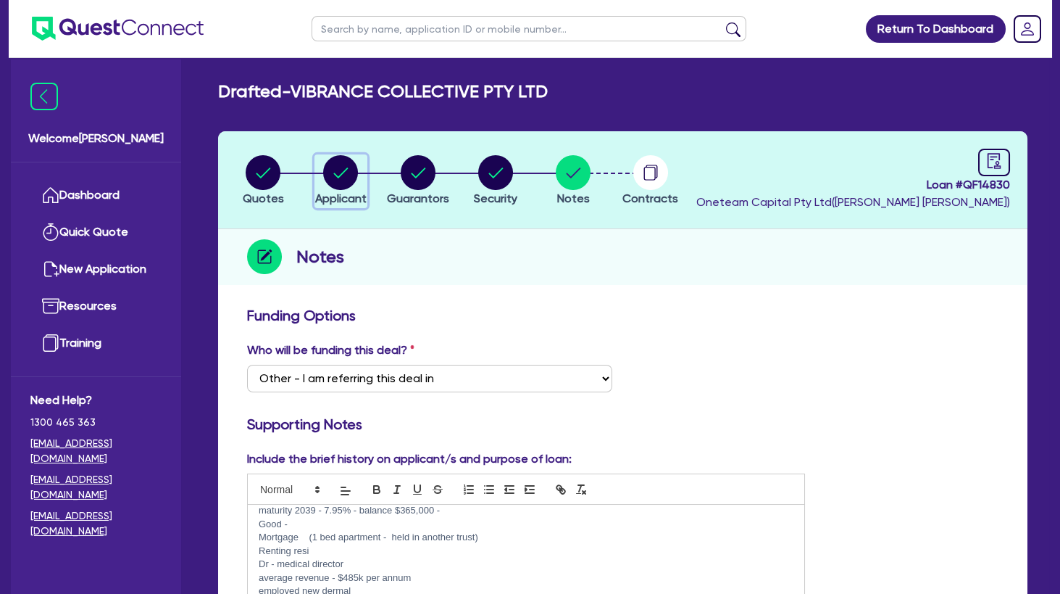
click at [332, 180] on circle "button" at bounding box center [340, 172] width 35 height 35
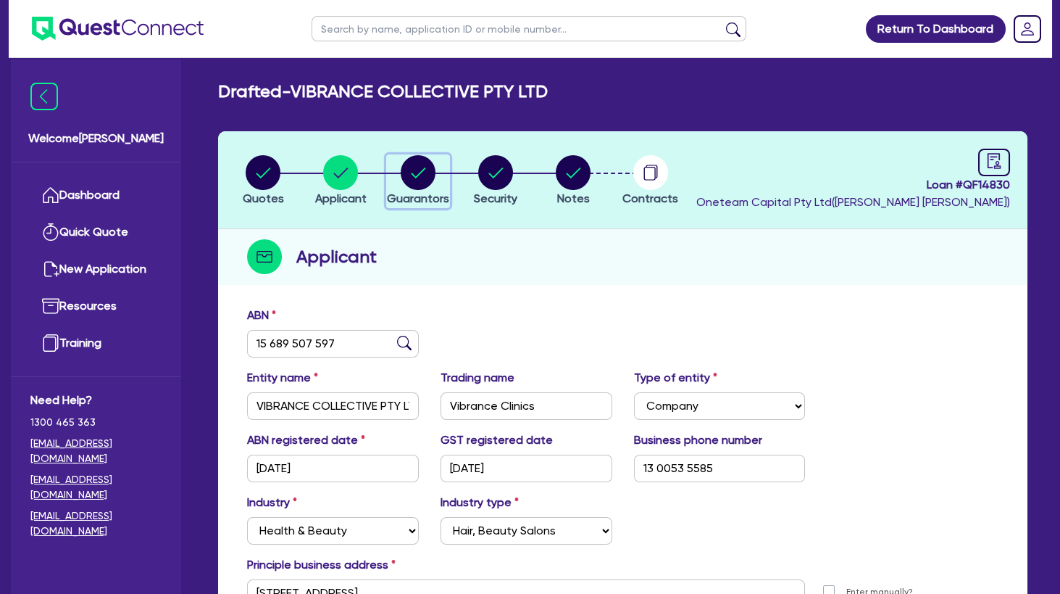
click at [420, 174] on icon "button" at bounding box center [418, 172] width 35 height 35
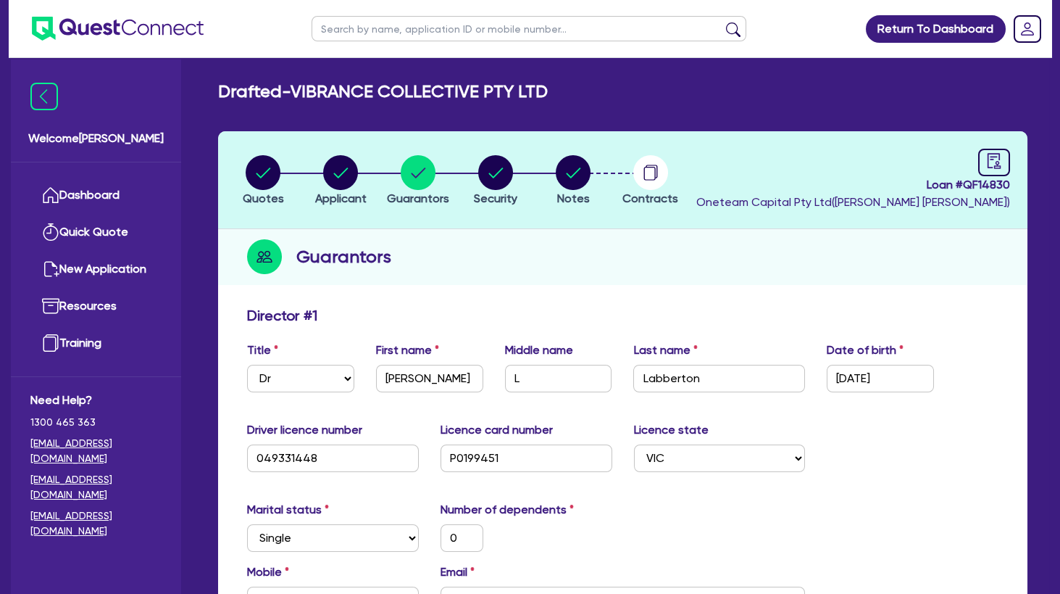
click at [426, 33] on input "text" at bounding box center [529, 28] width 435 height 25
click at [359, 182] on div "button" at bounding box center [340, 172] width 51 height 35
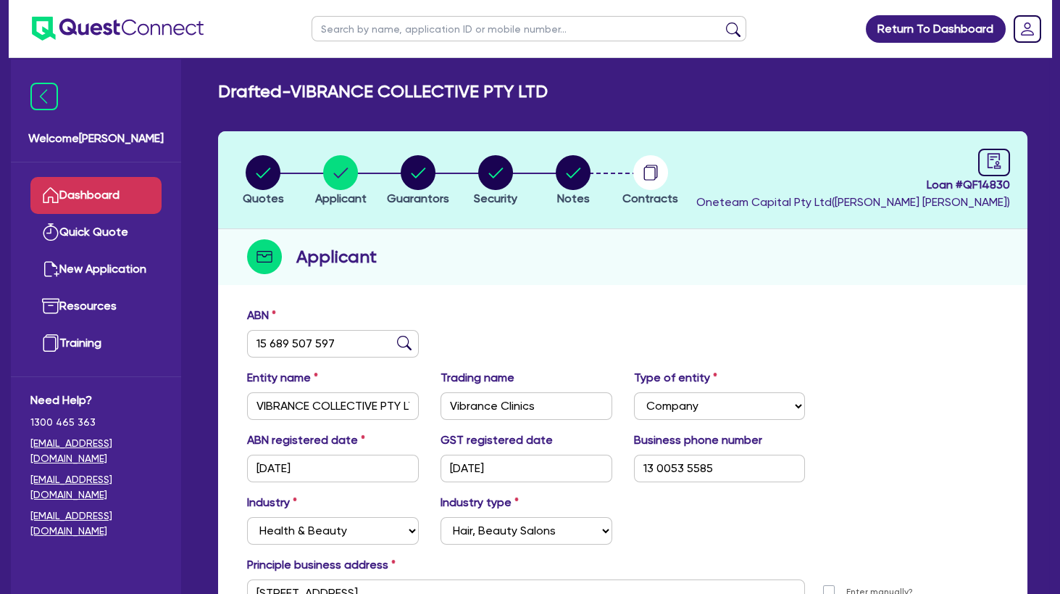
click at [135, 192] on link "Dashboard" at bounding box center [95, 195] width 131 height 37
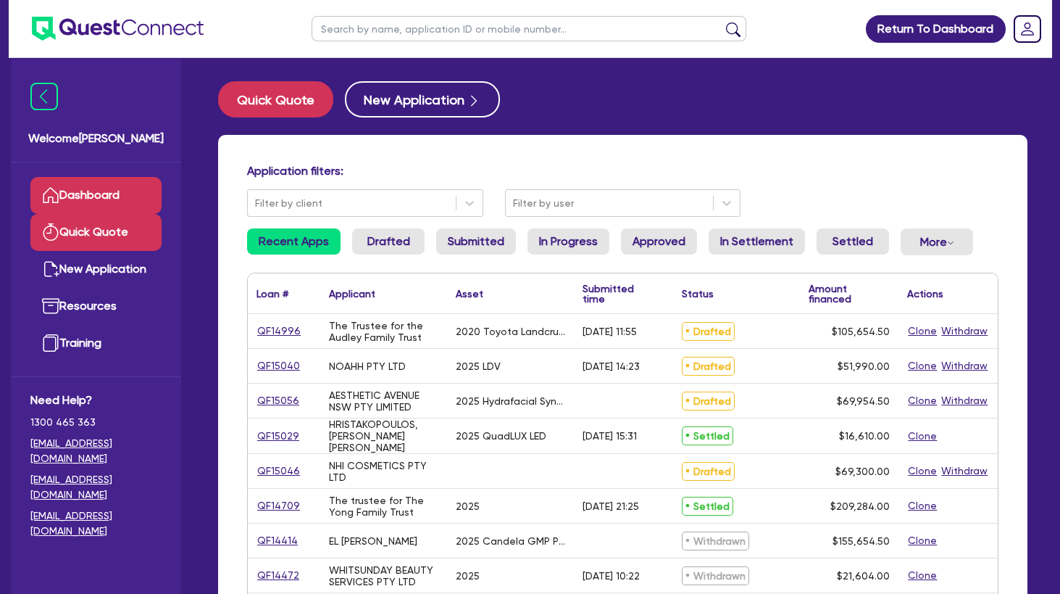
click at [106, 234] on link "Quick Quote" at bounding box center [95, 232] width 131 height 37
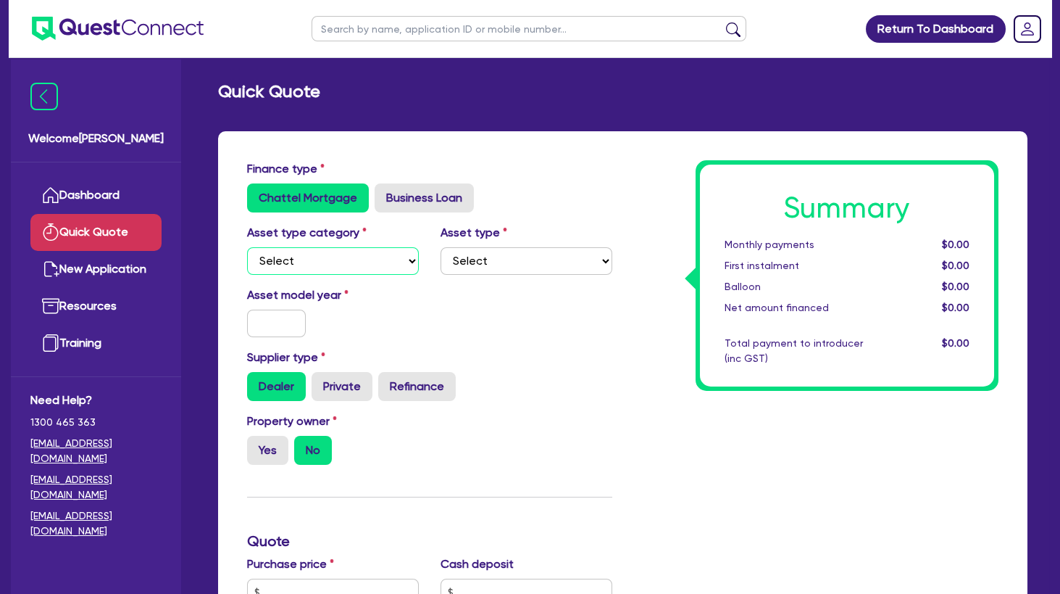
click at [247, 247] on select "Select Cars and light trucks Primary assets Secondary assets Tertiary assets" at bounding box center [333, 261] width 172 height 28
click option "Tertiary assets" at bounding box center [0, 0] width 0 height 0
click at [441, 247] on select "Select Beauty equipment IT equipment IT software Watercraft Other" at bounding box center [527, 261] width 172 height 28
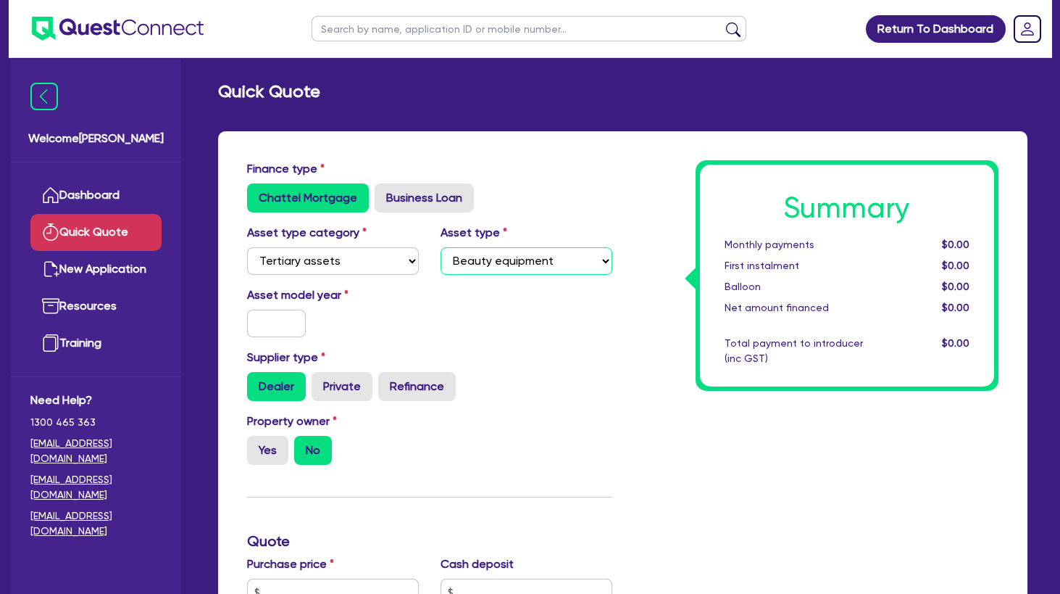
click option "Beauty equipment" at bounding box center [0, 0] width 0 height 0
click at [291, 320] on input "text" at bounding box center [276, 323] width 59 height 28
click at [268, 448] on label "Yes" at bounding box center [267, 450] width 41 height 29
click at [257, 445] on input "Yes" at bounding box center [251, 440] width 9 height 9
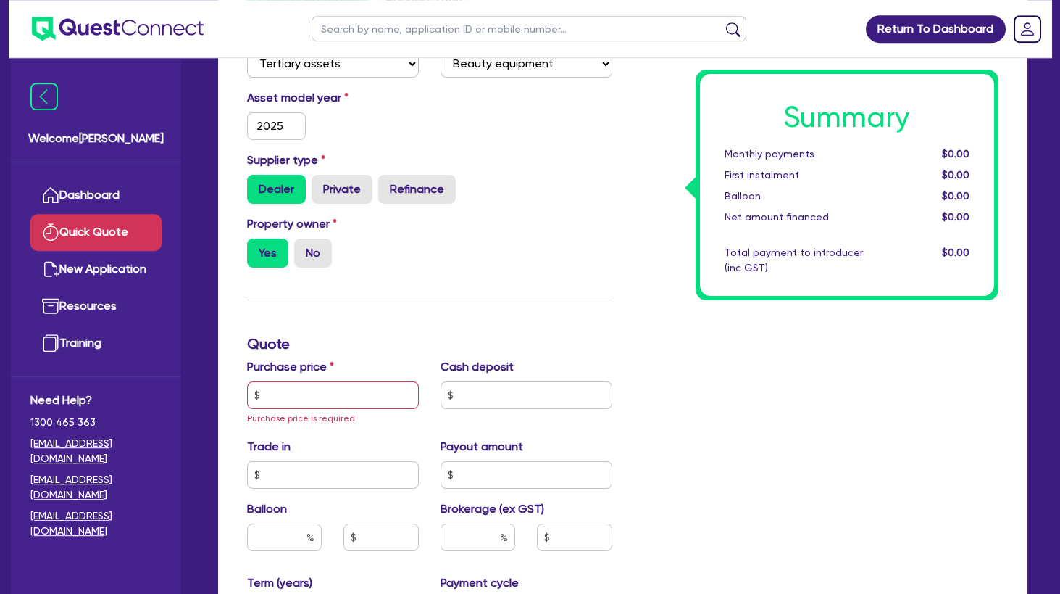
scroll to position [235, 0]
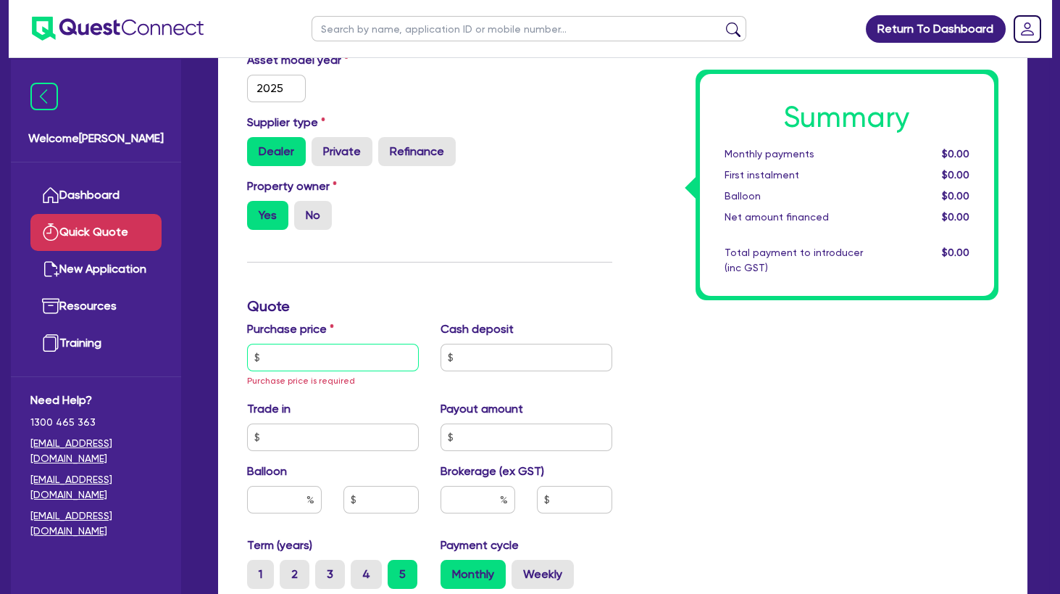
click at [317, 357] on input "text" at bounding box center [333, 357] width 172 height 28
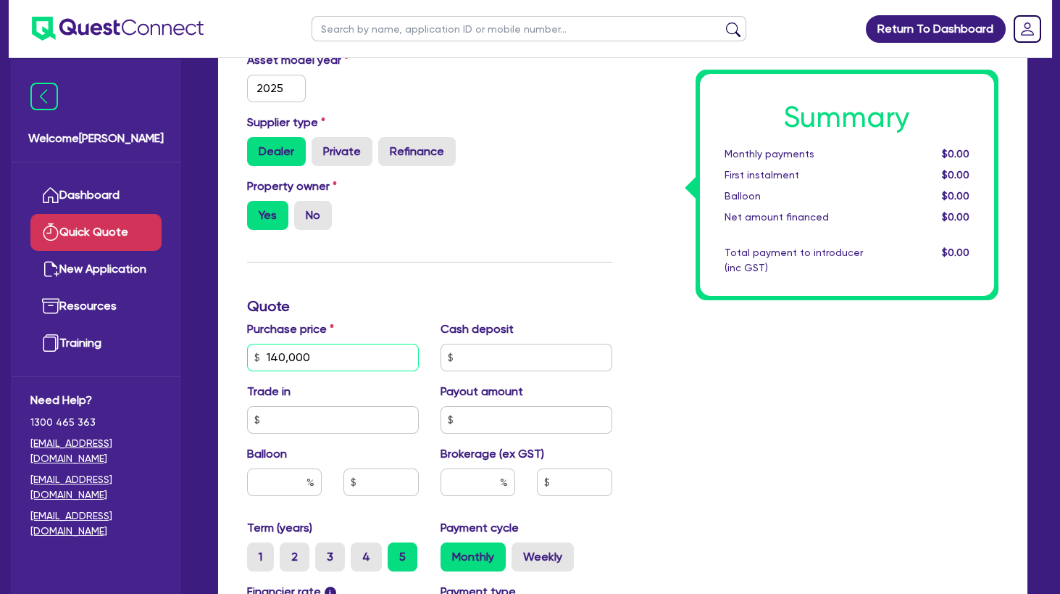
scroll to position [313, 0]
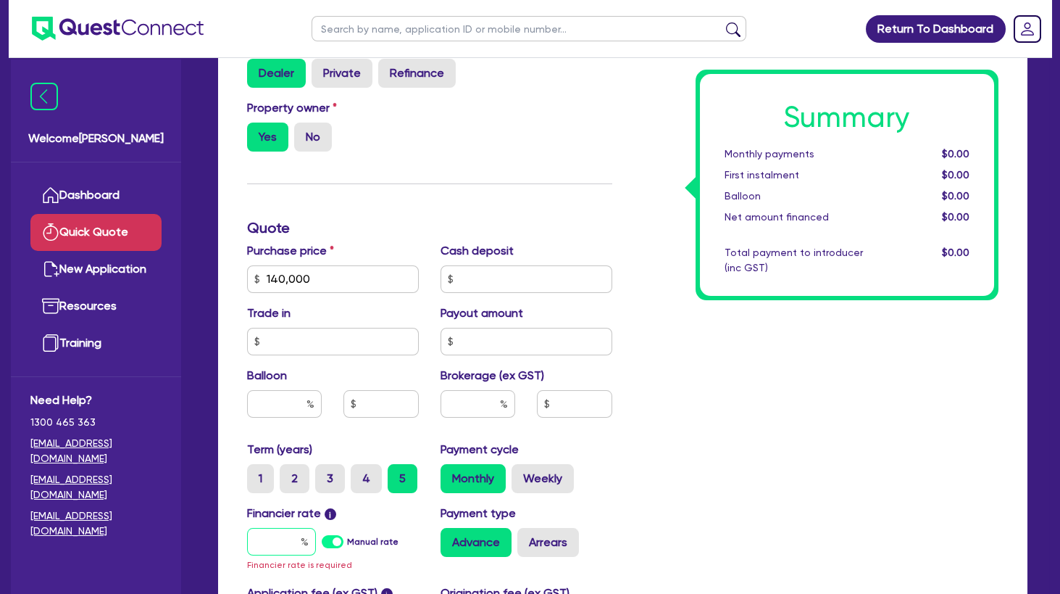
click at [288, 535] on input "text" at bounding box center [281, 542] width 69 height 28
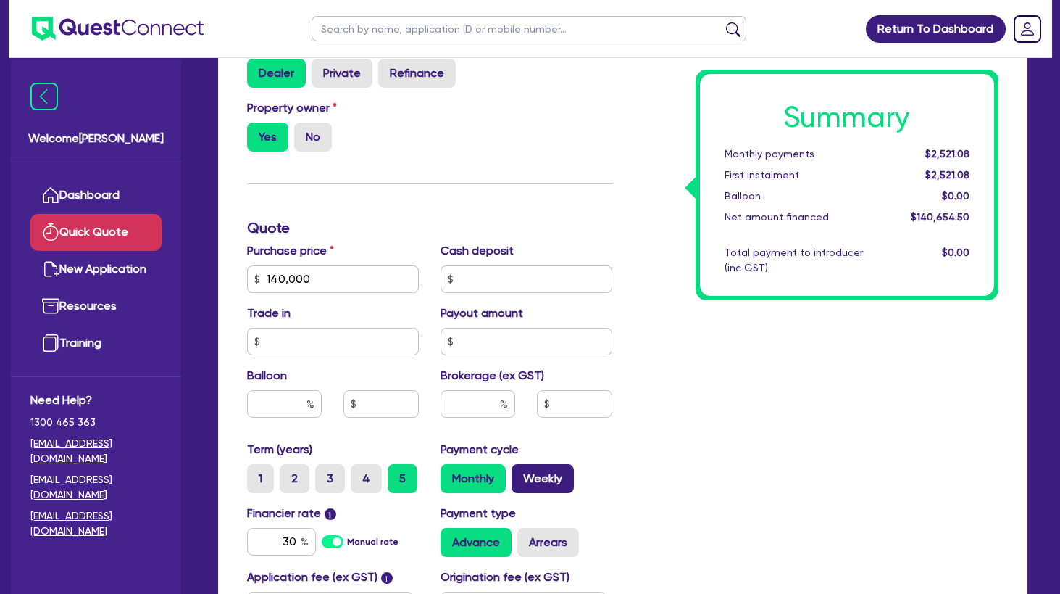
click at [552, 488] on label "Weekly" at bounding box center [543, 478] width 62 height 29
click at [521, 473] on input "Weekly" at bounding box center [516, 468] width 9 height 9
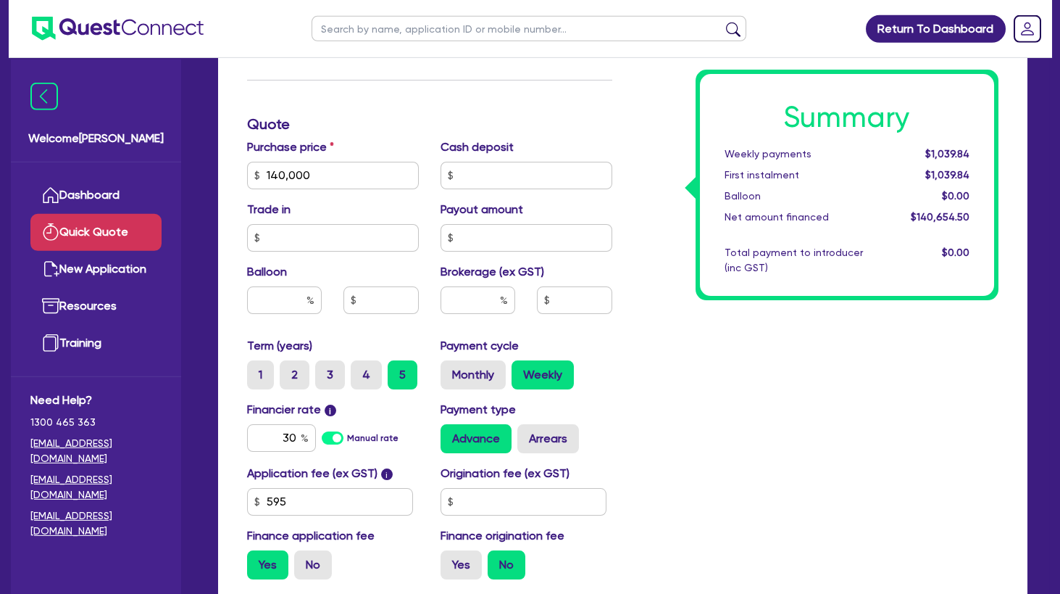
scroll to position [470, 0]
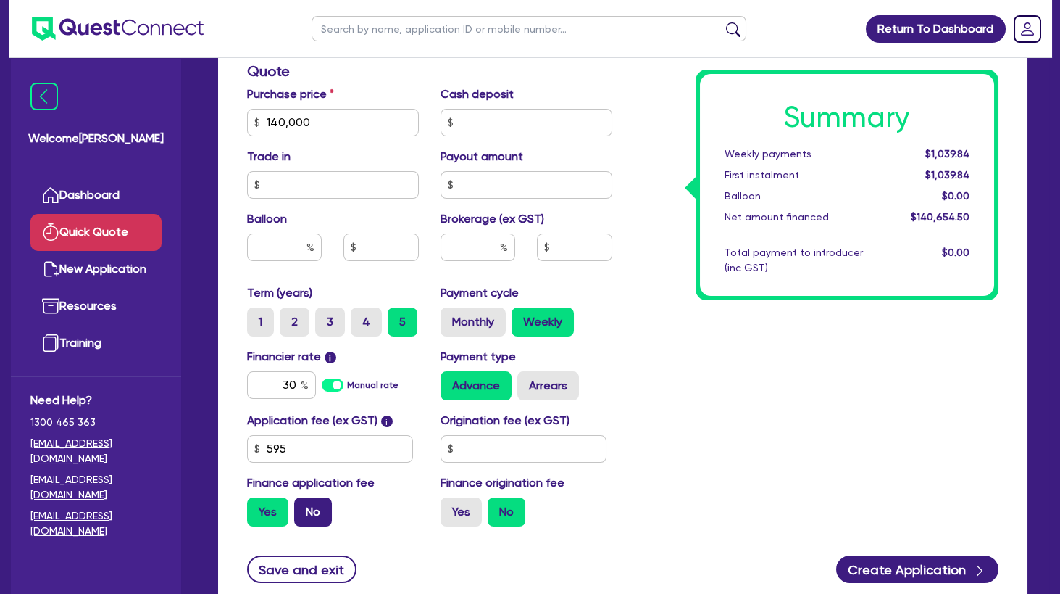
click at [307, 512] on label "No" at bounding box center [313, 511] width 38 height 29
click at [304, 507] on input "No" at bounding box center [298, 501] width 9 height 9
drag, startPoint x: 299, startPoint y: 118, endPoint x: 183, endPoint y: 123, distance: 116.8
click at [247, 121] on input "140,000" at bounding box center [333, 123] width 172 height 28
click at [752, 401] on div "Summary Weekly payments $1,035.00 First instalment i $1,689.50 Balloon $0.00 Ne…" at bounding box center [816, 114] width 387 height 847
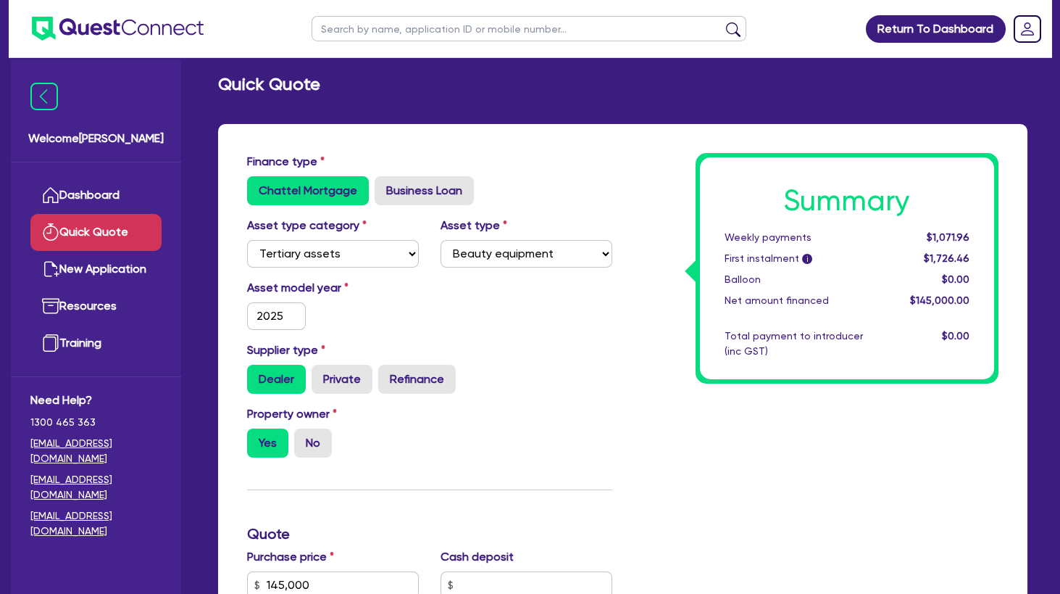
scroll to position [0, 0]
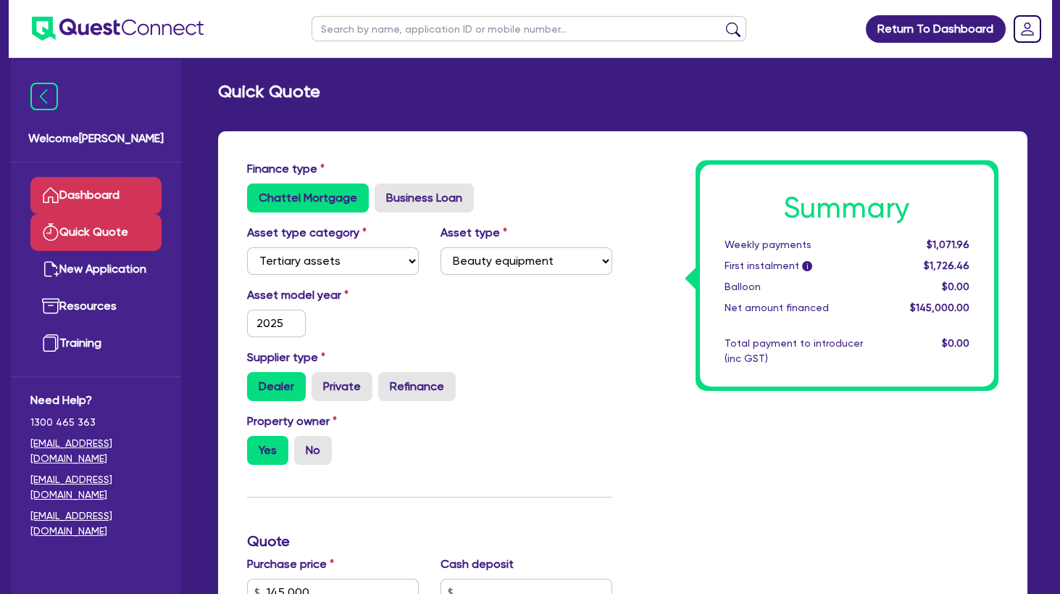
click at [115, 192] on link "Dashboard" at bounding box center [95, 195] width 131 height 37
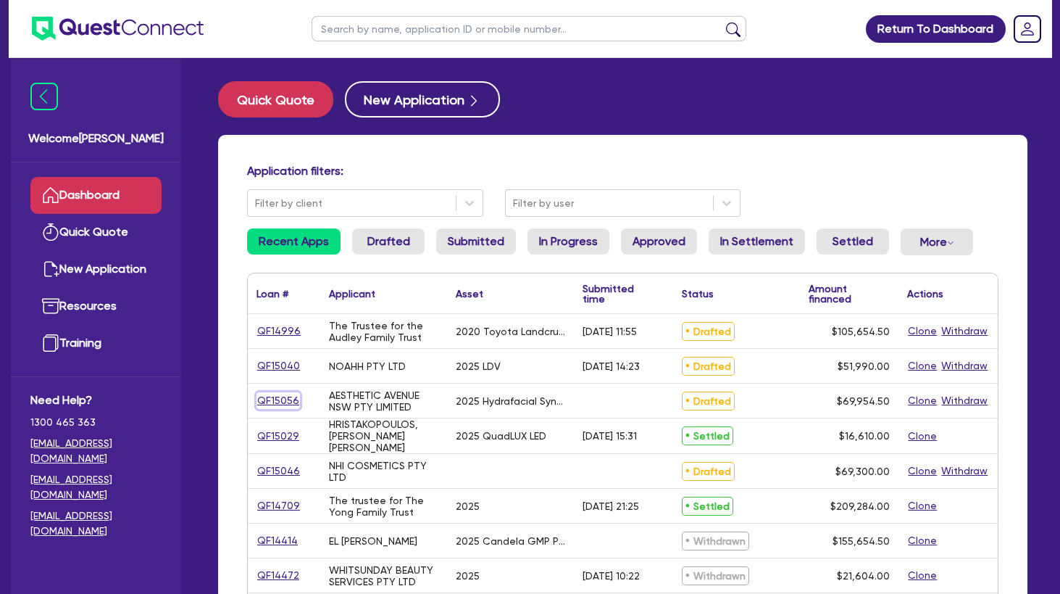
click at [286, 397] on link "QF15056" at bounding box center [278, 400] width 43 height 17
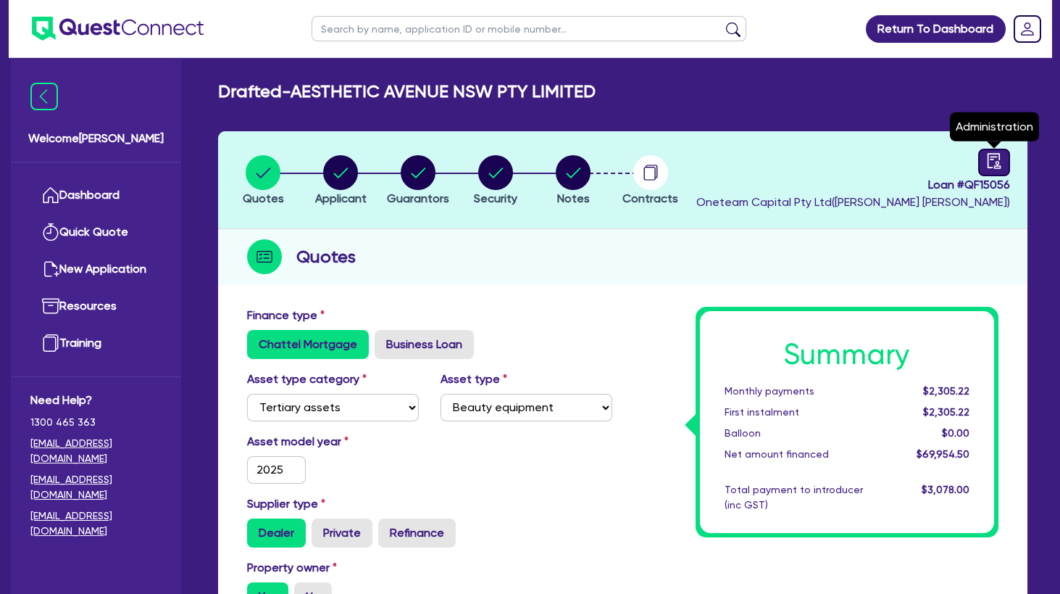
click at [991, 163] on icon "audit" at bounding box center [994, 161] width 16 height 16
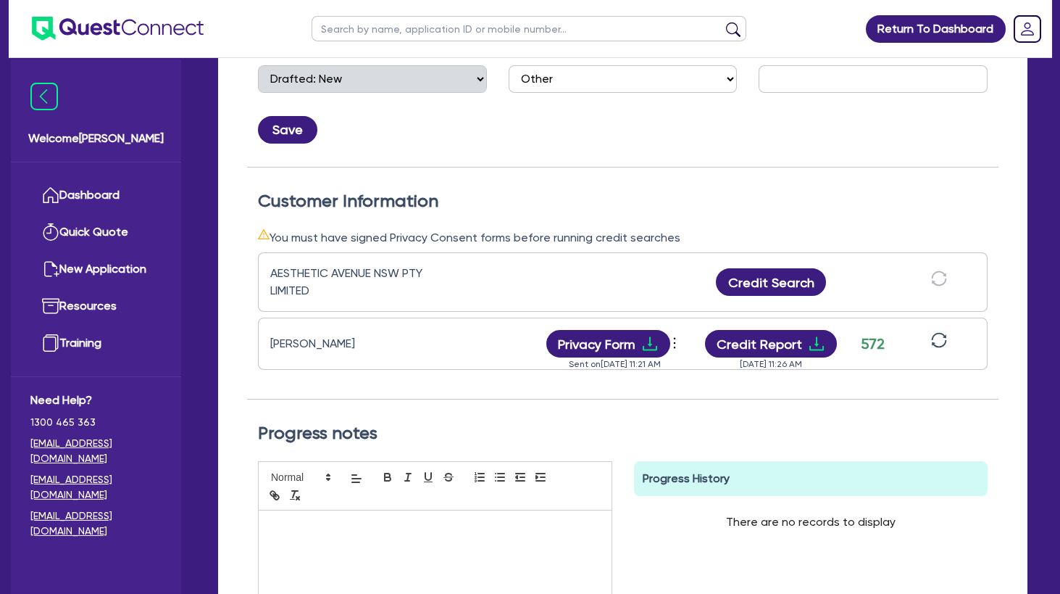
scroll to position [313, 0]
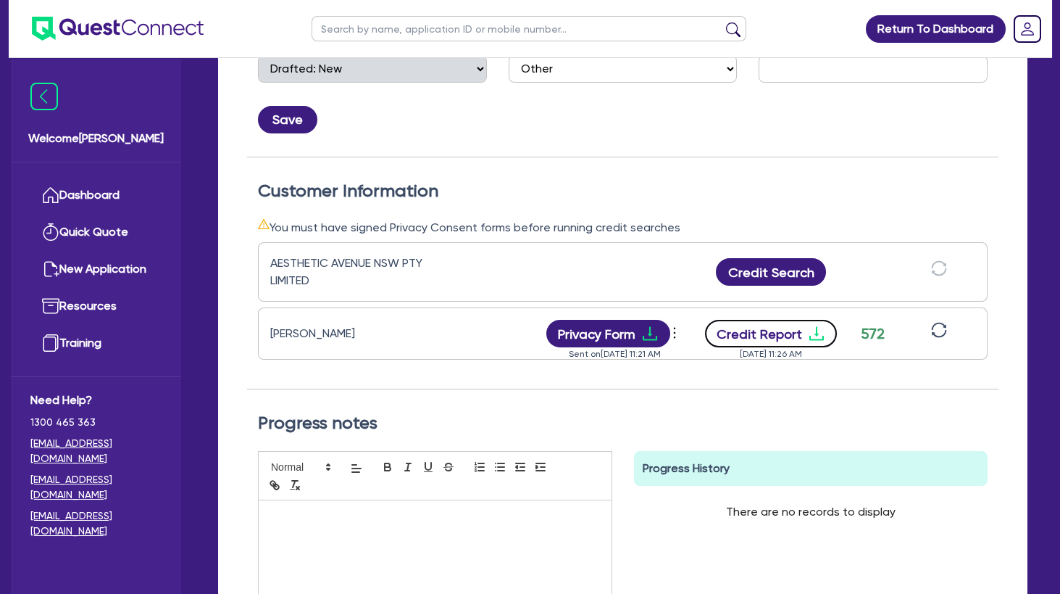
click at [804, 338] on button "Credit Report" at bounding box center [771, 334] width 133 height 28
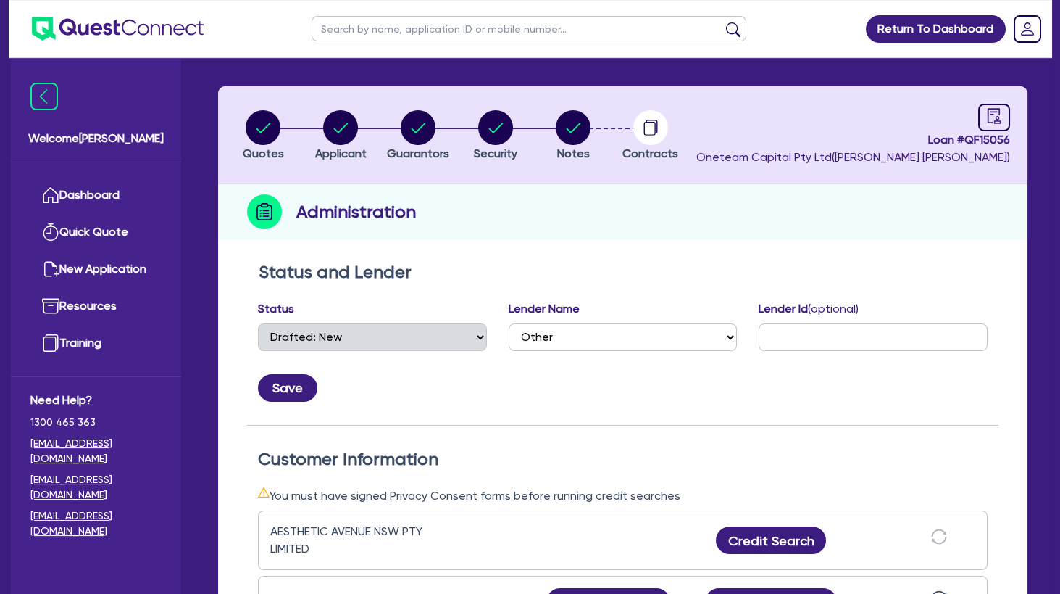
scroll to position [0, 0]
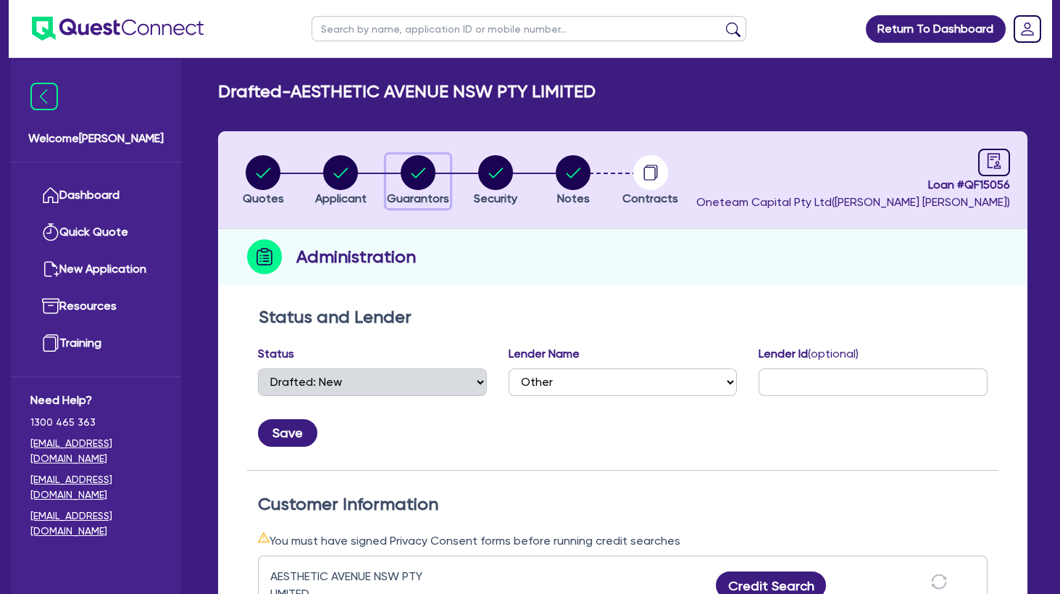
click at [429, 178] on circle "button" at bounding box center [418, 172] width 35 height 35
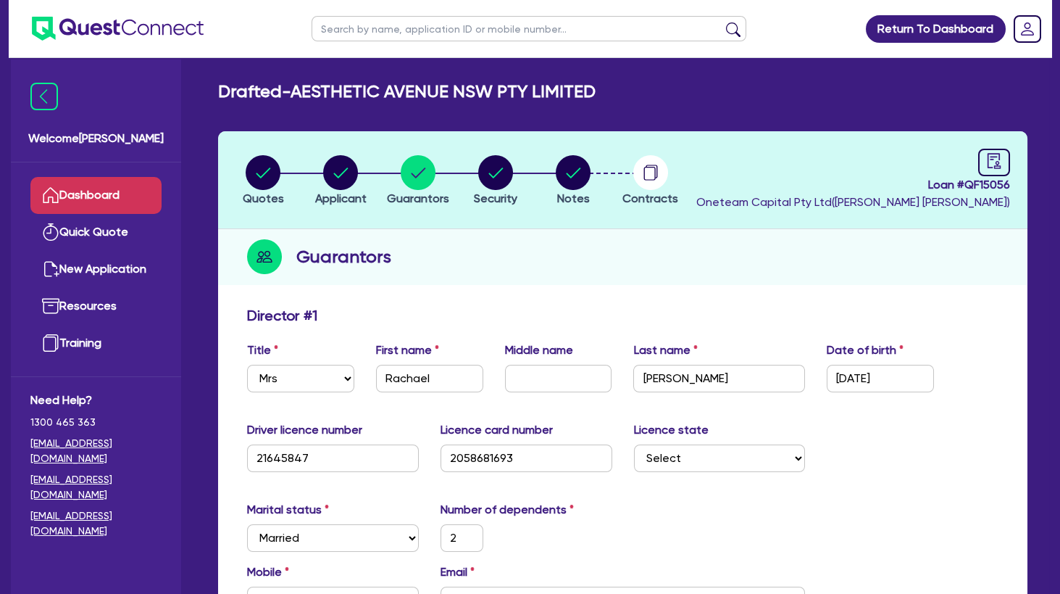
click at [117, 197] on link "Dashboard" at bounding box center [95, 195] width 131 height 37
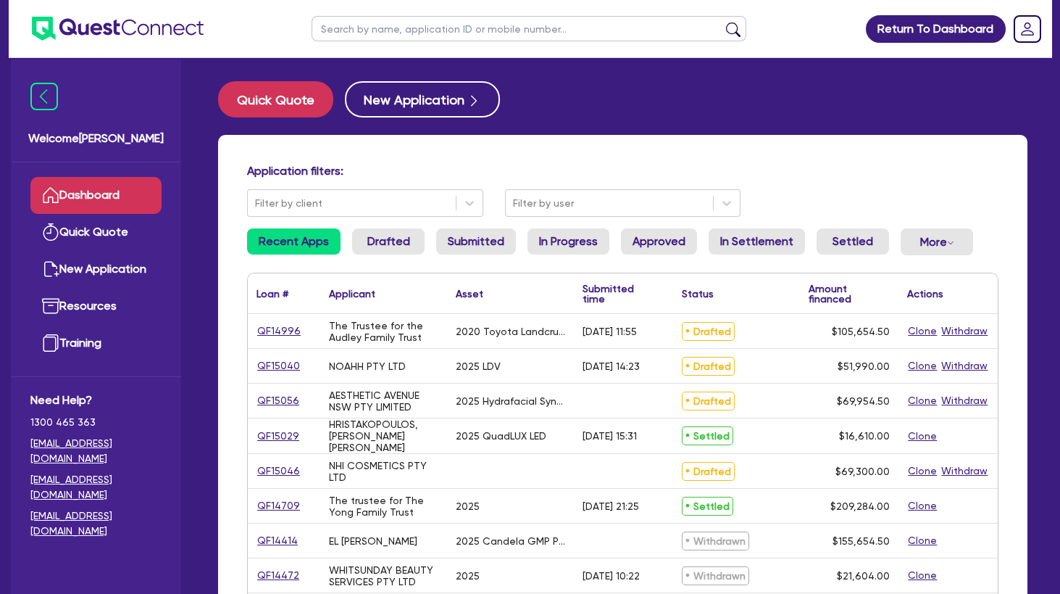
click at [382, 36] on input "text" at bounding box center [529, 28] width 435 height 25
click at [722, 22] on button "submit" at bounding box center [733, 32] width 23 height 20
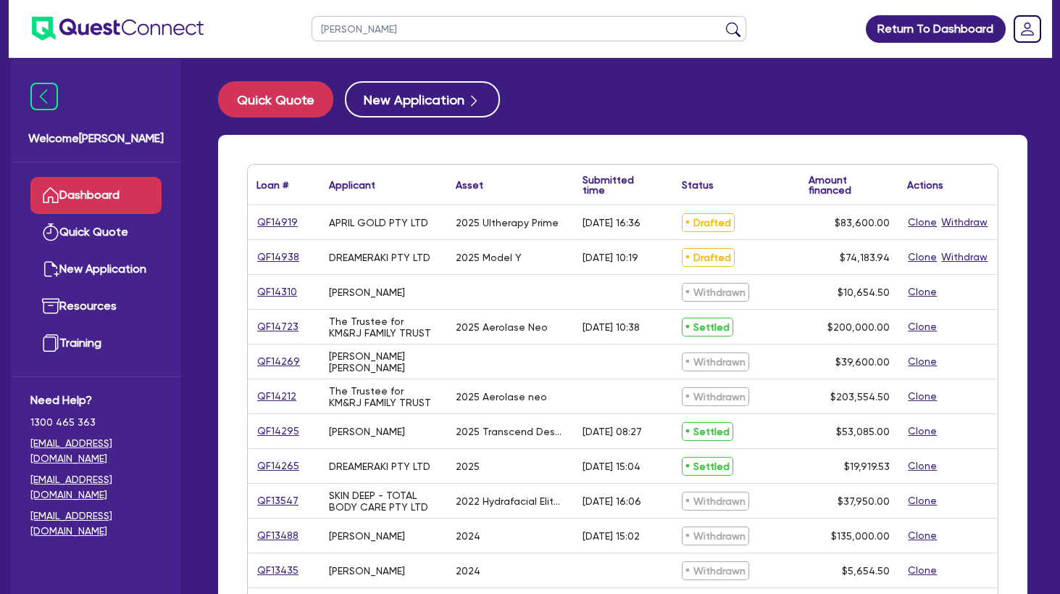
drag, startPoint x: 375, startPoint y: 30, endPoint x: 293, endPoint y: 29, distance: 82.6
click at [312, 29] on input "mel" at bounding box center [529, 28] width 435 height 25
click at [351, 36] on input "mel" at bounding box center [529, 28] width 435 height 25
drag, startPoint x: 348, startPoint y: 33, endPoint x: 304, endPoint y: 26, distance: 44.8
click at [312, 26] on input "mel" at bounding box center [529, 28] width 435 height 25
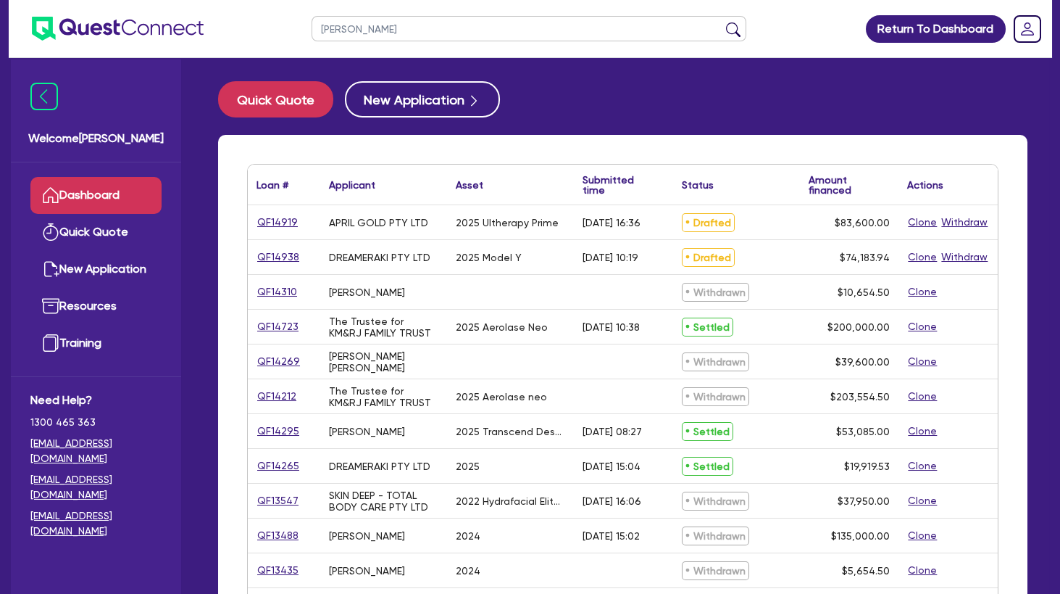
paste input "Melanie"
click at [722, 22] on button "submit" at bounding box center [733, 32] width 23 height 20
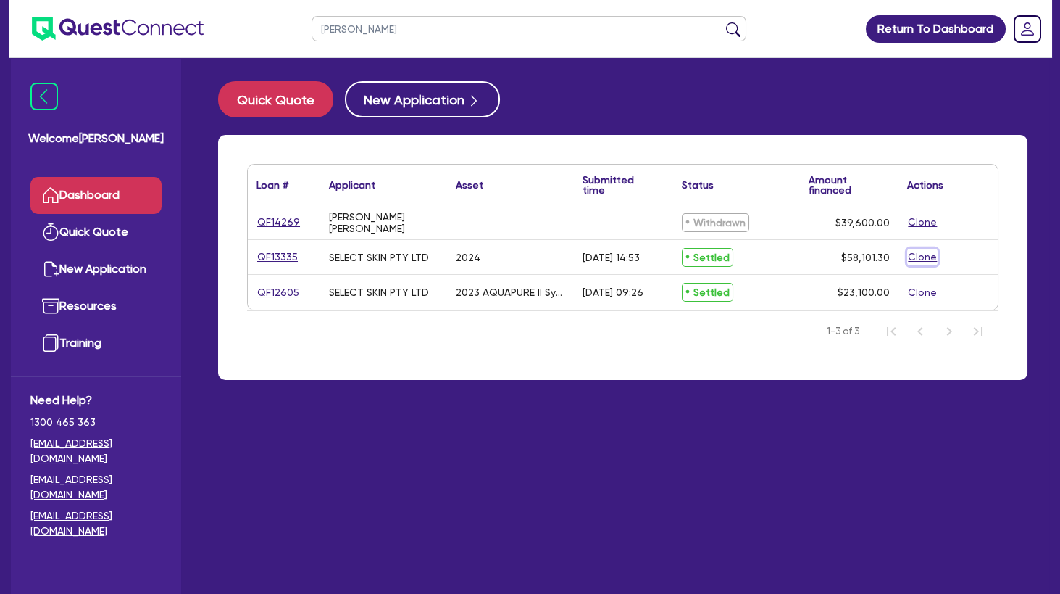
click at [913, 258] on button "Clone" at bounding box center [922, 257] width 30 height 17
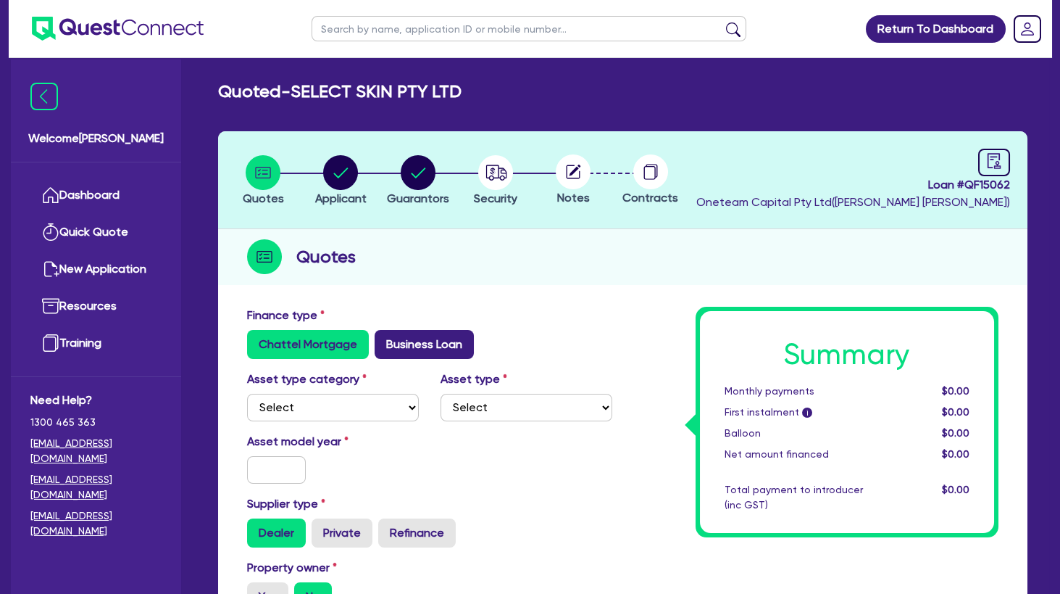
click at [401, 342] on label "Business Loan" at bounding box center [424, 344] width 99 height 29
click at [384, 339] on input "Business Loan" at bounding box center [379, 334] width 9 height 9
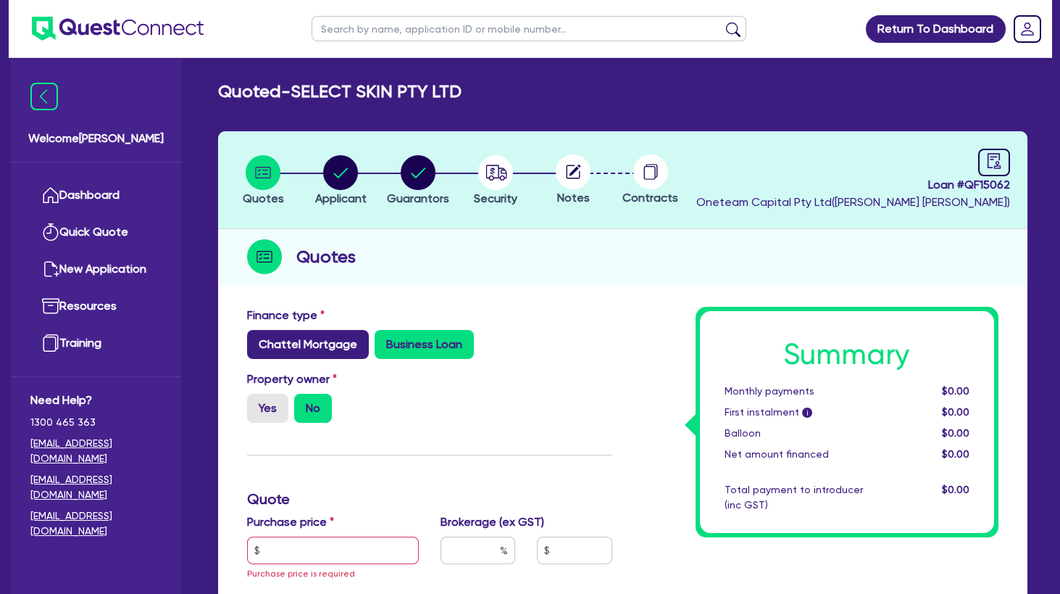
click at [285, 340] on label "Chattel Mortgage" at bounding box center [308, 344] width 122 height 29
click at [272, 404] on label "Yes" at bounding box center [267, 407] width 41 height 29
click at [257, 403] on input "Yes" at bounding box center [251, 397] width 9 height 9
click at [303, 358] on label "Chattel Mortgage" at bounding box center [308, 344] width 122 height 29
click at [257, 339] on input "Chattel Mortgage" at bounding box center [251, 334] width 9 height 9
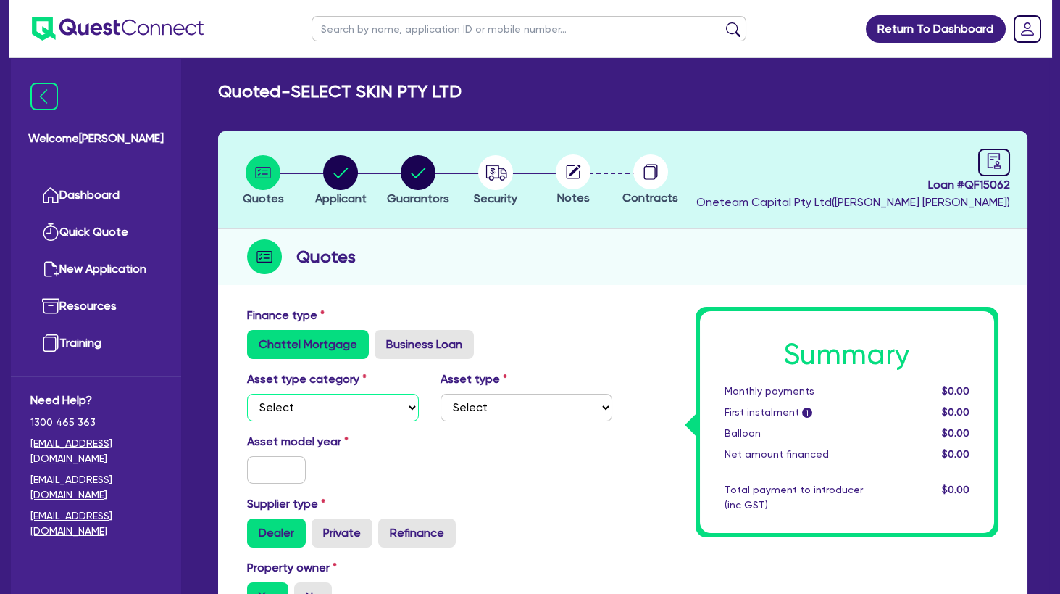
click at [247, 393] on select "Select Cars and light trucks Primary assets Secondary assets Tertiary assets" at bounding box center [333, 407] width 172 height 28
click option "Tertiary assets" at bounding box center [0, 0] width 0 height 0
click at [497, 422] on div "Asset type category Select Cars and light trucks Primary assets Secondary asset…" at bounding box center [429, 401] width 387 height 62
click at [441, 393] on select "Select Beauty equipment IT equipment IT software Watercraft Other" at bounding box center [527, 407] width 172 height 28
click option "Beauty equipment" at bounding box center [0, 0] width 0 height 0
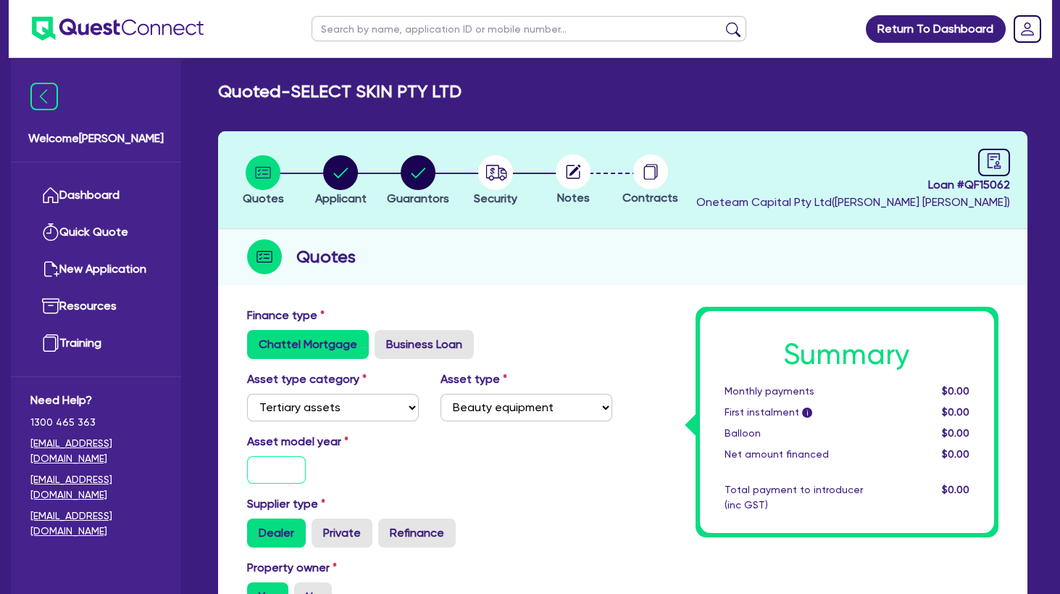
click at [258, 477] on input "text" at bounding box center [276, 470] width 59 height 28
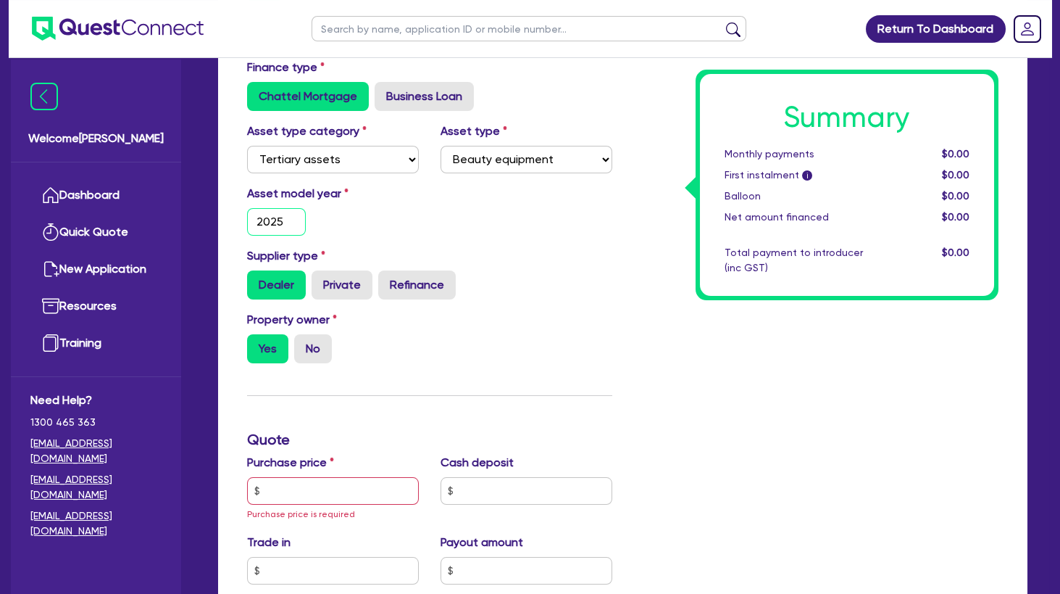
scroll to position [313, 0]
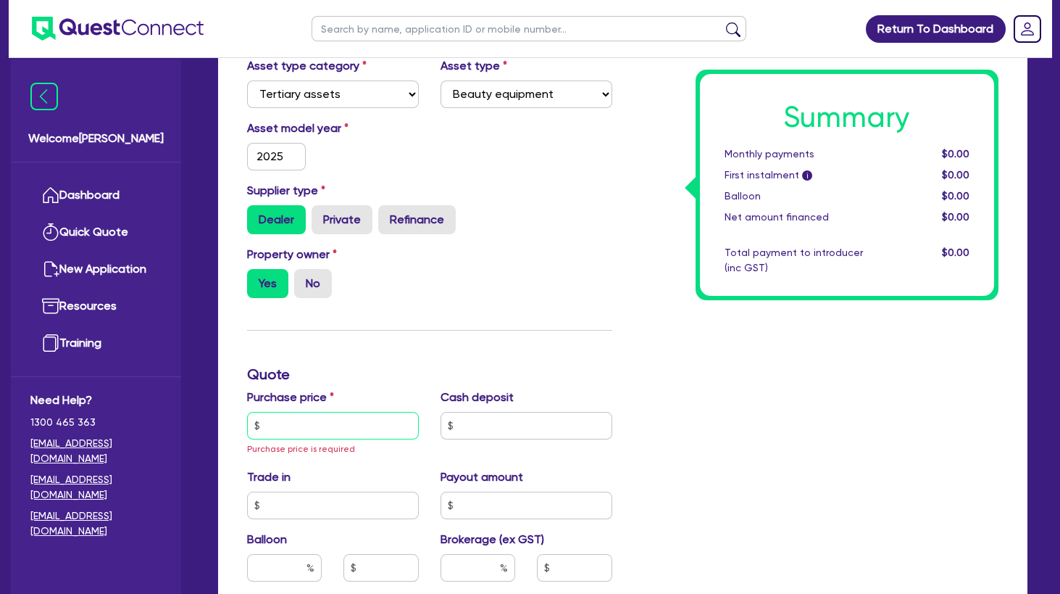
click at [297, 415] on input "text" at bounding box center [333, 426] width 172 height 28
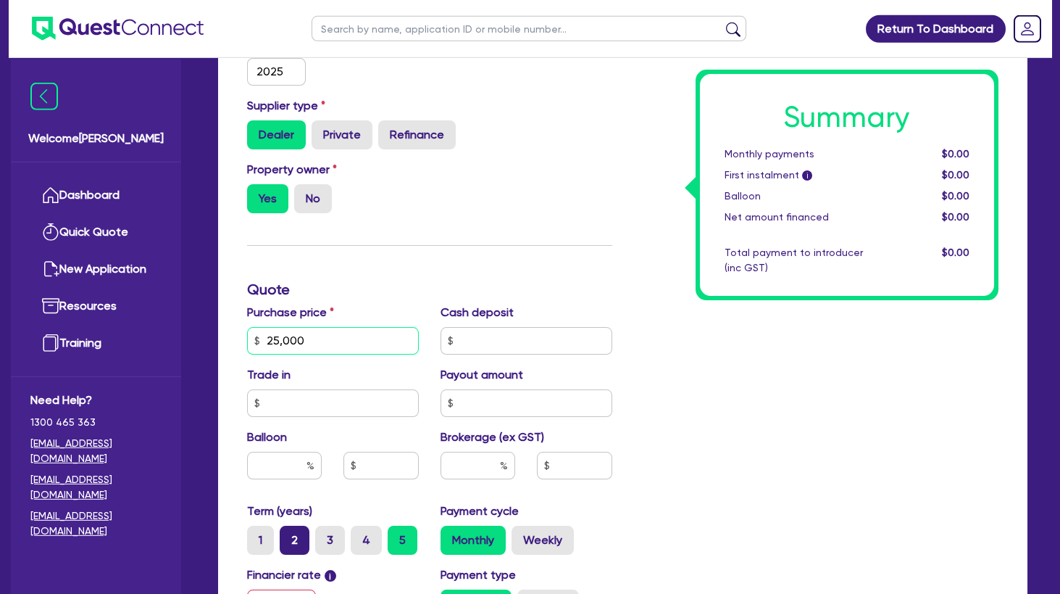
scroll to position [470, 0]
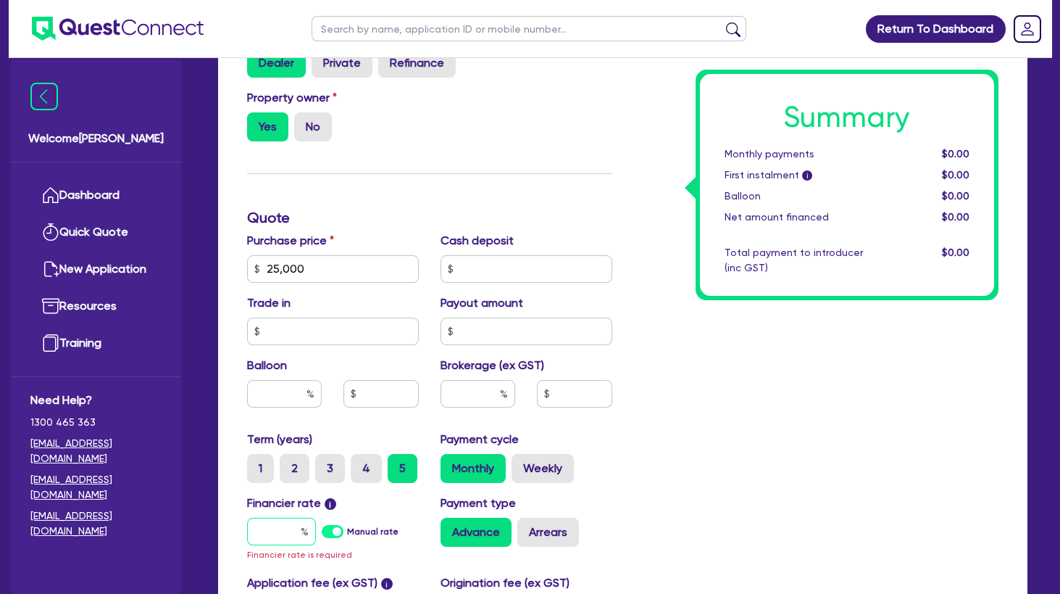
click at [285, 522] on input "text" at bounding box center [281, 531] width 69 height 28
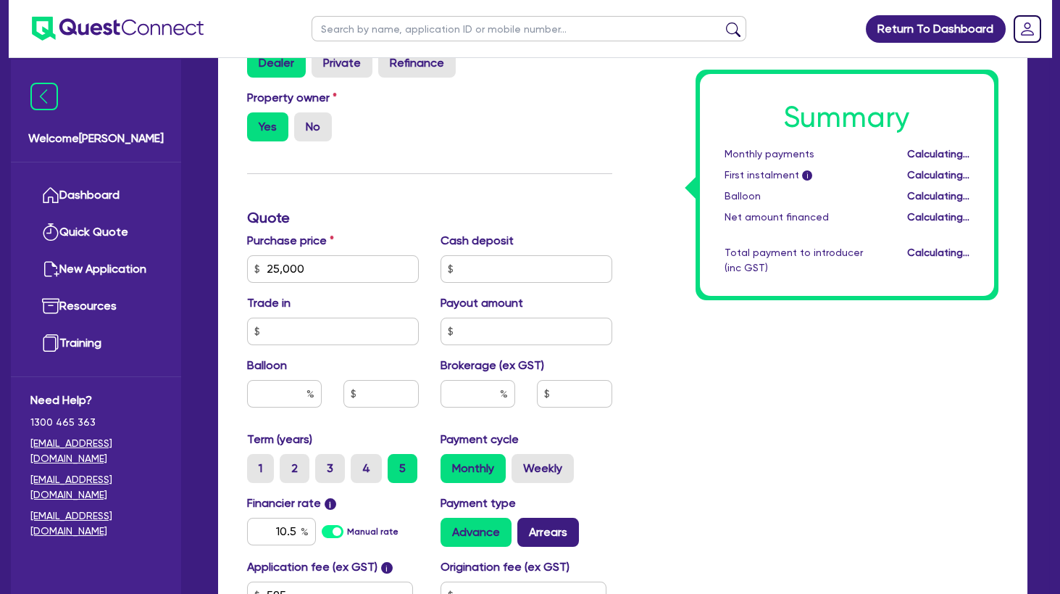
click at [544, 541] on label "Arrears" at bounding box center [548, 531] width 62 height 29
click at [527, 527] on input "Arrears" at bounding box center [521, 521] width 9 height 9
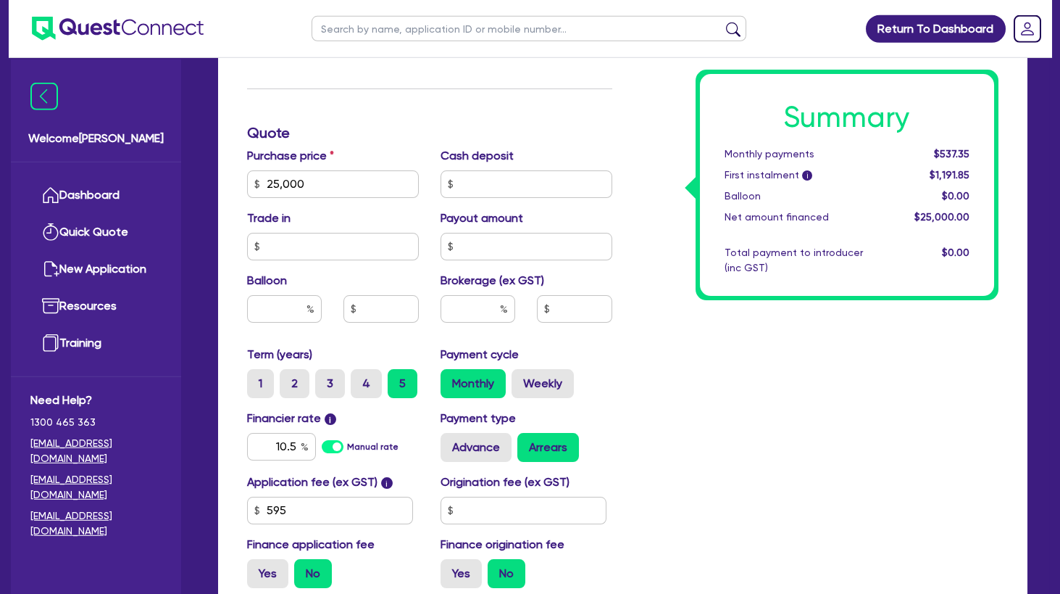
scroll to position [626, 0]
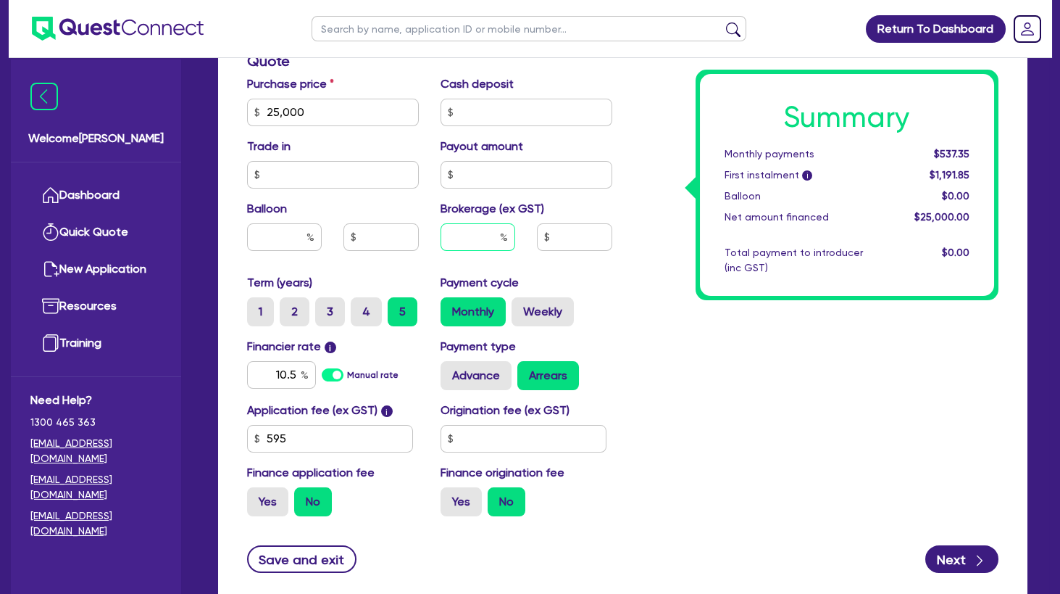
click at [470, 238] on input "text" at bounding box center [478, 237] width 75 height 28
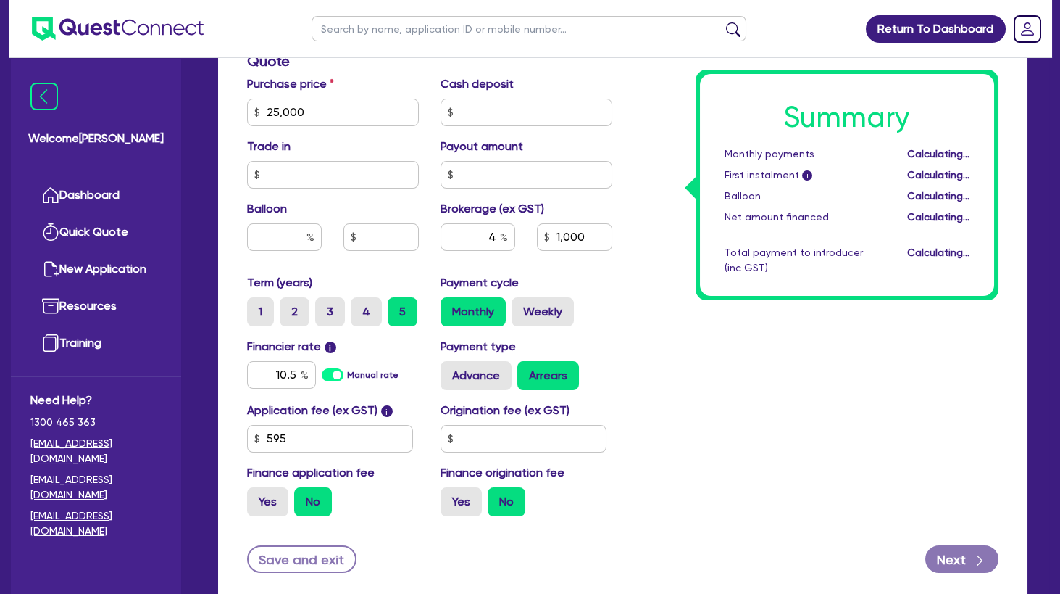
click at [645, 345] on div "Summary Monthly payments Calculating... First instalment i Calculating... Ballo…" at bounding box center [816, 103] width 387 height 847
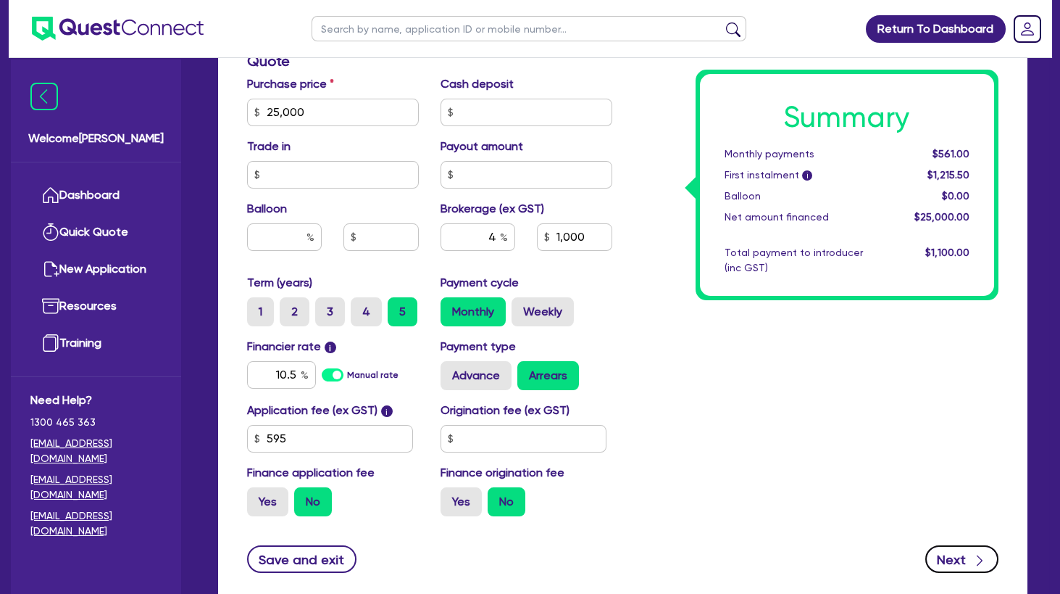
click at [946, 558] on button "Next" at bounding box center [961, 559] width 73 height 28
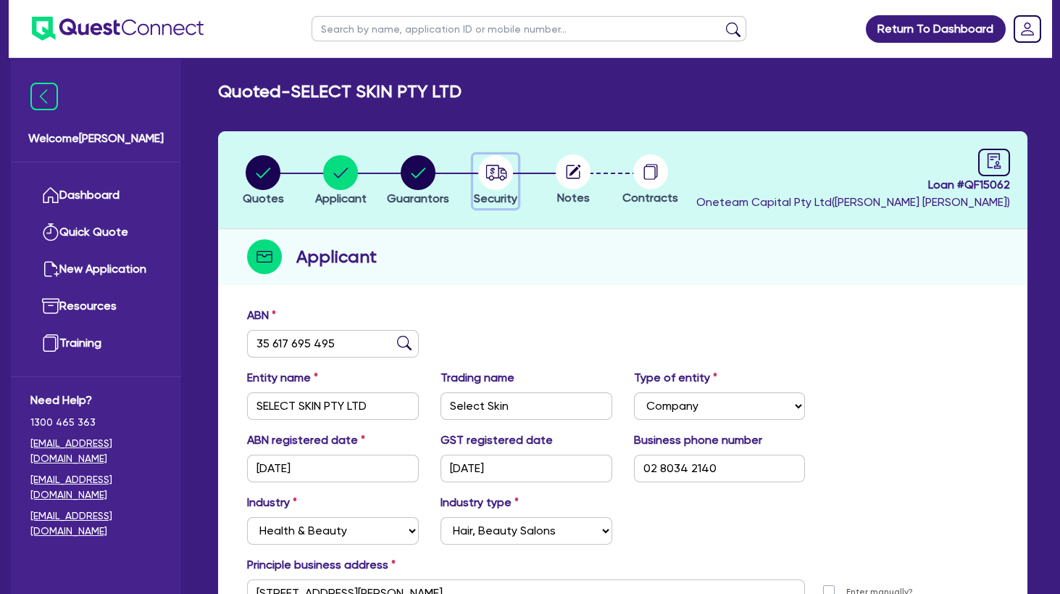
click at [503, 179] on icon "button" at bounding box center [496, 172] width 21 height 15
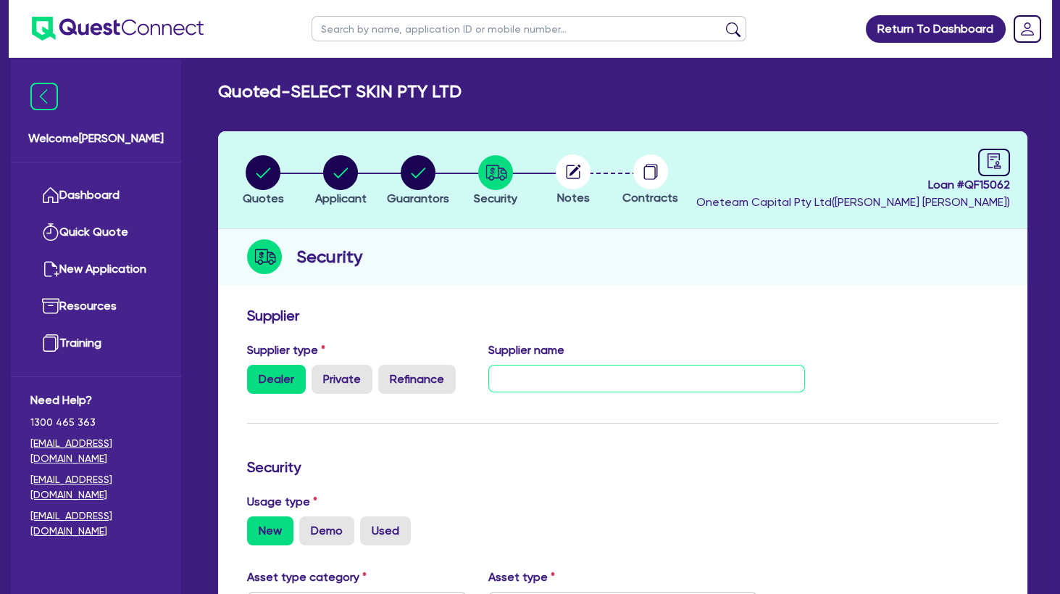
click at [571, 381] on input "text" at bounding box center [646, 379] width 317 height 28
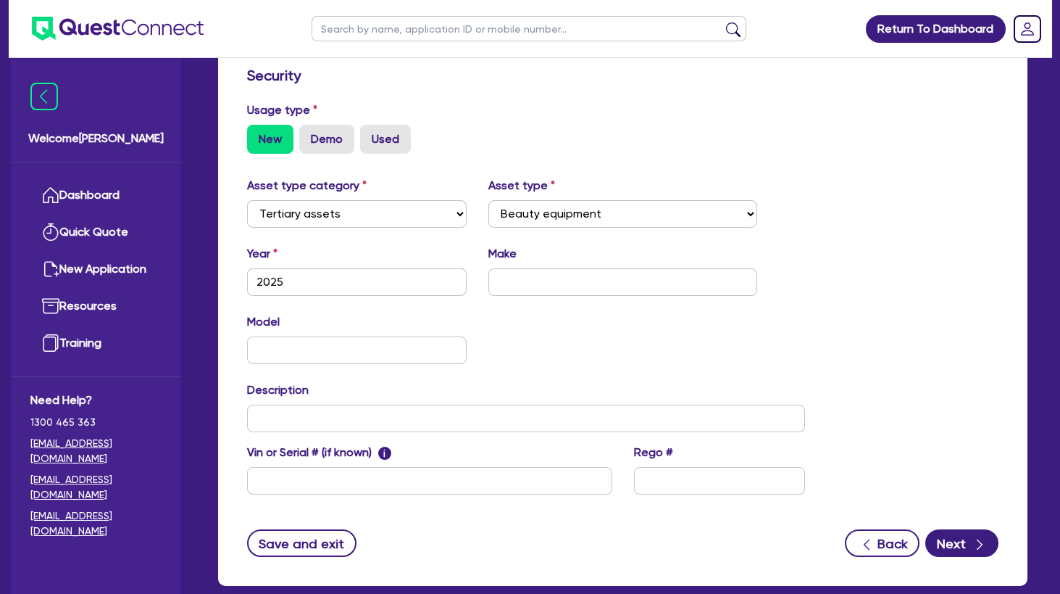
scroll to position [157, 0]
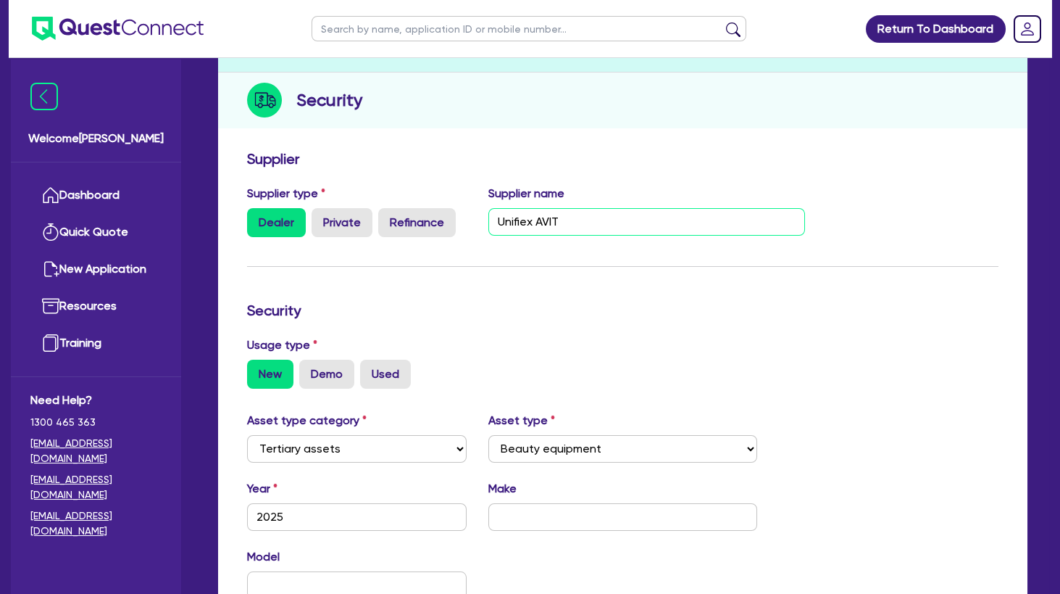
click at [531, 225] on input "Unifiex AVIT" at bounding box center [646, 222] width 317 height 28
click at [554, 279] on form "Supplier Supplier type Dealer Private Refinance Supplier name Unified AVIT Secu…" at bounding box center [622, 470] width 751 height 641
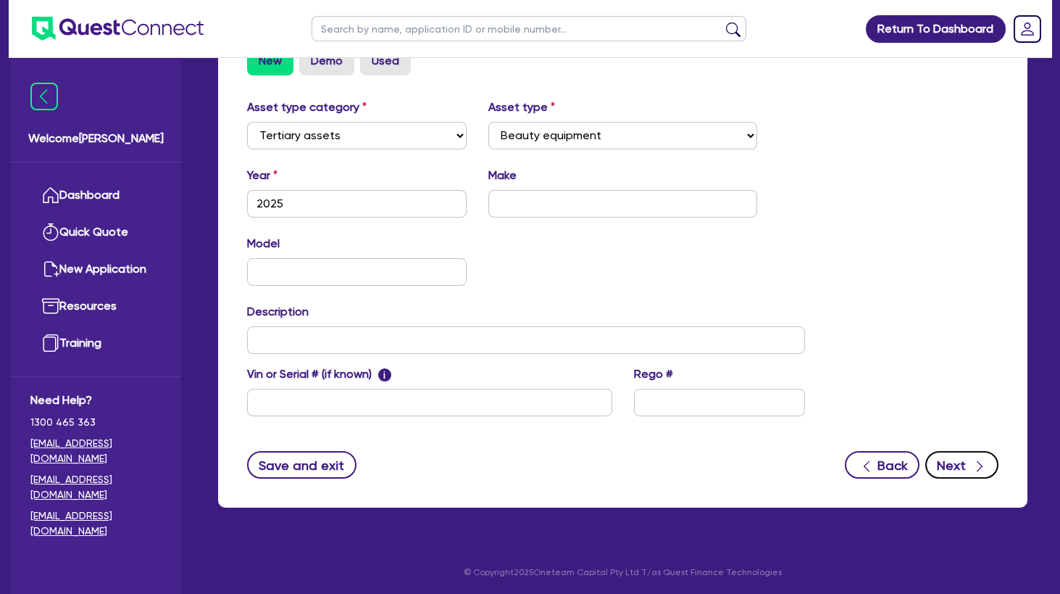
click at [944, 454] on button "Next" at bounding box center [961, 465] width 73 height 28
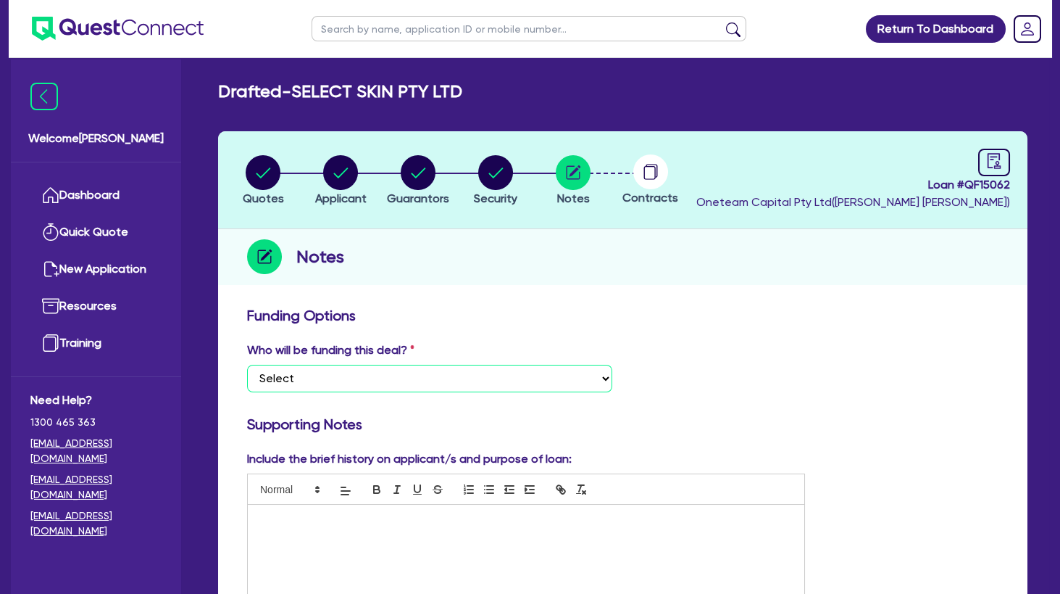
click at [247, 365] on select "Select I want Quest to fund 100% I will fund 100% I will co-fund with Quest Oth…" at bounding box center [429, 379] width 365 height 28
click option "Other - I am referring this deal in" at bounding box center [0, 0] width 0 height 0
click at [362, 523] on p at bounding box center [526, 519] width 535 height 13
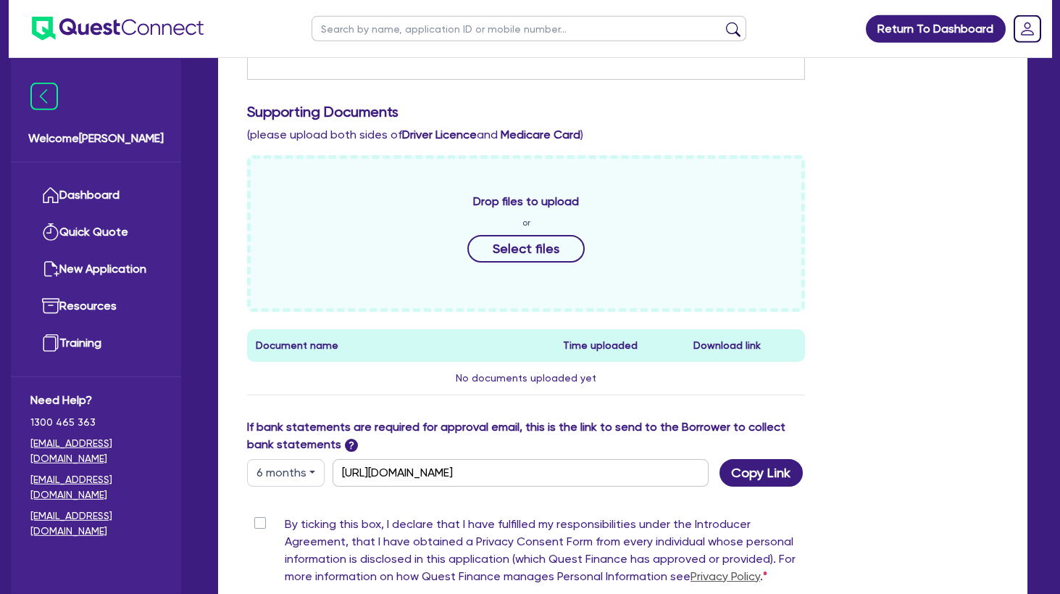
scroll to position [626, 0]
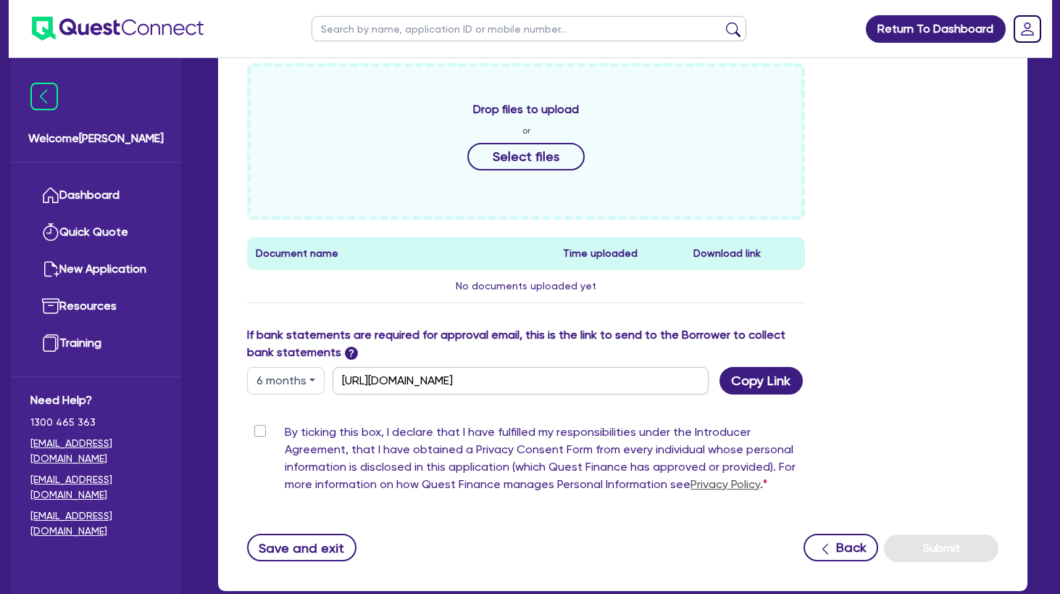
click at [285, 429] on label "By ticking this box, I declare that I have fulfilled my responsibilities under …" at bounding box center [545, 460] width 520 height 75
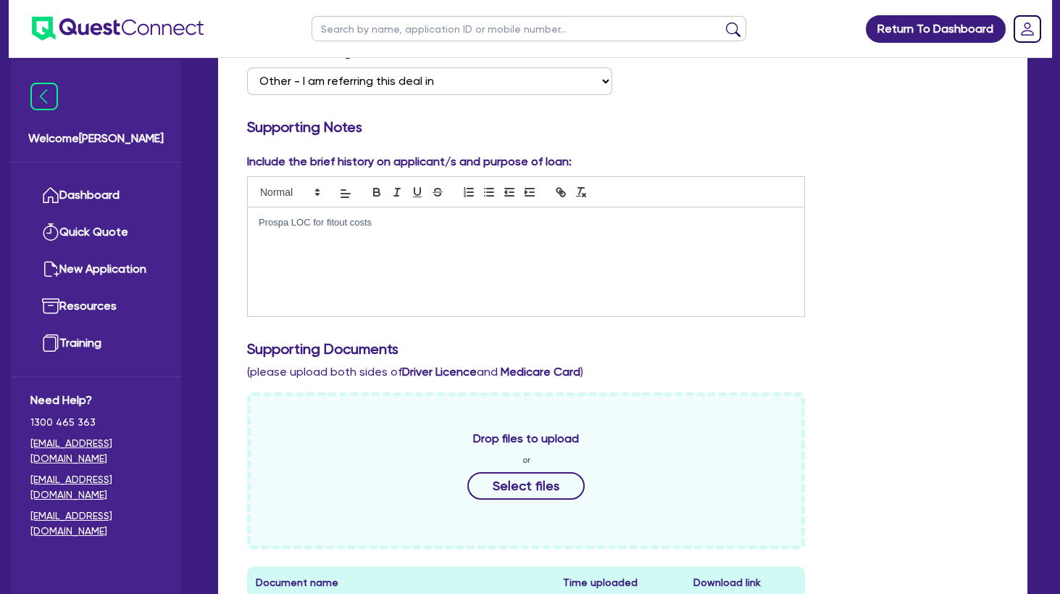
scroll to position [235, 0]
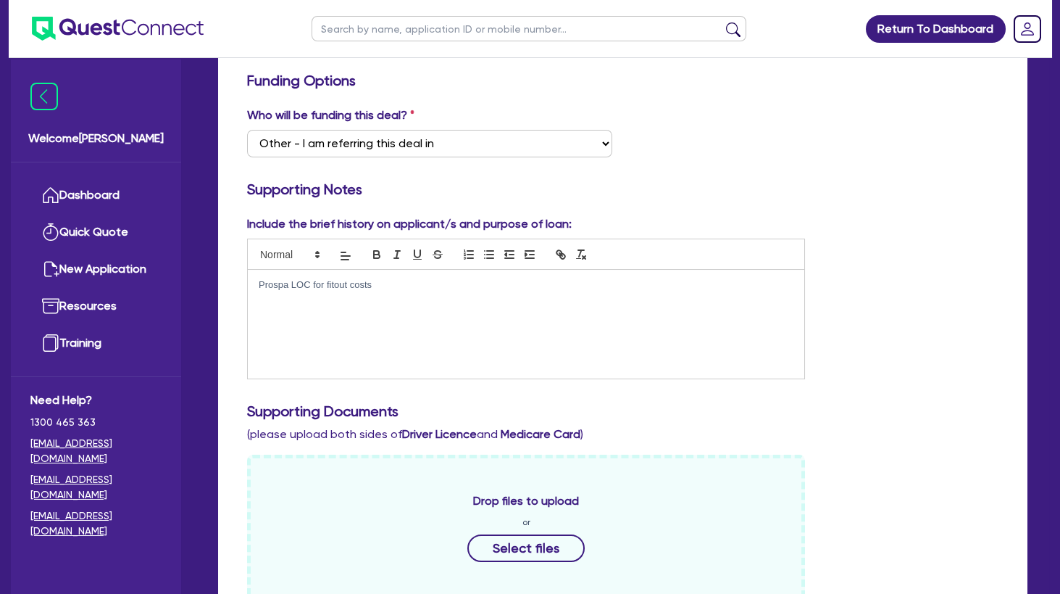
click at [428, 291] on p "Prospa LOC for fitout costs" at bounding box center [526, 284] width 535 height 13
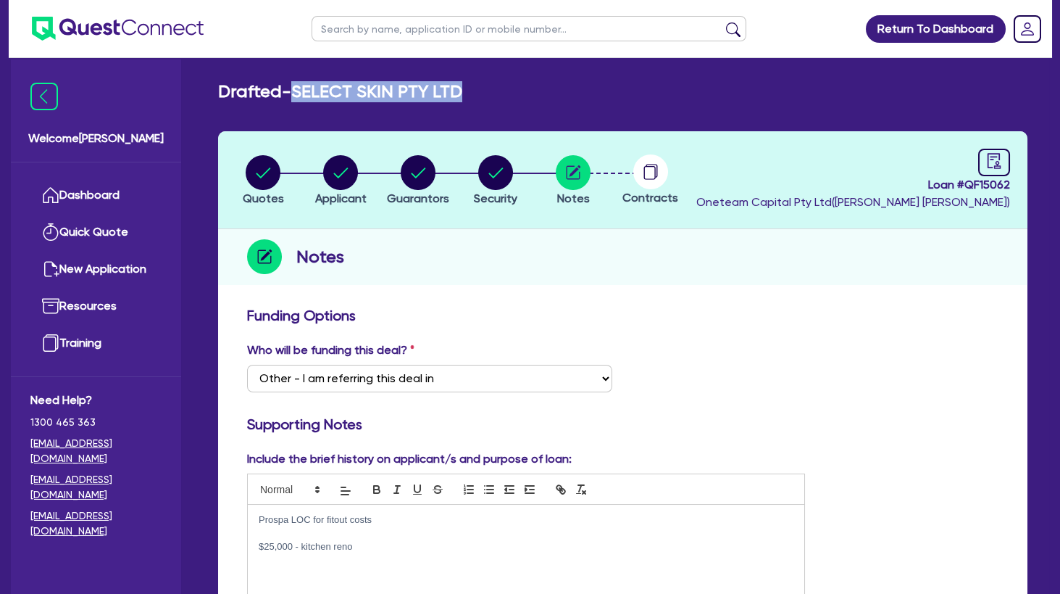
drag, startPoint x: 506, startPoint y: 88, endPoint x: 304, endPoint y: 88, distance: 201.5
click at [304, 88] on div "Drafted - SELECT SKIN PTY LTD" at bounding box center [622, 91] width 831 height 21
copy h2 "SELECT SKIN PTY LTD"
click at [268, 172] on circle "button" at bounding box center [263, 172] width 35 height 35
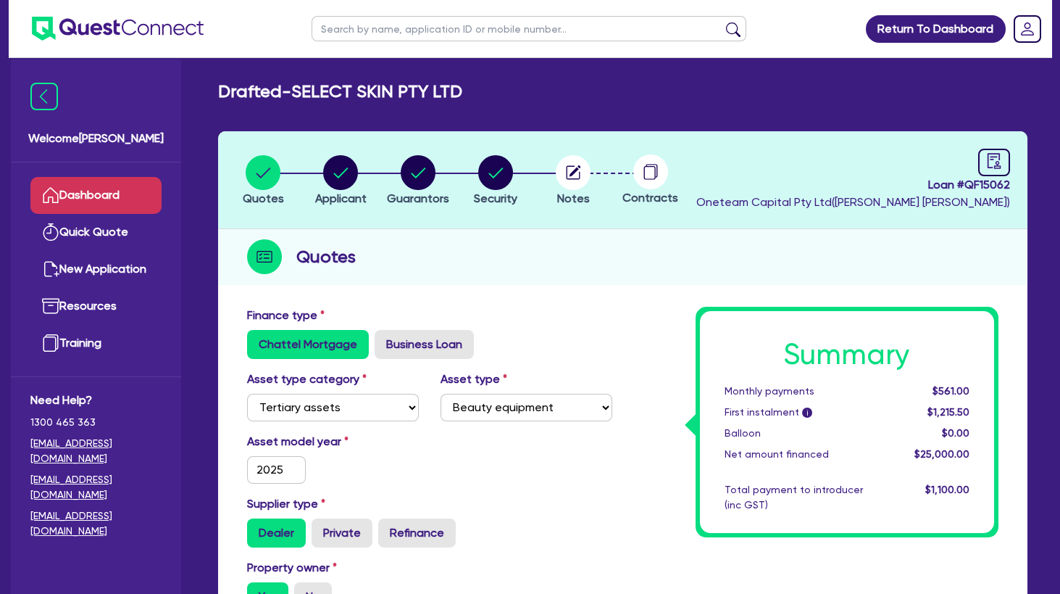
click at [107, 196] on link "Dashboard" at bounding box center [95, 195] width 131 height 37
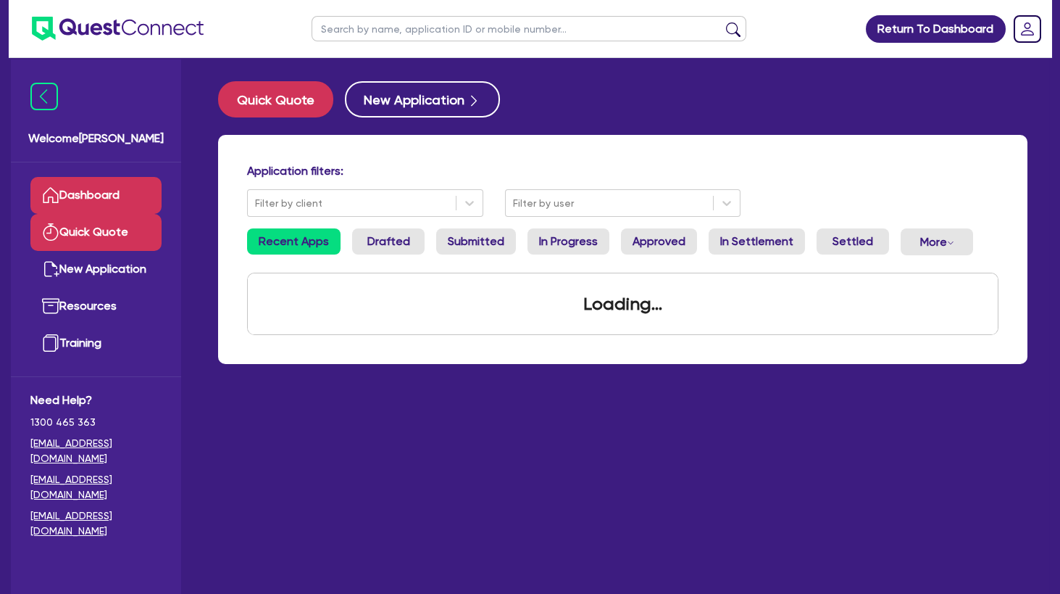
click at [109, 225] on link "Quick Quote" at bounding box center [95, 232] width 131 height 37
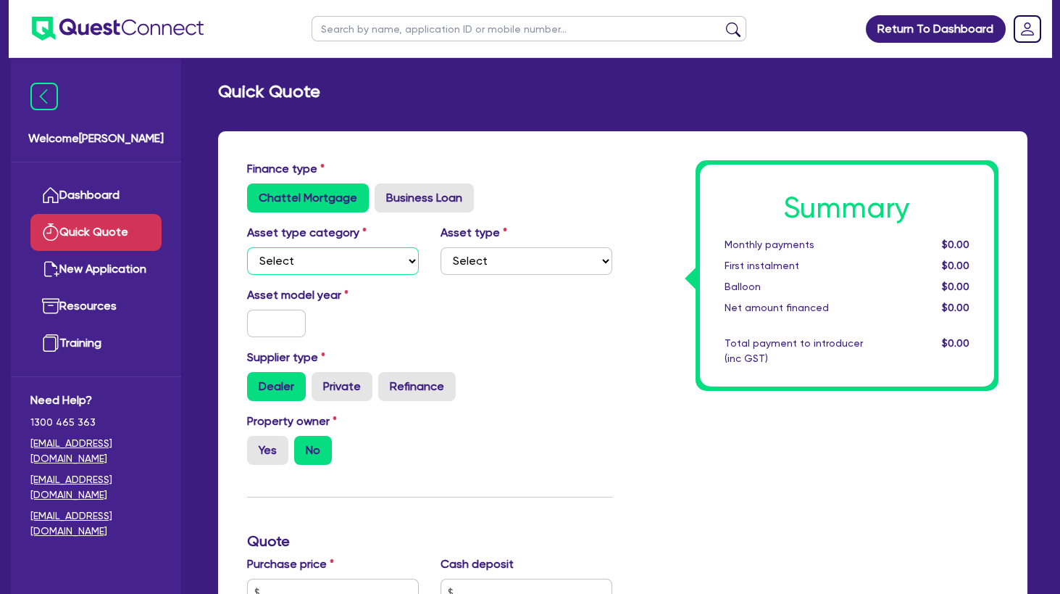
click at [247, 247] on select "Select Cars and light trucks Primary assets Secondary assets Tertiary assets" at bounding box center [333, 261] width 172 height 28
click option "Tertiary assets" at bounding box center [0, 0] width 0 height 0
click at [441, 247] on select "Select Beauty equipment IT equipment IT software Watercraft Other" at bounding box center [527, 261] width 172 height 28
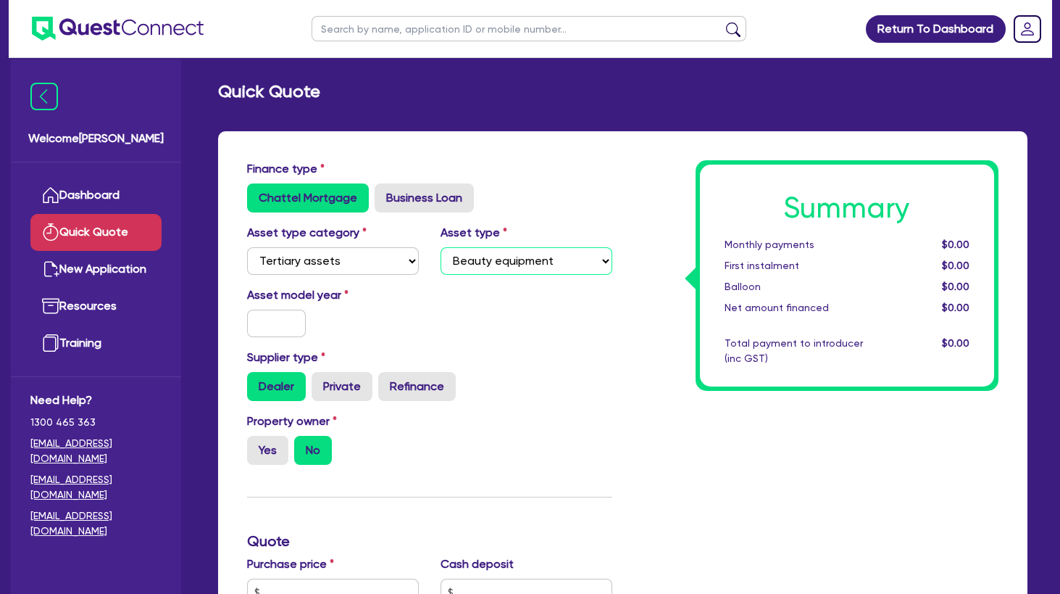
click option "Beauty equipment" at bounding box center [0, 0] width 0 height 0
click at [280, 317] on input "text" at bounding box center [276, 323] width 59 height 28
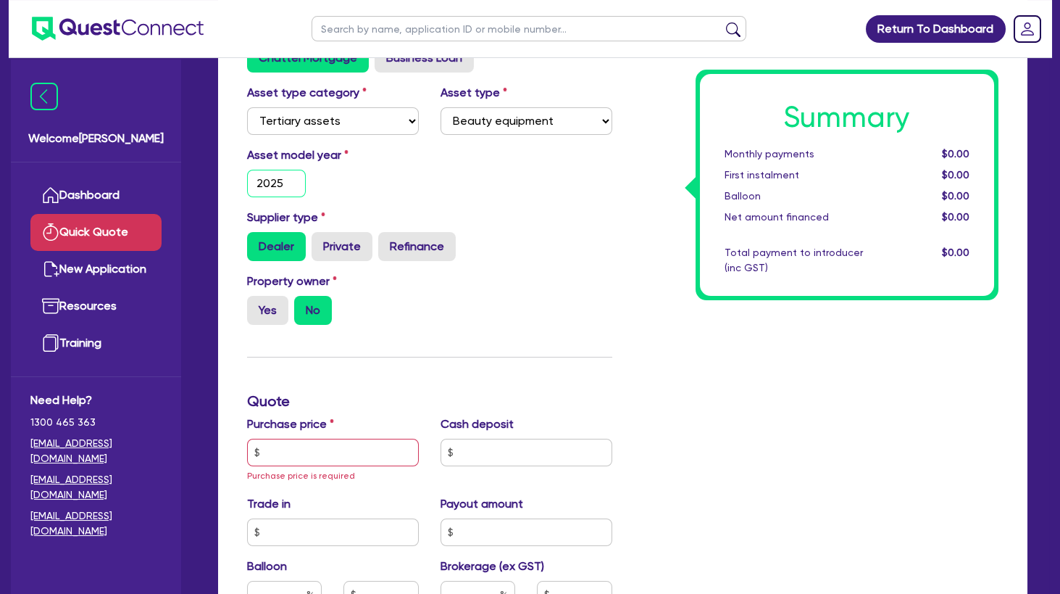
scroll to position [157, 0]
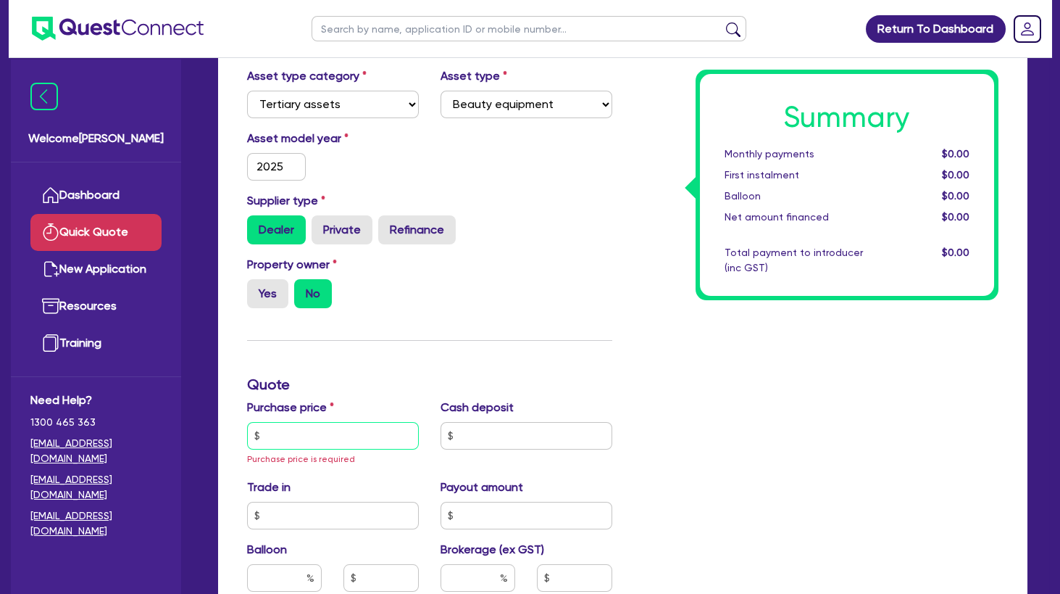
click at [300, 433] on input "text" at bounding box center [333, 436] width 172 height 28
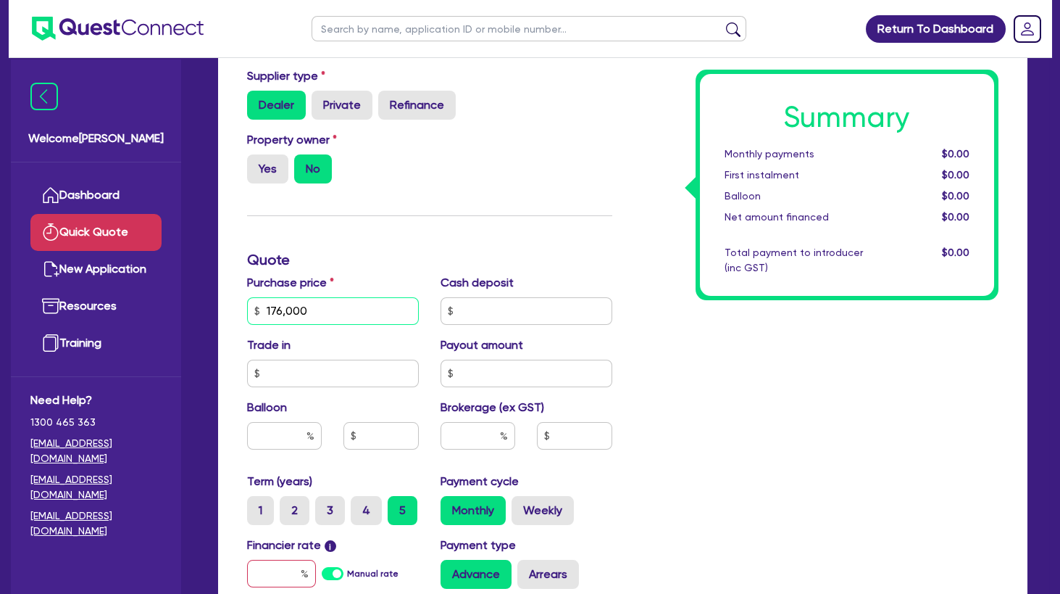
scroll to position [391, 0]
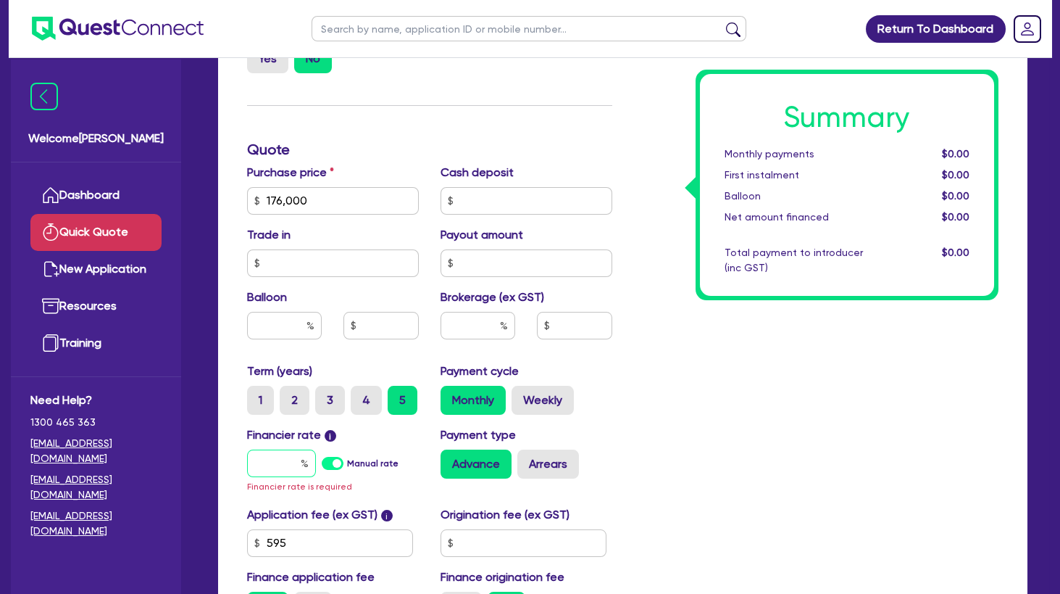
click at [277, 457] on input "text" at bounding box center [281, 463] width 69 height 28
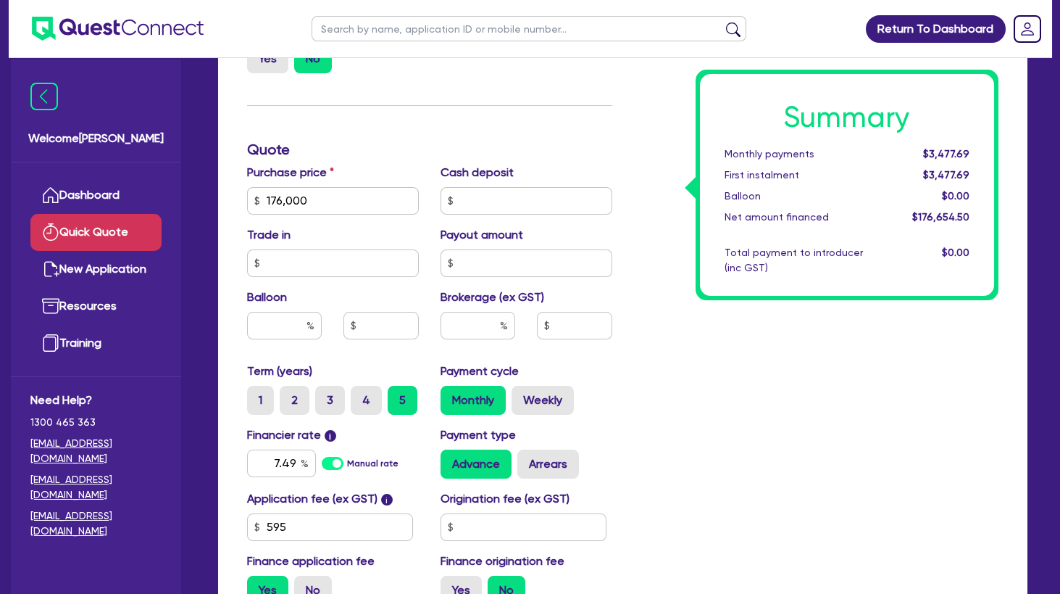
click at [671, 417] on div "Summary Monthly payments $3,477.69 First instalment $3,477.69 Balloon $0.00 Net…" at bounding box center [816, 192] width 387 height 847
click at [488, 330] on input "text" at bounding box center [478, 326] width 75 height 28
click at [645, 380] on div "Summary Monthly payments $3,517.01 First instalment $3,517.01 Balloon $0.00 Net…" at bounding box center [816, 192] width 387 height 847
drag, startPoint x: 289, startPoint y: 461, endPoint x: 388, endPoint y: 457, distance: 98.7
click at [316, 459] on input "7.49" at bounding box center [281, 463] width 69 height 28
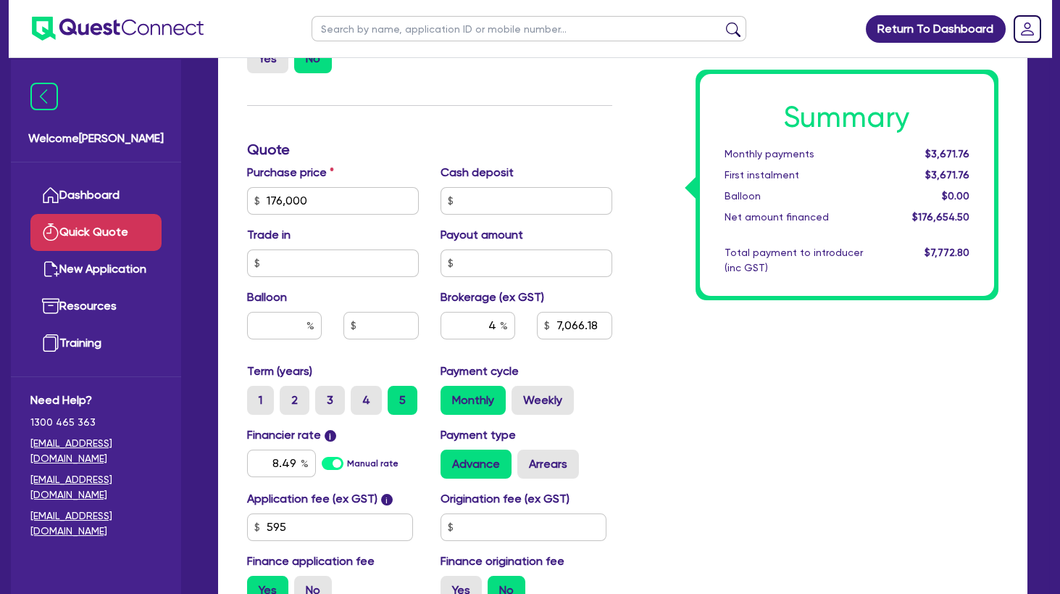
click at [728, 420] on div "Summary Monthly payments $3,671.76 First instalment $3,671.76 Balloon $0.00 Net…" at bounding box center [816, 192] width 387 height 847
click at [541, 468] on label "Arrears" at bounding box center [548, 463] width 62 height 29
click at [527, 459] on input "Arrears" at bounding box center [521, 453] width 9 height 9
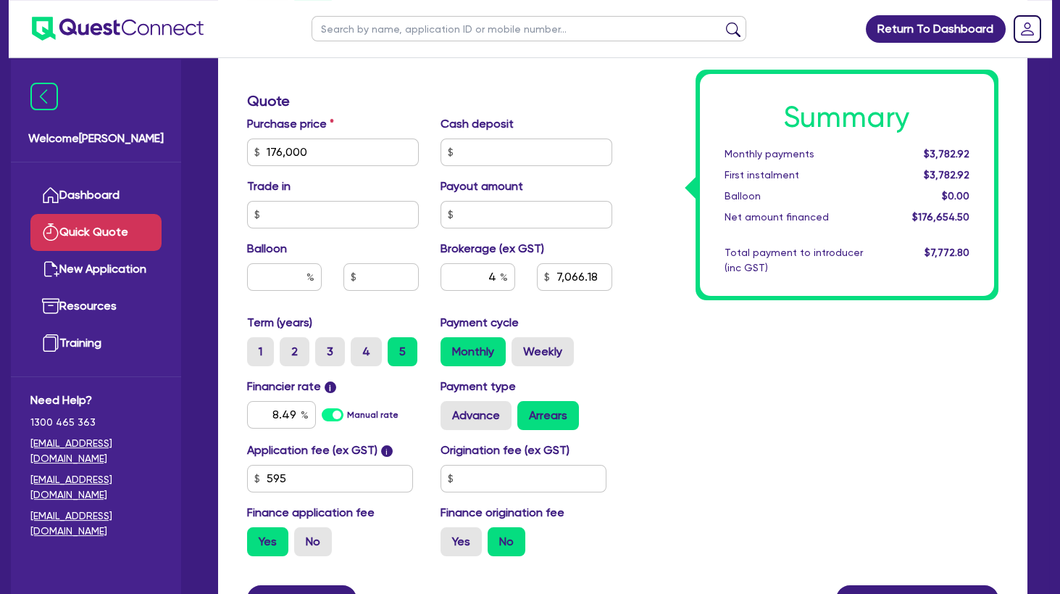
scroll to position [470, 0]
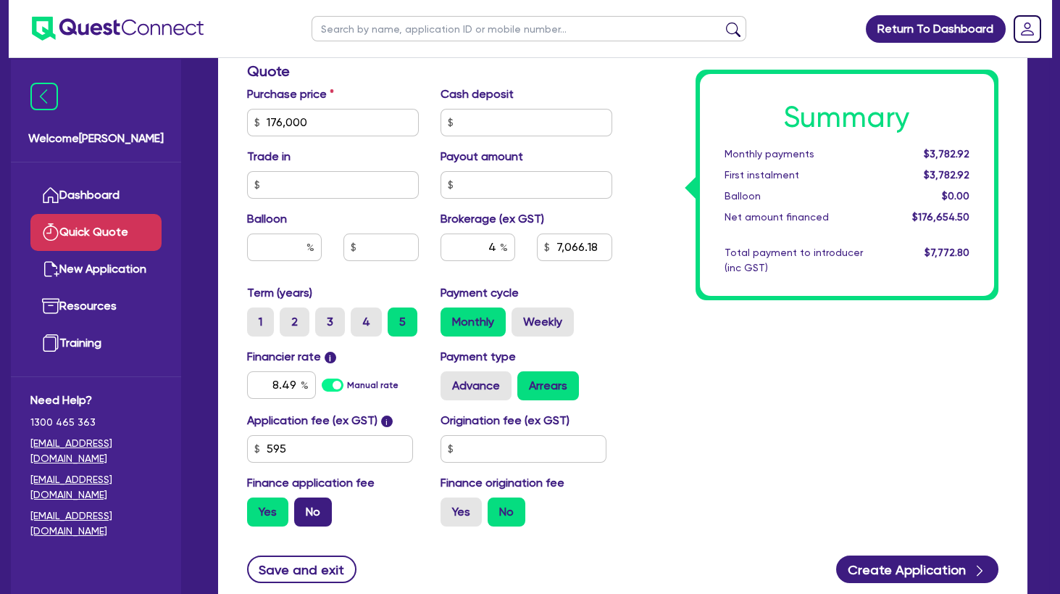
click at [314, 520] on label "No" at bounding box center [313, 511] width 38 height 29
click at [304, 507] on input "No" at bounding box center [298, 501] width 9 height 9
click at [616, 298] on div "Payment cycle Monthly Weekly" at bounding box center [526, 310] width 193 height 52
click at [549, 322] on label "Weekly" at bounding box center [543, 321] width 62 height 29
click at [521, 317] on input "Weekly" at bounding box center [516, 311] width 9 height 9
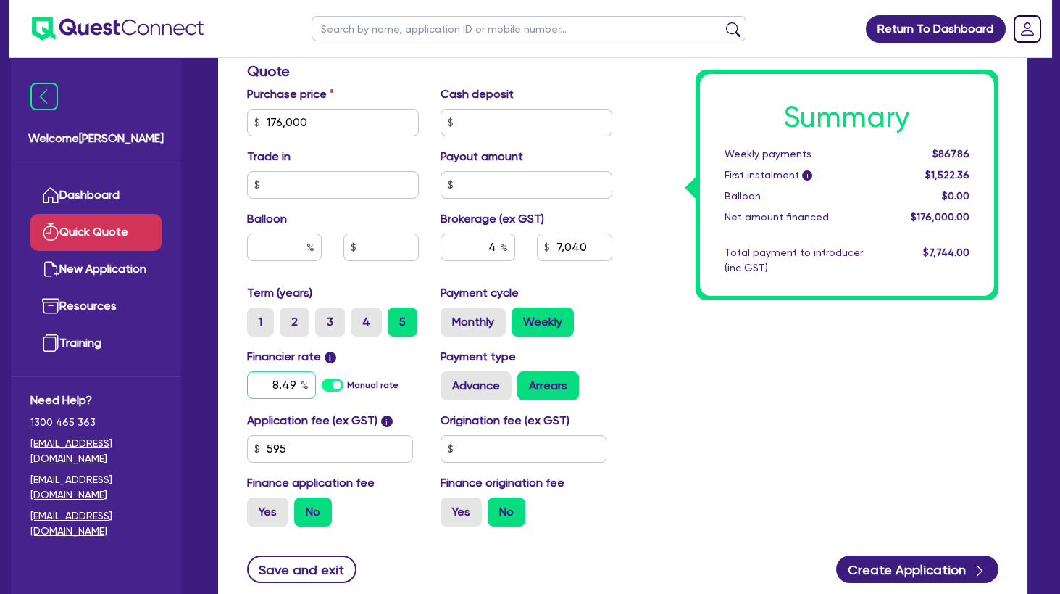
drag, startPoint x: 267, startPoint y: 387, endPoint x: 356, endPoint y: 386, distance: 88.4
click at [316, 386] on input "8.49" at bounding box center [281, 385] width 69 height 28
drag, startPoint x: 489, startPoint y: 249, endPoint x: 522, endPoint y: 249, distance: 33.3
click at [515, 249] on input "4" at bounding box center [478, 247] width 75 height 28
drag, startPoint x: 727, startPoint y: 322, endPoint x: 715, endPoint y: 315, distance: 14.3
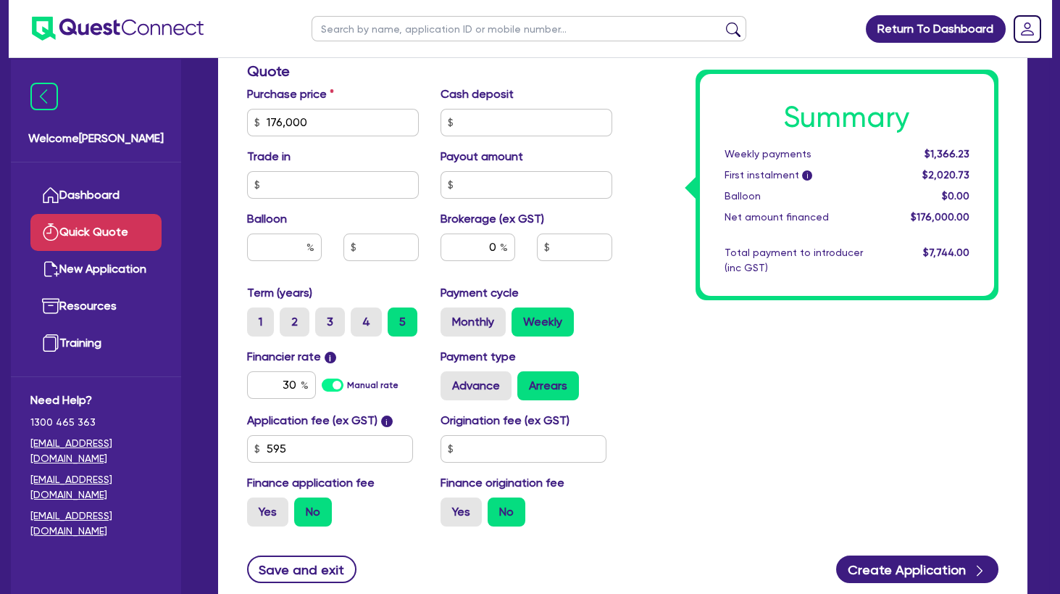
click at [715, 315] on div "Summary Weekly payments $1,366.23 First instalment i $2,020.73 Balloon $0.00 Ne…" at bounding box center [816, 114] width 387 height 847
drag, startPoint x: 204, startPoint y: 130, endPoint x: 187, endPoint y: 128, distance: 17.5
click at [247, 128] on input "176,000" at bounding box center [333, 123] width 172 height 28
click at [728, 395] on div "Summary Weekly payments $1,308.65 First instalment i $1,963.15 Balloon $0.00 Ne…" at bounding box center [816, 114] width 387 height 847
drag, startPoint x: 340, startPoint y: 270, endPoint x: 336, endPoint y: 262, distance: 8.8
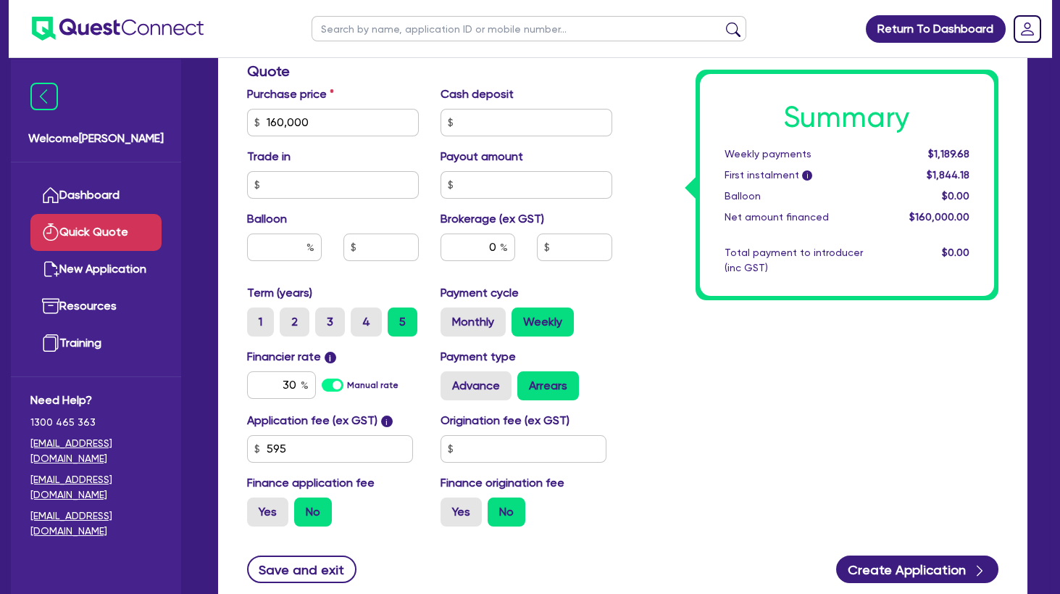
click at [339, 267] on div "Balloon" at bounding box center [332, 241] width 193 height 62
drag, startPoint x: 320, startPoint y: 121, endPoint x: 175, endPoint y: 107, distance: 144.9
click at [247, 109] on input "160,000" at bounding box center [333, 123] width 172 height 28
click at [676, 343] on div "Summary Weekly payments $1,189.68 First instalment i $1,844.18 Balloon $0.00 Ne…" at bounding box center [816, 114] width 387 height 847
click at [309, 119] on input "180,000" at bounding box center [333, 123] width 172 height 28
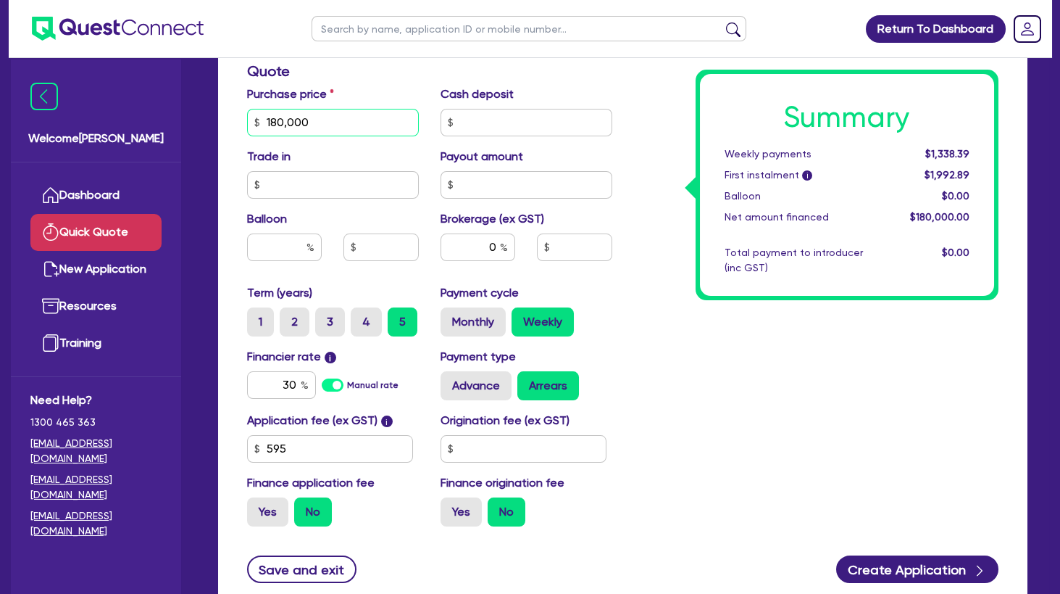
drag, startPoint x: 316, startPoint y: 124, endPoint x: 213, endPoint y: 125, distance: 102.9
click at [247, 125] on input "180,000" at bounding box center [333, 123] width 172 height 28
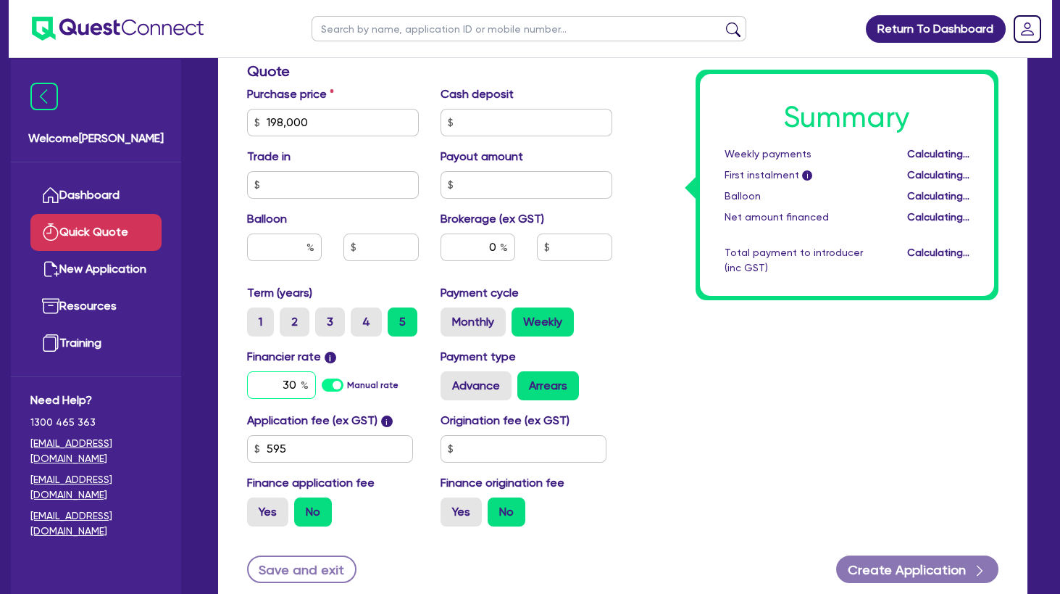
drag, startPoint x: 272, startPoint y: 379, endPoint x: 420, endPoint y: 378, distance: 148.6
click at [316, 378] on input "30" at bounding box center [281, 385] width 69 height 28
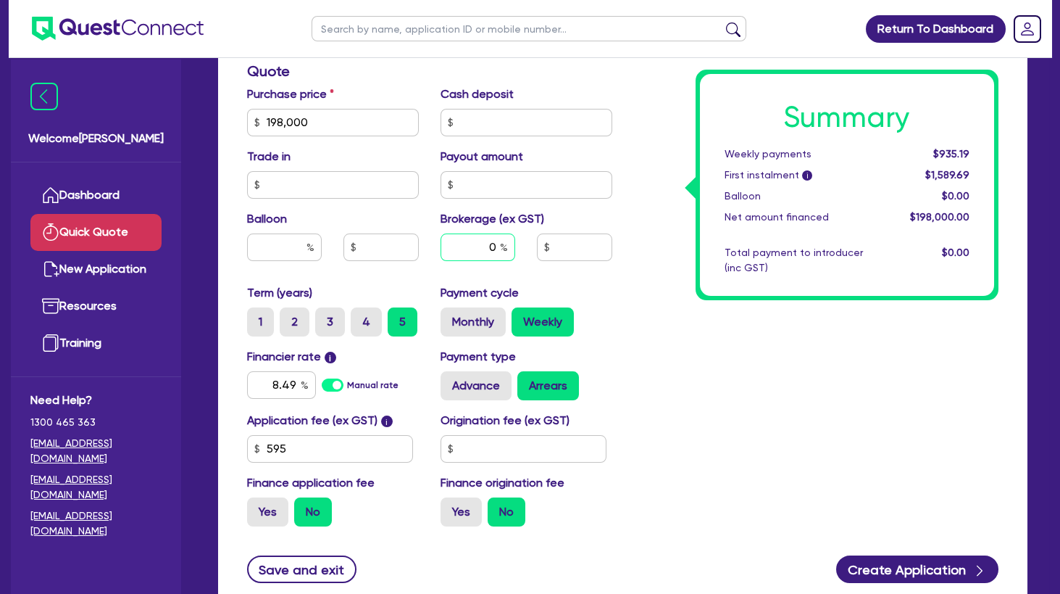
drag, startPoint x: 488, startPoint y: 247, endPoint x: 523, endPoint y: 236, distance: 37.1
click at [515, 247] on input "0" at bounding box center [478, 247] width 75 height 28
click at [755, 370] on div "Summary Weekly payments $935.19 First instalment i $1,589.69 Balloon $0.00 Net …" at bounding box center [816, 114] width 387 height 847
click at [470, 317] on label "Monthly" at bounding box center [473, 321] width 65 height 29
click at [450, 317] on input "Monthly" at bounding box center [445, 311] width 9 height 9
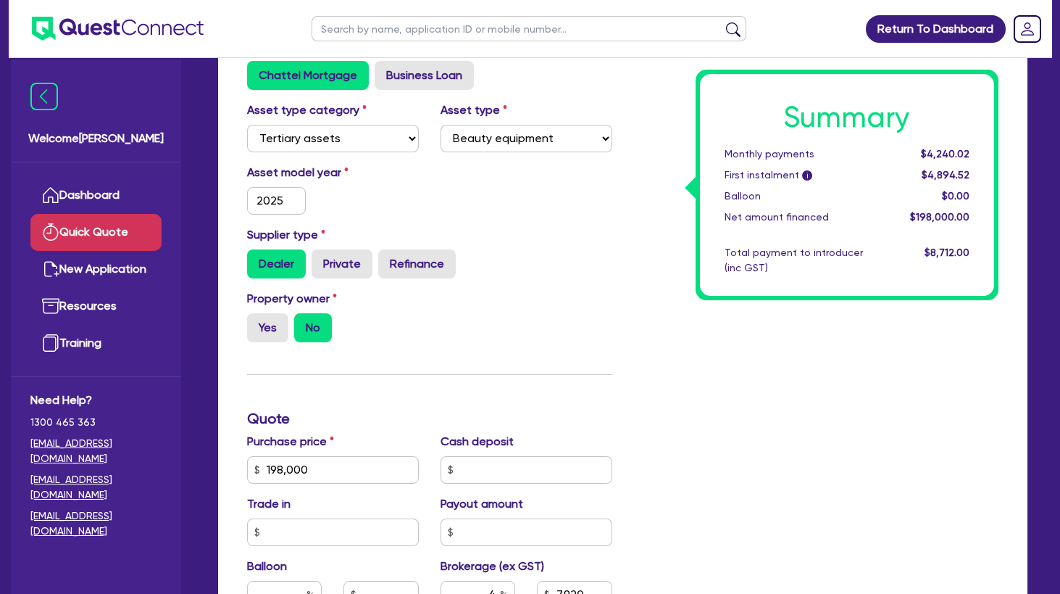
scroll to position [0, 0]
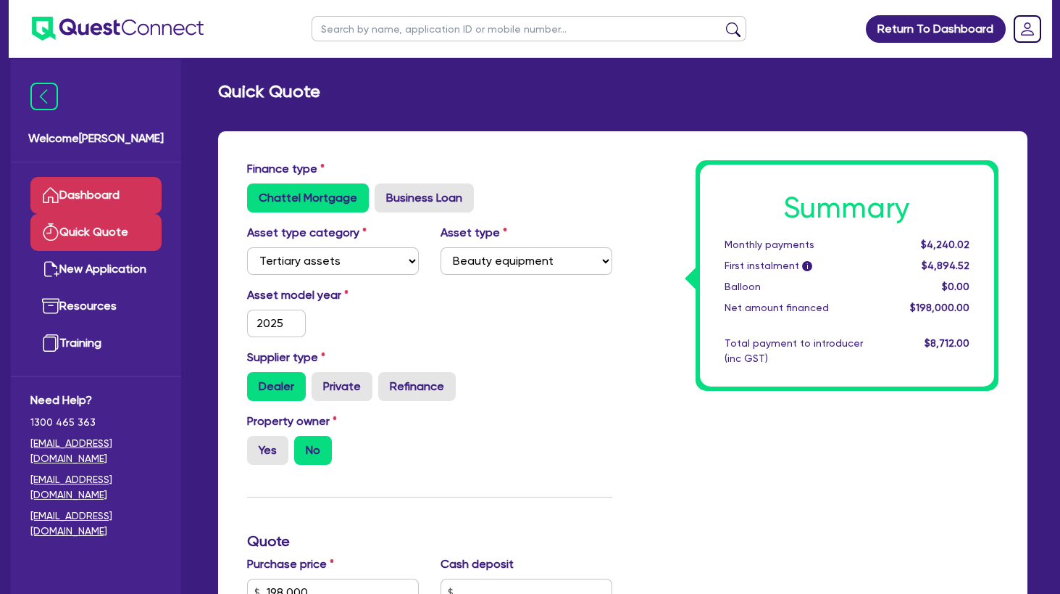
click at [134, 202] on link "Dashboard" at bounding box center [95, 195] width 131 height 37
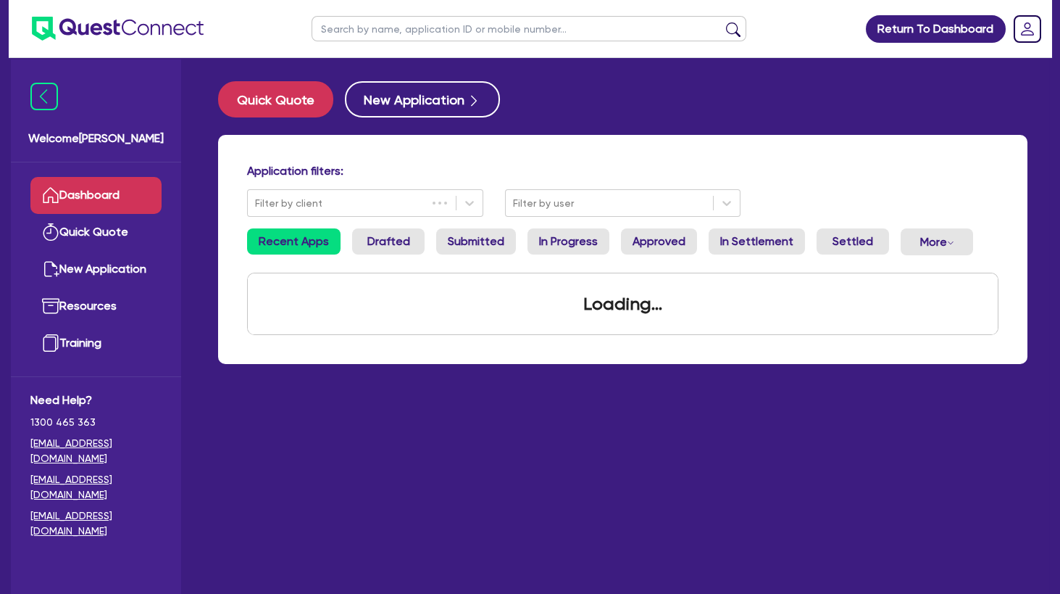
click at [432, 30] on input "text" at bounding box center [529, 28] width 435 height 25
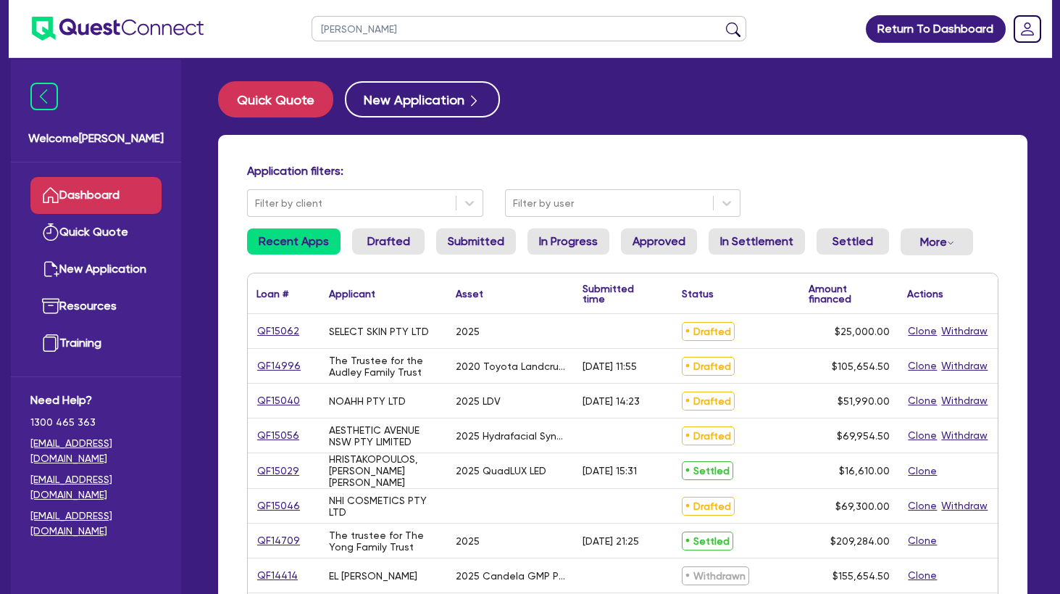
click at [722, 22] on button "submit" at bounding box center [733, 32] width 23 height 20
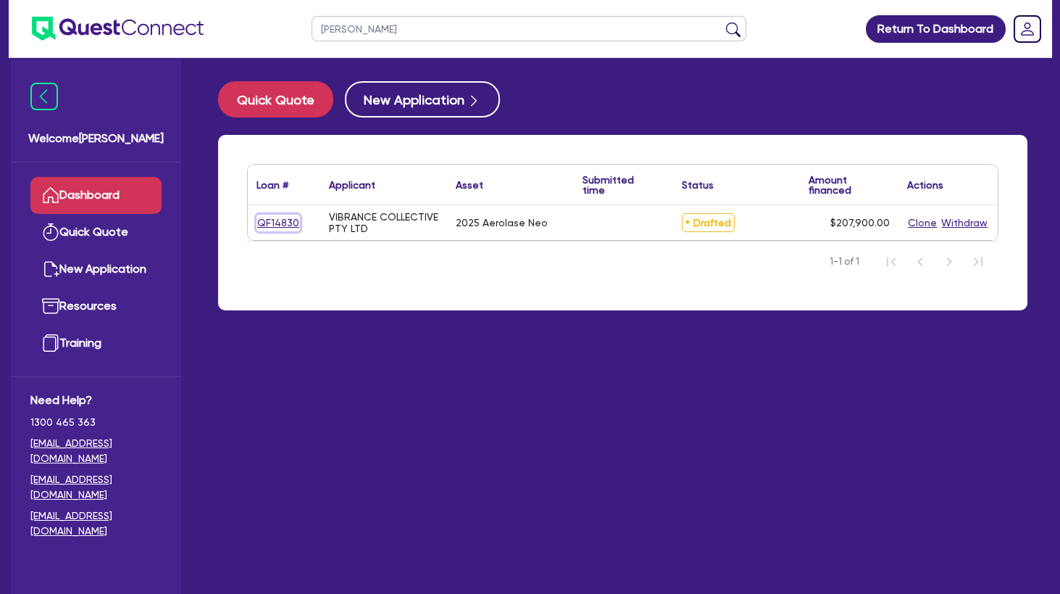
click at [285, 223] on link "QF14830" at bounding box center [278, 223] width 43 height 17
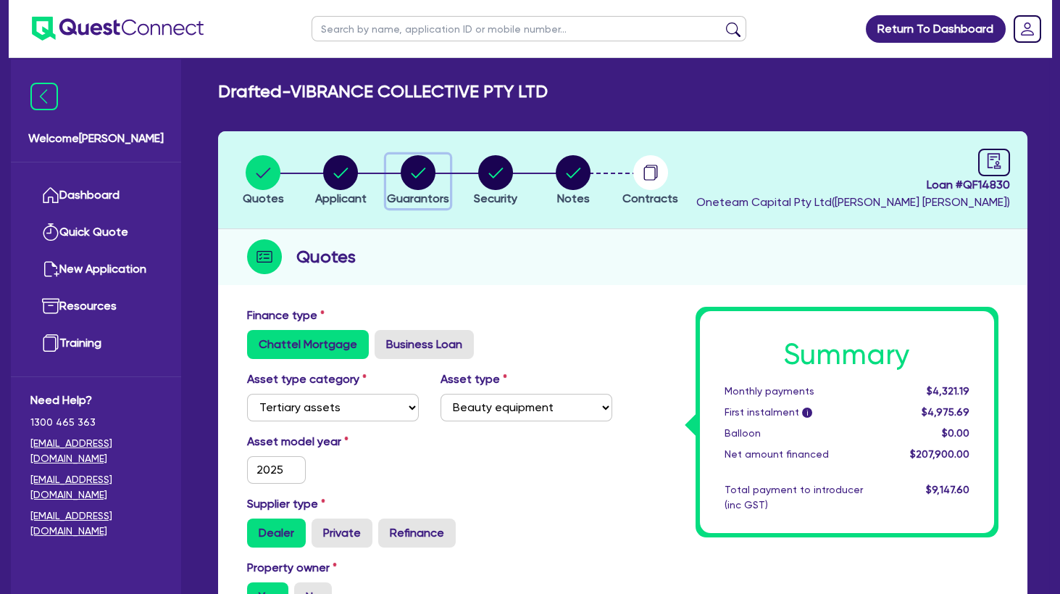
click at [407, 182] on circle "button" at bounding box center [418, 172] width 35 height 35
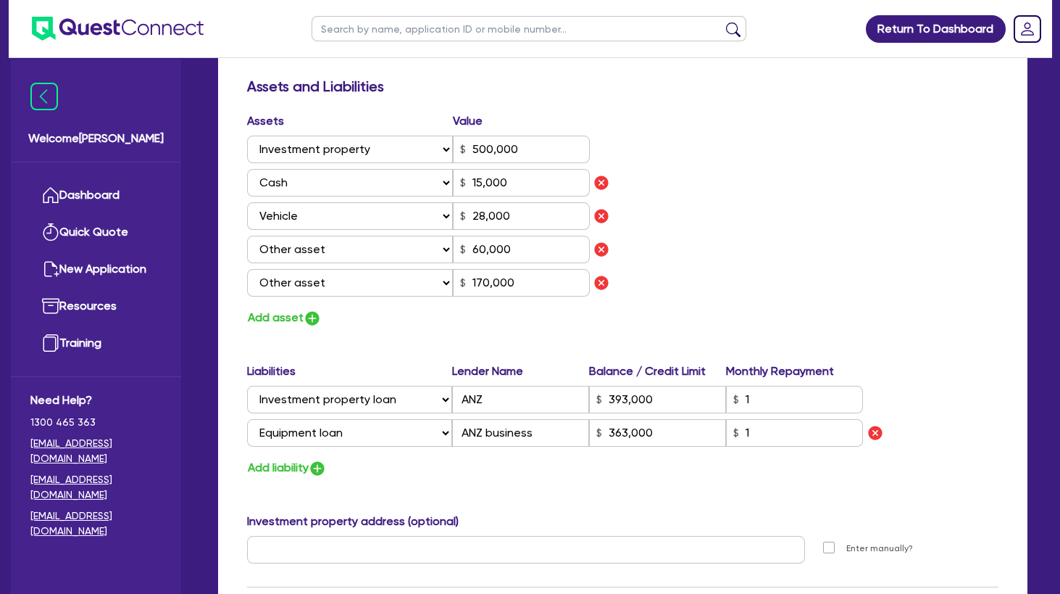
scroll to position [939, 0]
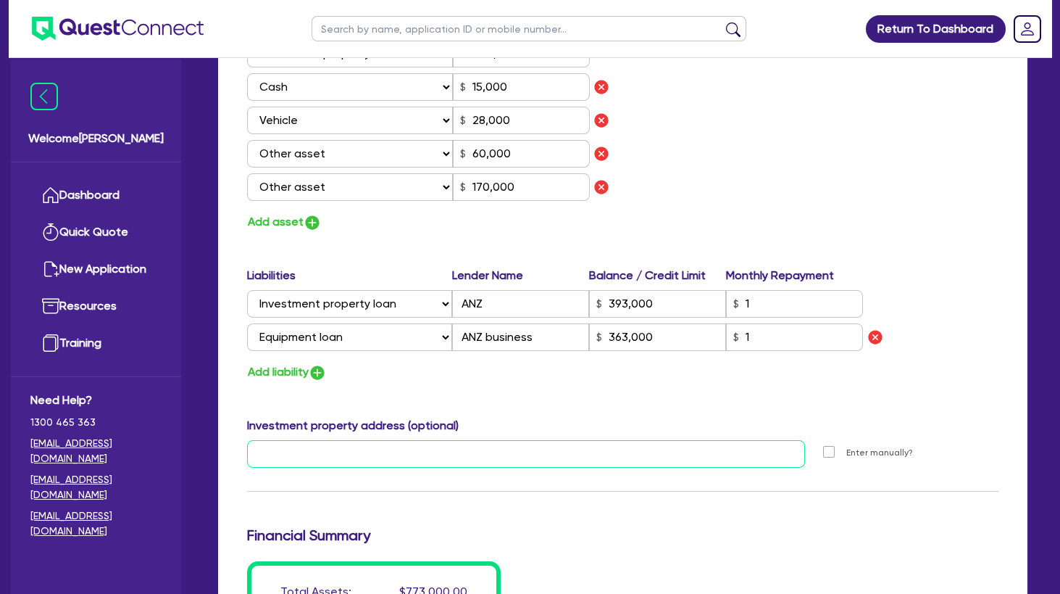
click at [409, 453] on input "text" at bounding box center [526, 454] width 558 height 28
paste input "13/3 Alfred Square, St Kilda"
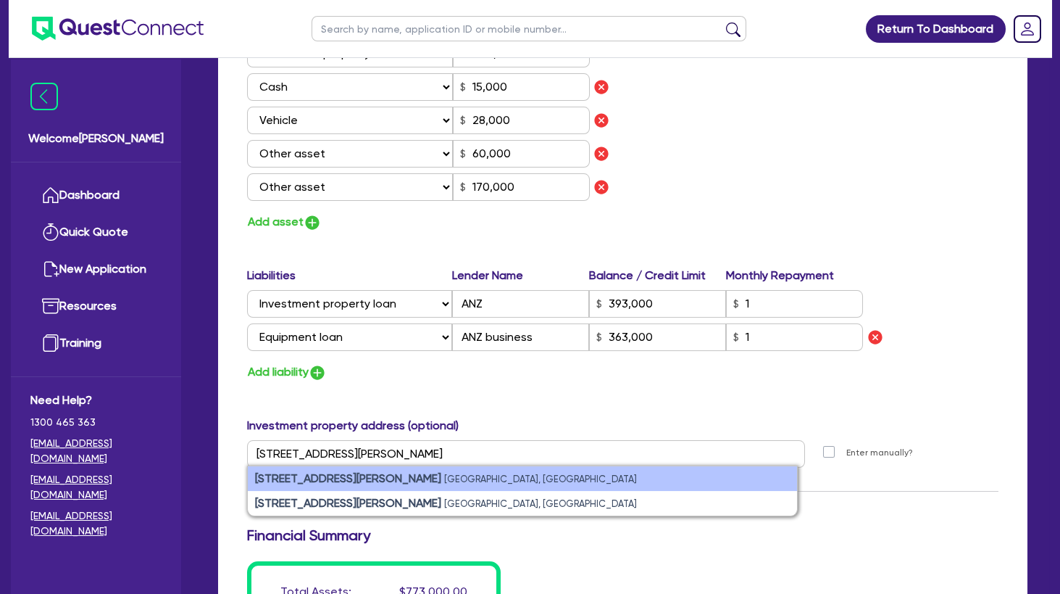
click at [444, 477] on small "St Kilda VIC, Australia" at bounding box center [540, 478] width 193 height 11
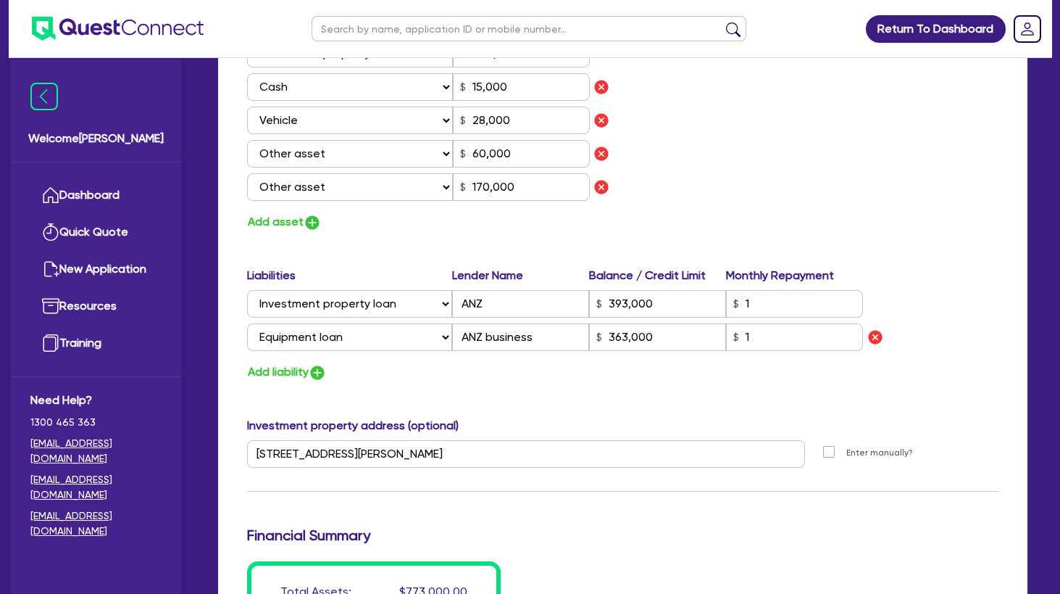
click at [454, 494] on div "Update residential status for Director #1 Boarding is only acceptable when the …" at bounding box center [622, 23] width 751 height 1312
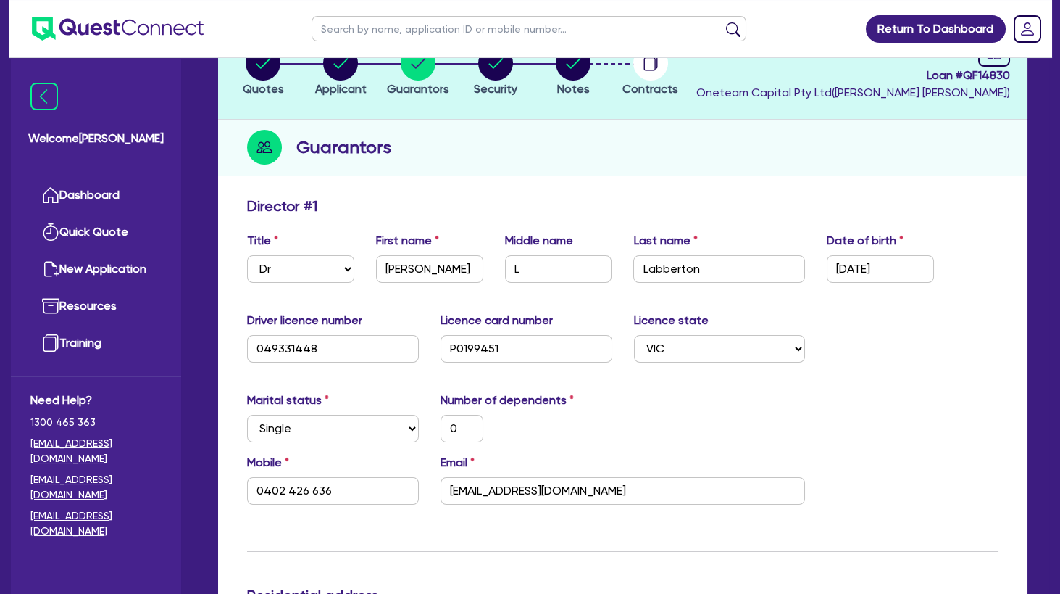
scroll to position [0, 0]
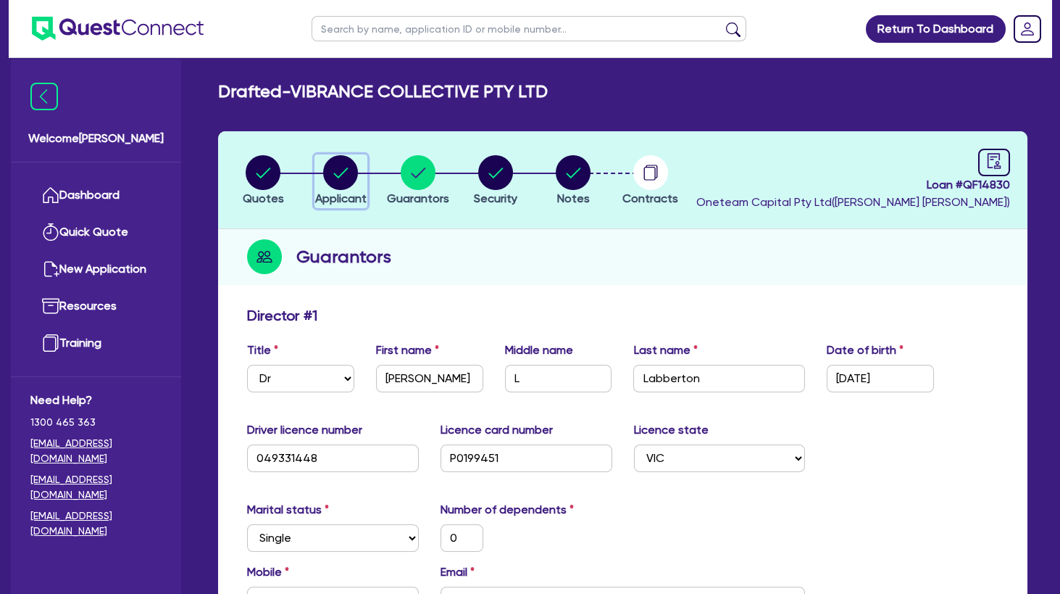
click at [324, 179] on icon "button" at bounding box center [340, 172] width 35 height 35
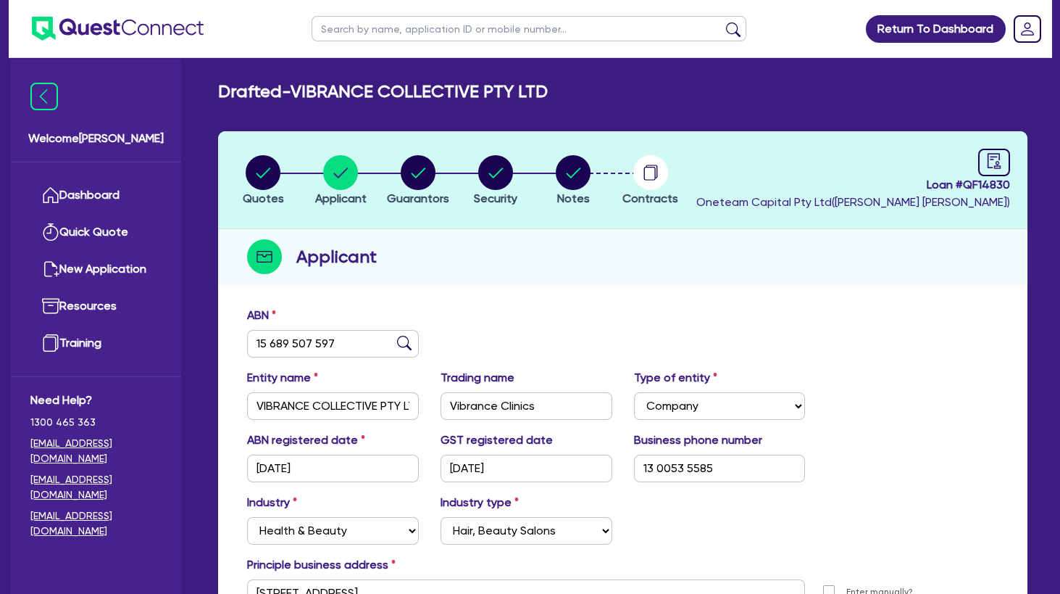
click at [594, 172] on li "Notes" at bounding box center [574, 179] width 78 height 51
click at [568, 183] on circle "button" at bounding box center [573, 172] width 35 height 35
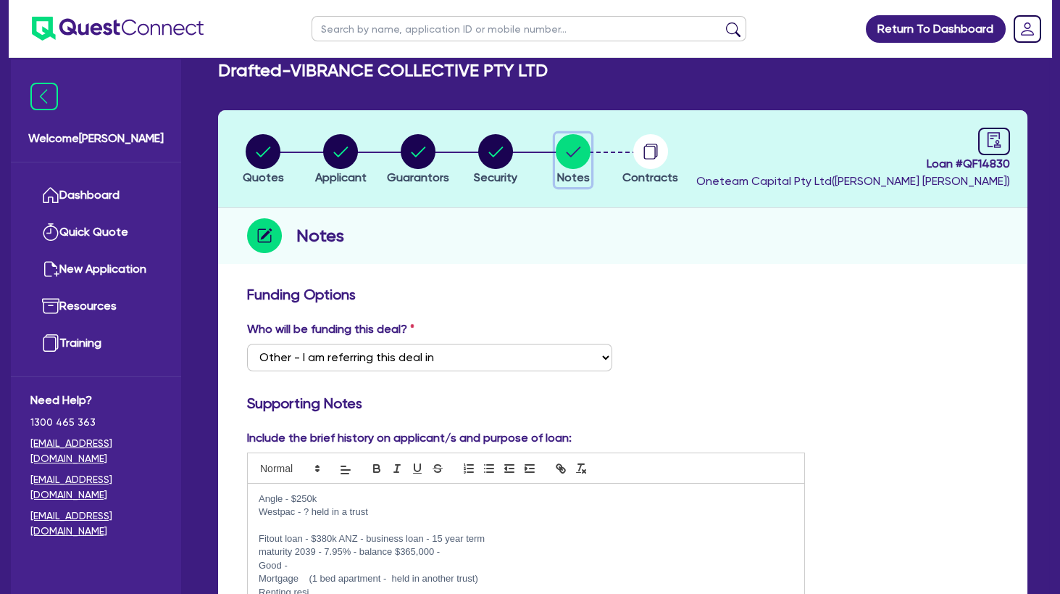
scroll to position [157, 0]
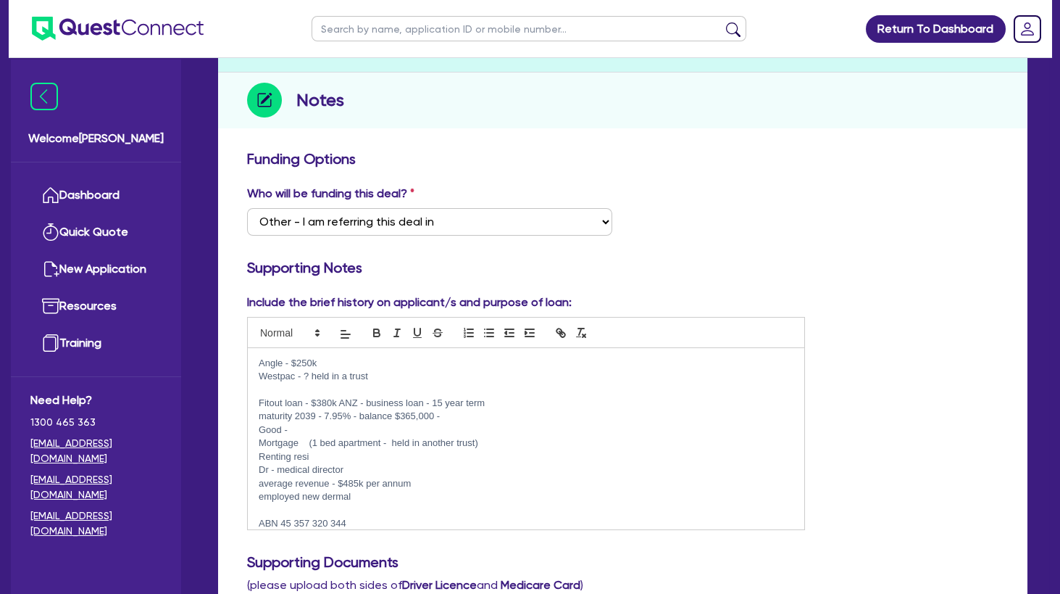
click at [407, 378] on p "Westpac - ? held in a trust" at bounding box center [526, 376] width 535 height 13
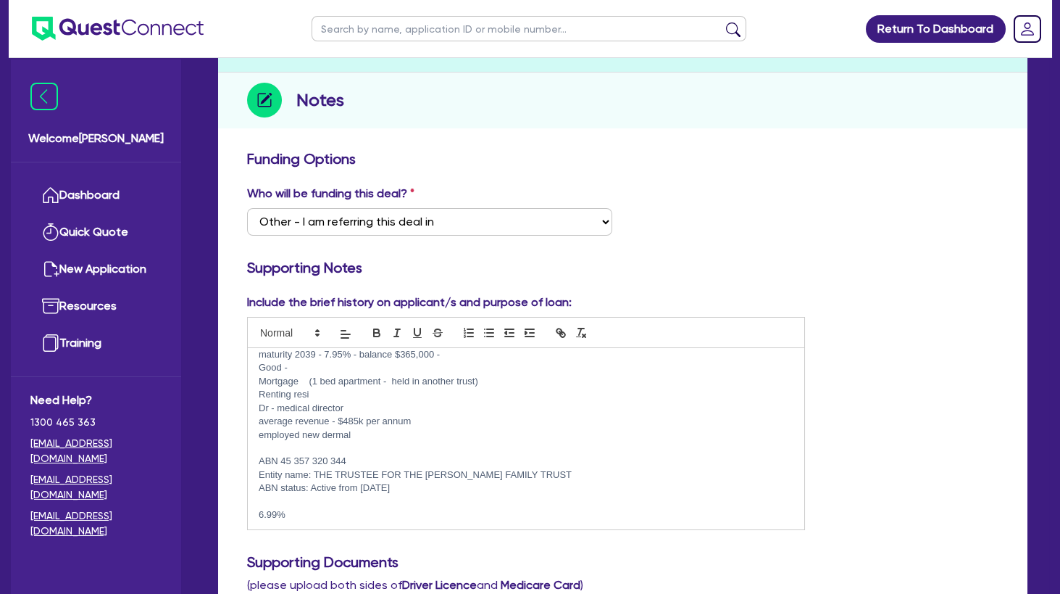
scroll to position [77, 0]
drag, startPoint x: 367, startPoint y: 457, endPoint x: 283, endPoint y: 457, distance: 84.8
click at [283, 457] on p "ABN 45 357 320 344" at bounding box center [526, 459] width 535 height 13
copy p "45 357 320 344"
click at [367, 423] on p "average revenue - $485k per annum" at bounding box center [526, 419] width 535 height 13
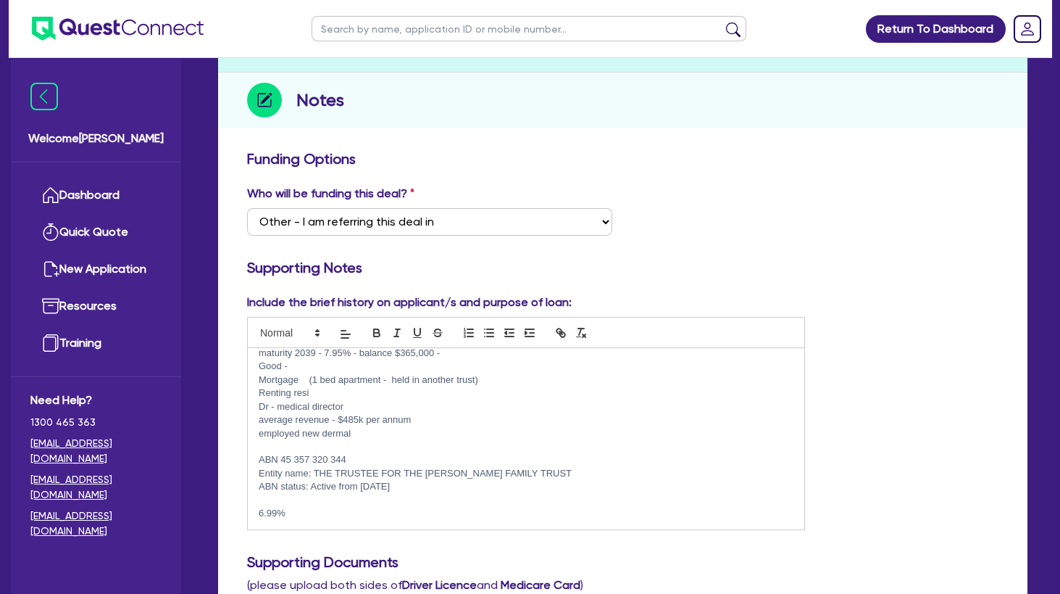
scroll to position [0, 0]
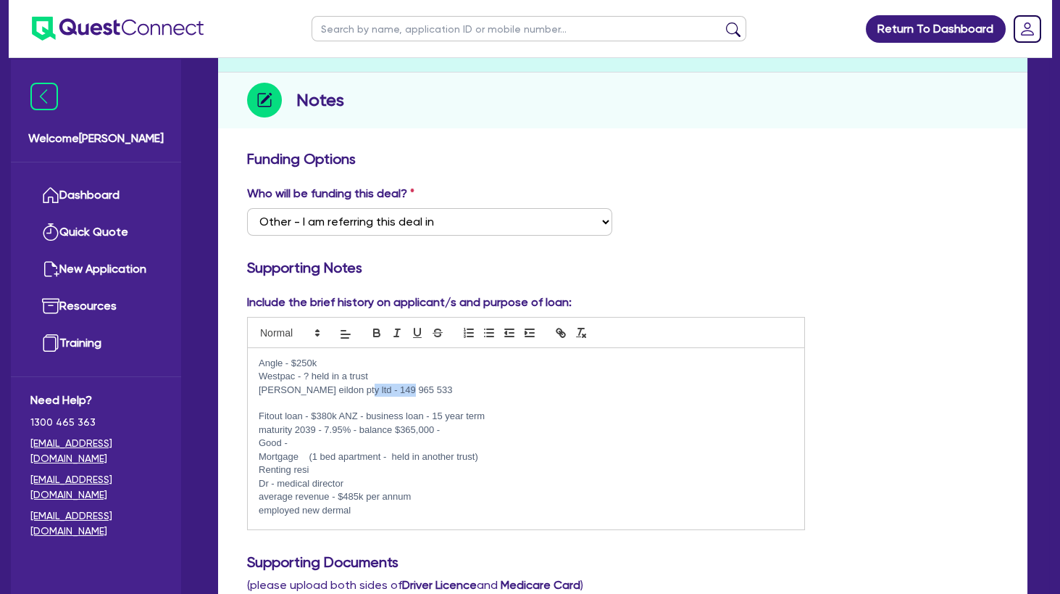
drag, startPoint x: 416, startPoint y: 389, endPoint x: 346, endPoint y: 389, distance: 69.6
click at [346, 389] on p "walsh eildon pty ltd - 149 965 533" at bounding box center [526, 389] width 535 height 13
copy p "149 965 533"
drag, startPoint x: 338, startPoint y: 387, endPoint x: 251, endPoint y: 387, distance: 86.2
click at [251, 387] on div "Angle - $250k Westpac - ? held in a trust walsh eildon pty ltd - 149 965 533 Fi…" at bounding box center [526, 438] width 557 height 181
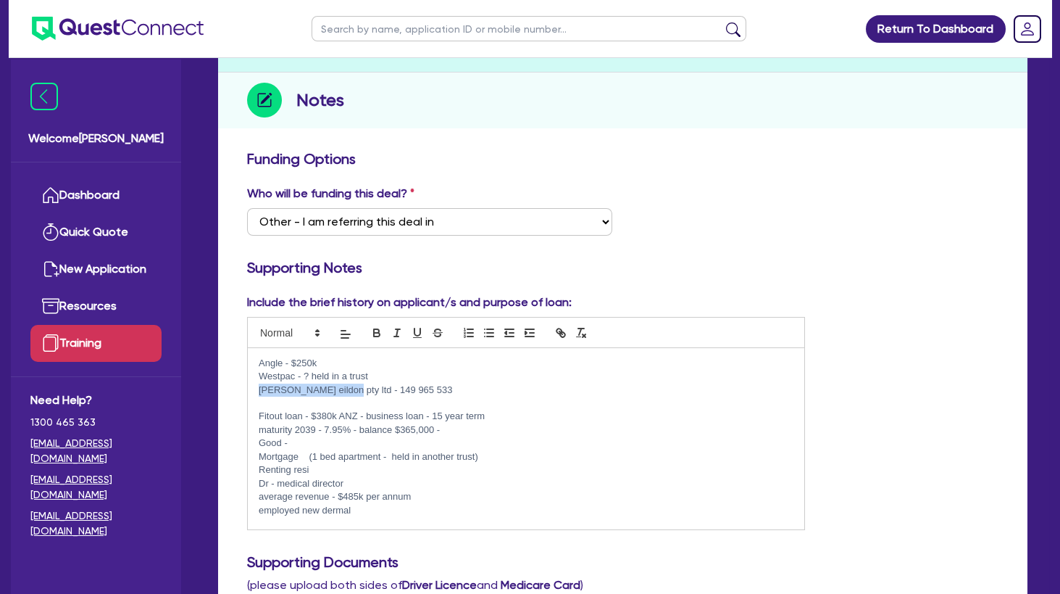
copy p "walsh eildon pty ltd"
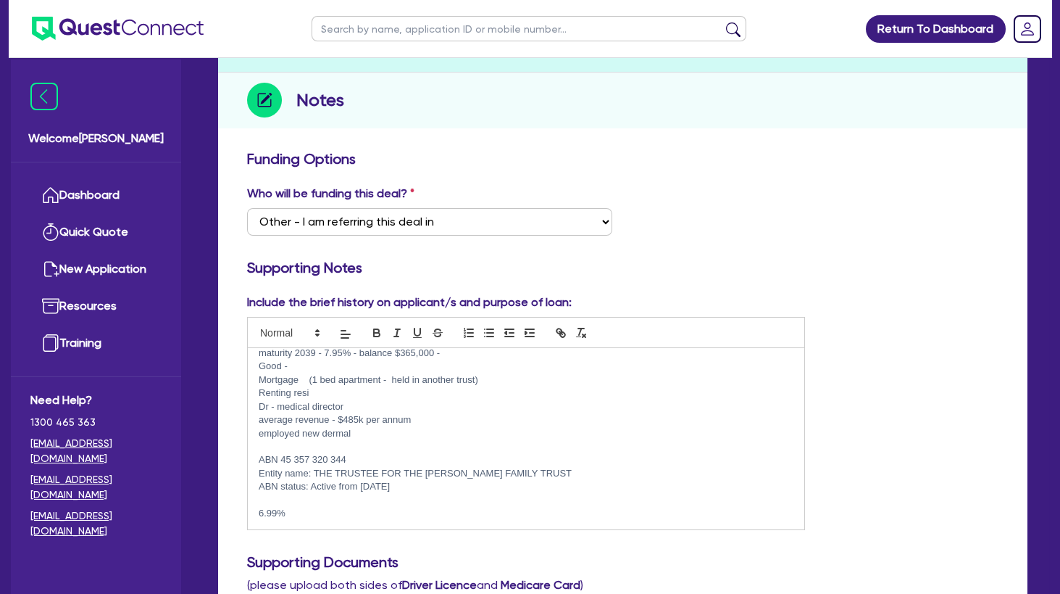
scroll to position [235, 0]
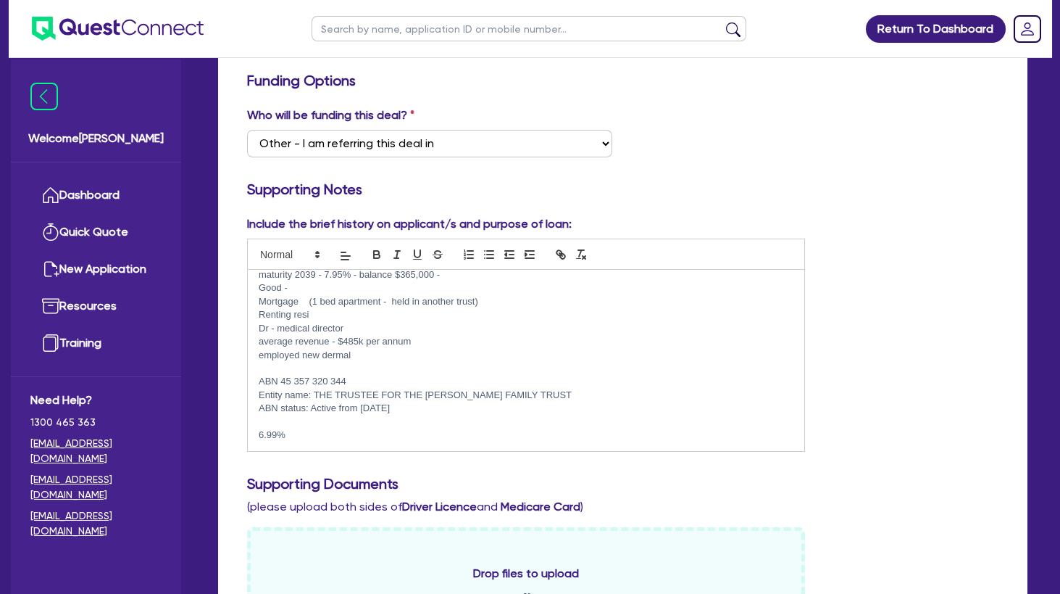
click at [431, 433] on p "6.99%" at bounding box center [526, 434] width 535 height 13
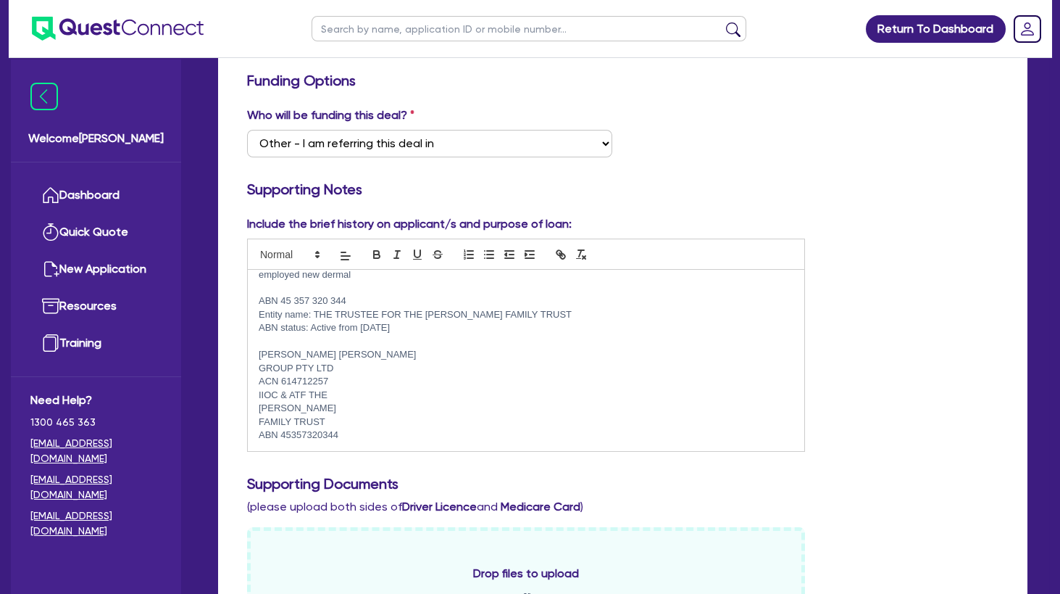
scroll to position [0, 0]
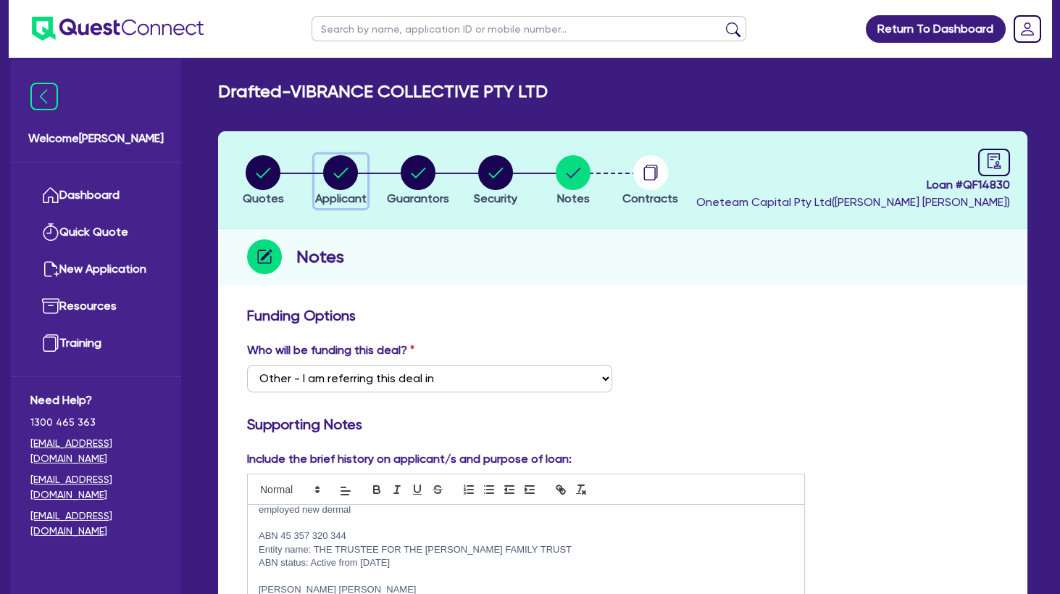
click at [344, 168] on circle "button" at bounding box center [340, 172] width 35 height 35
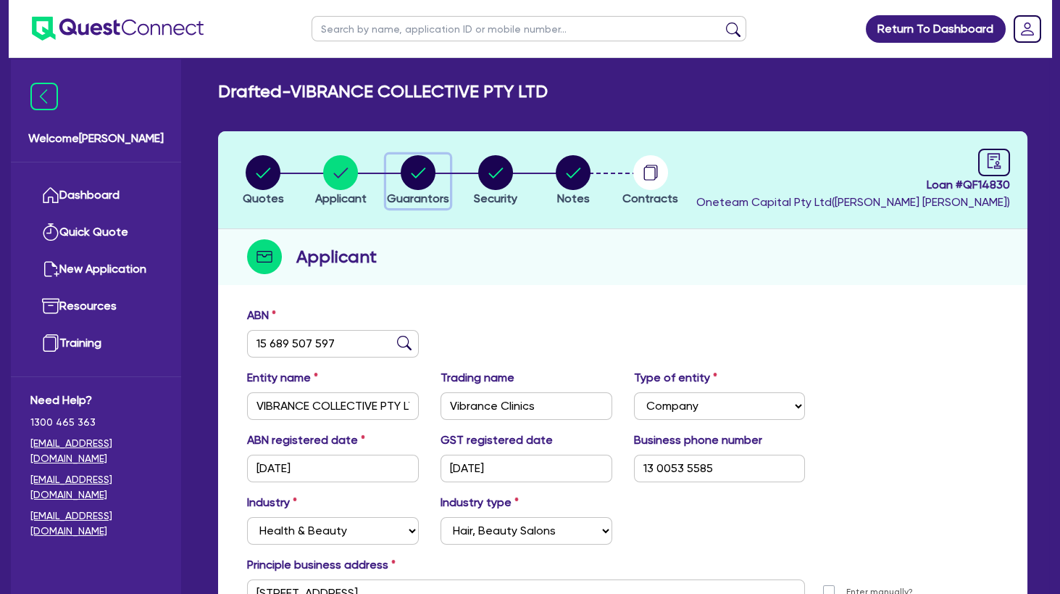
click at [416, 175] on circle "button" at bounding box center [418, 172] width 35 height 35
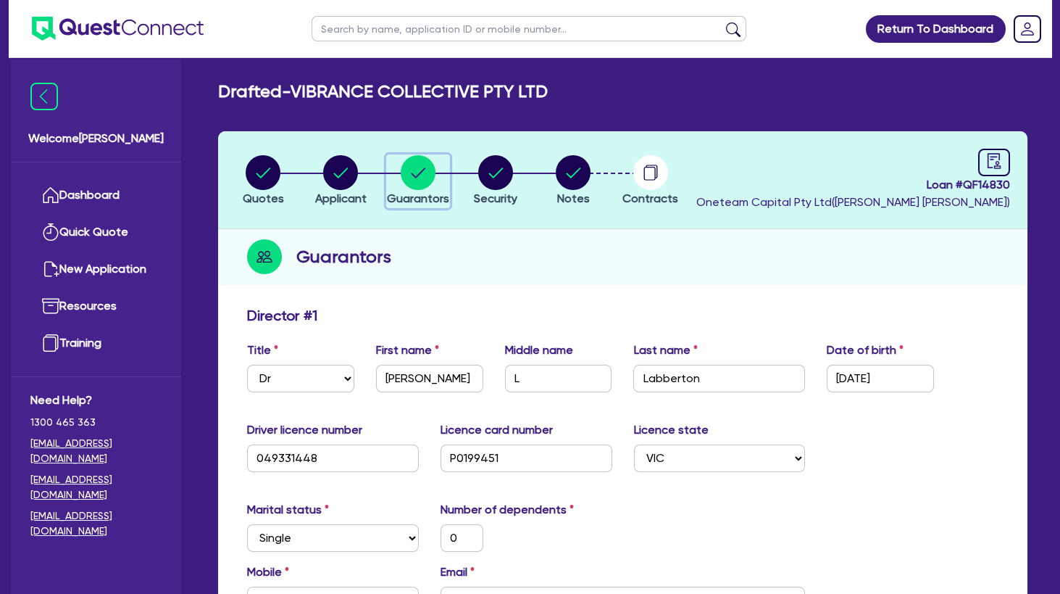
scroll to position [235, 0]
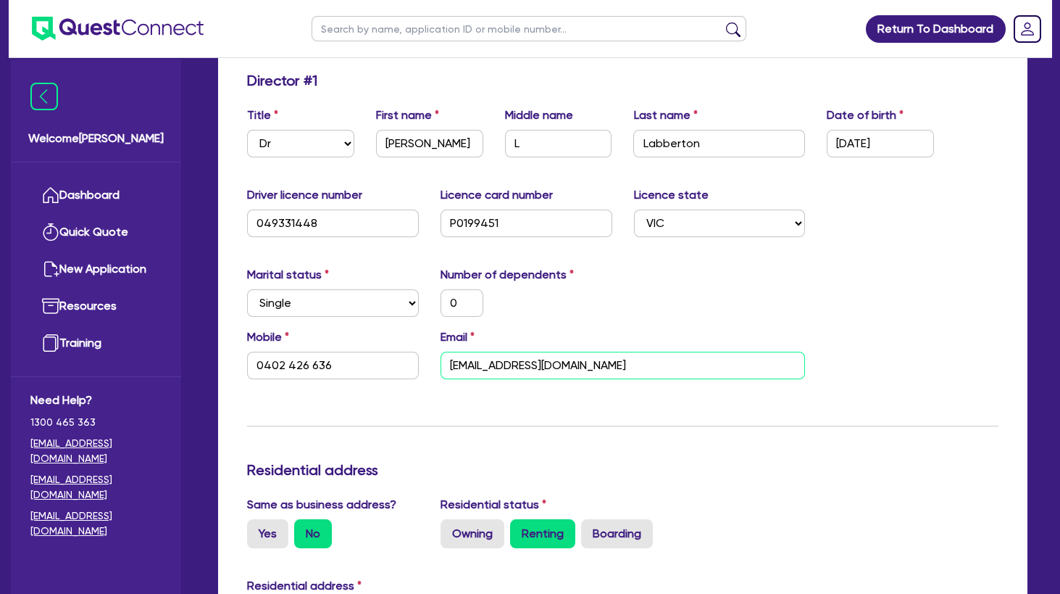
click at [496, 362] on input "terrilabberton@gmail.com" at bounding box center [623, 365] width 365 height 28
click at [497, 362] on input "terrilabberton@gmail.com" at bounding box center [623, 365] width 365 height 28
click at [293, 362] on input "0402 426 636" at bounding box center [333, 365] width 172 height 28
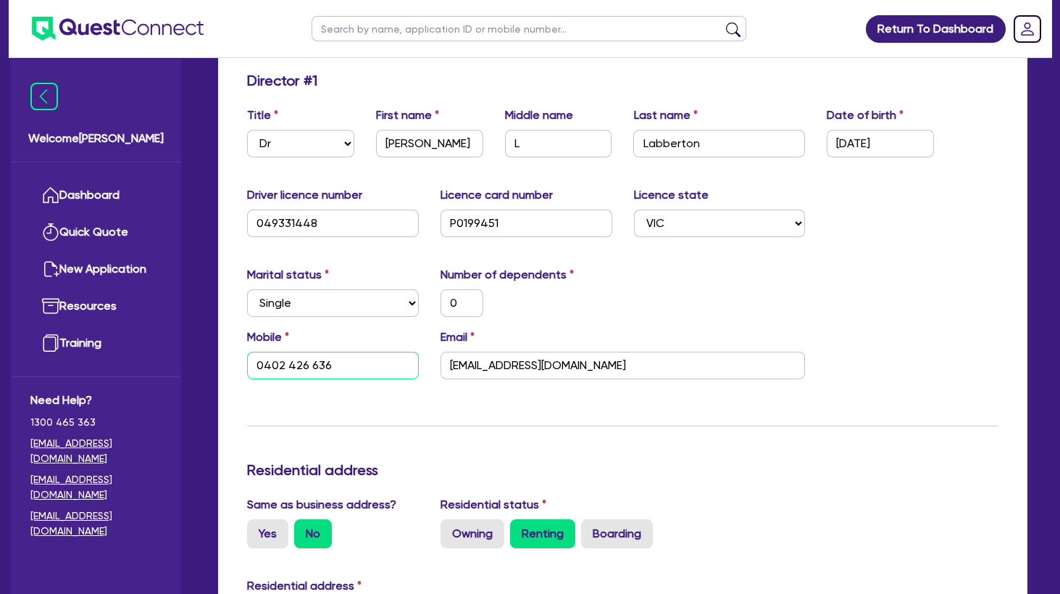
click at [293, 362] on input "0402 426 636" at bounding box center [333, 365] width 172 height 28
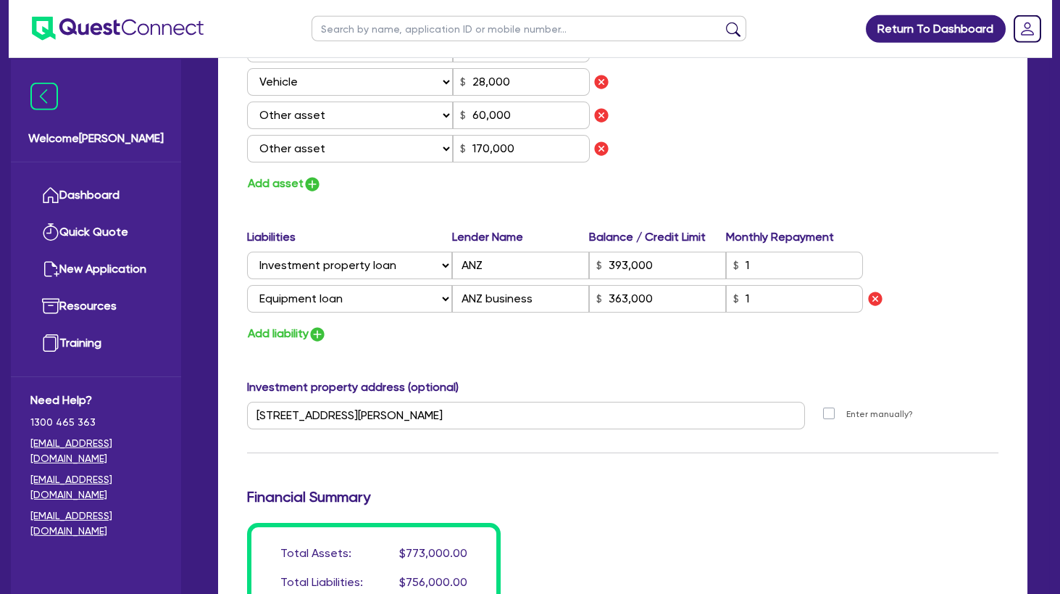
scroll to position [1017, 0]
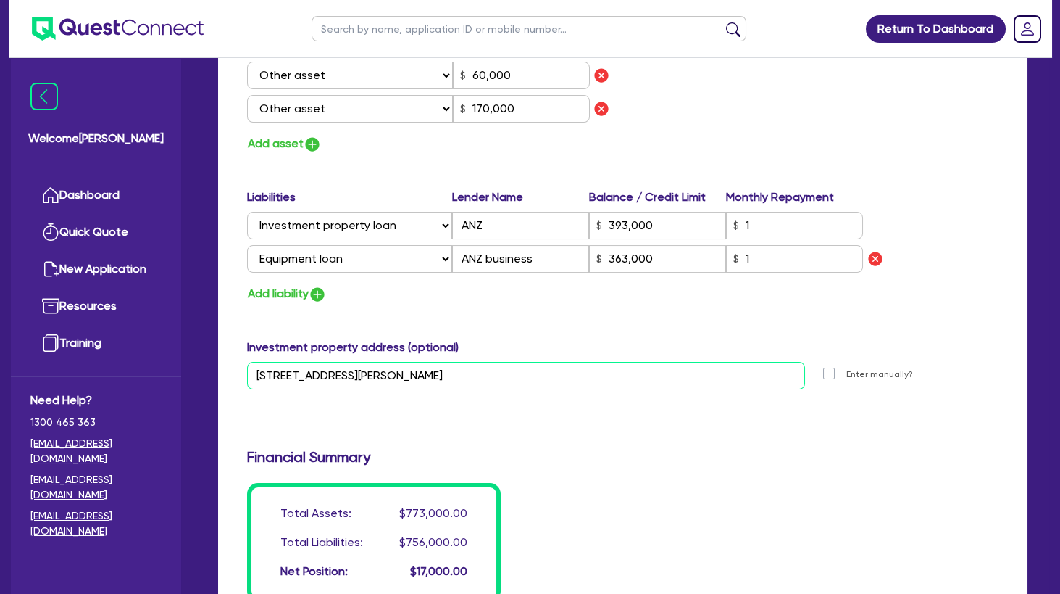
click at [355, 372] on input "13 3 Alfred Square St Kilda VIC 3182" at bounding box center [526, 376] width 558 height 28
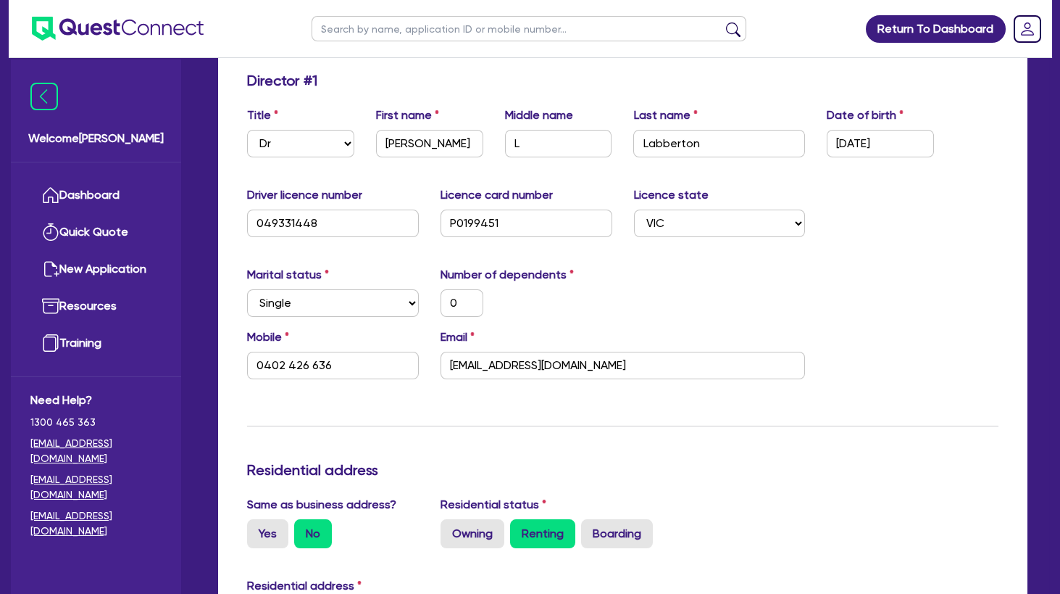
scroll to position [0, 0]
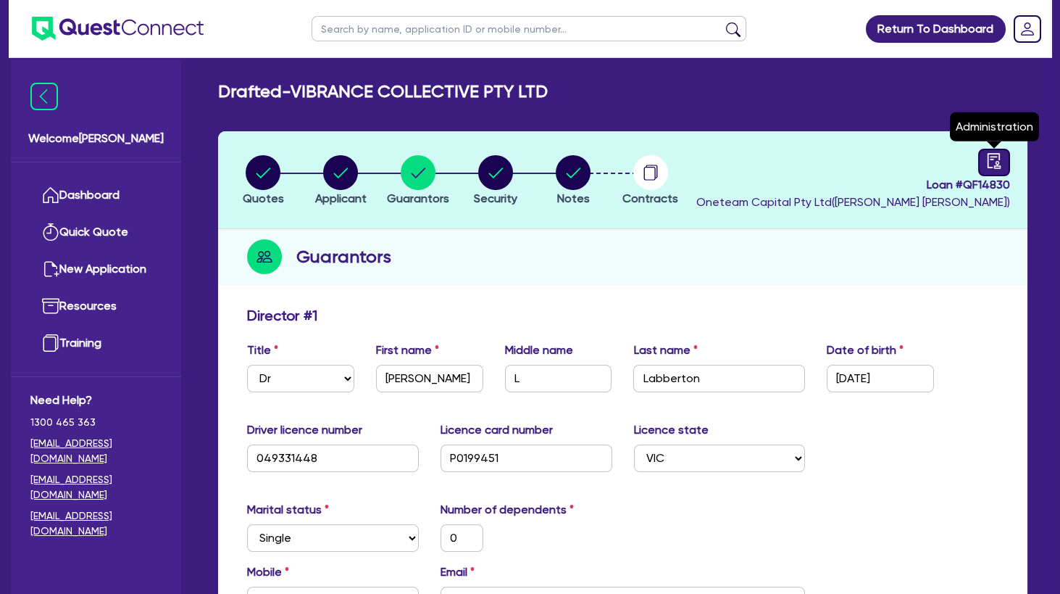
click at [1008, 156] on link at bounding box center [994, 163] width 32 height 28
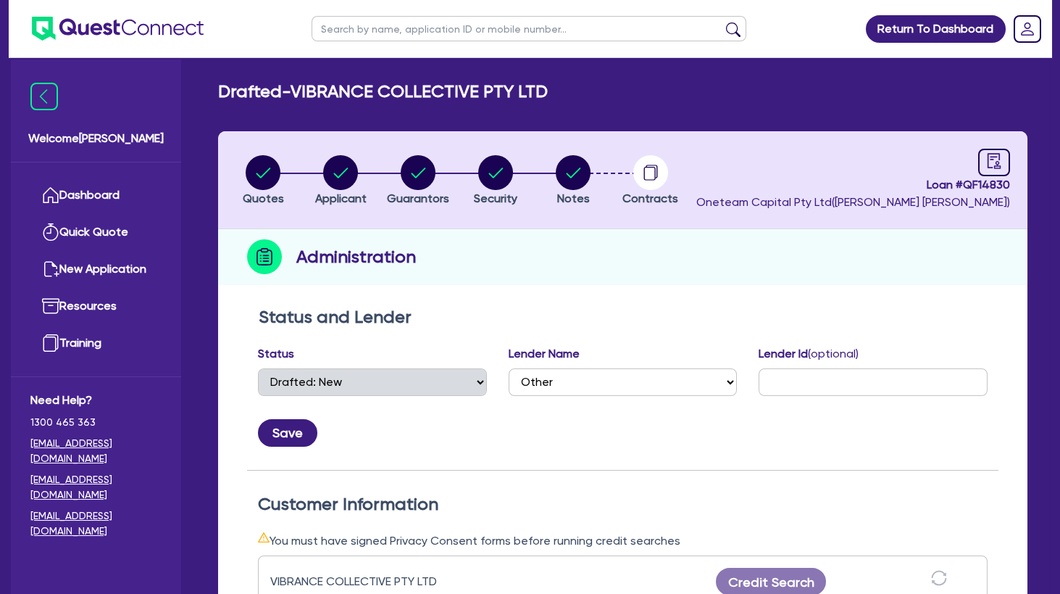
scroll to position [470, 0]
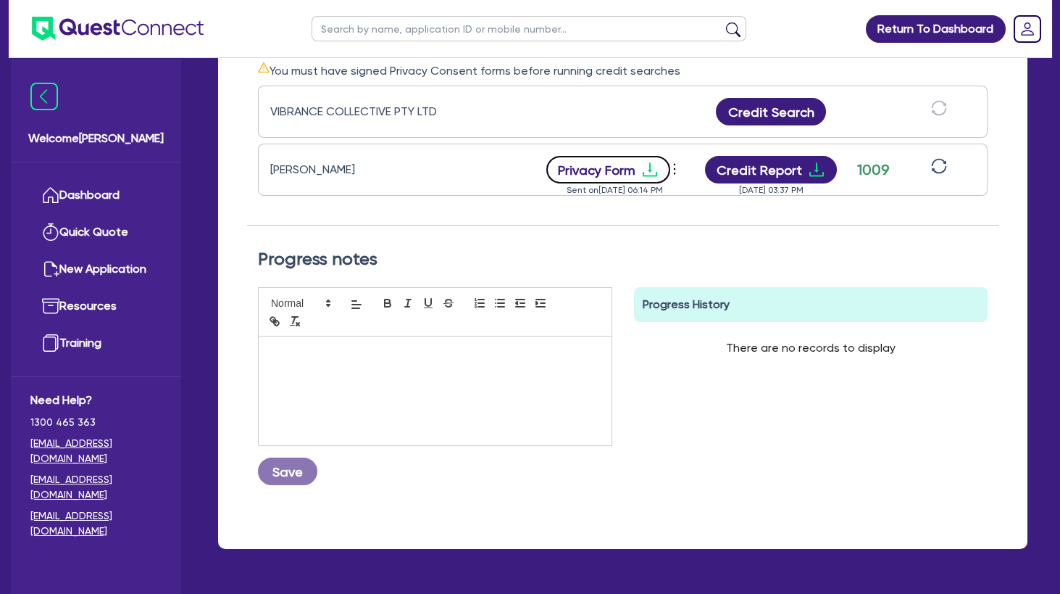
click at [649, 170] on icon "download" at bounding box center [649, 169] width 17 height 17
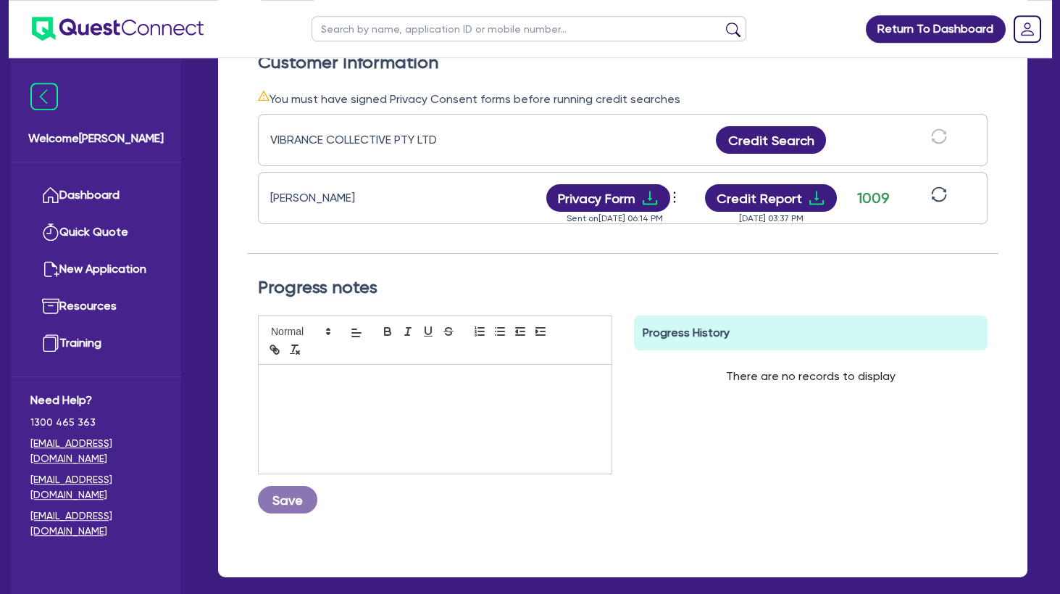
scroll to position [0, 0]
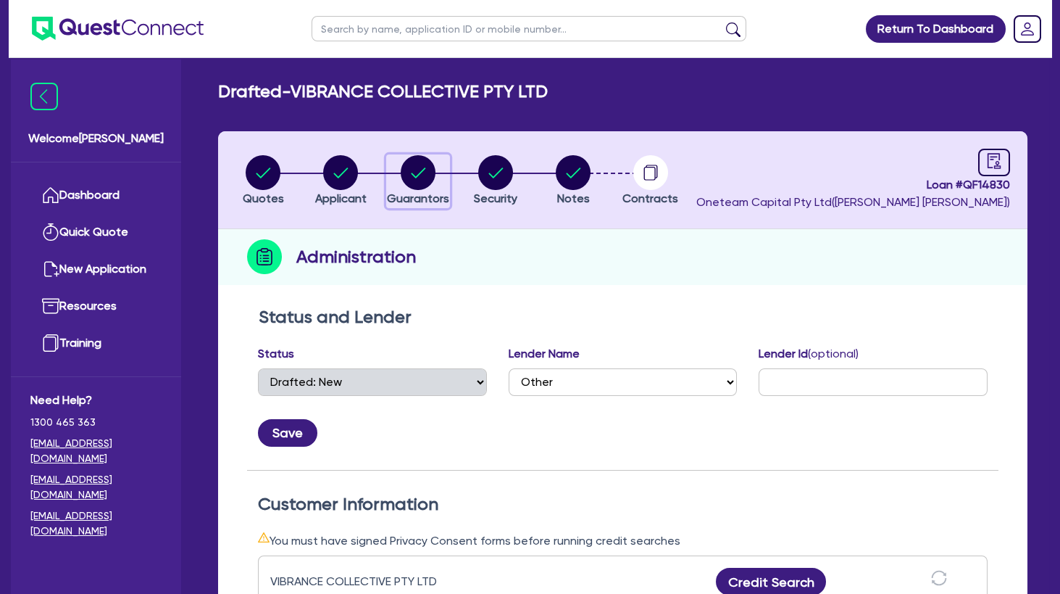
click at [414, 180] on circle "button" at bounding box center [418, 172] width 35 height 35
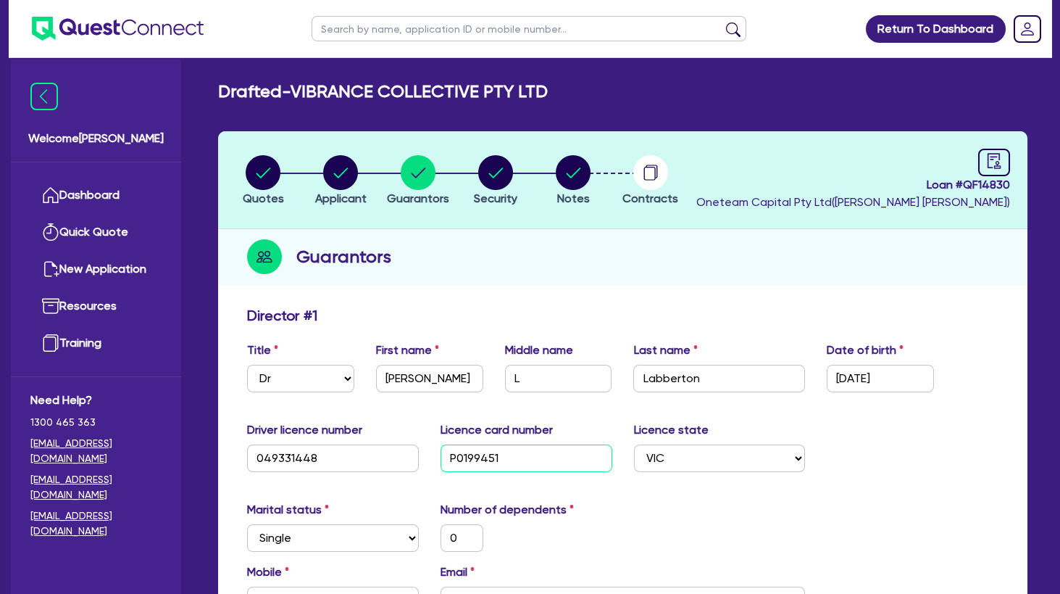
click at [485, 451] on input "P0199451" at bounding box center [527, 458] width 172 height 28
click at [344, 170] on icon "button" at bounding box center [340, 172] width 35 height 35
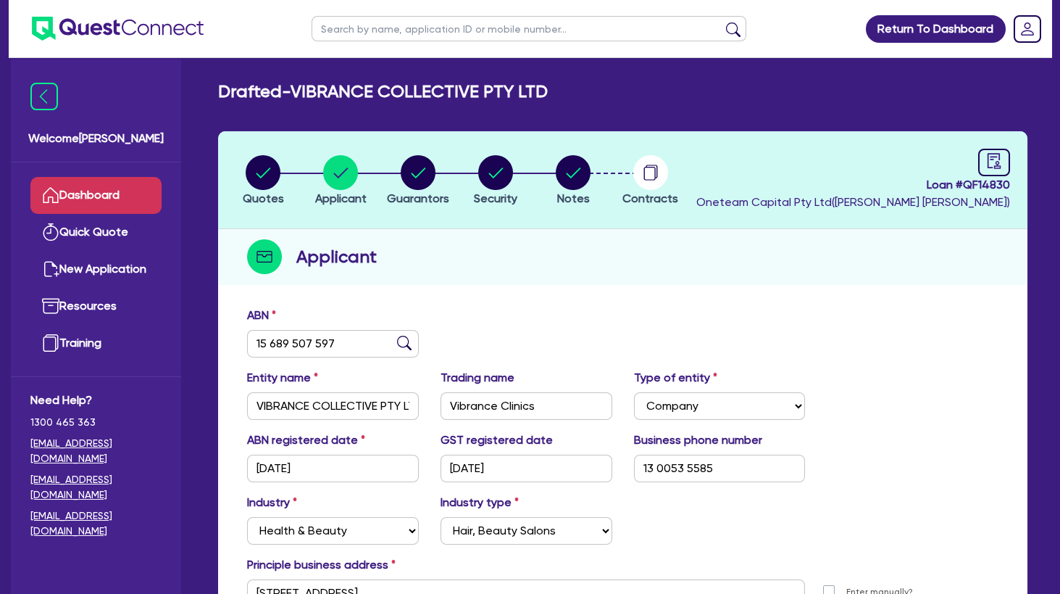
click at [129, 197] on link "Dashboard" at bounding box center [95, 195] width 131 height 37
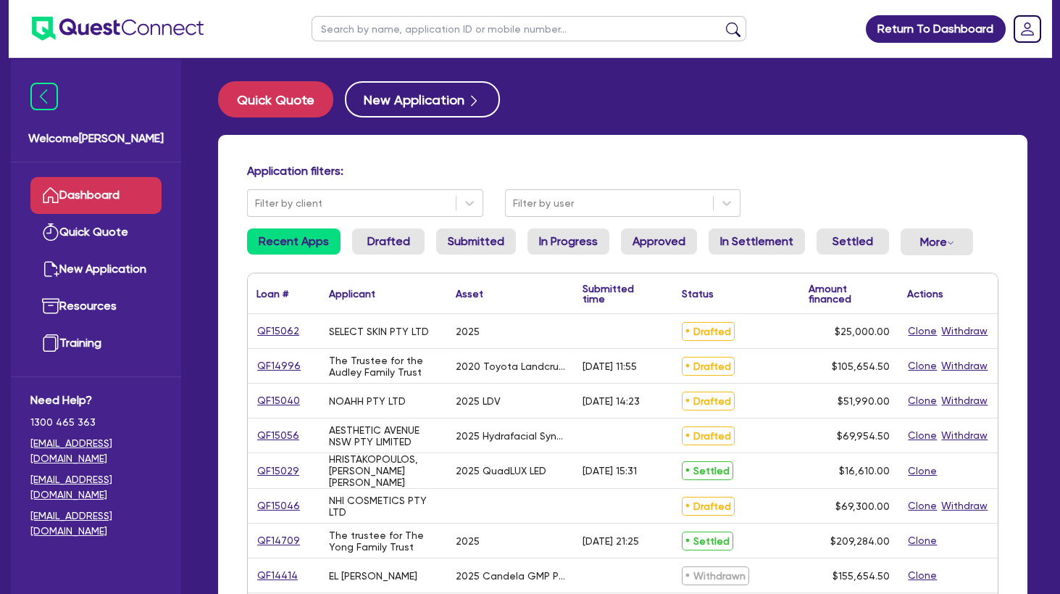
click at [365, 23] on input "text" at bounding box center [529, 28] width 435 height 25
click at [722, 22] on button "submit" at bounding box center [733, 32] width 23 height 20
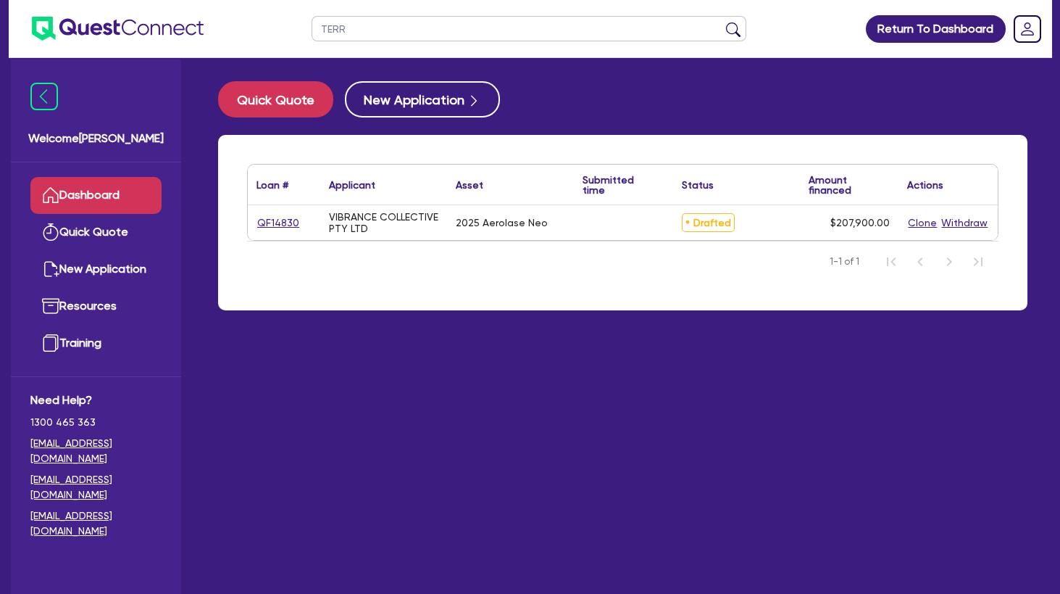
click at [722, 22] on button "submit" at bounding box center [733, 32] width 23 height 20
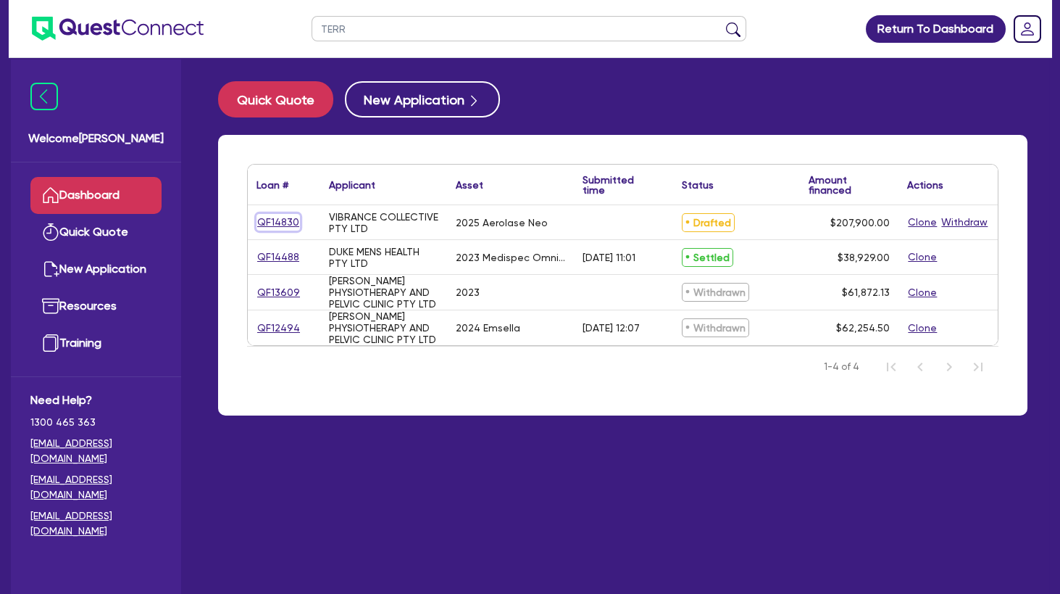
click at [288, 222] on link "QF14830" at bounding box center [278, 222] width 43 height 17
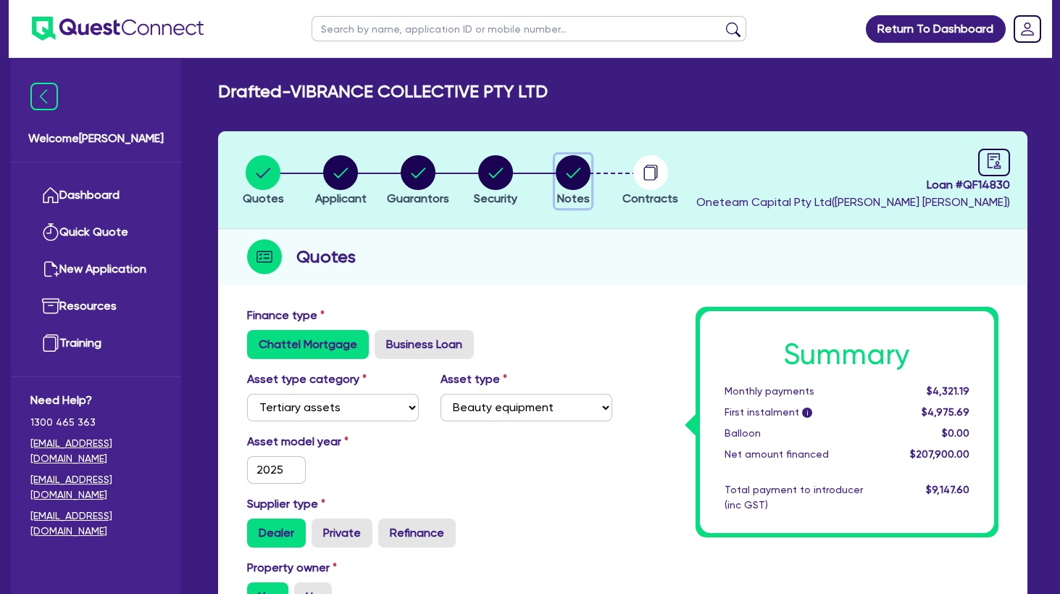
click at [573, 167] on circle "button" at bounding box center [573, 172] width 35 height 35
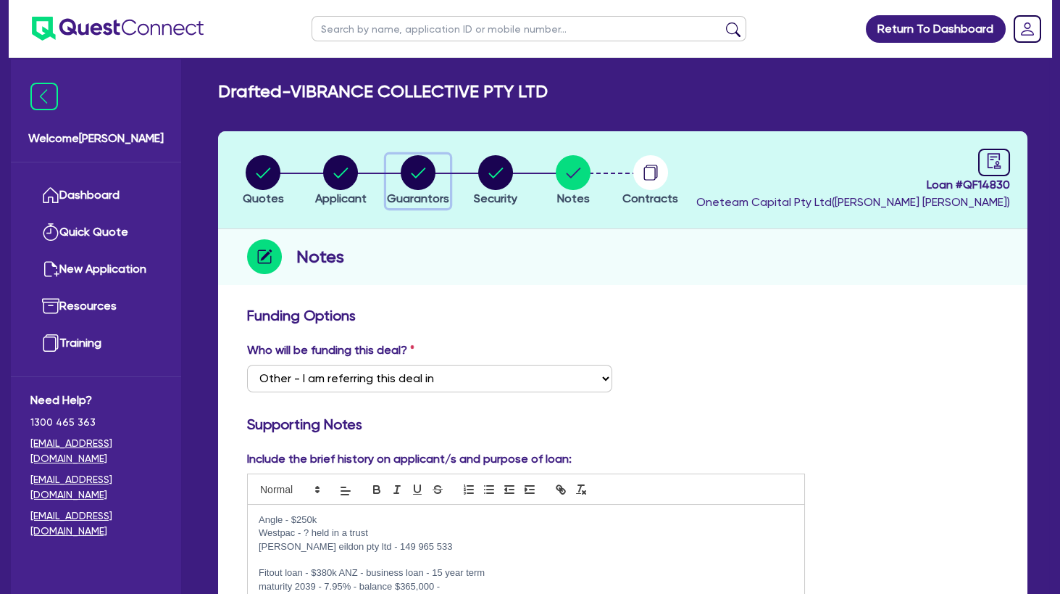
click at [428, 172] on circle "button" at bounding box center [418, 172] width 35 height 35
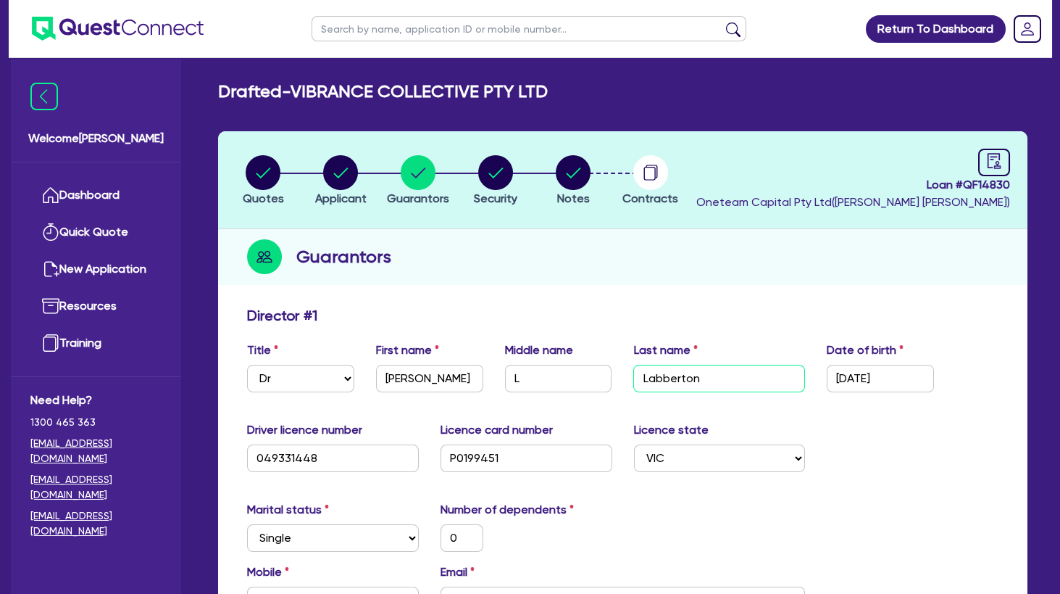
click at [678, 378] on input "Labberton" at bounding box center [719, 379] width 172 height 28
drag, startPoint x: 1025, startPoint y: 188, endPoint x: 1018, endPoint y: 183, distance: 8.8
click at [1024, 187] on header "Quotes Applicant Guarantors Security Notes Contracts Loan # QF14830 Oneteam Cap…" at bounding box center [622, 180] width 809 height 98
drag, startPoint x: 991, startPoint y: 182, endPoint x: 967, endPoint y: 183, distance: 23.9
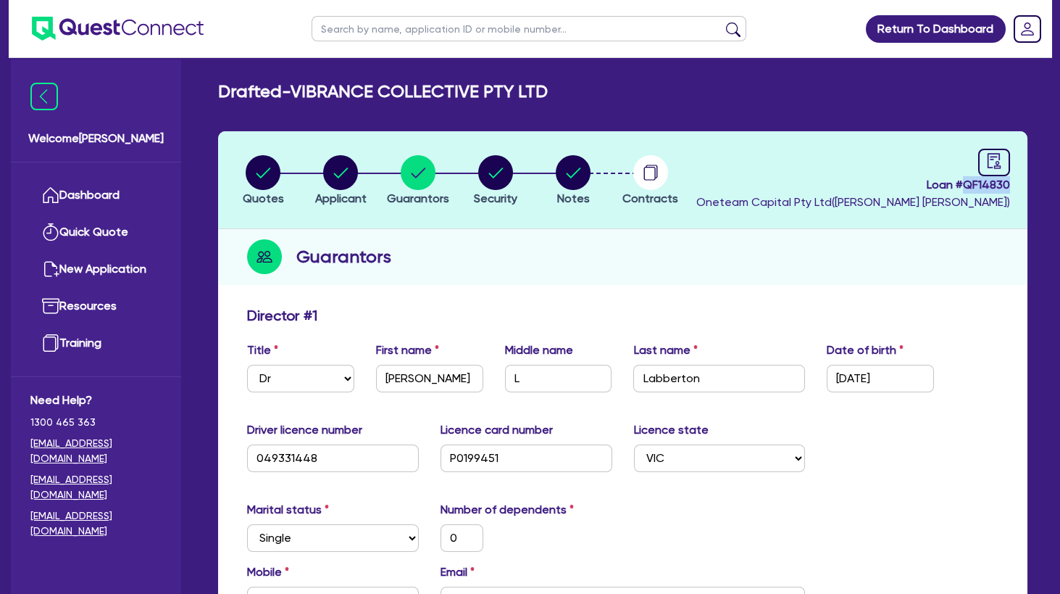
click at [967, 183] on header "Quotes Applicant Guarantors Security Notes Contracts Loan # QF14830 Oneteam Cap…" at bounding box center [622, 180] width 809 height 98
copy span "QF14830"
click at [333, 177] on circle "button" at bounding box center [340, 172] width 35 height 35
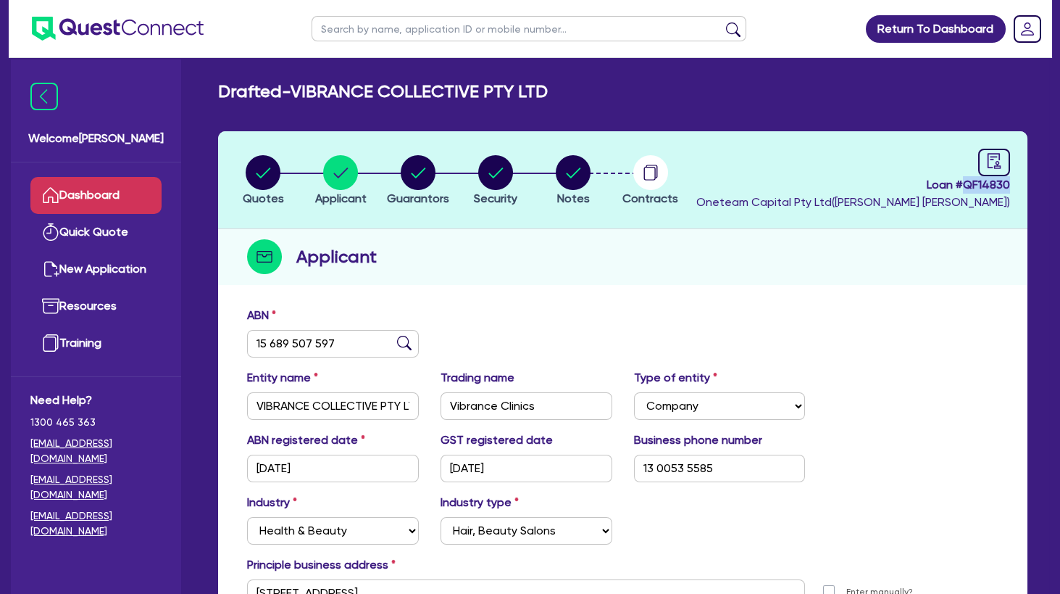
click at [101, 192] on link "Dashboard" at bounding box center [95, 195] width 131 height 37
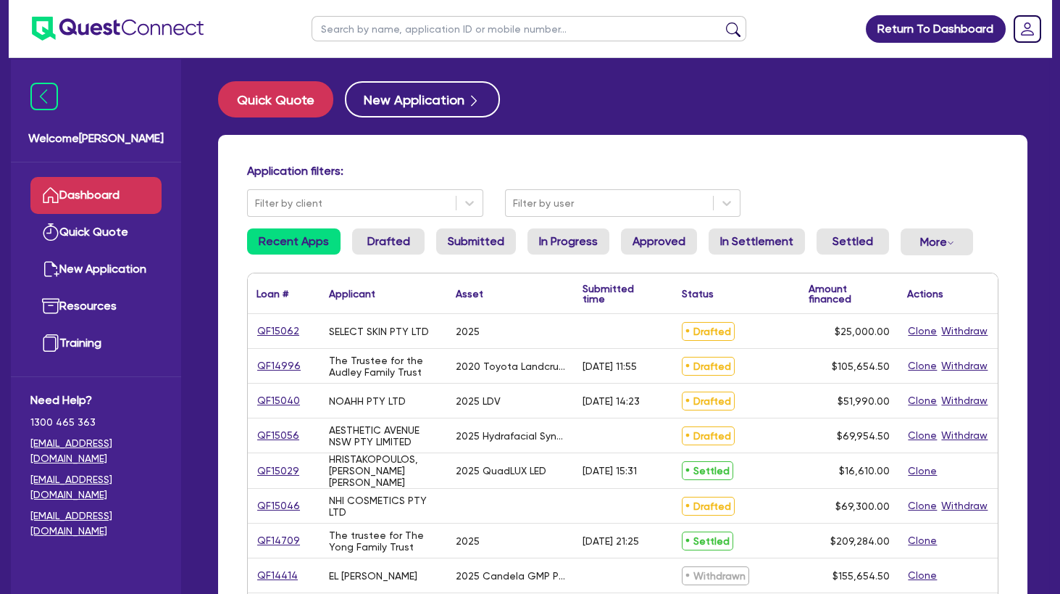
click at [390, 325] on div "SELECT SKIN PTY LTD" at bounding box center [383, 331] width 127 height 34
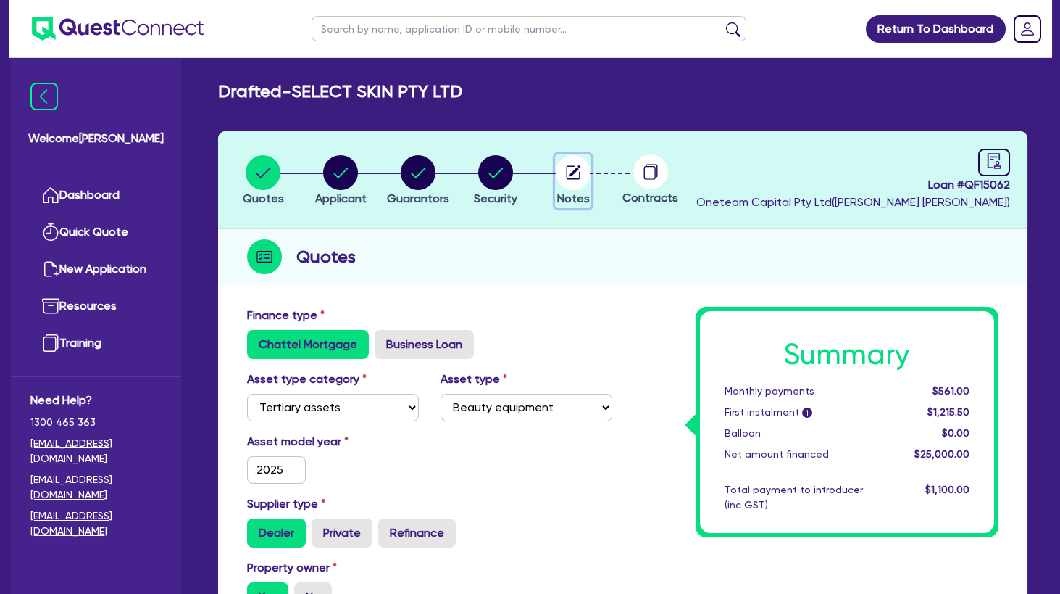
click at [567, 168] on icon "button" at bounding box center [574, 172] width 14 height 14
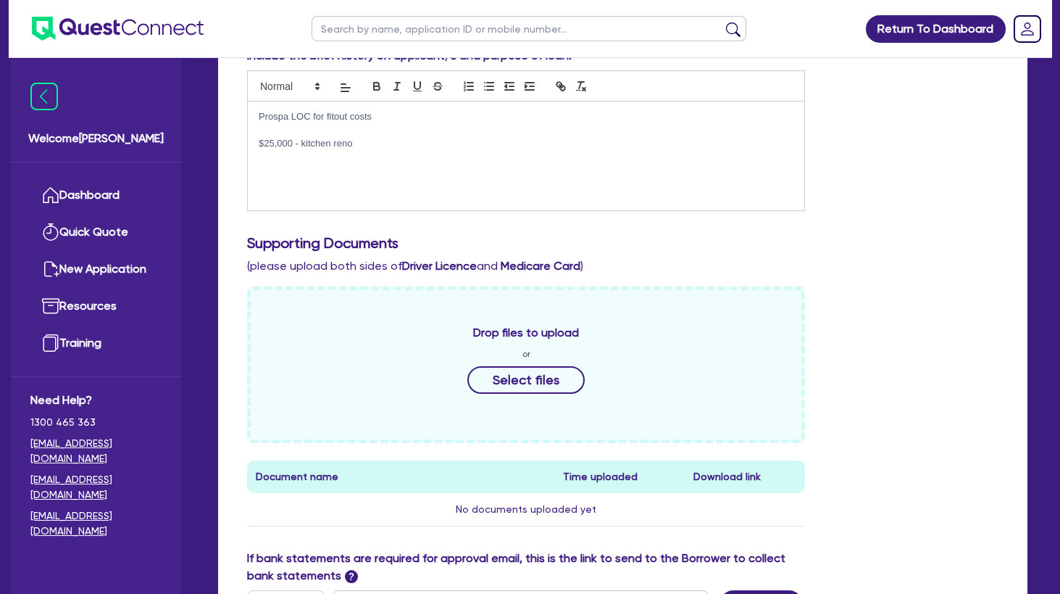
scroll to position [548, 0]
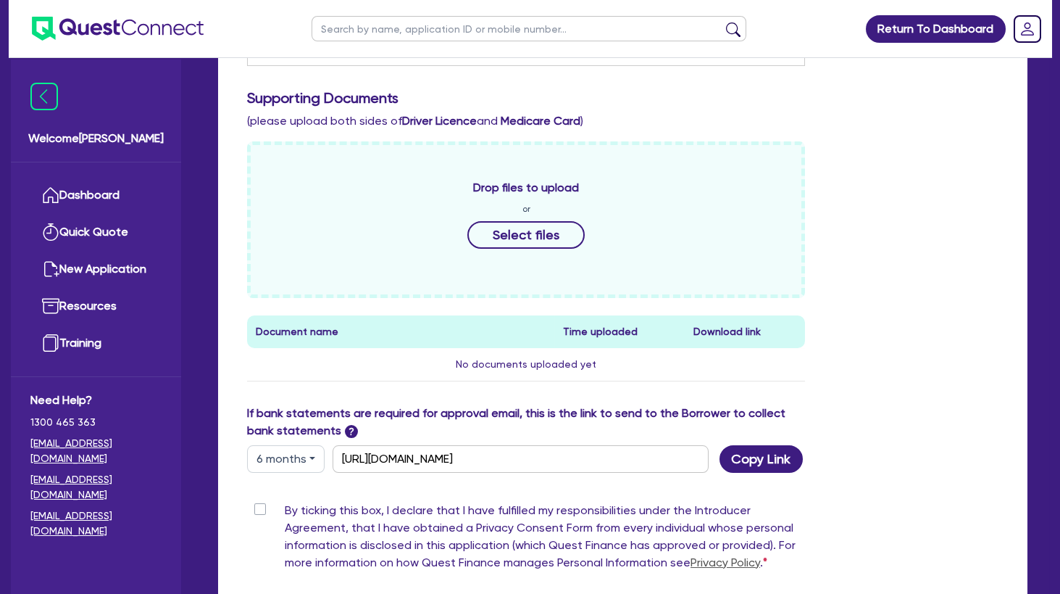
click at [285, 512] on label "By ticking this box, I declare that I have fulfilled my responsibilities under …" at bounding box center [545, 538] width 520 height 75
click at [259, 512] on input "By ticking this box, I declare that I have fulfilled my responsibilities under …" at bounding box center [253, 508] width 12 height 14
click at [270, 463] on button "6 months" at bounding box center [286, 459] width 78 height 28
click at [312, 539] on link "12 months" at bounding box center [305, 545] width 114 height 27
click at [759, 468] on button "Copy Link" at bounding box center [761, 459] width 83 height 28
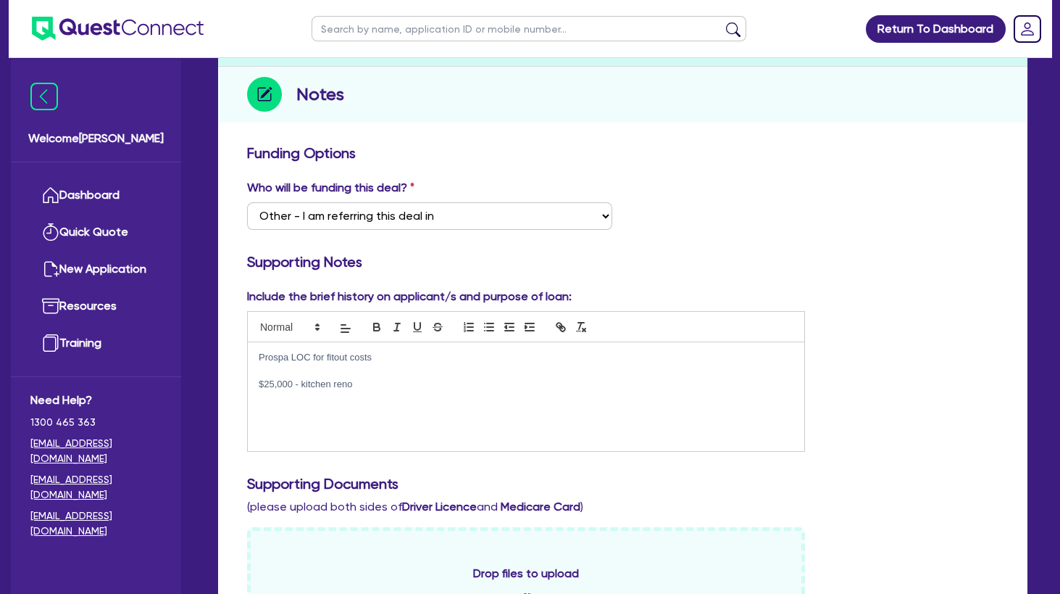
scroll to position [84, 0]
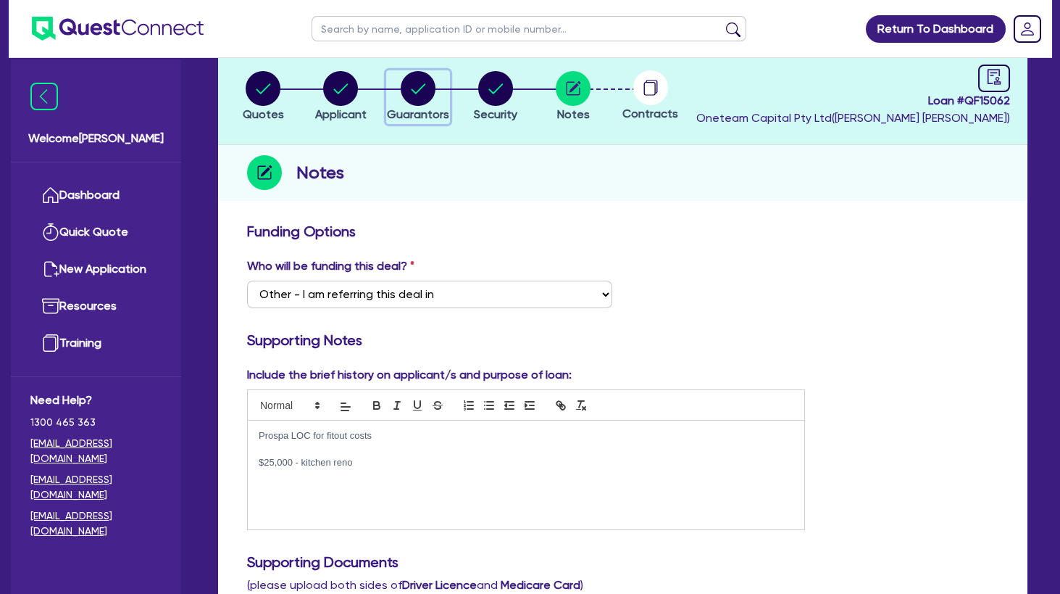
click at [420, 80] on circle "button" at bounding box center [418, 88] width 35 height 35
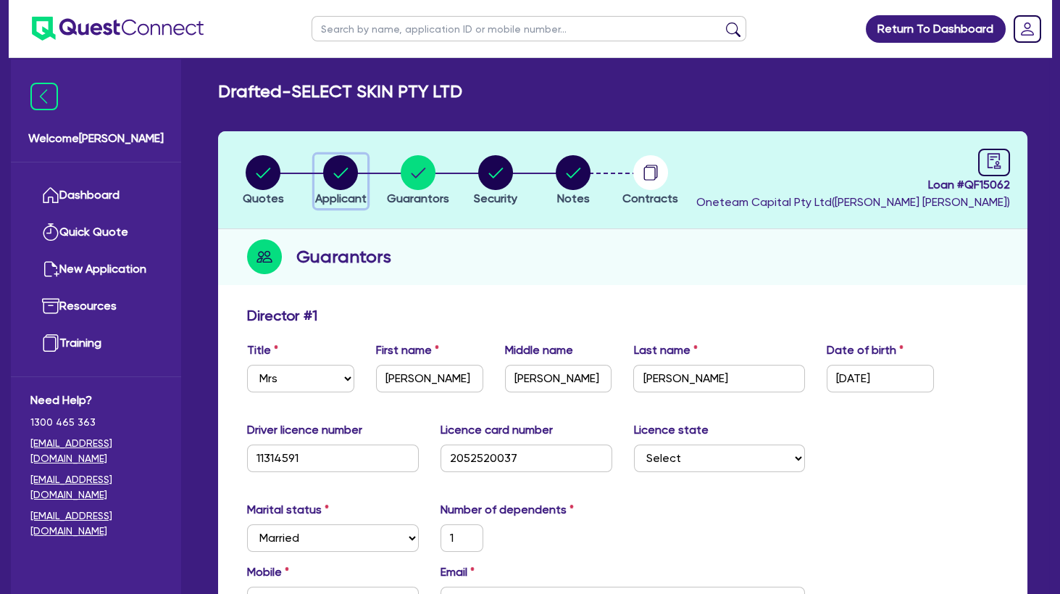
click at [335, 179] on circle "button" at bounding box center [340, 172] width 35 height 35
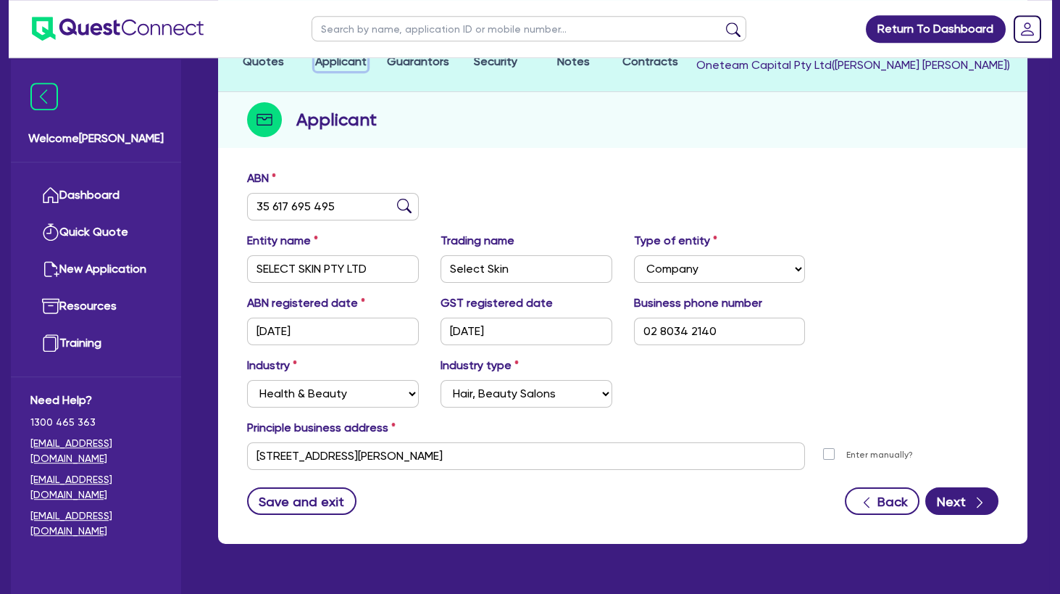
scroll to position [174, 0]
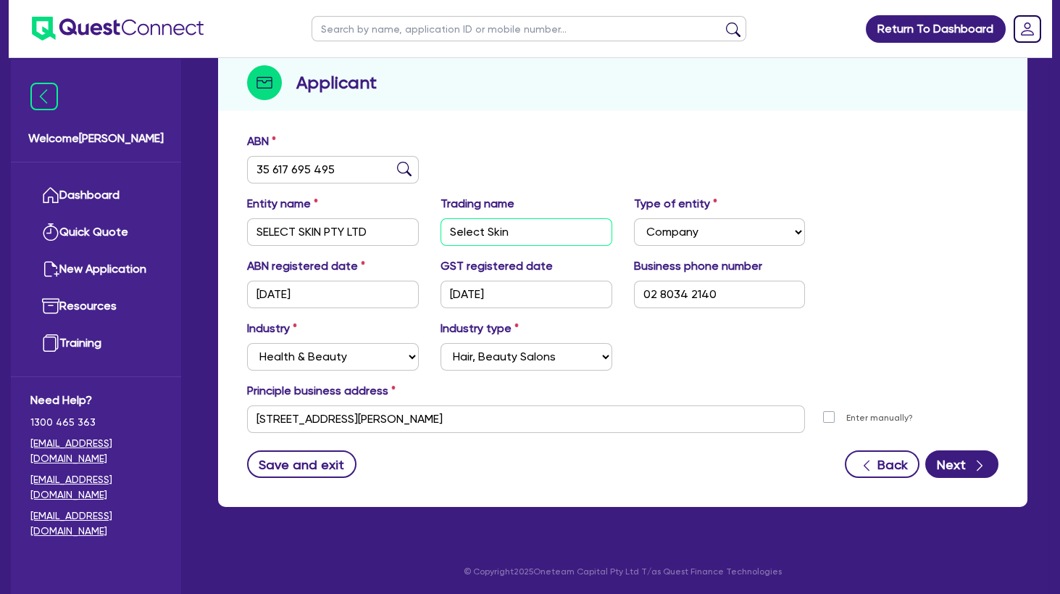
click at [464, 236] on input "Select Skin" at bounding box center [527, 232] width 172 height 28
click at [548, 160] on div "ABN 35 617 695 495" at bounding box center [622, 164] width 773 height 62
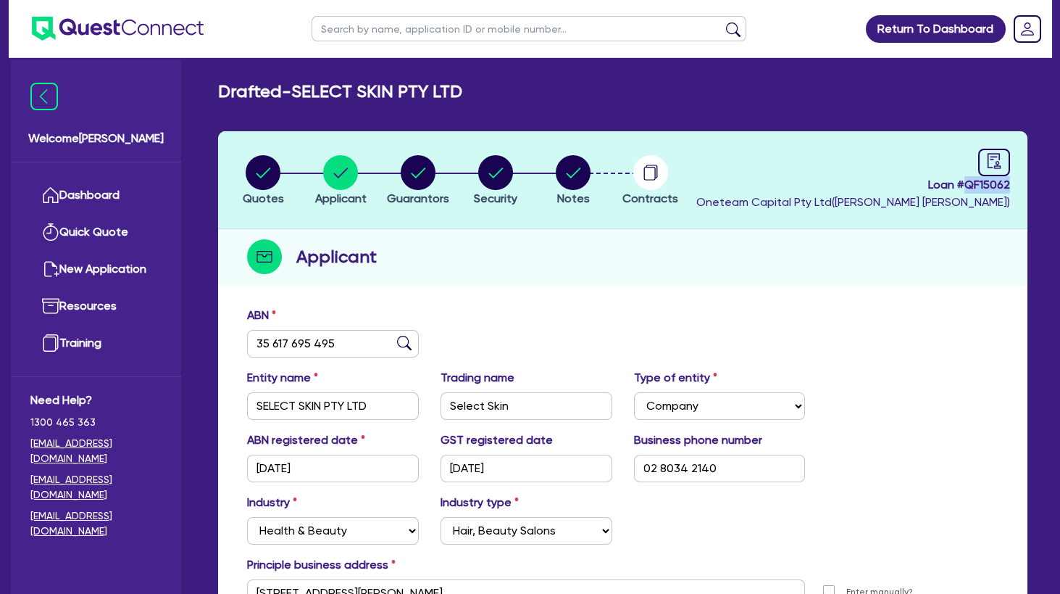
drag, startPoint x: 1015, startPoint y: 188, endPoint x: 967, endPoint y: 186, distance: 47.9
click at [967, 186] on header "Quotes Applicant Guarantors Security Notes Contracts Loan # QF15062 Oneteam Cap…" at bounding box center [622, 180] width 809 height 98
copy span "QF15062"
click at [418, 167] on circle "button" at bounding box center [418, 172] width 35 height 35
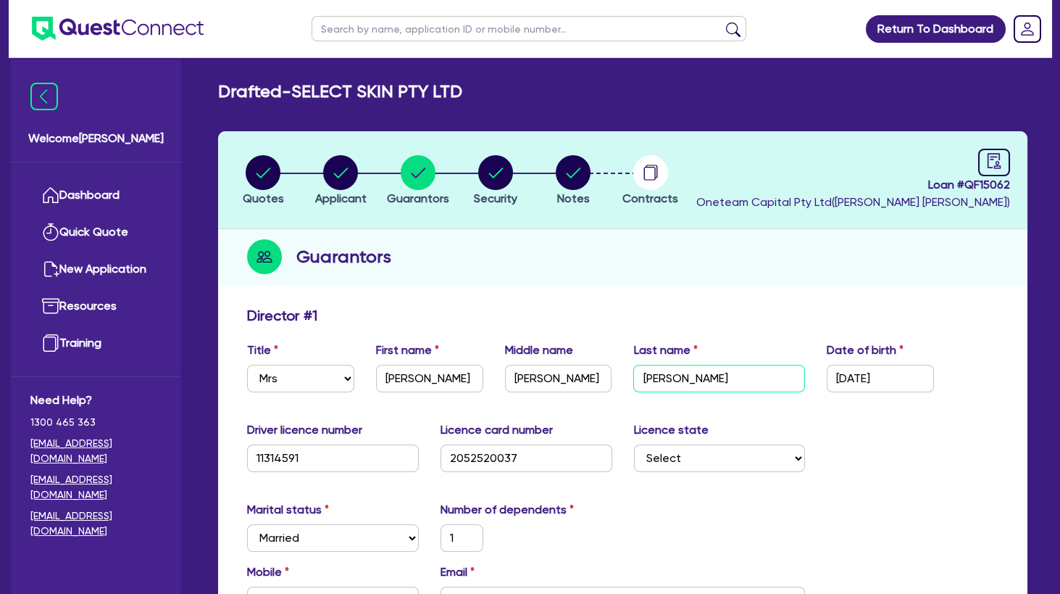
click at [673, 380] on input "Russell-richards" at bounding box center [719, 379] width 172 height 28
click at [337, 34] on input "text" at bounding box center [529, 28] width 435 height 25
paste input "DEE-PIGMENT & SKIN CLINIC PTY LTD"
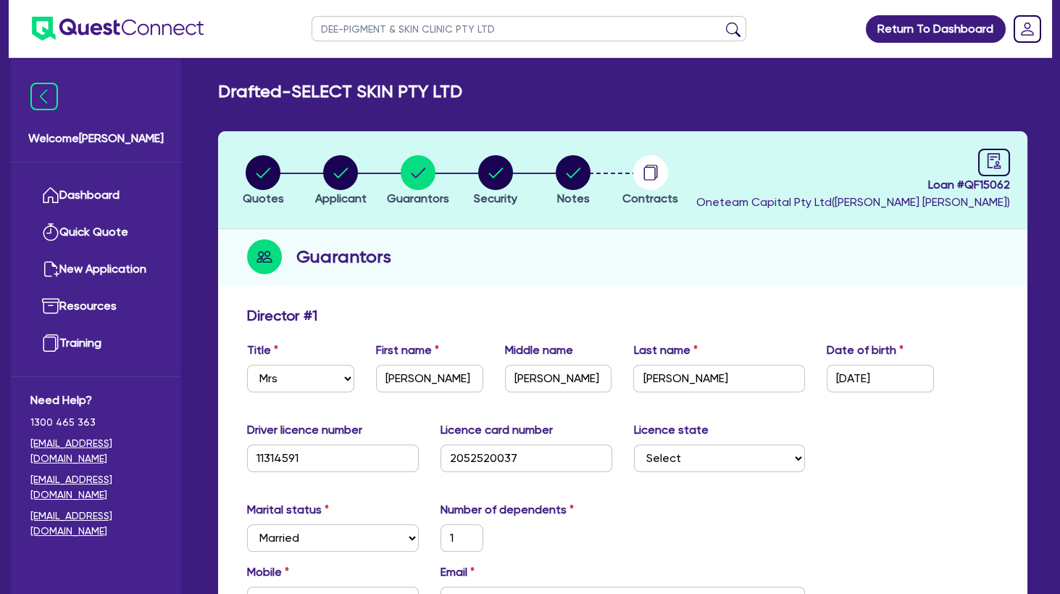
click button "submit" at bounding box center [733, 32] width 23 height 20
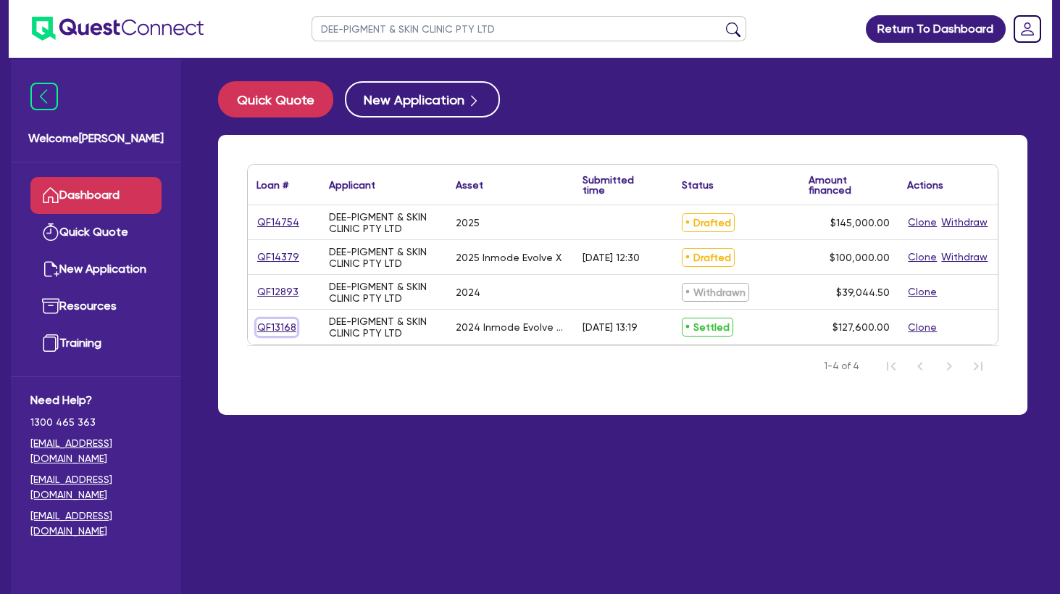
click at [276, 326] on link "QF13168" at bounding box center [277, 327] width 41 height 17
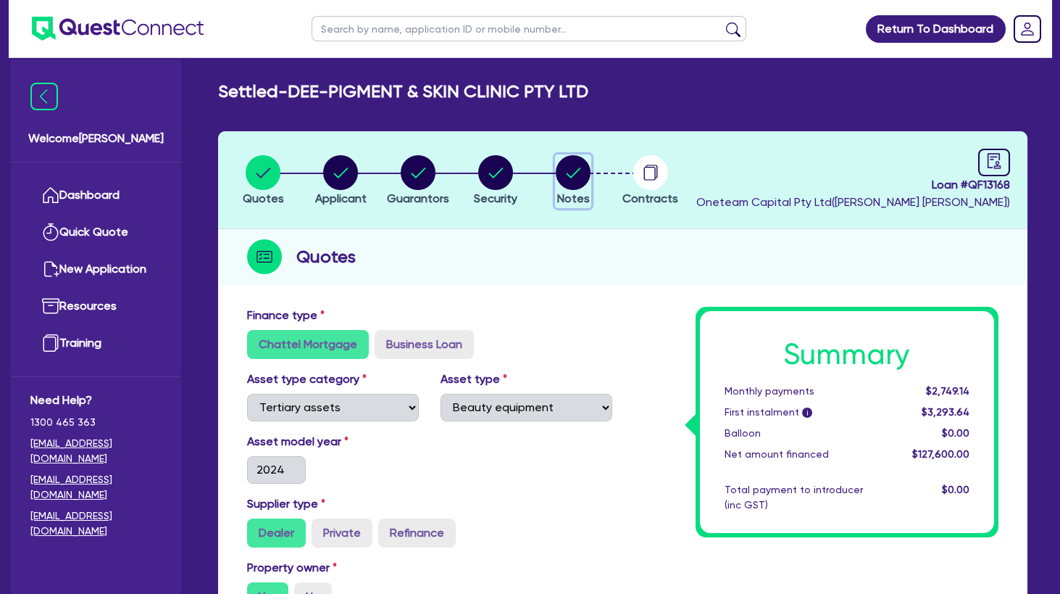
click at [580, 175] on circle "button" at bounding box center [573, 172] width 35 height 35
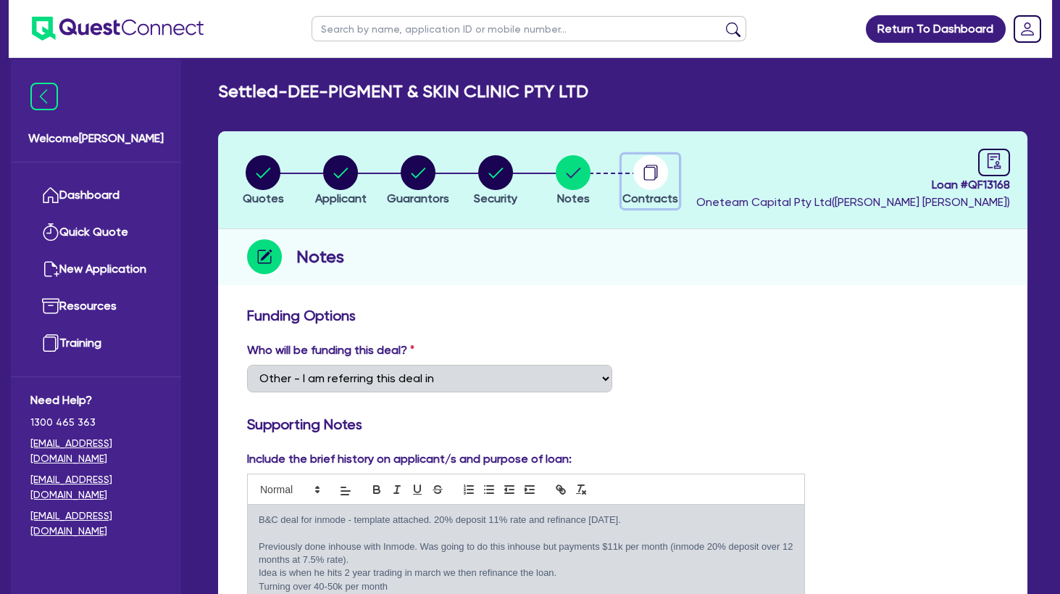
click at [636, 170] on circle "button" at bounding box center [650, 172] width 35 height 35
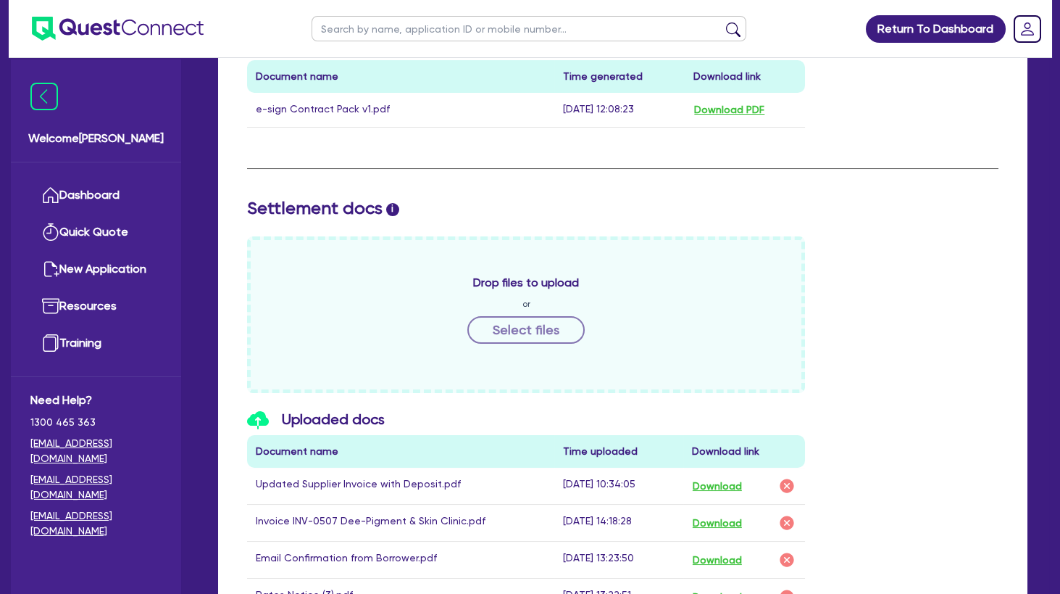
scroll to position [704, 0]
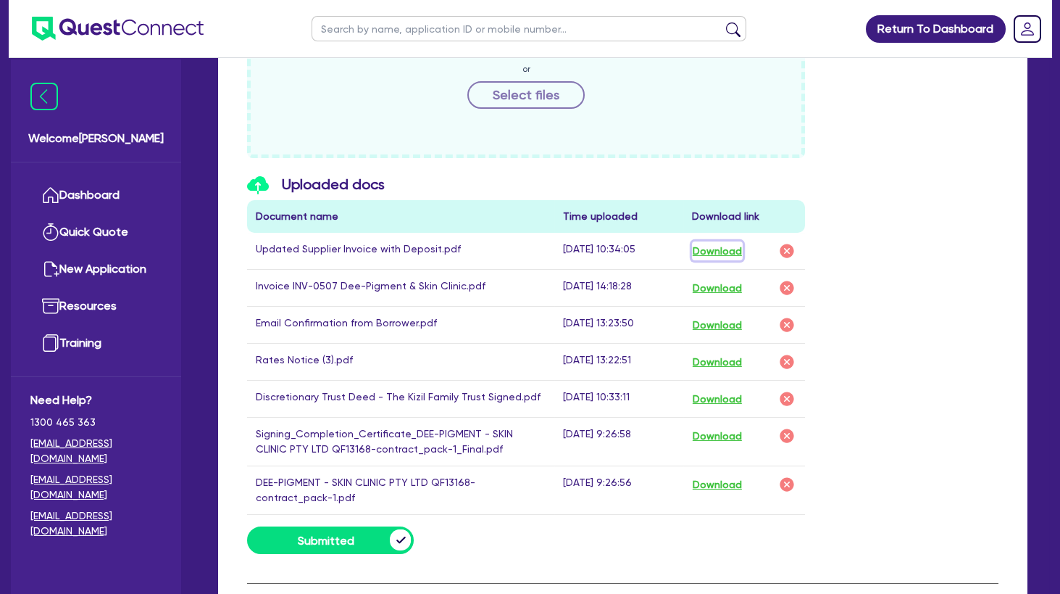
click at [720, 246] on button "Download" at bounding box center [717, 250] width 51 height 19
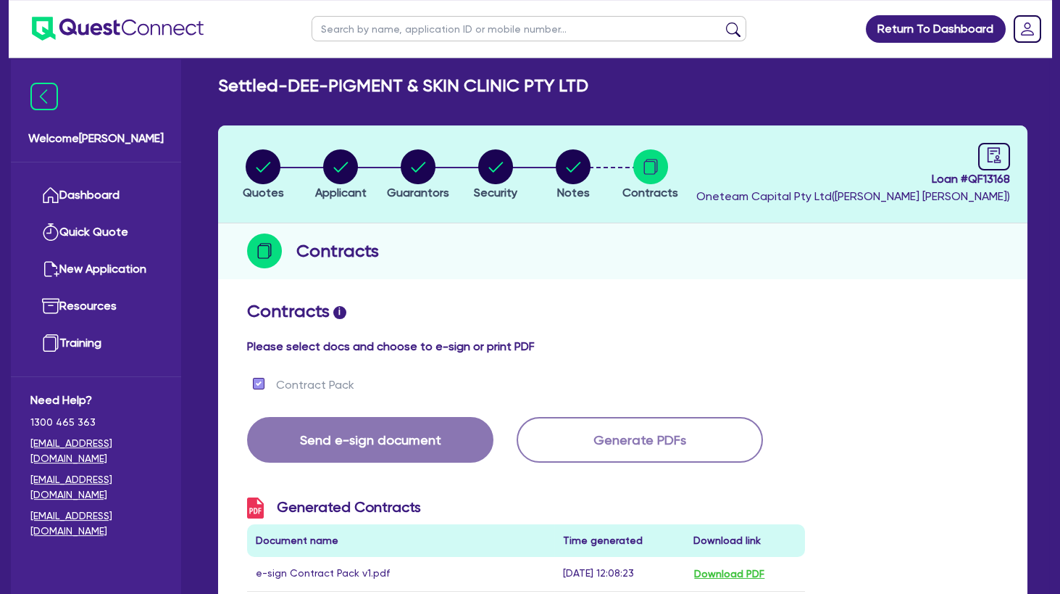
scroll to position [0, 0]
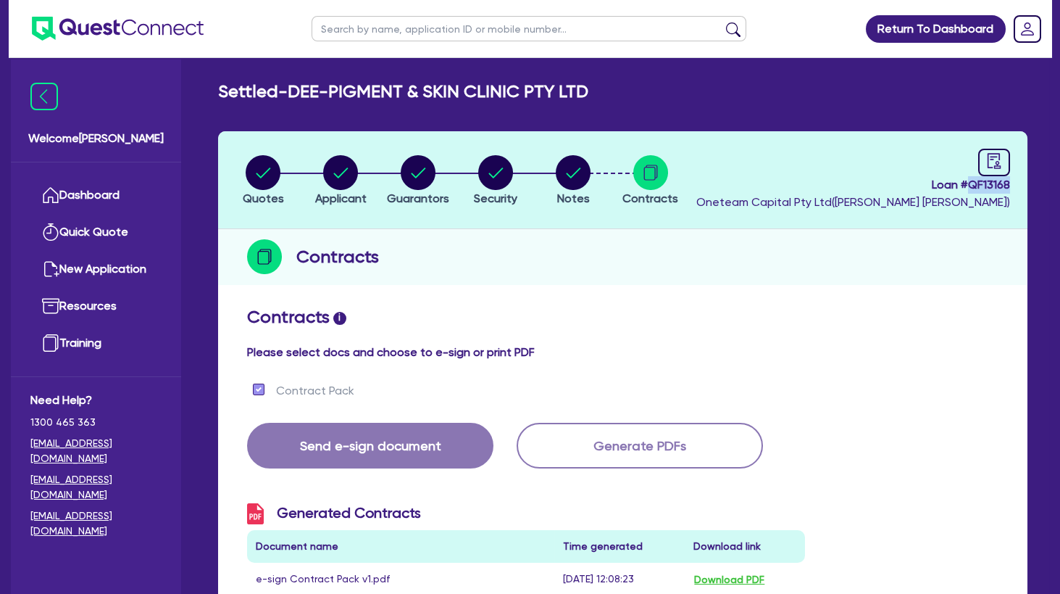
drag, startPoint x: 1008, startPoint y: 188, endPoint x: 970, endPoint y: 184, distance: 38.6
click at [970, 184] on header "Quotes Applicant Guarantors Security Notes Contracts Loan # QF13168 Oneteam Cap…" at bounding box center [622, 180] width 809 height 98
copy span "QF13168"
click at [574, 101] on h2 "Settled - DEE-PIGMENT & SKIN CLINIC PTY LTD" at bounding box center [403, 91] width 370 height 21
drag, startPoint x: 670, startPoint y: 91, endPoint x: 433, endPoint y: 89, distance: 236.3
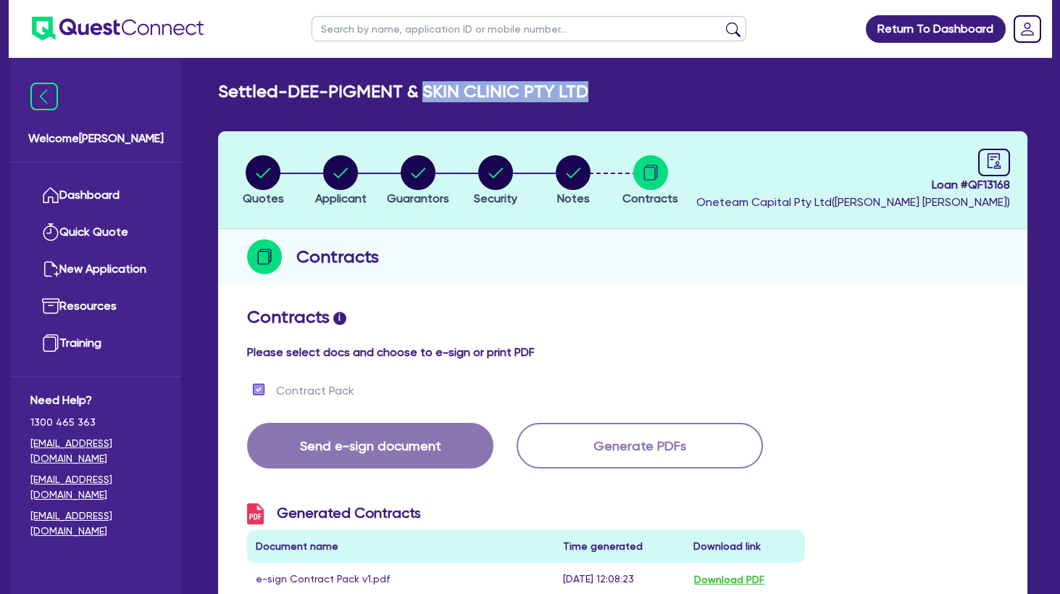
click at [433, 89] on div "Settled - DEE-PIGMENT & SKIN CLINIC PTY LTD" at bounding box center [622, 91] width 831 height 21
click at [475, 92] on h2 "Settled - DEE-PIGMENT & SKIN CLINIC PTY LTD" at bounding box center [403, 91] width 370 height 21
drag, startPoint x: 639, startPoint y: 97, endPoint x: 299, endPoint y: 85, distance: 340.8
click at [299, 85] on div "Settled - DEE-PIGMENT & SKIN CLINIC PTY LTD" at bounding box center [622, 91] width 831 height 21
copy h2 "DEE-PIGMENT & SKIN CLINIC PTY LTD"
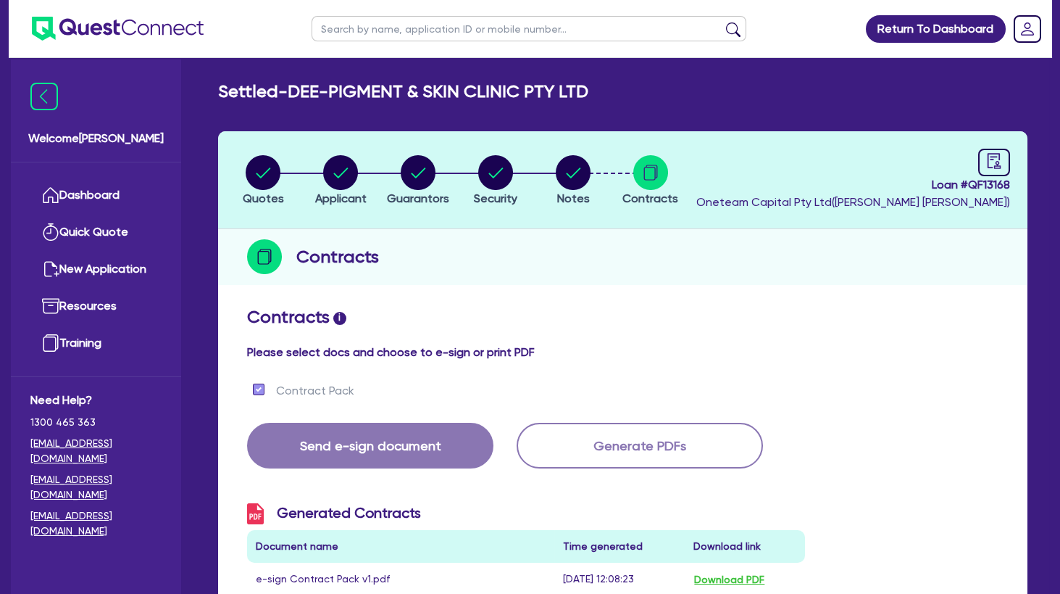
click at [507, 316] on h2 "Contracts i" at bounding box center [622, 317] width 751 height 21
click at [349, 164] on circle "button" at bounding box center [340, 172] width 35 height 35
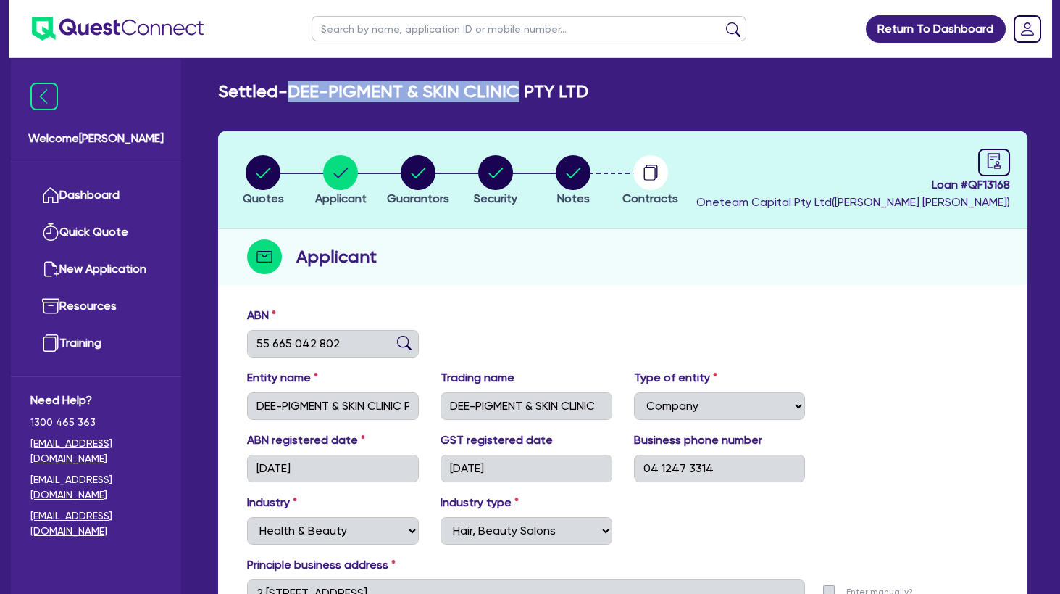
drag, startPoint x: 531, startPoint y: 91, endPoint x: 300, endPoint y: 93, distance: 231.2
click at [300, 93] on h2 "Settled - DEE-PIGMENT & SKIN CLINIC PTY LTD" at bounding box center [403, 91] width 370 height 21
click at [265, 164] on circle "button" at bounding box center [263, 172] width 35 height 35
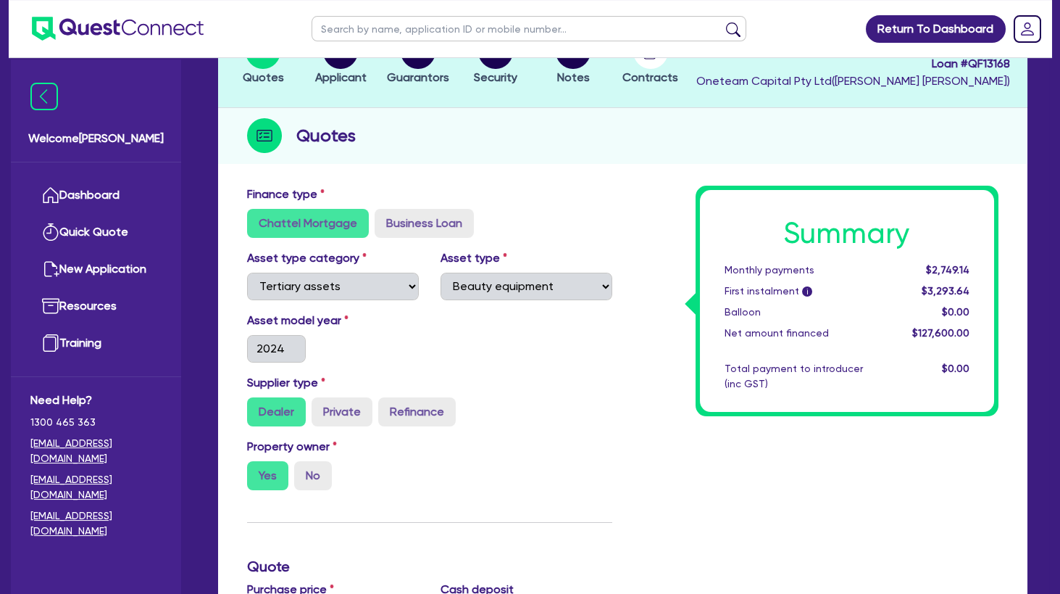
scroll to position [78, 0]
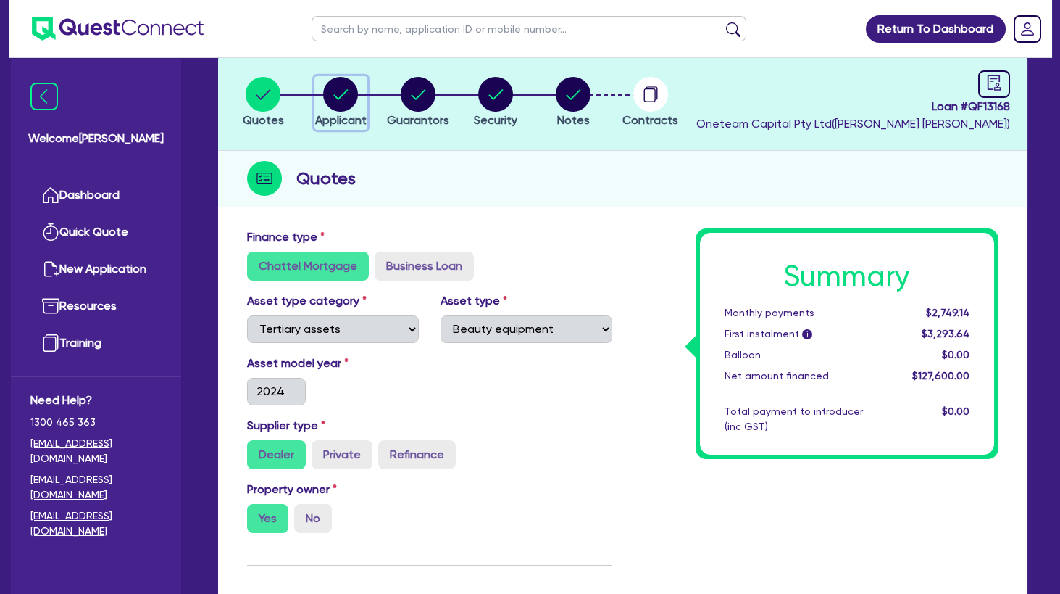
click at [340, 102] on circle "button" at bounding box center [340, 94] width 35 height 35
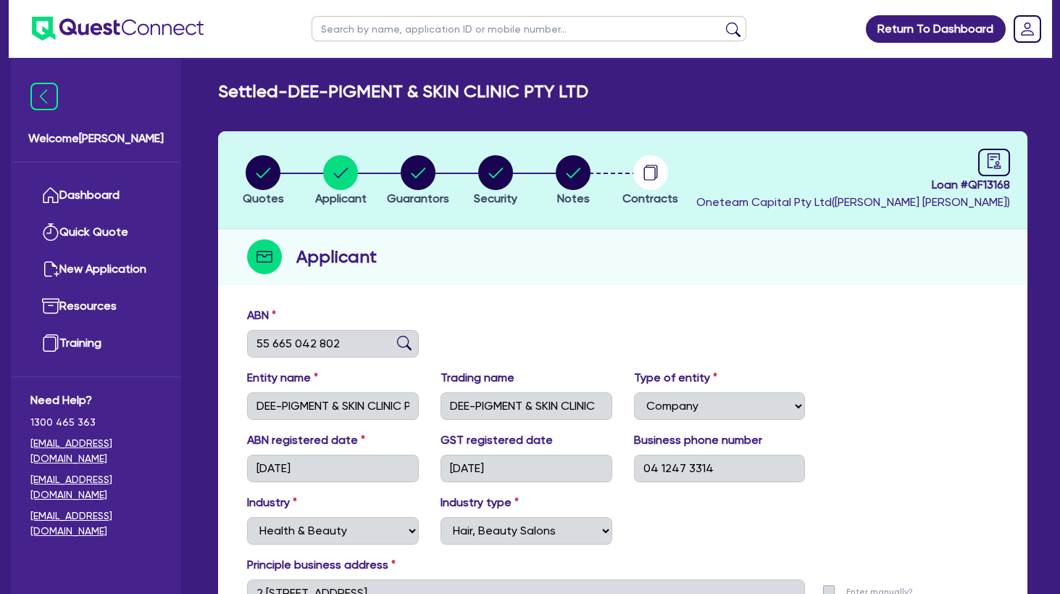
click at [444, 107] on div "Settled - DEE-PIGMENT & SKIN CLINIC PTY LTD Quotes Applicant Guarantors Securit…" at bounding box center [622, 389] width 853 height 617
click at [418, 172] on circle "button" at bounding box center [418, 172] width 35 height 35
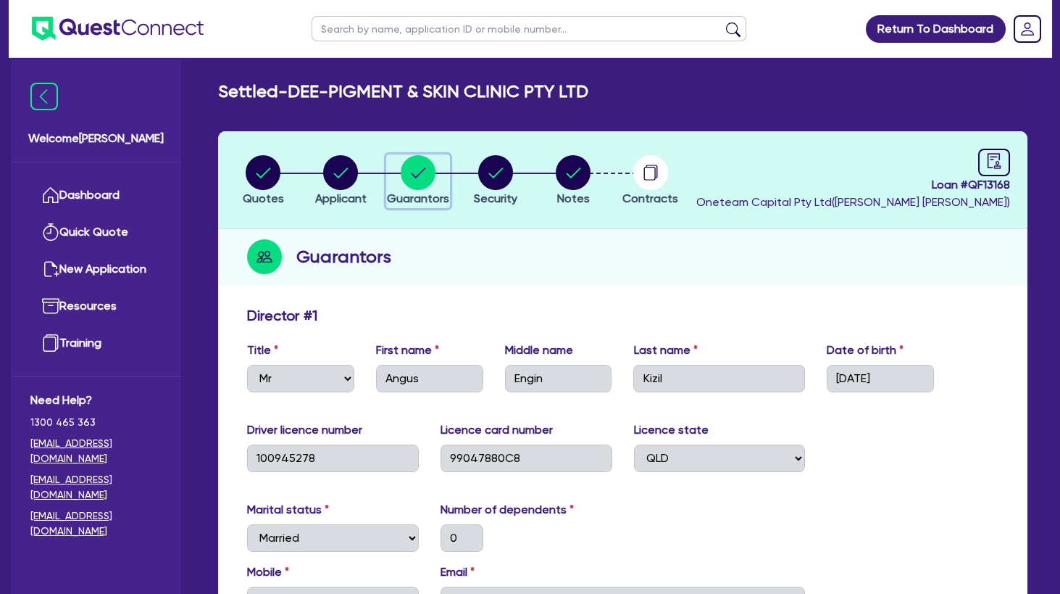
click at [336, 96] on h2 "Settled - DEE-PIGMENT & SKIN CLINIC PTY LTD" at bounding box center [403, 91] width 370 height 21
click at [422, 95] on h2 "Settled - DEE-PIGMENT & SKIN CLINIC PTY LTD" at bounding box center [403, 91] width 370 height 21
click at [417, 30] on input "text" at bounding box center [529, 28] width 435 height 25
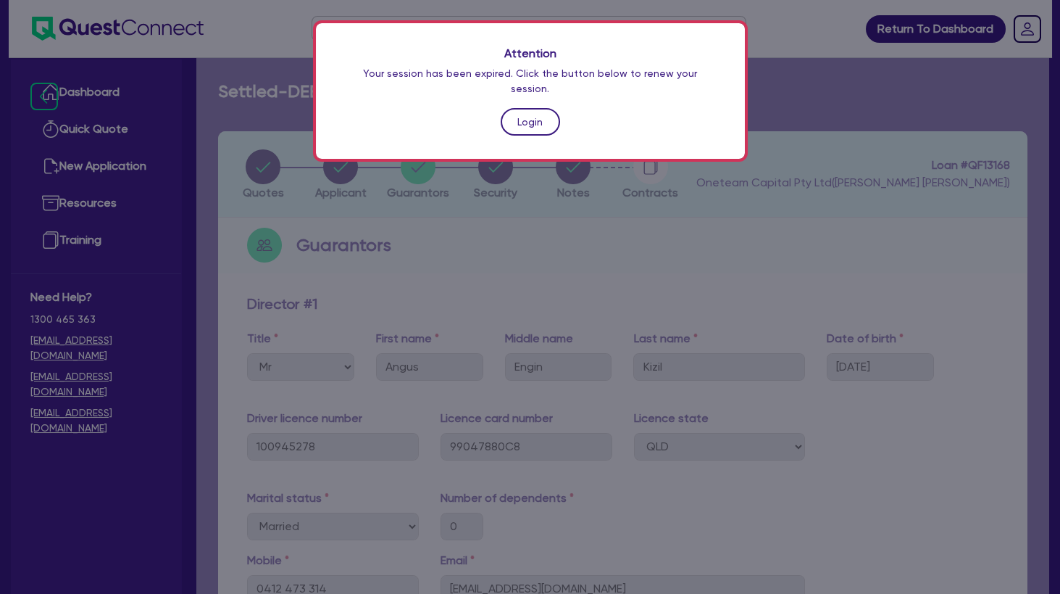
click at [553, 108] on link "Login" at bounding box center [530, 122] width 59 height 28
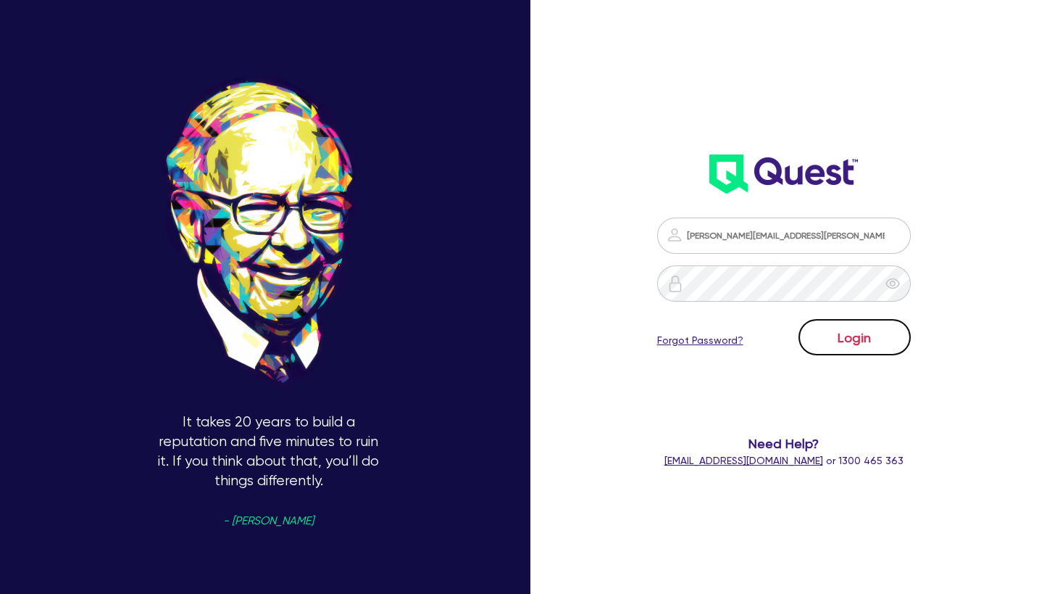
click at [880, 341] on button "Login" at bounding box center [855, 337] width 112 height 36
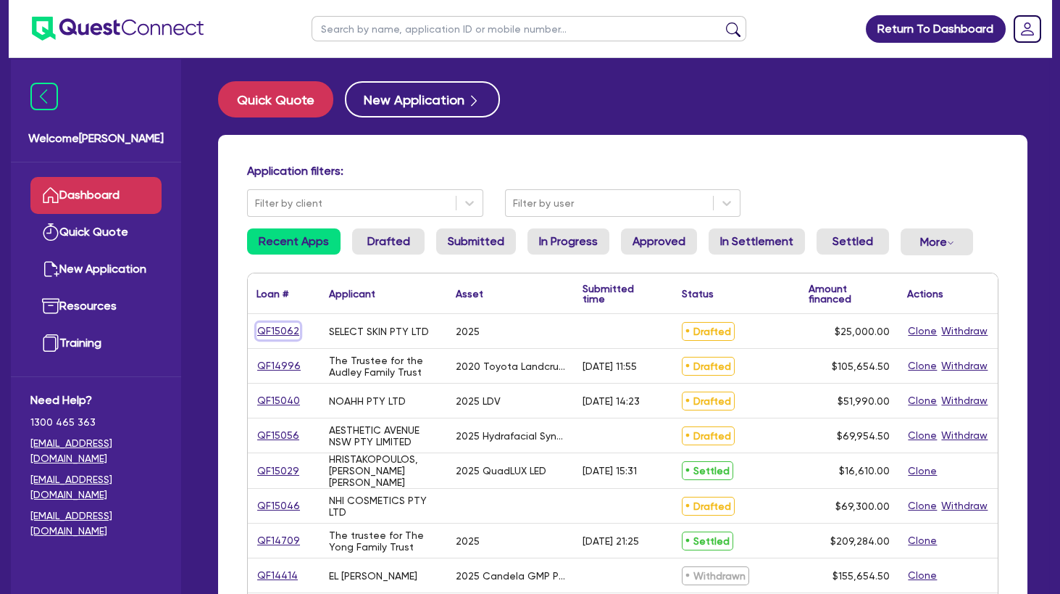
click at [280, 330] on link "QF15062" at bounding box center [278, 330] width 43 height 17
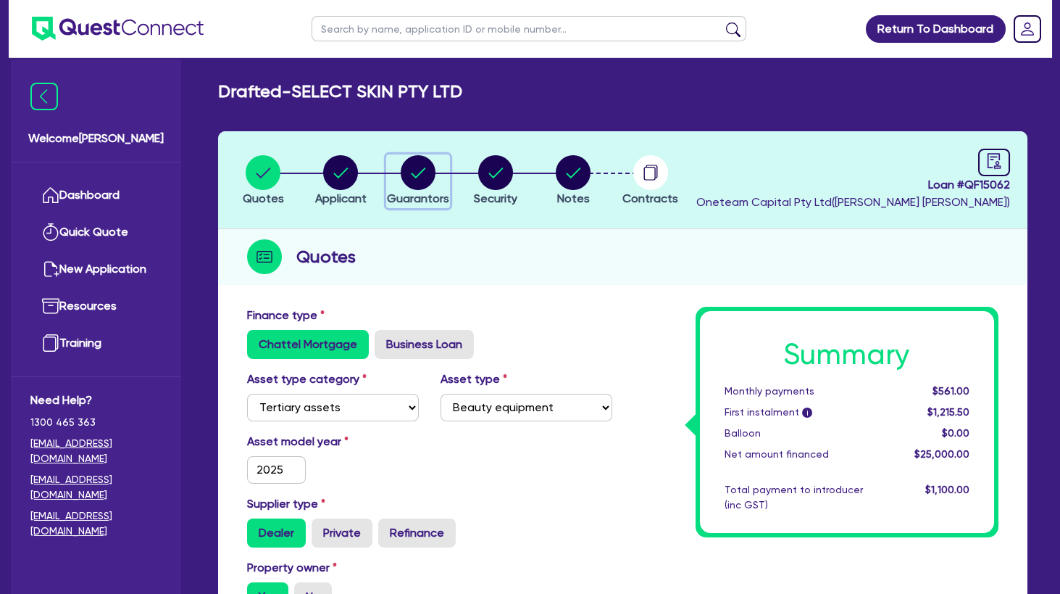
click at [412, 173] on icon "button" at bounding box center [419, 172] width 14 height 10
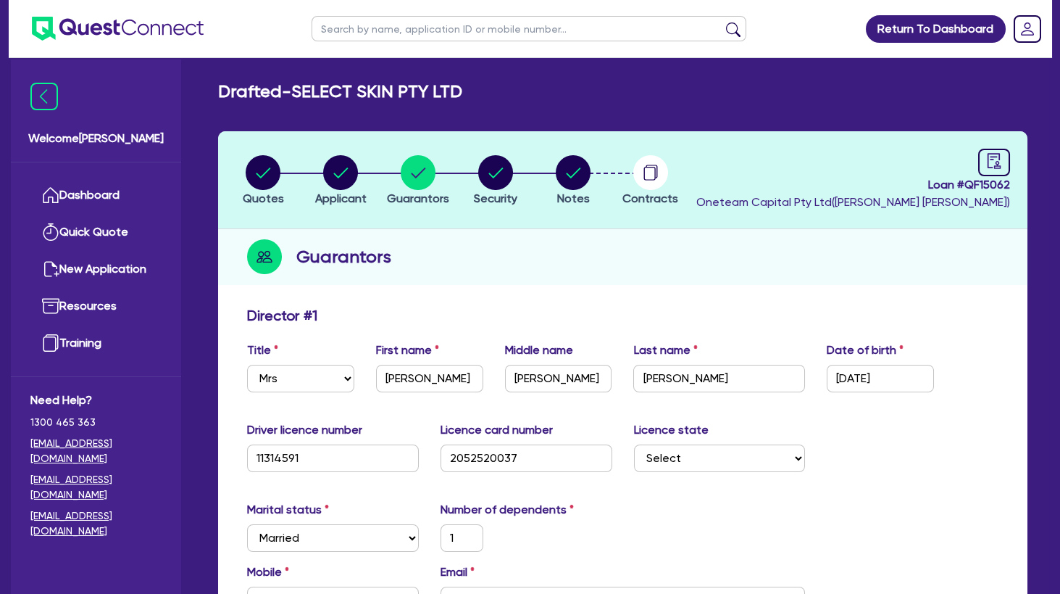
click at [441, 26] on input "text" at bounding box center [529, 28] width 435 height 25
click button "submit" at bounding box center [733, 32] width 23 height 20
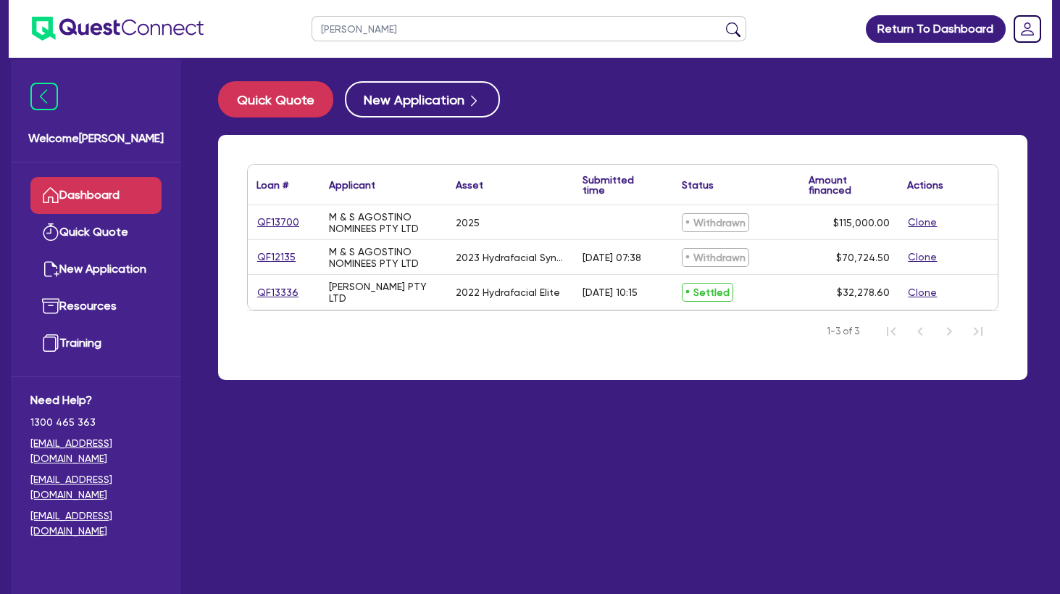
drag, startPoint x: 355, startPoint y: 33, endPoint x: 281, endPoint y: 31, distance: 73.9
click at [312, 31] on input "sandra" at bounding box center [529, 28] width 435 height 25
click at [722, 22] on button "submit" at bounding box center [733, 32] width 23 height 20
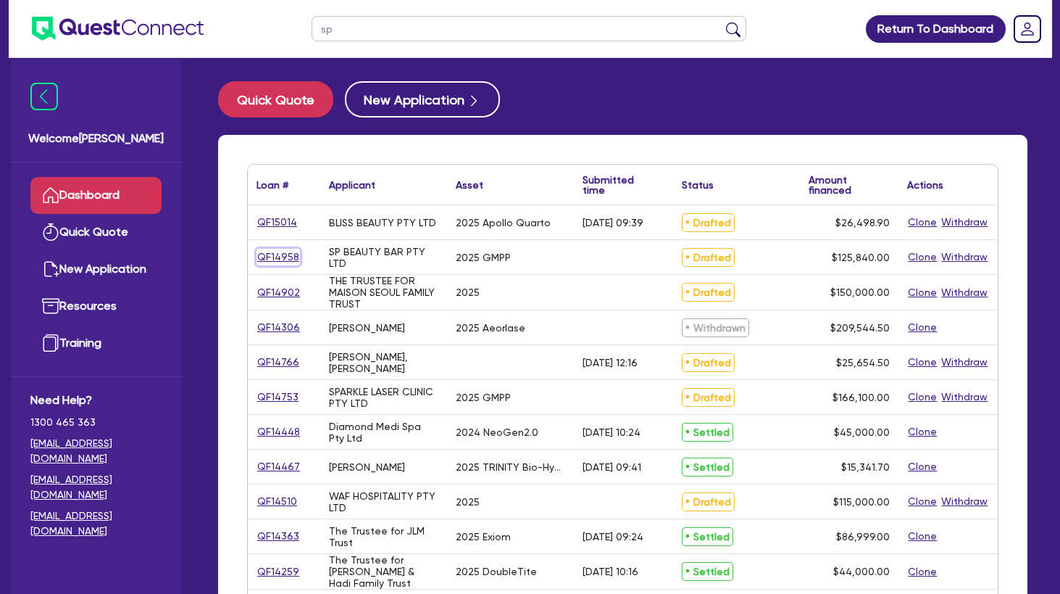
click at [288, 257] on link "QF14958" at bounding box center [278, 257] width 43 height 17
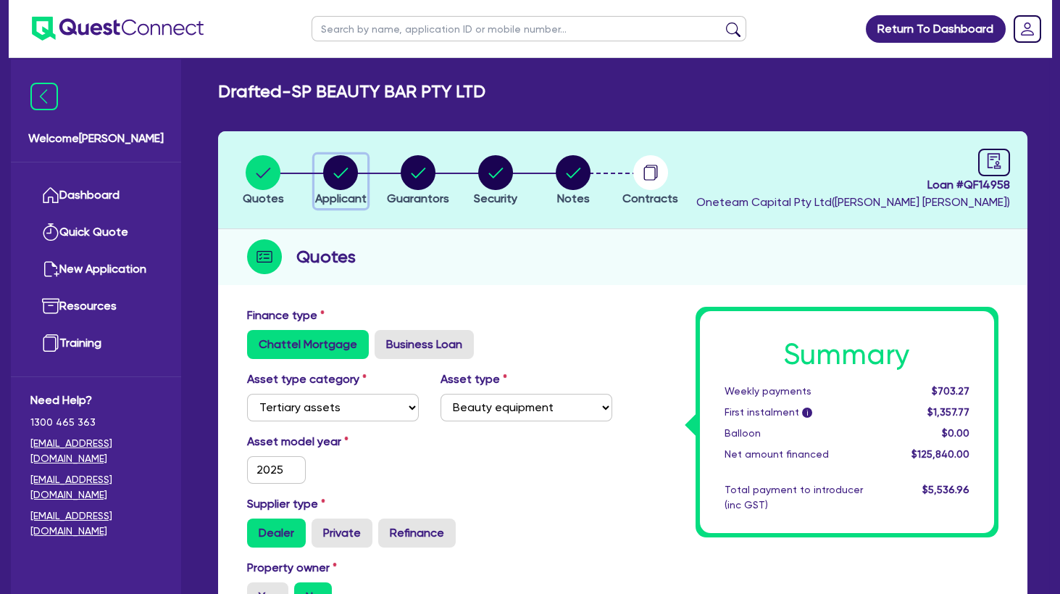
click at [356, 167] on circle "button" at bounding box center [340, 172] width 35 height 35
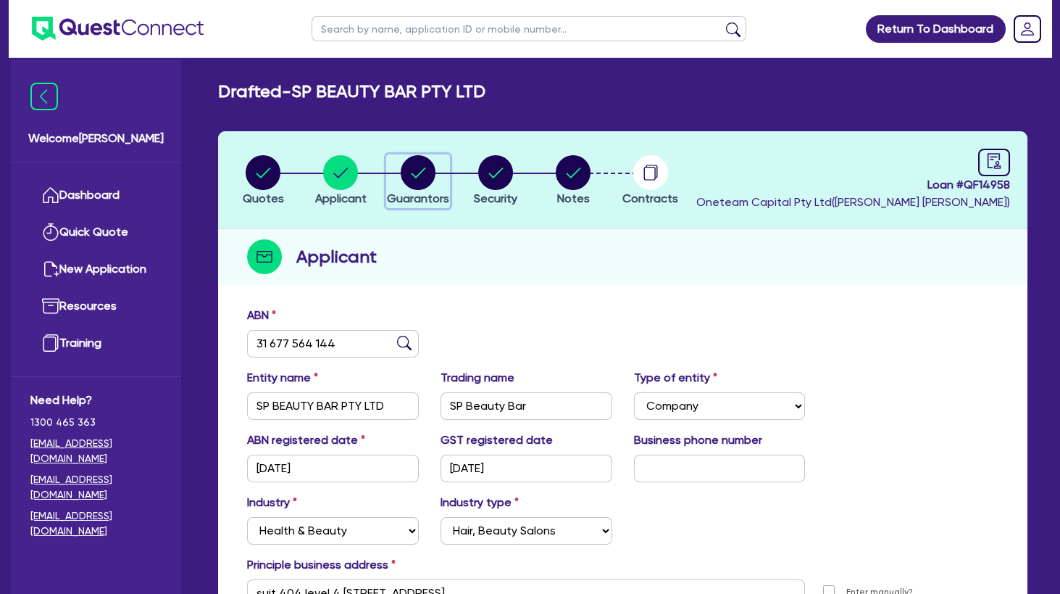
click at [419, 171] on circle "button" at bounding box center [418, 172] width 35 height 35
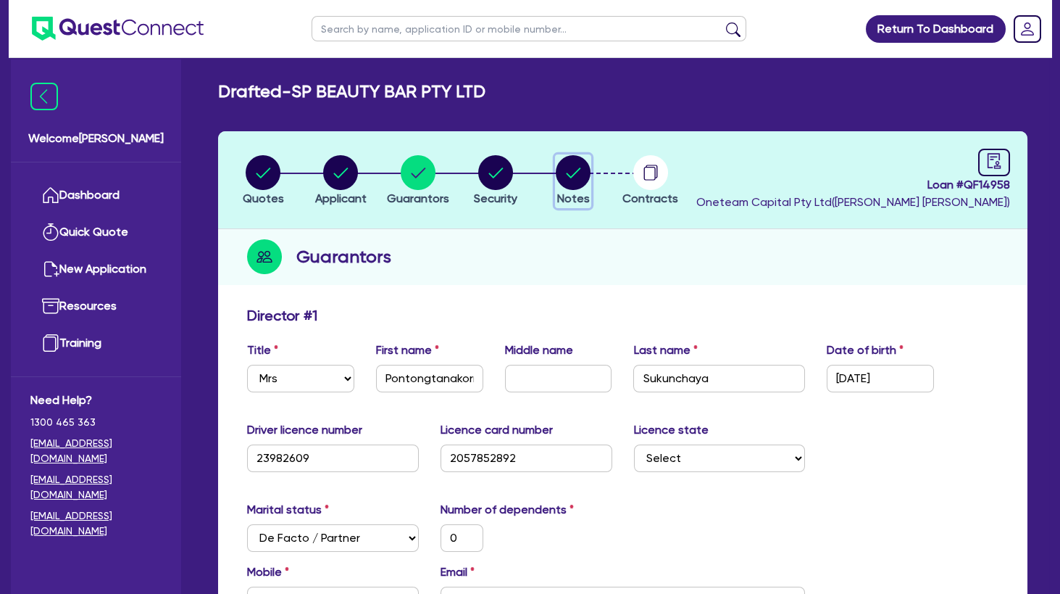
click at [570, 172] on circle "button" at bounding box center [573, 172] width 35 height 35
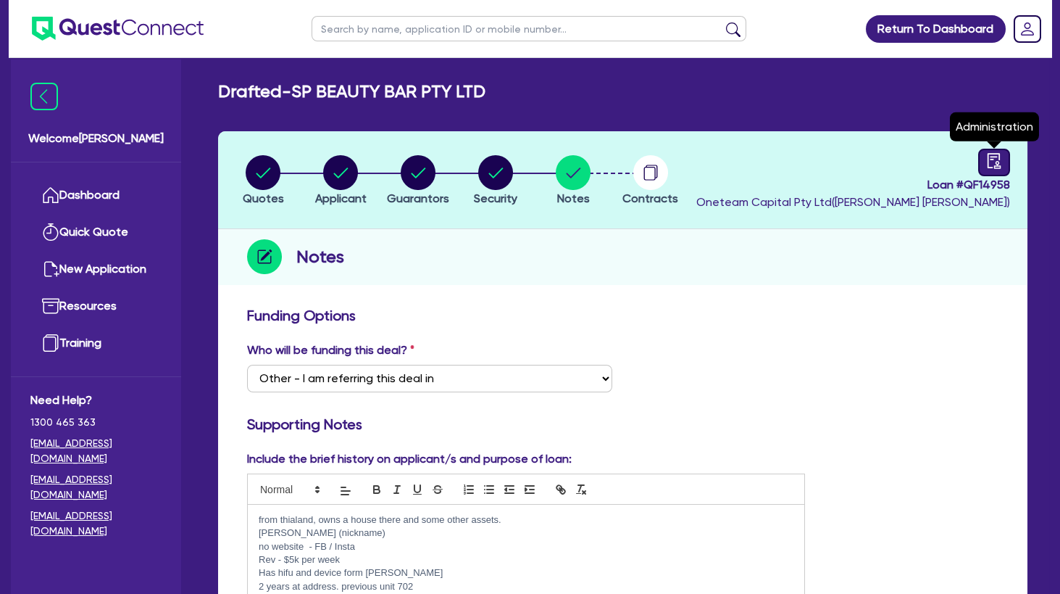
click at [986, 159] on link at bounding box center [994, 163] width 32 height 28
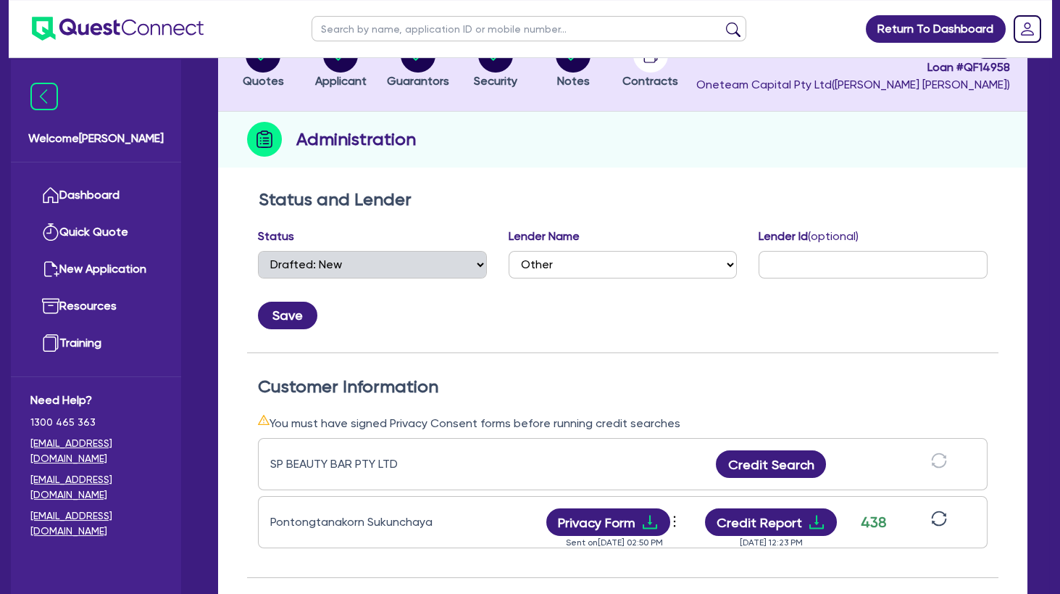
scroll to position [235, 0]
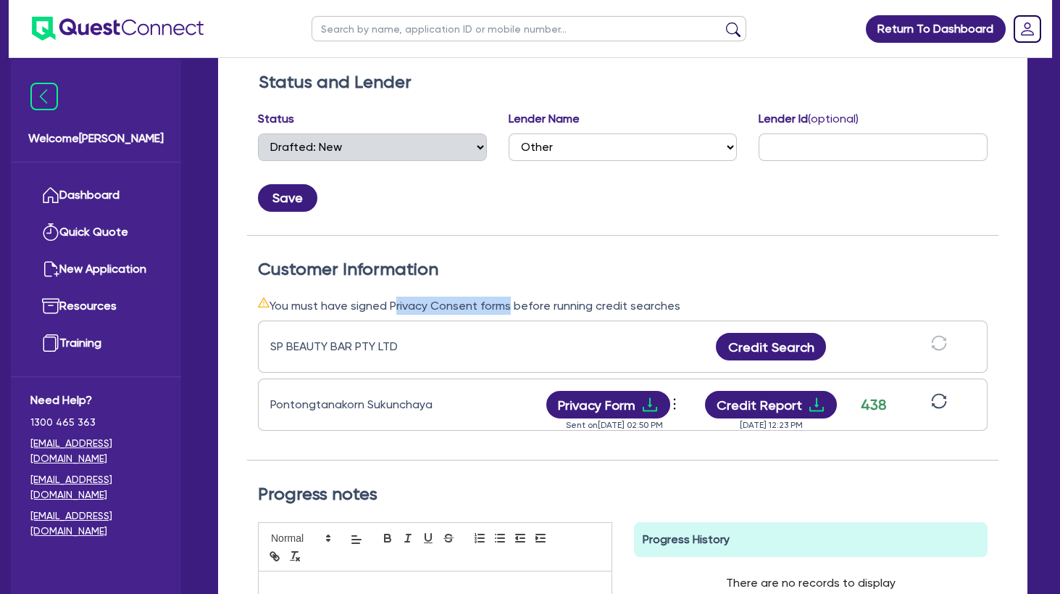
drag, startPoint x: 391, startPoint y: 311, endPoint x: 509, endPoint y: 304, distance: 119.1
click at [507, 304] on div "You must have signed Privacy Consent forms before running credit searches" at bounding box center [623, 305] width 730 height 18
click at [509, 304] on div "You must have signed Privacy Consent forms before running credit searches" at bounding box center [623, 305] width 730 height 18
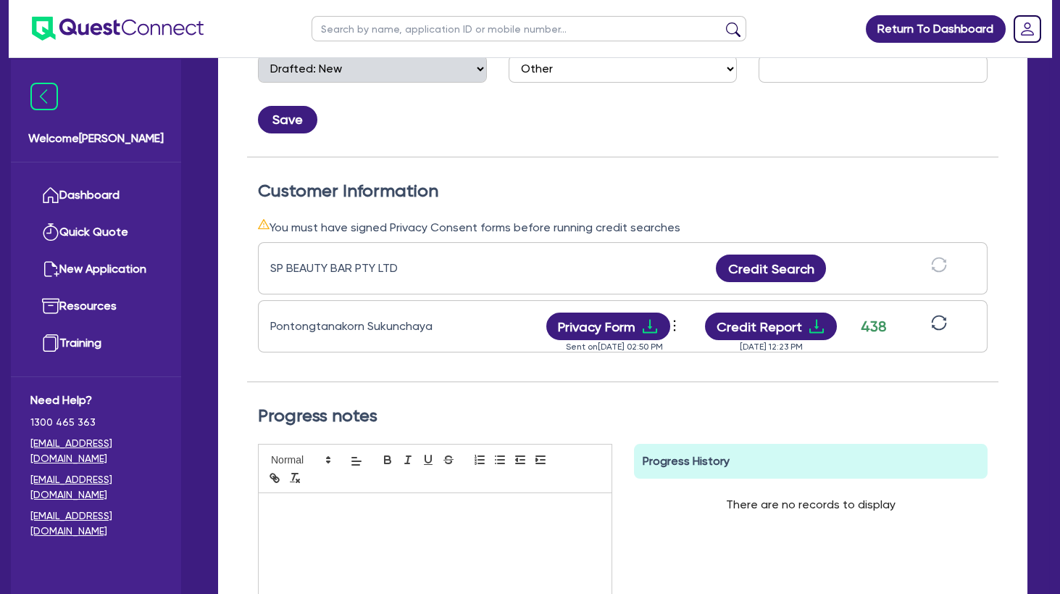
scroll to position [0, 0]
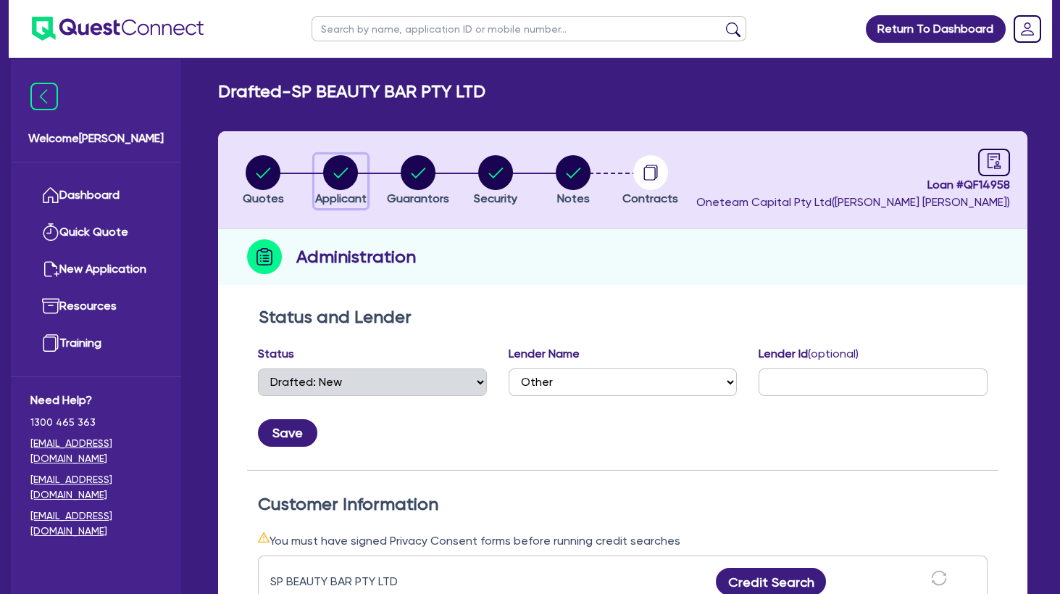
click at [342, 175] on circle "button" at bounding box center [340, 172] width 35 height 35
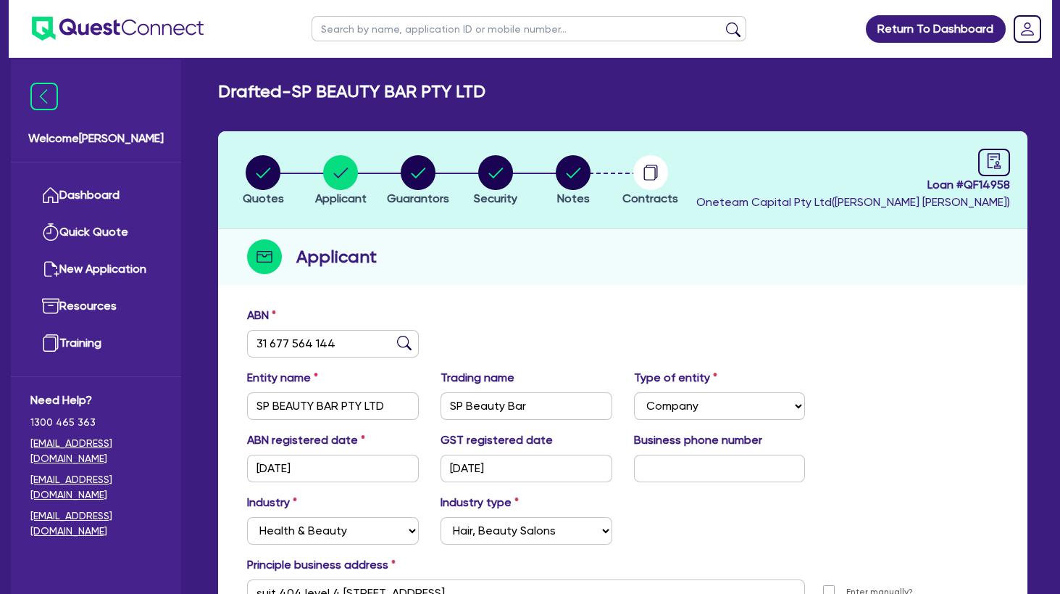
click at [530, 291] on div "Quotes Applicant Guarantors Security Notes Contracts Loan # QF14958 Oneteam Cap…" at bounding box center [622, 405] width 809 height 549
click at [274, 176] on circle "button" at bounding box center [263, 172] width 35 height 35
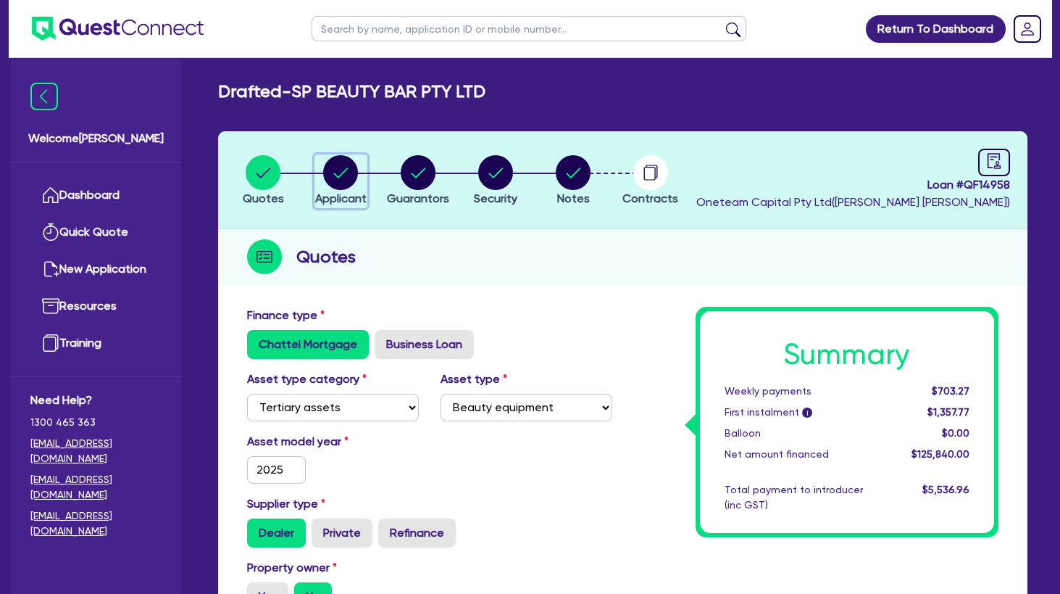
click at [349, 171] on circle "button" at bounding box center [340, 172] width 35 height 35
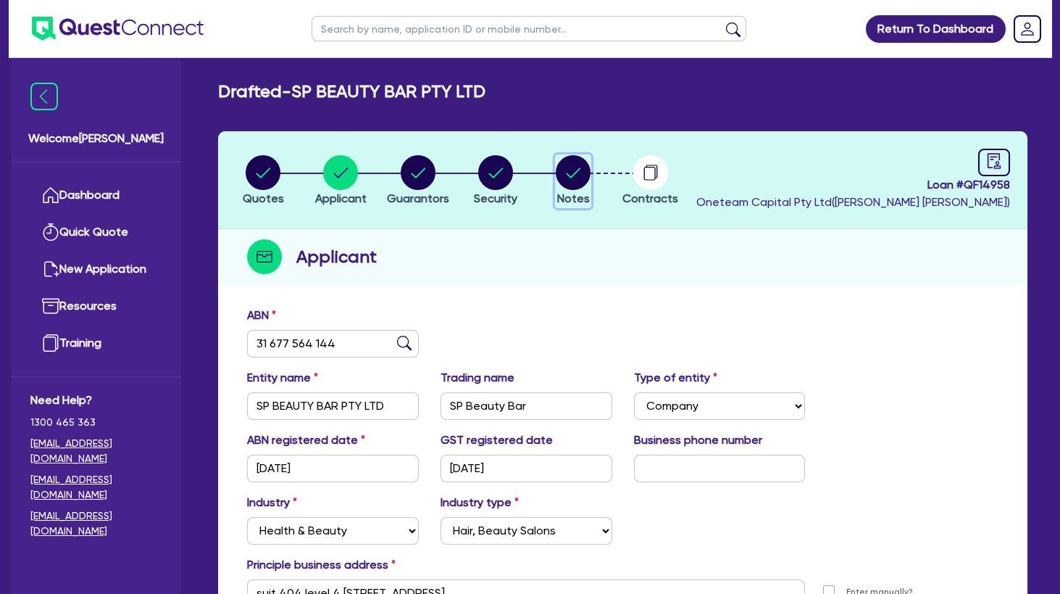
click at [576, 172] on icon "button" at bounding box center [574, 172] width 14 height 10
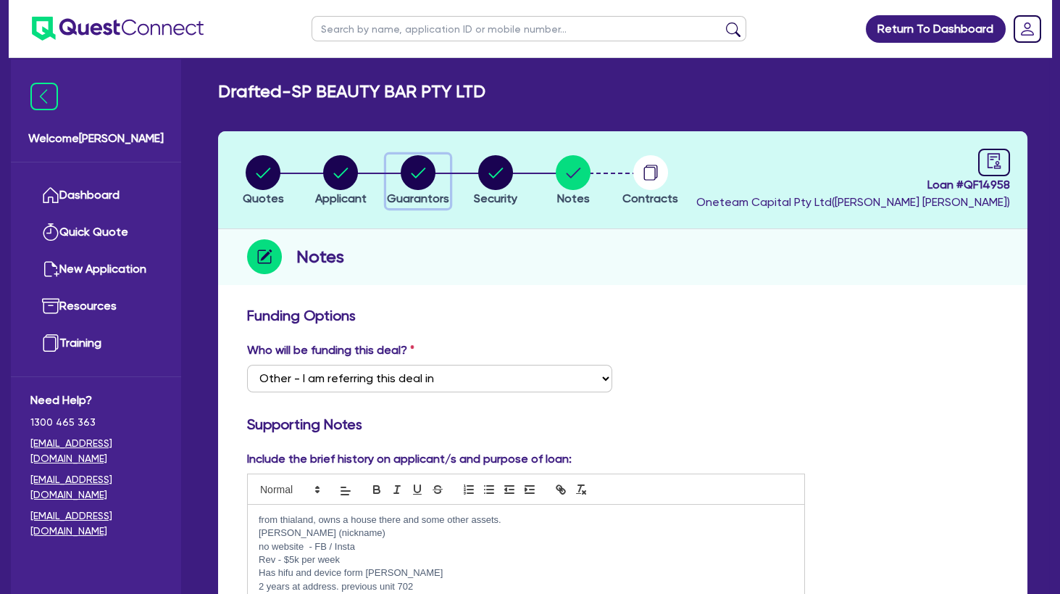
click at [407, 171] on circle "button" at bounding box center [418, 172] width 35 height 35
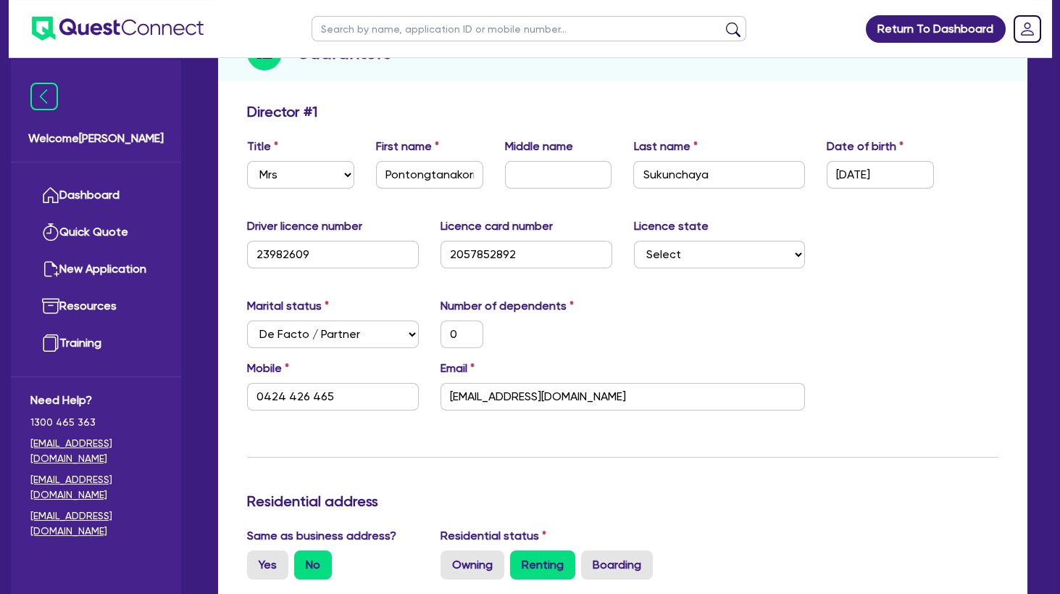
scroll to position [235, 0]
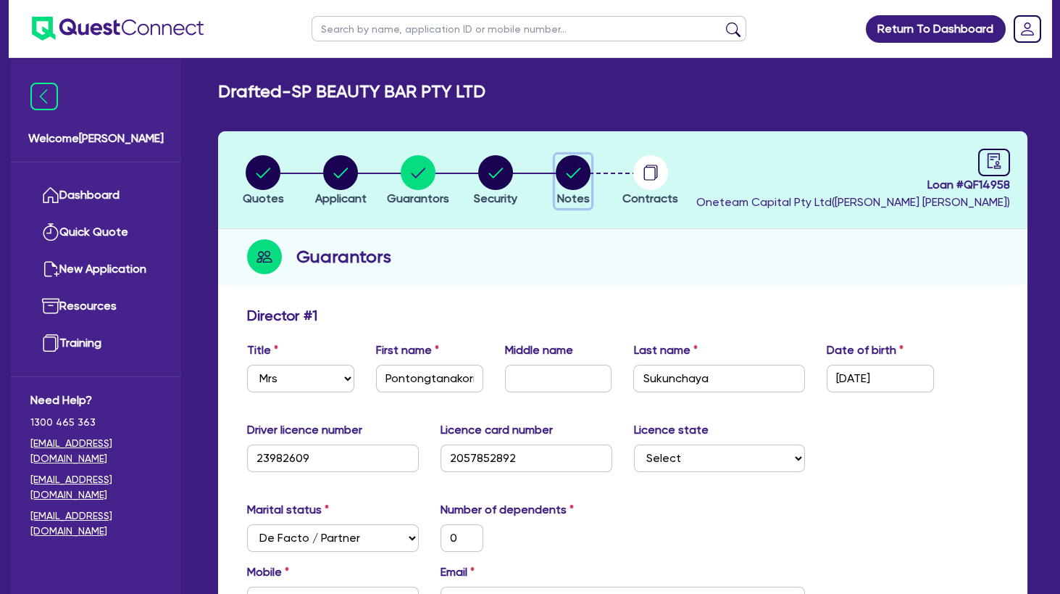
click at [567, 167] on circle "button" at bounding box center [573, 172] width 35 height 35
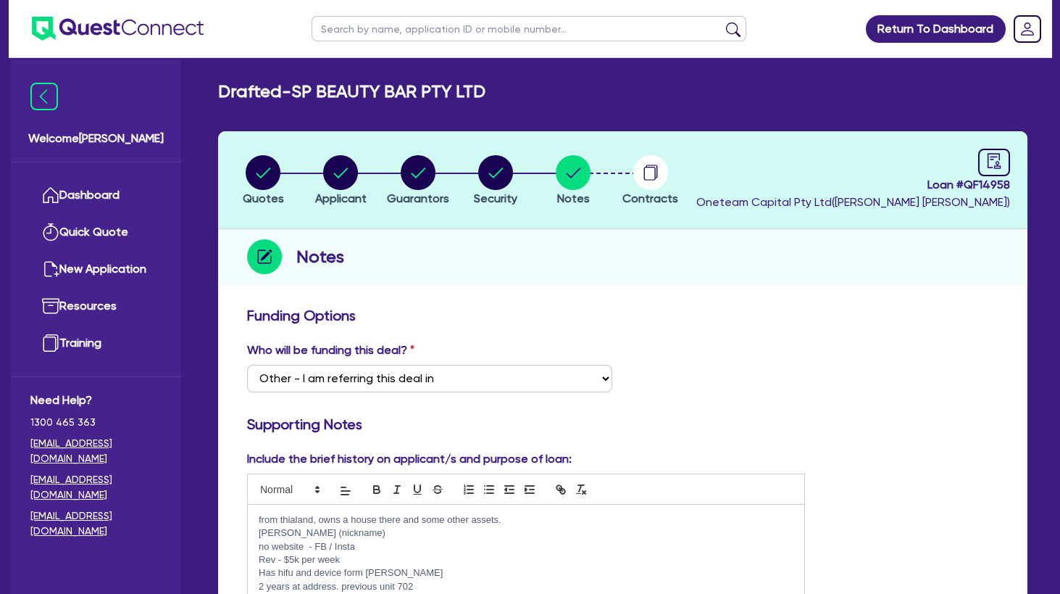
click at [260, 519] on p "from thialand, owns a house there and some other assets." at bounding box center [526, 519] width 535 height 13
click at [340, 164] on circle "button" at bounding box center [340, 172] width 35 height 35
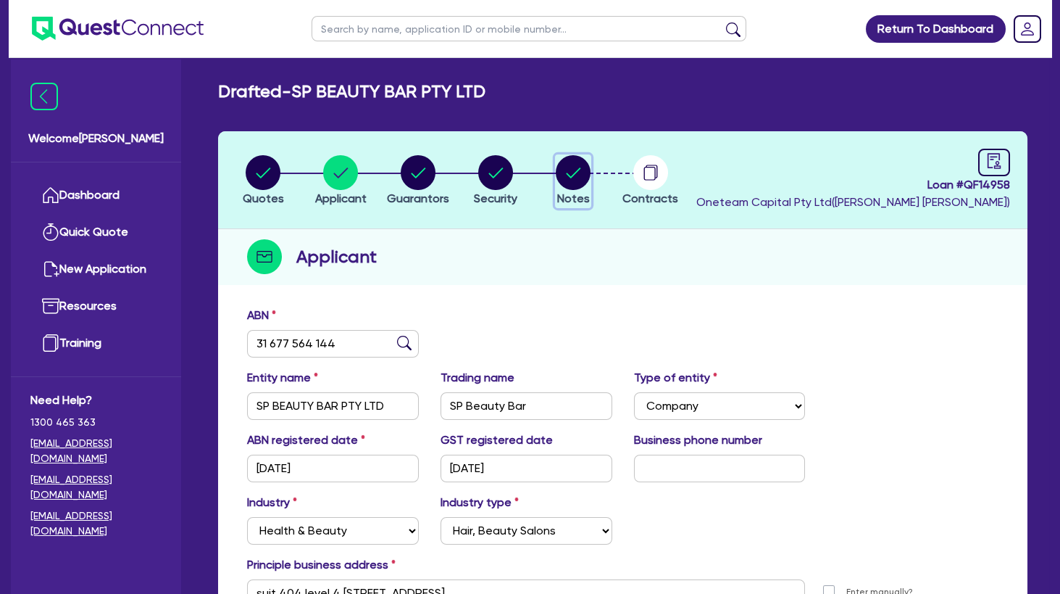
click at [575, 180] on circle "button" at bounding box center [573, 172] width 35 height 35
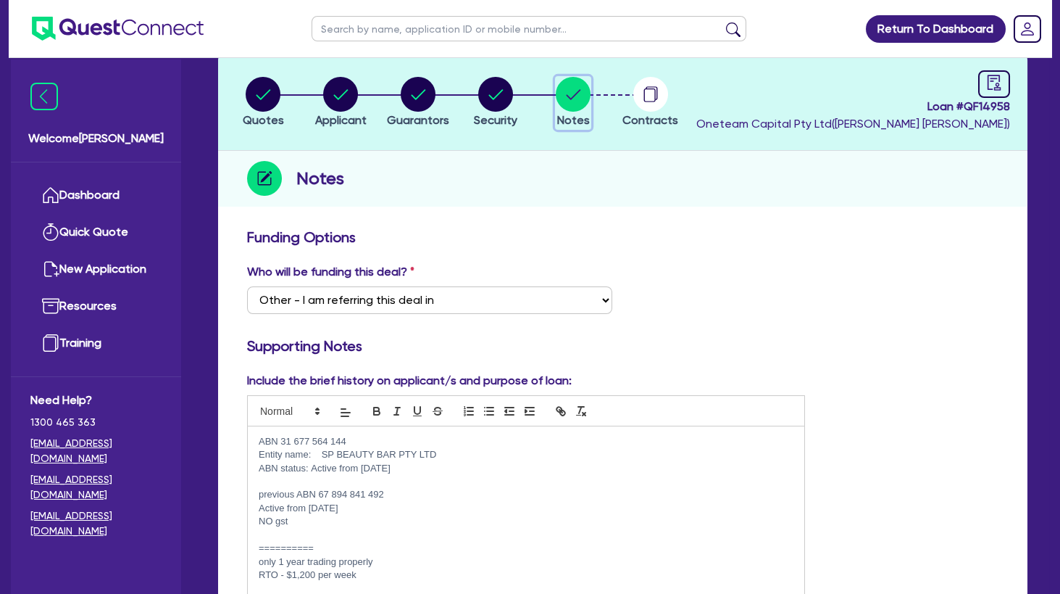
scroll to position [125, 0]
click at [355, 480] on p at bounding box center [526, 476] width 535 height 13
click at [401, 486] on p "previous ABN 67 894 841 492" at bounding box center [526, 489] width 535 height 13
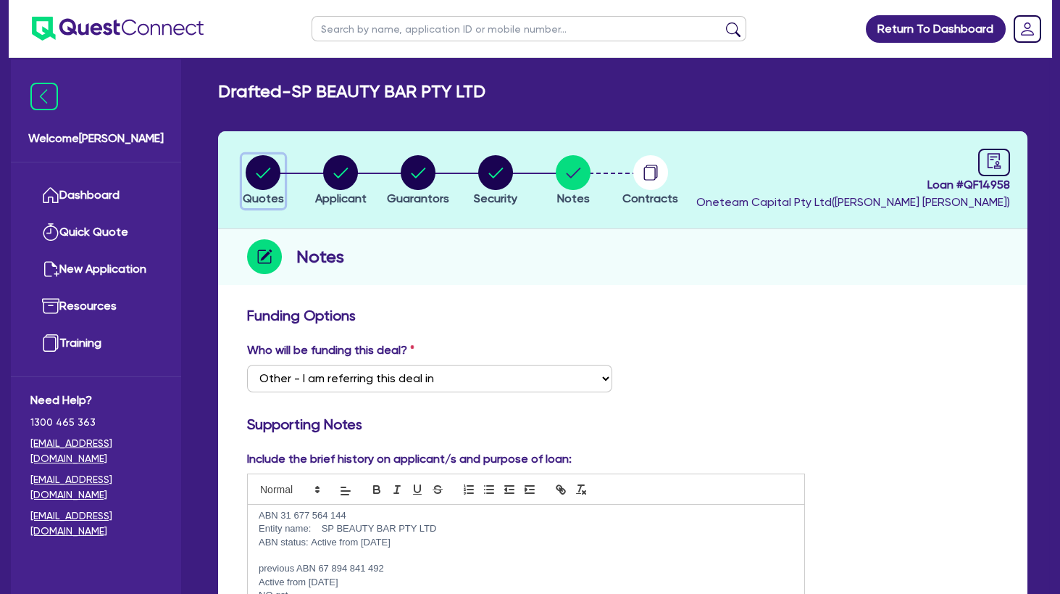
click at [264, 169] on circle "button" at bounding box center [263, 172] width 35 height 35
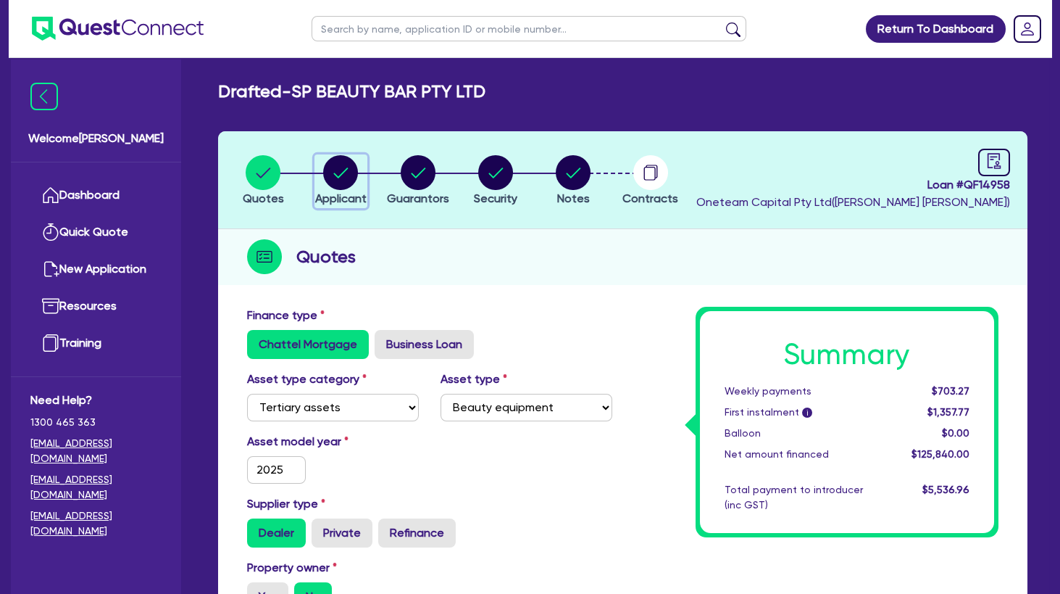
click at [349, 165] on circle "button" at bounding box center [340, 172] width 35 height 35
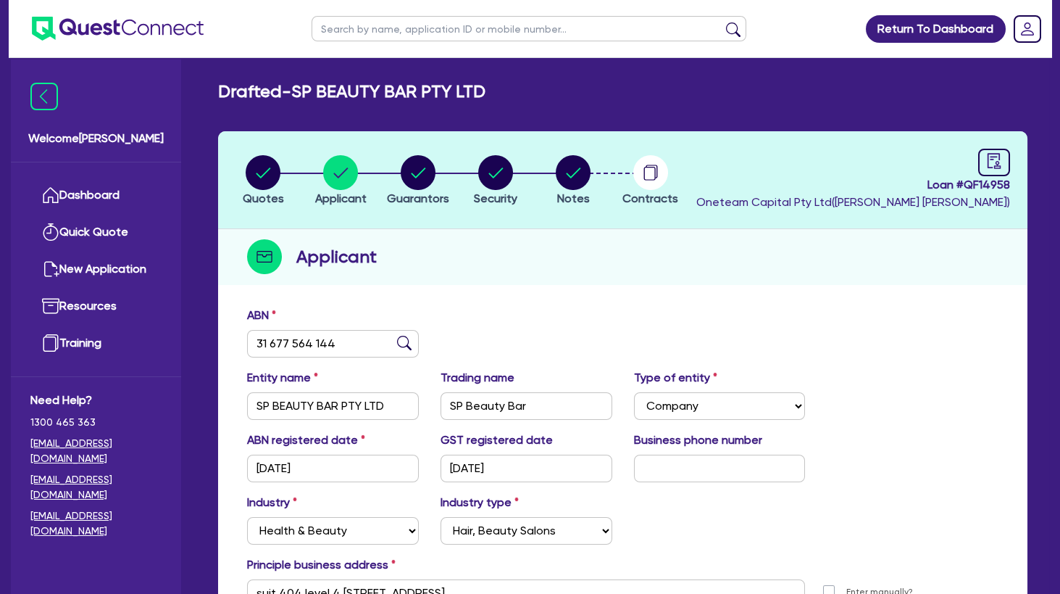
click at [377, 35] on input "text" at bounding box center [529, 28] width 435 height 25
click button "submit" at bounding box center [733, 32] width 23 height 20
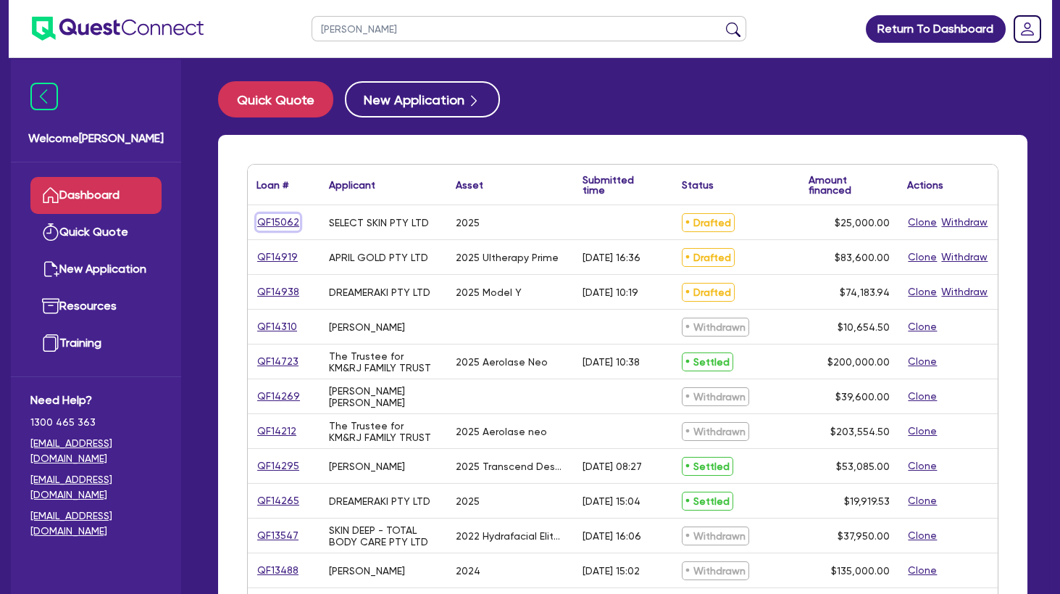
click at [293, 219] on link "QF15062" at bounding box center [278, 222] width 43 height 17
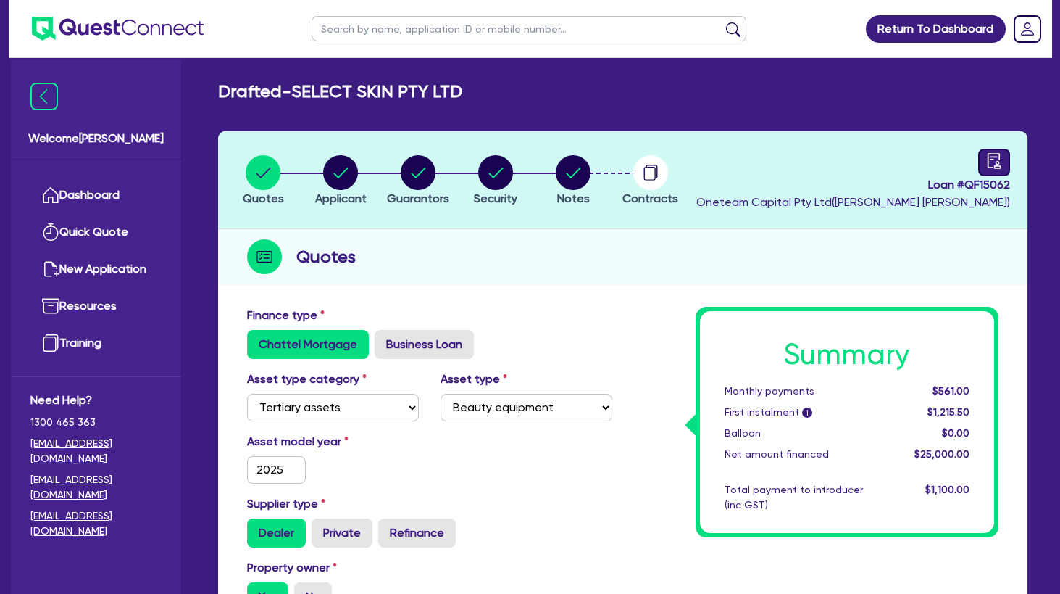
click at [991, 165] on icon "audit" at bounding box center [994, 161] width 16 height 16
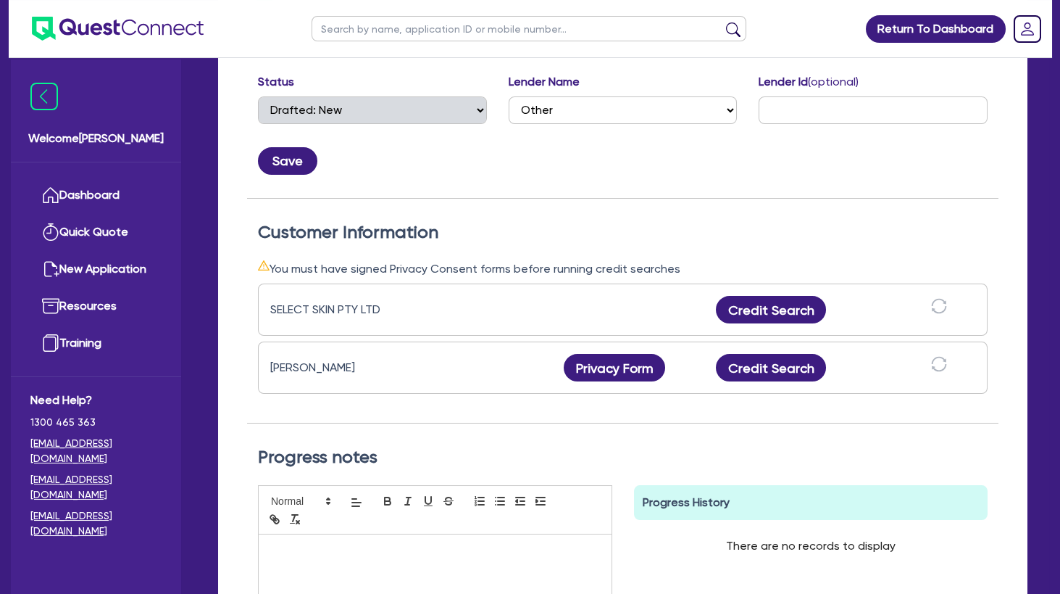
scroll to position [313, 0]
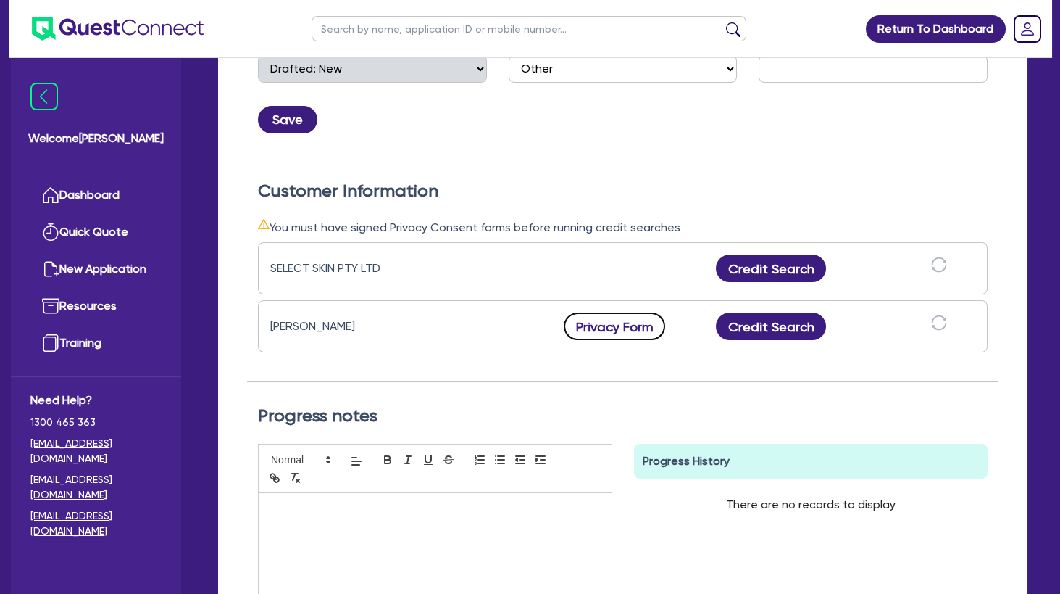
click at [616, 328] on button "Privacy Form" at bounding box center [614, 326] width 101 height 28
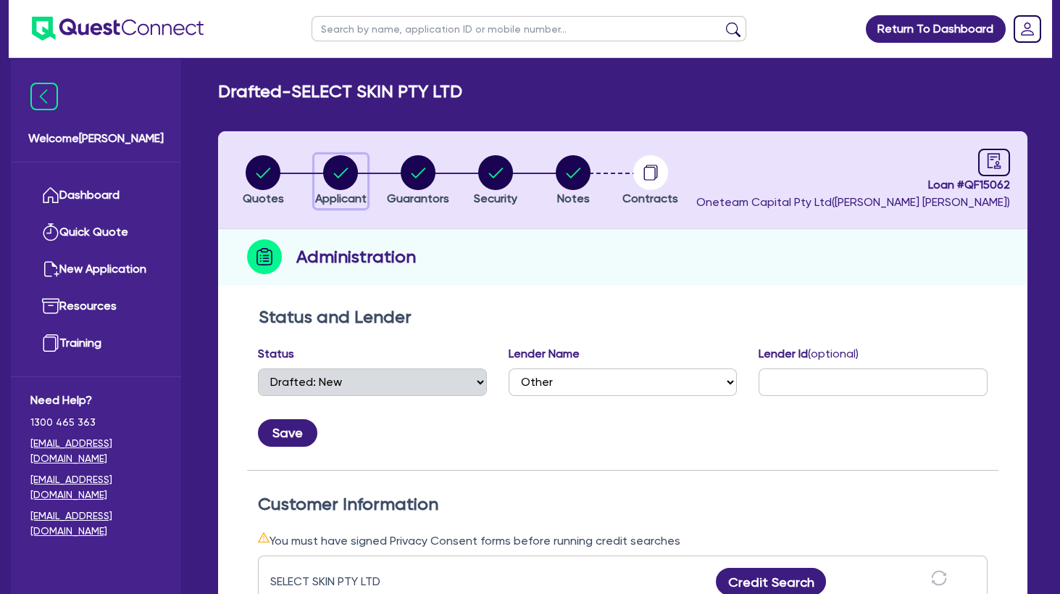
click at [344, 167] on circle "button" at bounding box center [340, 172] width 35 height 35
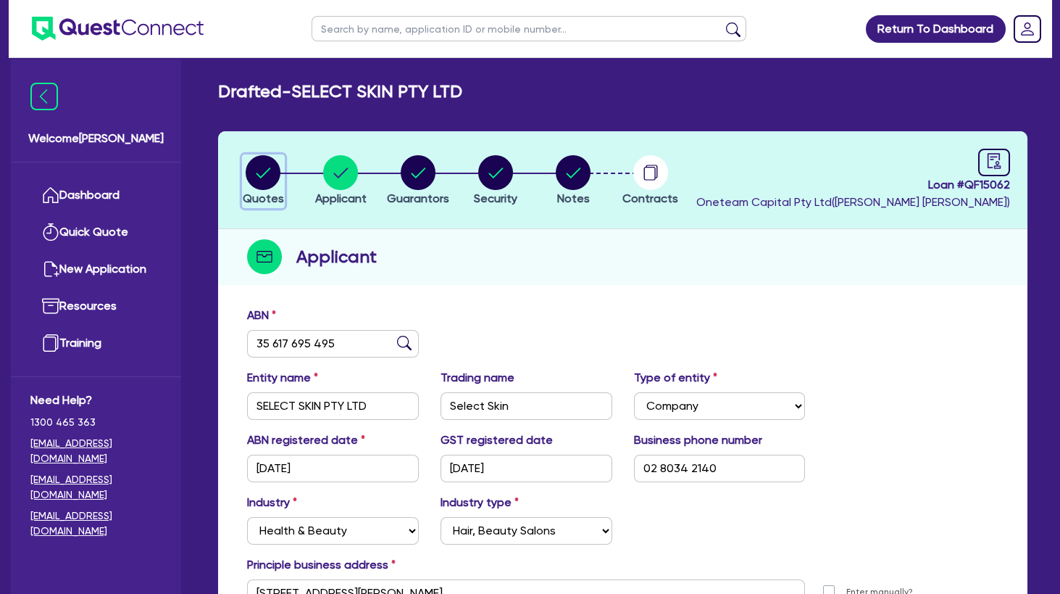
click at [274, 160] on circle "button" at bounding box center [263, 172] width 35 height 35
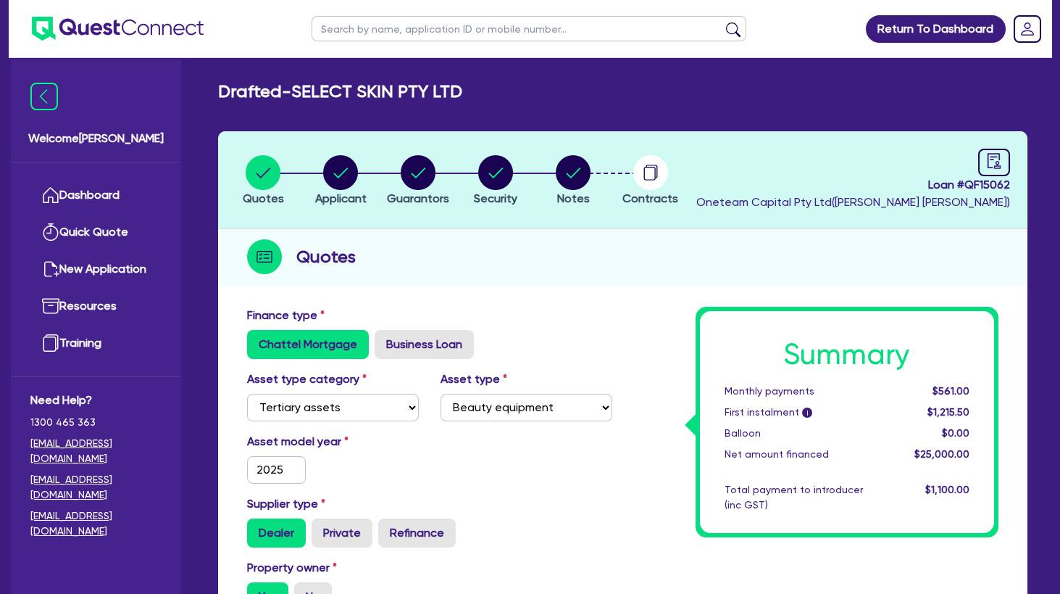
click at [367, 32] on input "text" at bounding box center [529, 28] width 435 height 25
click button "submit" at bounding box center [733, 32] width 23 height 20
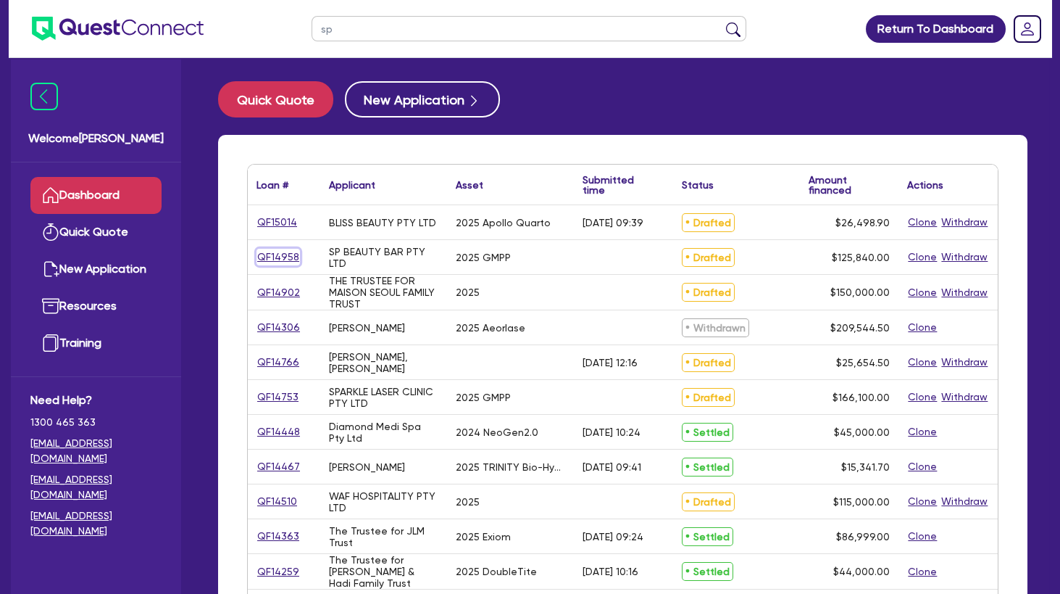
click at [282, 253] on link "QF14958" at bounding box center [278, 257] width 43 height 17
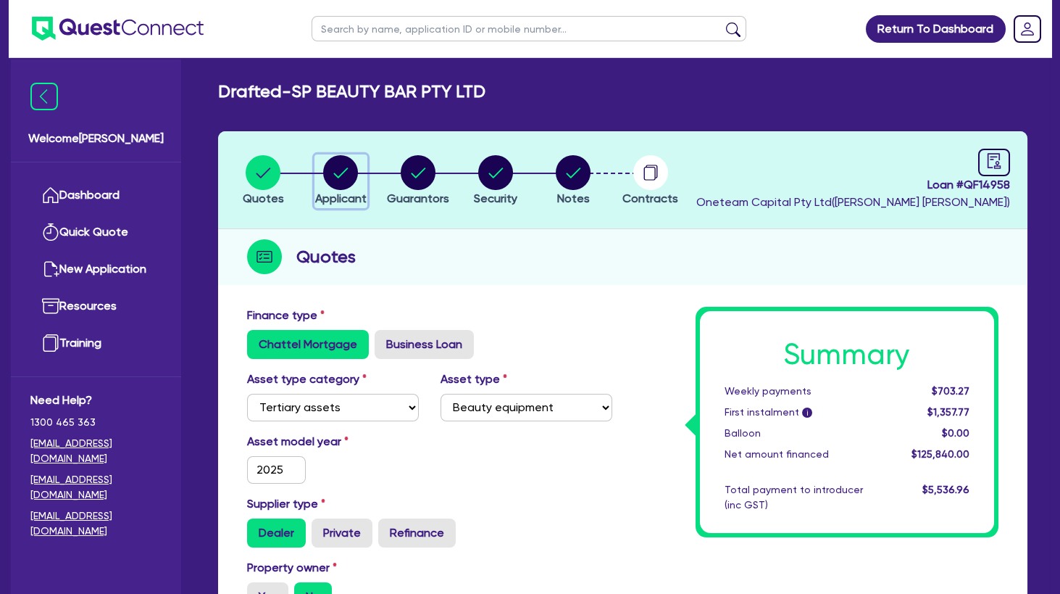
click at [343, 180] on circle "button" at bounding box center [340, 172] width 35 height 35
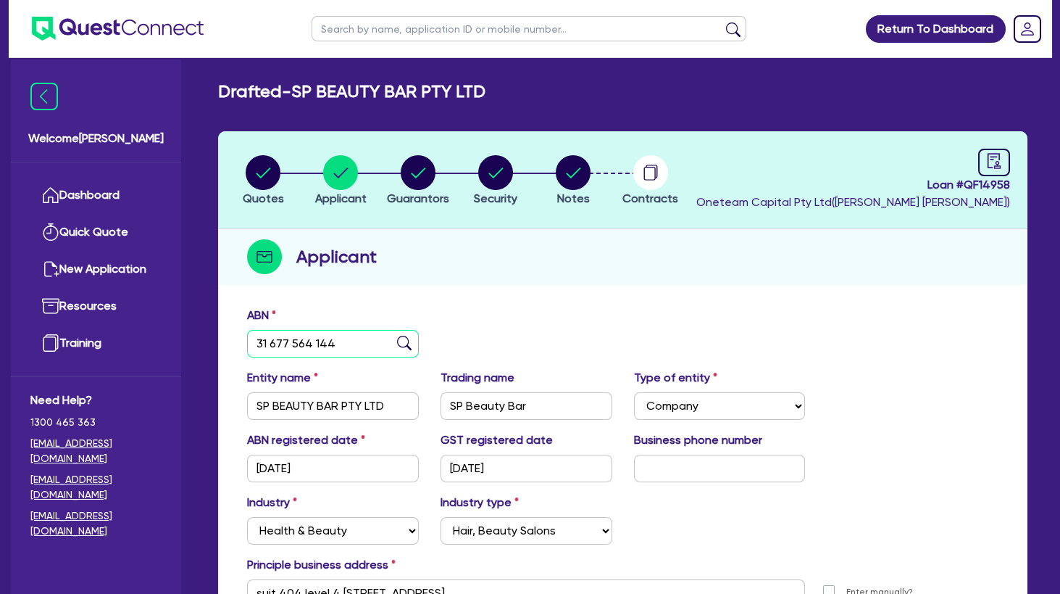
click at [304, 342] on input "31 677 564 144" at bounding box center [333, 344] width 172 height 28
click at [586, 171] on circle "button" at bounding box center [573, 172] width 35 height 35
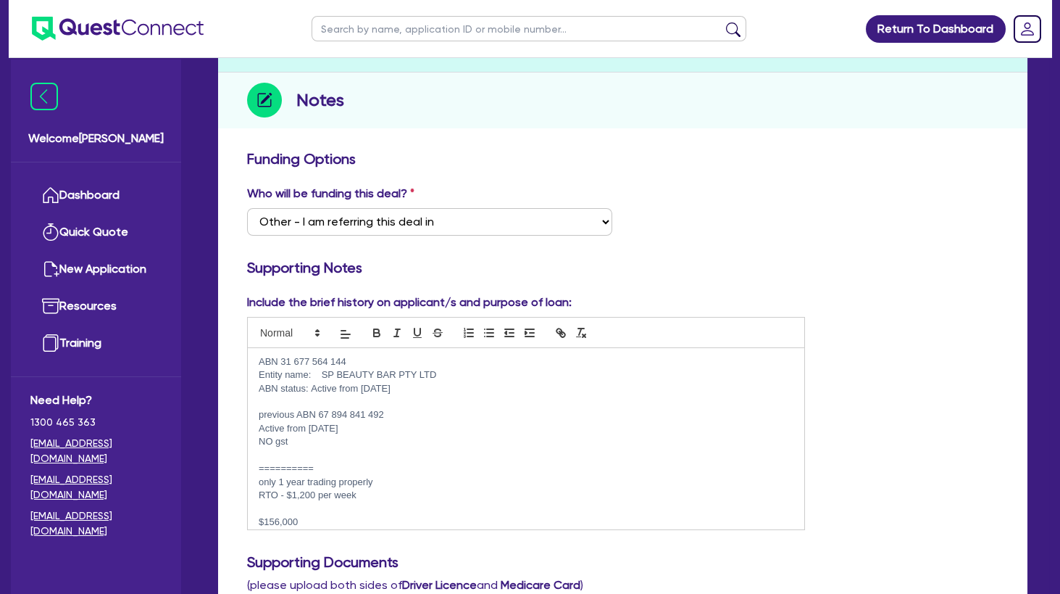
scroll to position [121, 0]
drag, startPoint x: 361, startPoint y: 411, endPoint x: 319, endPoint y: 415, distance: 42.2
click at [319, 415] on p "previous ABN 67 894 841 492" at bounding box center [526, 415] width 535 height 13
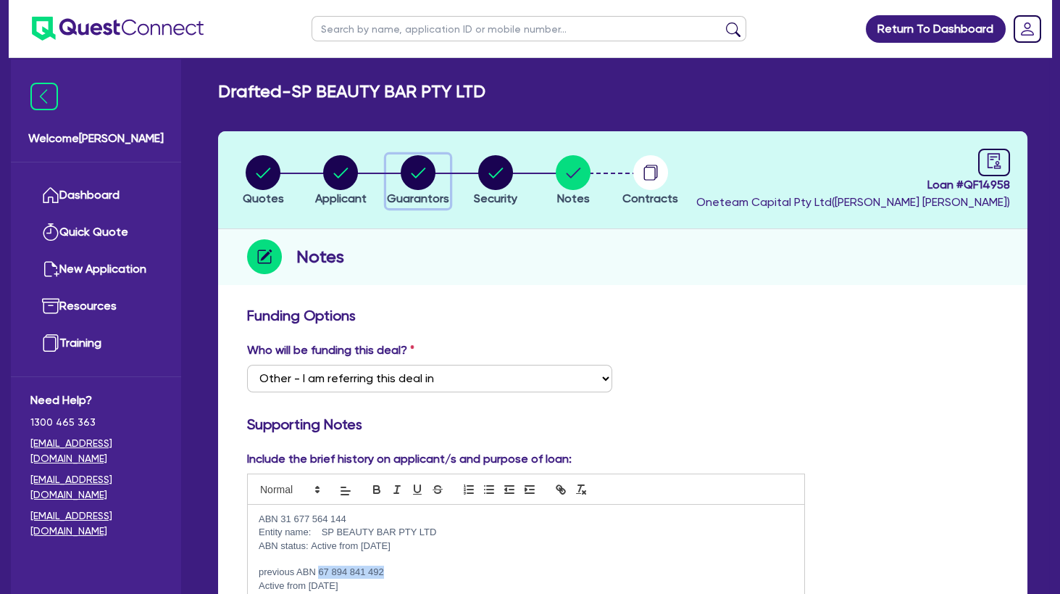
click at [424, 170] on icon "button" at bounding box center [419, 172] width 14 height 10
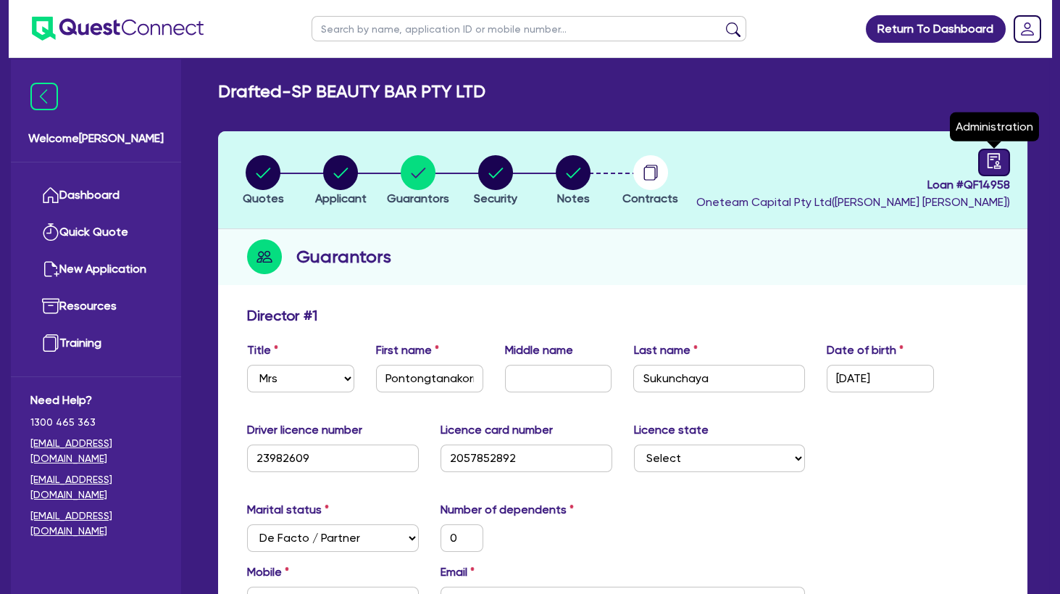
click at [989, 159] on icon "audit" at bounding box center [994, 161] width 16 height 16
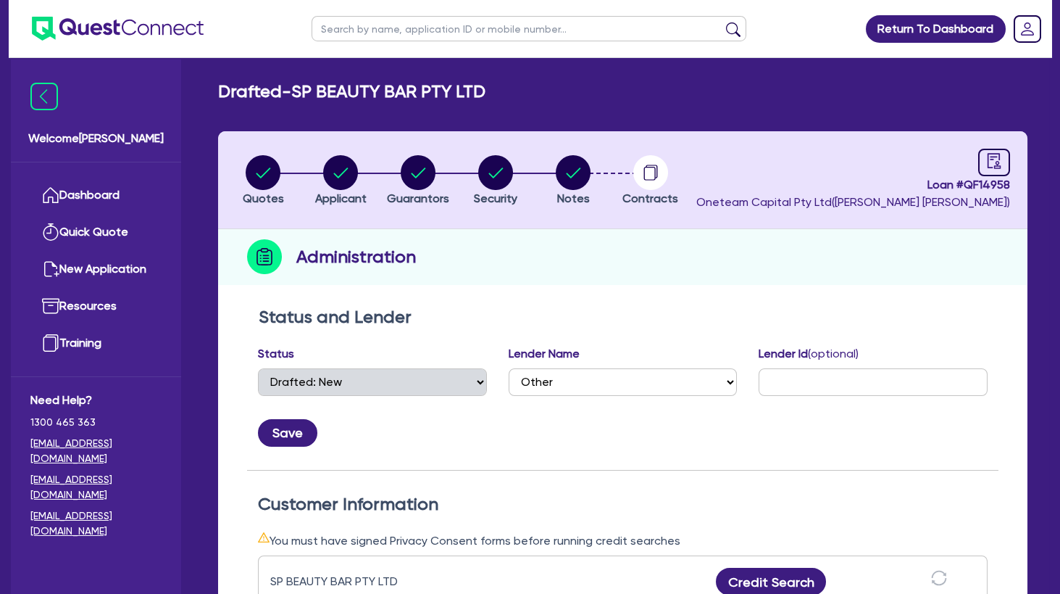
scroll to position [235, 0]
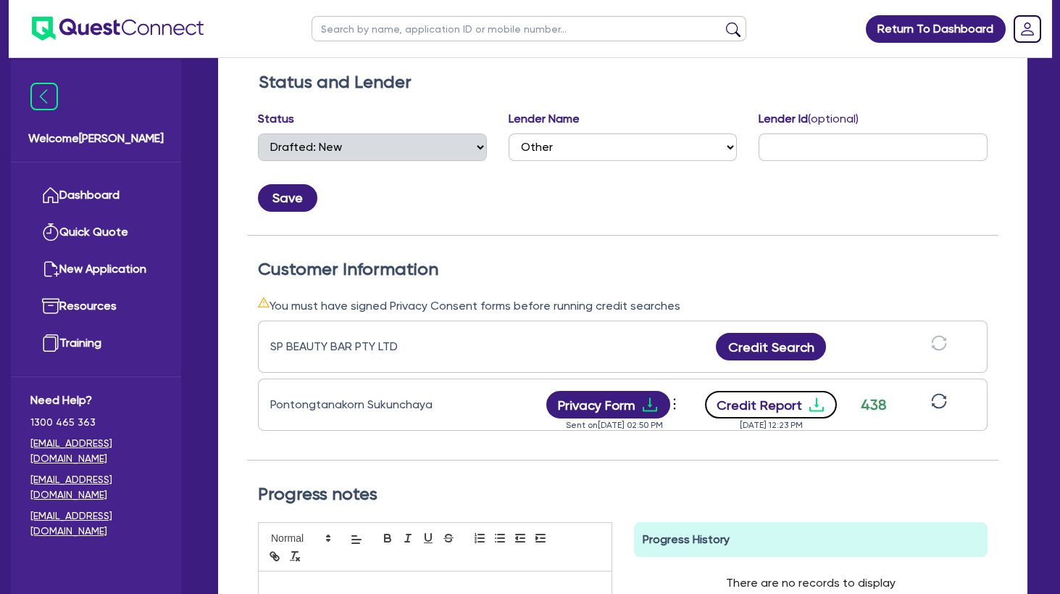
click at [808, 404] on button "Credit Report" at bounding box center [771, 405] width 133 height 28
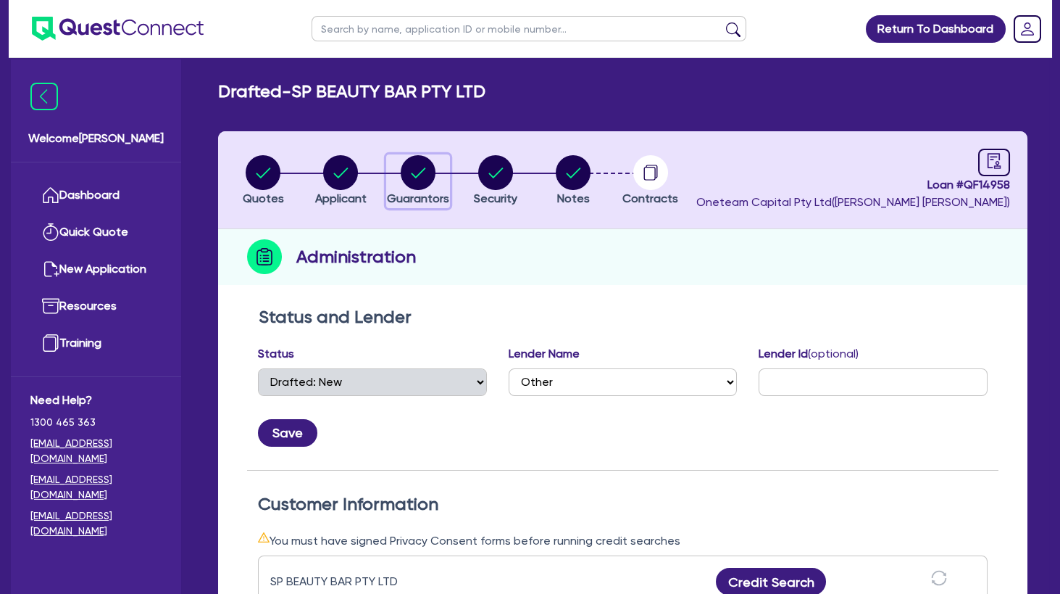
click at [422, 175] on circle "button" at bounding box center [418, 172] width 35 height 35
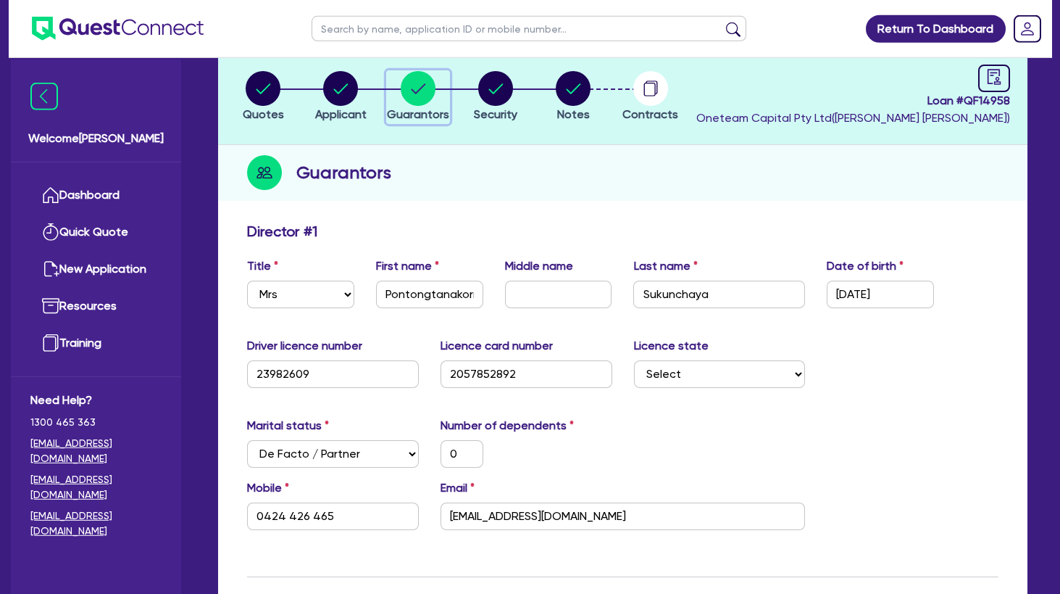
scroll to position [235, 0]
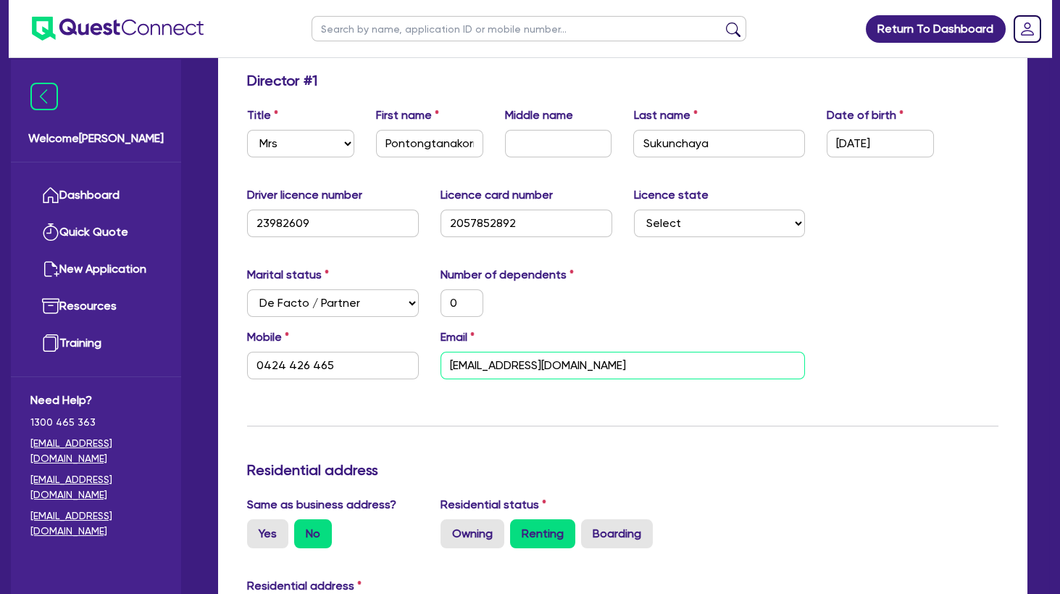
click at [491, 352] on input "sukunchaya2929@gmail.com" at bounding box center [623, 365] width 365 height 28
click at [272, 358] on input "0424 426 465" at bounding box center [333, 365] width 172 height 28
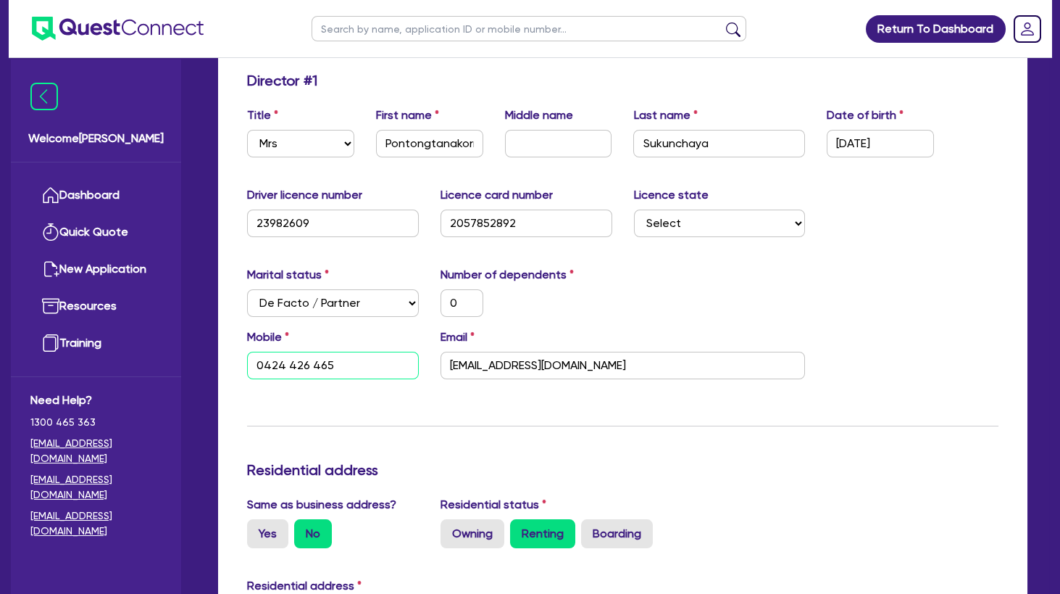
click at [272, 358] on input "0424 426 465" at bounding box center [333, 365] width 172 height 28
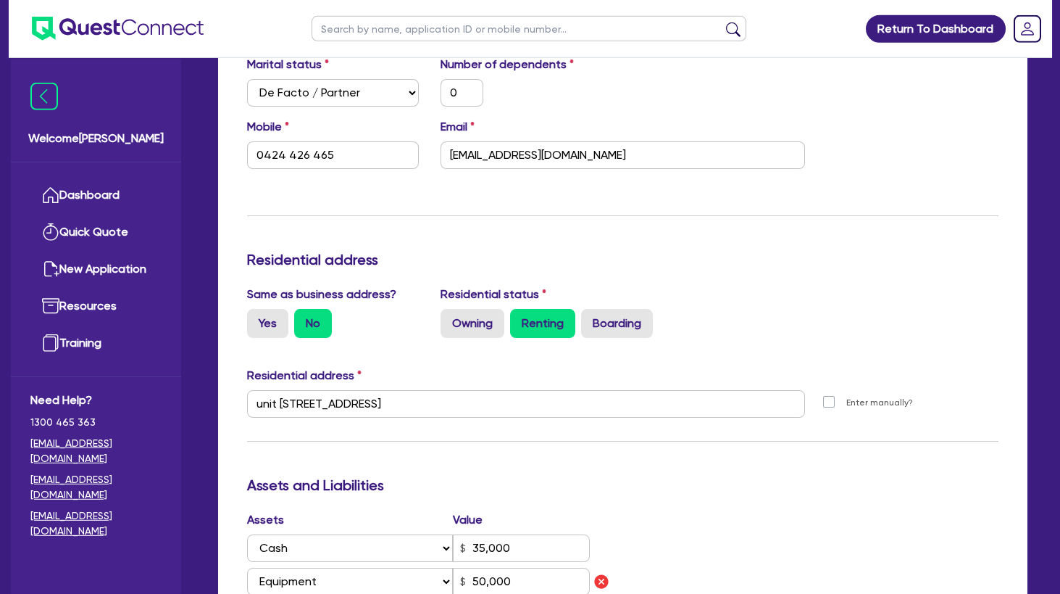
scroll to position [391, 0]
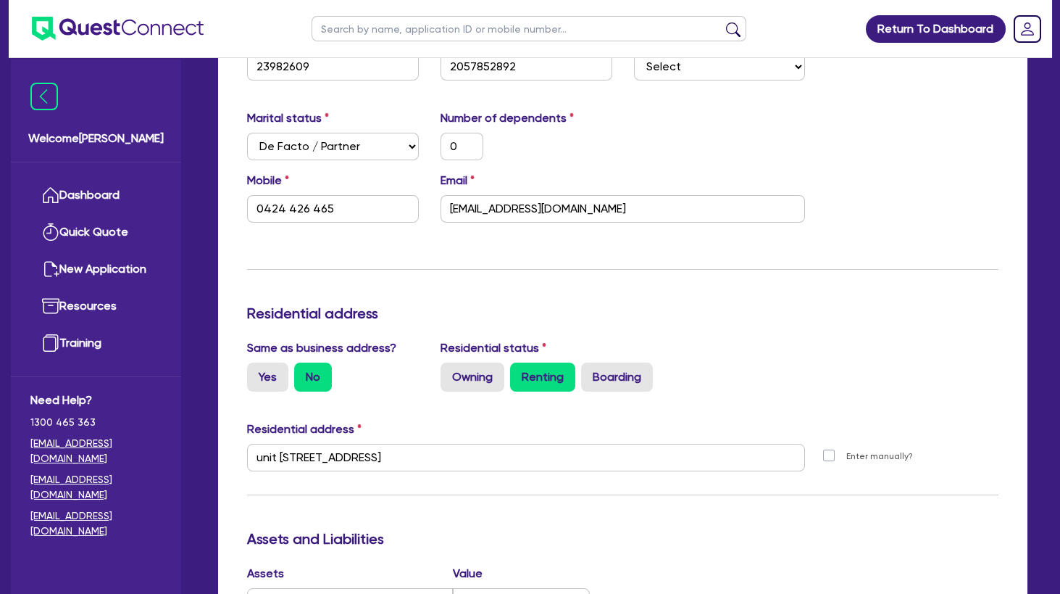
click at [661, 280] on div "Update residential status for Director #1 Boarding is only acceptable when the …" at bounding box center [622, 484] width 751 height 1138
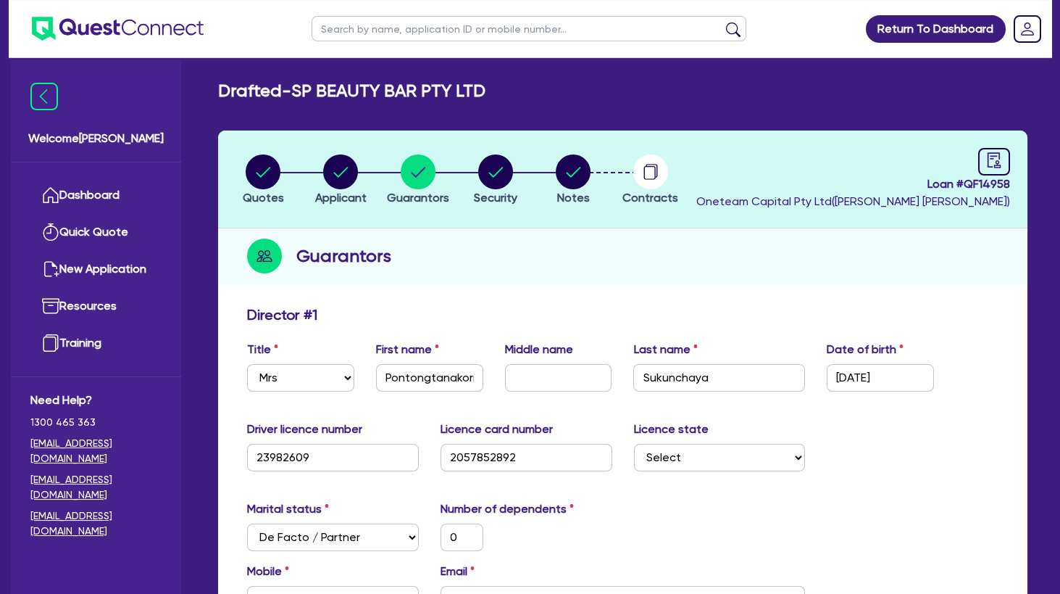
scroll to position [0, 0]
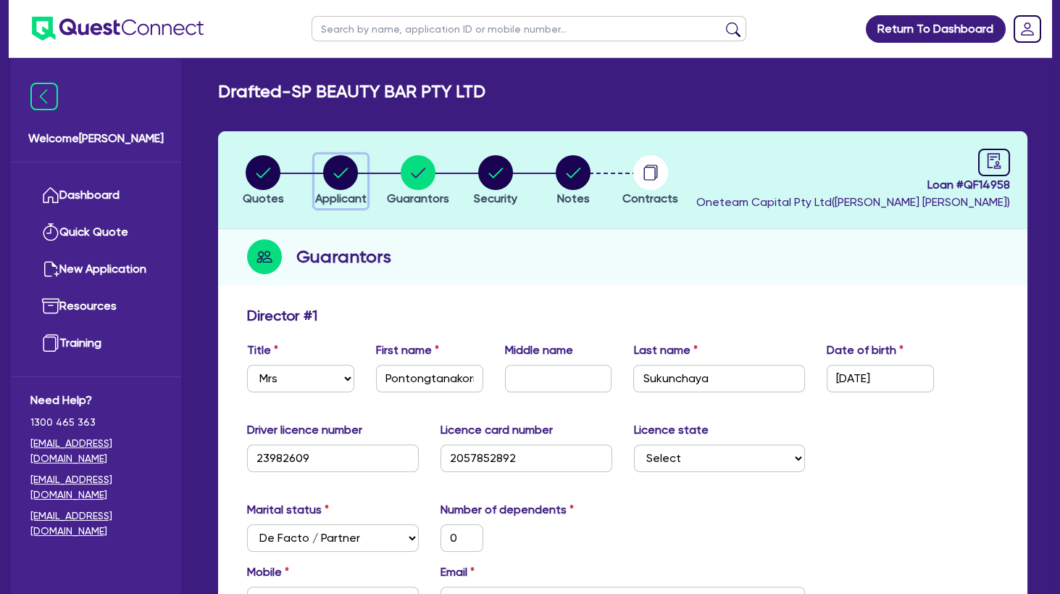
click at [356, 176] on circle "button" at bounding box center [340, 172] width 35 height 35
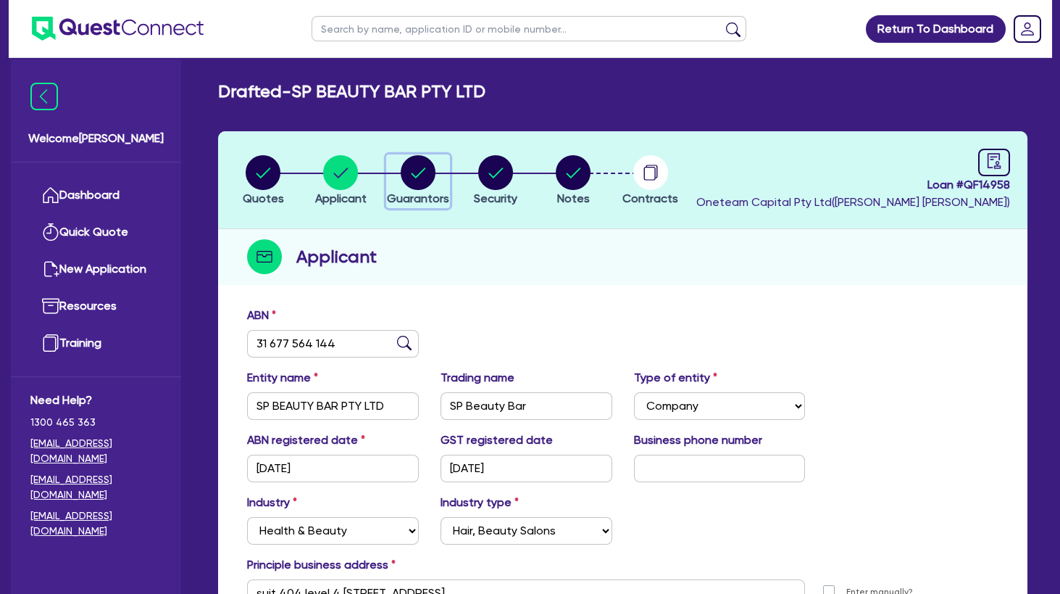
click at [435, 179] on icon "button" at bounding box center [418, 172] width 35 height 35
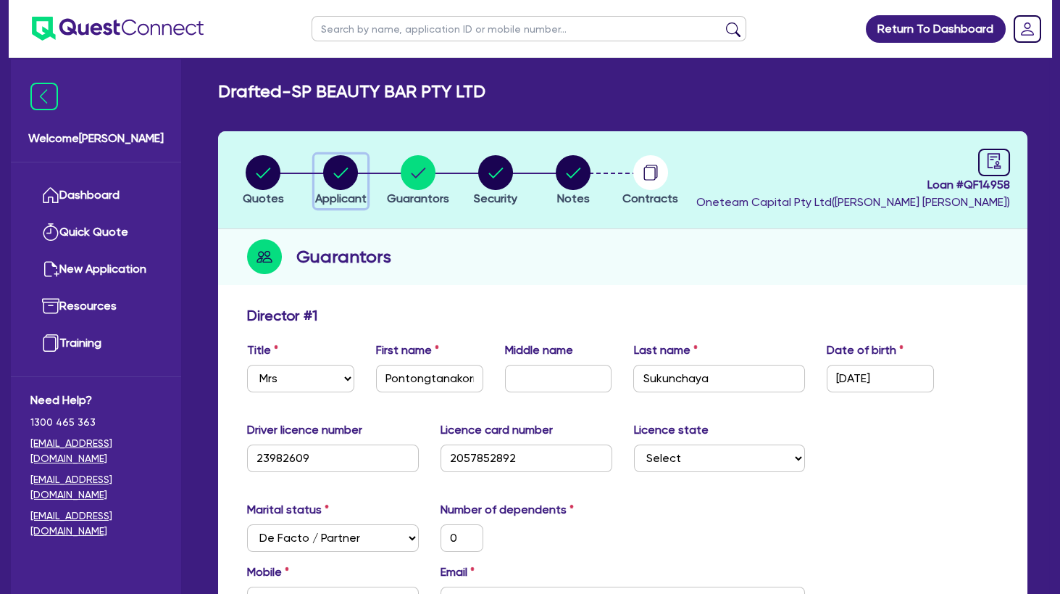
click at [336, 178] on circle "button" at bounding box center [340, 172] width 35 height 35
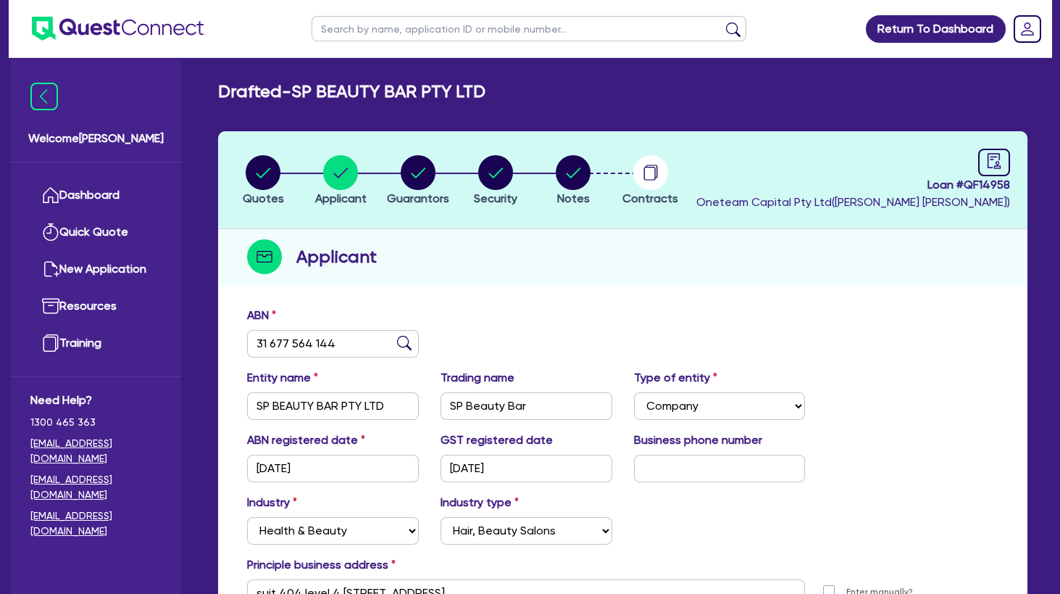
click at [402, 265] on div "Applicant" at bounding box center [622, 257] width 809 height 56
click at [427, 186] on circle "button" at bounding box center [418, 172] width 35 height 35
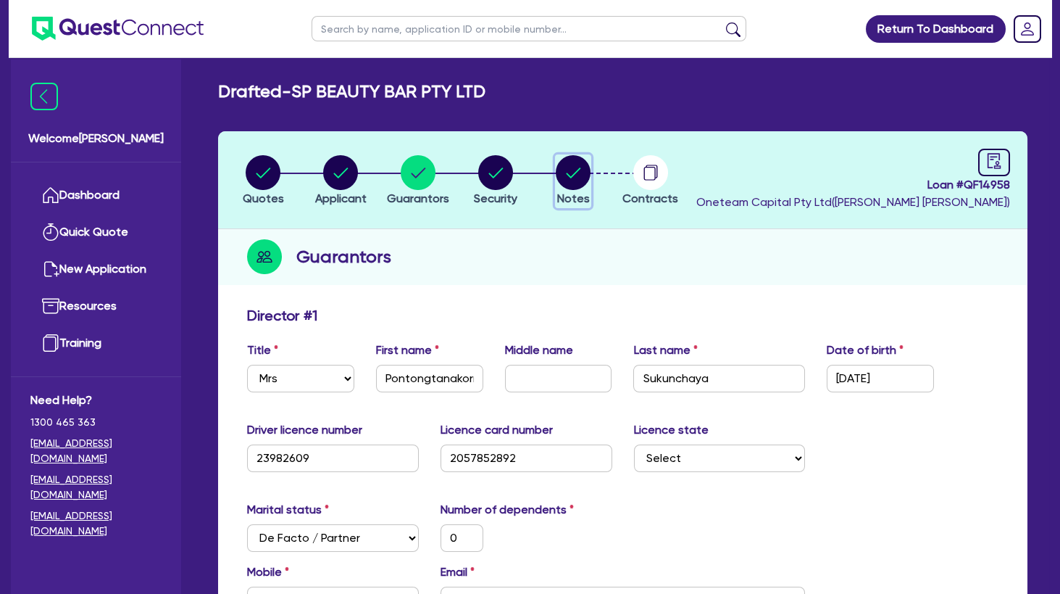
click at [568, 180] on circle "button" at bounding box center [573, 172] width 35 height 35
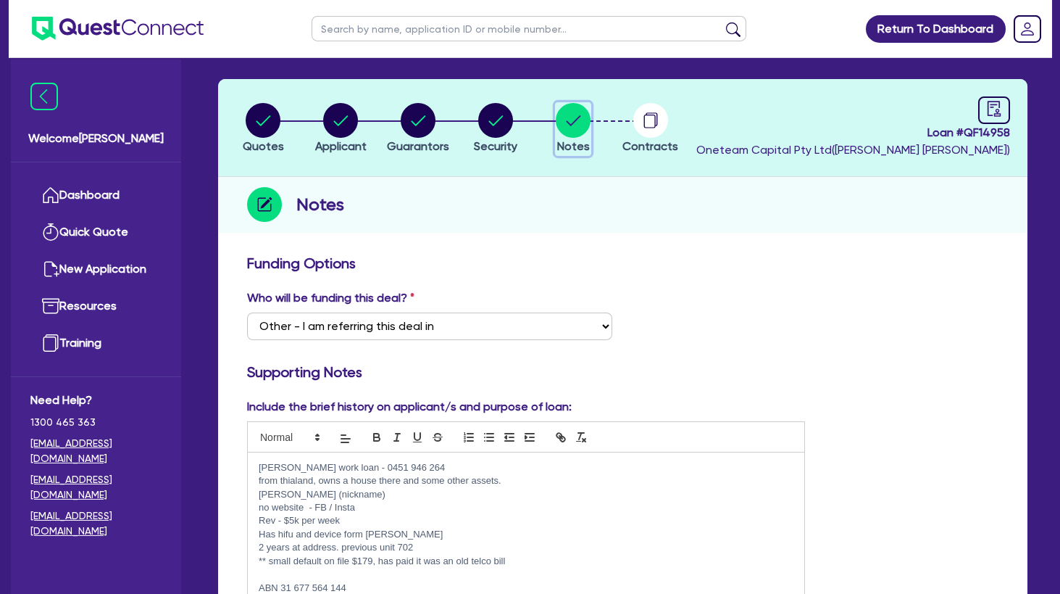
scroll to position [78, 0]
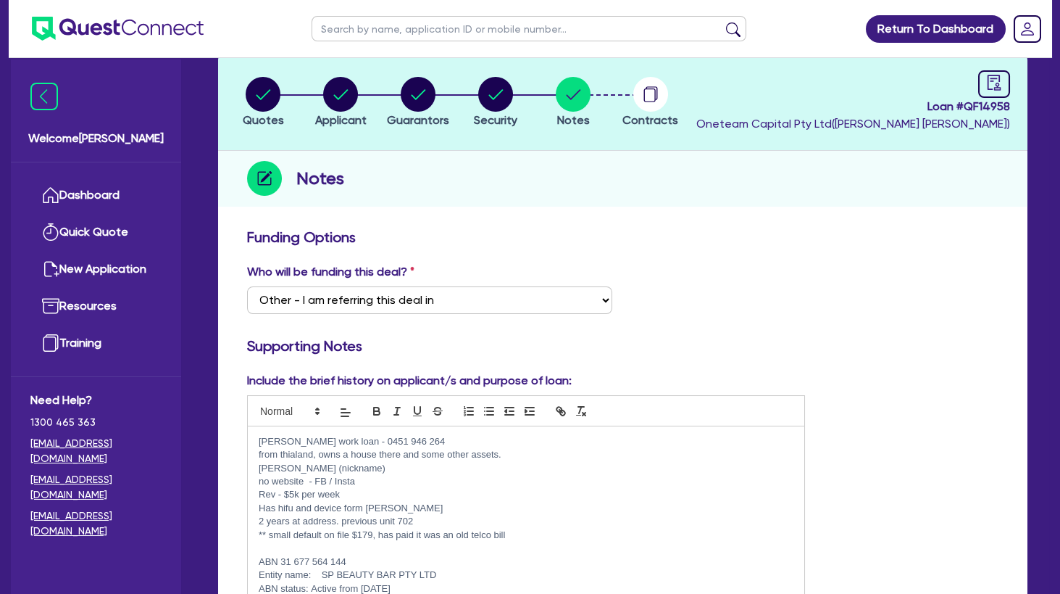
click at [426, 441] on p "Sandra work loan - 0451 946 264" at bounding box center [526, 441] width 535 height 13
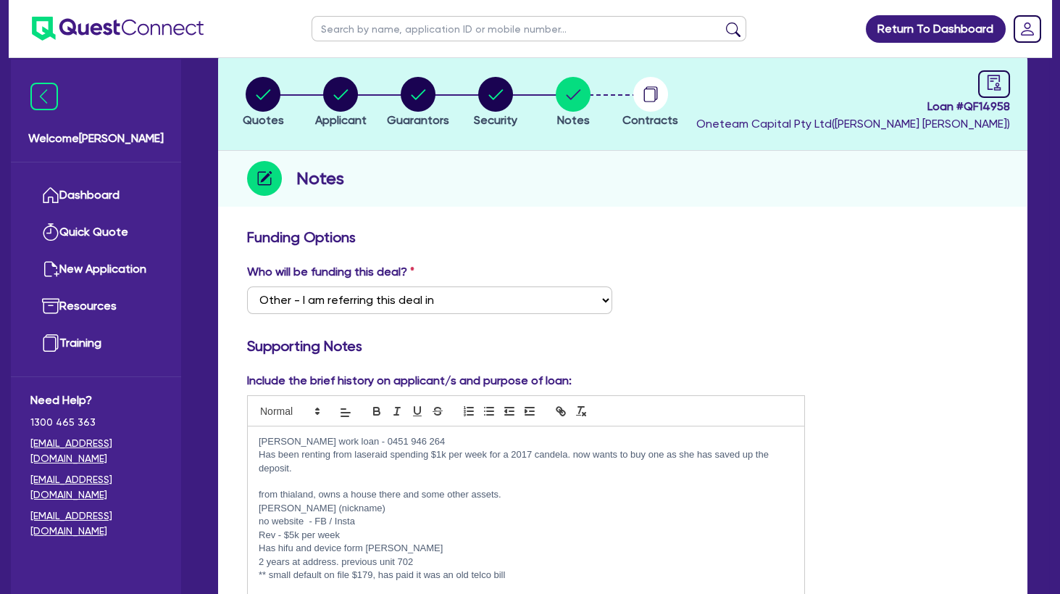
click at [549, 475] on p at bounding box center [526, 481] width 535 height 13
click at [539, 453] on p "Has been renting from laseraid spending $1k per week for a 2017 candela. now wa…" at bounding box center [526, 461] width 535 height 27
click at [541, 470] on p "Has been renting from laseraid spending $1k per week for a 2017 Candela. now wa…" at bounding box center [526, 461] width 535 height 27
click at [539, 462] on p "Has been renting from laseraid spending $1k per week for a 2017 Candela. now wa…" at bounding box center [526, 461] width 535 height 27
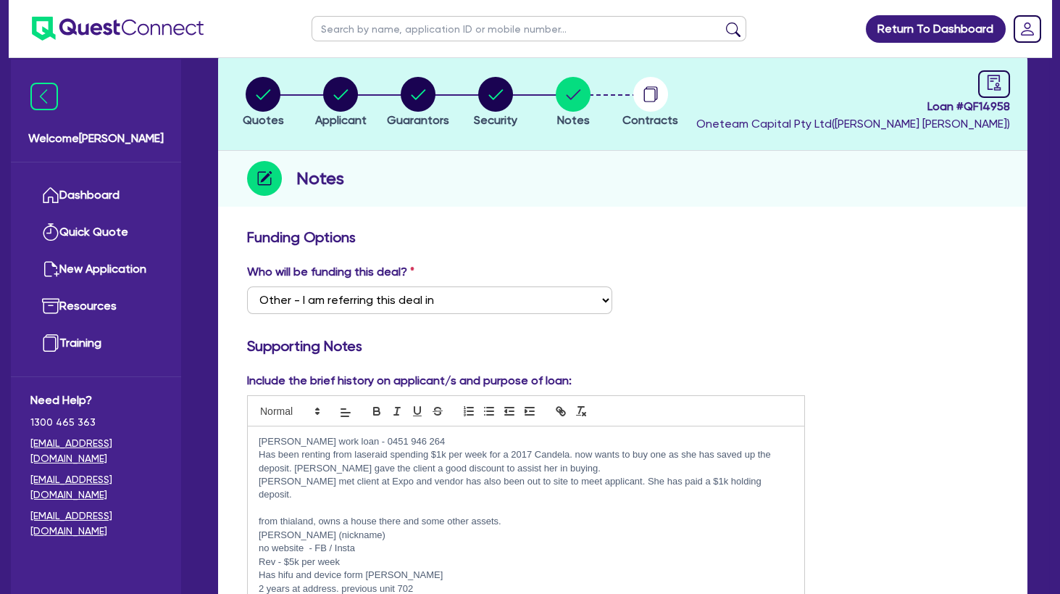
click at [343, 501] on p at bounding box center [526, 507] width 535 height 13
click at [413, 97] on circle "button" at bounding box center [418, 94] width 35 height 35
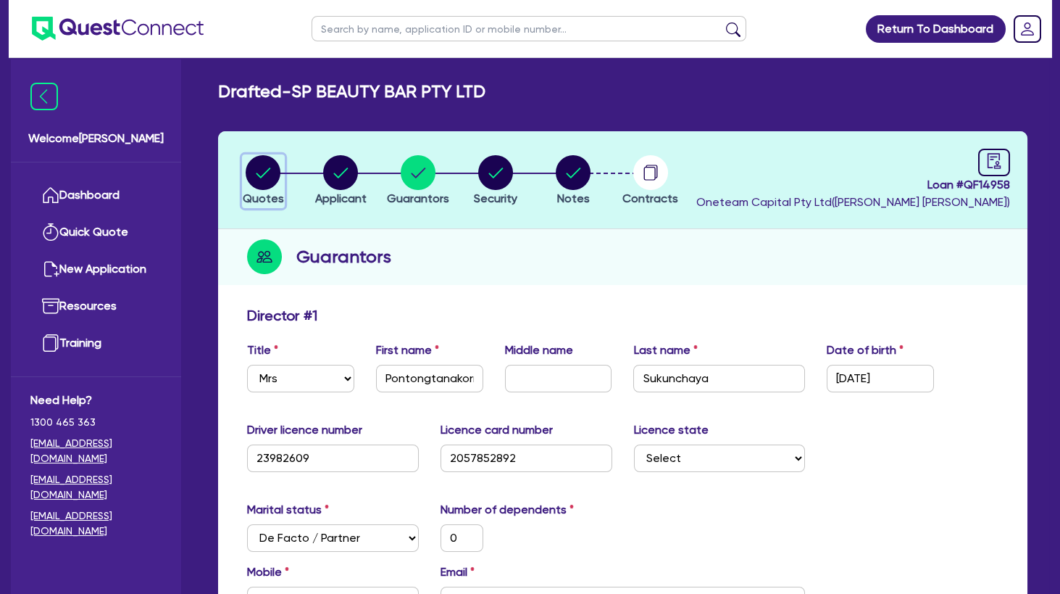
click at [265, 172] on icon "button" at bounding box center [264, 172] width 14 height 10
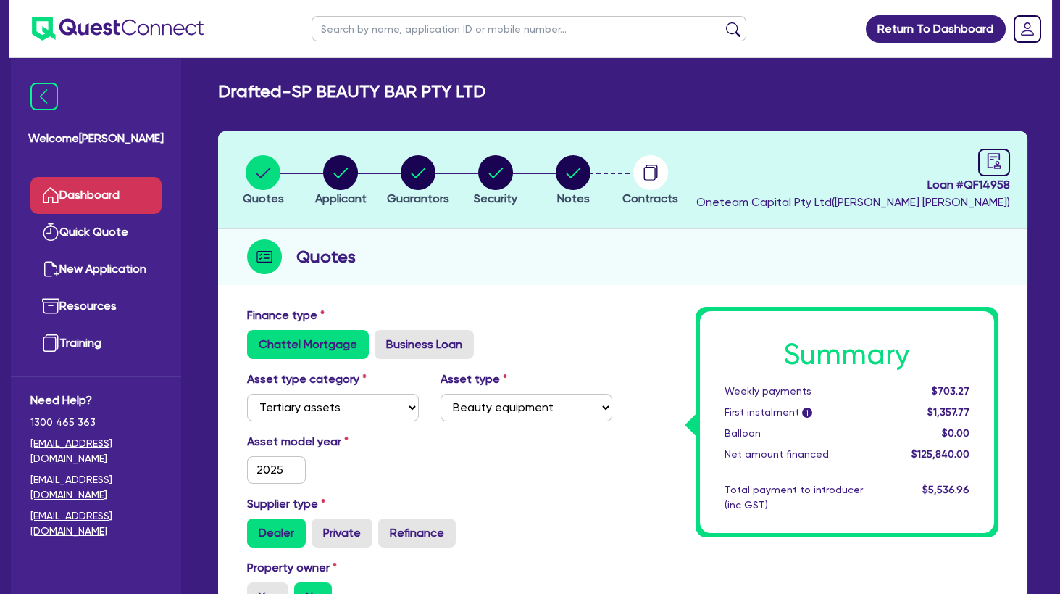
click at [107, 198] on link "Dashboard" at bounding box center [95, 195] width 131 height 37
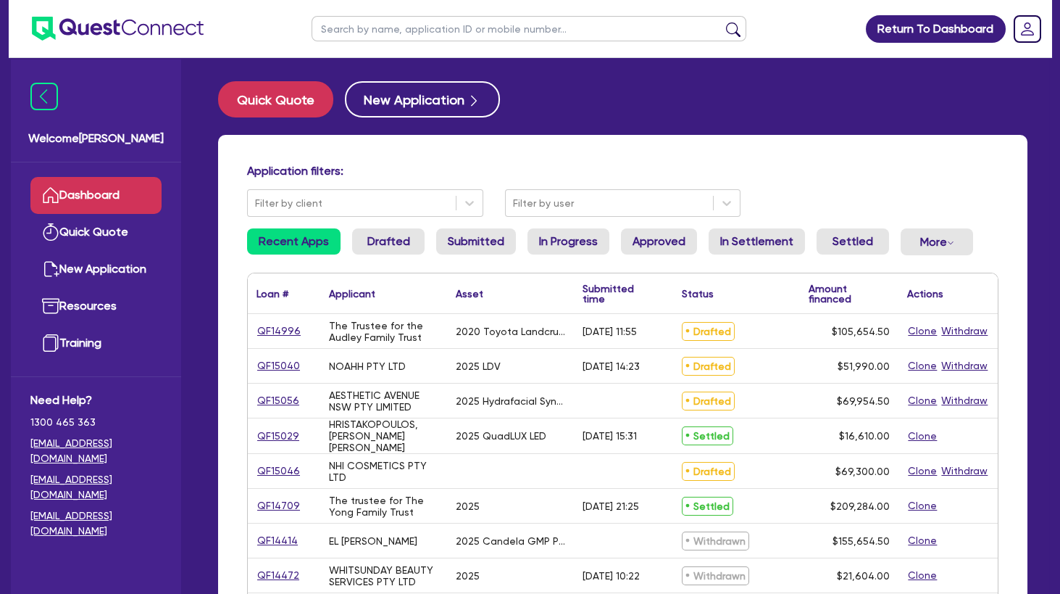
click at [409, 33] on input "text" at bounding box center [529, 28] width 435 height 25
type input "leyra"
click at [722, 22] on button "submit" at bounding box center [733, 32] width 23 height 20
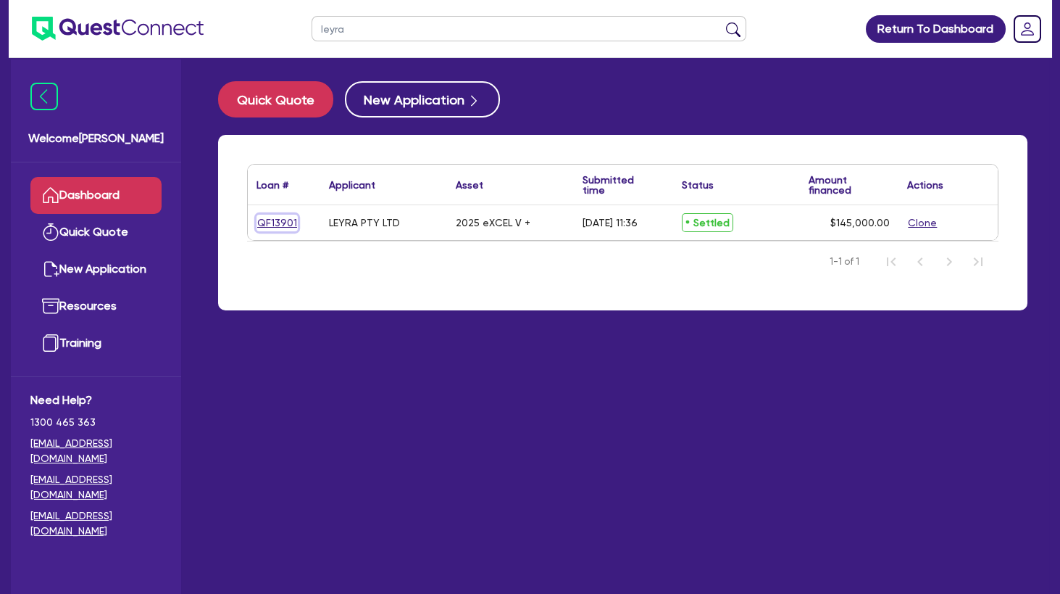
click at [283, 224] on link "QF13901" at bounding box center [277, 223] width 41 height 17
select select "TERTIARY_ASSETS"
select select "BEAUTY_EQUIPMENT"
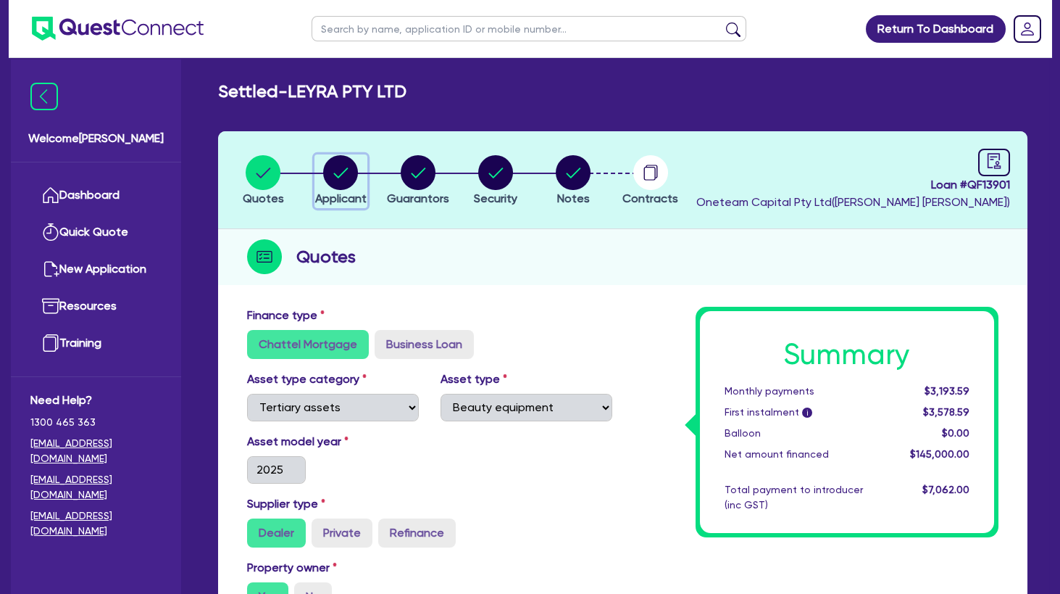
click at [343, 171] on circle "button" at bounding box center [340, 172] width 35 height 35
select select "COMPANY"
select select "HEALTH_BEAUTY"
select select "HAIR_BEAUTY_SALONS"
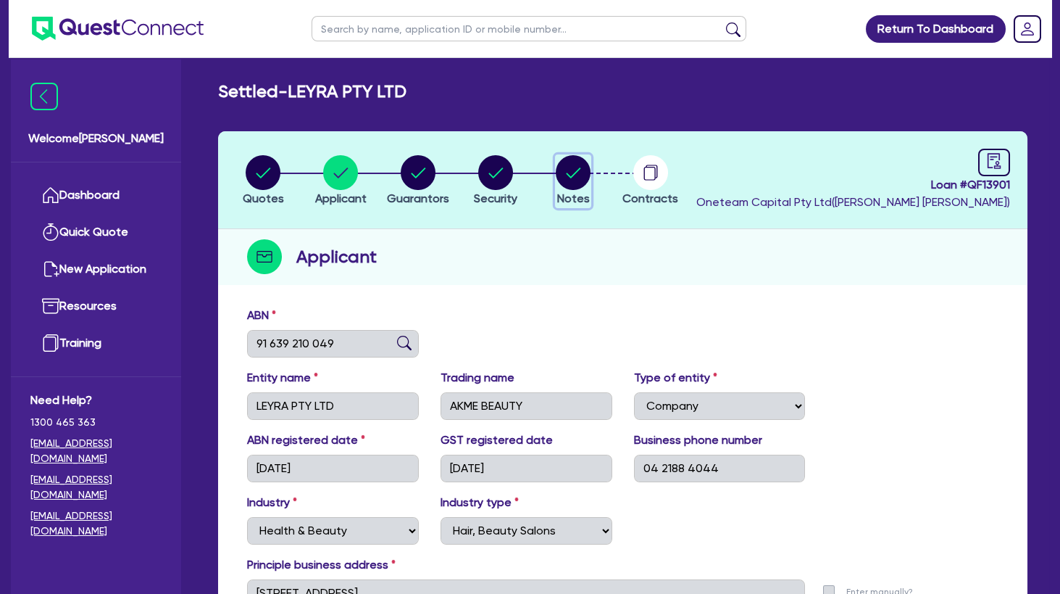
click at [573, 175] on icon "button" at bounding box center [574, 172] width 14 height 10
select select "Other"
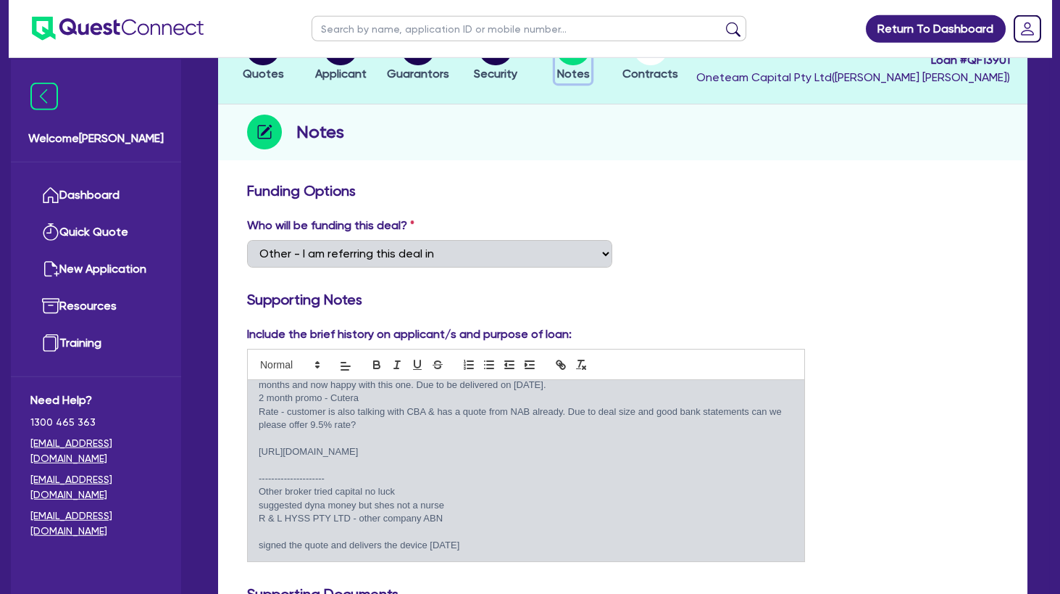
scroll to position [157, 0]
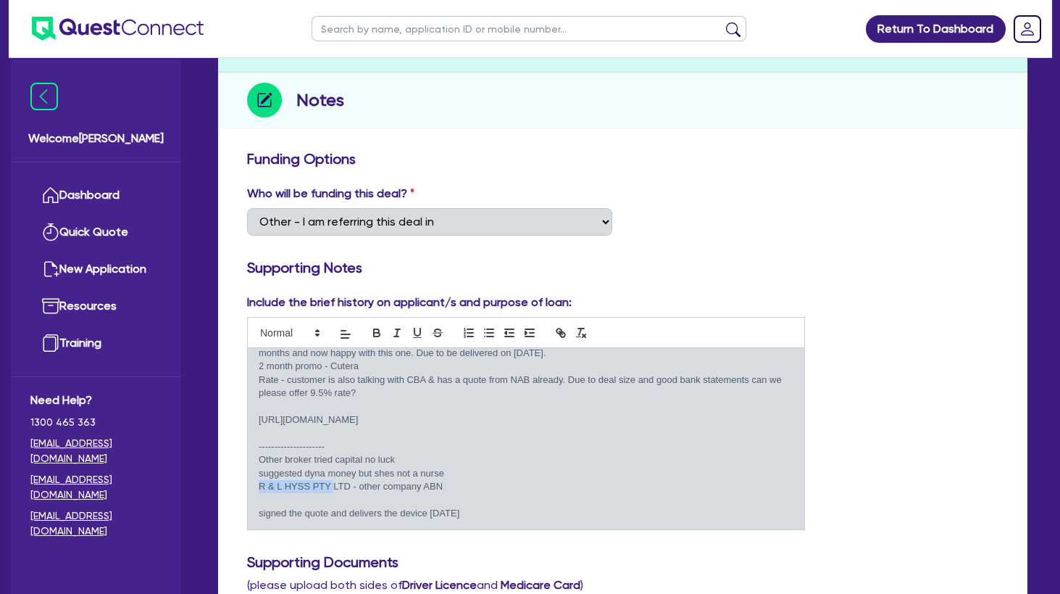
drag, startPoint x: 336, startPoint y: 488, endPoint x: 254, endPoint y: 481, distance: 81.5
click at [254, 481] on div "sub to grenke - notes here: Existing customer of Quest. Customer has good payme…" at bounding box center [526, 438] width 557 height 181
click at [301, 512] on p "signed the quote and delivers the device tomorrow" at bounding box center [526, 513] width 535 height 13
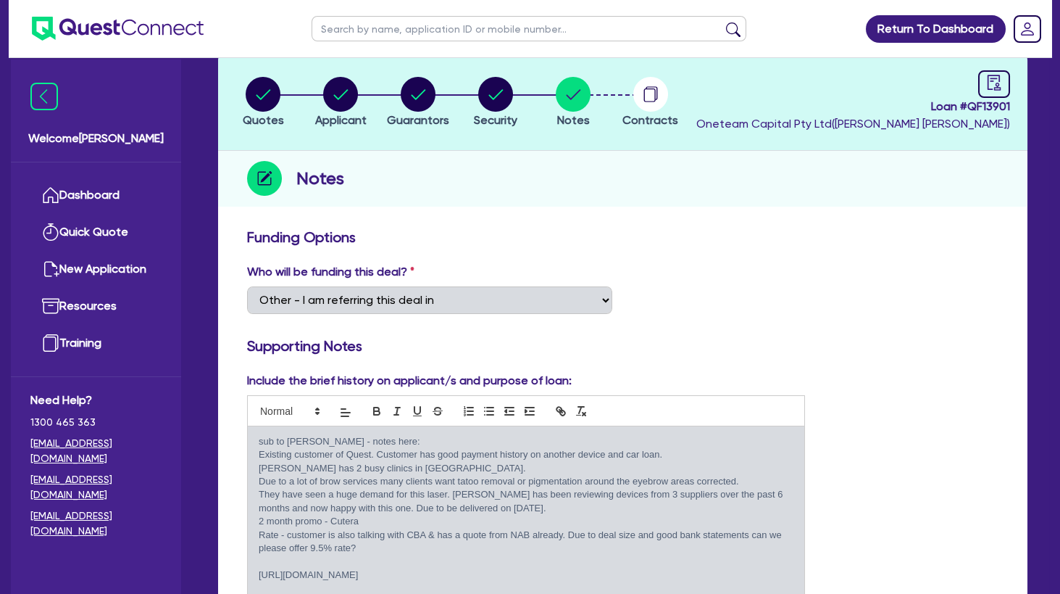
scroll to position [0, 0]
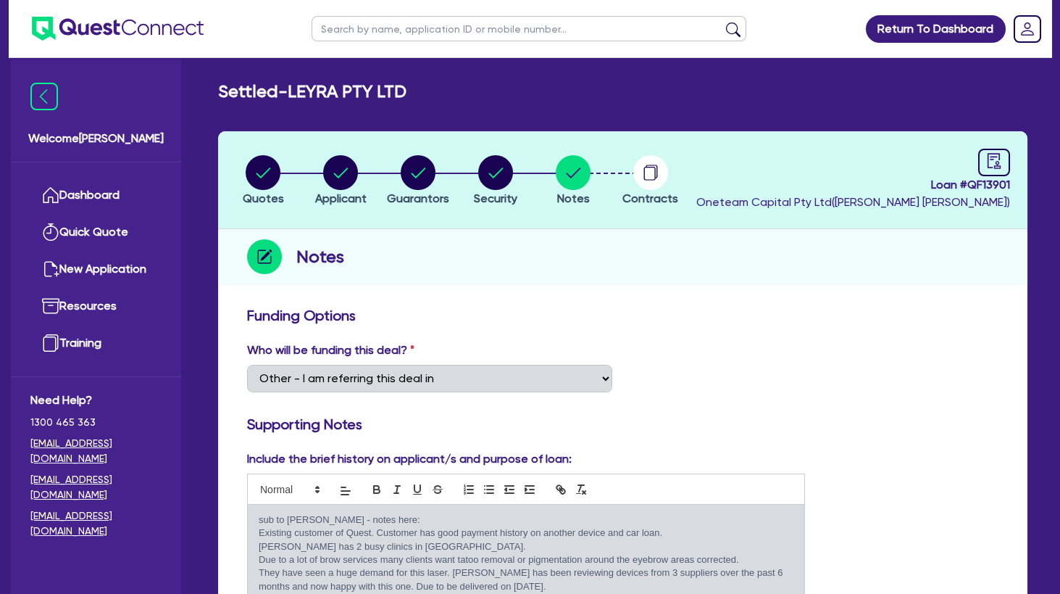
click at [430, 175] on circle "button" at bounding box center [418, 172] width 35 height 35
select select "MRS"
select select "VIC"
select select "MARRIED"
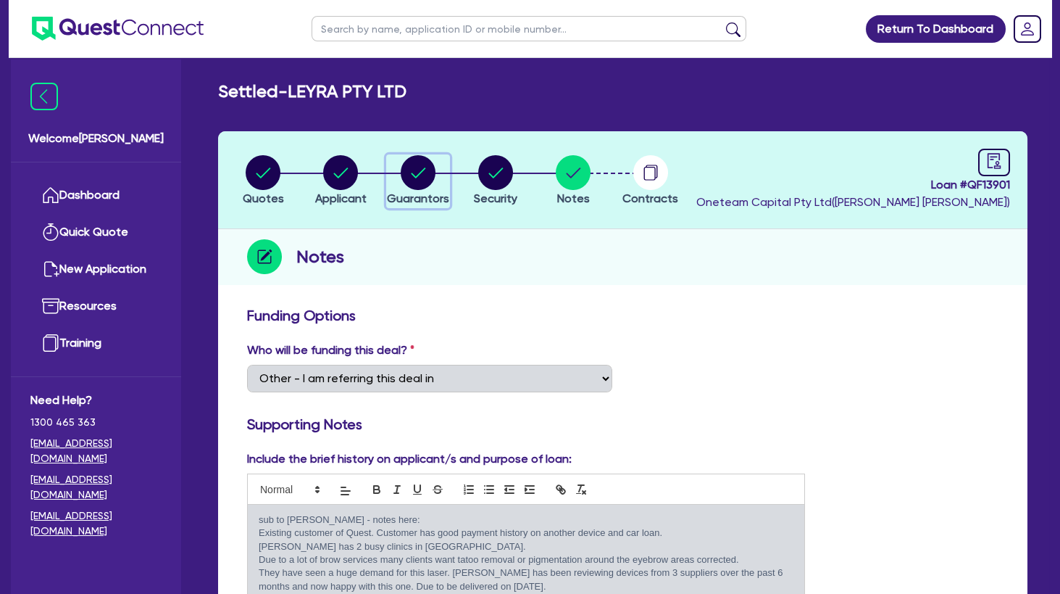
select select "INVESTMENT_PROPERTY"
select select "CASH"
select select "VEHICLE"
select select "HOUSEHOLD_PERSONAL"
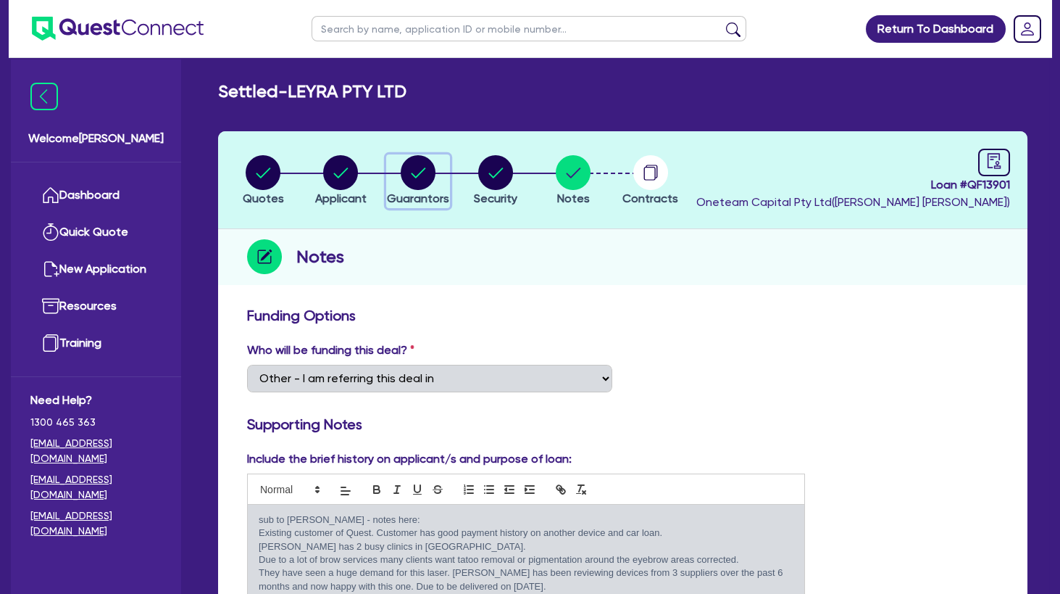
select select "INVESTMENT_PROPERTY_LOAN"
select select "VEHICLE_LOAN"
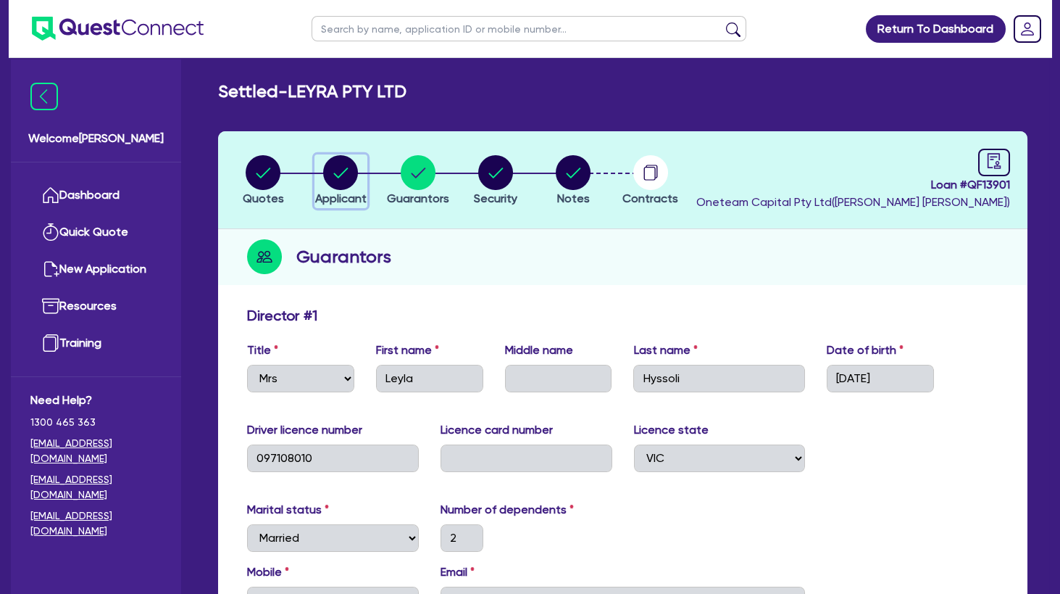
click at [341, 170] on circle "button" at bounding box center [340, 172] width 35 height 35
select select "COMPANY"
select select "HEALTH_BEAUTY"
select select "HAIR_BEAUTY_SALONS"
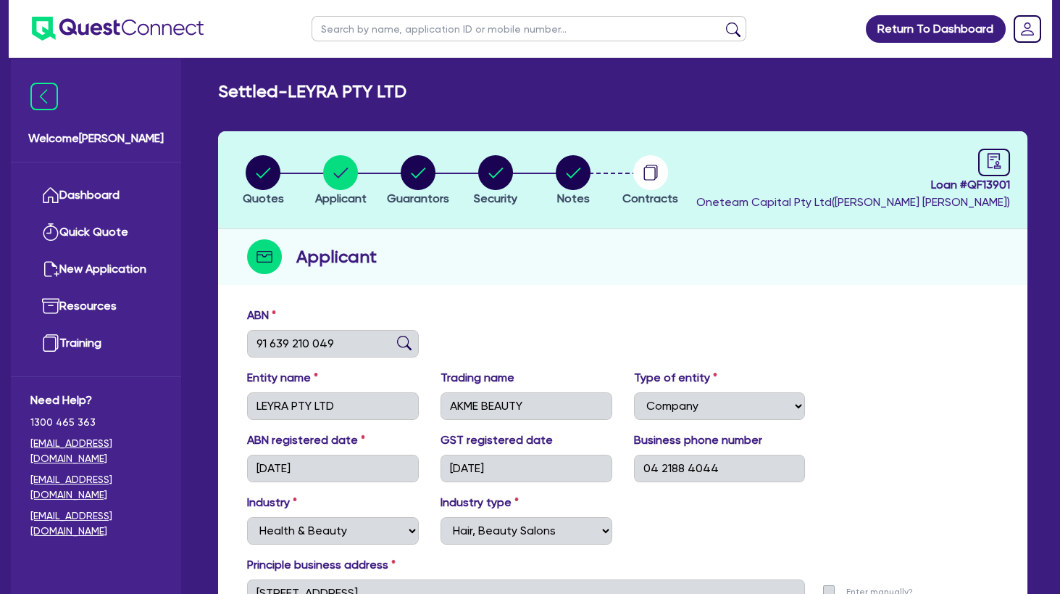
click at [367, 33] on input "text" at bounding box center [529, 28] width 435 height 25
type input "batuha"
click button "submit" at bounding box center [733, 32] width 23 height 20
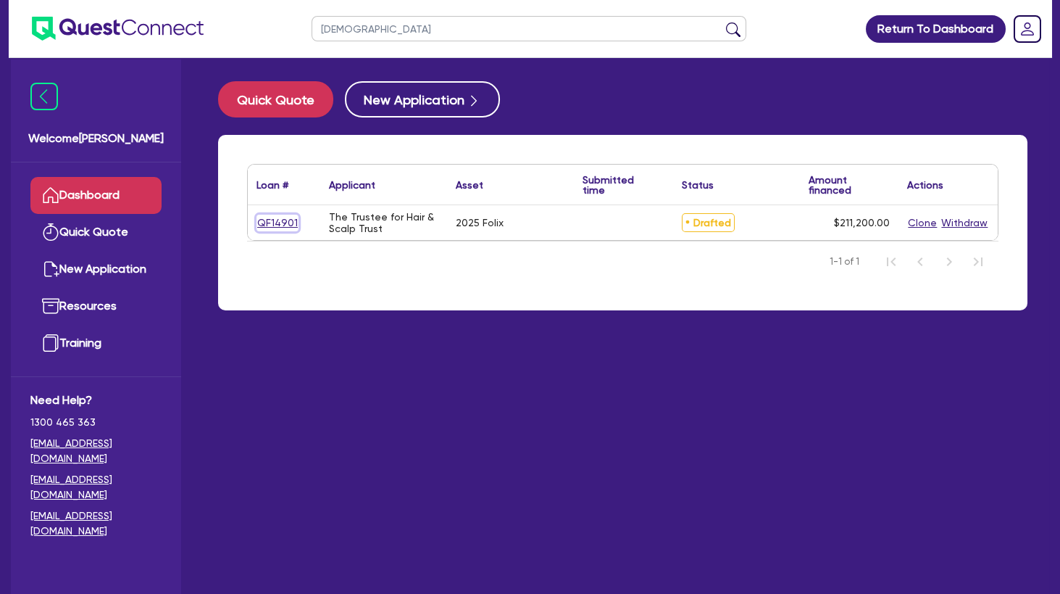
click at [280, 217] on link "QF14901" at bounding box center [278, 223] width 42 height 17
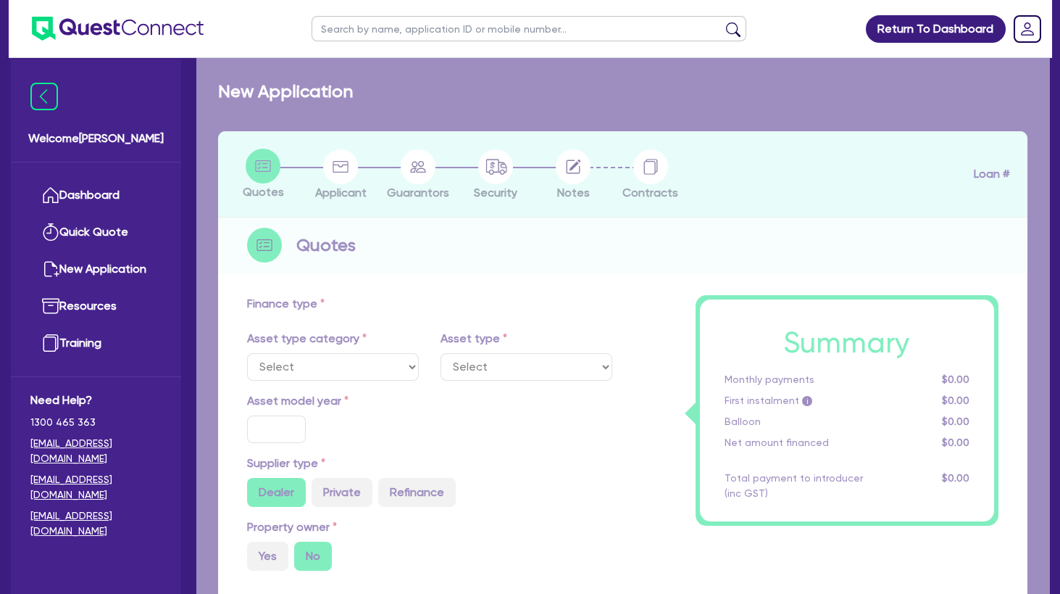
select select "TERTIARY_ASSETS"
type input "2025"
radio input "true"
type input "211,200"
type input "13"
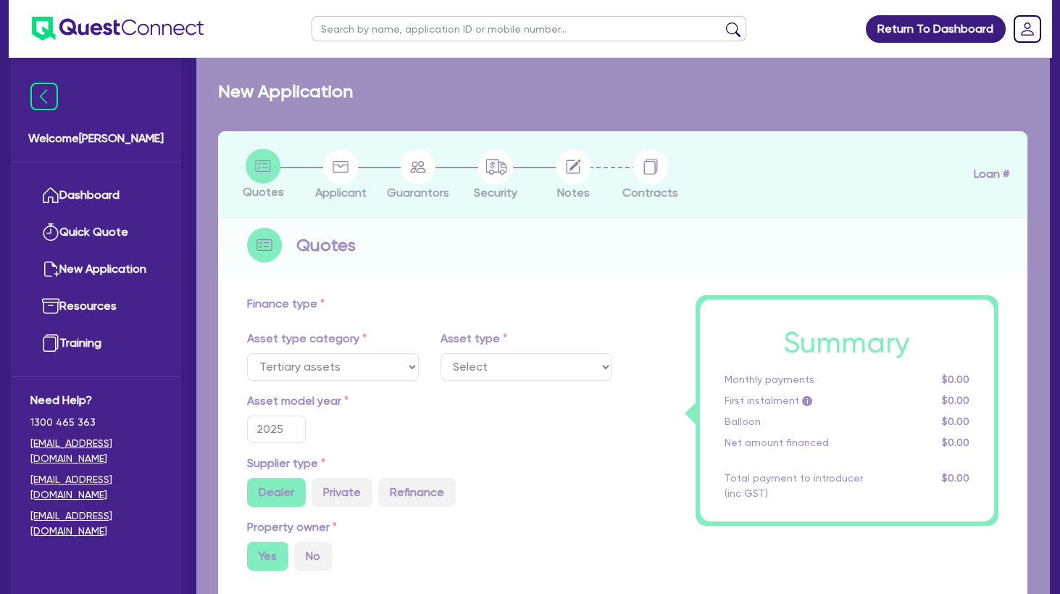
select select "BEAUTY_EQUIPMENT"
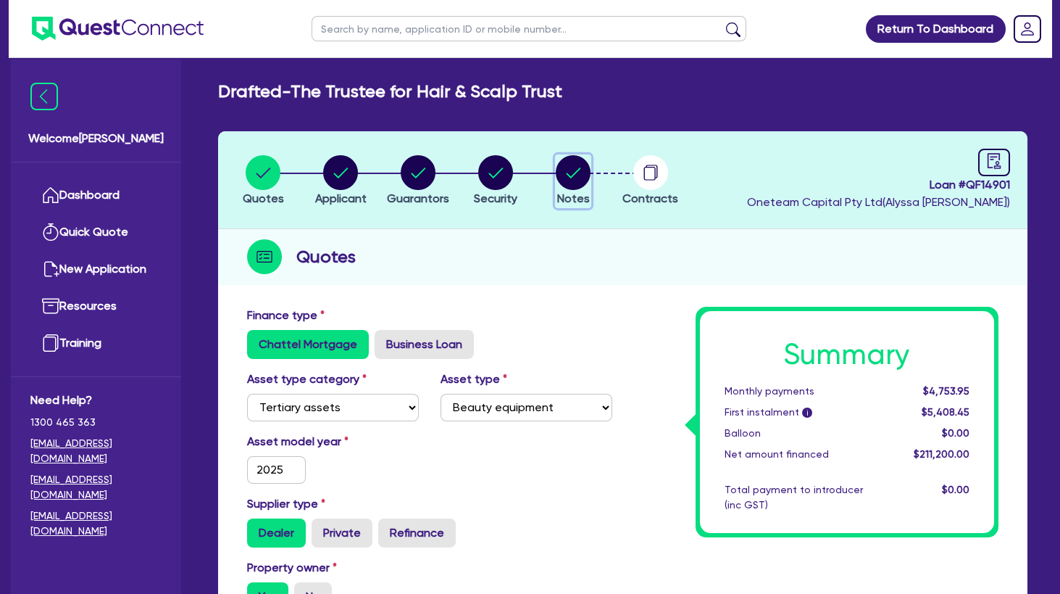
click at [572, 178] on circle "button" at bounding box center [573, 172] width 35 height 35
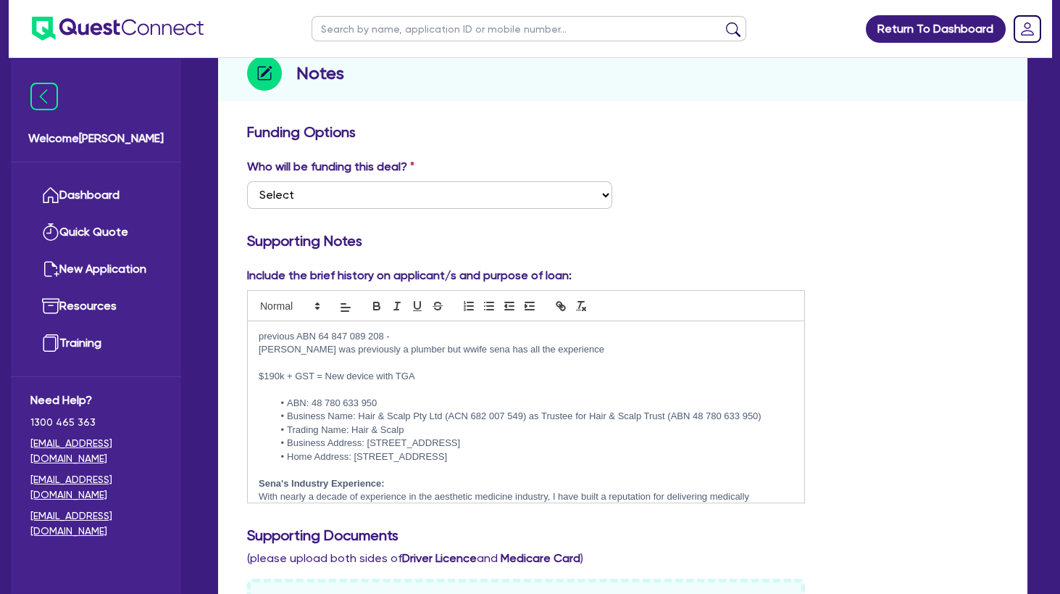
scroll to position [235, 0]
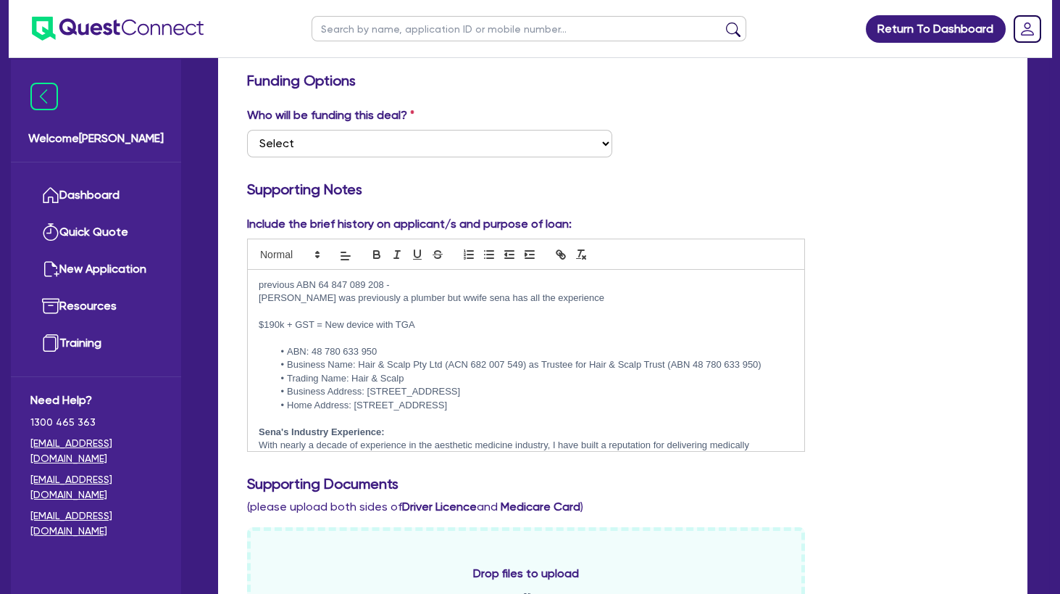
drag, startPoint x: 329, startPoint y: 303, endPoint x: 367, endPoint y: 306, distance: 37.8
click at [329, 304] on p "Batuhan was previously a plumber but wwife sena has all the experience" at bounding box center [526, 297] width 535 height 13
click at [377, 342] on p at bounding box center [526, 337] width 535 height 13
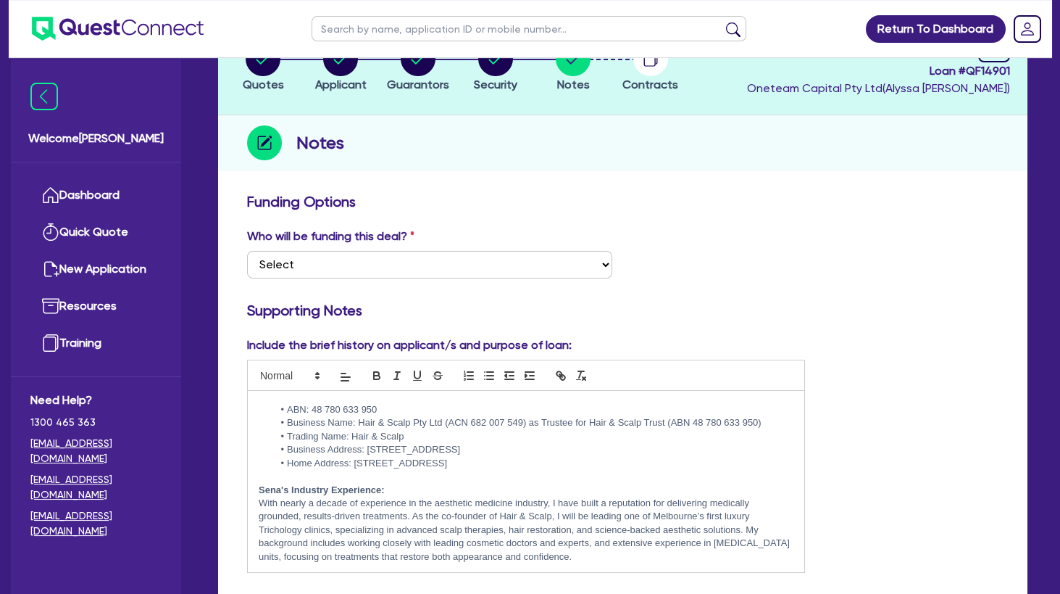
scroll to position [0, 0]
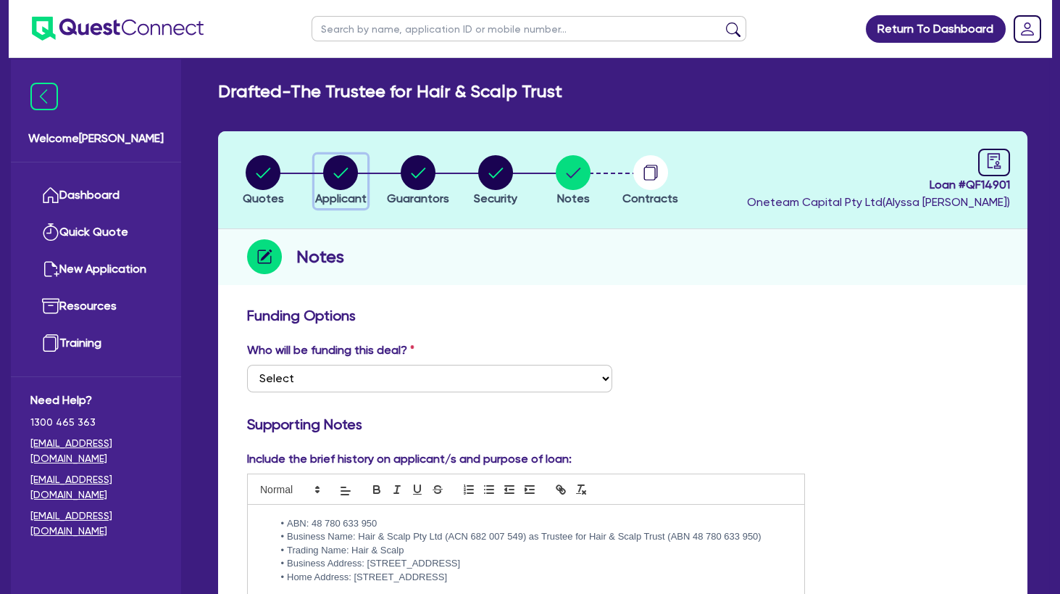
click at [348, 178] on circle "button" at bounding box center [340, 172] width 35 height 35
select select "TRUST"
select select "INDIVIDUAL"
select select "HEALTH_BEAUTY"
select select "HAIR_BEAUTY_SALONS"
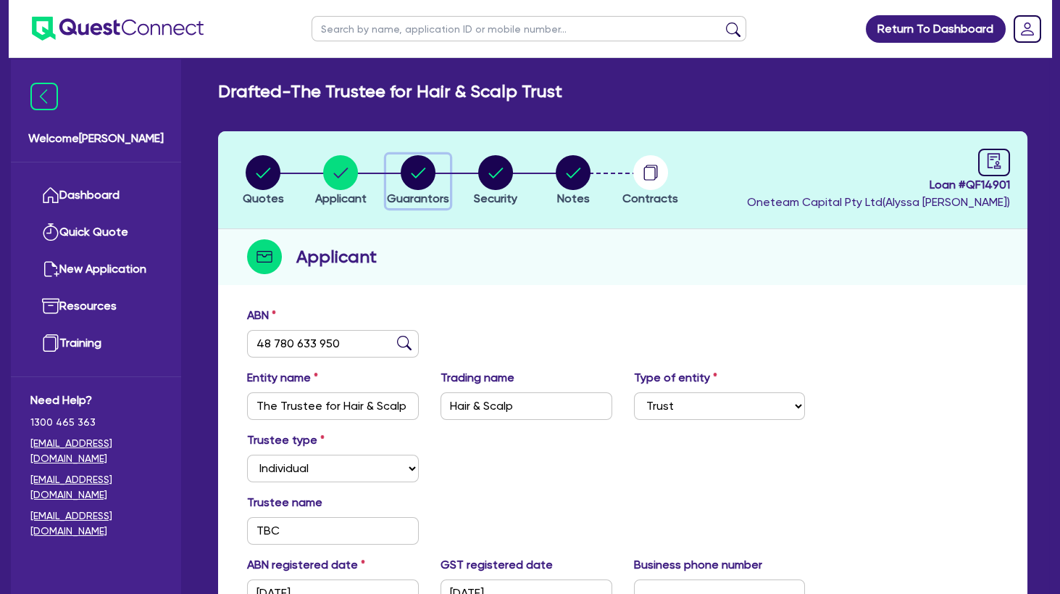
click at [417, 171] on circle "button" at bounding box center [418, 172] width 35 height 35
select select "MRS"
select select "VIC"
select select "MARRIED"
select select "MR"
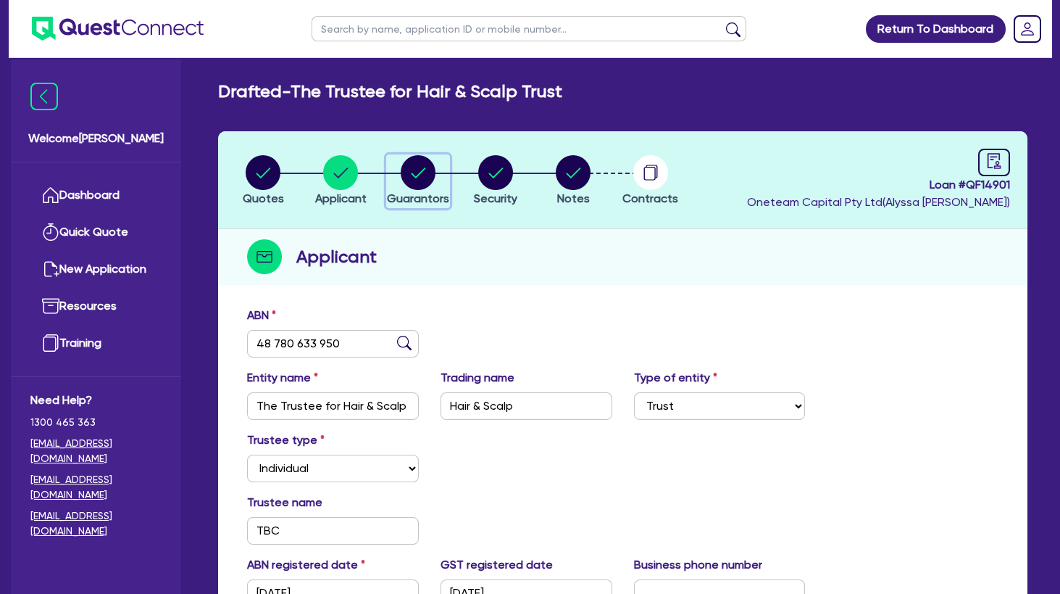
select select "VIC"
select select "MARRIED"
select select "INVESTMENT_PROPERTY"
select select "VEHICLE"
select select "INVESTMENT_PROPERTY_LOAN"
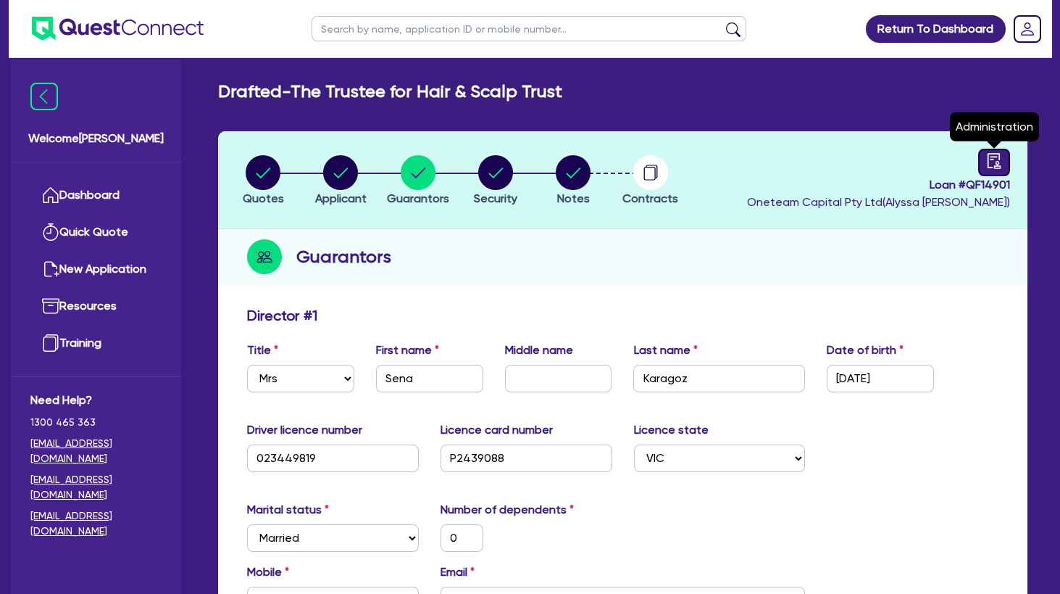
click at [994, 158] on icon "audit" at bounding box center [994, 161] width 16 height 16
select select "DRAFTED_NEW"
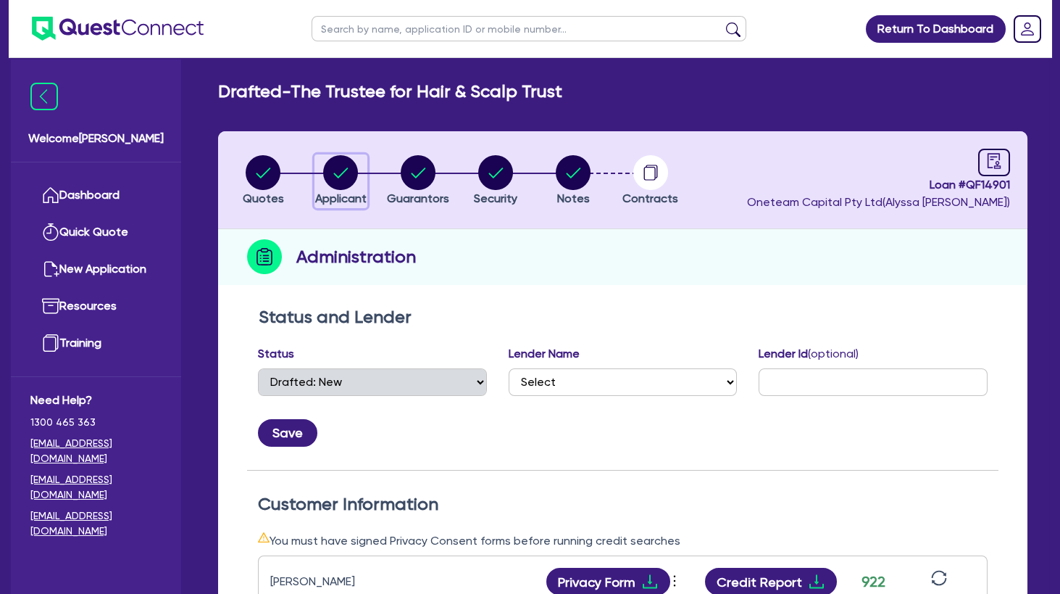
click at [341, 177] on circle "button" at bounding box center [340, 172] width 35 height 35
select select "TRUST"
select select "INDIVIDUAL"
select select "HEALTH_BEAUTY"
select select "HAIR_BEAUTY_SALONS"
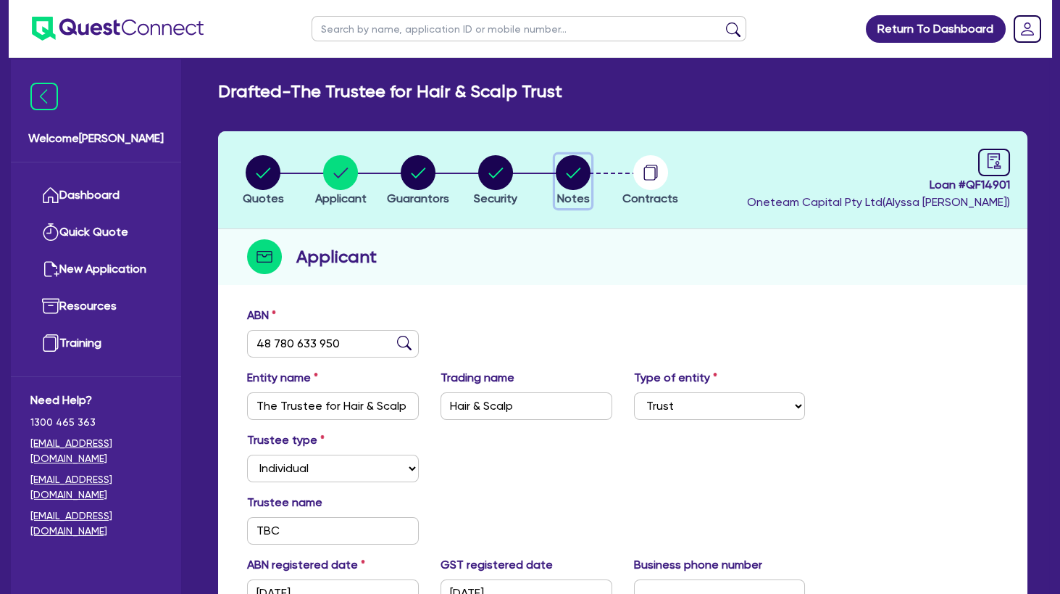
click at [575, 173] on icon "button" at bounding box center [574, 172] width 14 height 10
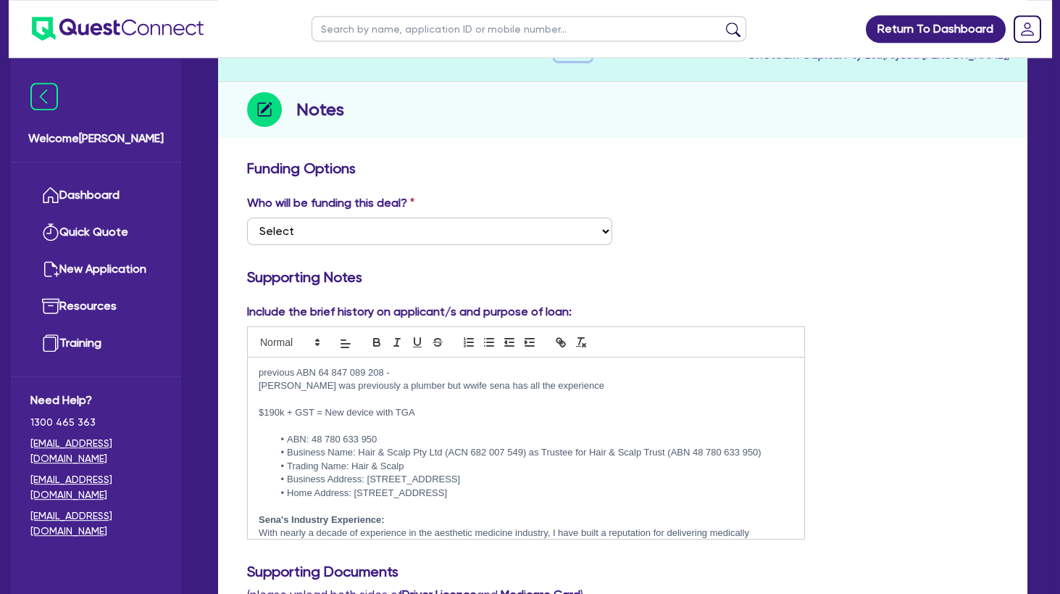
scroll to position [157, 0]
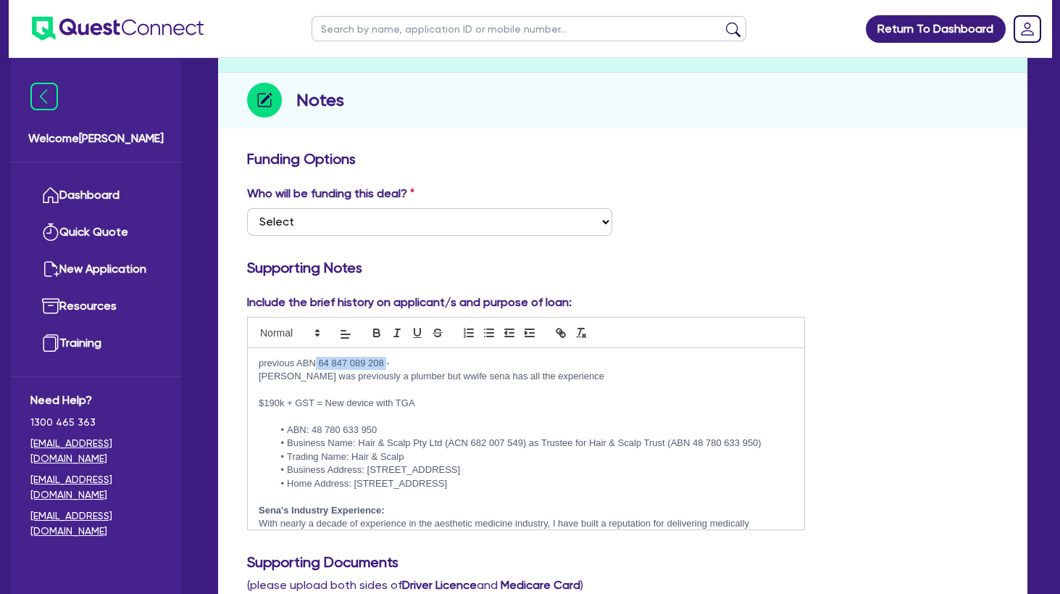
drag, startPoint x: 388, startPoint y: 357, endPoint x: 316, endPoint y: 354, distance: 71.8
click at [316, 354] on div "previous ABN 64 847 089 208 - Batuhan was previously a plumber but wwife sena h…" at bounding box center [526, 438] width 557 height 181
copy p "64 847 089 208"
click at [429, 157] on h3 "Funding Options" at bounding box center [622, 158] width 751 height 17
click at [459, 383] on p "Batuhan was previously a plumber but wwife sena has all the experience" at bounding box center [526, 376] width 535 height 13
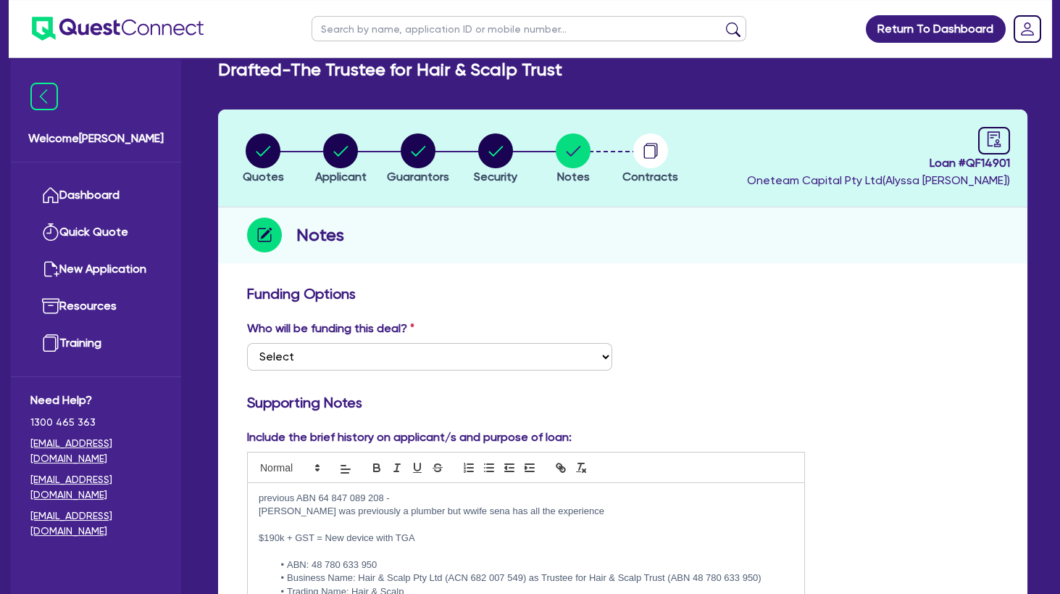
scroll to position [0, 0]
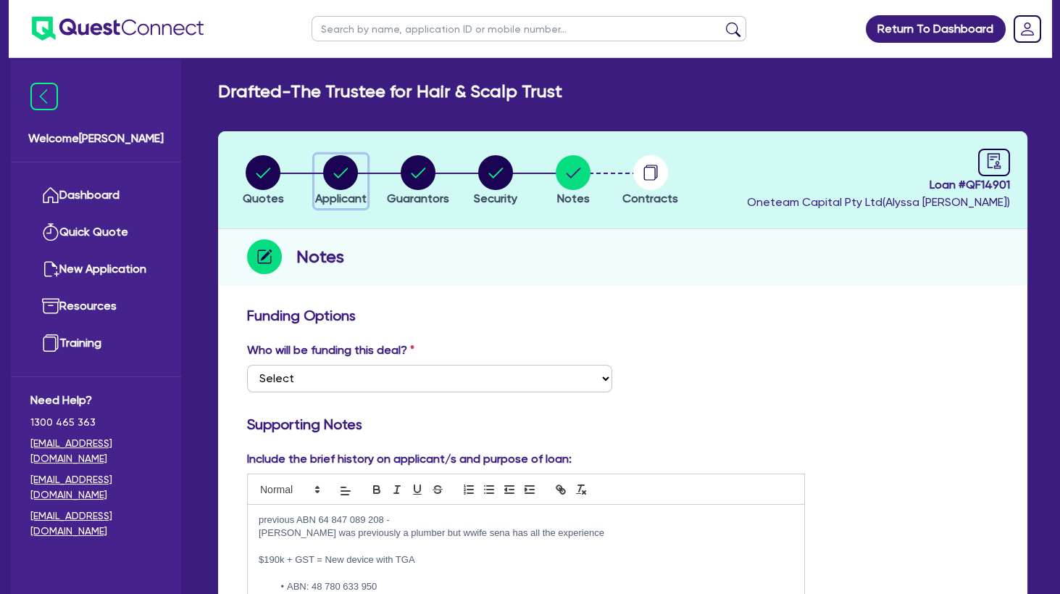
click at [339, 167] on circle "button" at bounding box center [340, 172] width 35 height 35
select select "TRUST"
select select "INDIVIDUAL"
select select "HEALTH_BEAUTY"
select select "HAIR_BEAUTY_SALONS"
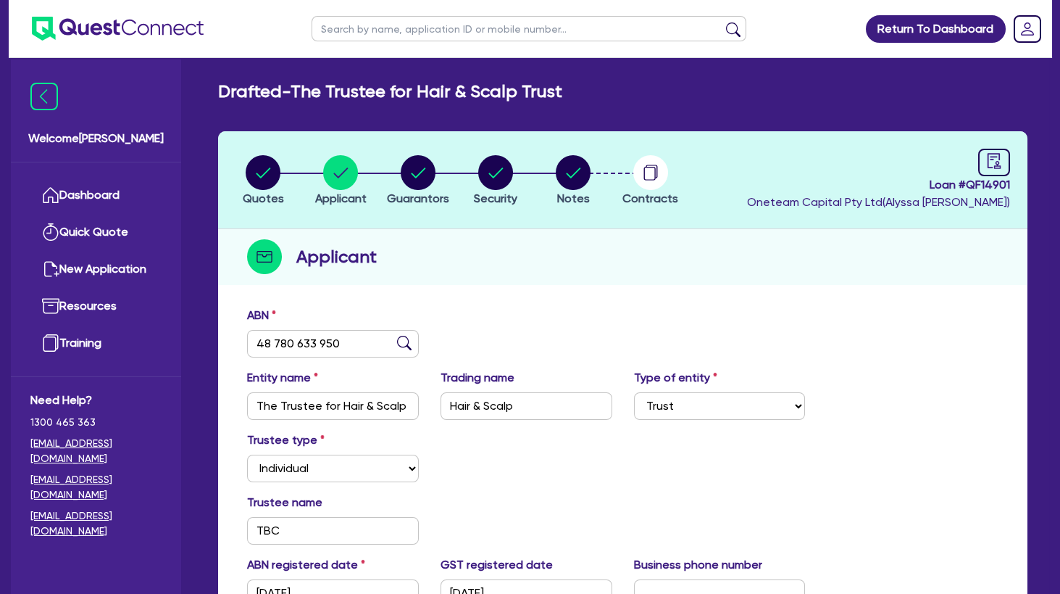
click at [476, 454] on div "Trustee type Select Individual Company" at bounding box center [622, 462] width 773 height 62
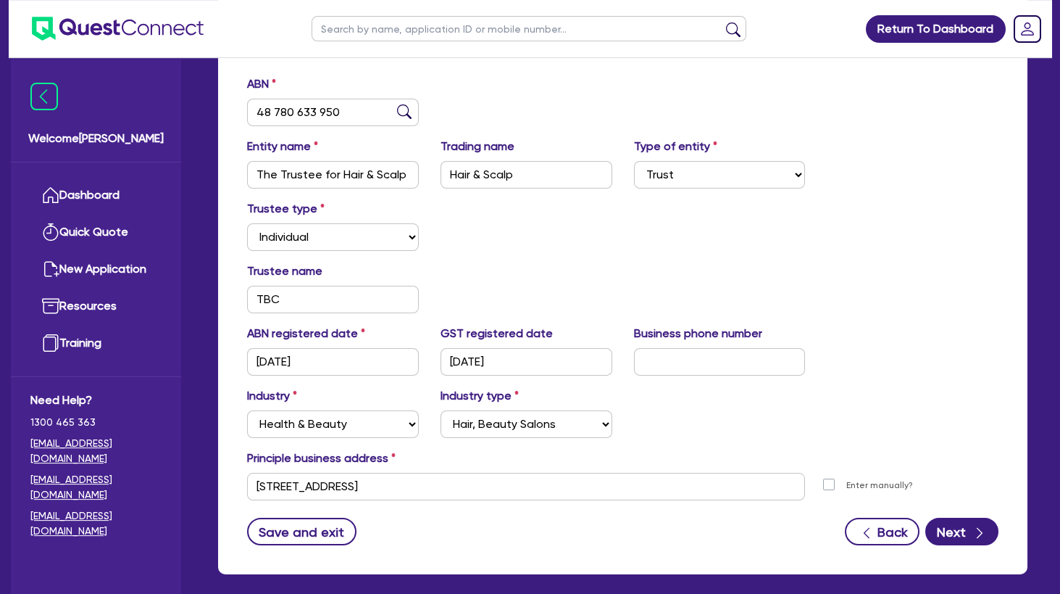
scroll to position [235, 0]
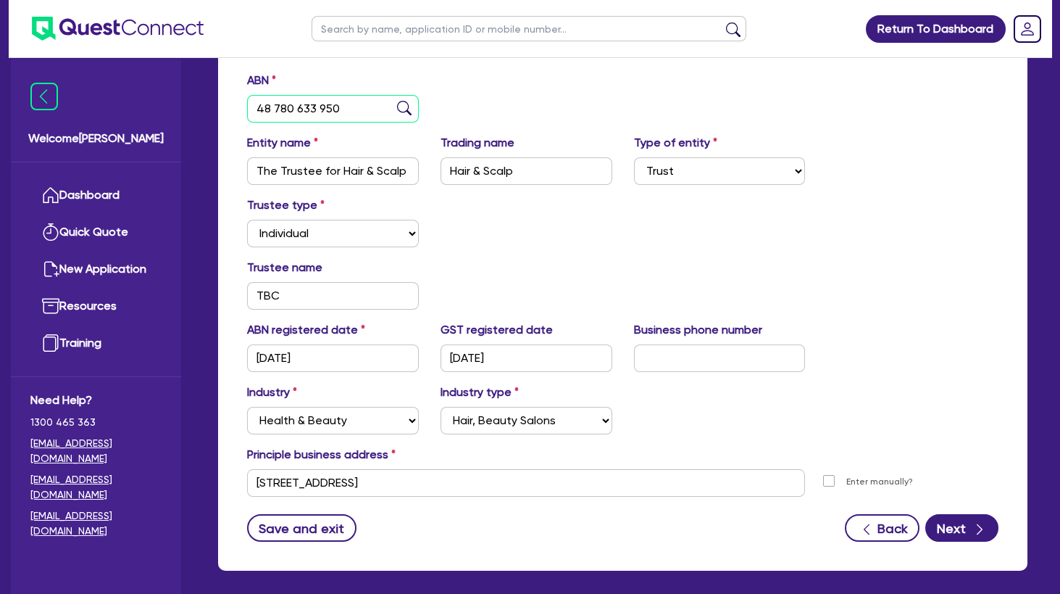
drag, startPoint x: 356, startPoint y: 109, endPoint x: 216, endPoint y: 107, distance: 139.9
click at [247, 107] on input "48 780 633 950" at bounding box center [333, 109] width 172 height 28
click at [583, 212] on div "Trustee type Select Individual Company" at bounding box center [622, 227] width 773 height 62
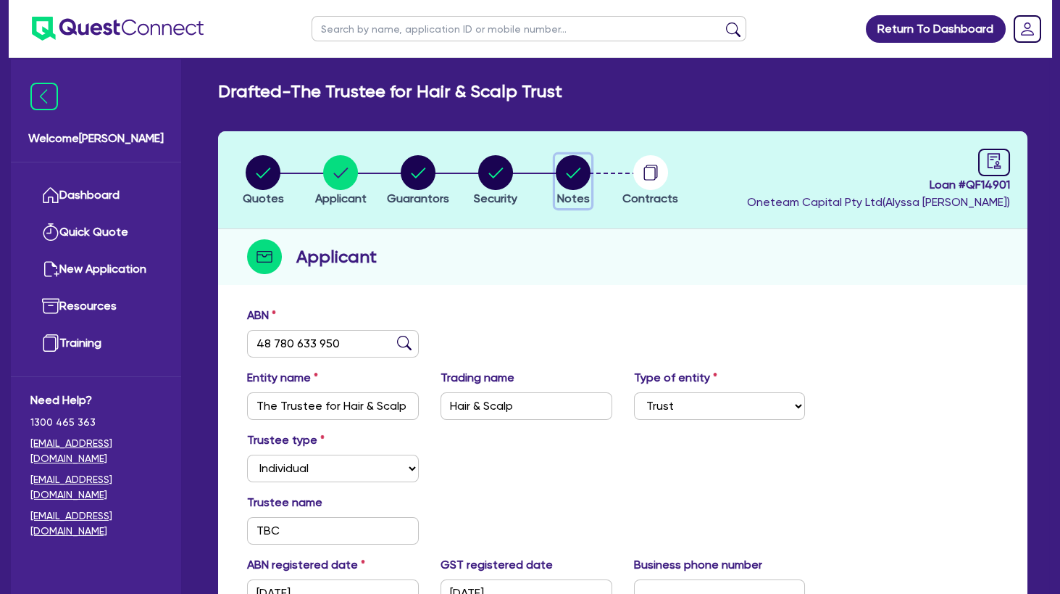
click at [574, 175] on circle "button" at bounding box center [573, 172] width 35 height 35
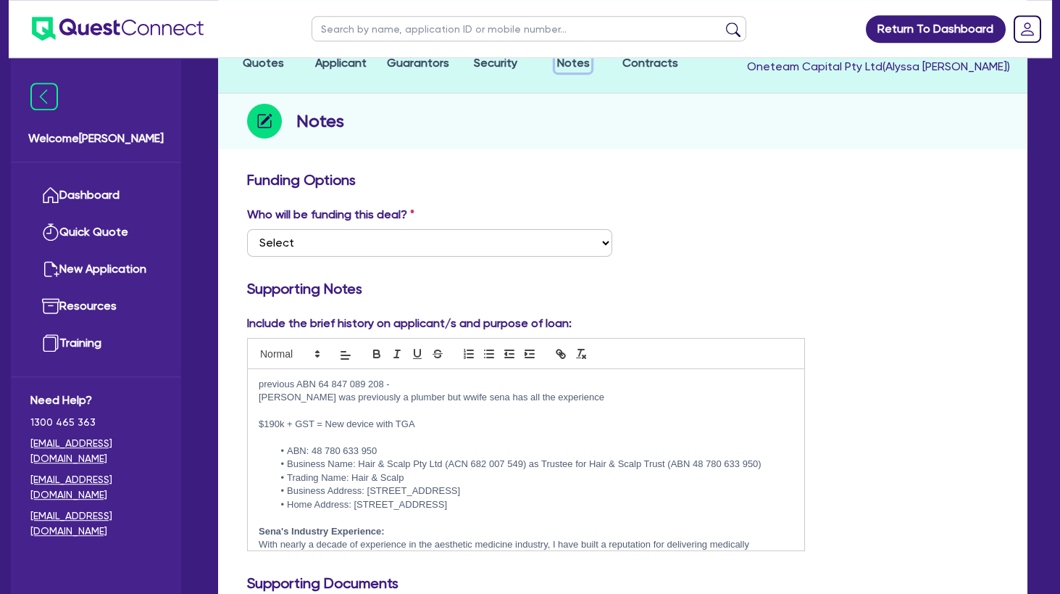
scroll to position [157, 0]
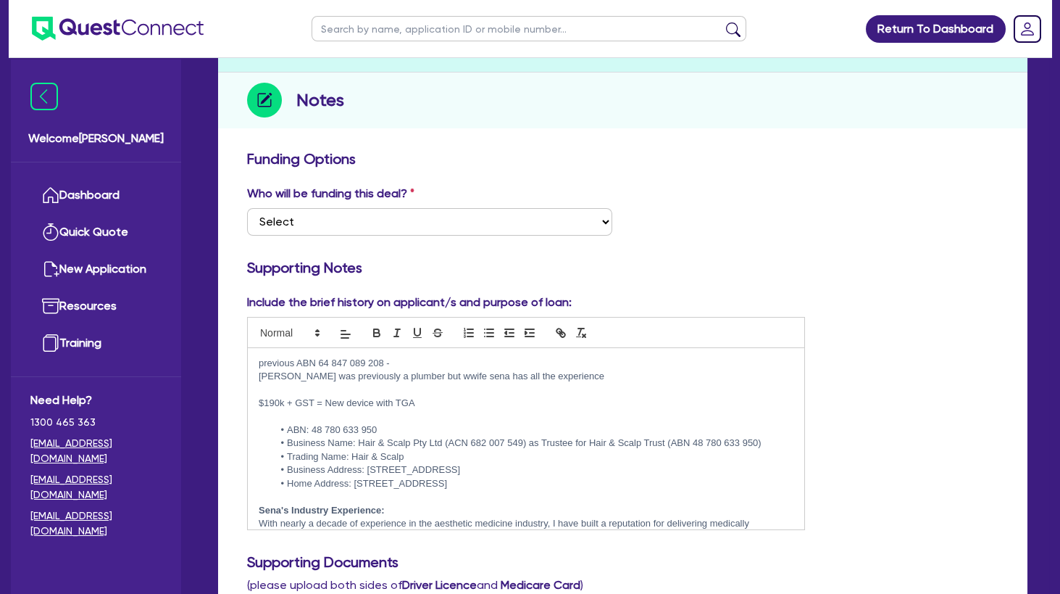
click at [391, 388] on p at bounding box center [526, 389] width 535 height 13
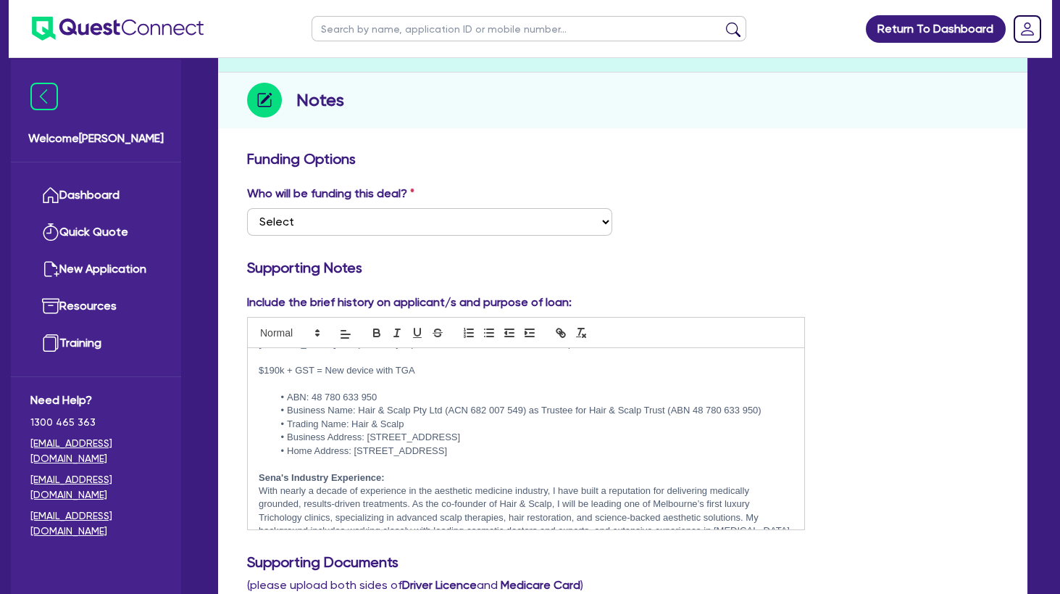
scroll to position [62, 0]
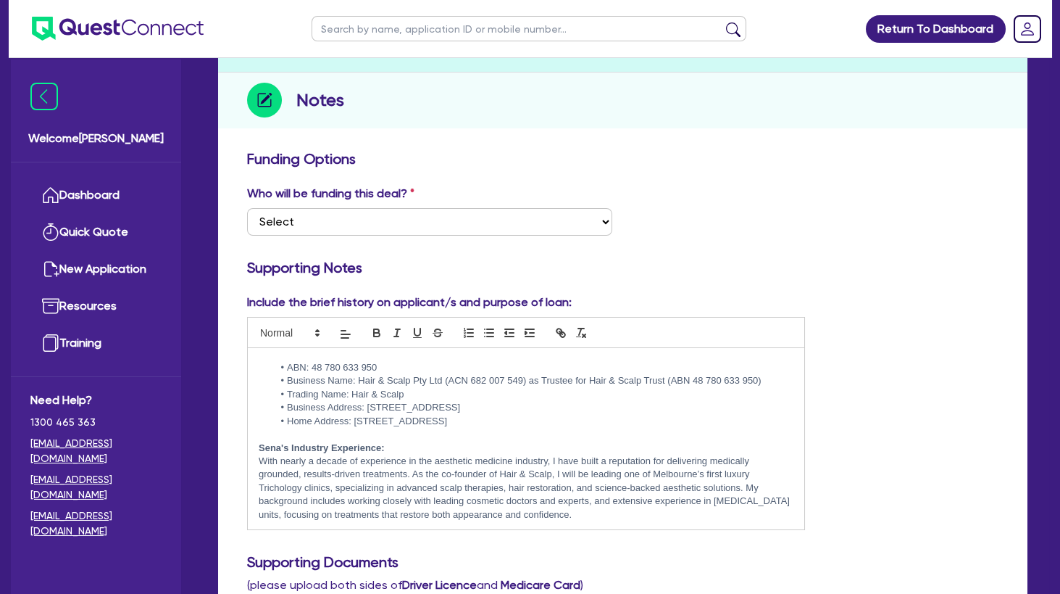
click at [435, 432] on p at bounding box center [526, 434] width 535 height 13
click at [390, 402] on li "Business Address: 246 Bay Street, Brighton VIC 3186" at bounding box center [533, 406] width 521 height 13
drag, startPoint x: 448, startPoint y: 405, endPoint x: 371, endPoint y: 396, distance: 77.3
click at [370, 405] on li "Business Address: 246 Bay Street, Brighton VIC 3186" at bounding box center [533, 406] width 521 height 13
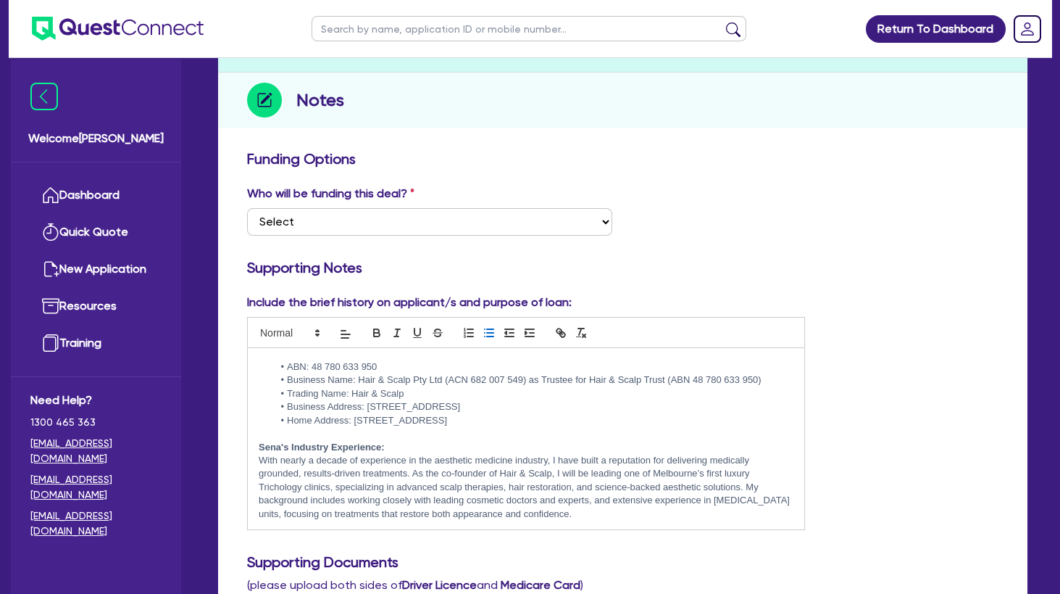
copy li "246 Bay Street, Brighton VIC 3186"
click at [455, 433] on p at bounding box center [526, 433] width 535 height 13
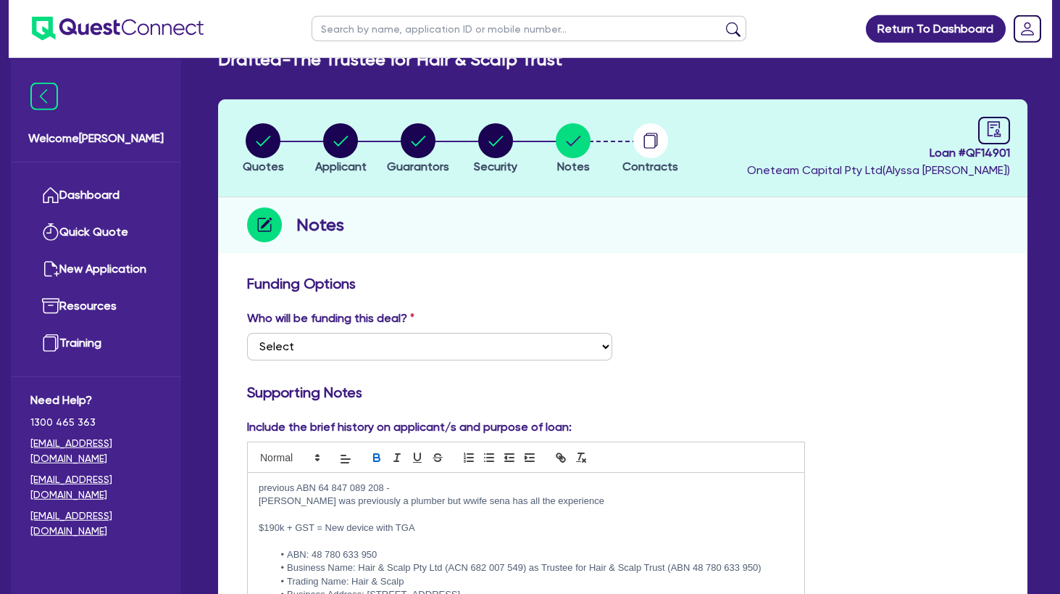
scroll to position [0, 0]
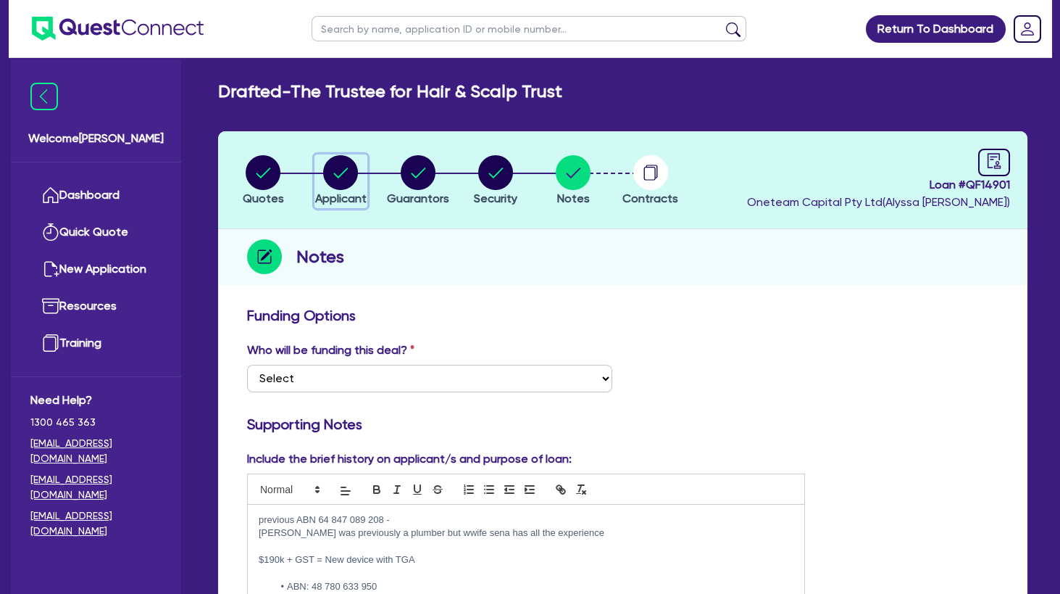
click at [348, 170] on circle "button" at bounding box center [340, 172] width 35 height 35
select select "TRUST"
select select "INDIVIDUAL"
select select "HEALTH_BEAUTY"
select select "HAIR_BEAUTY_SALONS"
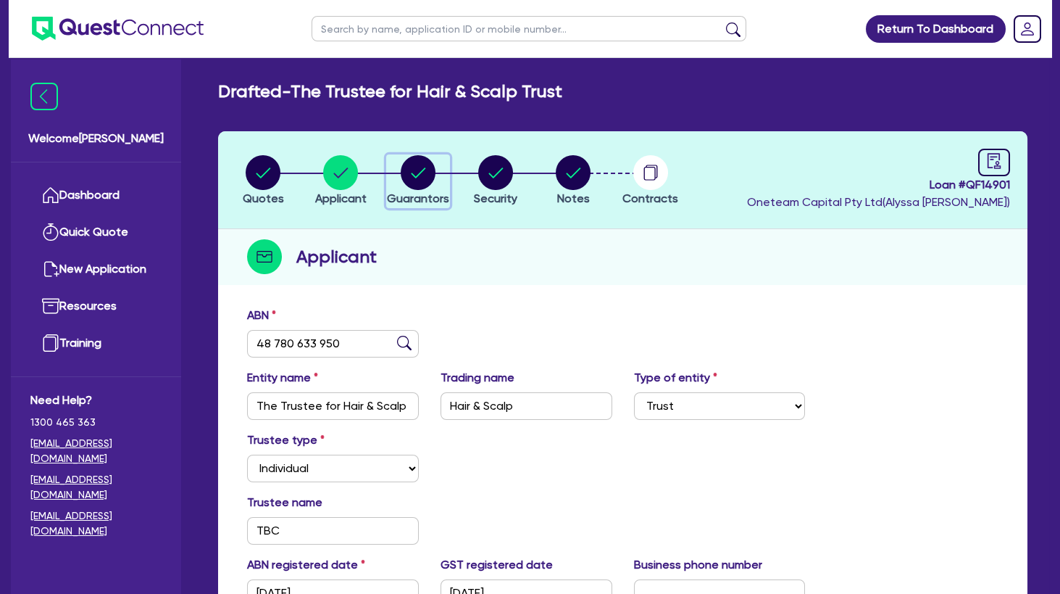
click at [415, 183] on circle "button" at bounding box center [418, 172] width 35 height 35
select select "MRS"
select select "VIC"
select select "MARRIED"
select select "MR"
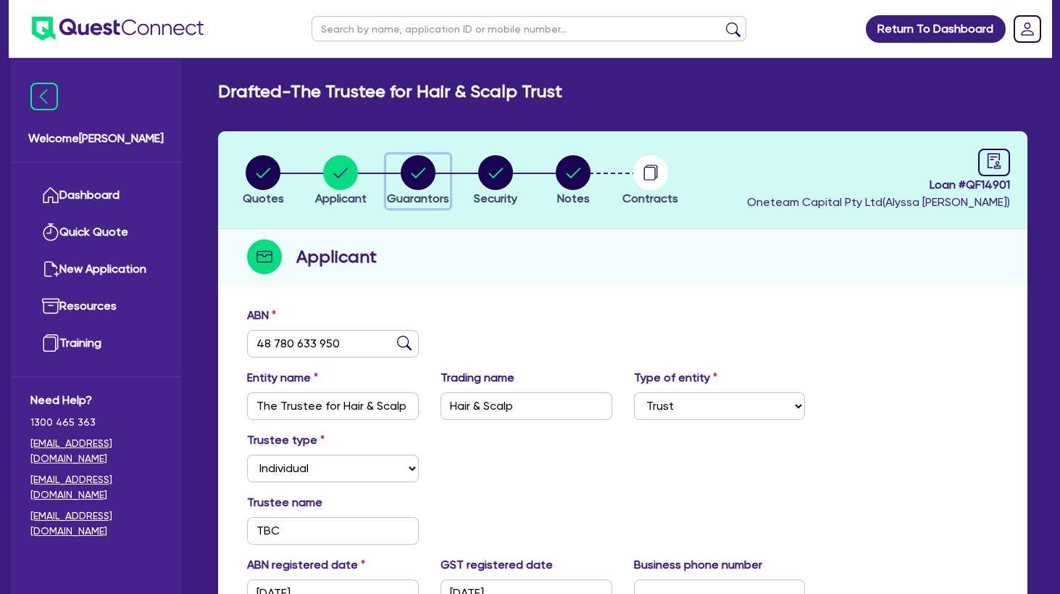
select select "VIC"
select select "MARRIED"
select select "INVESTMENT_PROPERTY"
select select "VEHICLE"
select select "INVESTMENT_PROPERTY_LOAN"
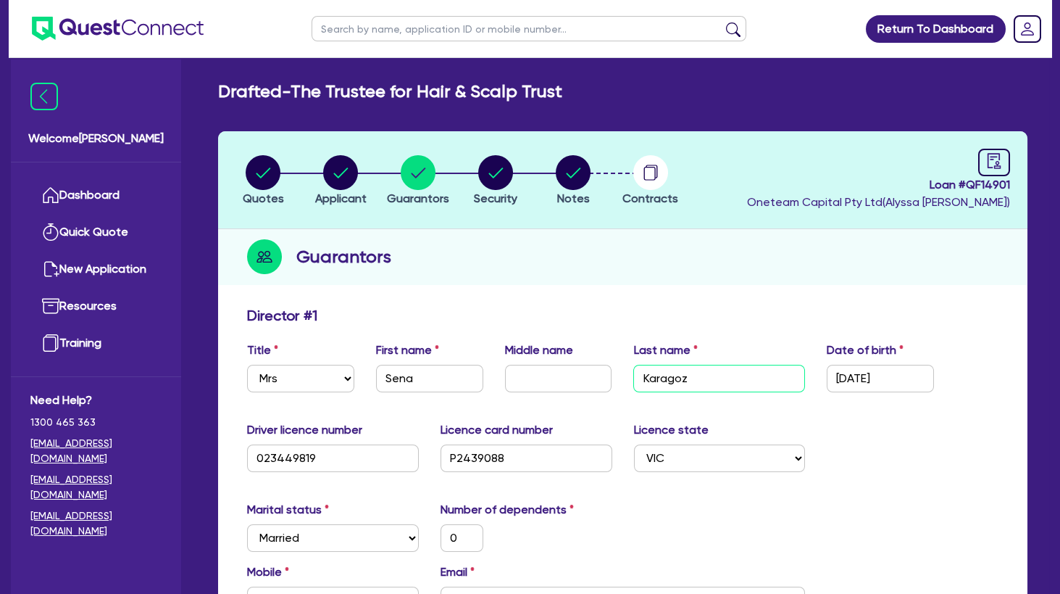
click at [655, 380] on input "Karagoz" at bounding box center [719, 379] width 172 height 28
click at [656, 380] on input "Karagoz" at bounding box center [719, 379] width 172 height 28
click at [617, 230] on div "Guarantors" at bounding box center [622, 257] width 809 height 56
click at [571, 171] on circle "button" at bounding box center [573, 172] width 35 height 35
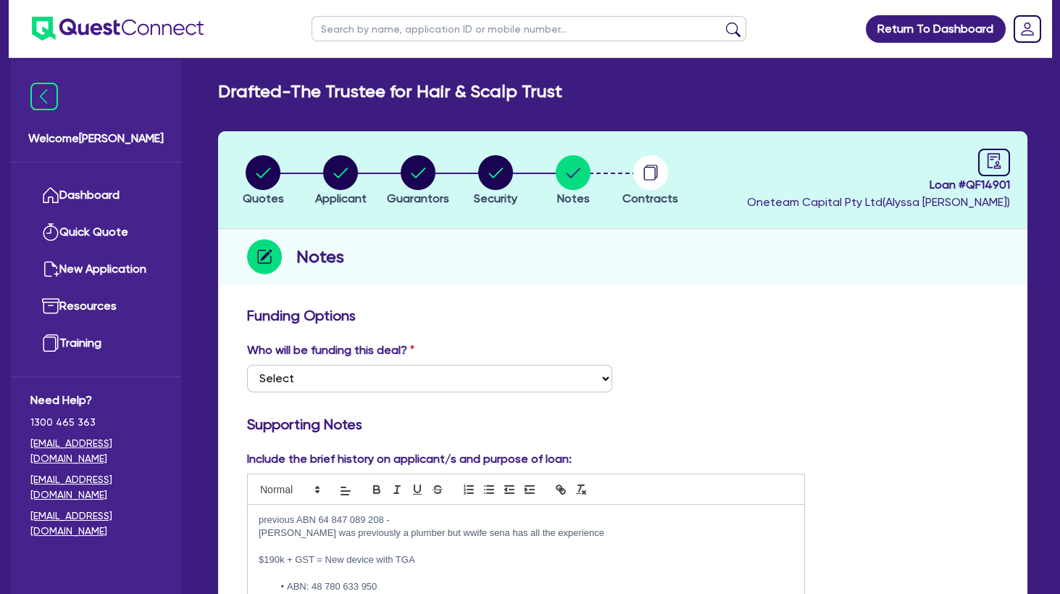
click at [383, 544] on p at bounding box center [526, 546] width 535 height 13
click at [345, 167] on circle "button" at bounding box center [340, 172] width 35 height 35
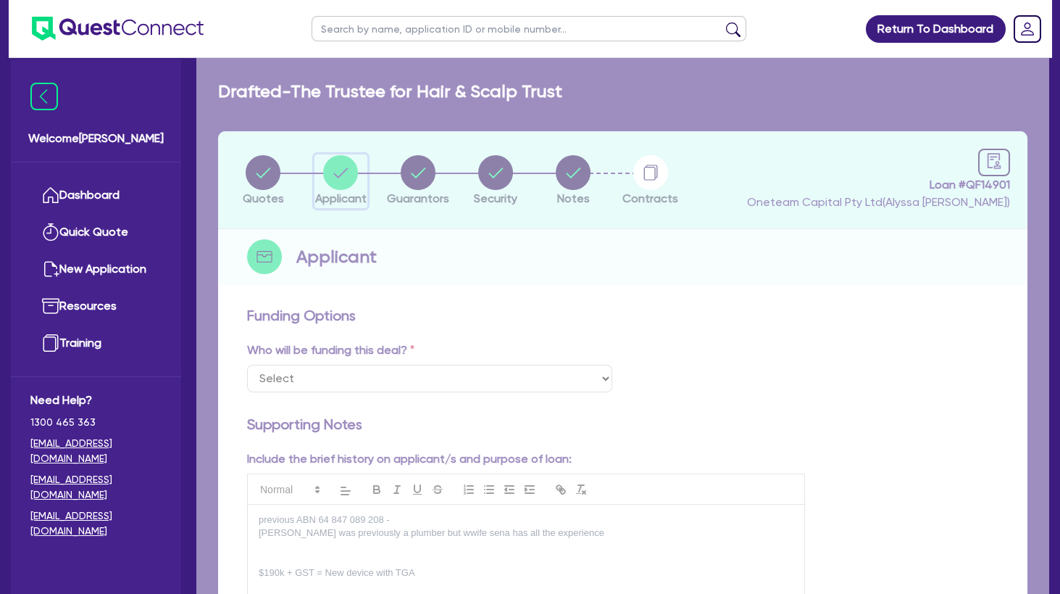
select select "TRUST"
select select "INDIVIDUAL"
select select "HEALTH_BEAUTY"
select select "HAIR_BEAUTY_SALONS"
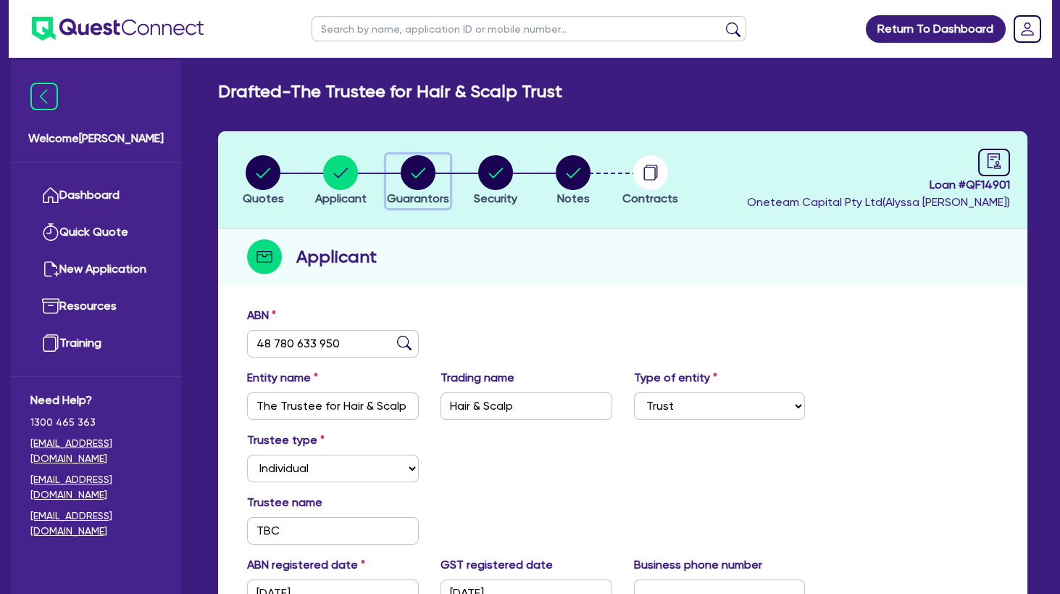
click at [427, 168] on circle "button" at bounding box center [418, 172] width 35 height 35
select select "MRS"
select select "VIC"
select select "MARRIED"
select select "MR"
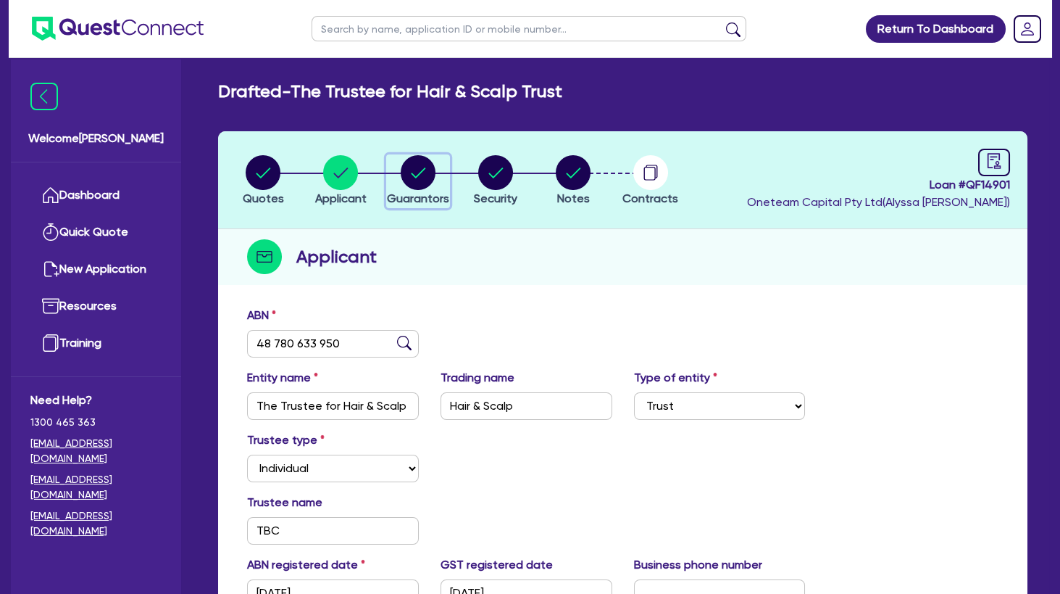
select select "VIC"
select select "MARRIED"
select select "INVESTMENT_PROPERTY"
select select "VEHICLE"
select select "INVESTMENT_PROPERTY_LOAN"
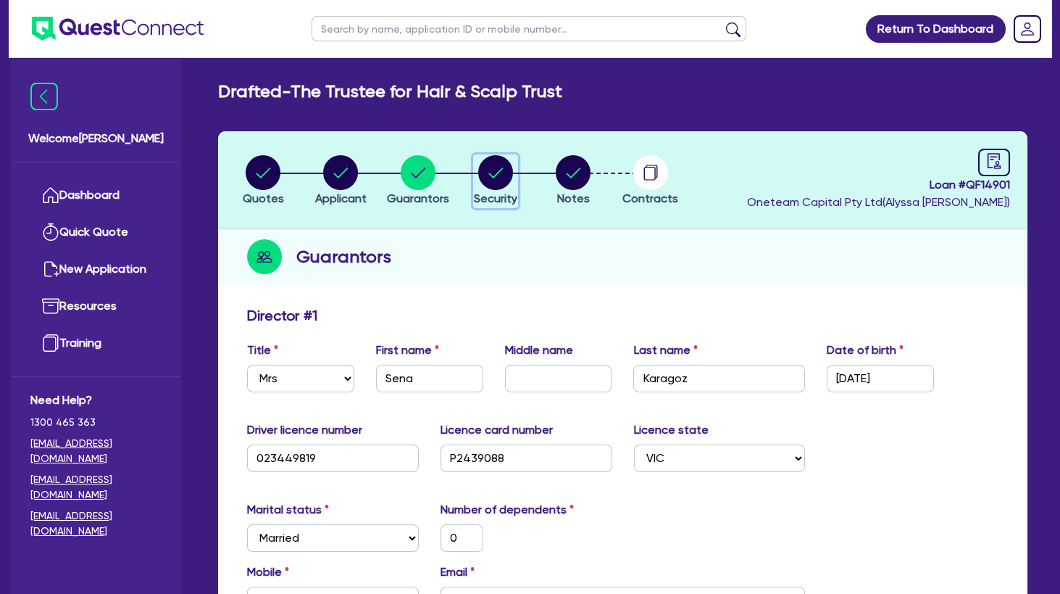
click at [492, 185] on circle "button" at bounding box center [495, 172] width 35 height 35
select select "TERTIARY_ASSETS"
select select "BEAUTY_EQUIPMENT"
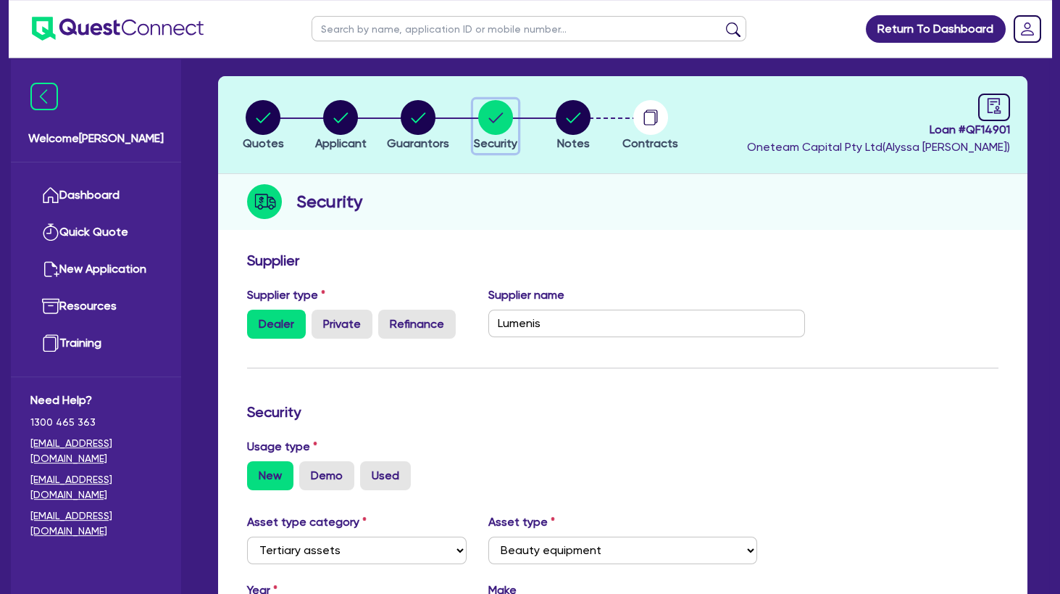
scroll to position [313, 0]
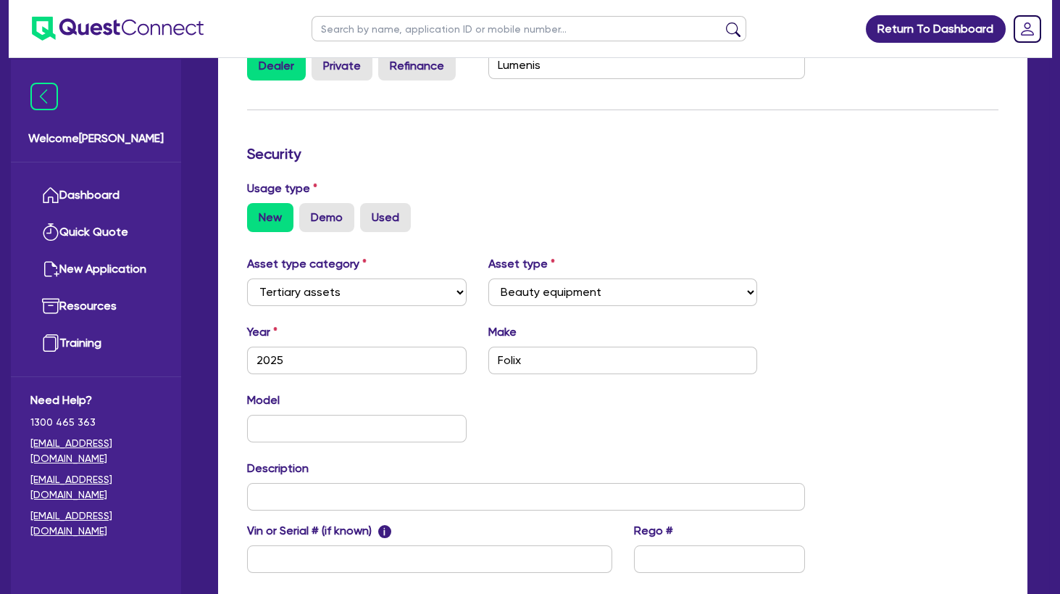
click at [601, 193] on div "Usage type New Demo Used" at bounding box center [622, 206] width 773 height 52
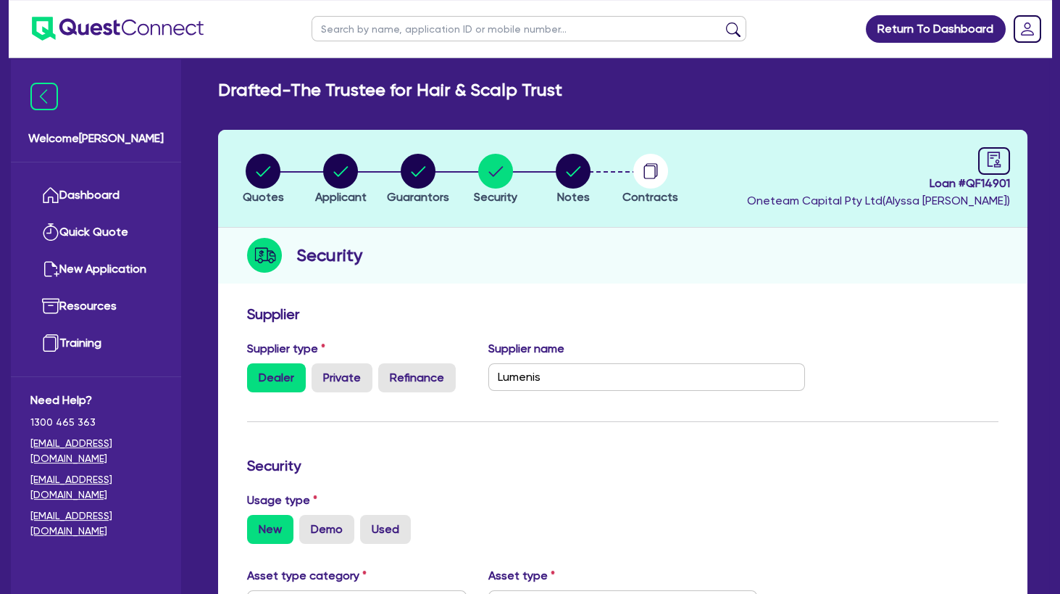
scroll to position [0, 0]
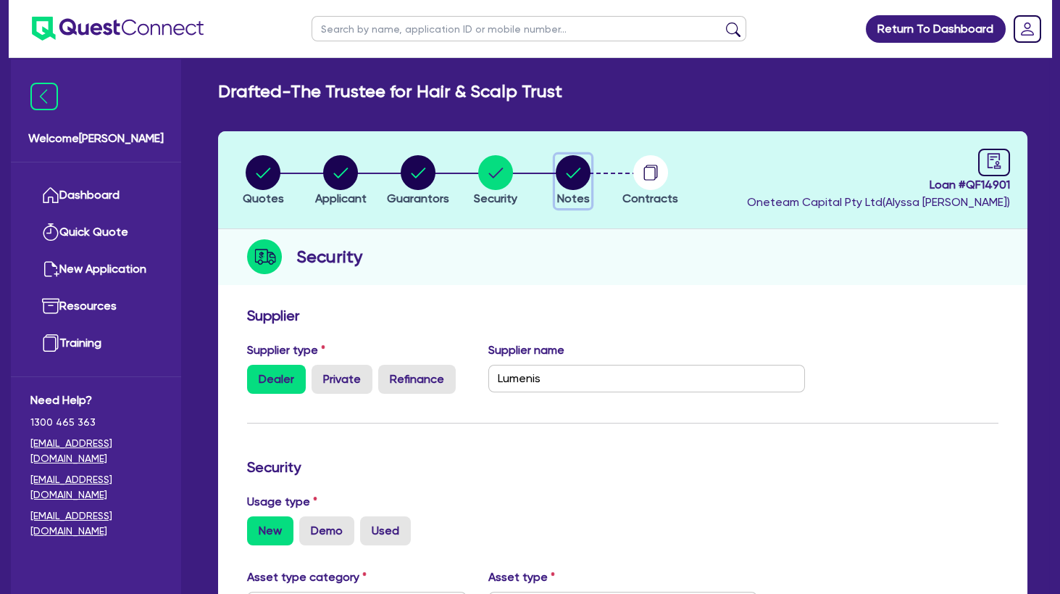
click at [571, 172] on circle "button" at bounding box center [573, 172] width 35 height 35
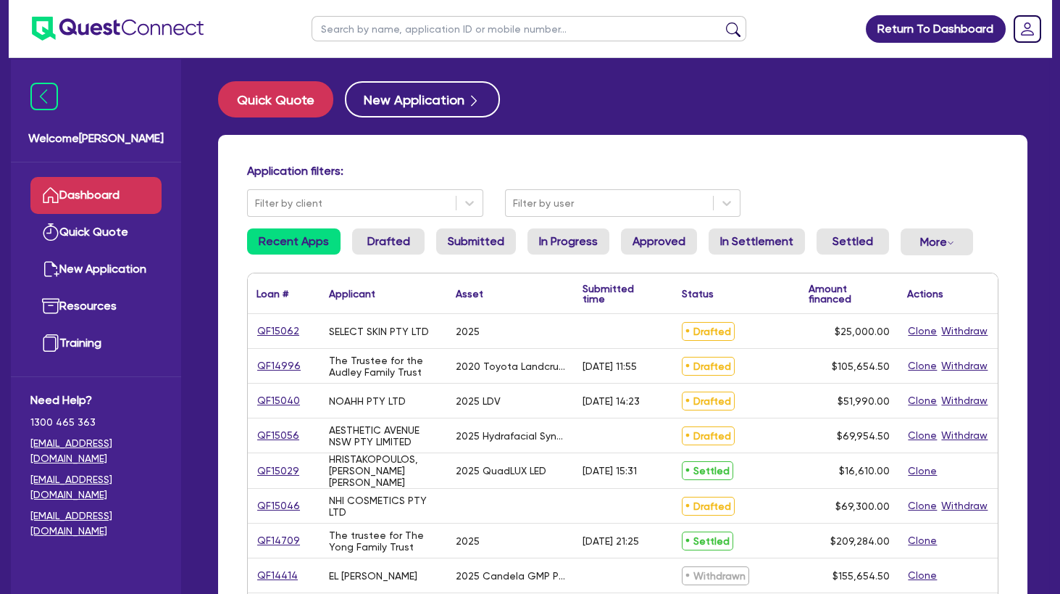
click at [393, 434] on div "AESTHETIC AVENUE NSW PTY LIMITED" at bounding box center [383, 435] width 109 height 23
drag, startPoint x: 393, startPoint y: 434, endPoint x: 415, endPoint y: 463, distance: 35.8
click at [415, 463] on div "HRISTAKOPOULOS, [PERSON_NAME] [PERSON_NAME]" at bounding box center [383, 470] width 109 height 35
click at [277, 436] on link "QF15056" at bounding box center [278, 435] width 43 height 17
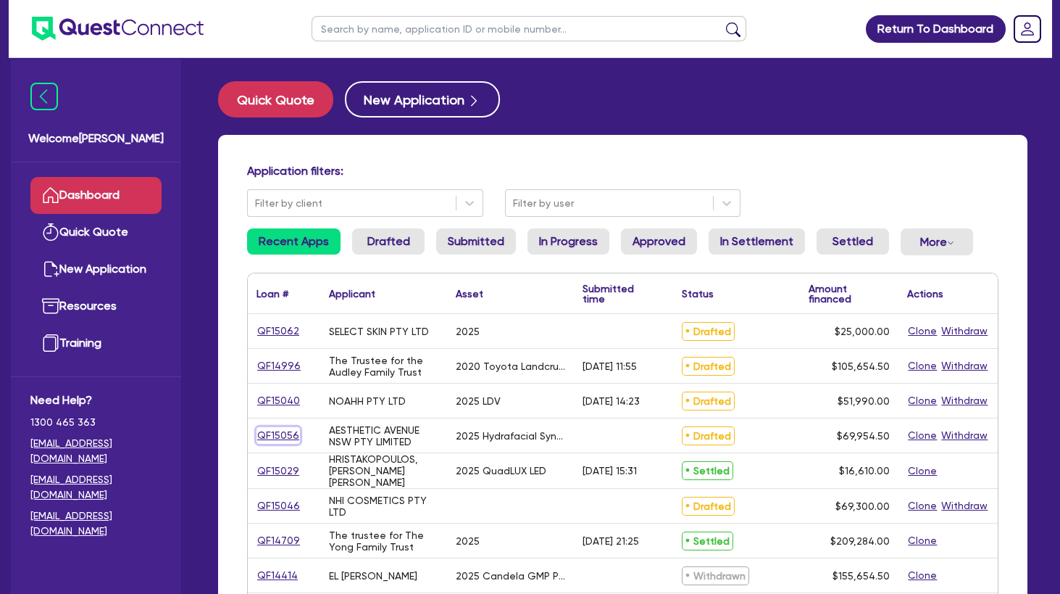
select select "TERTIARY_ASSETS"
select select "BEAUTY_EQUIPMENT"
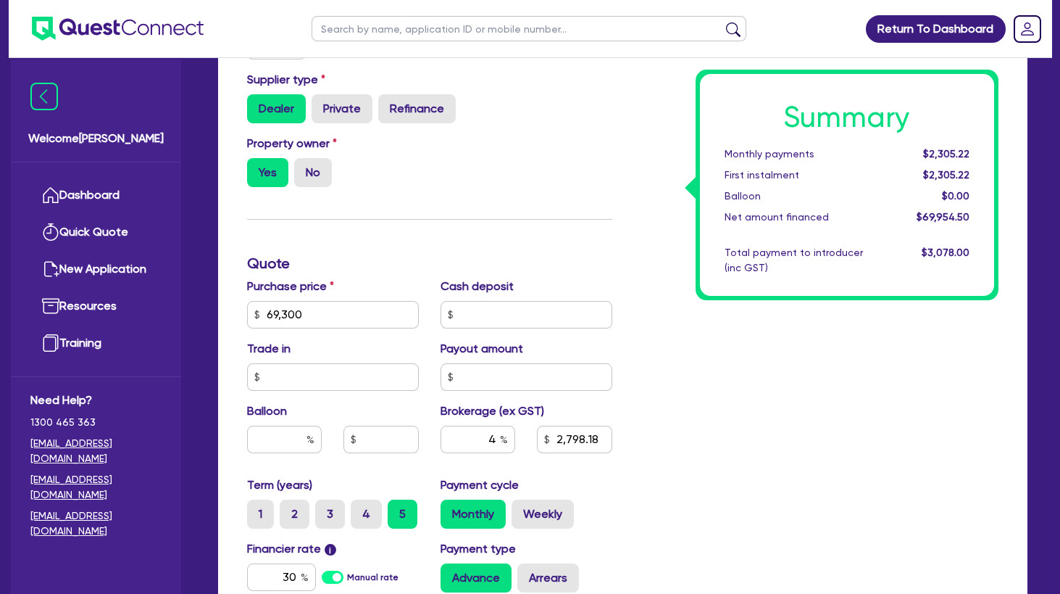
scroll to position [470, 0]
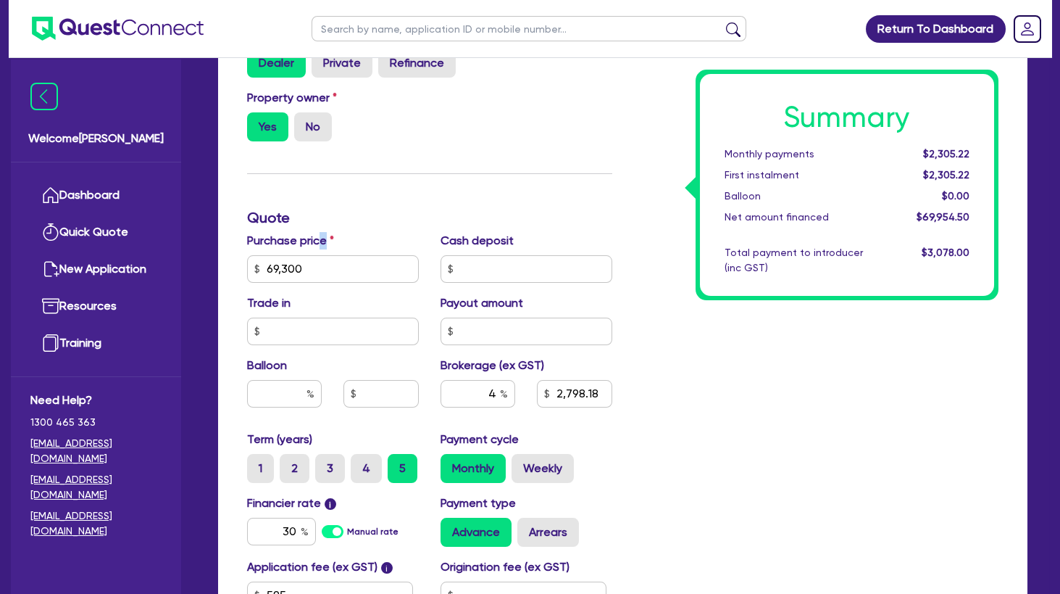
click at [328, 262] on div "Purchase price 69,300" at bounding box center [332, 257] width 193 height 51
click at [310, 267] on input "69,300" at bounding box center [333, 269] width 172 height 28
drag, startPoint x: 317, startPoint y: 272, endPoint x: 231, endPoint y: 267, distance: 85.6
click at [247, 271] on input "69,300" at bounding box center [333, 269] width 172 height 28
type input "79,000"
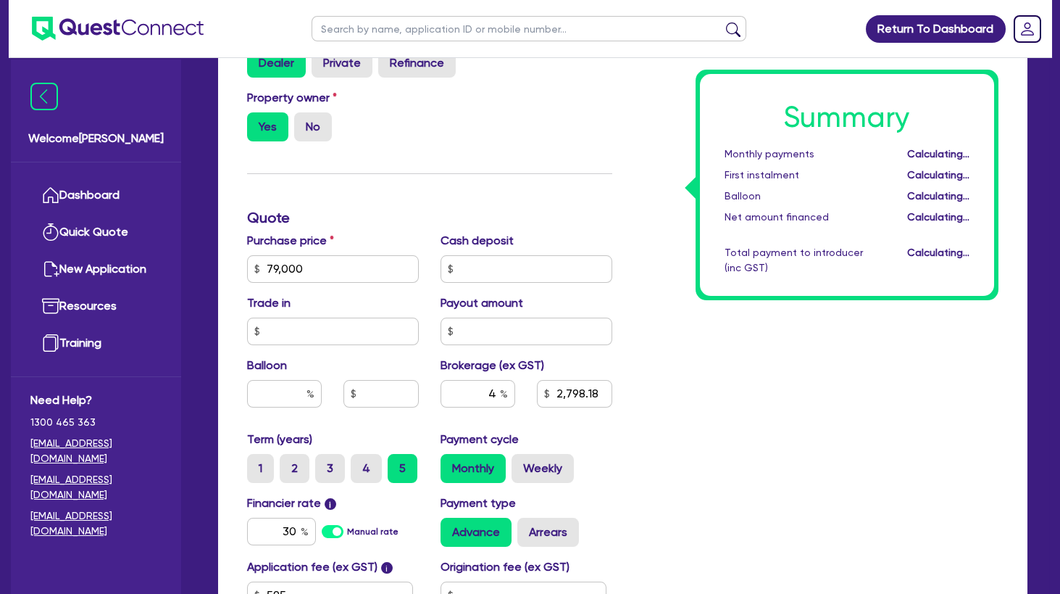
click at [369, 317] on div "Trade in" at bounding box center [332, 319] width 193 height 51
type input "3,186.18"
drag, startPoint x: 283, startPoint y: 531, endPoint x: 365, endPoint y: 527, distance: 82.0
click at [316, 527] on input "30" at bounding box center [281, 531] width 69 height 28
type input "10.5"
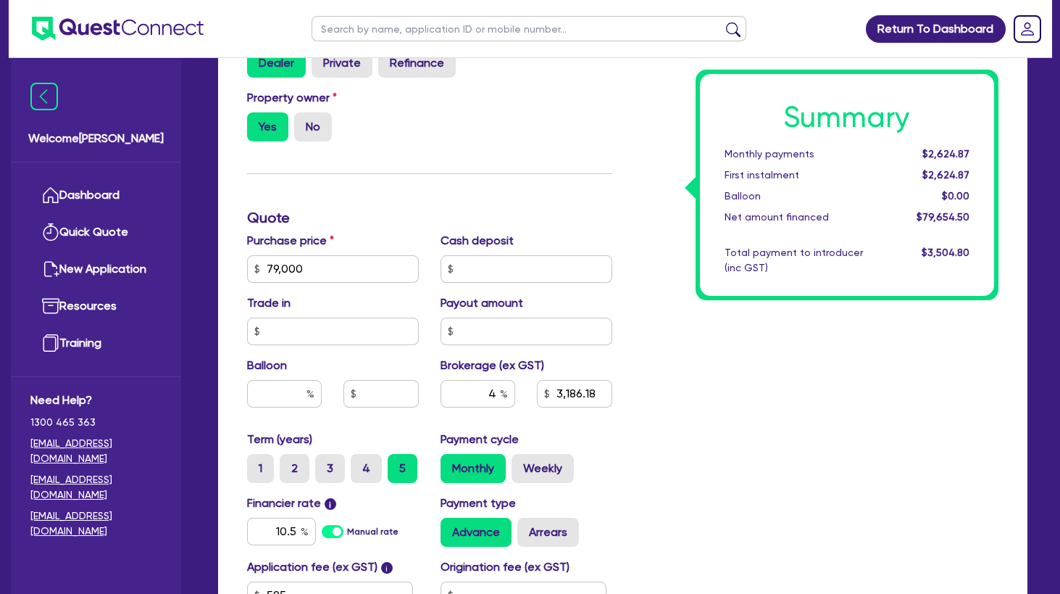
click at [823, 415] on div "Summary Monthly payments $2,624.87 First instalment $2,624.87 Balloon $0.00 Net…" at bounding box center [816, 260] width 387 height 847
type input "3,186.18"
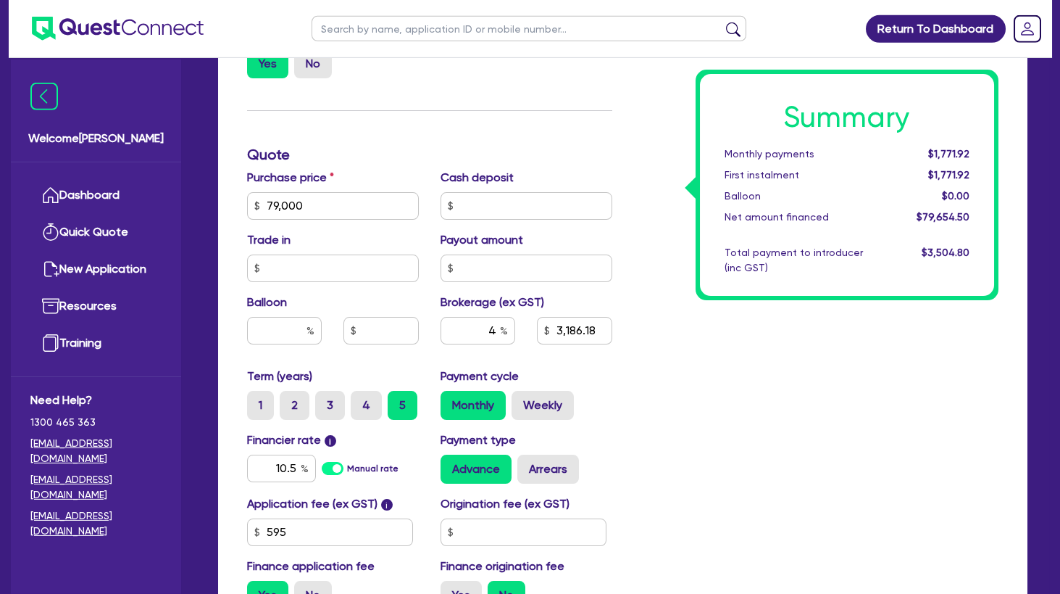
scroll to position [626, 0]
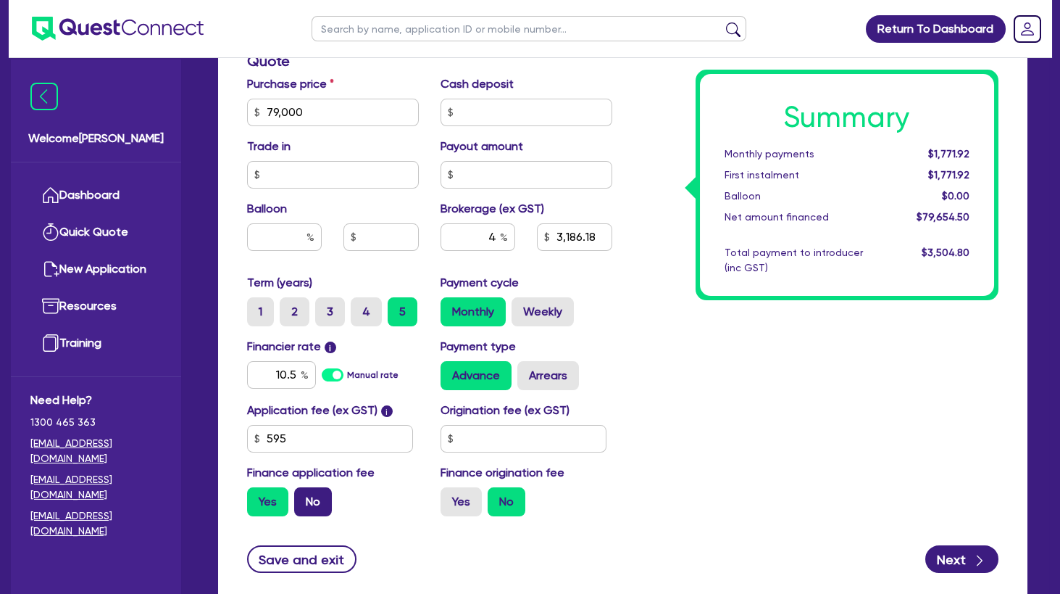
click at [313, 499] on label "No" at bounding box center [313, 501] width 38 height 29
click at [320, 498] on label "No" at bounding box center [313, 501] width 38 height 29
click at [304, 496] on input "No" at bounding box center [298, 491] width 9 height 9
radio input "true"
type input "3,160"
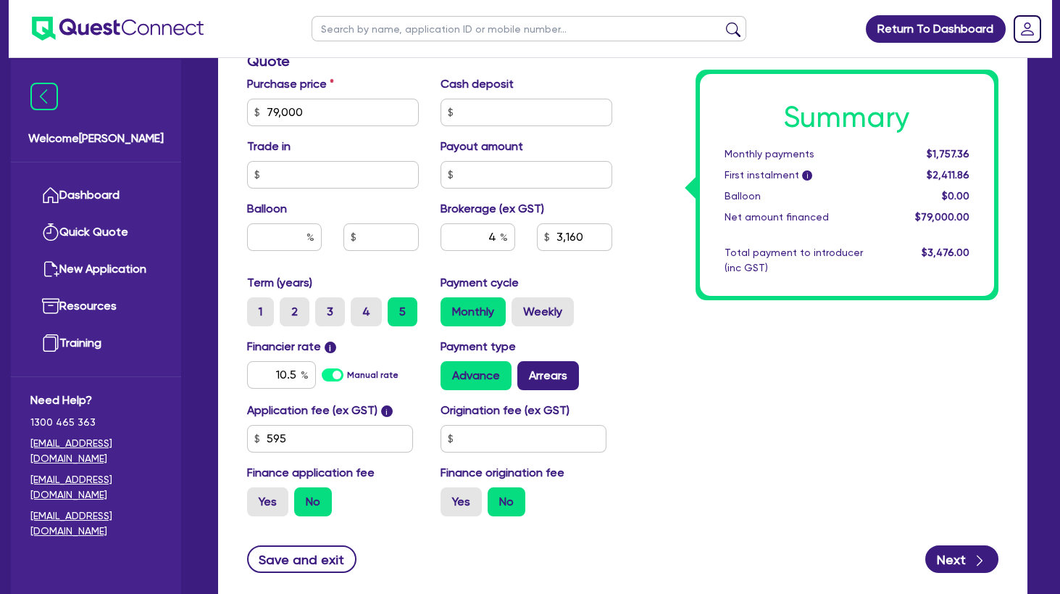
click at [549, 385] on label "Arrears" at bounding box center [548, 375] width 62 height 29
click at [527, 370] on input "Arrears" at bounding box center [521, 365] width 9 height 9
radio input "true"
type input "3,160"
click at [659, 364] on div "Summary Monthly payments $1,772.74 First instalment i $2,427.24 Balloon $0.00 N…" at bounding box center [816, 103] width 387 height 847
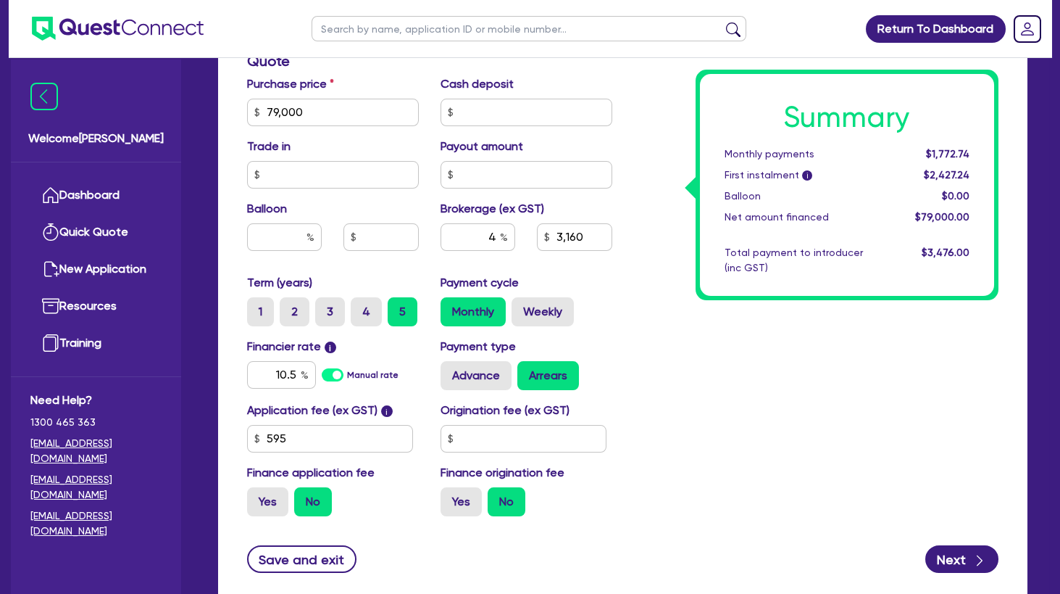
scroll to position [0, 0]
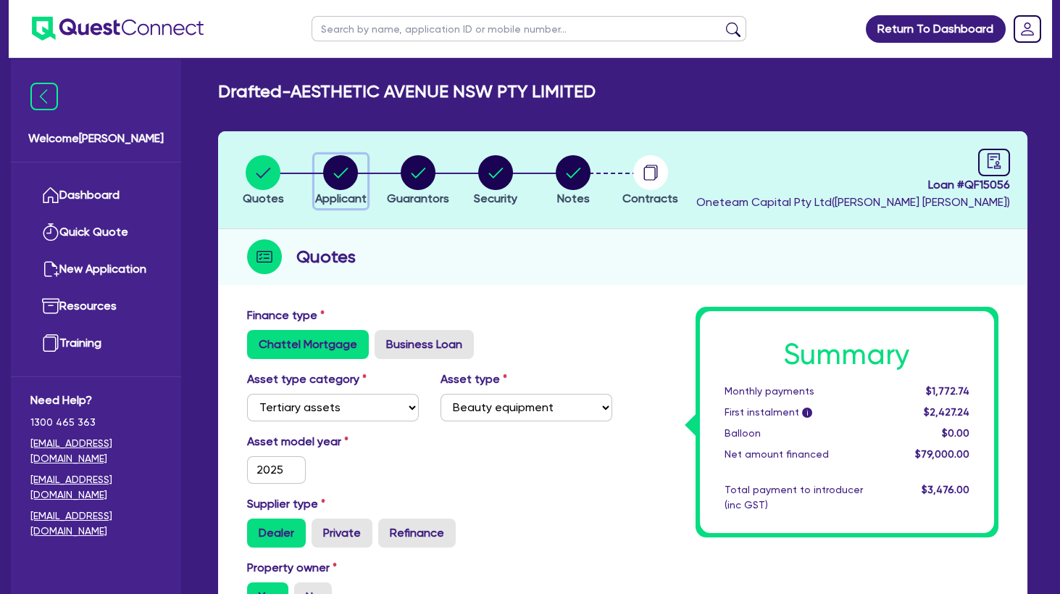
click at [336, 165] on circle "button" at bounding box center [340, 172] width 35 height 35
select select "COMPANY"
select select "HEALTH_BEAUTY"
select select "HAIR_BEAUTY_SALONS"
